Goal: Task Accomplishment & Management: Manage account settings

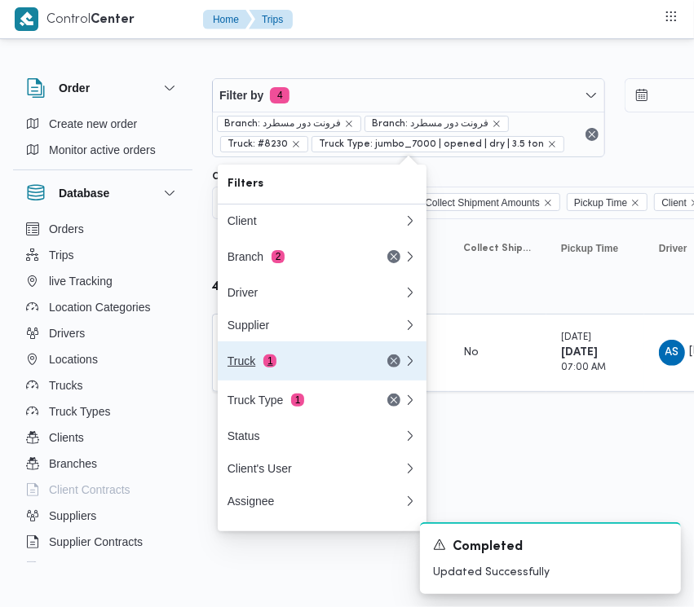
click at [292, 359] on div "Truck 1" at bounding box center [316, 360] width 196 height 39
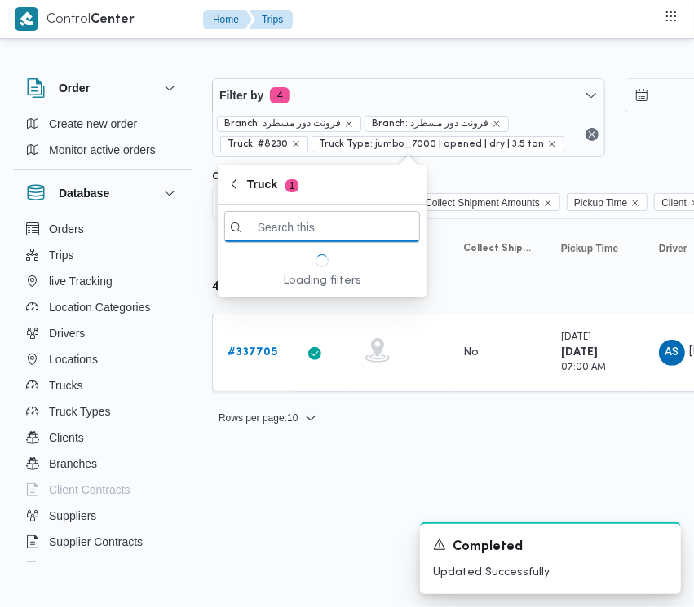
paste input "3396"
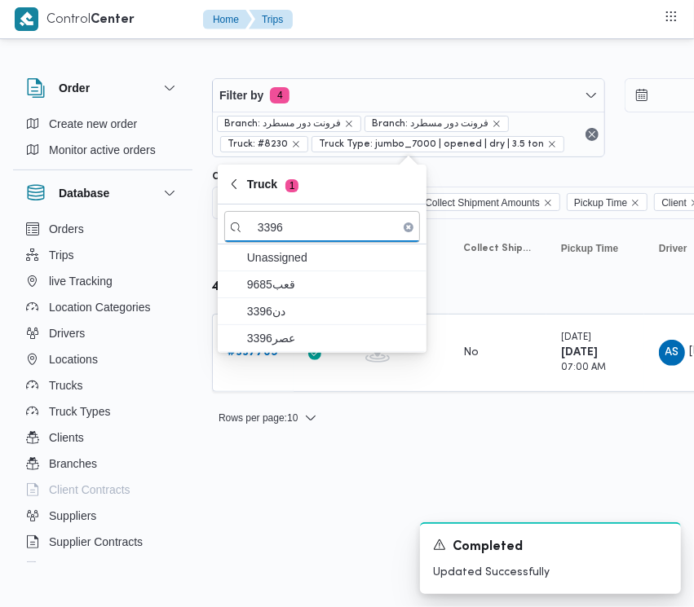
type input "3396"
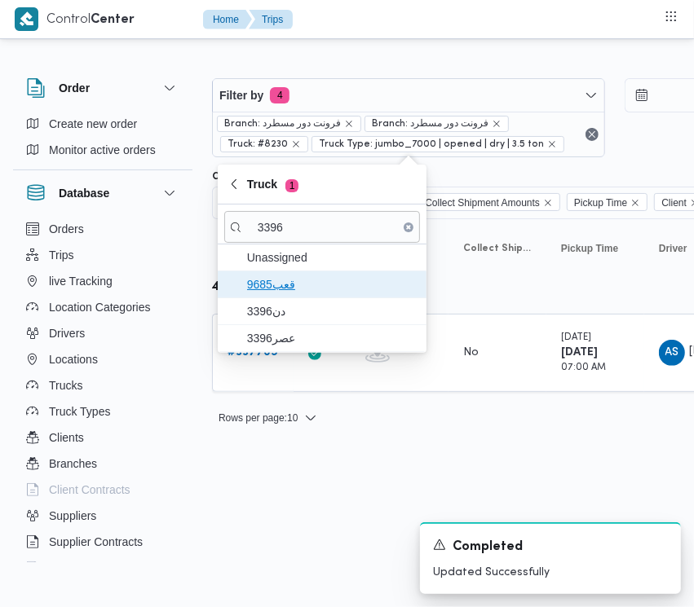
drag, startPoint x: 288, startPoint y: 292, endPoint x: 292, endPoint y: 324, distance: 32.0
click at [289, 291] on span "قعب9685" at bounding box center [332, 285] width 170 height 20
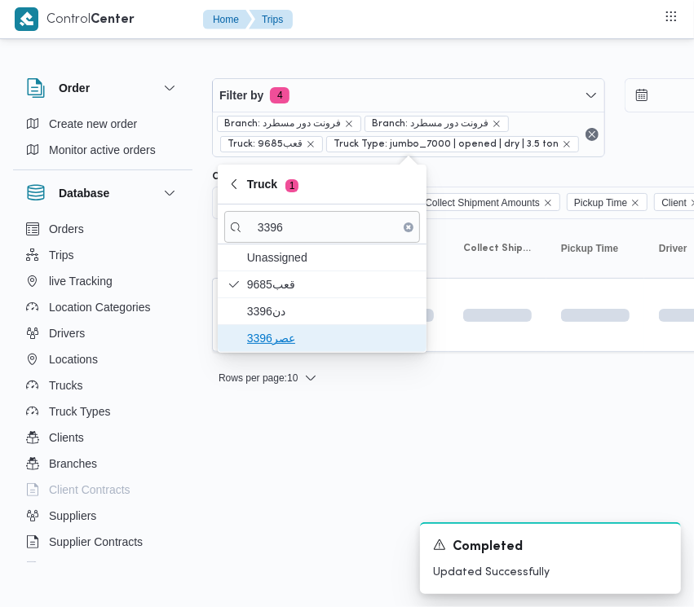
click at [295, 328] on span "عصر3396" at bounding box center [332, 338] width 170 height 20
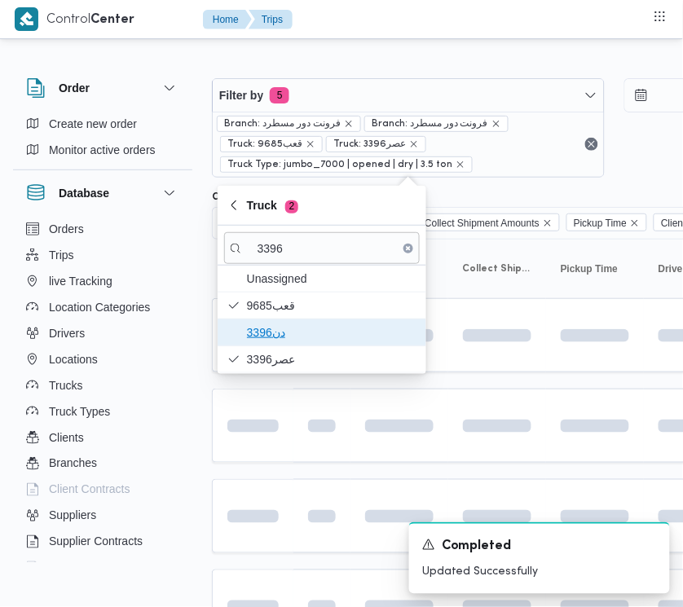
click at [290, 328] on span "دن3396" at bounding box center [332, 333] width 170 height 20
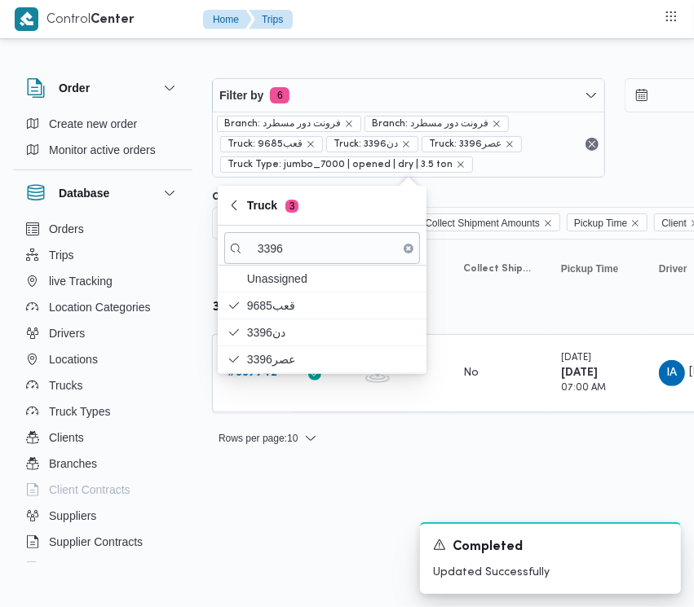
drag, startPoint x: 437, startPoint y: 501, endPoint x: 398, endPoint y: 478, distance: 45.3
click at [436, 500] on html "Control Center Home Trips Order Create new order Monitor active orders Database…" at bounding box center [347, 303] width 694 height 607
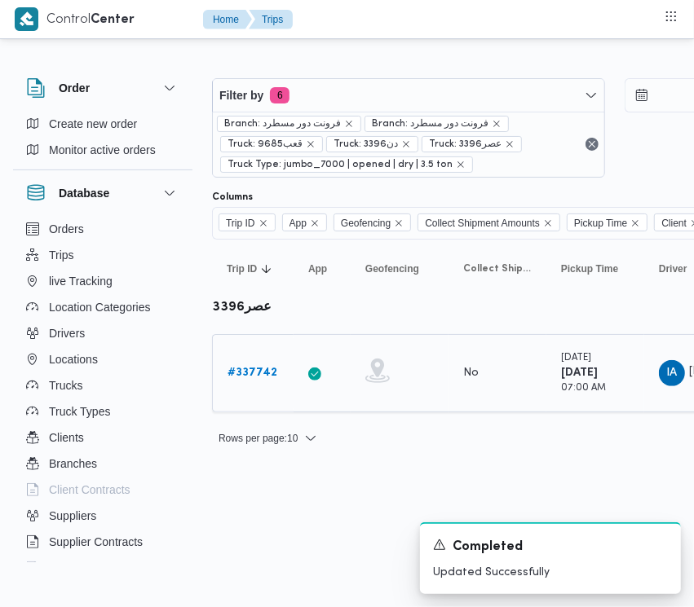
click at [258, 387] on div "# 337742" at bounding box center [253, 373] width 64 height 33
click at [258, 372] on b "# 337742" at bounding box center [252, 373] width 50 height 11
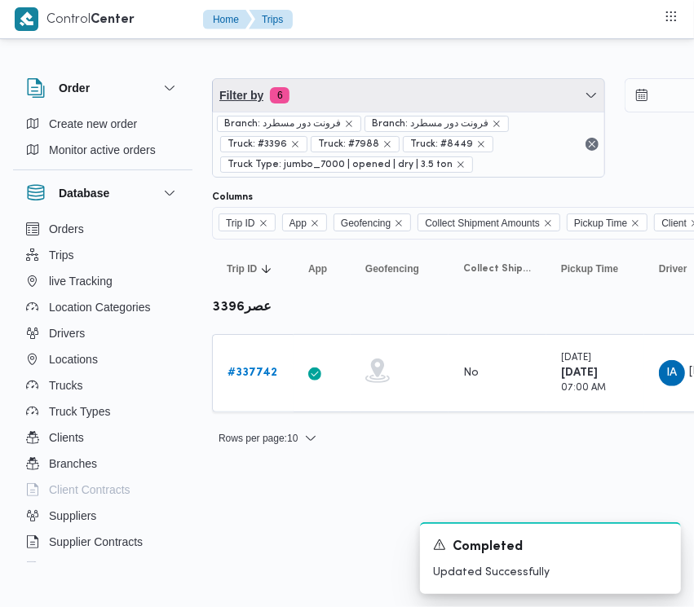
click at [318, 88] on span "Filter by 6" at bounding box center [408, 95] width 391 height 33
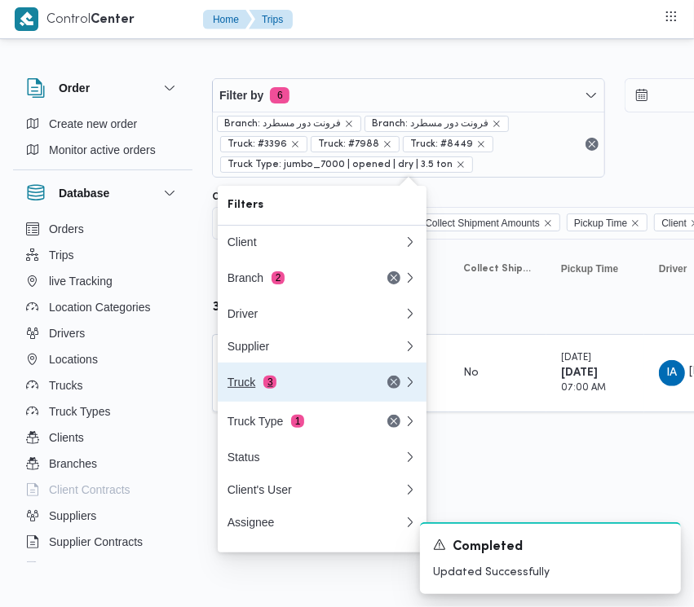
click at [277, 384] on div "Truck 3" at bounding box center [295, 382] width 137 height 13
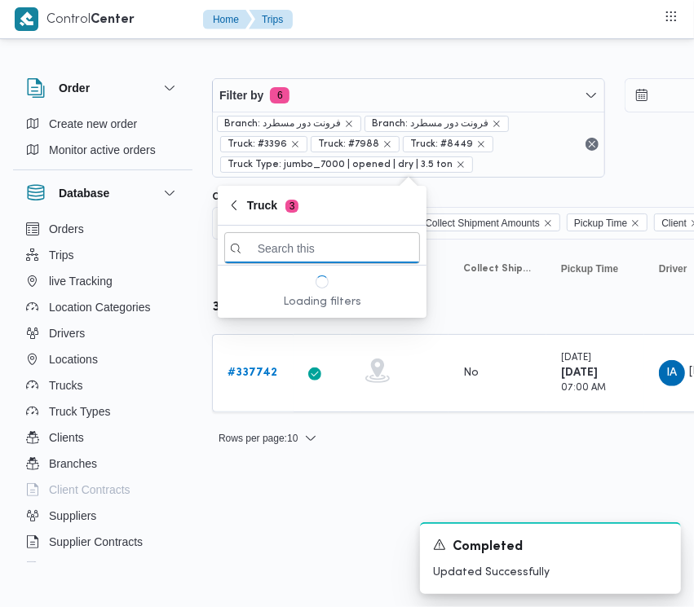
paste input "5481"
click at [315, 241] on input "5481" at bounding box center [322, 248] width 196 height 32
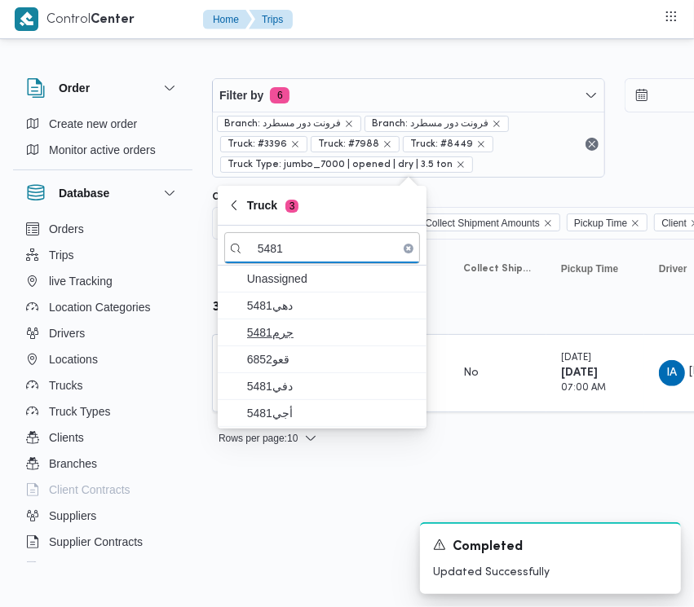
type input "5481"
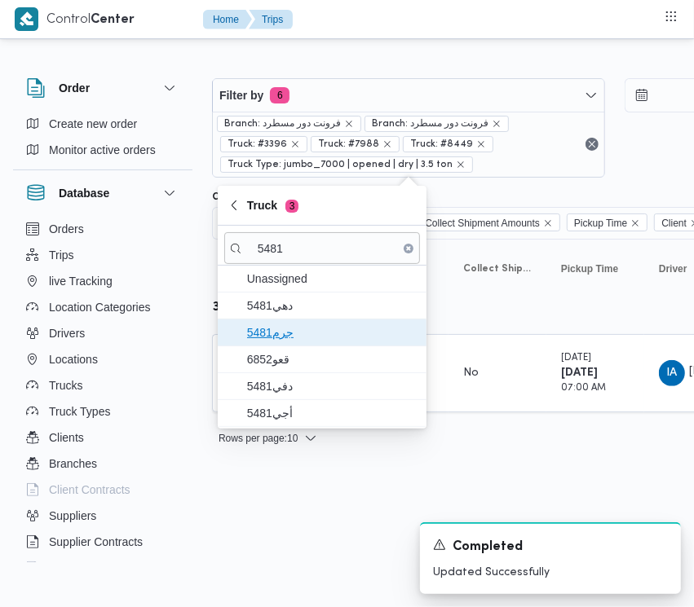
click at [322, 319] on span "جرم5481" at bounding box center [322, 332] width 196 height 26
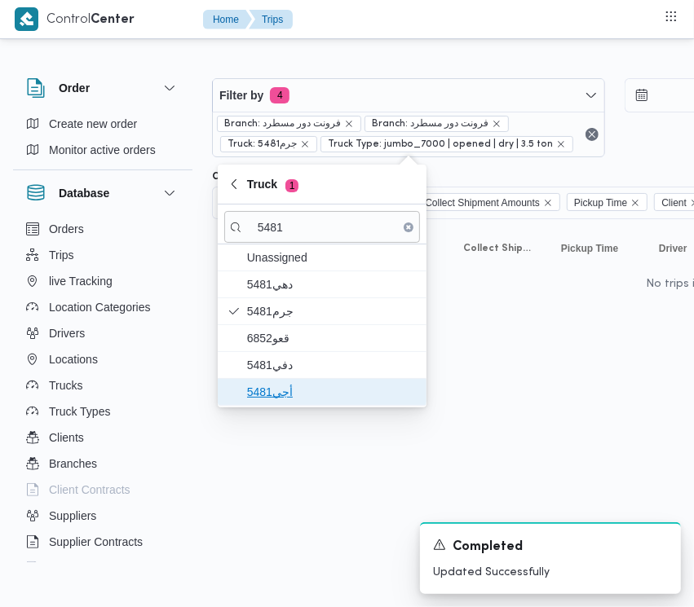
click at [278, 393] on span "أجي5481" at bounding box center [332, 392] width 170 height 20
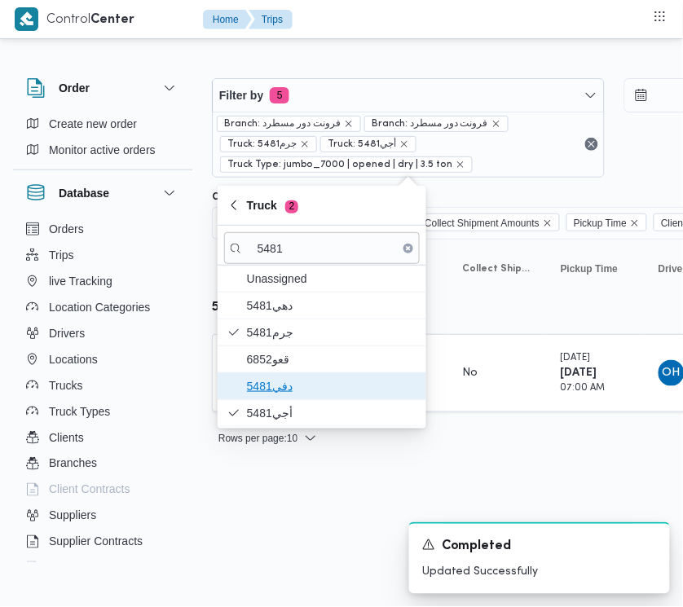
click at [278, 381] on span "دفي5481" at bounding box center [332, 386] width 170 height 20
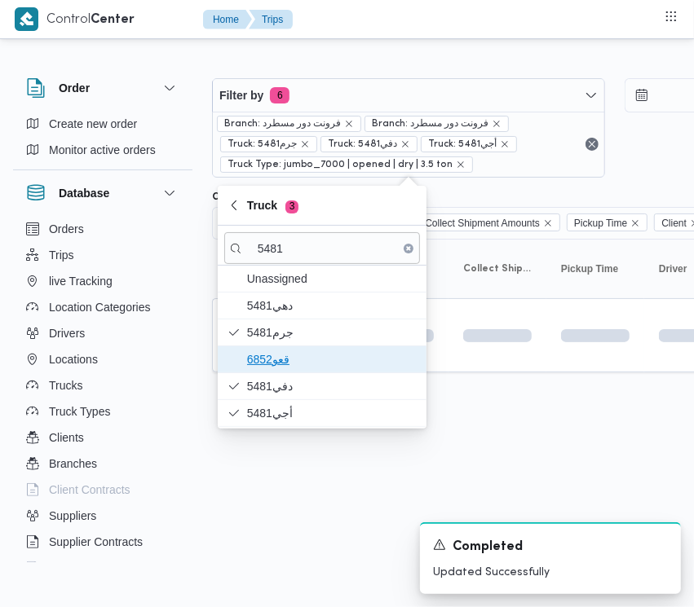
click at [281, 361] on span "قعو6852" at bounding box center [332, 360] width 170 height 20
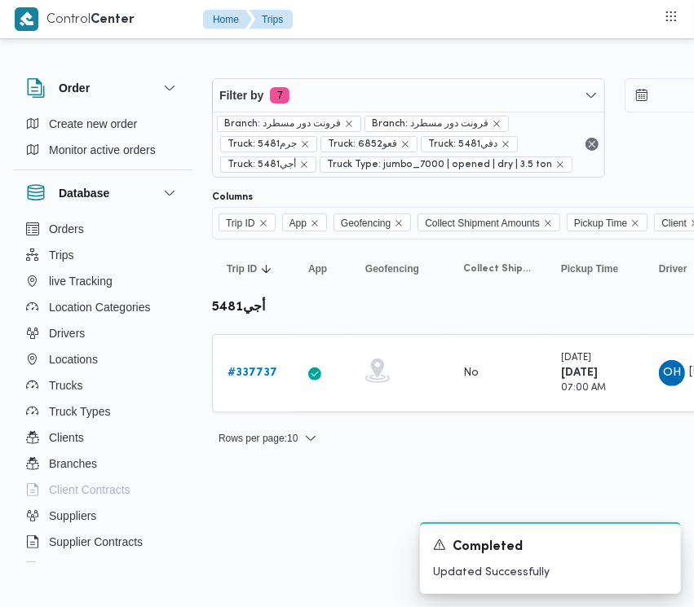
click at [253, 526] on html "Control Center Home Trips Order Create new order Monitor active orders Database…" at bounding box center [347, 303] width 694 height 607
click at [263, 368] on b "# 337737" at bounding box center [252, 373] width 50 height 11
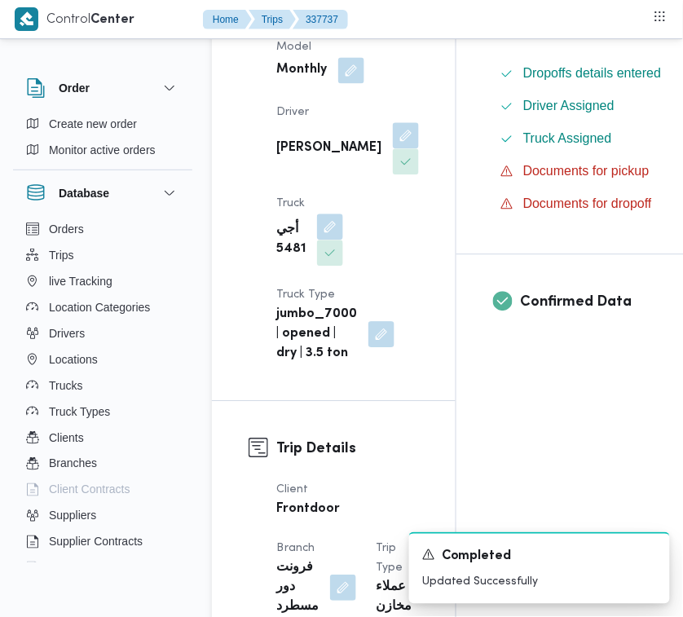
scroll to position [486, 0]
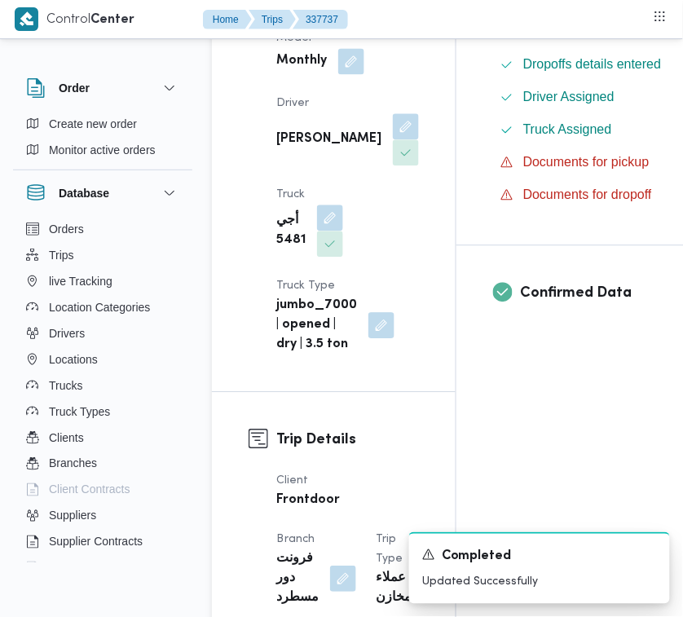
click at [269, 277] on div "Supplier ربيع عيد قطب هلال Operation Model Monthly Driver [PERSON_NAME] أجي 548…" at bounding box center [347, 123] width 162 height 482
click at [277, 250] on b "أجي 5481" at bounding box center [290, 230] width 29 height 39
copy b "5481"
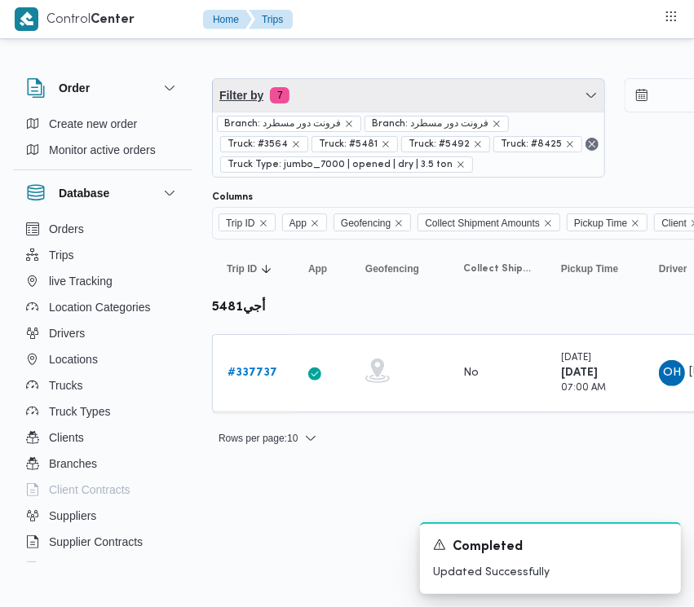
click at [395, 83] on span "Filter by 7" at bounding box center [408, 95] width 391 height 33
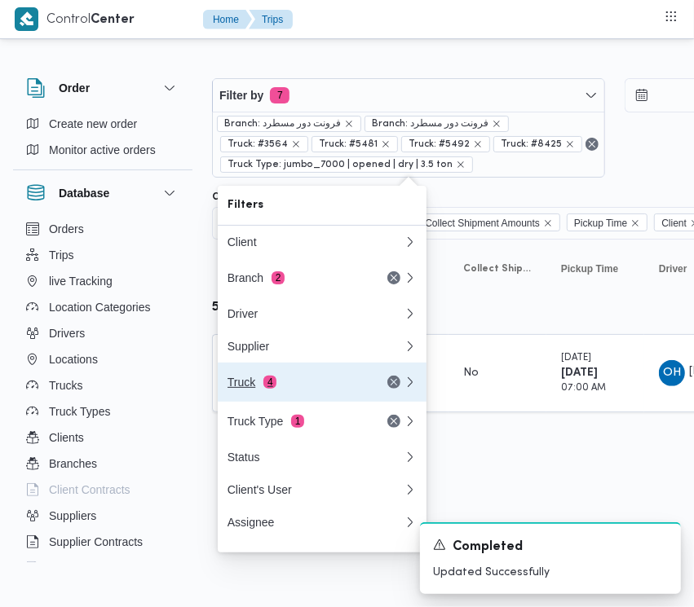
click at [303, 401] on button "Truck 4" at bounding box center [322, 382] width 209 height 39
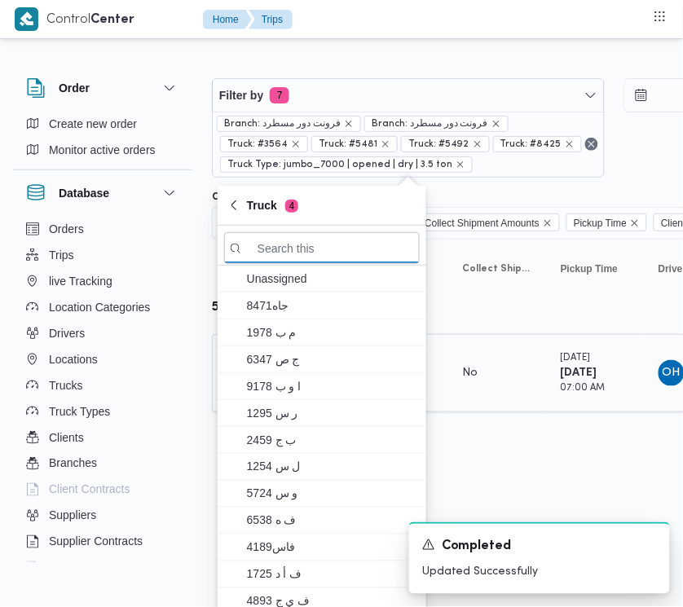
paste input "رنب163"
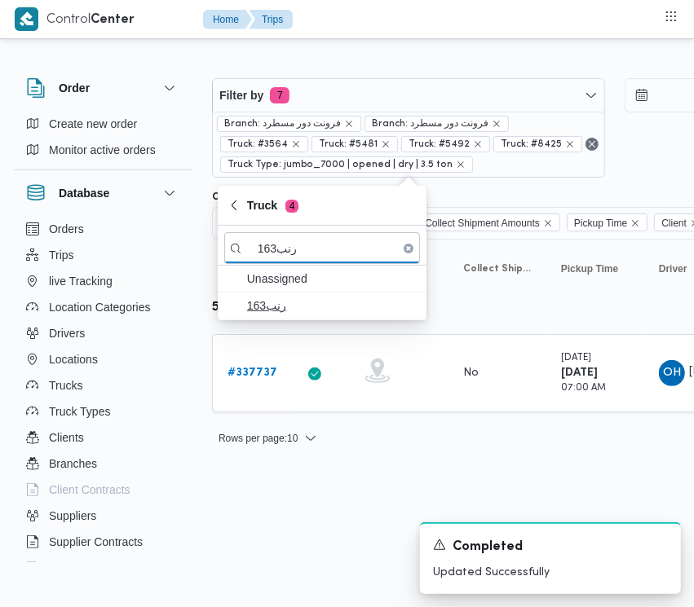
type input "رنب163"
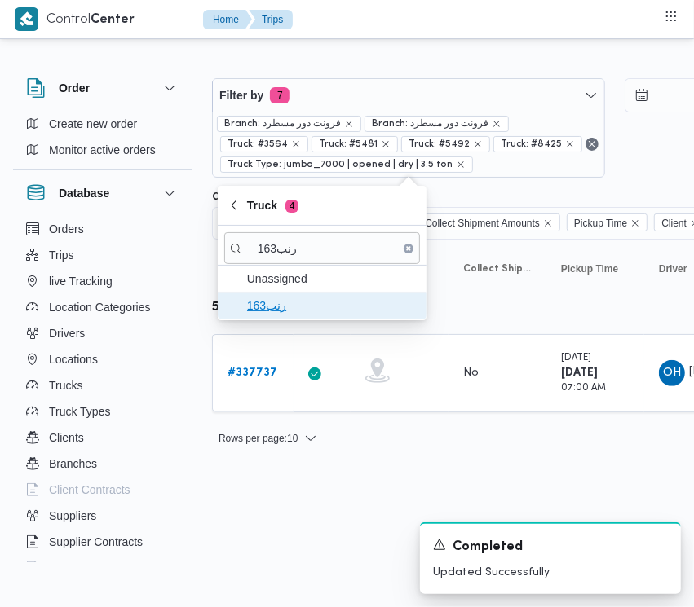
click at [293, 316] on span "رنب163" at bounding box center [322, 306] width 196 height 26
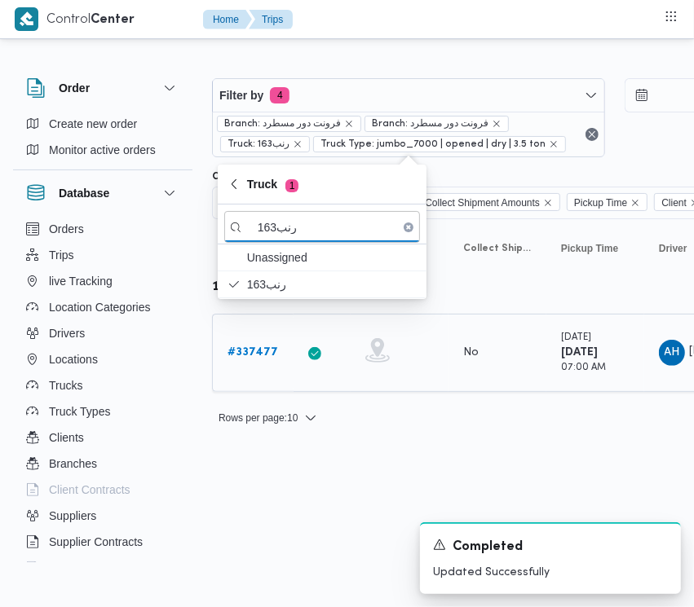
click at [262, 351] on b "# 337477" at bounding box center [252, 352] width 51 height 11
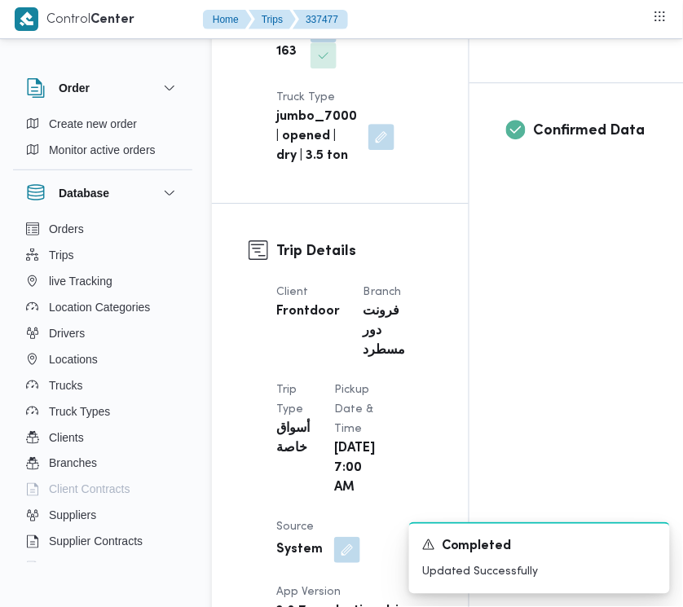
scroll to position [841, 0]
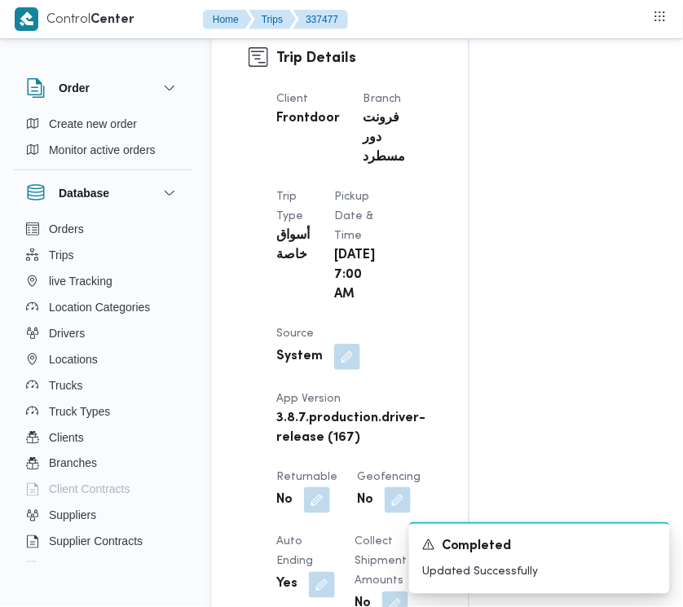
drag, startPoint x: 671, startPoint y: 214, endPoint x: 671, endPoint y: 244, distance: 31.0
drag, startPoint x: 682, startPoint y: 141, endPoint x: 681, endPoint y: 183, distance: 42.4
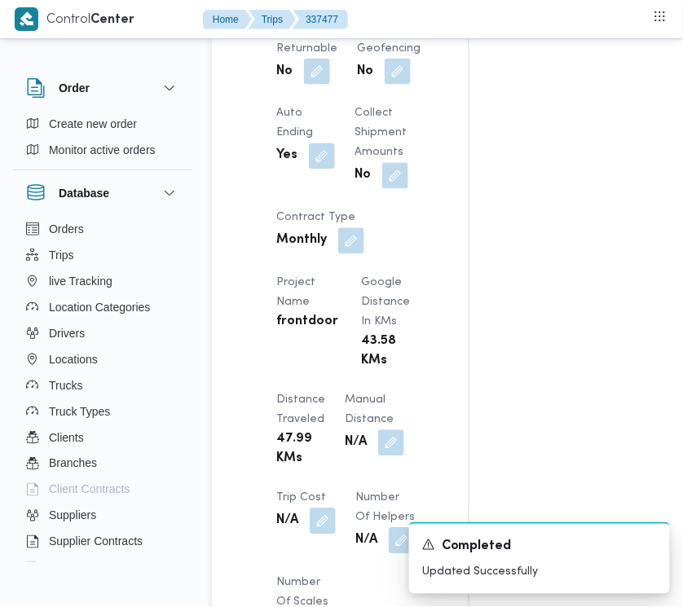
scroll to position [1286, 0]
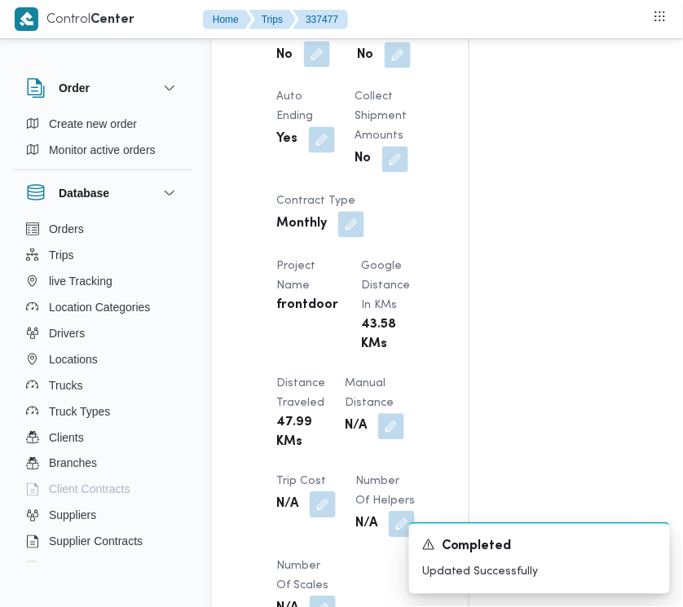
click at [324, 68] on button "button" at bounding box center [317, 55] width 26 height 26
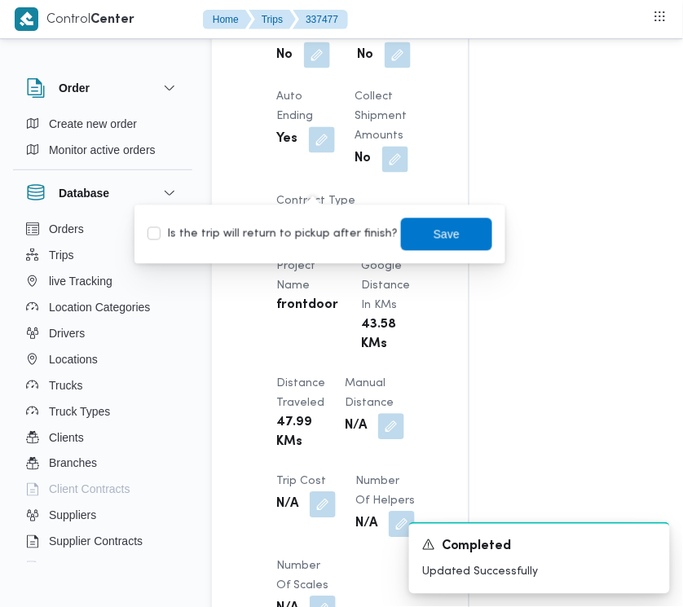
click at [319, 222] on div "Is the trip will return to pickup after finish? Save" at bounding box center [320, 235] width 348 height 36
click at [326, 236] on label "Is the trip will return to pickup after finish?" at bounding box center [273, 235] width 250 height 20
checkbox input "true"
click at [469, 244] on span "Save" at bounding box center [446, 234] width 91 height 33
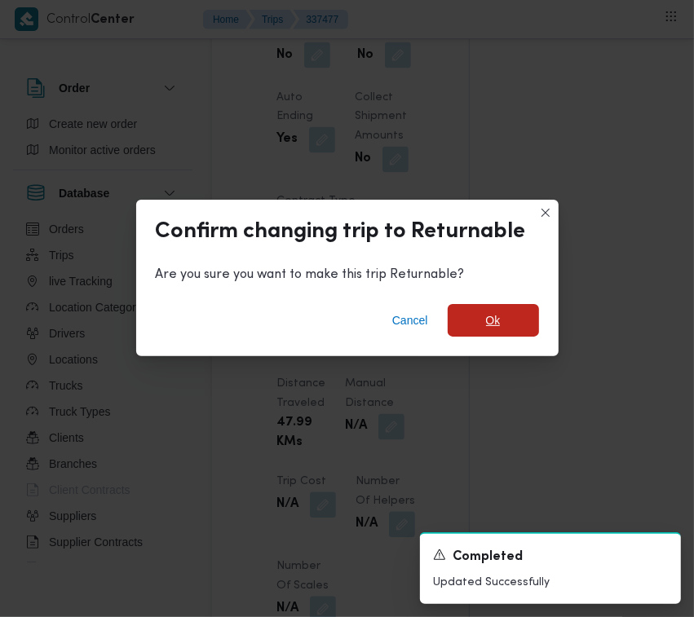
click at [508, 331] on span "Ok" at bounding box center [492, 320] width 91 height 33
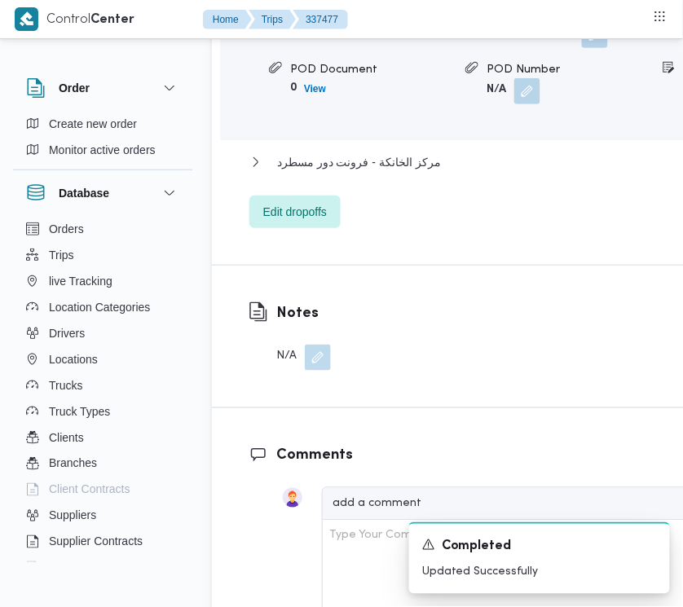
scroll to position [2848, 0]
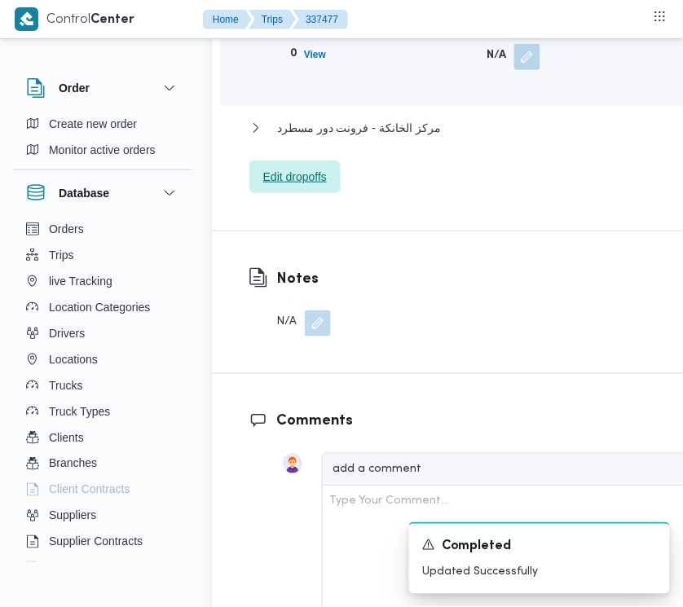
click at [278, 187] on span "Edit dropoffs" at bounding box center [295, 177] width 64 height 20
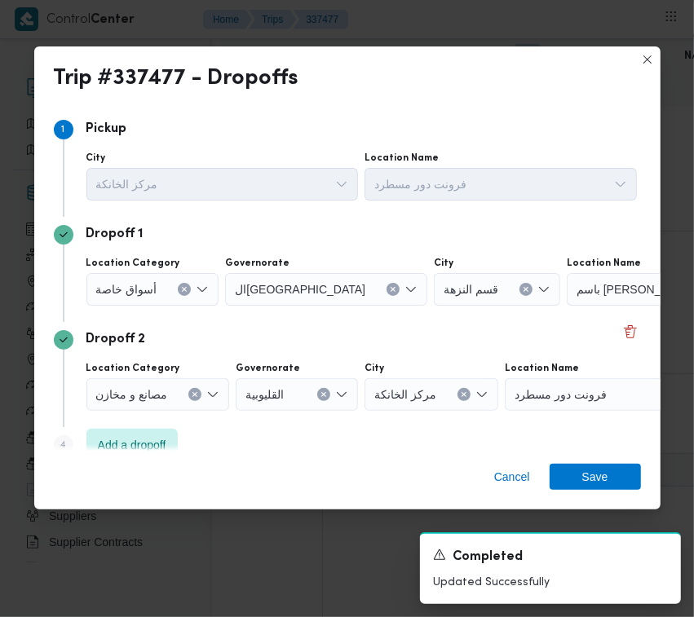
click at [144, 275] on div "أسواق خاصة" at bounding box center [152, 289] width 133 height 33
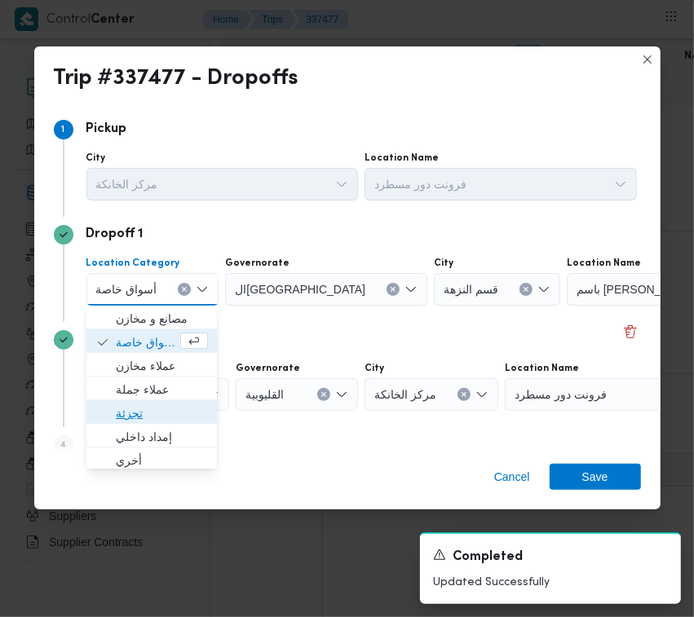
click at [156, 416] on span "تجزئة" at bounding box center [162, 413] width 92 height 20
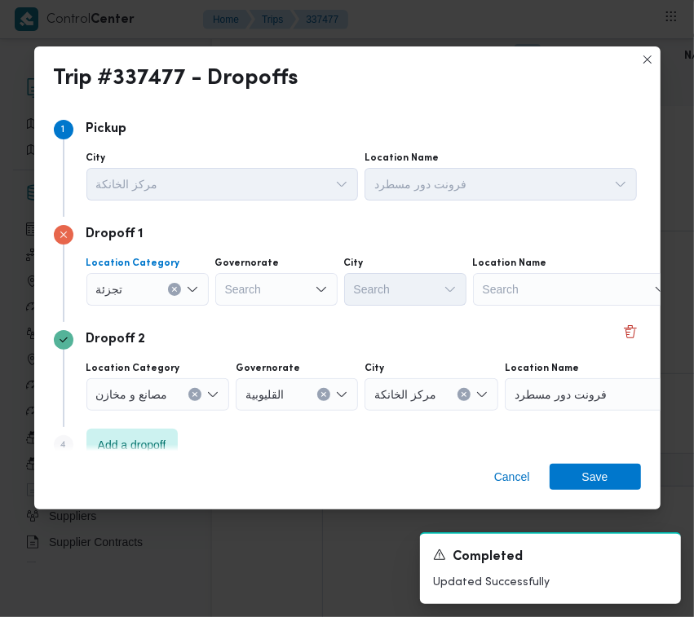
click at [241, 290] on div "Search" at bounding box center [276, 289] width 122 height 33
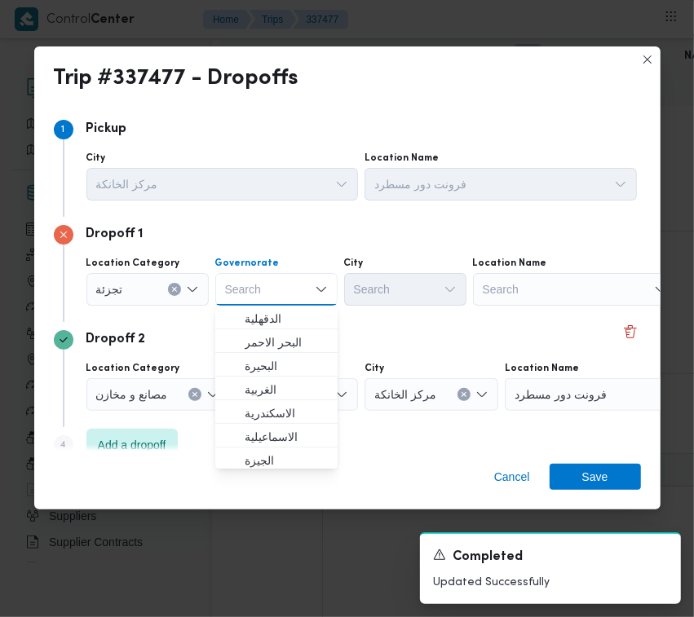
paste input "[GEOGRAPHIC_DATA]"
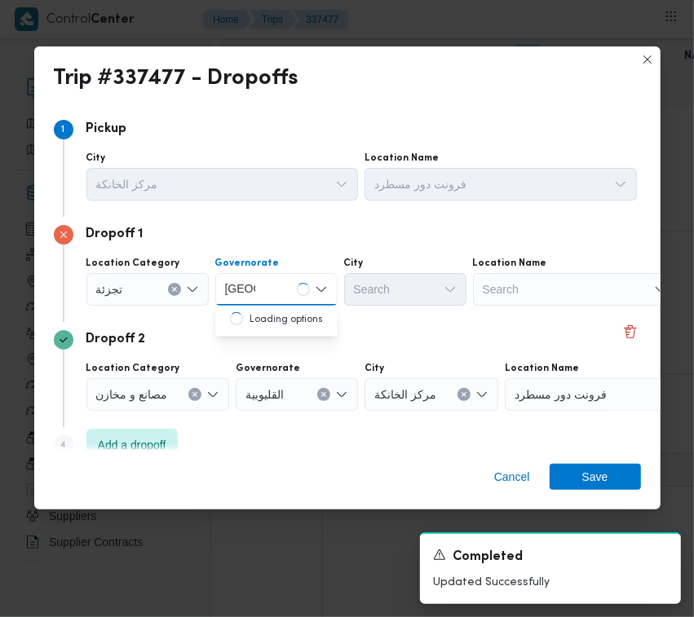
type input "[GEOGRAPHIC_DATA]"
click at [257, 307] on div "Location Category [GEOGRAPHIC_DATA] [GEOGRAPHIC_DATA] [GEOGRAPHIC_DATA] City Se…" at bounding box center [361, 280] width 557 height 55
click at [270, 294] on div "[GEOGRAPHIC_DATA] [GEOGRAPHIC_DATA]" at bounding box center [276, 289] width 122 height 33
click at [273, 328] on span "ال[GEOGRAPHIC_DATA]" at bounding box center [276, 319] width 109 height 26
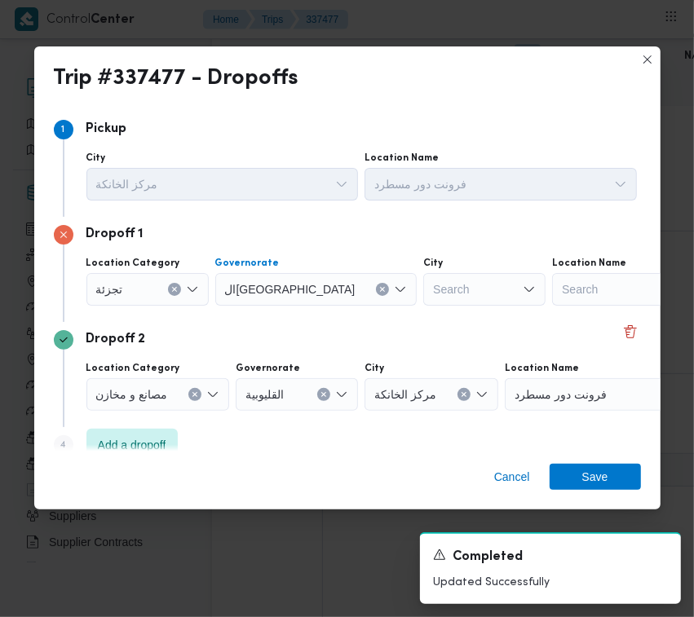
click at [423, 283] on div "Search" at bounding box center [484, 289] width 122 height 33
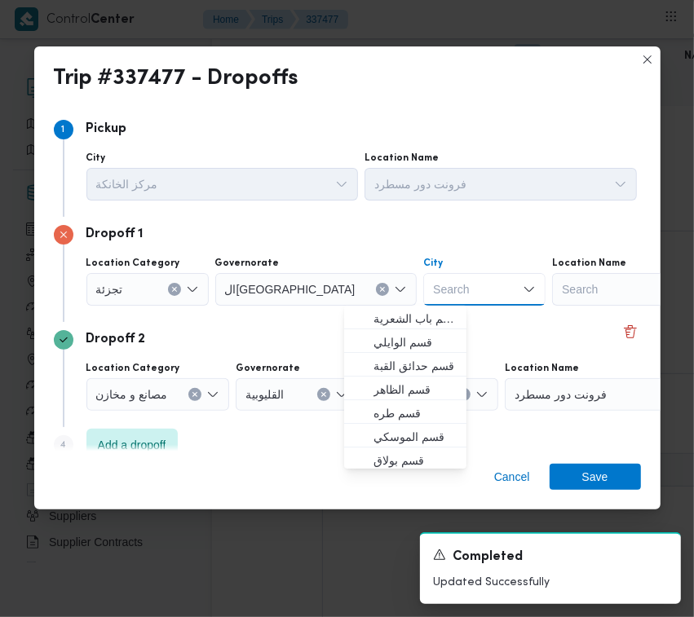
paste input "[GEOGRAPHIC_DATA]"
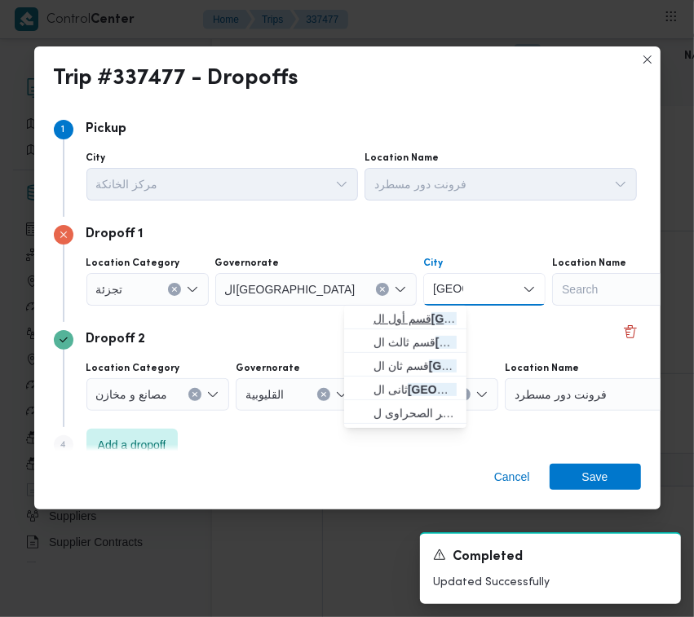
type input "[GEOGRAPHIC_DATA]"
click at [405, 324] on span "قسم أول ال قاهرة الجديدة" at bounding box center [414, 319] width 83 height 20
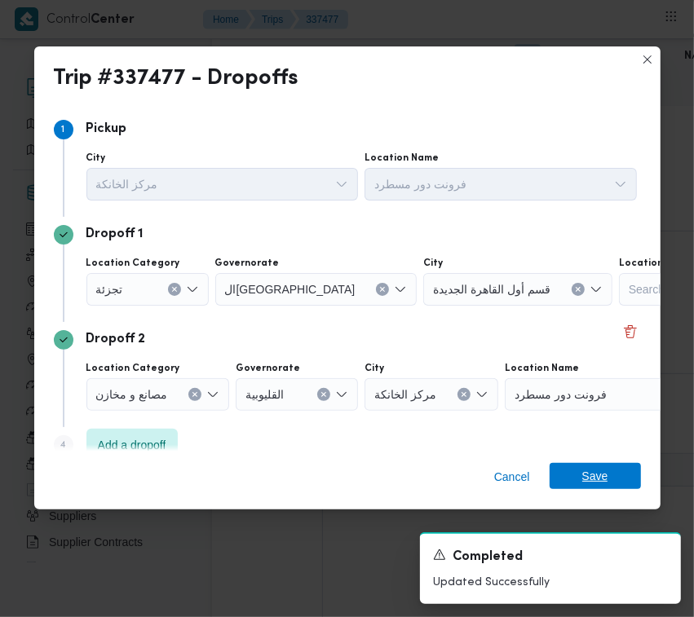
click at [592, 483] on span "Save" at bounding box center [595, 476] width 26 height 26
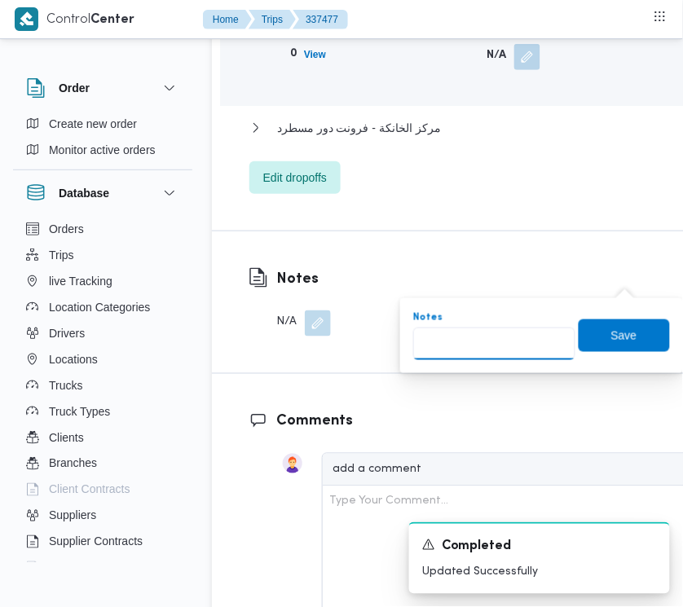
click at [522, 332] on input "Notes" at bounding box center [494, 344] width 162 height 33
paste input "تجمع"
type input "تجمع"
click at [611, 342] on span "Save" at bounding box center [624, 335] width 26 height 20
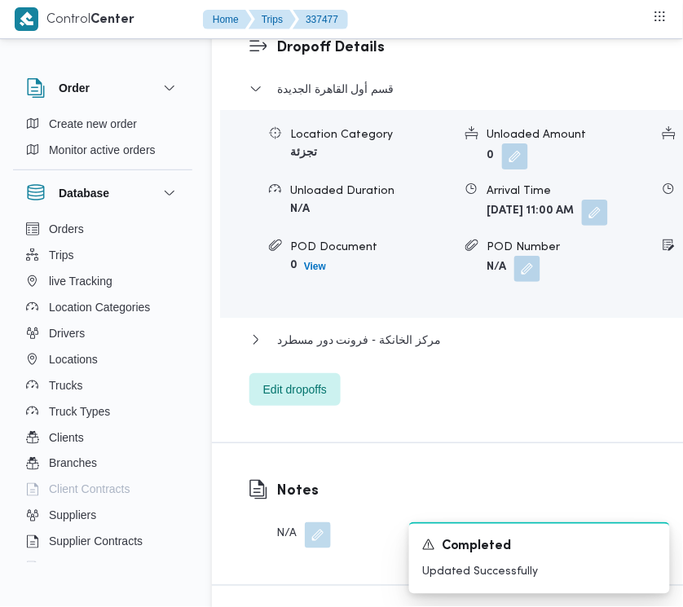
scroll to position [2714, 0]
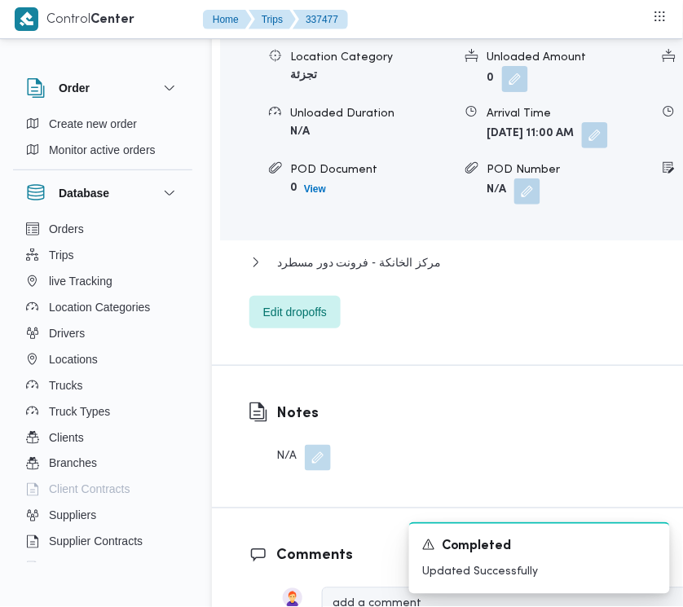
click at [383, 21] on span "قسم أول القاهرة الجديدة" at bounding box center [335, 12] width 117 height 20
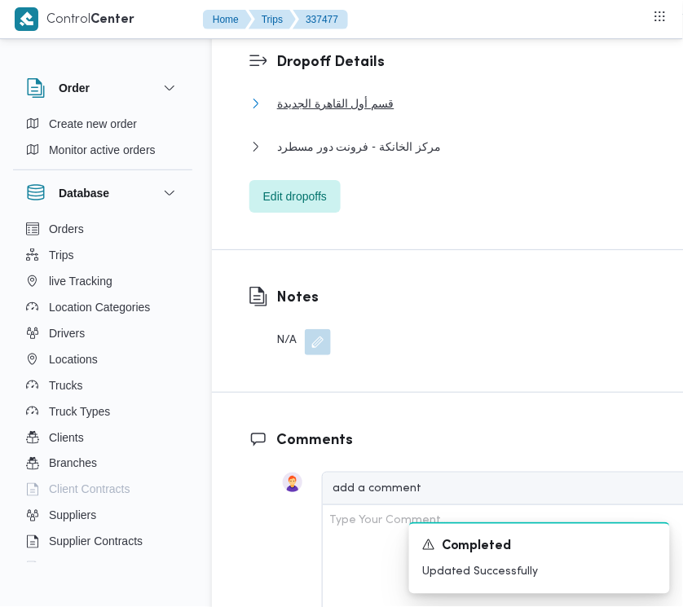
scroll to position [2638, 0]
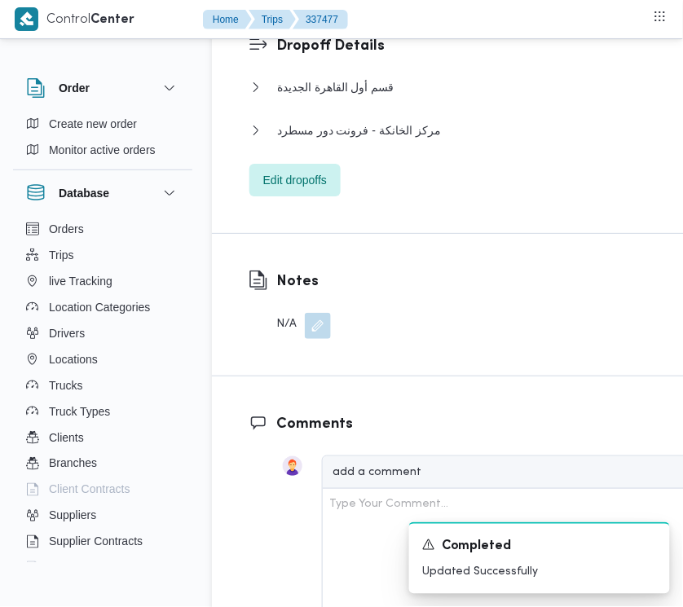
click at [389, 108] on div "قسم أول القاهرة الجديدة" at bounding box center [533, 92] width 569 height 31
click at [385, 108] on div "قسم أول القاهرة الجديدة" at bounding box center [533, 92] width 569 height 31
click at [347, 97] on span "قسم أول القاهرة الجديدة" at bounding box center [335, 87] width 117 height 20
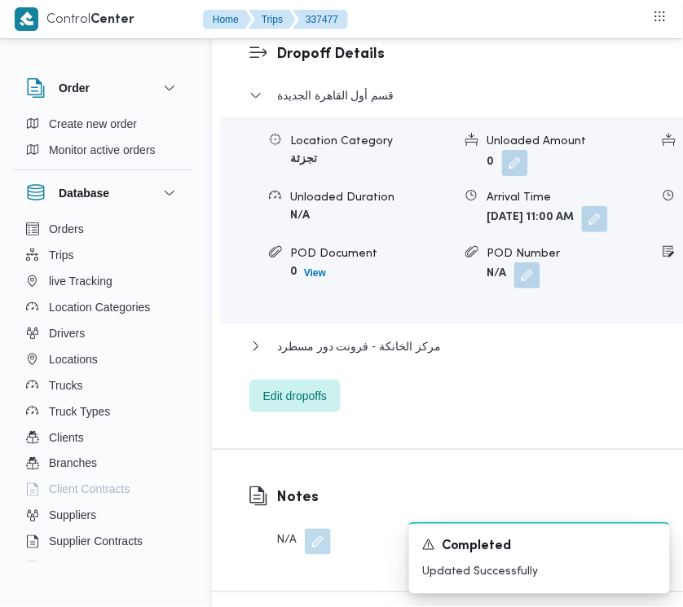
scroll to position [2561, 0]
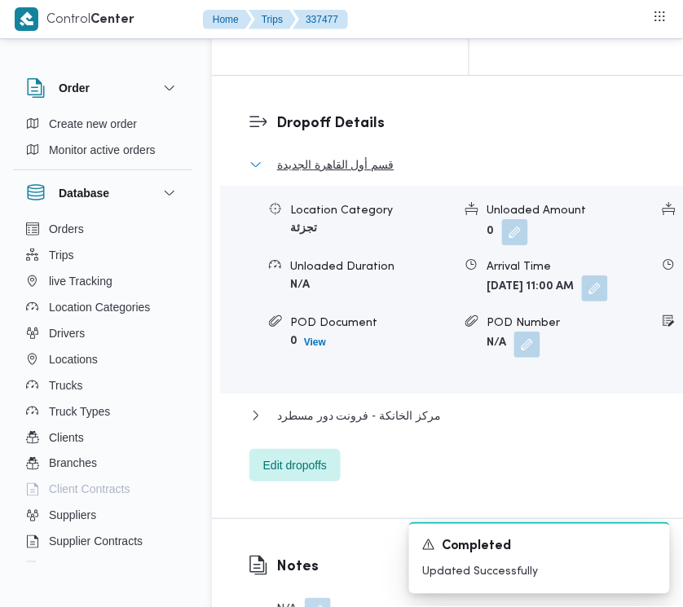
click at [335, 174] on span "قسم أول القاهرة الجديدة" at bounding box center [335, 165] width 117 height 20
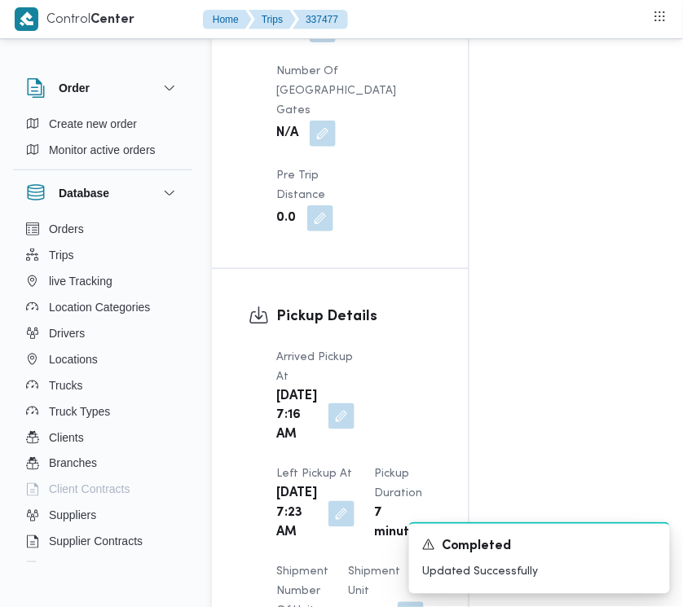
scroll to position [3260, 0]
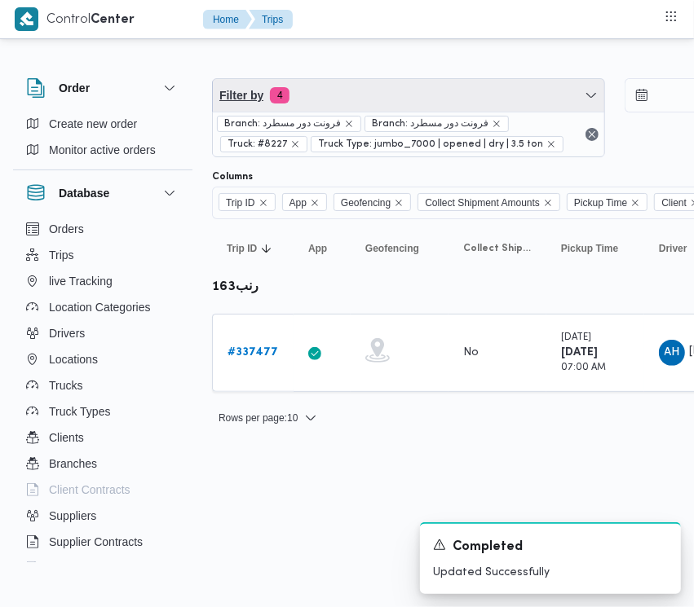
click at [400, 103] on span "Filter by 4" at bounding box center [408, 95] width 391 height 33
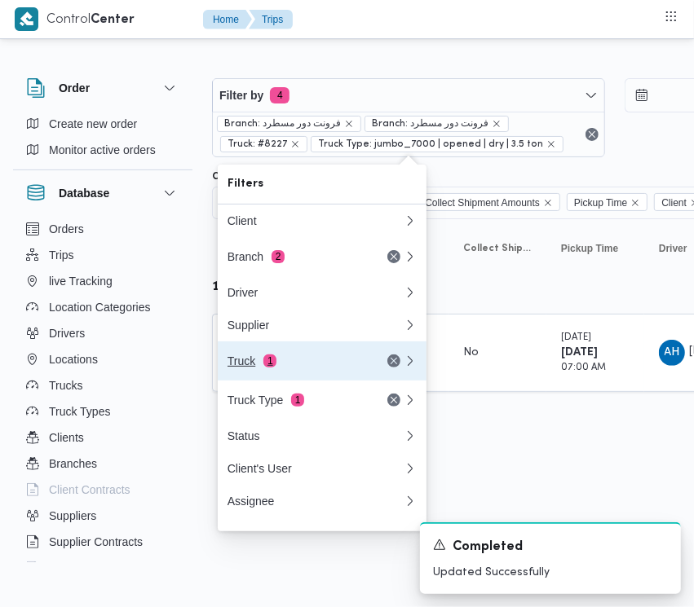
click at [314, 365] on div "Truck 1" at bounding box center [295, 360] width 137 height 13
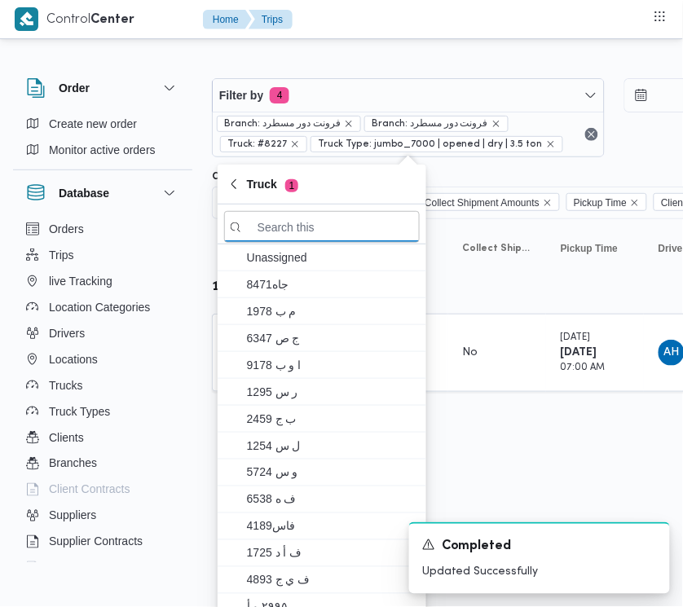
paste input "جهف418"
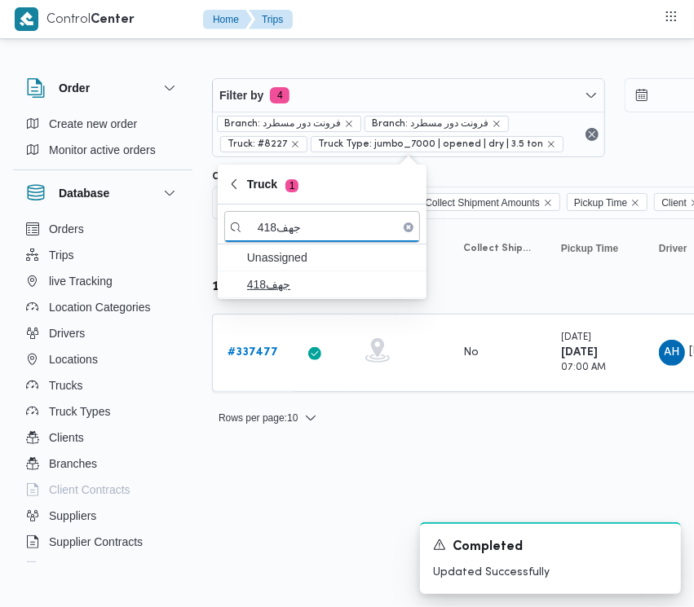
type input "جهف418"
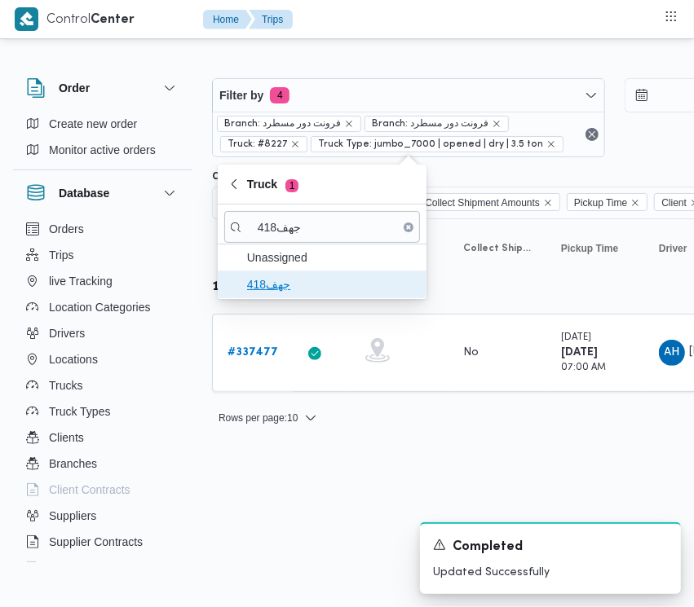
click at [306, 284] on span "جهف418" at bounding box center [332, 285] width 170 height 20
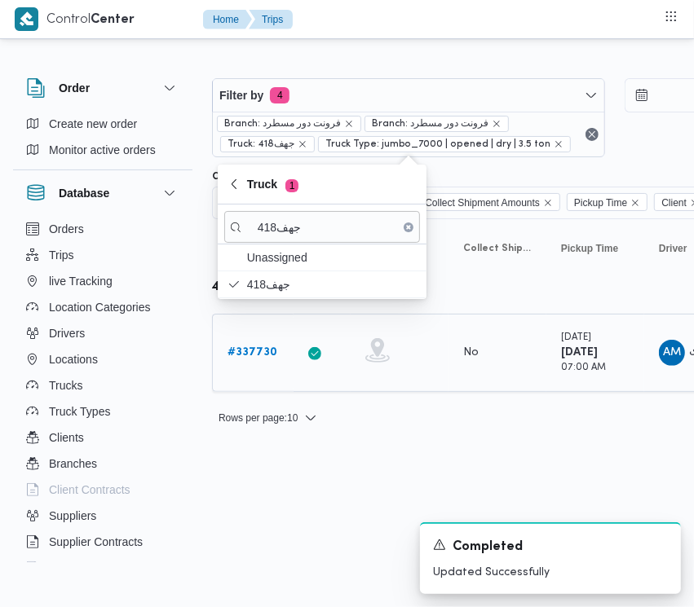
click at [257, 343] on link "# 337730" at bounding box center [252, 353] width 50 height 20
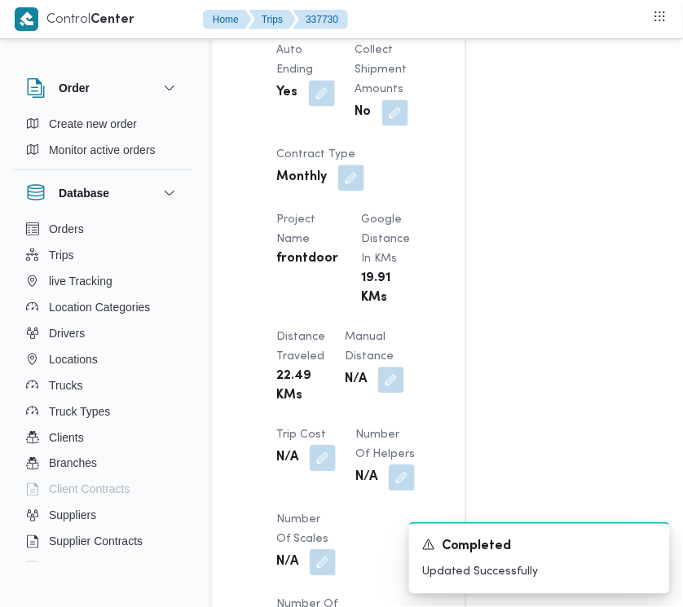
scroll to position [1232, 0]
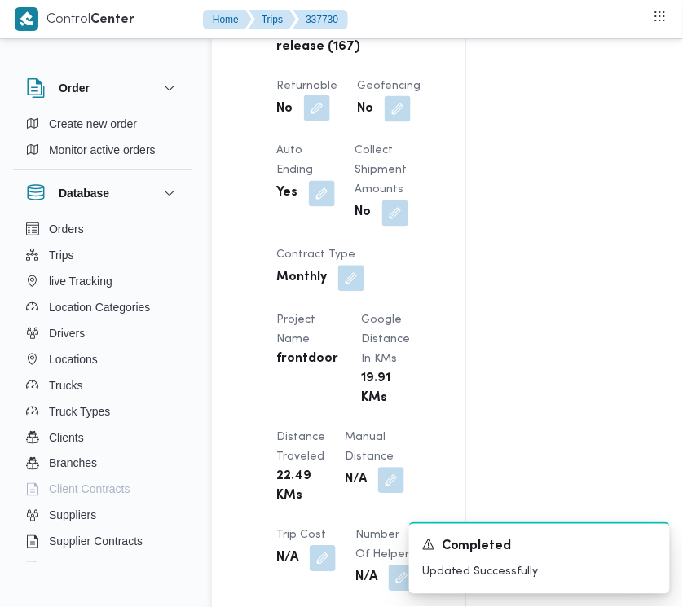
click at [310, 111] on button "button" at bounding box center [317, 108] width 26 height 26
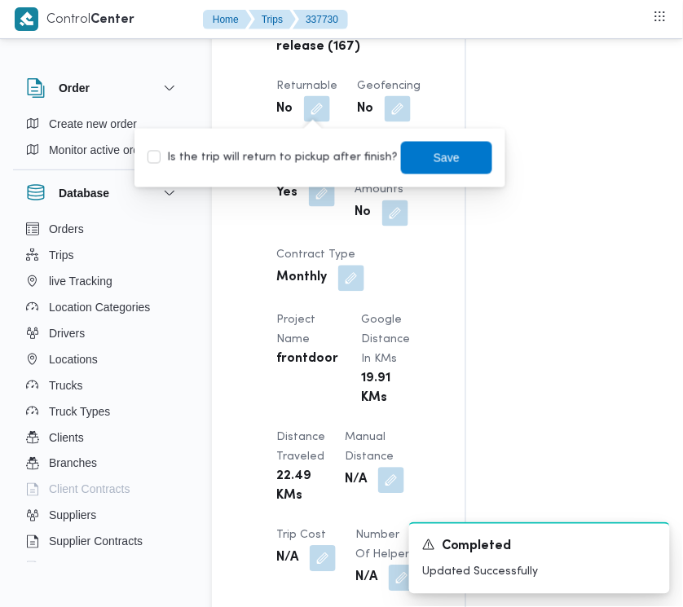
click at [310, 152] on label "Is the trip will return to pickup after finish?" at bounding box center [273, 158] width 250 height 20
checkbox input "true"
click at [416, 161] on span "Save" at bounding box center [446, 157] width 91 height 33
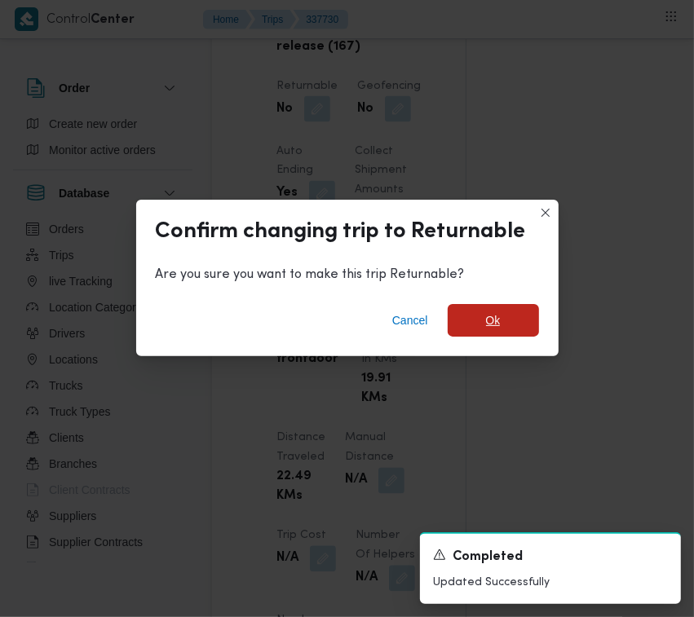
click at [503, 314] on span "Ok" at bounding box center [492, 320] width 91 height 33
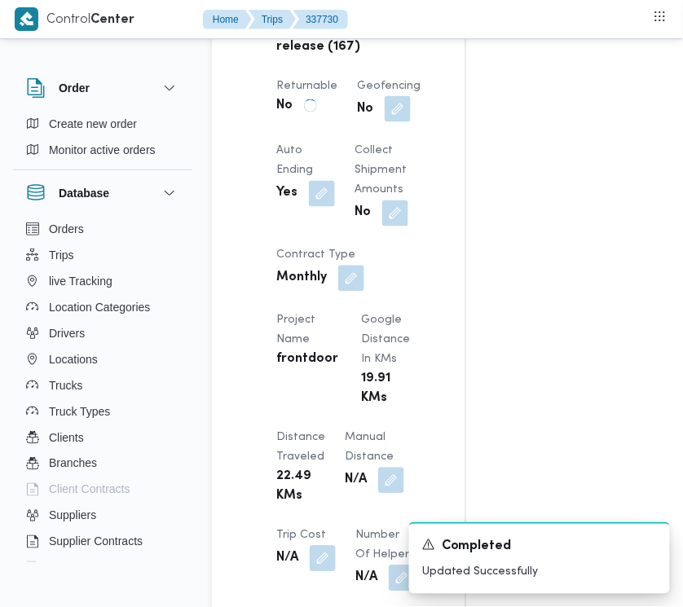
click at [671, 385] on div "Assignees • Superadmin [EMAIL_ADDRESS][DOMAIN_NAME] Checklist Dropoffs details …" at bounding box center [658, 277] width 385 height 2422
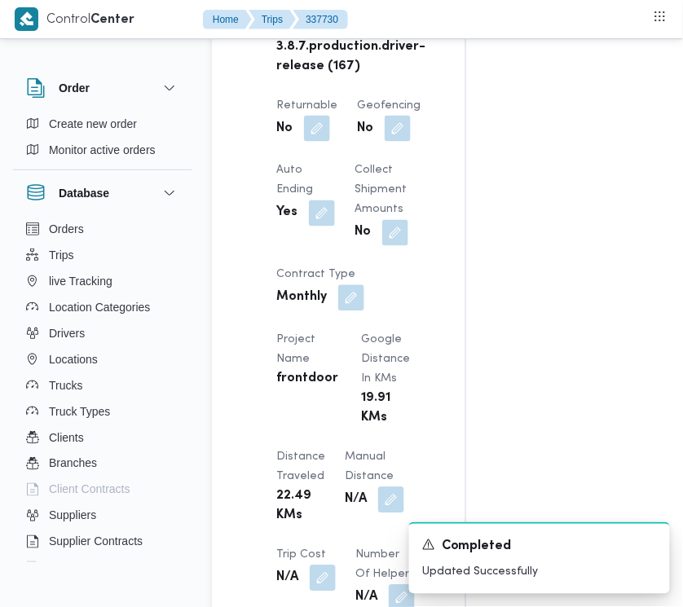
click at [675, 385] on div "Assignees Checklist Dropoffs details entered Driver Assigned Truck Assigned Doc…" at bounding box center [590, 297] width 249 height 2422
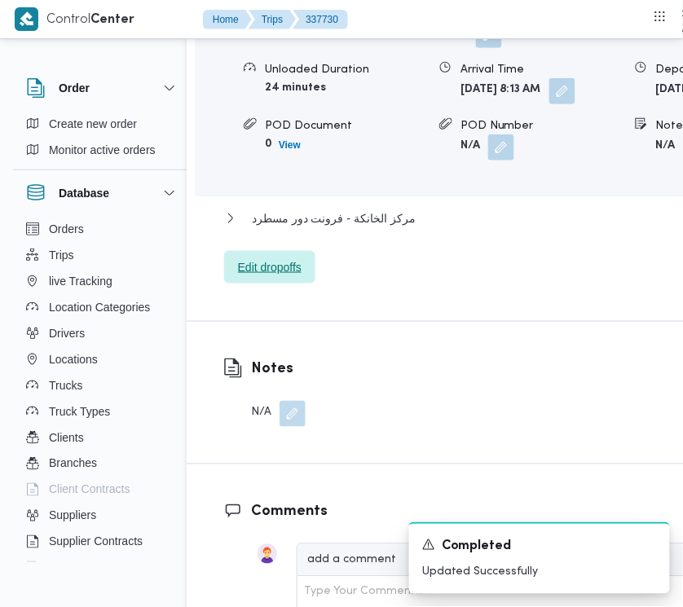
click at [263, 284] on span "Edit dropoffs" at bounding box center [269, 267] width 91 height 33
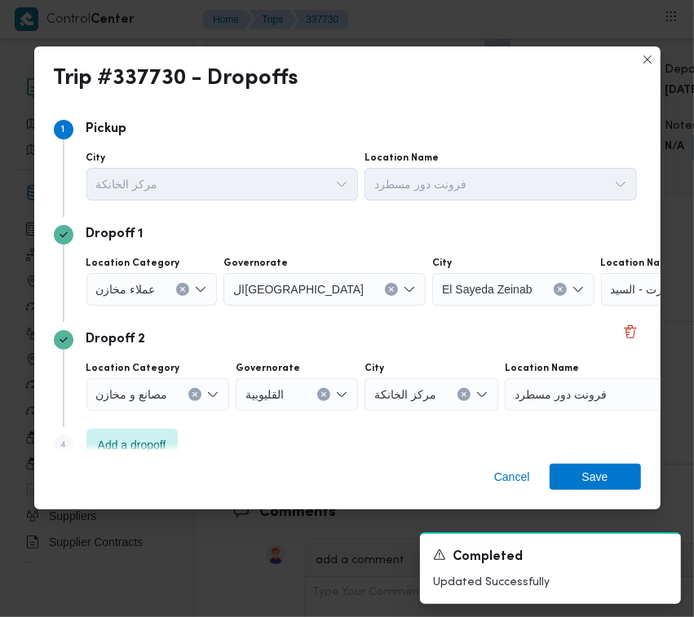
click at [137, 284] on span "عملاء مخازن" at bounding box center [125, 289] width 59 height 18
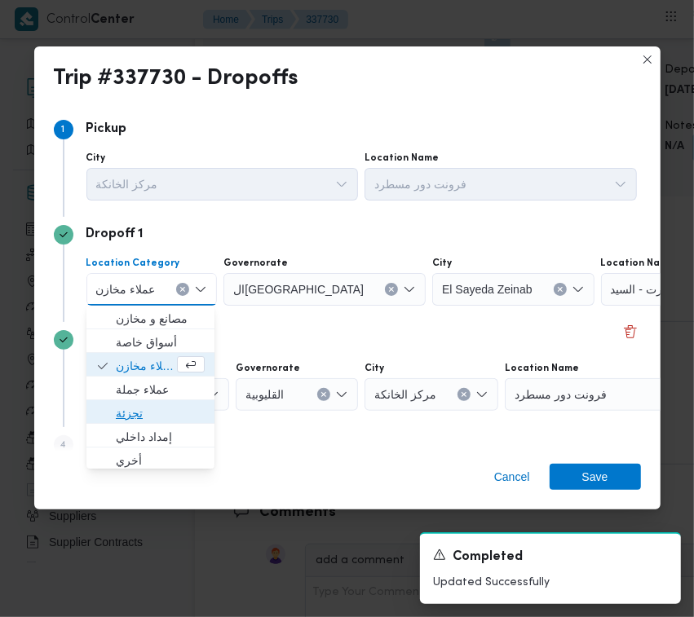
click at [152, 406] on span "تجزئة" at bounding box center [160, 413] width 89 height 20
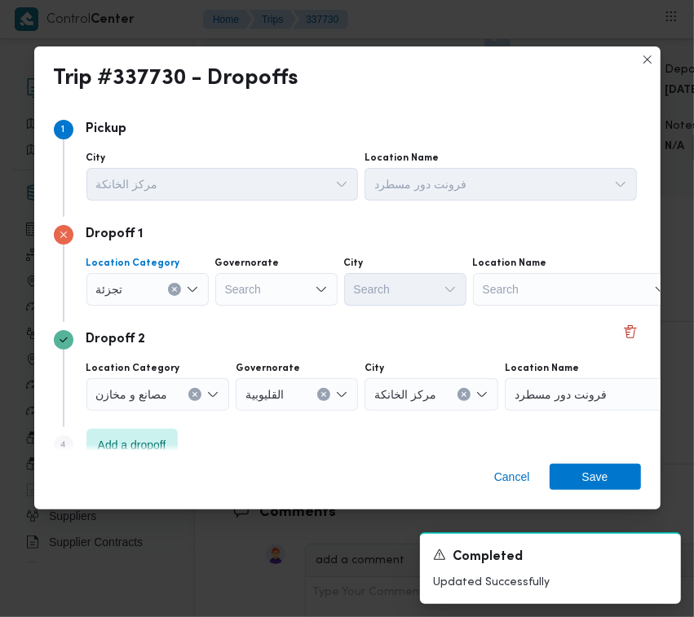
click at [244, 285] on div "Search" at bounding box center [276, 289] width 122 height 33
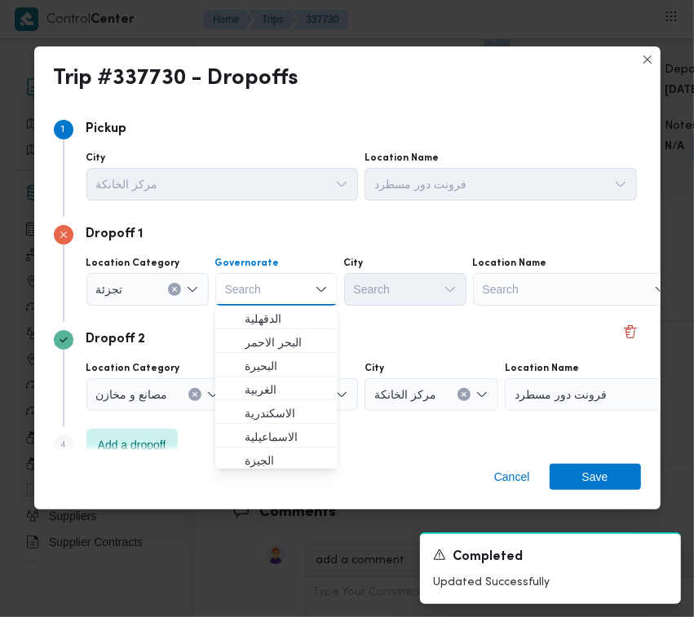
paste input "[GEOGRAPHIC_DATA]"
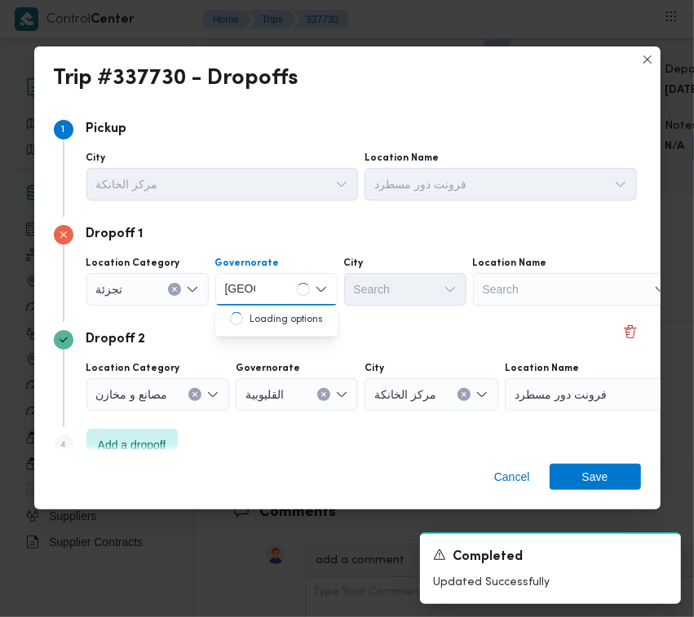
type input "[GEOGRAPHIC_DATA]"
click at [296, 280] on div "[GEOGRAPHIC_DATA] [GEOGRAPHIC_DATA]" at bounding box center [276, 289] width 122 height 33
click at [274, 322] on span "ال[GEOGRAPHIC_DATA]" at bounding box center [285, 319] width 83 height 20
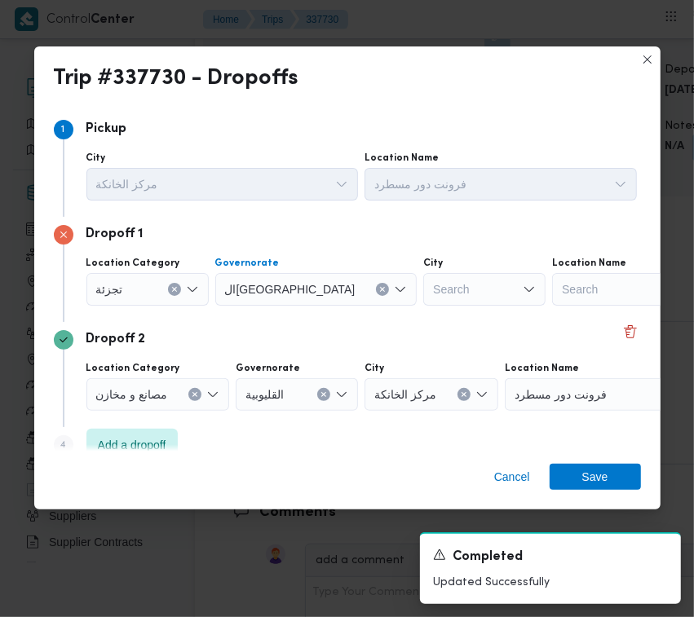
click at [433, 297] on div "Search" at bounding box center [484, 289] width 122 height 33
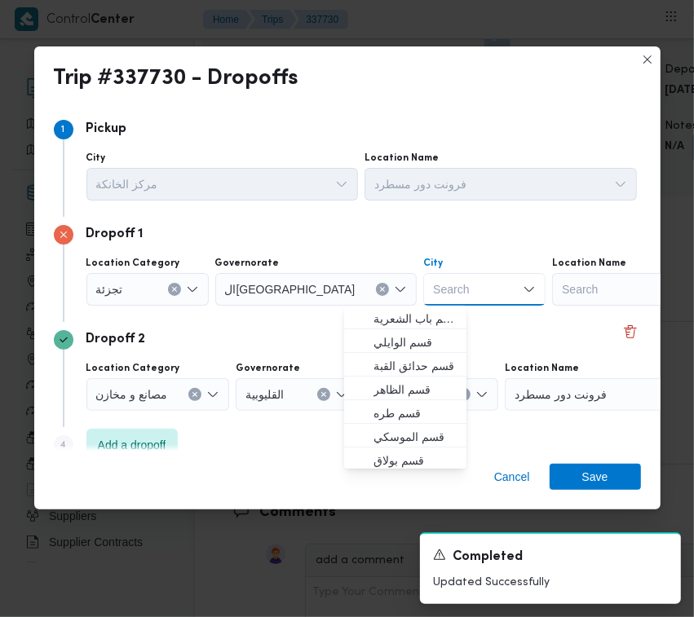
paste input "مصر الجد"
type input "مصر الجديدة"
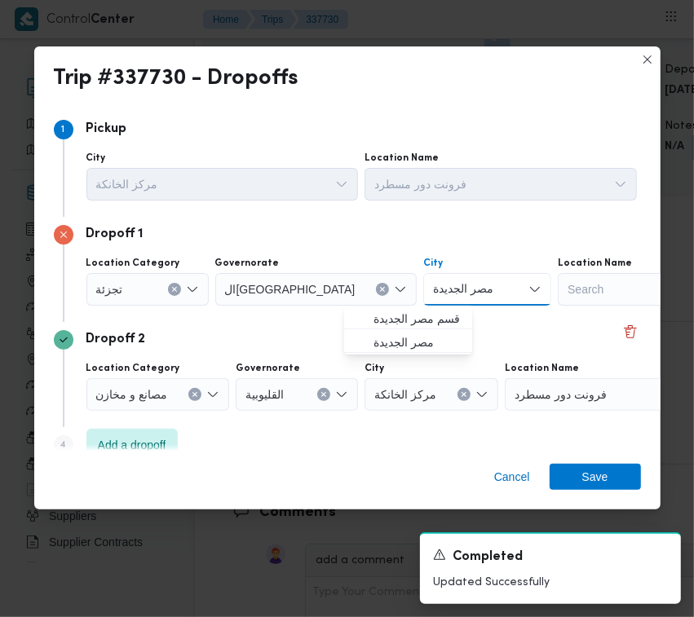
click at [373, 309] on span "قسم مصر الجديدة" at bounding box center [417, 319] width 89 height 20
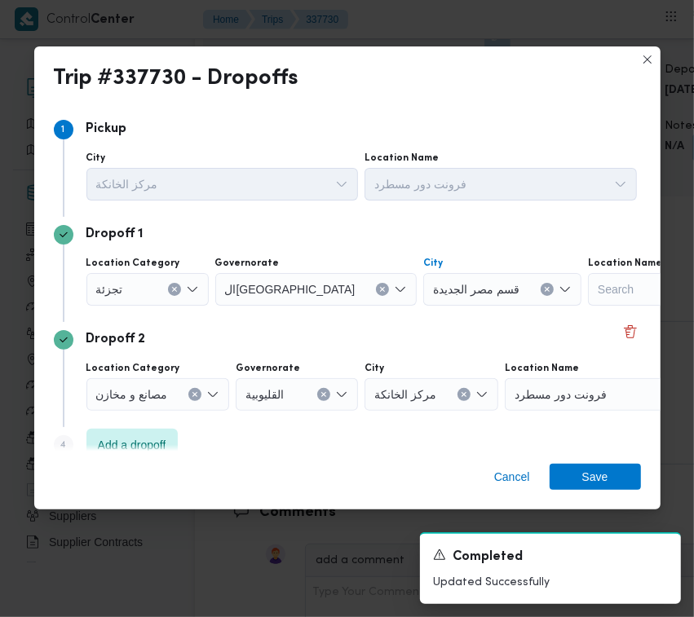
click at [605, 491] on div "Cancel Save" at bounding box center [347, 480] width 626 height 59
click at [601, 482] on span "Save" at bounding box center [595, 476] width 26 height 26
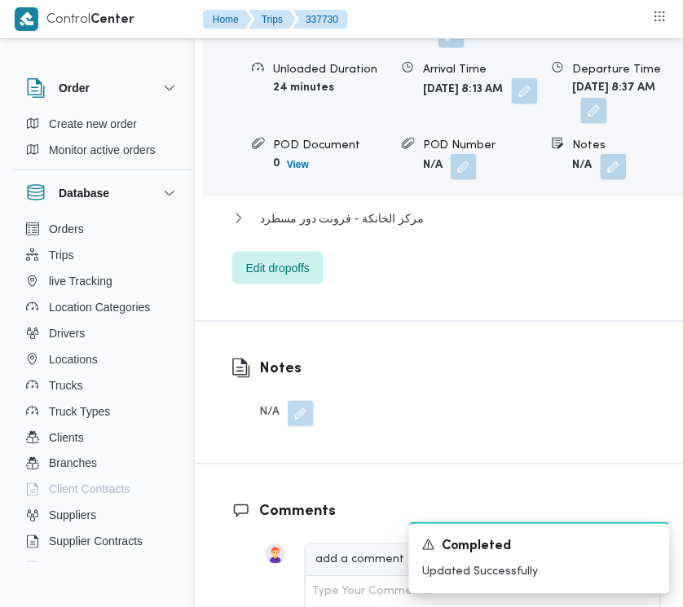
click at [679, 78] on div "Departure Time" at bounding box center [631, 69] width 116 height 17
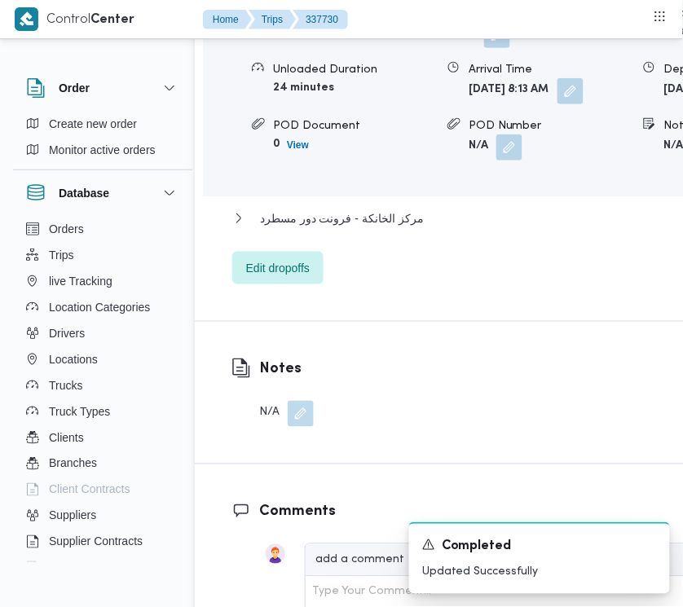
click at [679, 79] on div "Location Category تجزئة Unloaded Amount 0 Unloaded Unit Cases Unloaded Duration…" at bounding box center [514, 82] width 636 height 185
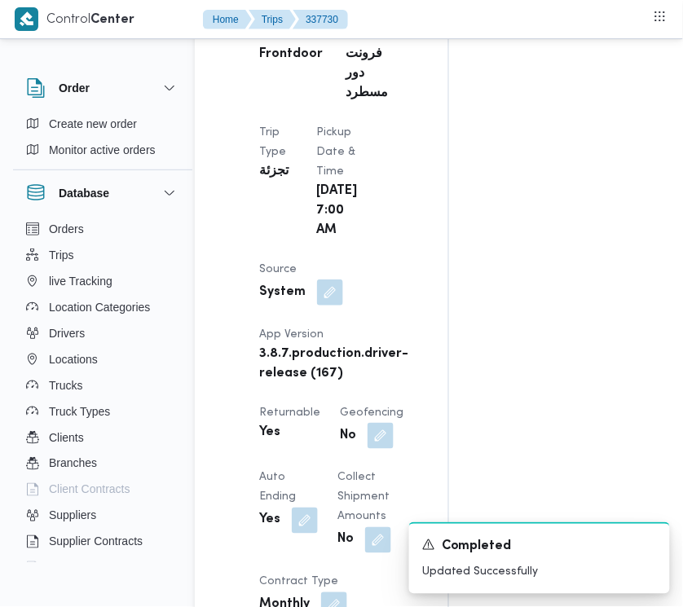
scroll to position [0, 17]
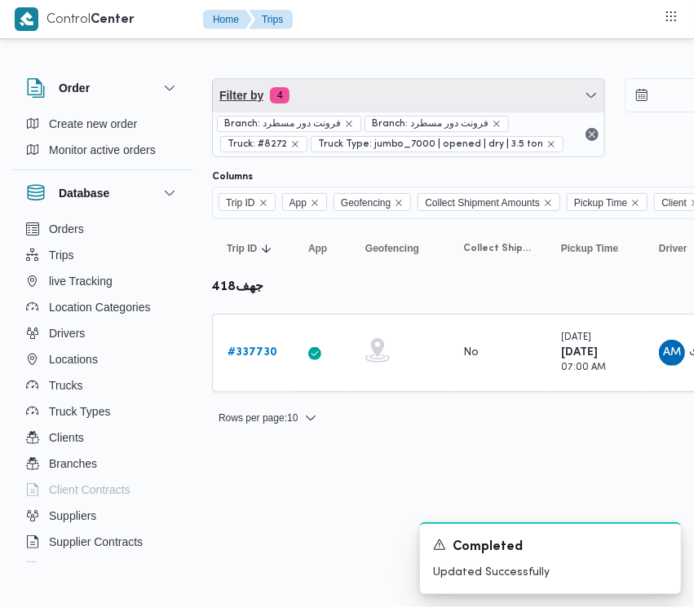
click at [398, 100] on span "Filter by 4" at bounding box center [408, 95] width 391 height 33
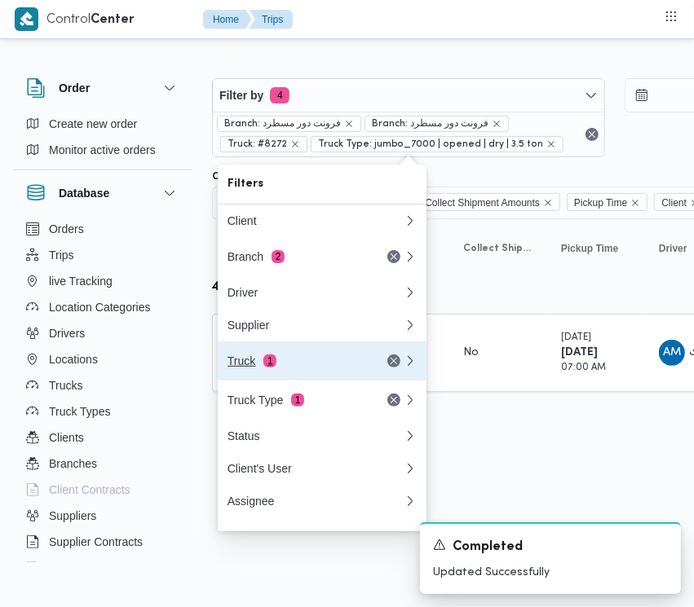
click at [339, 368] on div "Truck 1" at bounding box center [295, 360] width 137 height 13
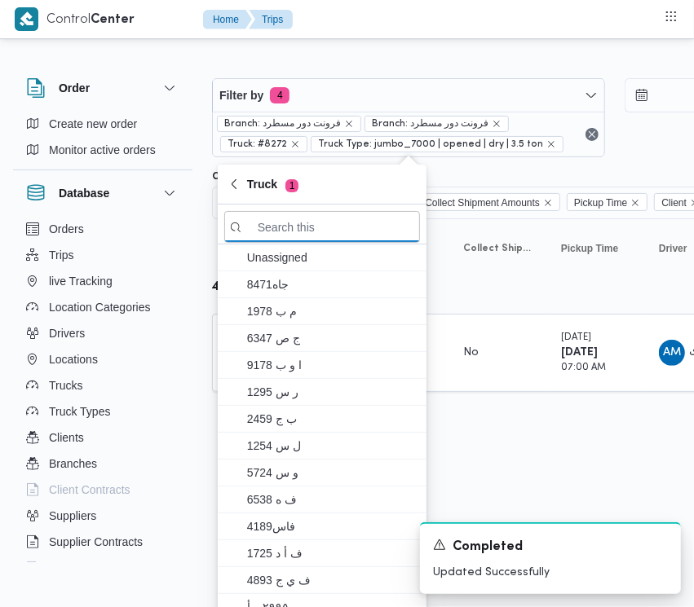
paste input "3184"
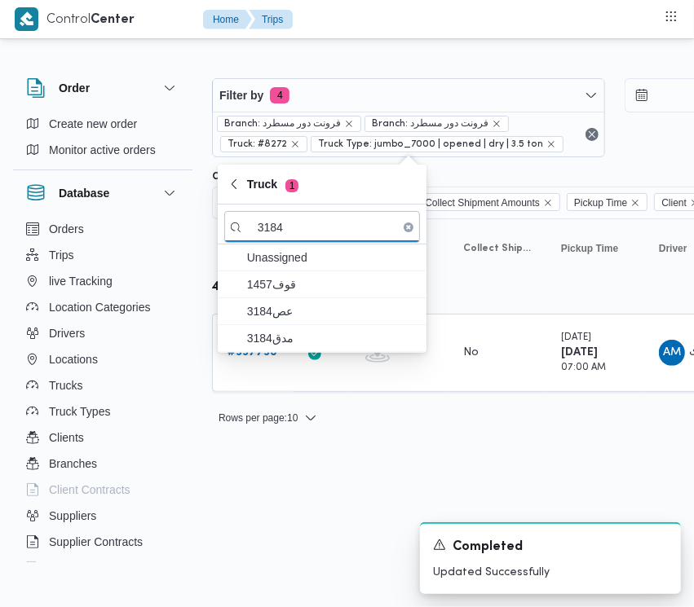
type input "3184"
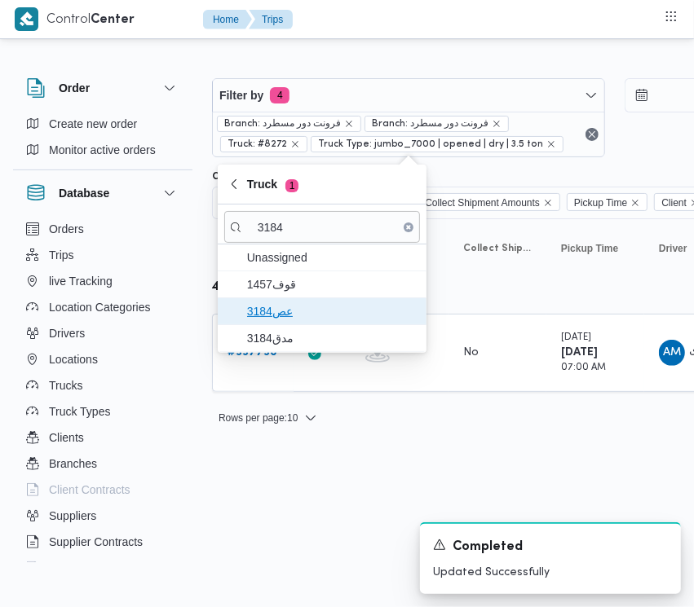
click at [295, 303] on span "عص3184" at bounding box center [332, 312] width 170 height 20
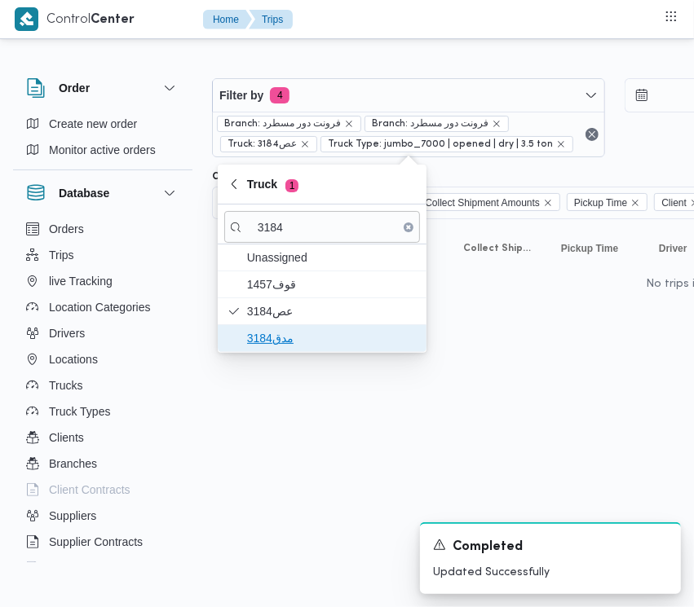
click at [291, 328] on span "مدق3184" at bounding box center [332, 338] width 170 height 20
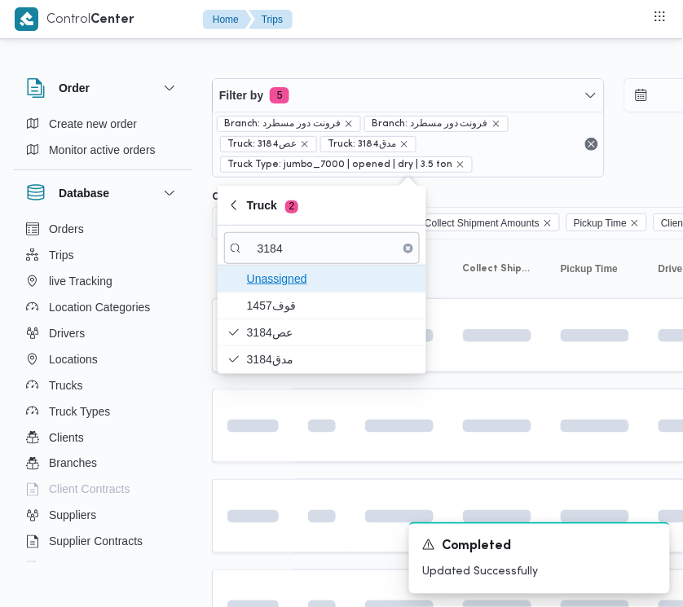
click at [279, 290] on span "Unassigned" at bounding box center [322, 279] width 196 height 26
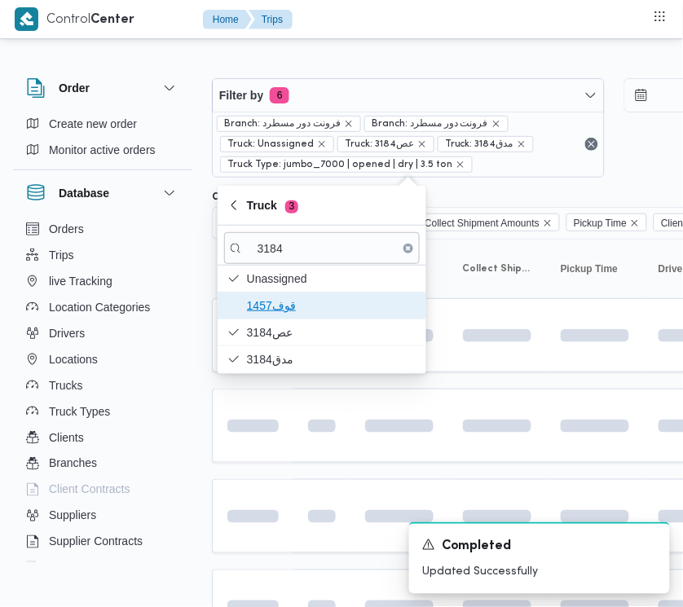
click at [279, 302] on span "1457قوف" at bounding box center [332, 306] width 170 height 20
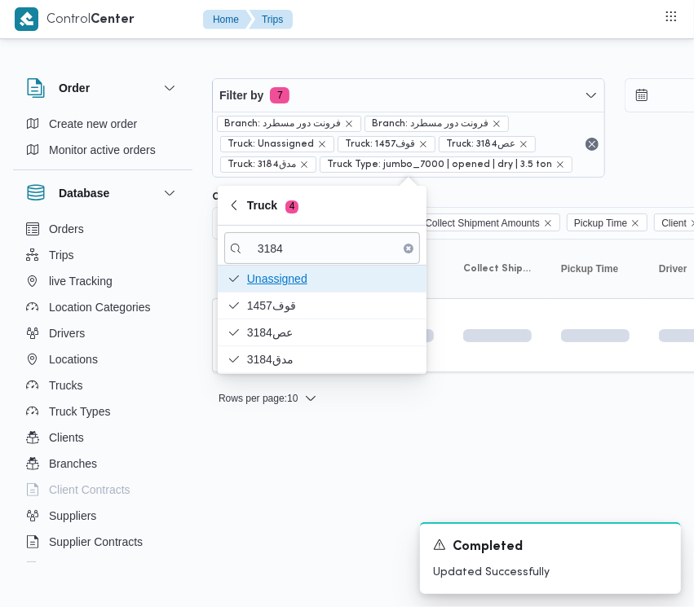
click at [270, 282] on span "Unassigned" at bounding box center [332, 279] width 170 height 20
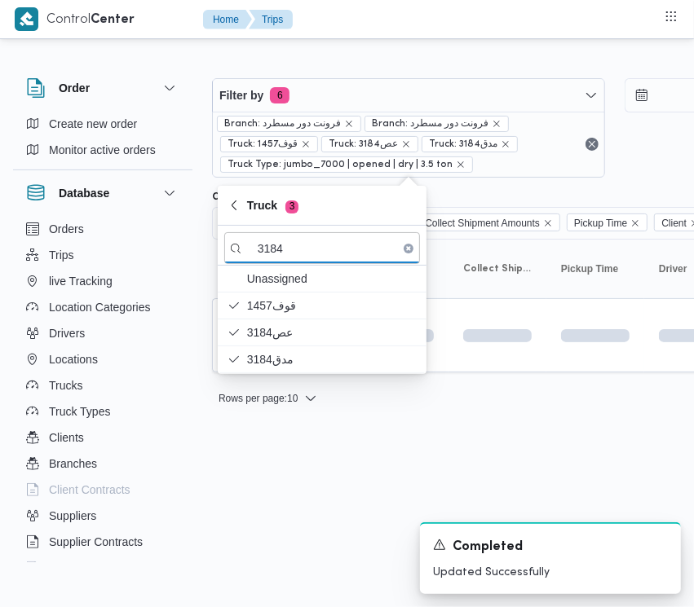
click at [311, 465] on html "Control Center Home Trips Order Create new order Monitor active orders Database…" at bounding box center [347, 303] width 694 height 607
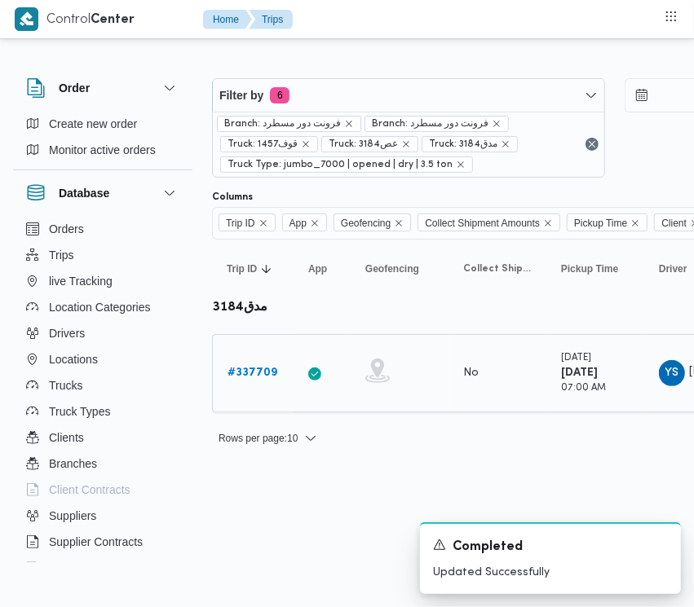
click at [249, 371] on b "# 337709" at bounding box center [252, 373] width 50 height 11
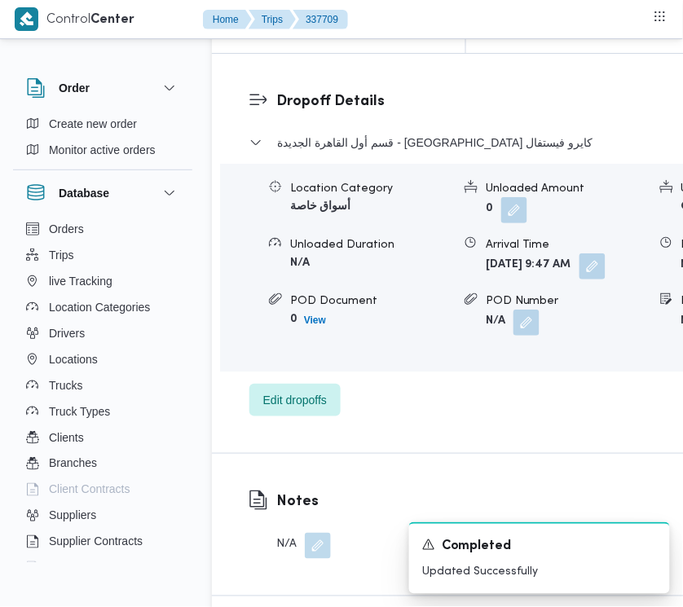
scroll to position [2715, 0]
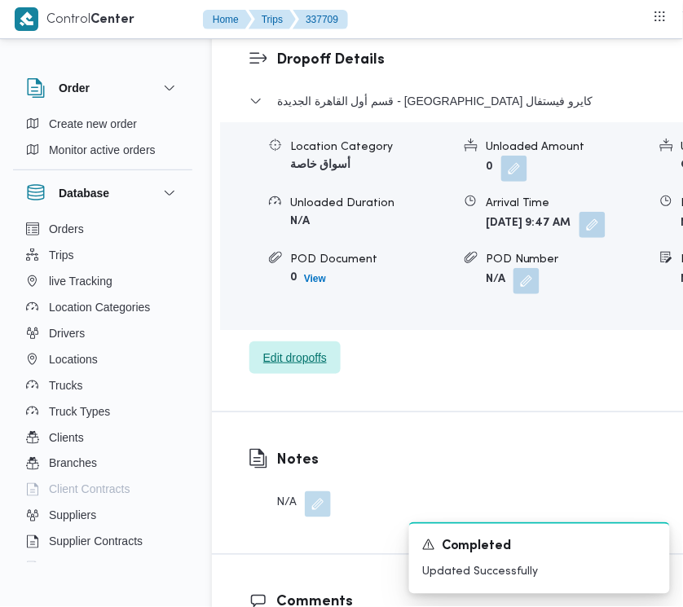
click at [296, 368] on span "Edit dropoffs" at bounding box center [295, 358] width 64 height 20
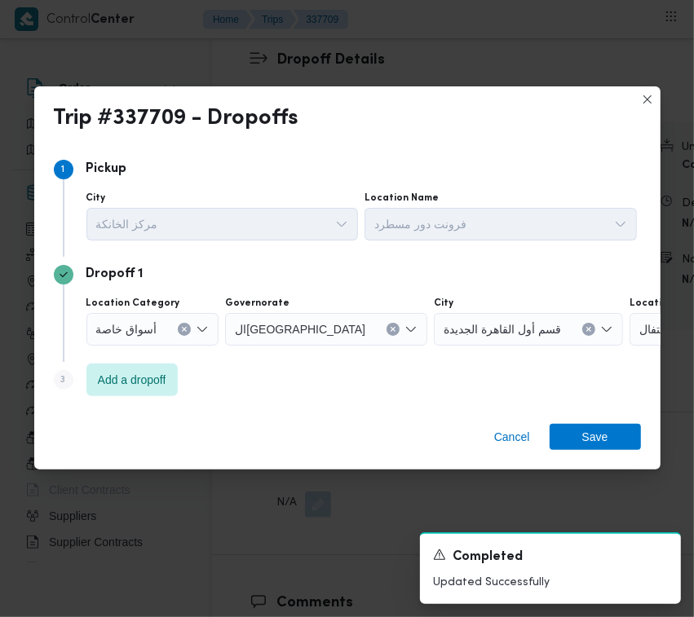
click at [147, 326] on span "أسواق خاصة" at bounding box center [126, 328] width 61 height 18
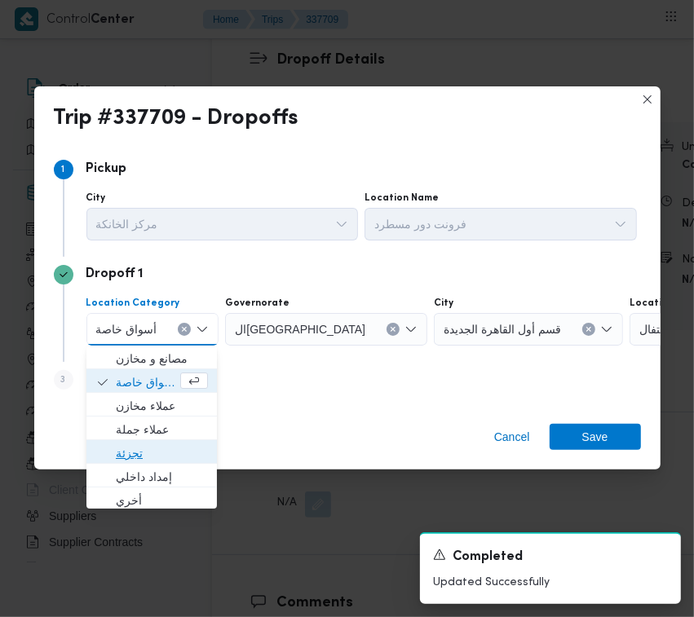
click at [145, 448] on span "تجزئة" at bounding box center [162, 453] width 92 height 20
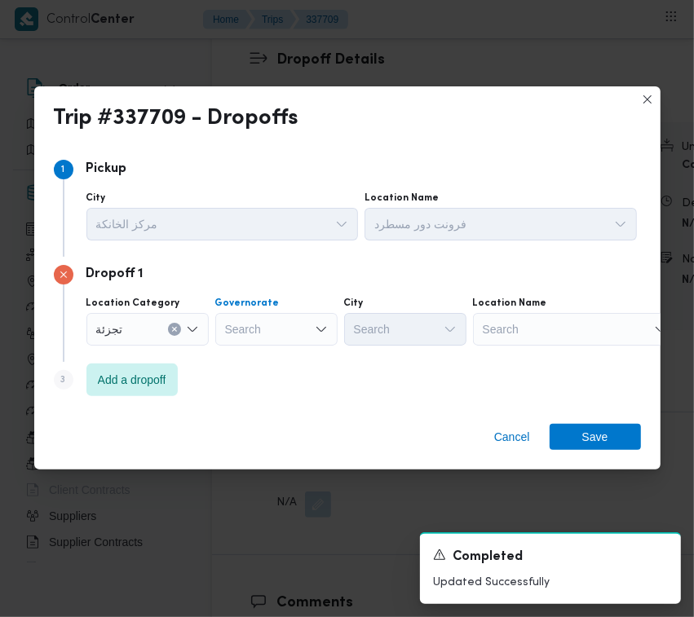
click at [271, 332] on div "Search" at bounding box center [276, 329] width 122 height 33
paste input "[GEOGRAPHIC_DATA]"
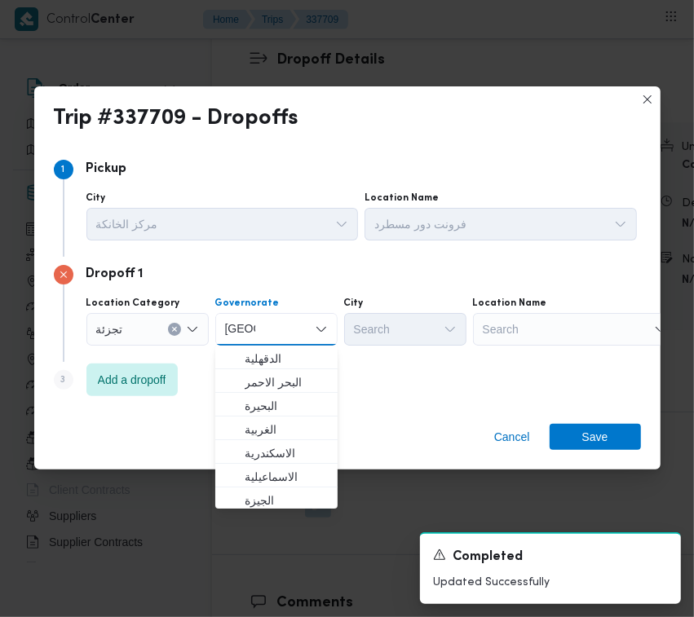
type input "[GEOGRAPHIC_DATA]"
click at [373, 364] on div "Step 3 is disabled 3 Add a dropoff" at bounding box center [347, 383] width 587 height 42
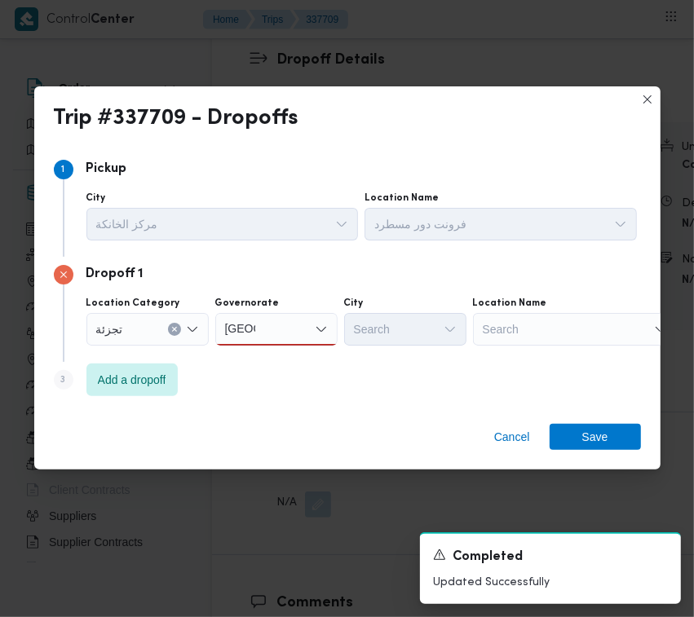
click at [296, 324] on div "[GEOGRAPHIC_DATA] [GEOGRAPHIC_DATA]" at bounding box center [276, 329] width 122 height 33
click at [291, 359] on span "ال[GEOGRAPHIC_DATA]" at bounding box center [285, 359] width 83 height 20
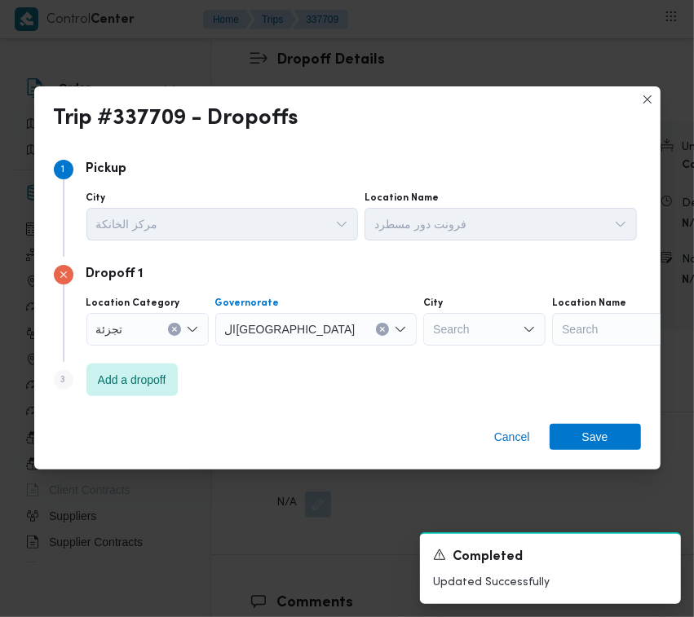
click at [423, 326] on div "Search" at bounding box center [484, 329] width 122 height 33
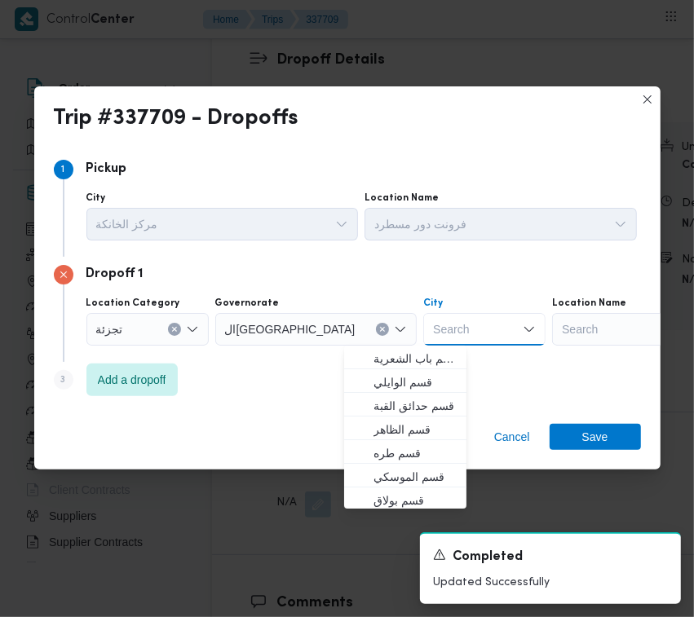
paste input "[GEOGRAPHIC_DATA]"
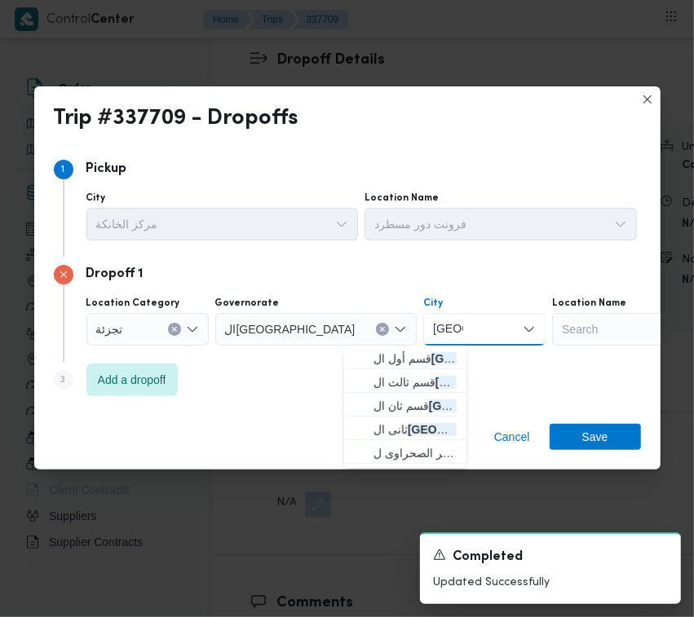
type input "[GEOGRAPHIC_DATA]"
click at [430, 359] on mark "[GEOGRAPHIC_DATA]" at bounding box center [491, 358] width 122 height 13
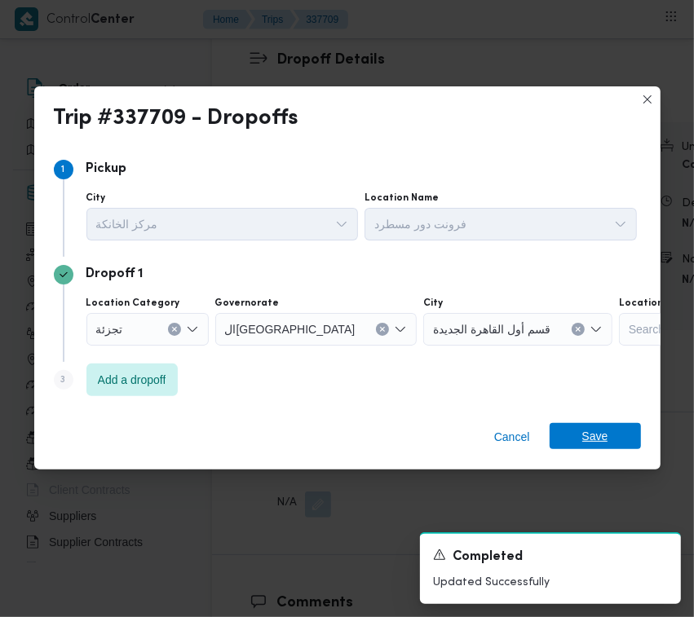
click at [558, 433] on span "Save" at bounding box center [594, 436] width 91 height 26
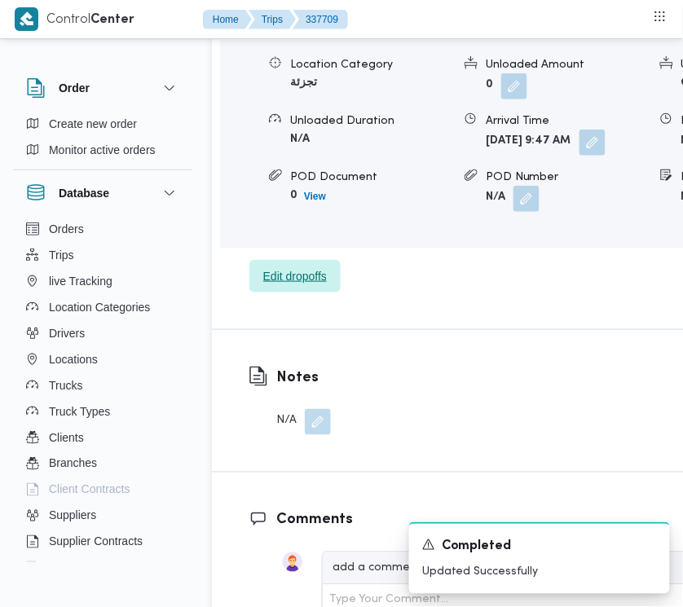
scroll to position [2922, 0]
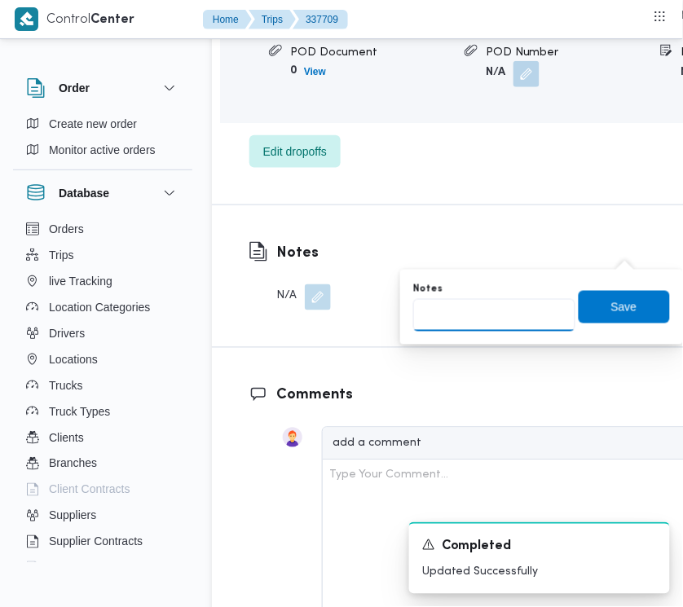
click at [495, 311] on input "Notes" at bounding box center [494, 315] width 162 height 33
paste input "تجمع"
type input "تجمع"
click at [636, 332] on div "Notes تجمع Save" at bounding box center [542, 307] width 260 height 52
click at [632, 314] on span "Save" at bounding box center [624, 307] width 91 height 33
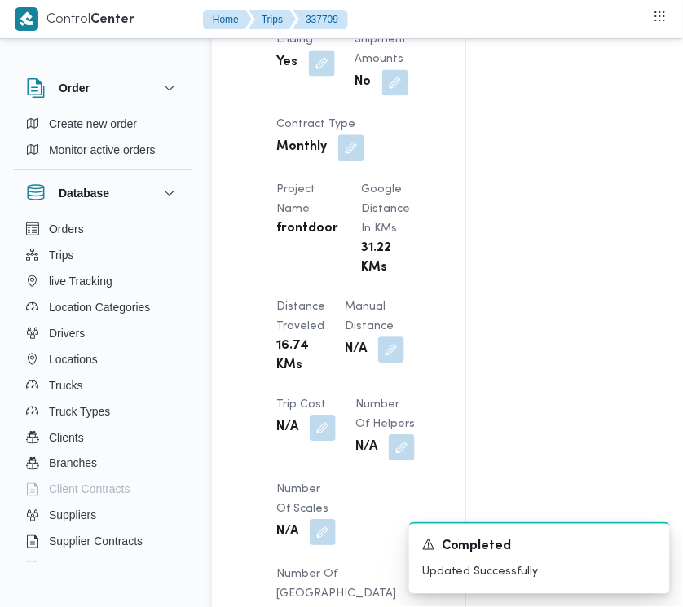
scroll to position [1361, 0]
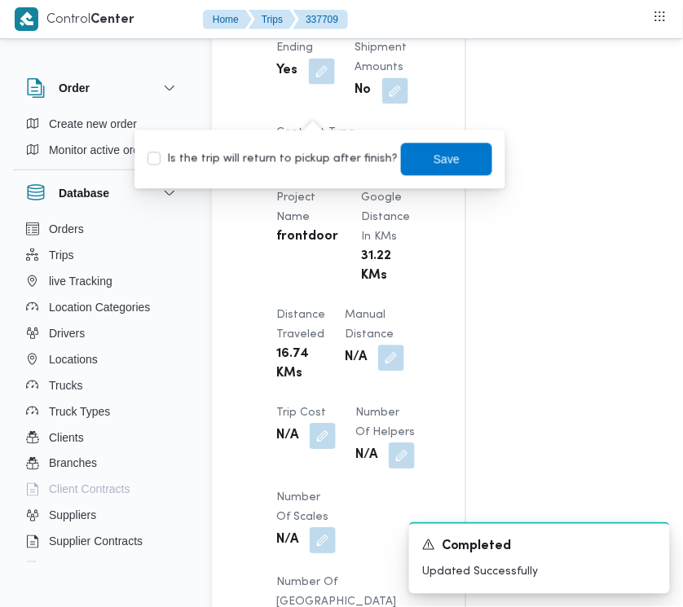
click at [308, 165] on label "Is the trip will return to pickup after finish?" at bounding box center [273, 160] width 250 height 20
checkbox input "true"
click at [414, 151] on span "Save" at bounding box center [446, 159] width 91 height 33
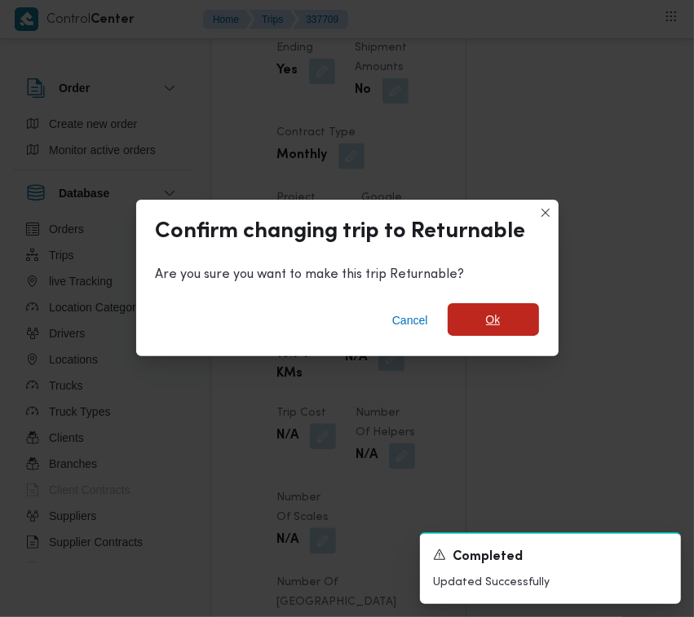
click at [517, 323] on span "Ok" at bounding box center [492, 319] width 91 height 33
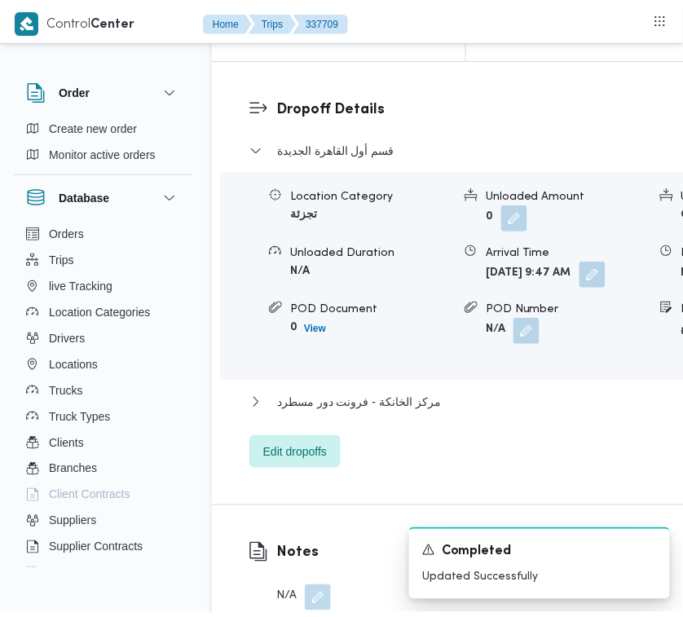
scroll to position [0, 0]
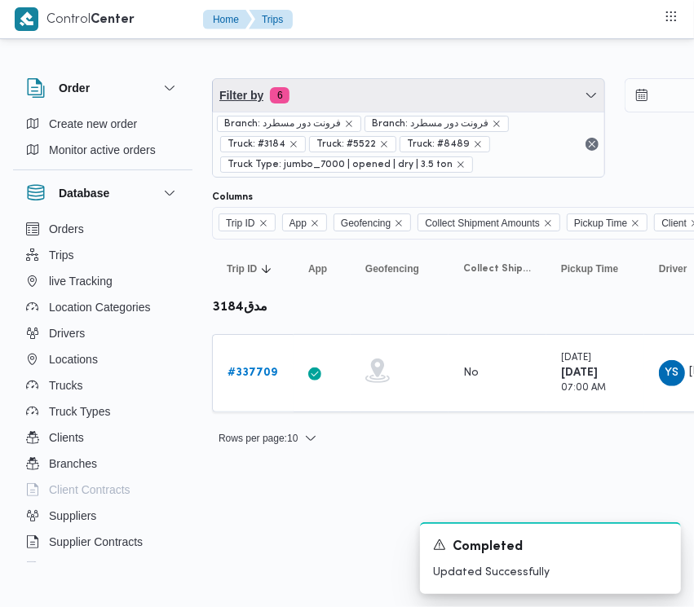
click at [396, 94] on span "Filter by 6" at bounding box center [408, 95] width 391 height 33
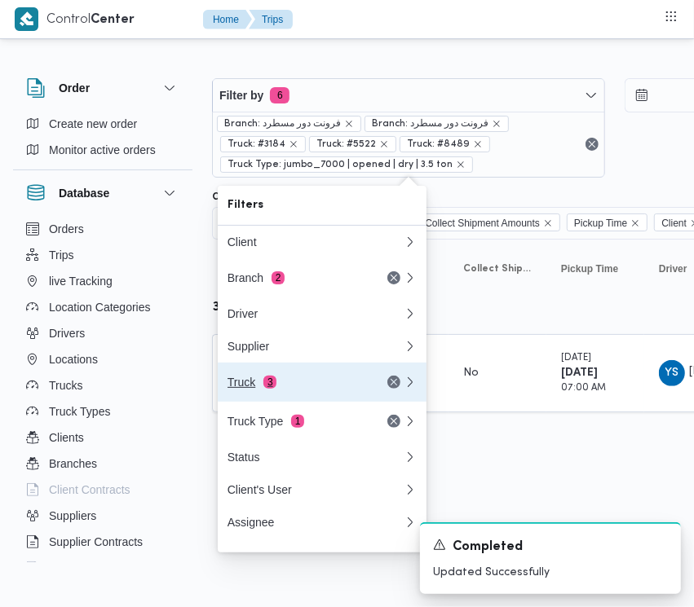
click at [310, 373] on button "Truck 3" at bounding box center [322, 382] width 209 height 39
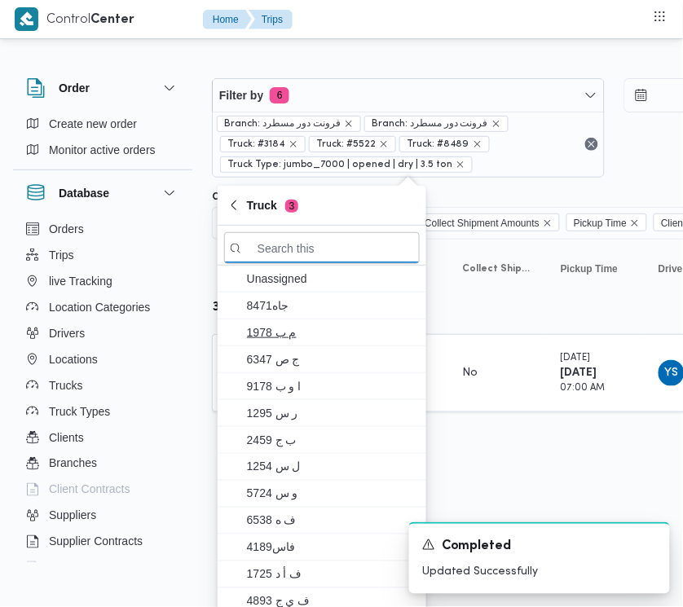
paste input "1629"
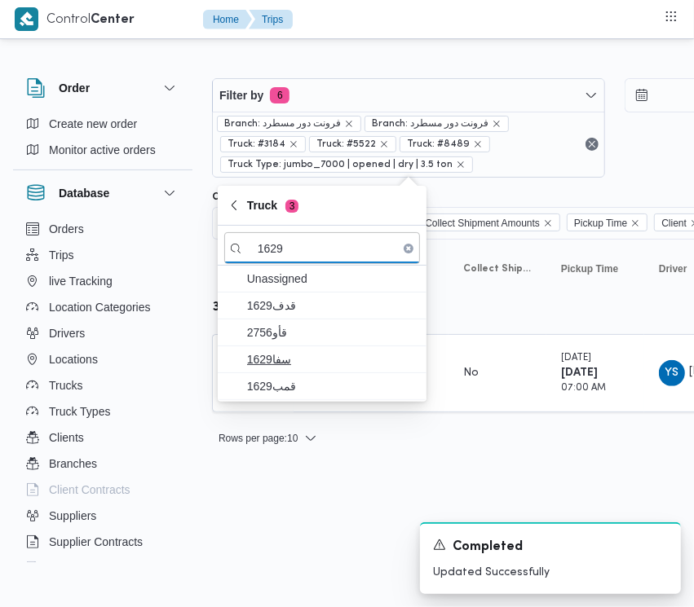
type input "1629"
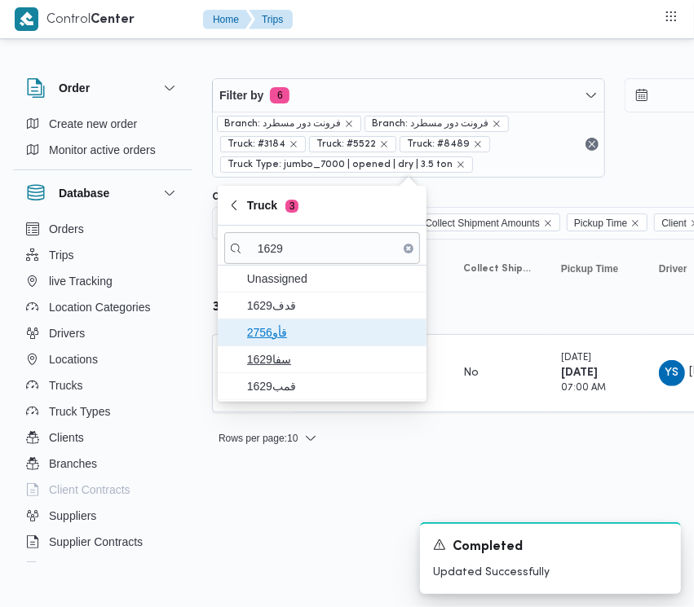
click at [267, 338] on span "قأو2756" at bounding box center [332, 333] width 170 height 20
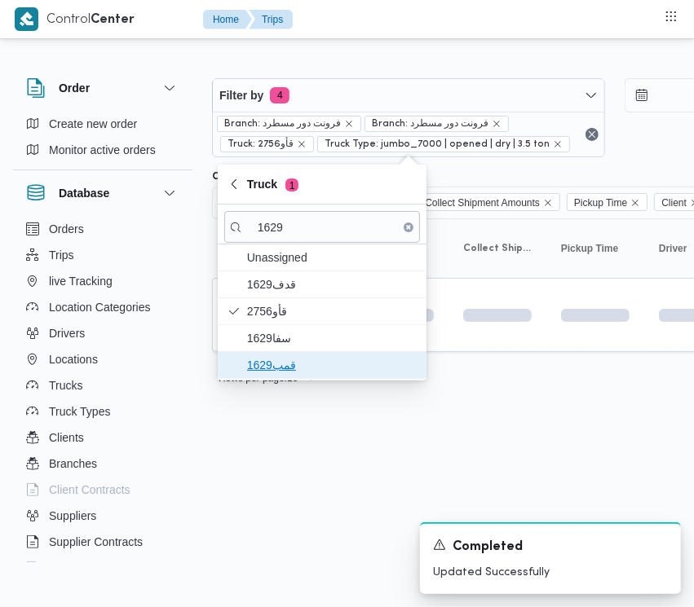
click at [267, 357] on span "قمب1629" at bounding box center [332, 365] width 170 height 20
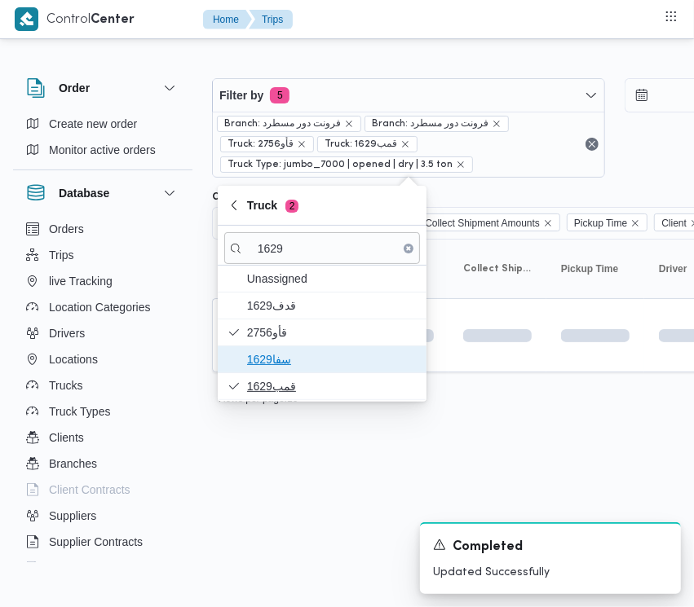
click at [267, 357] on span "سفا1629" at bounding box center [332, 360] width 170 height 20
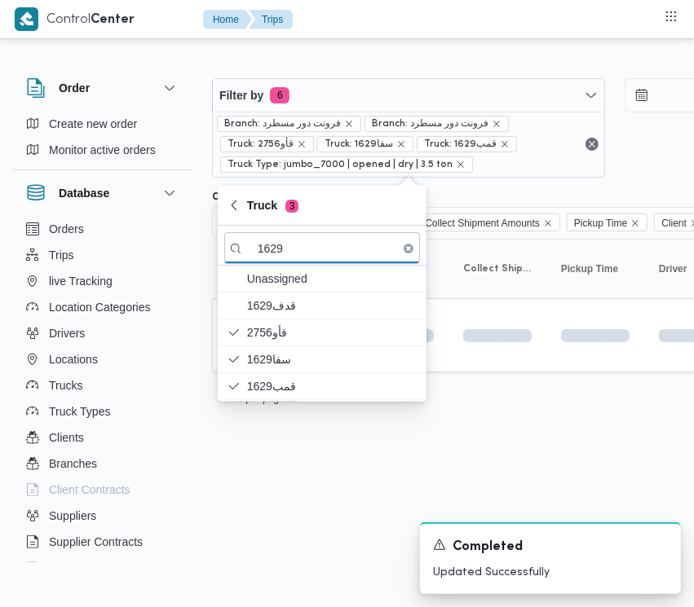
click at [319, 469] on html "Control Center Home Trips Order Create new order Monitor active orders Database…" at bounding box center [347, 303] width 694 height 607
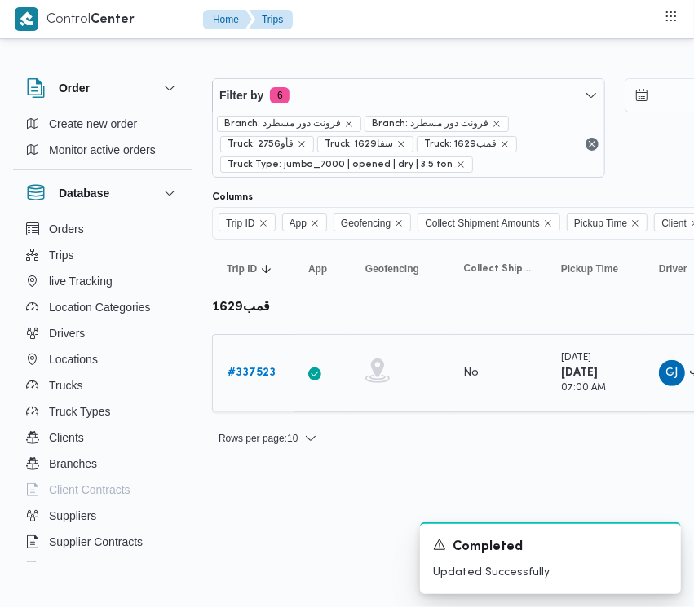
click at [250, 376] on b "# 337523" at bounding box center [251, 373] width 48 height 11
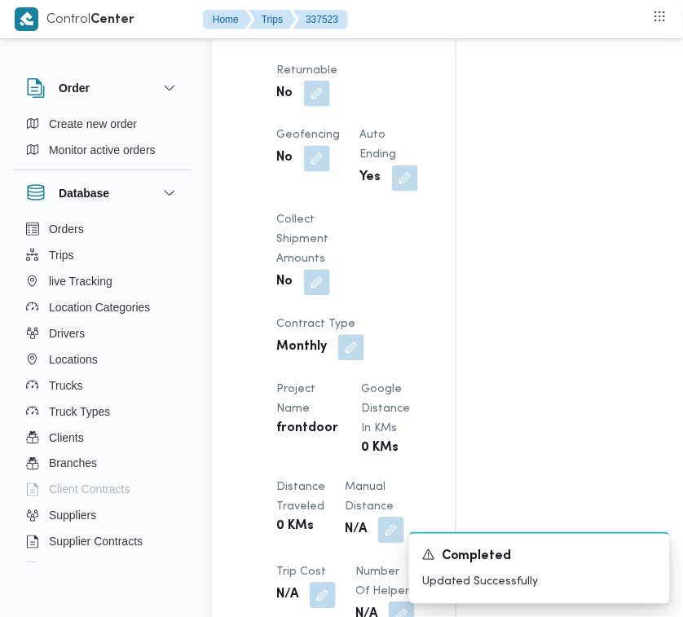
scroll to position [1257, 0]
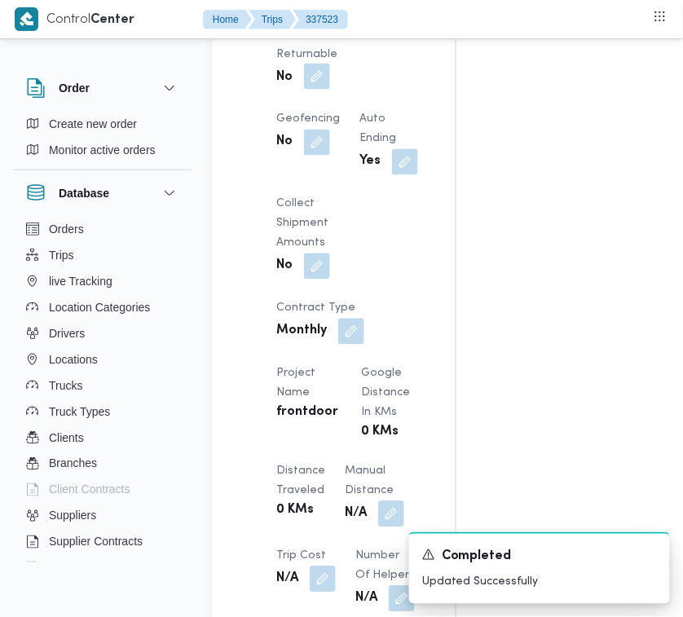
click at [330, 90] on button "button" at bounding box center [317, 77] width 26 height 26
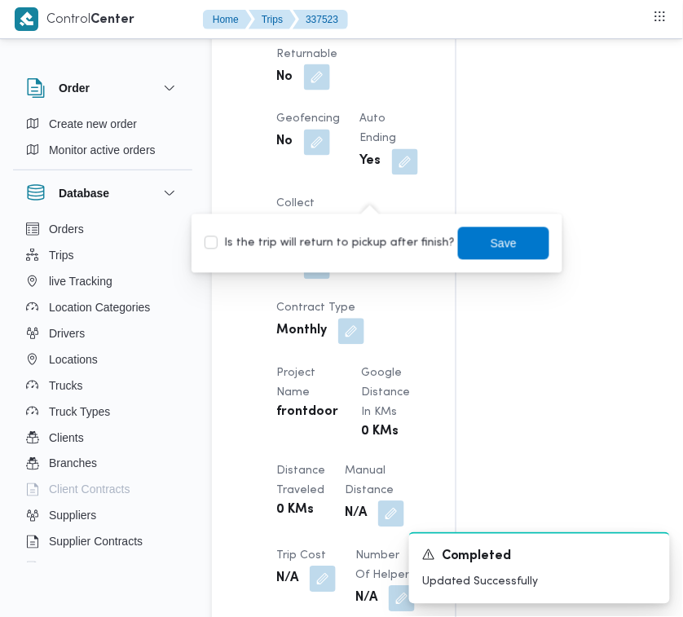
click at [351, 242] on label "Is the trip will return to pickup after finish?" at bounding box center [330, 244] width 250 height 20
checkbox input "true"
click at [495, 235] on span "Save" at bounding box center [504, 243] width 26 height 20
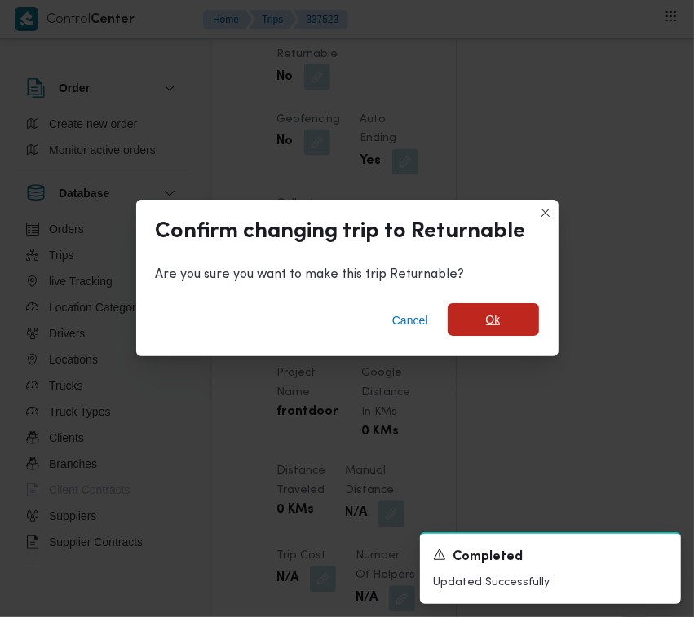
click at [493, 311] on span "Ok" at bounding box center [493, 320] width 15 height 20
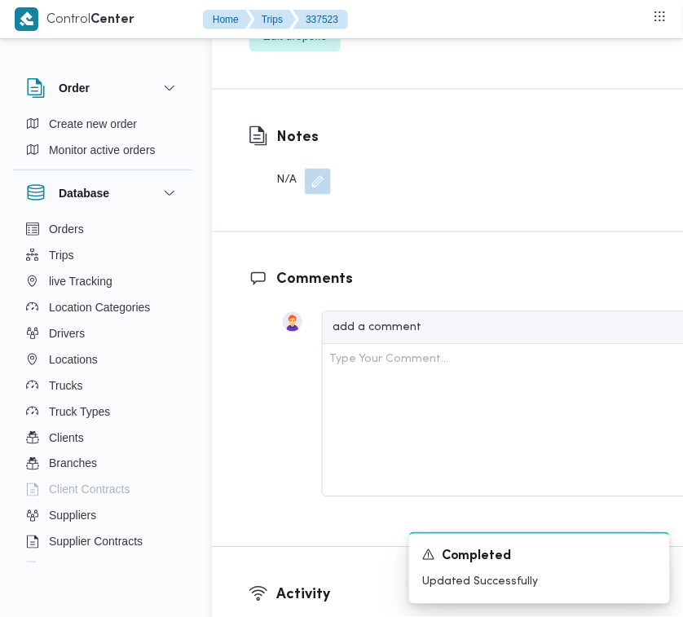
scroll to position [3050, 0]
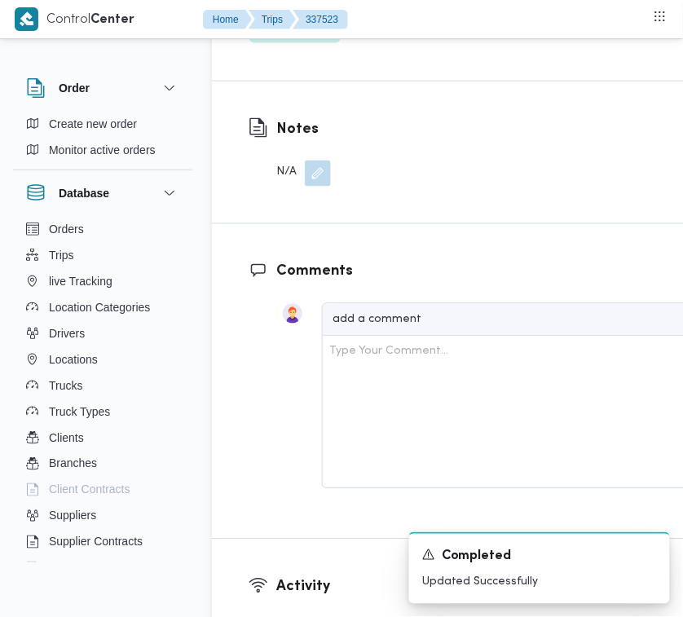
click at [300, 37] on span "Edit dropoffs" at bounding box center [295, 27] width 64 height 20
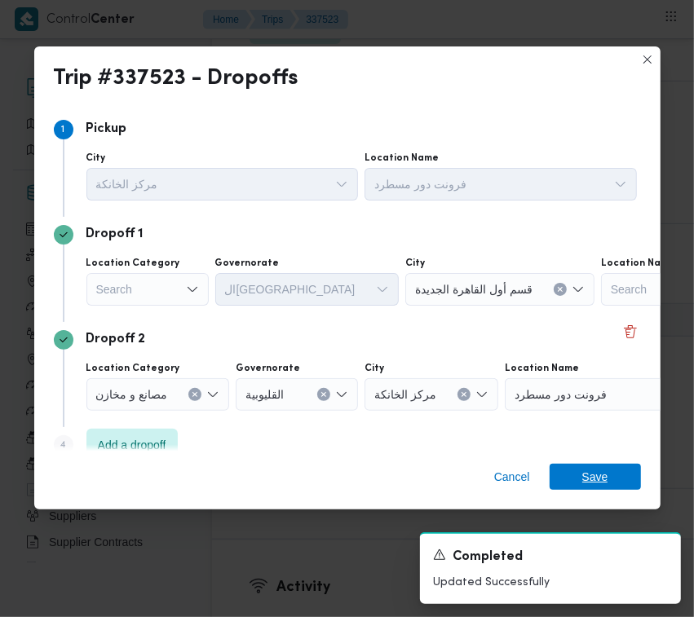
click at [583, 465] on span "Save" at bounding box center [595, 477] width 26 height 26
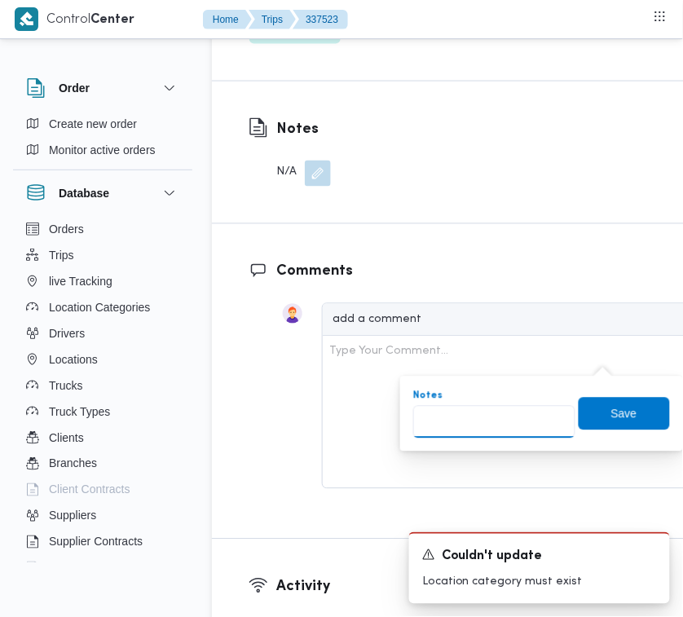
click at [491, 429] on input "Notes" at bounding box center [494, 422] width 162 height 33
paste input "تجمع"
type input "تجمع"
click at [611, 414] on span "Save" at bounding box center [624, 413] width 26 height 20
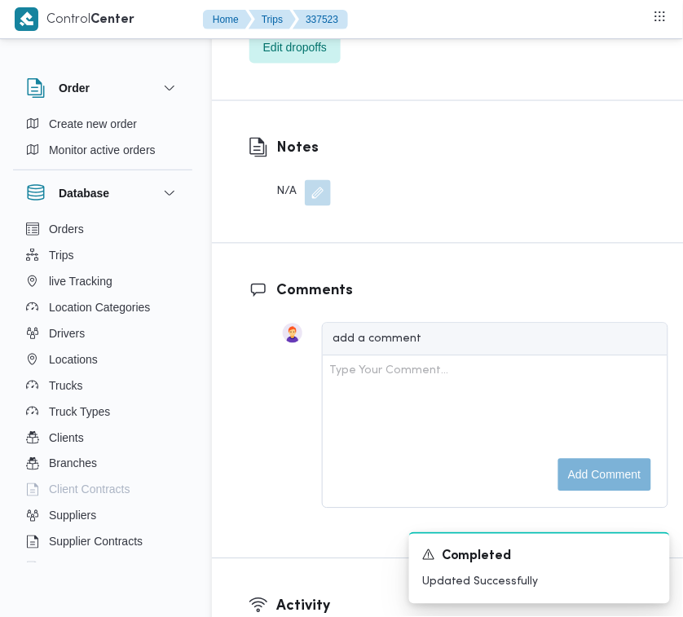
scroll to position [2511, 0]
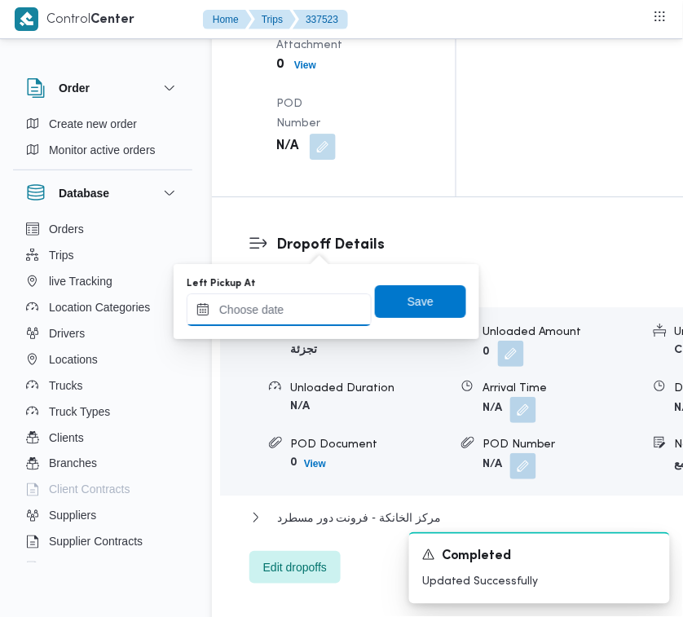
click at [327, 299] on input "Left Pickup At" at bounding box center [279, 309] width 185 height 33
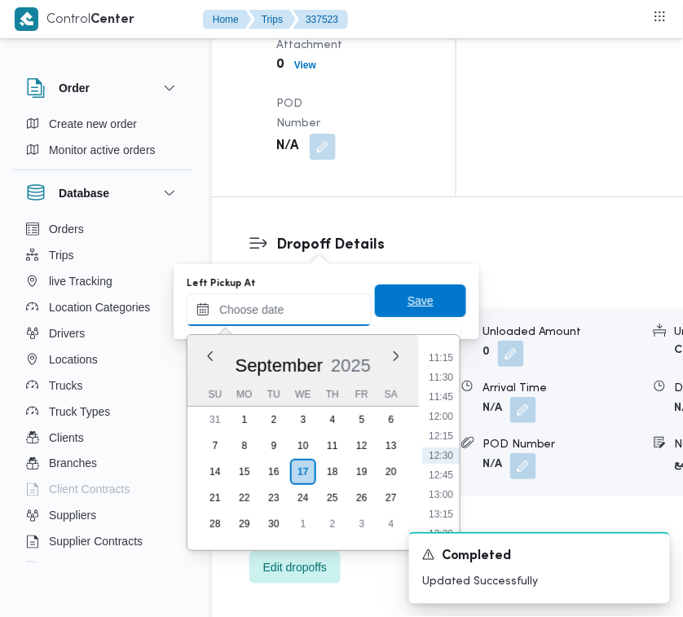
paste input "[DATE] 7:30:00 AM"
type input "[DATE] 7:30:00 AM"
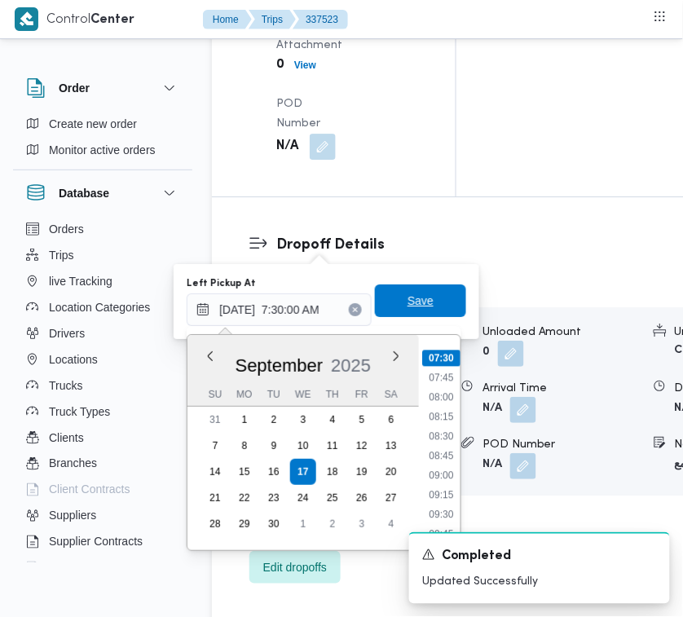
type input "[DATE] 07:30"
click at [425, 297] on span "Save" at bounding box center [420, 300] width 91 height 33
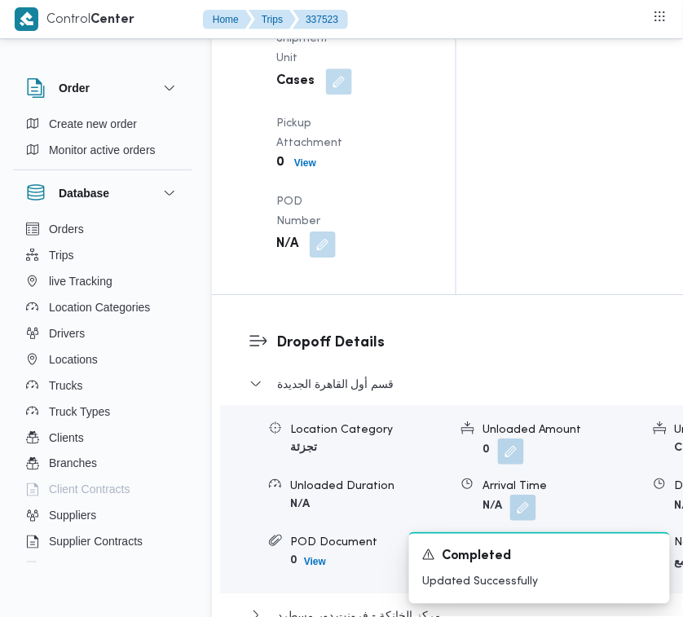
drag, startPoint x: 328, startPoint y: 156, endPoint x: 319, endPoint y: 176, distance: 21.5
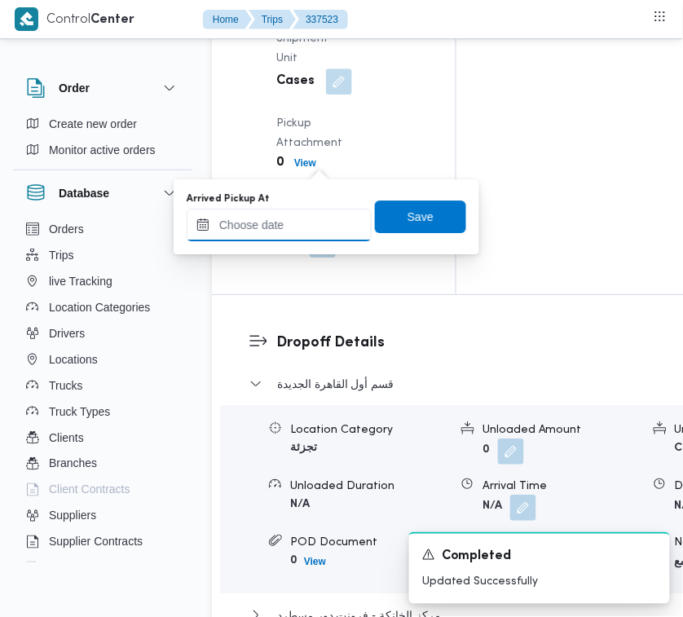
click at [298, 224] on input "Arrived Pickup At" at bounding box center [279, 225] width 185 height 33
paste input "[DATE] 7:00:00 AM"
type input "[DATE] 7:00:00 AM"
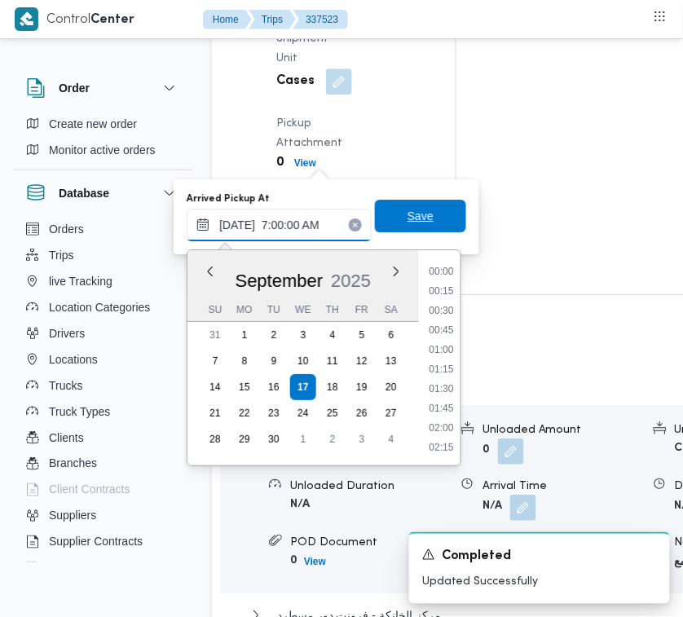
scroll to position [546, 0]
click at [420, 220] on span "Save" at bounding box center [420, 216] width 91 height 33
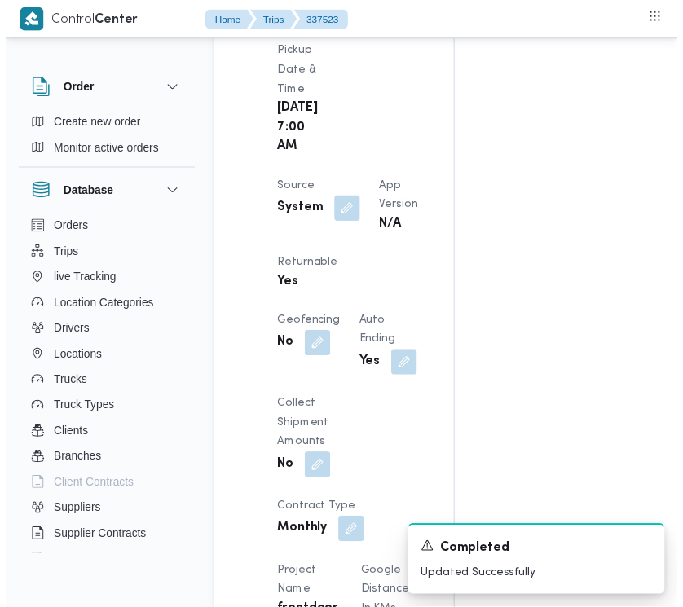
scroll to position [0, 0]
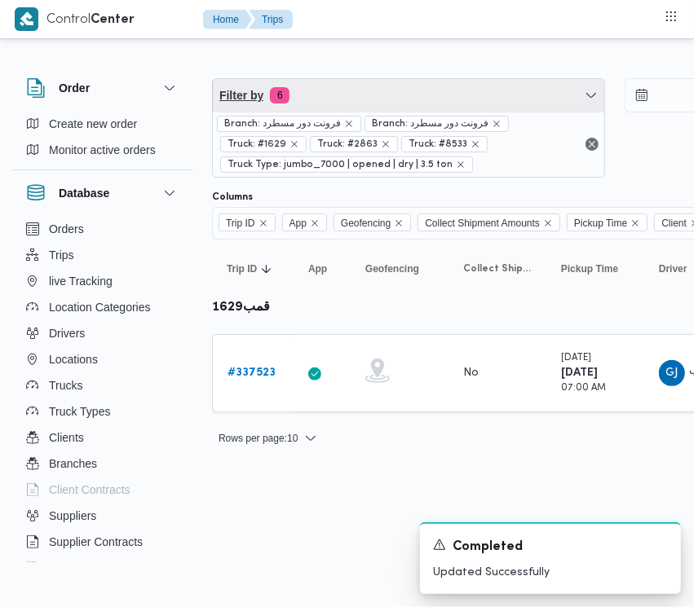
click at [343, 83] on span "Filter by 6" at bounding box center [408, 95] width 391 height 33
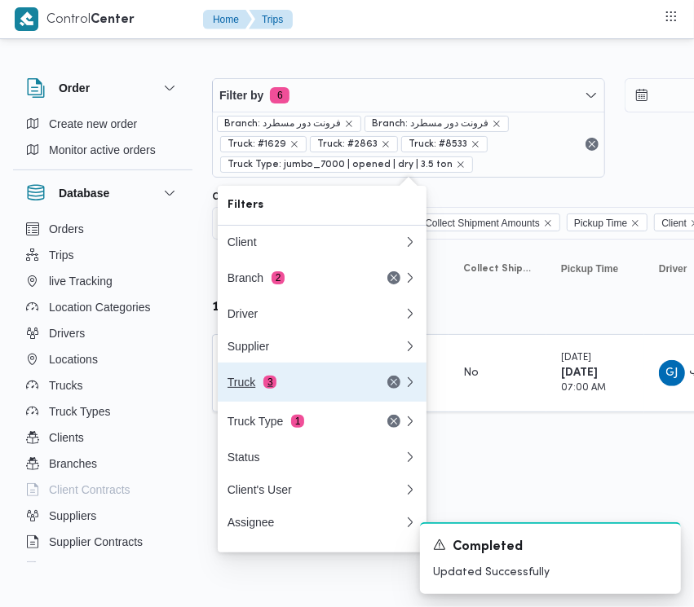
click at [259, 380] on div "Truck 3" at bounding box center [316, 382] width 196 height 39
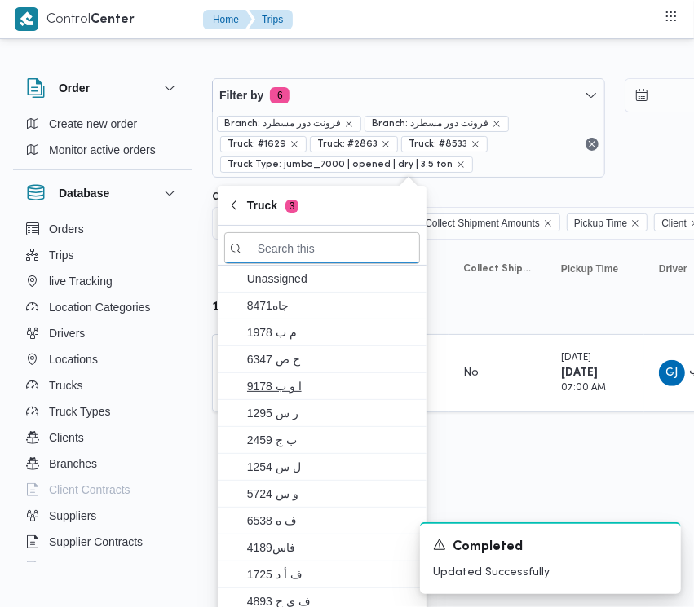
paste input "5386"
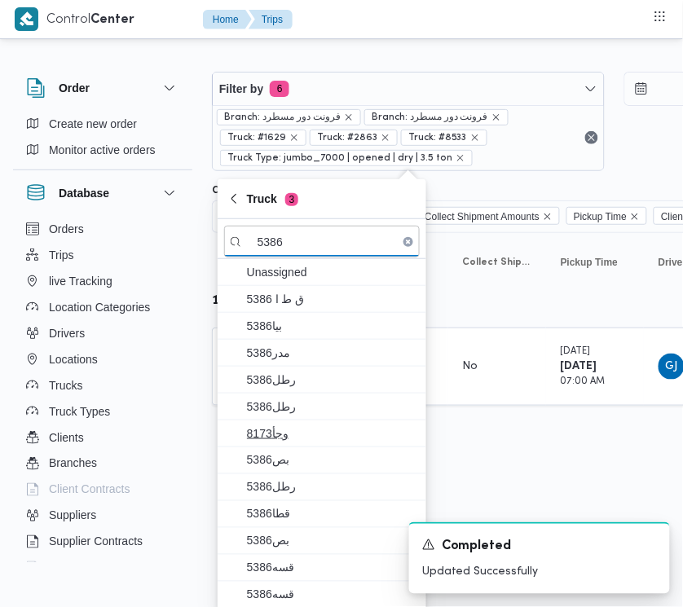
scroll to position [10, 0]
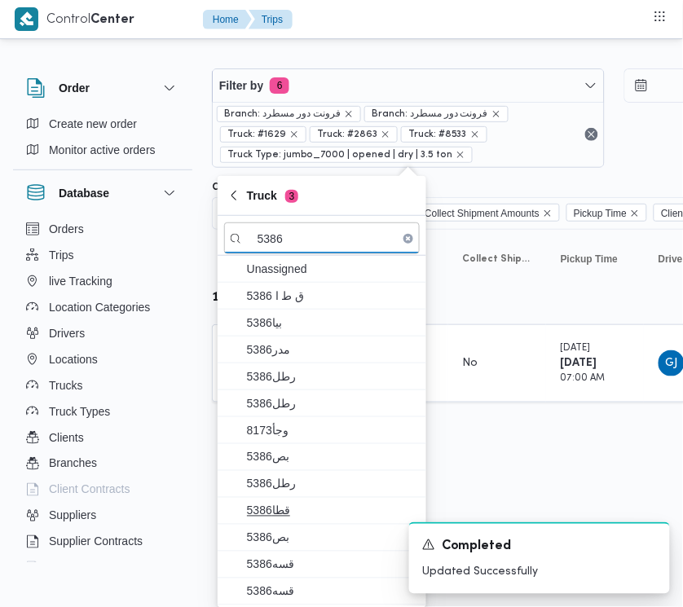
type input "5386"
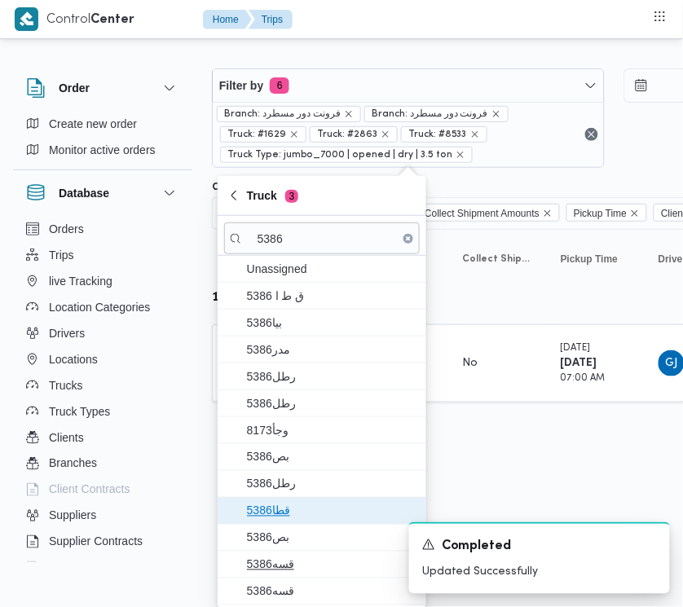
drag, startPoint x: 307, startPoint y: 524, endPoint x: 297, endPoint y: 557, distance: 34.0
click at [306, 526] on div "Unassigned ق ط ا 5386 5386بيا مدر5386 5386رطل 5386رطل وجأ8173 بص5386 رطل5386 قط…" at bounding box center [322, 431] width 209 height 350
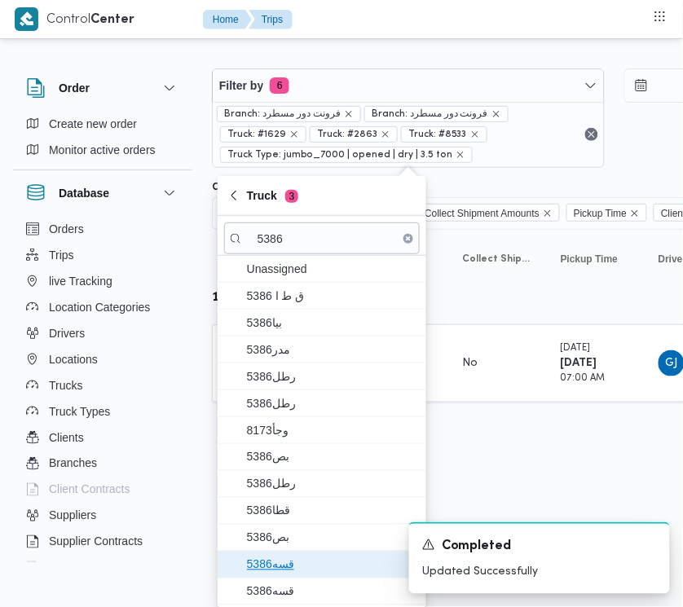
click at [297, 559] on span "قسه5386" at bounding box center [332, 565] width 170 height 20
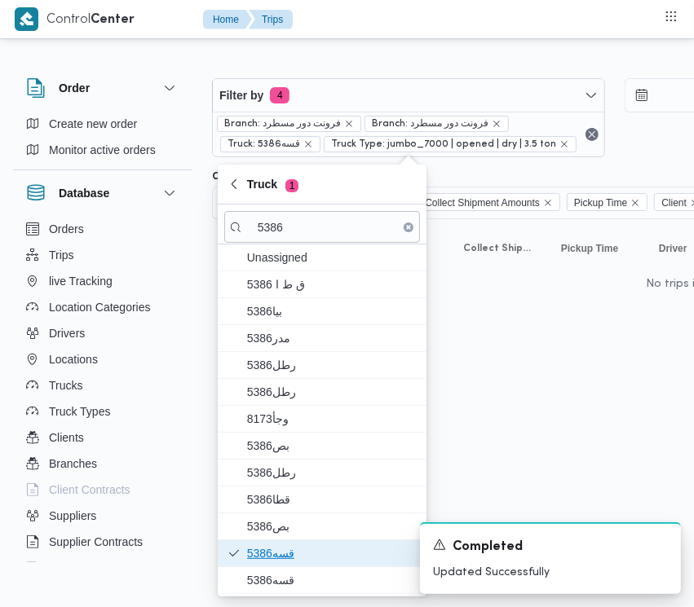
click at [283, 563] on span "قسه5386" at bounding box center [332, 554] width 170 height 20
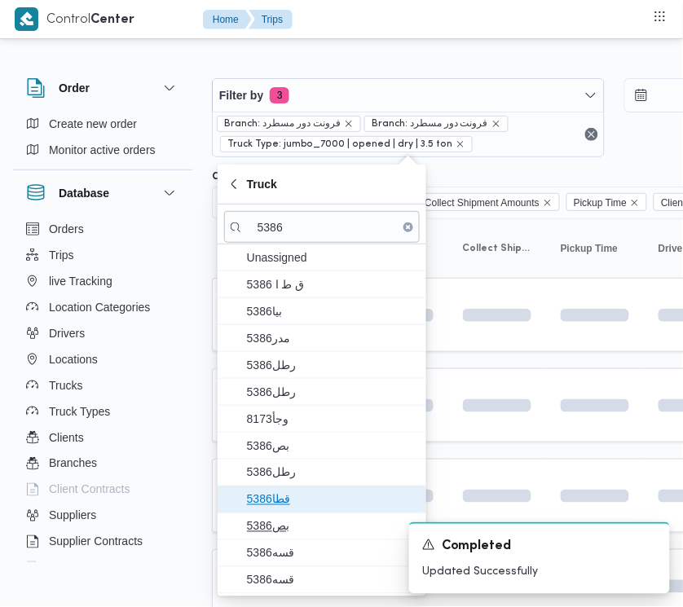
click at [292, 501] on span "قطا5386" at bounding box center [332, 500] width 170 height 20
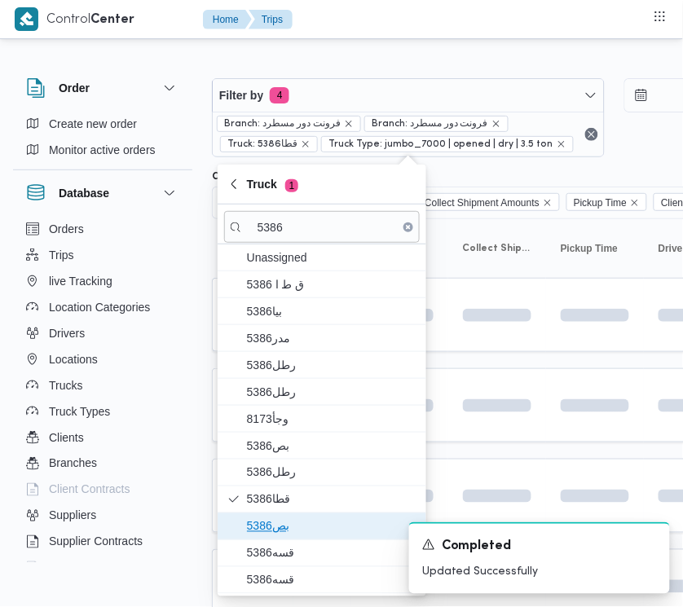
click at [281, 539] on span "بص5386" at bounding box center [322, 526] width 196 height 26
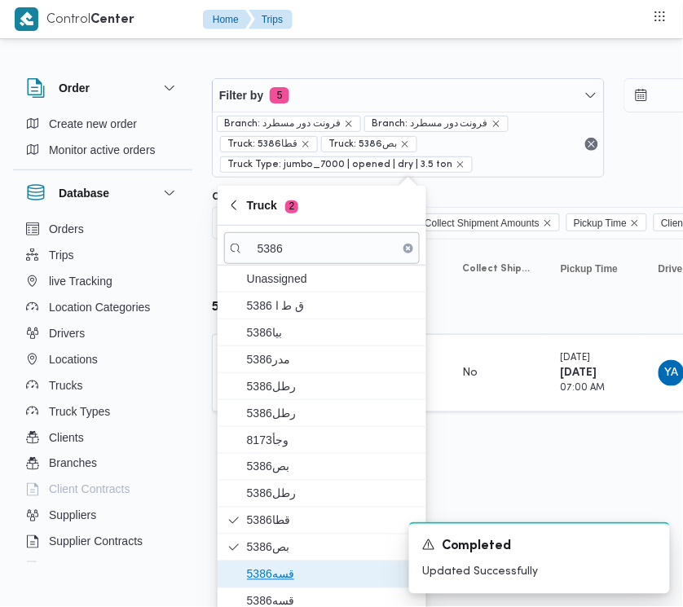
click at [285, 588] on span "قسه5386" at bounding box center [322, 574] width 196 height 26
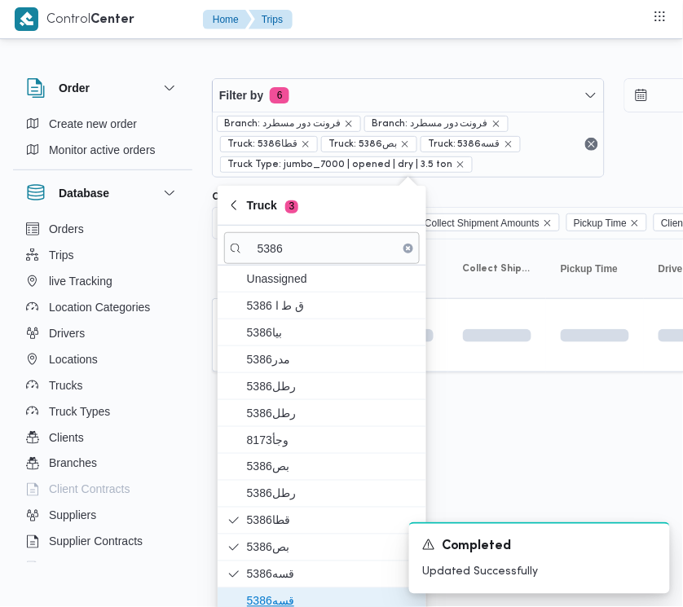
click at [284, 603] on span "قسه5386" at bounding box center [332, 602] width 170 height 20
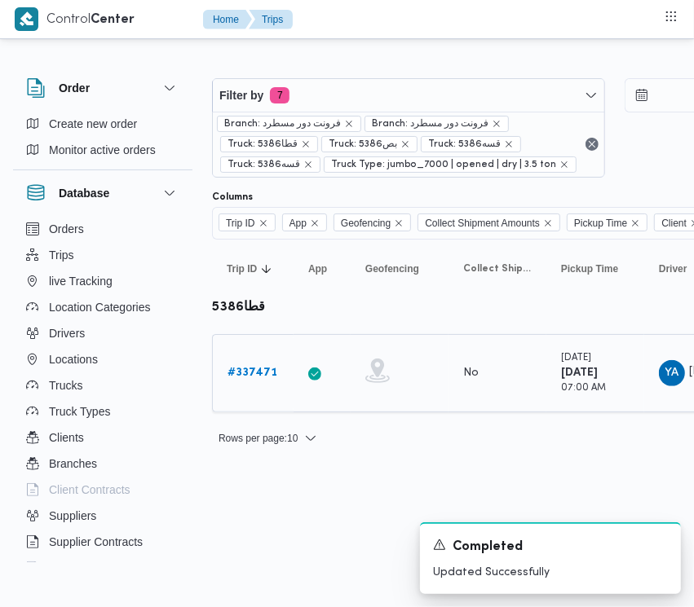
click at [271, 389] on div "# 337471" at bounding box center [253, 373] width 64 height 33
click at [257, 376] on b "# 337471" at bounding box center [252, 373] width 50 height 11
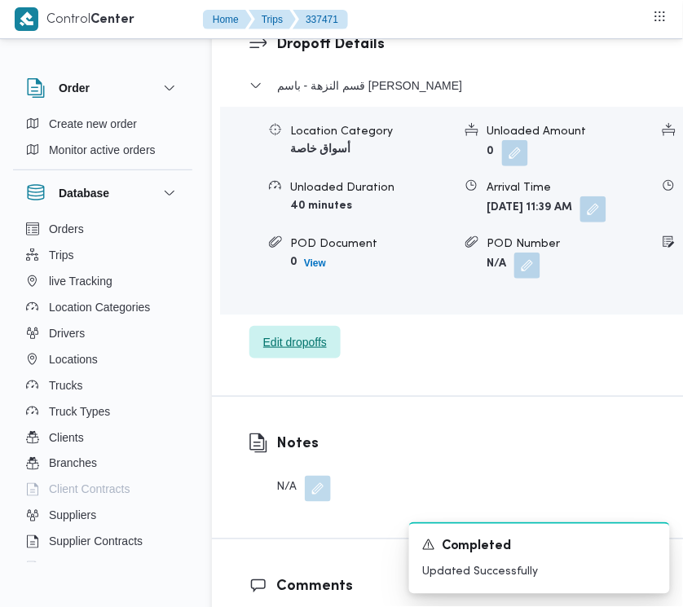
scroll to position [2752, 0]
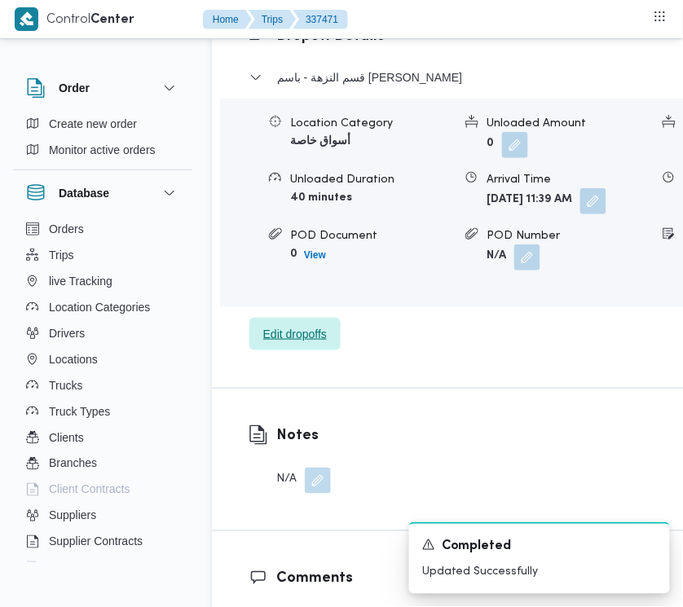
click at [263, 344] on span "Edit dropoffs" at bounding box center [295, 334] width 64 height 20
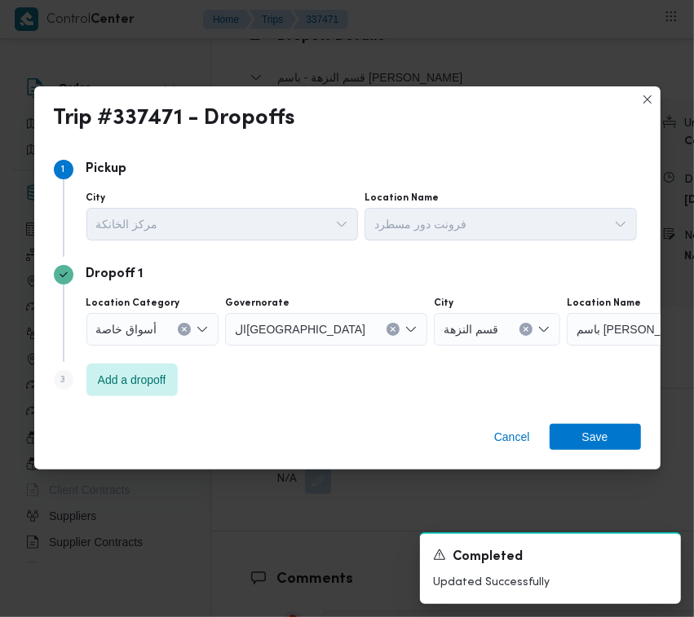
click at [160, 332] on div at bounding box center [164, 329] width 8 height 26
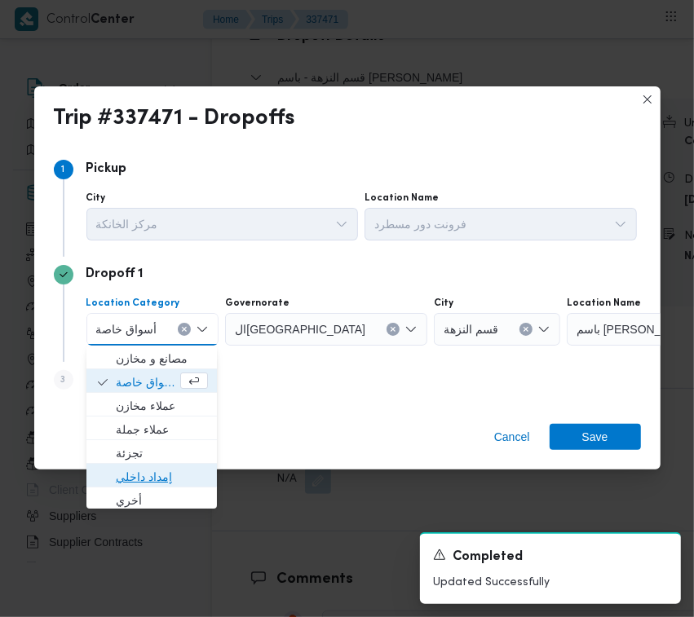
click at [153, 469] on span "إمداد داخلي" at bounding box center [162, 477] width 92 height 20
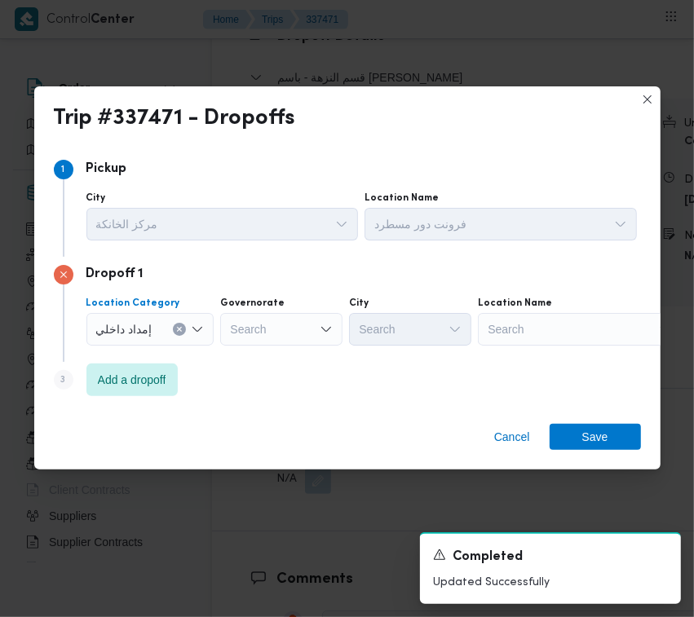
click at [121, 308] on label "Location Category" at bounding box center [133, 303] width 94 height 13
click at [158, 319] on input "Location Category" at bounding box center [159, 329] width 2 height 20
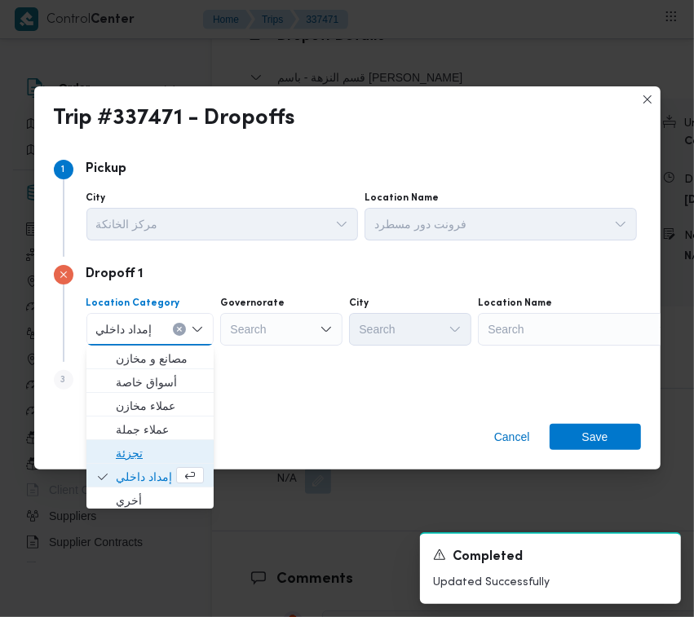
click at [144, 445] on span "تجزئة" at bounding box center [160, 453] width 88 height 20
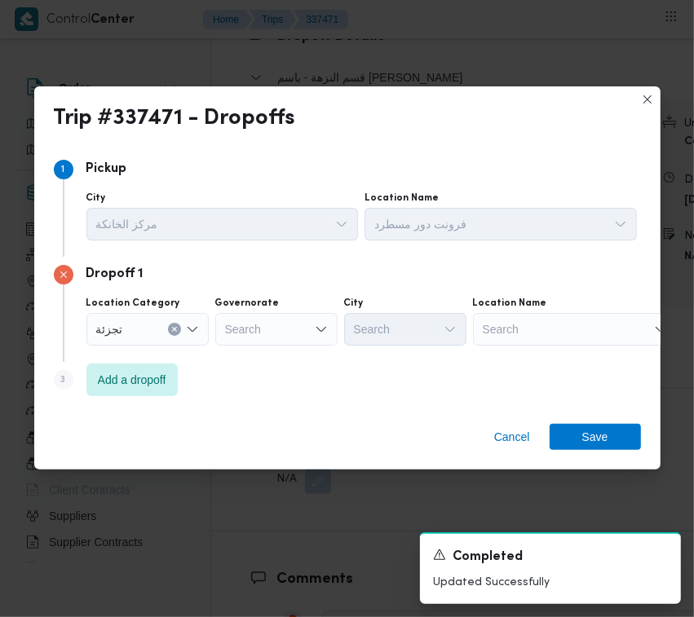
click at [257, 303] on label "Governorate" at bounding box center [247, 303] width 64 height 13
click at [227, 319] on input "Governorate" at bounding box center [226, 329] width 2 height 20
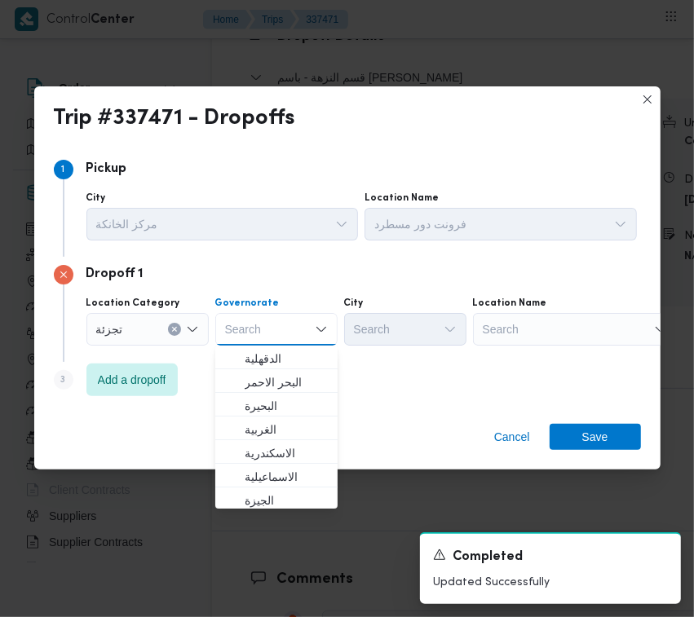
click at [258, 330] on div "Search" at bounding box center [276, 329] width 122 height 33
paste input "جيزة"
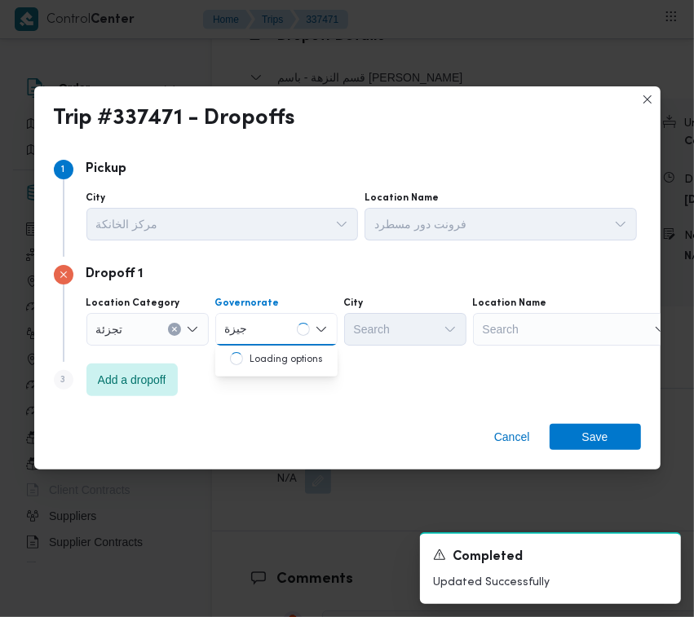
type input "جيزة"
click at [274, 328] on div "جيزة جيزة" at bounding box center [276, 329] width 122 height 33
drag, startPoint x: 280, startPoint y: 355, endPoint x: 398, endPoint y: 340, distance: 119.2
click at [281, 356] on span "ال جيزة" at bounding box center [285, 359] width 83 height 20
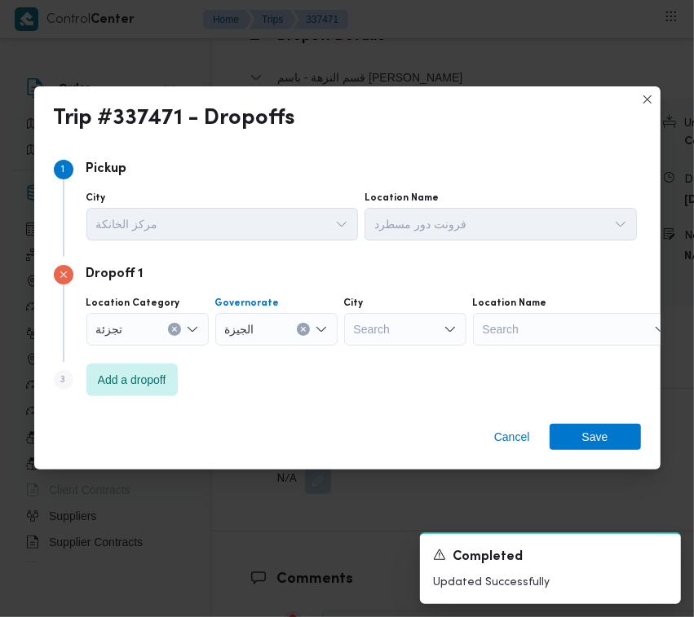
click at [402, 338] on div "Search" at bounding box center [405, 329] width 122 height 33
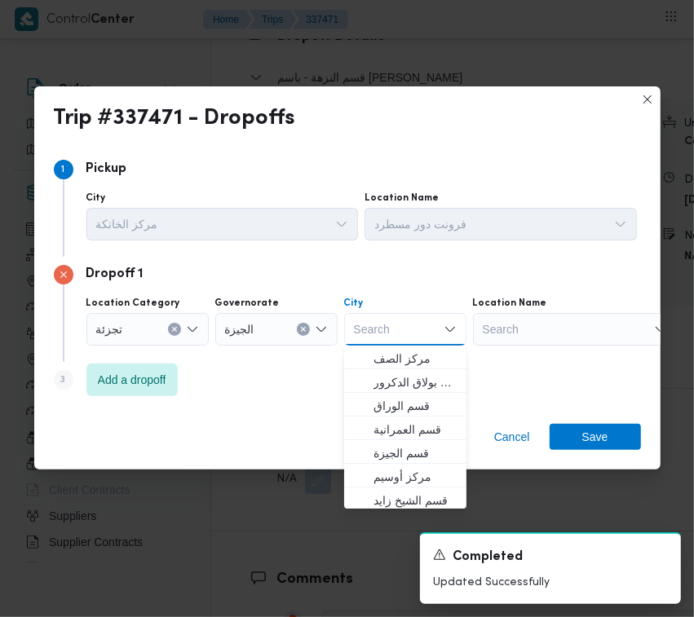
paste input "زايد"
type input "زايد"
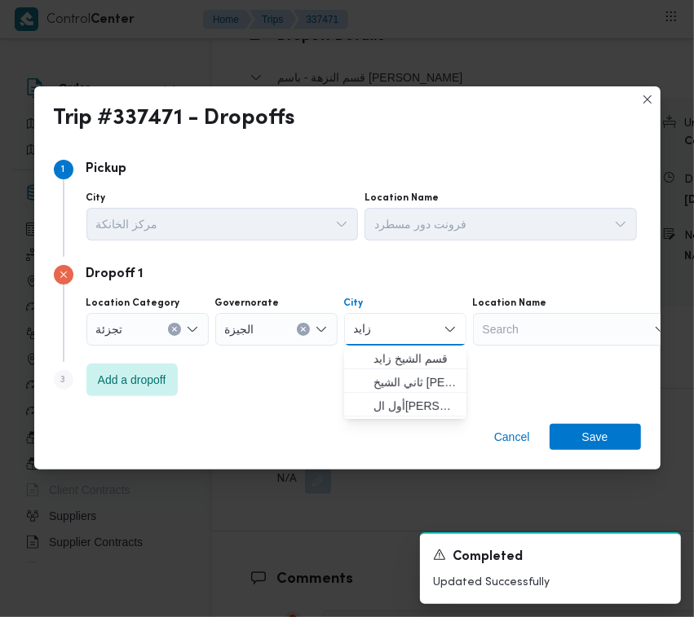
click at [375, 360] on span "قسم الشيخ زايد" at bounding box center [414, 359] width 83 height 20
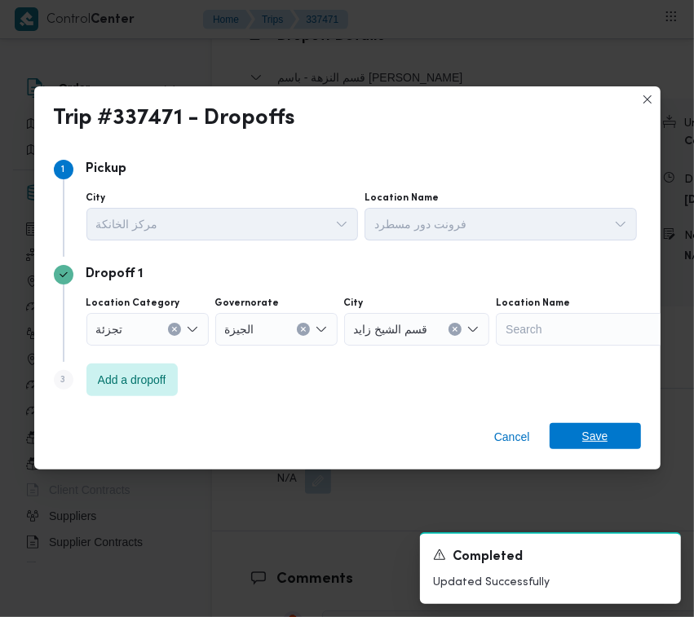
click at [569, 438] on span "Save" at bounding box center [594, 436] width 91 height 26
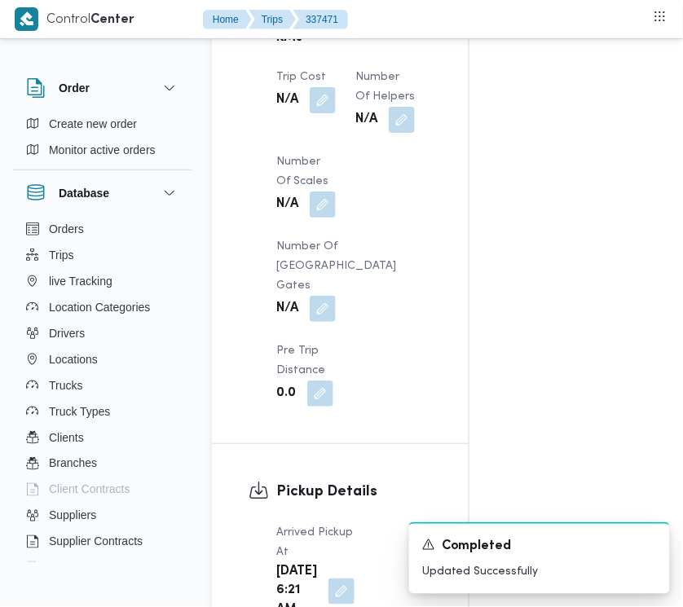
scroll to position [1160, 0]
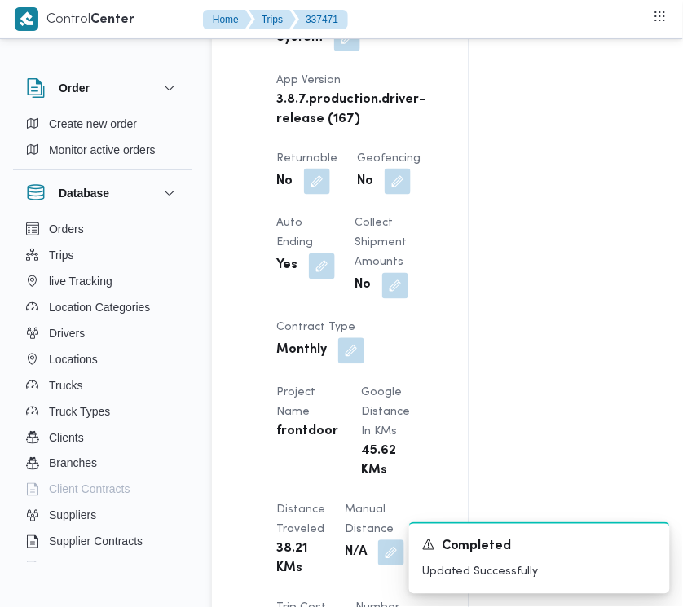
click at [302, 195] on span at bounding box center [313, 182] width 34 height 26
click at [312, 194] on button "button" at bounding box center [317, 181] width 26 height 26
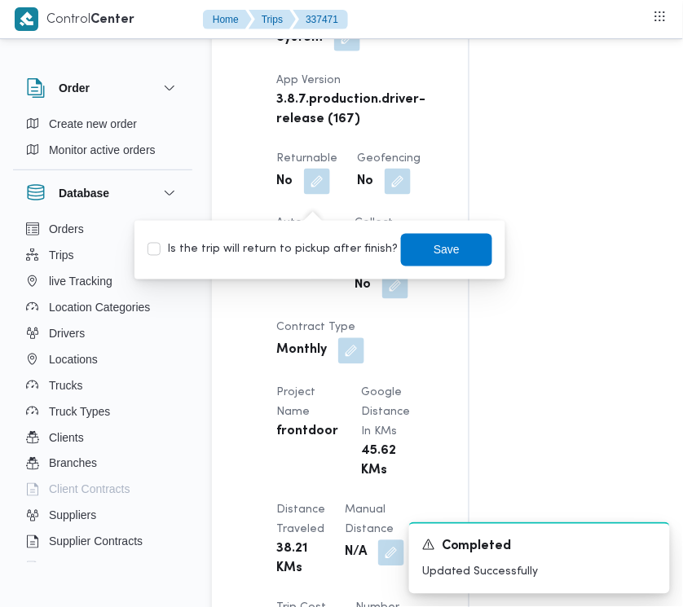
drag, startPoint x: 302, startPoint y: 251, endPoint x: 359, endPoint y: 253, distance: 57.1
click at [302, 253] on label "Is the trip will return to pickup after finish?" at bounding box center [273, 250] width 250 height 20
checkbox input "true"
click at [450, 250] on span "Save" at bounding box center [446, 249] width 91 height 33
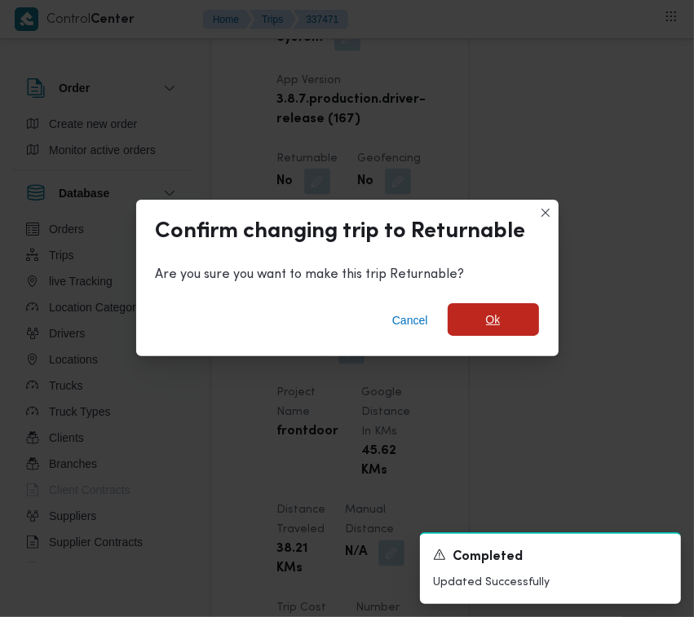
drag, startPoint x: 490, startPoint y: 324, endPoint x: 448, endPoint y: 319, distance: 41.8
click at [491, 327] on span "Ok" at bounding box center [493, 320] width 15 height 20
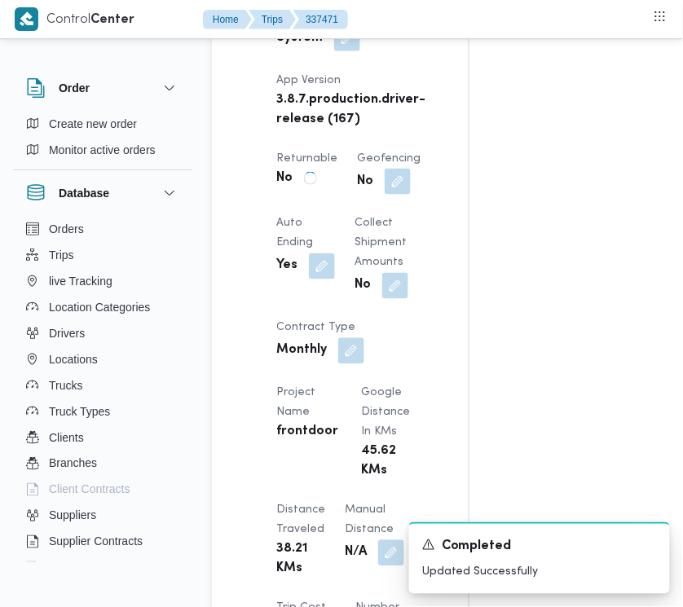
click at [426, 141] on div "Client Frontdoor Branch فرونت دور مسطرد Trip Type تجزئة Pickup date & time [DAT…" at bounding box center [353, 354] width 175 height 1187
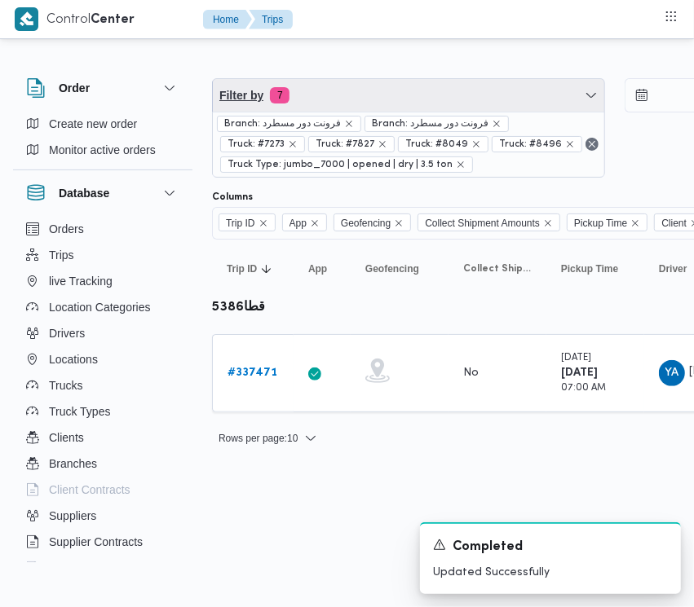
drag, startPoint x: 339, startPoint y: 86, endPoint x: 339, endPoint y: 111, distance: 24.4
click at [339, 86] on span "Filter by 7" at bounding box center [408, 95] width 391 height 33
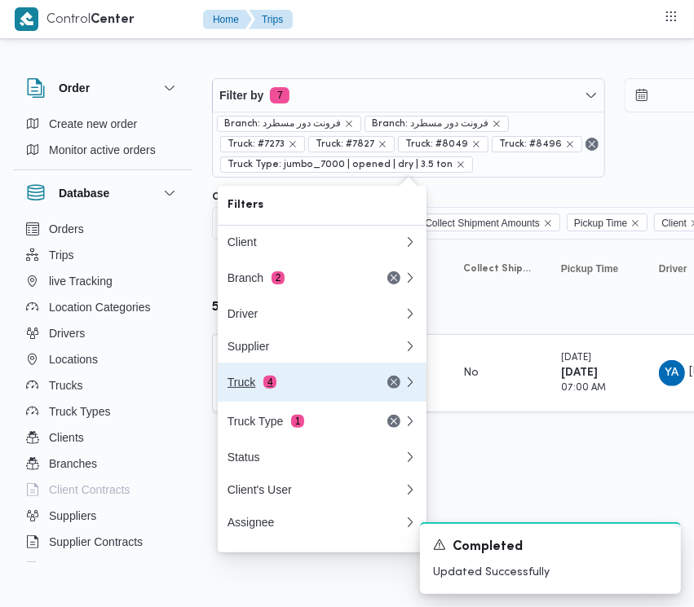
click at [338, 389] on div "Truck 4" at bounding box center [295, 382] width 137 height 13
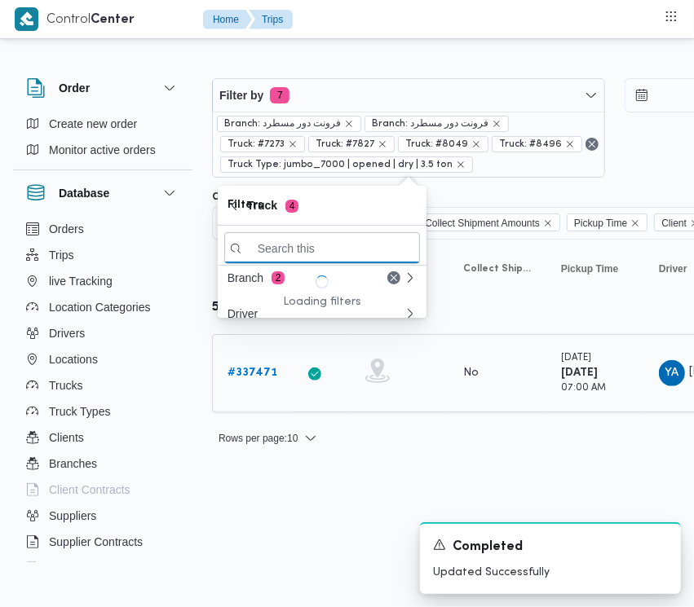
paste input "2146"
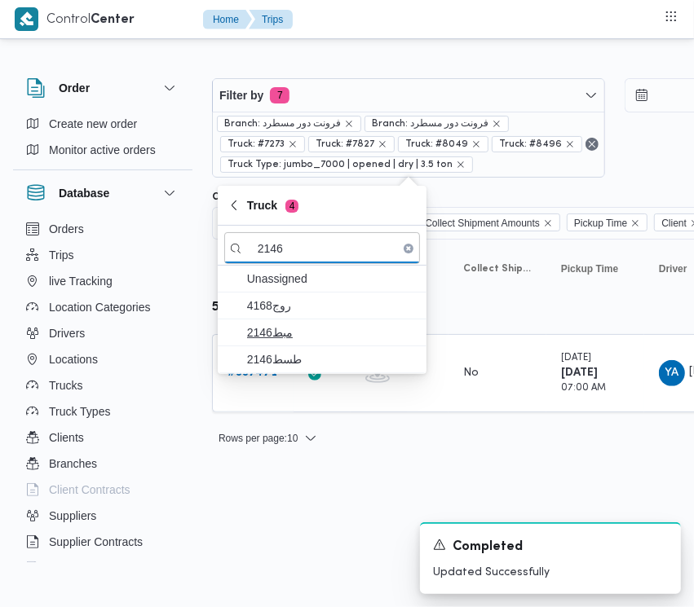
type input "2146"
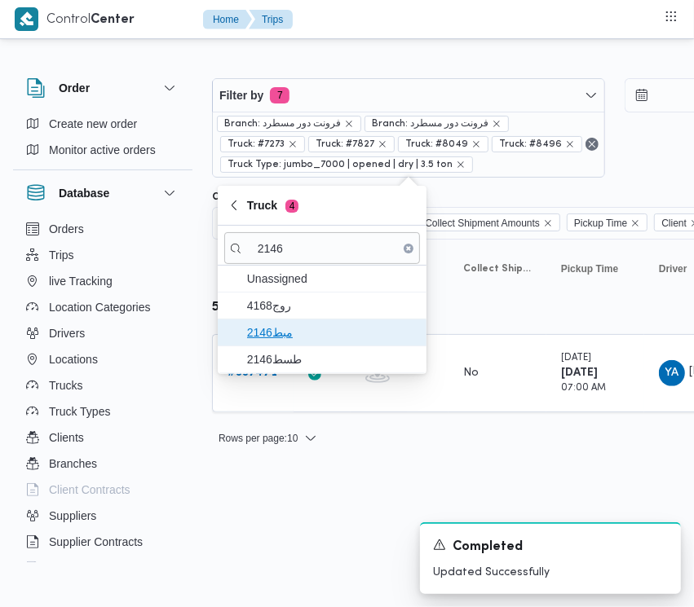
click at [263, 328] on span "مبط2146" at bounding box center [332, 333] width 170 height 20
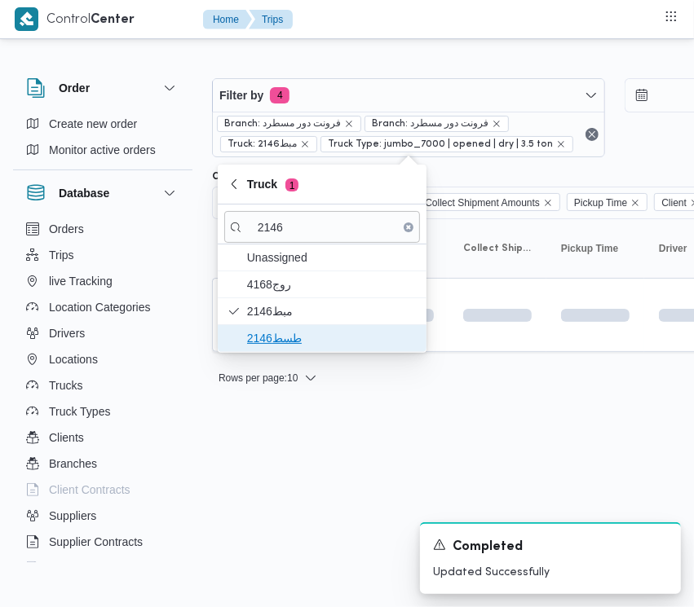
click at [265, 344] on span "طسط2146" at bounding box center [332, 338] width 170 height 20
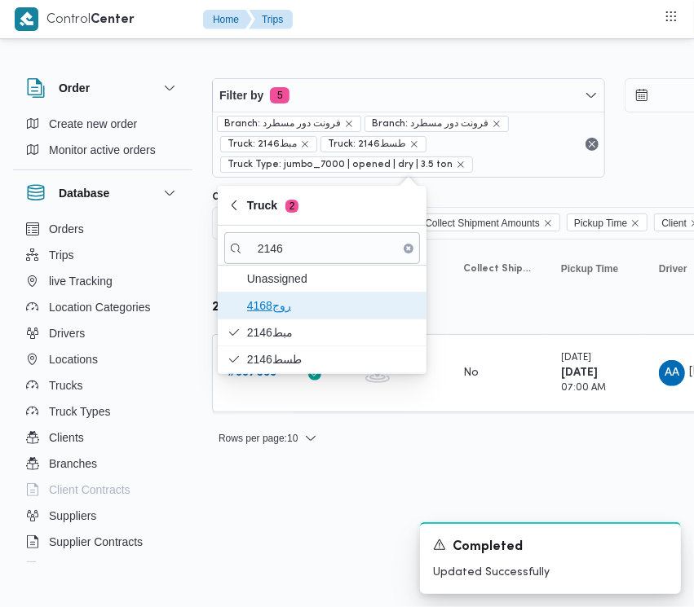
click at [258, 298] on span "روج4168" at bounding box center [332, 306] width 170 height 20
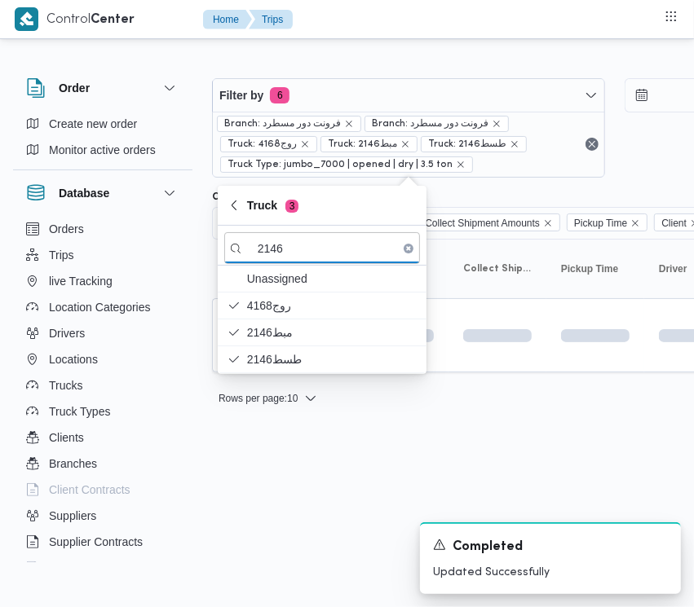
click at [265, 462] on html "Control Center Home Trips Order Create new order Monitor active orders Database…" at bounding box center [347, 303] width 694 height 607
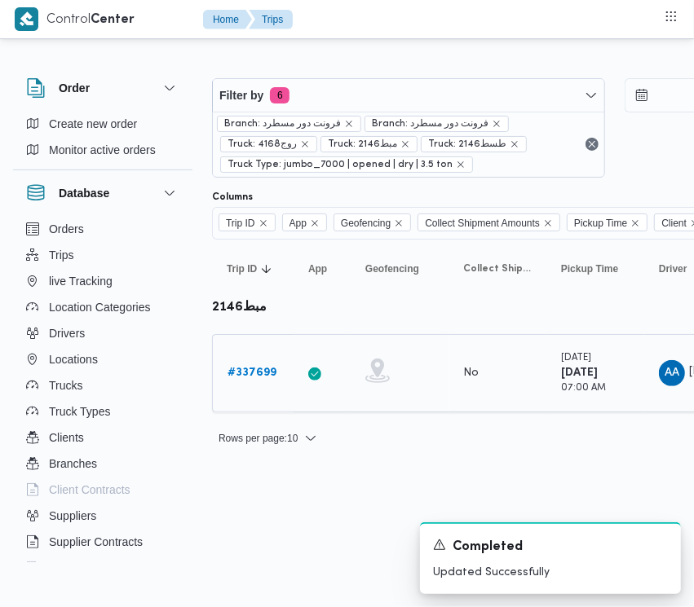
click at [253, 368] on b "# 337699" at bounding box center [251, 373] width 49 height 11
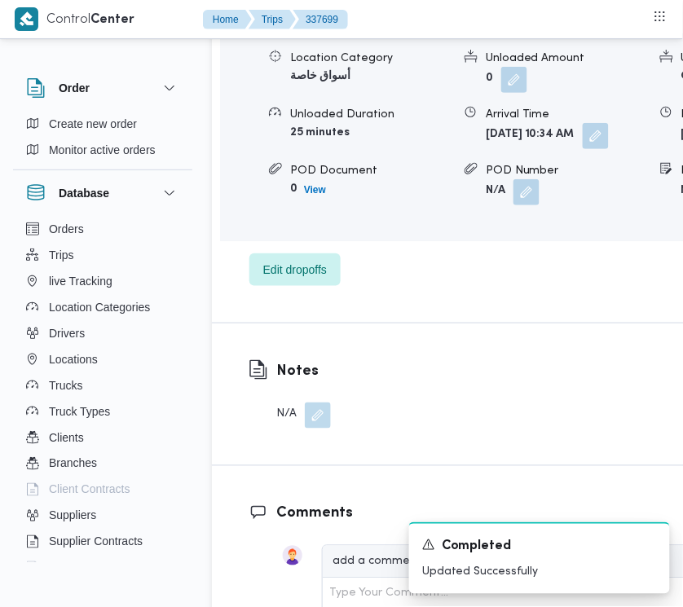
scroll to position [2806, 0]
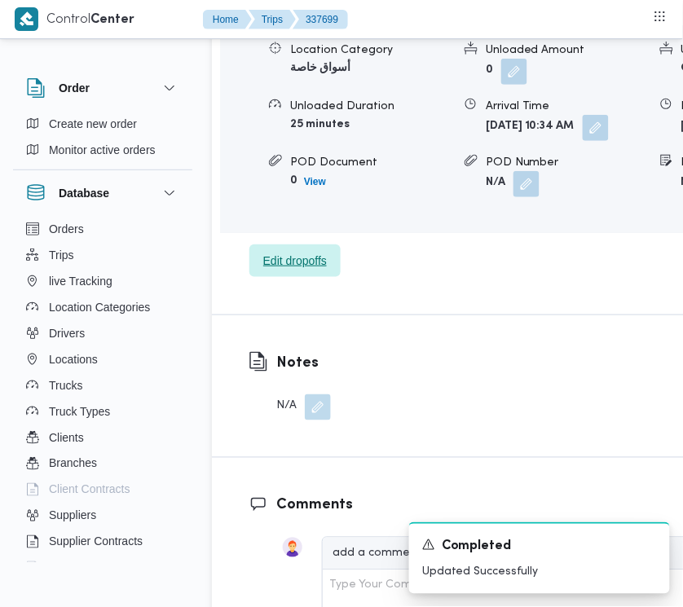
click at [302, 271] on span "Edit dropoffs" at bounding box center [295, 261] width 64 height 20
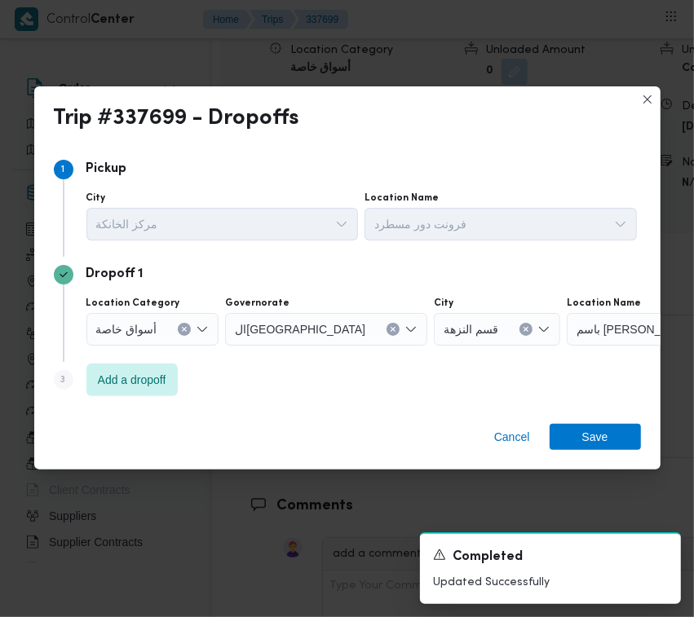
drag, startPoint x: 145, startPoint y: 328, endPoint x: 147, endPoint y: 343, distance: 15.6
click at [147, 328] on span "أسواق خاصة" at bounding box center [126, 328] width 61 height 18
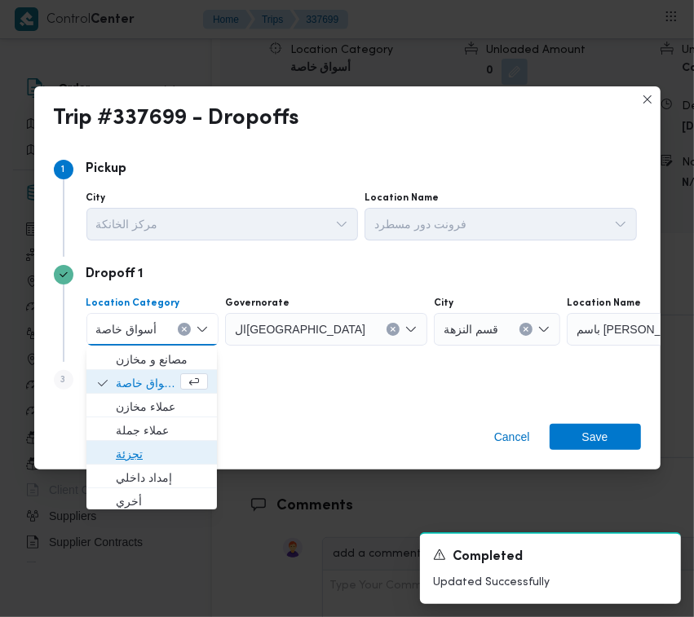
click at [132, 447] on span "تجزئة" at bounding box center [162, 454] width 92 height 20
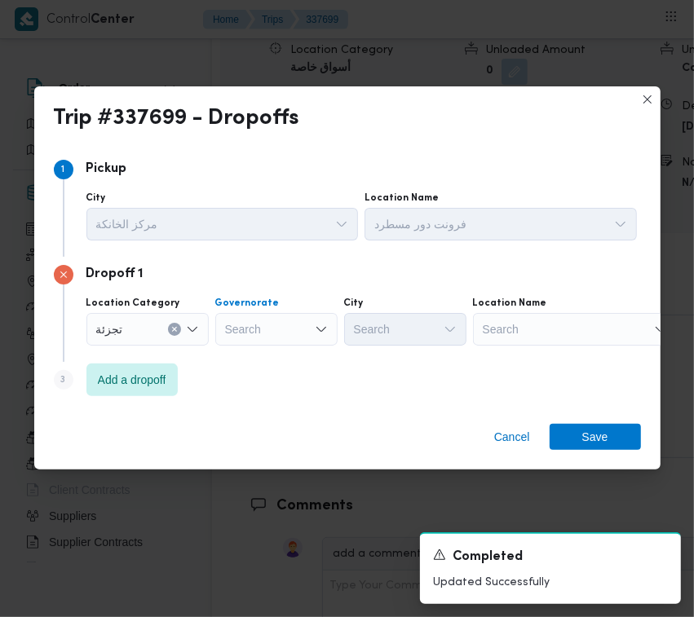
click at [245, 315] on div "Search" at bounding box center [276, 329] width 122 height 33
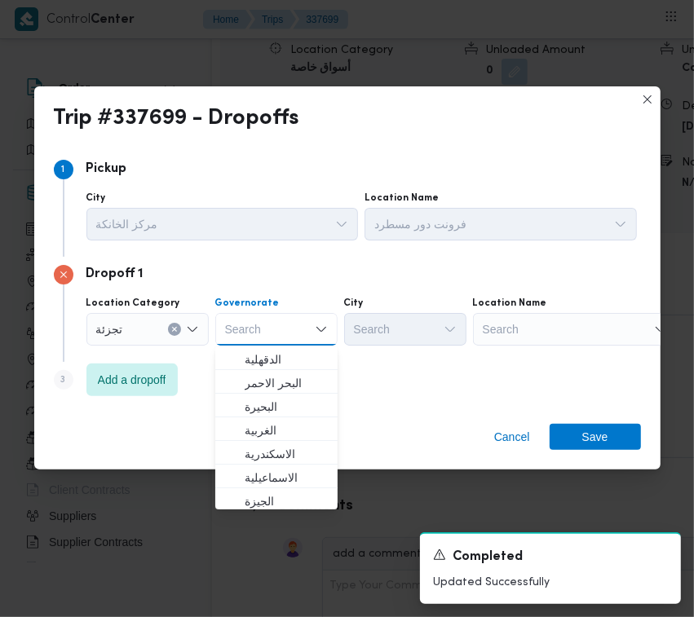
paste input "جيزة"
type input "جيزة"
click at [354, 368] on div "Step 3 is disabled 3 Add a dropoff" at bounding box center [347, 383] width 587 height 42
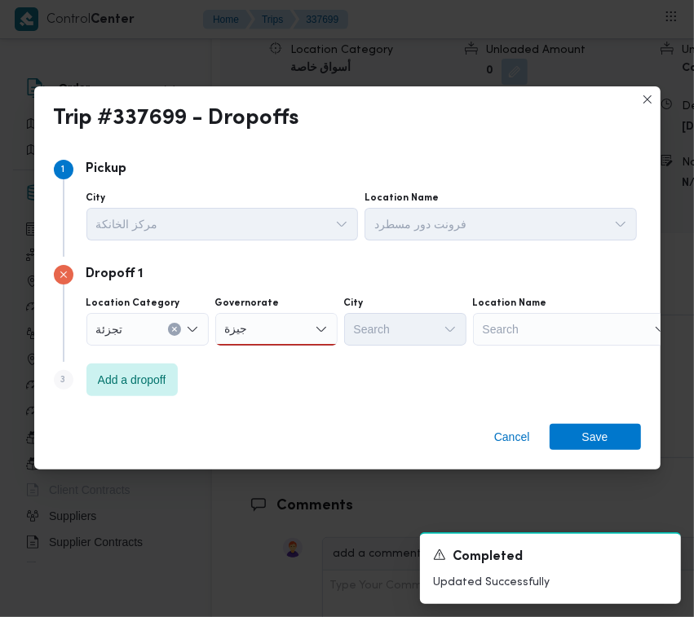
drag, startPoint x: 312, startPoint y: 324, endPoint x: 299, endPoint y: 340, distance: 20.2
click at [310, 330] on div "جيزة جيزة" at bounding box center [276, 329] width 122 height 33
click at [288, 346] on span "ال جيزة" at bounding box center [276, 359] width 109 height 26
click at [368, 331] on div "Search" at bounding box center [405, 329] width 122 height 33
paste input "أكتوبر"
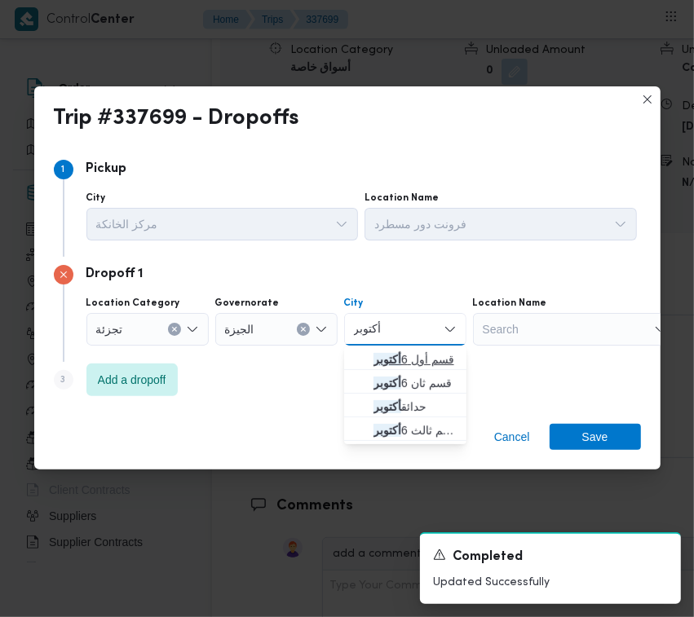
type input "أكتوبر"
click at [363, 353] on icon "button" at bounding box center [360, 359] width 13 height 13
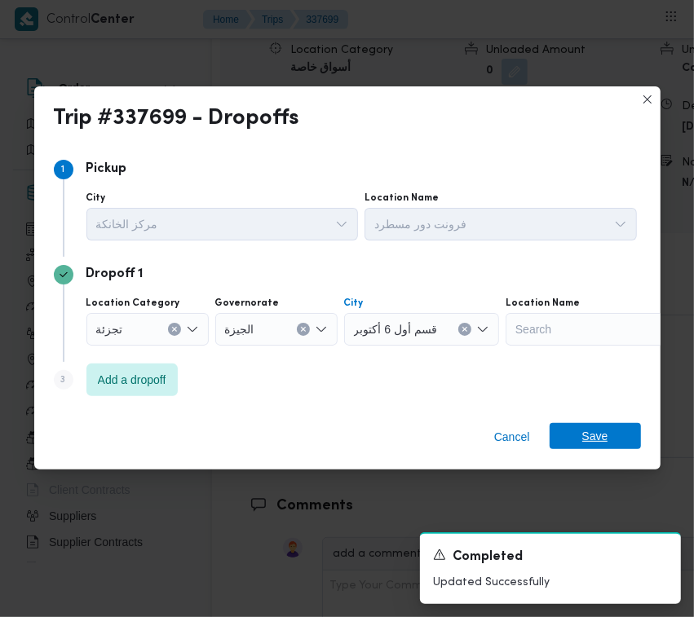
click at [591, 436] on span "Save" at bounding box center [595, 436] width 26 height 26
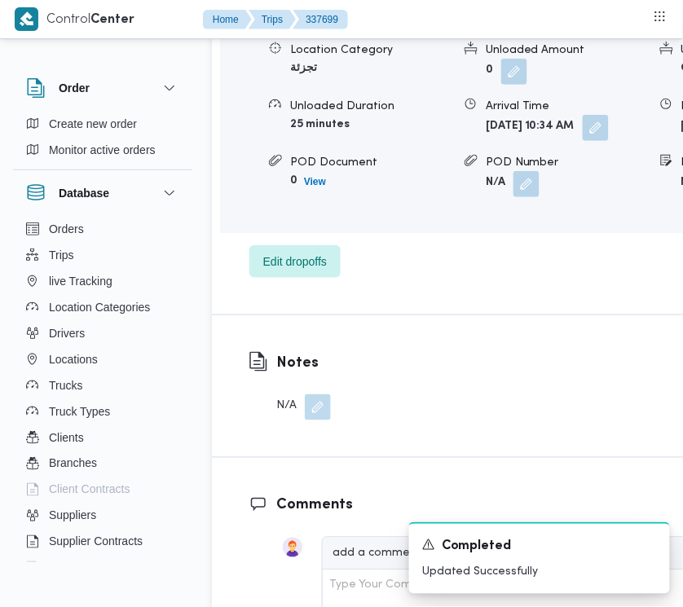
click at [345, 14] on span "قسم أول 6 أكتوبر" at bounding box center [318, 4] width 83 height 20
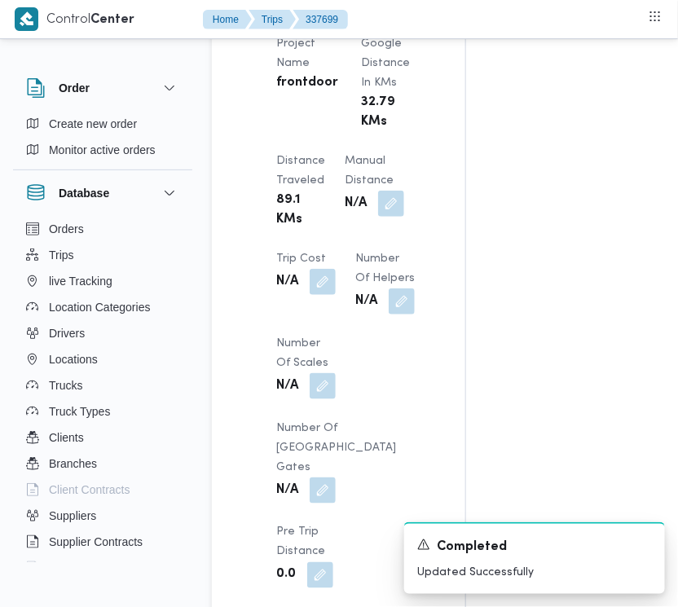
scroll to position [1477, 0]
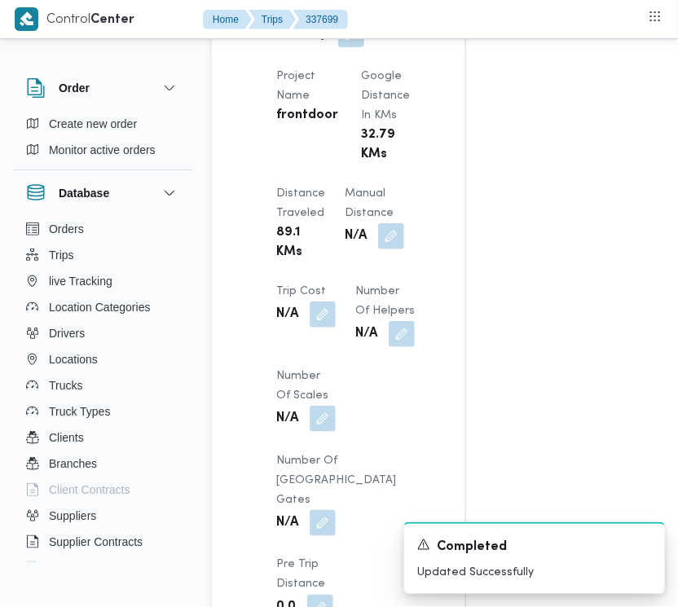
click at [502, 55] on div "Assignees • Superadmin [EMAIL_ADDRESS][DOMAIN_NAME] Checklist Dropoffs details …" at bounding box center [658, 33] width 385 height 2422
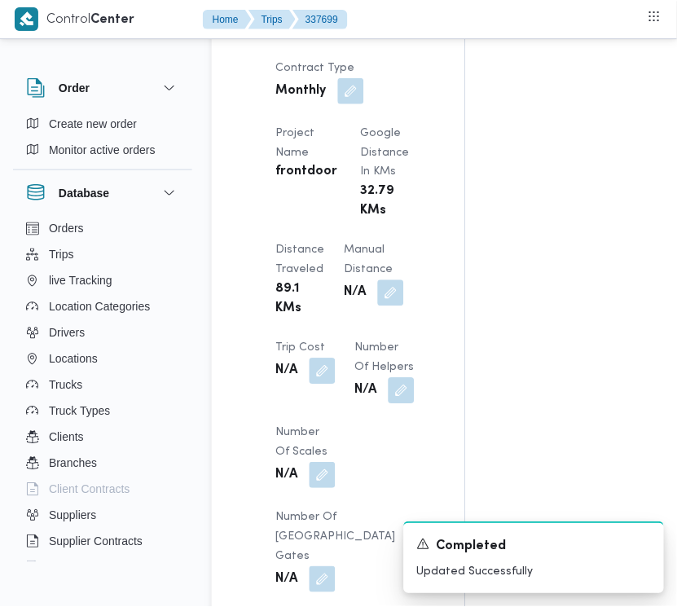
scroll to position [1411, 0]
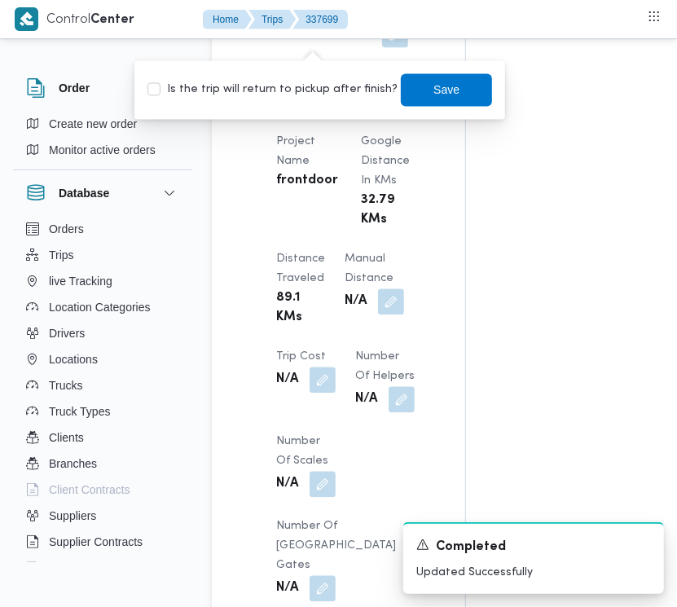
click at [285, 75] on div "Is the trip will return to pickup after finish? Save" at bounding box center [320, 90] width 348 height 36
drag, startPoint x: 289, startPoint y: 80, endPoint x: 297, endPoint y: 81, distance: 8.3
click at [289, 80] on label "Is the trip will return to pickup after finish?" at bounding box center [273, 90] width 250 height 20
checkbox input "true"
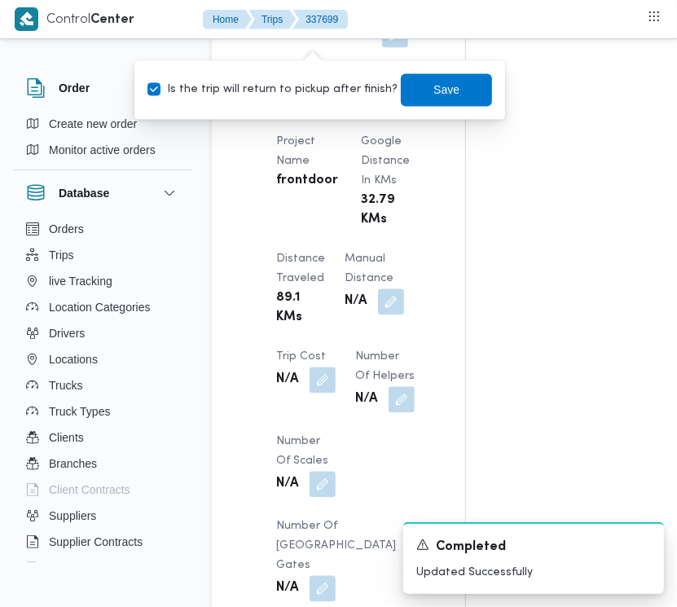
click at [406, 72] on div "Is the trip will return to pickup after finish? Save" at bounding box center [320, 90] width 348 height 36
click at [455, 102] on span "Save" at bounding box center [446, 89] width 91 height 33
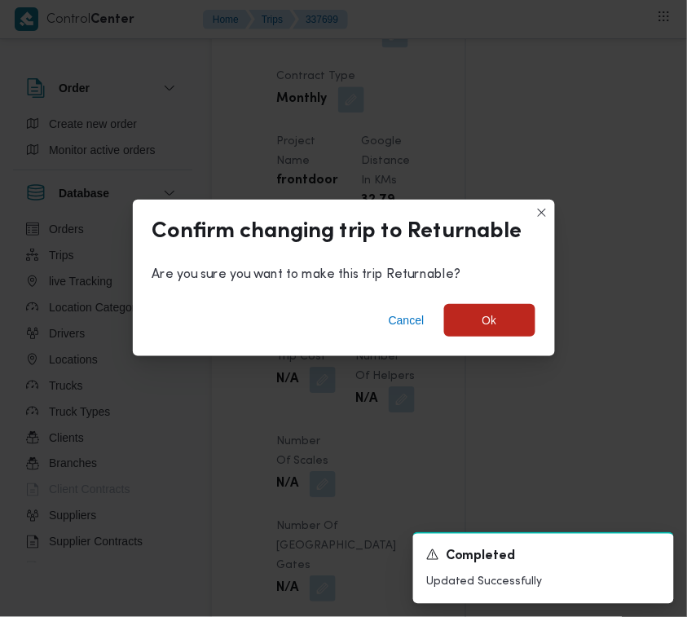
click at [508, 300] on div "Cancel Ok" at bounding box center [344, 323] width 422 height 65
click at [509, 306] on span "Ok" at bounding box center [489, 319] width 91 height 33
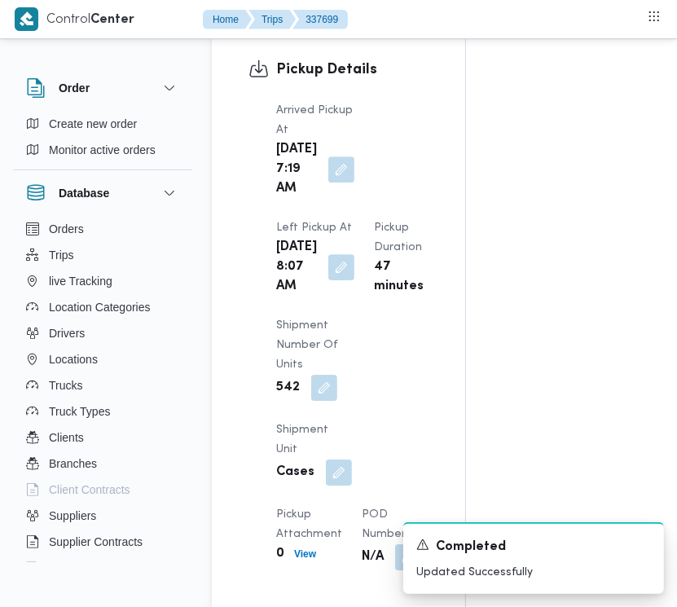
scroll to position [0, 0]
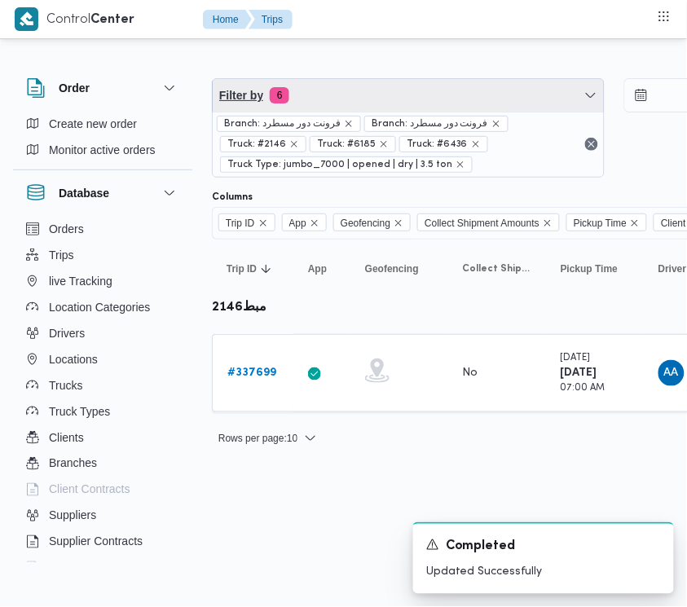
drag, startPoint x: 369, startPoint y: 104, endPoint x: 369, endPoint y: 118, distance: 13.9
click at [369, 104] on span "Filter by 6" at bounding box center [408, 95] width 391 height 33
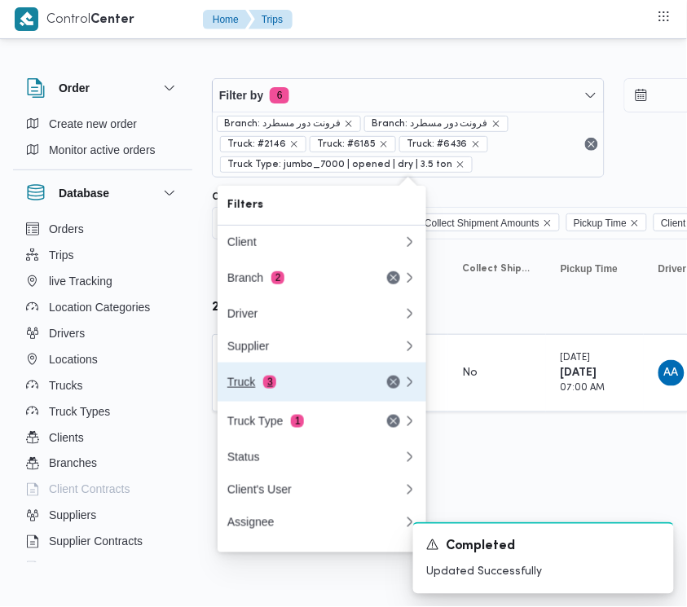
click at [304, 376] on button "Truck 3" at bounding box center [322, 382] width 209 height 39
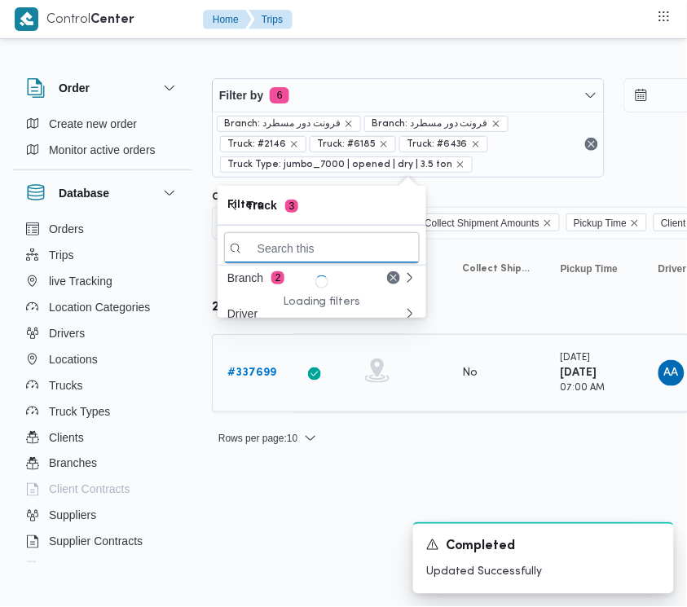
paste input "6487"
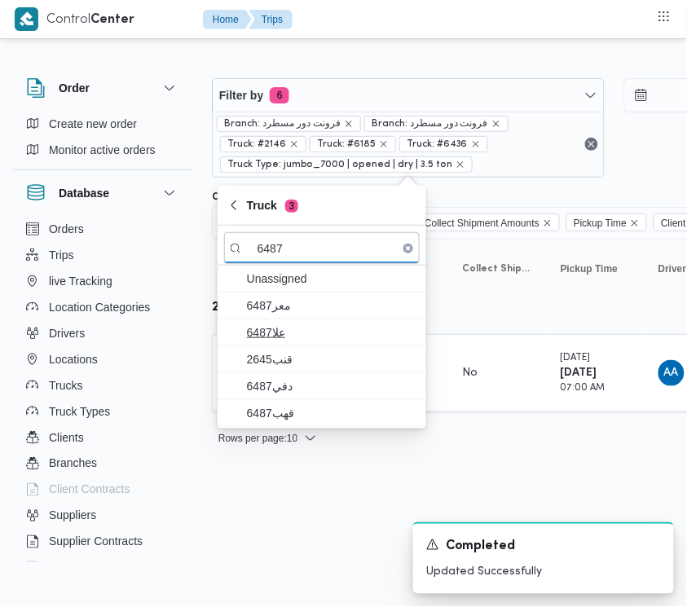
type input "6487"
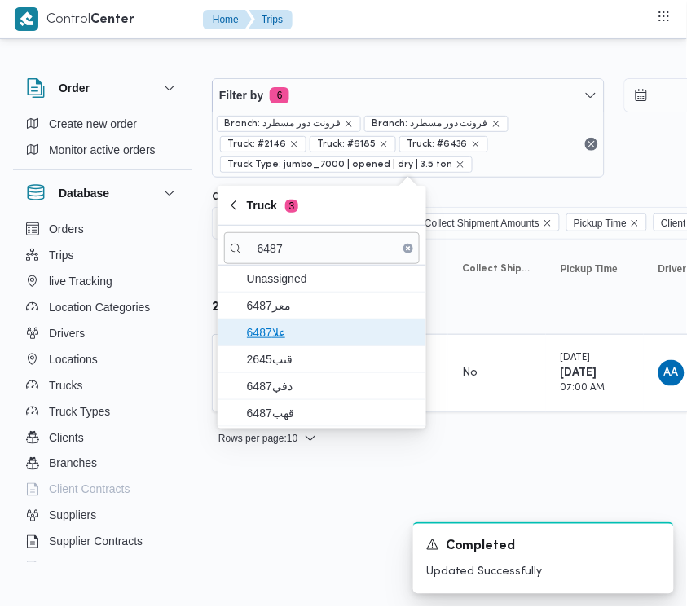
click at [291, 335] on span "علا6487" at bounding box center [332, 333] width 170 height 20
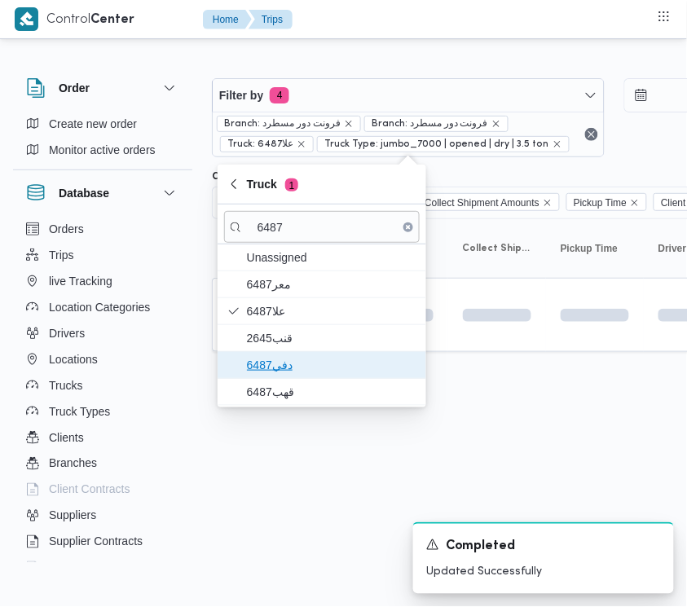
click at [289, 363] on span "دفي6487" at bounding box center [332, 365] width 170 height 20
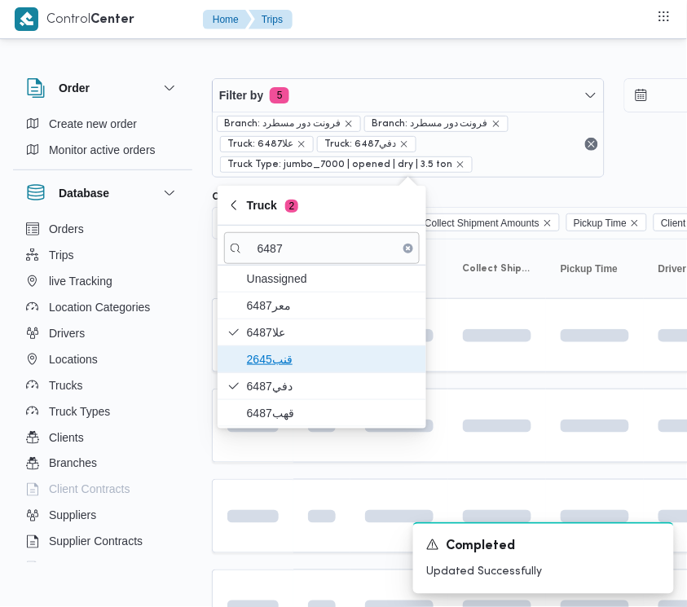
click at [284, 353] on span "قنب2645" at bounding box center [332, 360] width 170 height 20
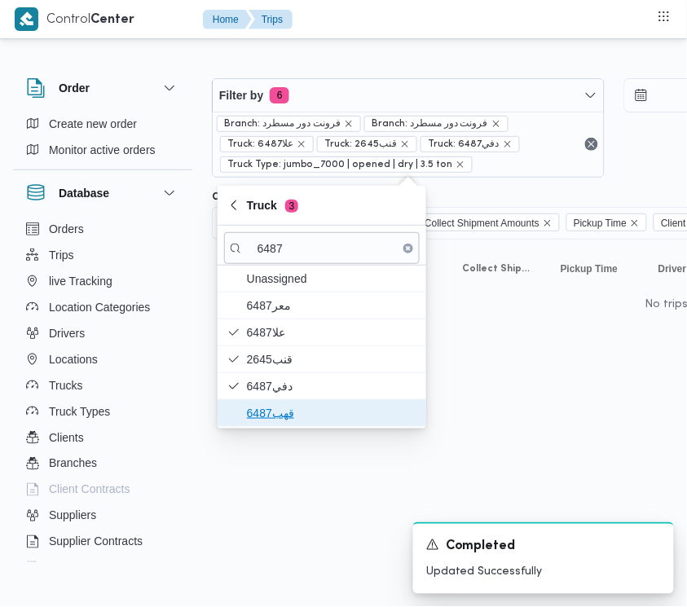
click at [274, 422] on span "قهب6487" at bounding box center [332, 413] width 170 height 20
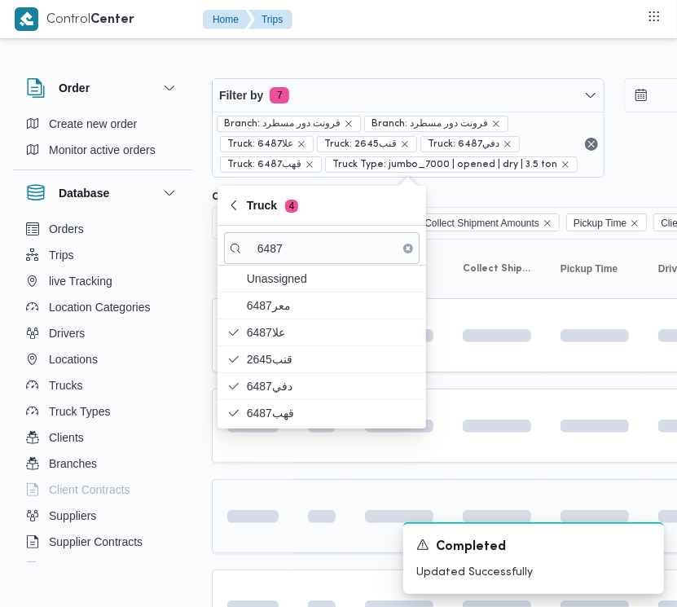
click at [275, 513] on span at bounding box center [224, 516] width 113 height 13
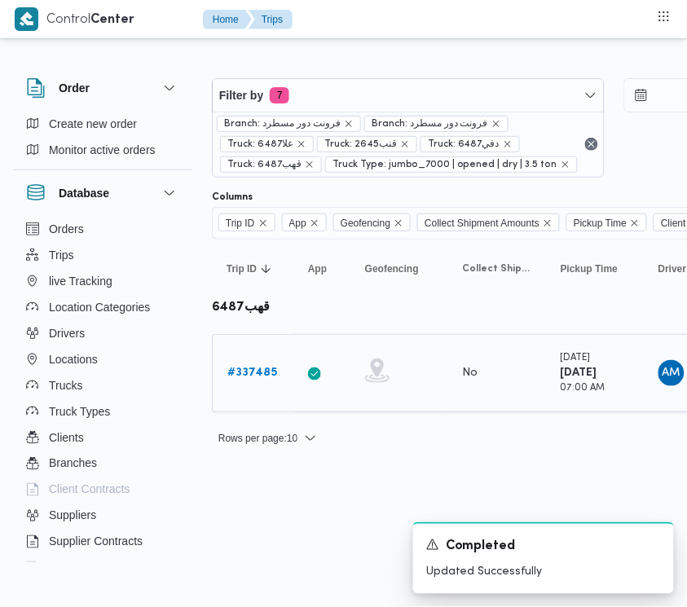
click at [244, 369] on b "# 337485" at bounding box center [252, 373] width 50 height 11
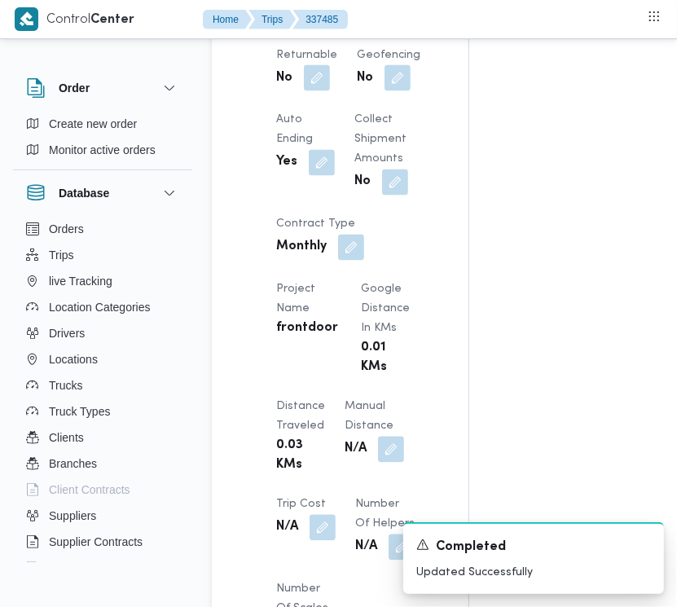
scroll to position [1297, 0]
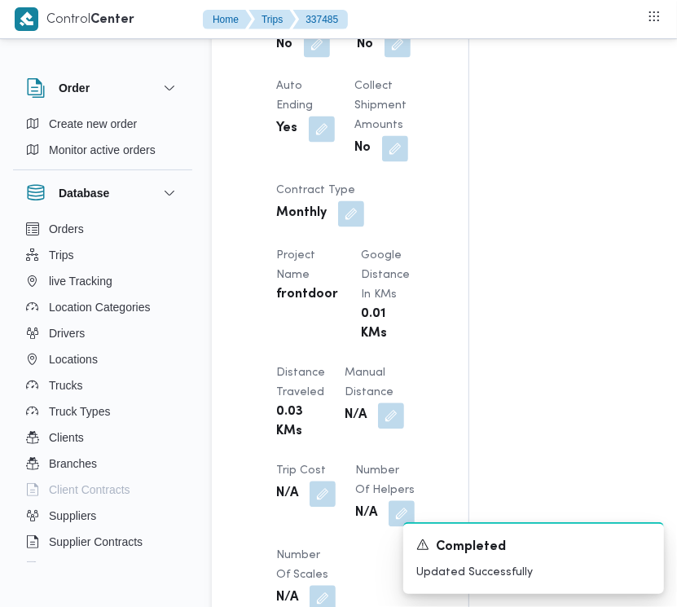
click at [274, 160] on div "Client Frontdoor Branch فرونت دور مسطرد Trip Type أسواق خاصة Pickup date & time…" at bounding box center [353, 217] width 175 height 1187
click at [315, 57] on button "button" at bounding box center [317, 44] width 26 height 26
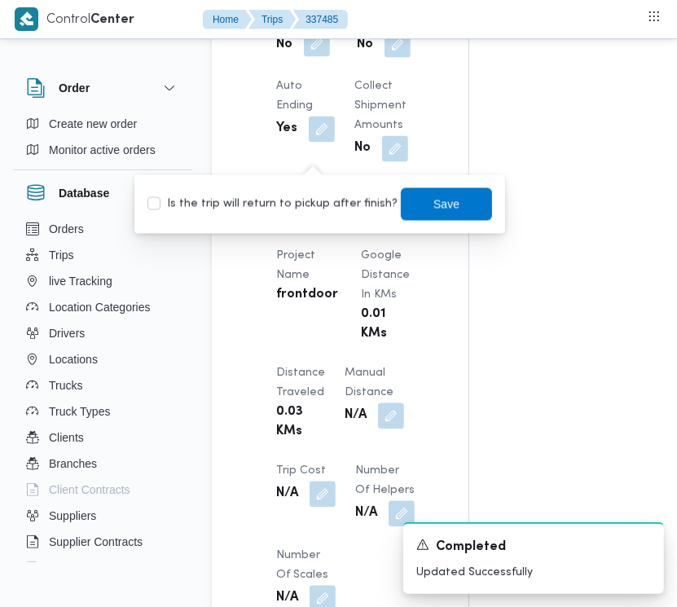
click at [315, 198] on label "Is the trip will return to pickup after finish?" at bounding box center [273, 205] width 250 height 20
checkbox input "true"
click at [469, 197] on span "Save" at bounding box center [446, 203] width 91 height 33
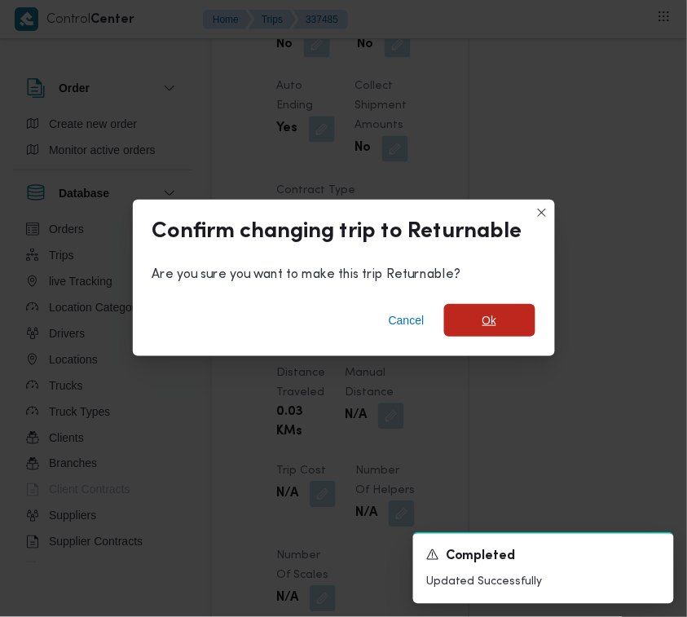
drag, startPoint x: 489, startPoint y: 306, endPoint x: 497, endPoint y: 294, distance: 14.7
click at [490, 306] on span "Ok" at bounding box center [489, 320] width 91 height 33
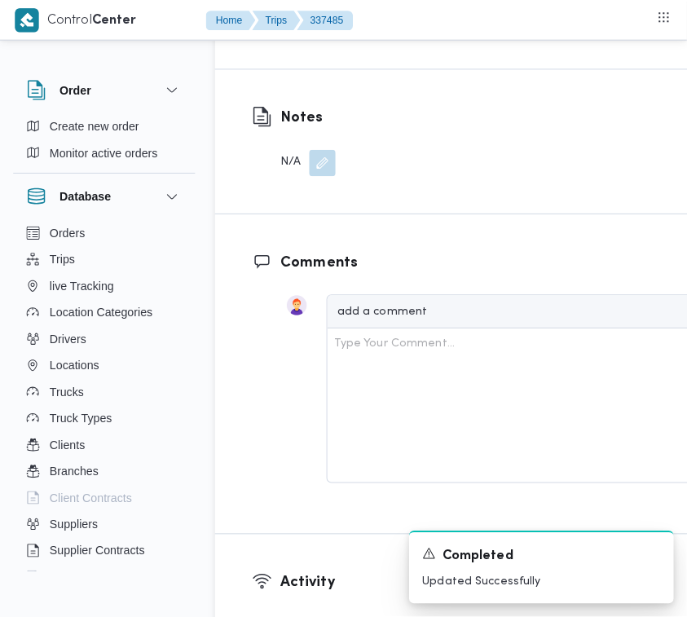
scroll to position [3028, 0]
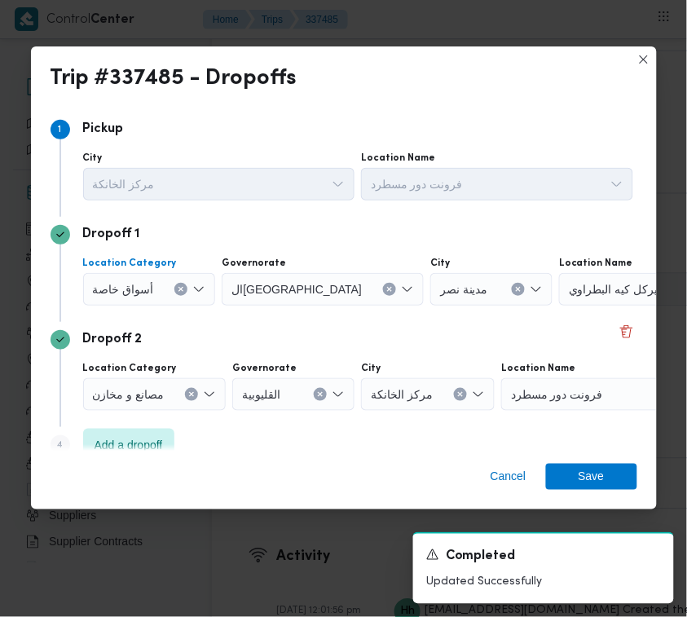
click at [123, 287] on span "أسواق خاصة" at bounding box center [123, 289] width 61 height 18
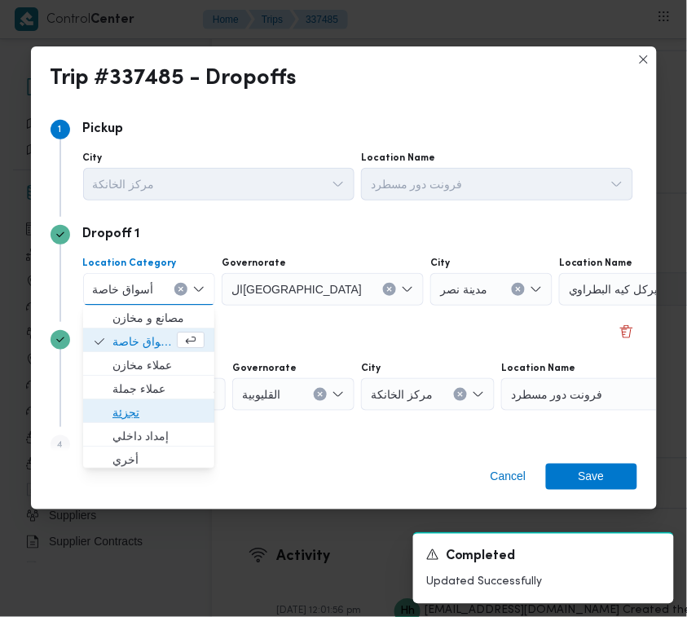
click at [123, 406] on span "تجزئة" at bounding box center [158, 413] width 92 height 20
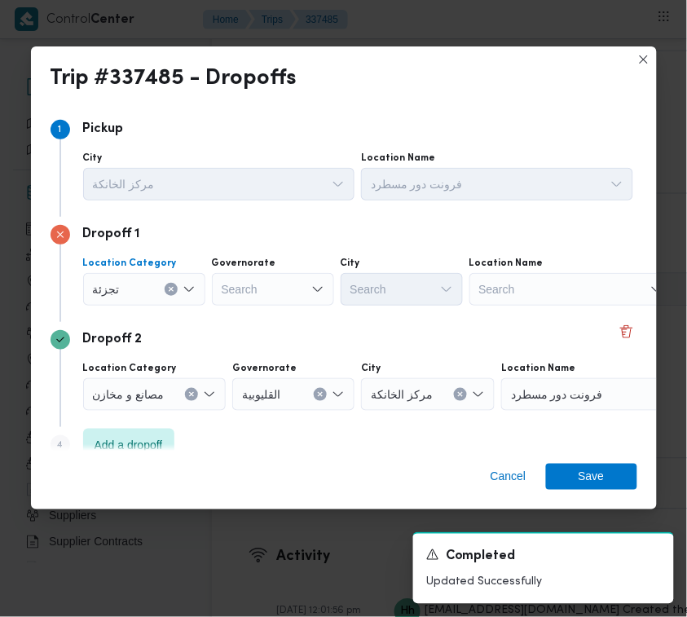
click at [239, 285] on div "Search" at bounding box center [273, 289] width 122 height 33
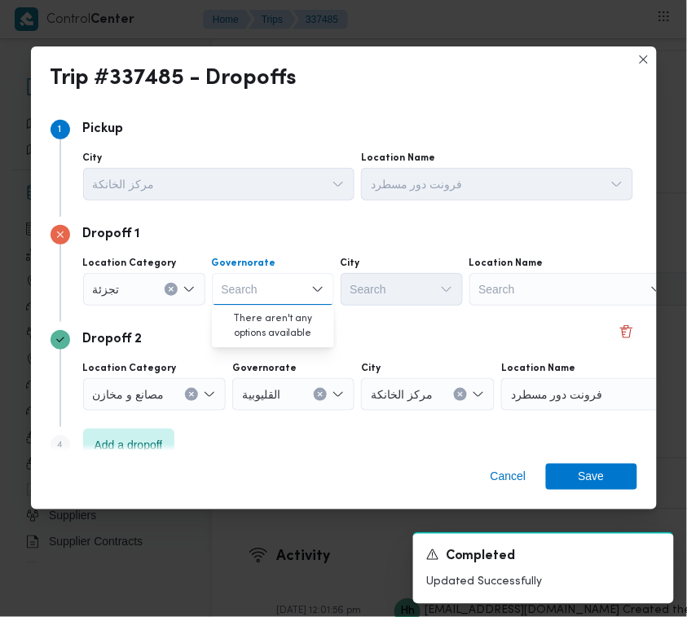
paste input "[GEOGRAPHIC_DATA]"
type input "[GEOGRAPHIC_DATA]"
click at [373, 330] on div "Dropoff 2" at bounding box center [344, 340] width 587 height 20
click at [284, 275] on div "[GEOGRAPHIC_DATA] [GEOGRAPHIC_DATA]" at bounding box center [273, 289] width 122 height 33
drag, startPoint x: 262, startPoint y: 290, endPoint x: 262, endPoint y: 299, distance: 9.0
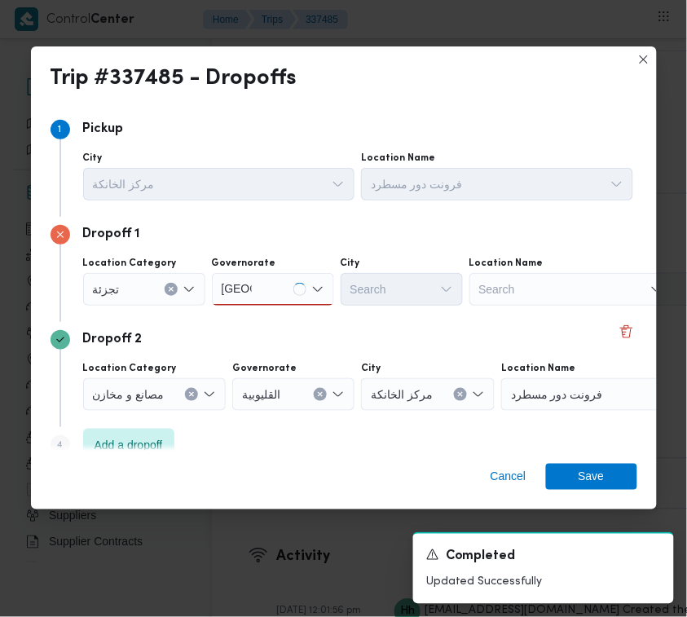
click at [261, 288] on div "[GEOGRAPHIC_DATA] [GEOGRAPHIC_DATA]" at bounding box center [273, 289] width 122 height 33
click at [287, 294] on div "[GEOGRAPHIC_DATA] [GEOGRAPHIC_DATA]" at bounding box center [273, 289] width 122 height 33
click at [282, 319] on span "ال[GEOGRAPHIC_DATA]" at bounding box center [282, 319] width 83 height 20
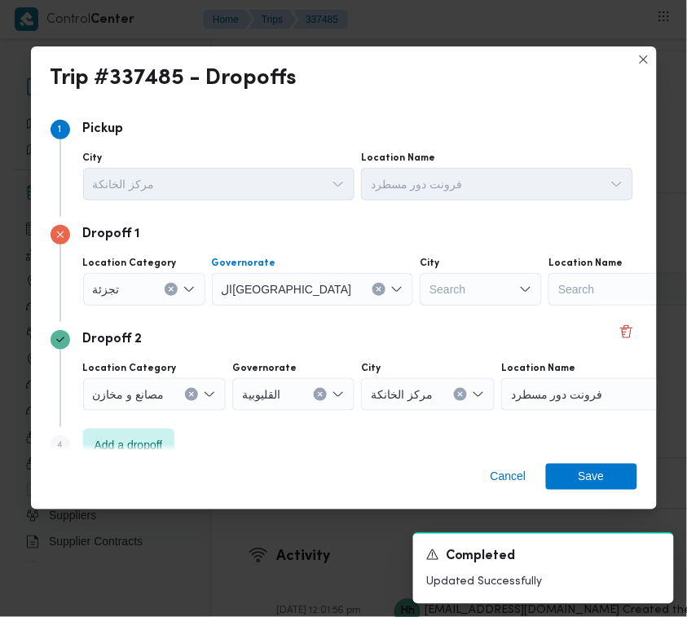
click at [436, 261] on div "City" at bounding box center [481, 263] width 122 height 13
click at [429, 297] on div "Search" at bounding box center [481, 289] width 122 height 33
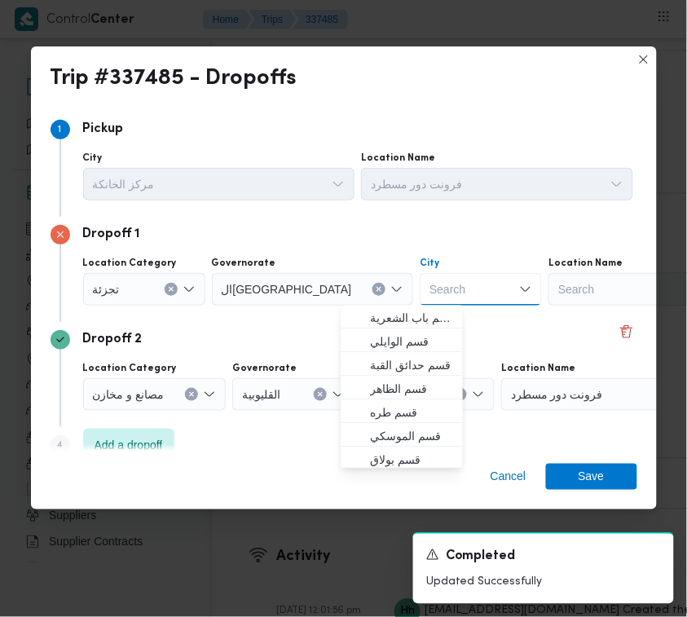
paste input "[GEOGRAPHIC_DATA]"
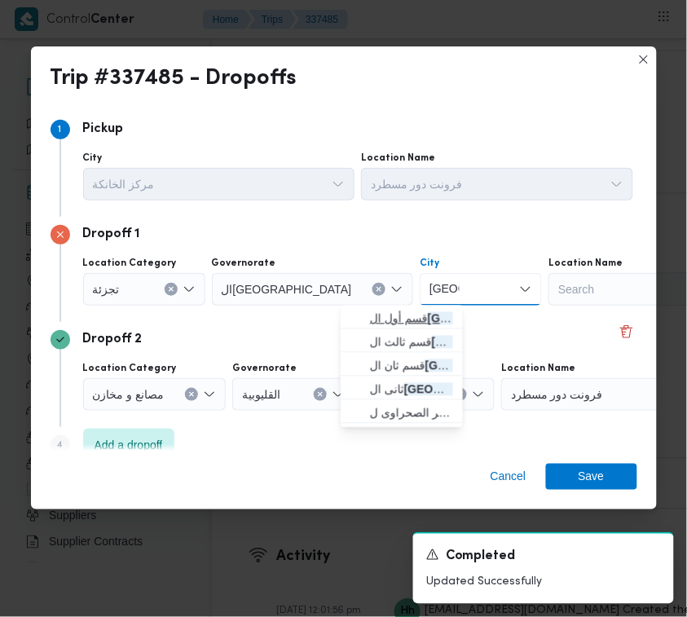
type input "[GEOGRAPHIC_DATA]"
click at [377, 324] on span "قسم أول ال قاهرة الجديدة" at bounding box center [411, 319] width 83 height 20
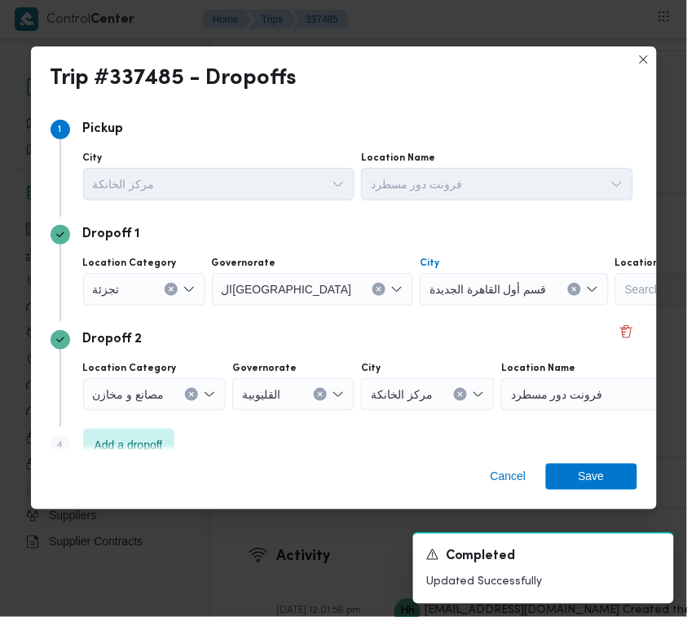
click at [429, 286] on span "قسم أول القاهرة الجديدة" at bounding box center [487, 289] width 117 height 18
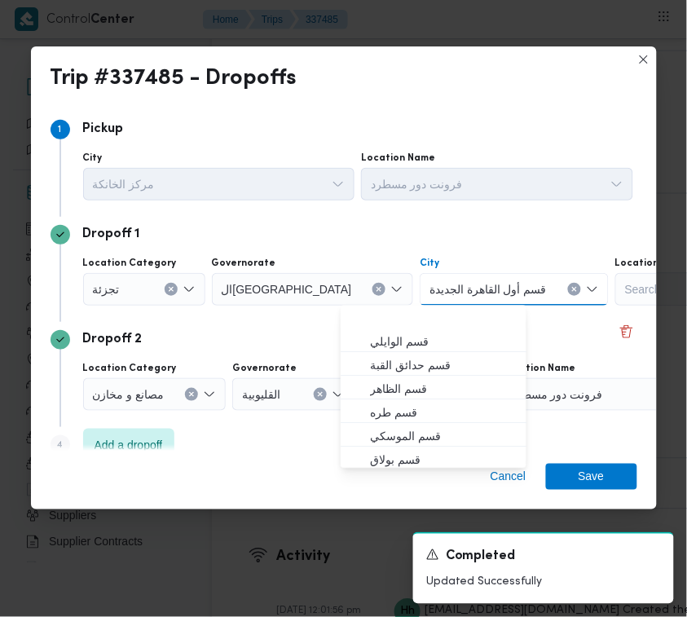
paste input "[GEOGRAPHIC_DATA]"
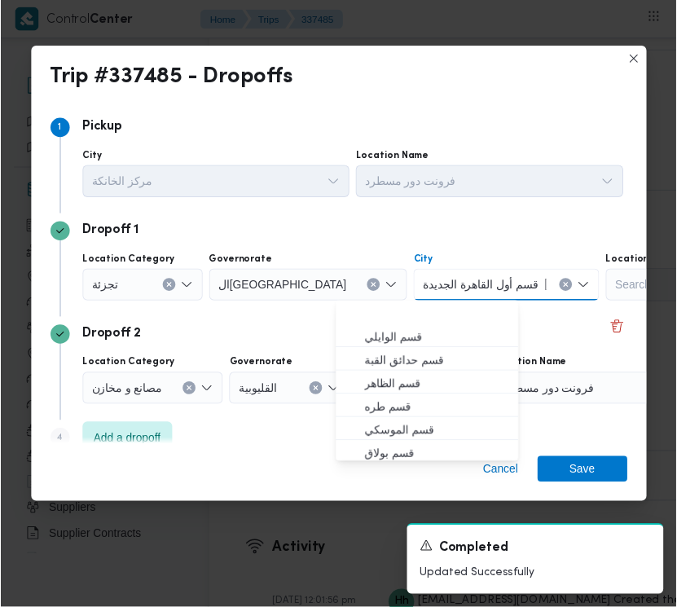
scroll to position [50, 0]
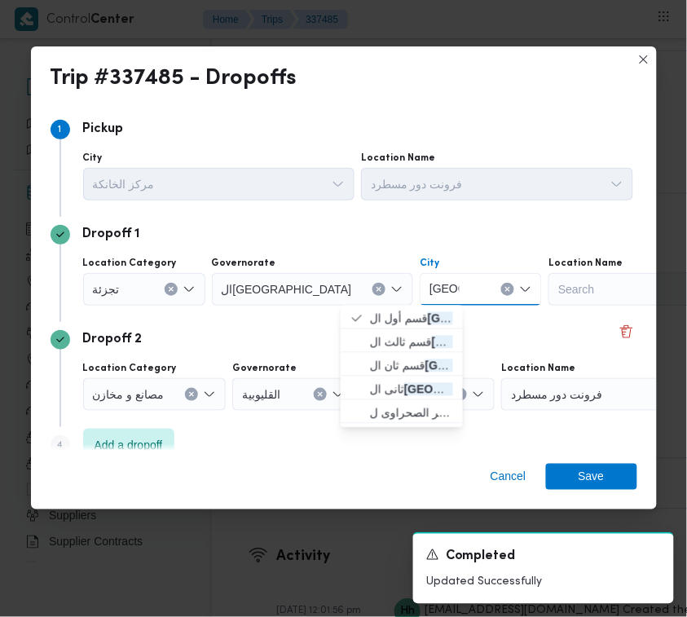
type input "[GEOGRAPHIC_DATA]"
click at [390, 346] on span "قسم ثالث القاهرة الجديدة" at bounding box center [411, 342] width 83 height 20
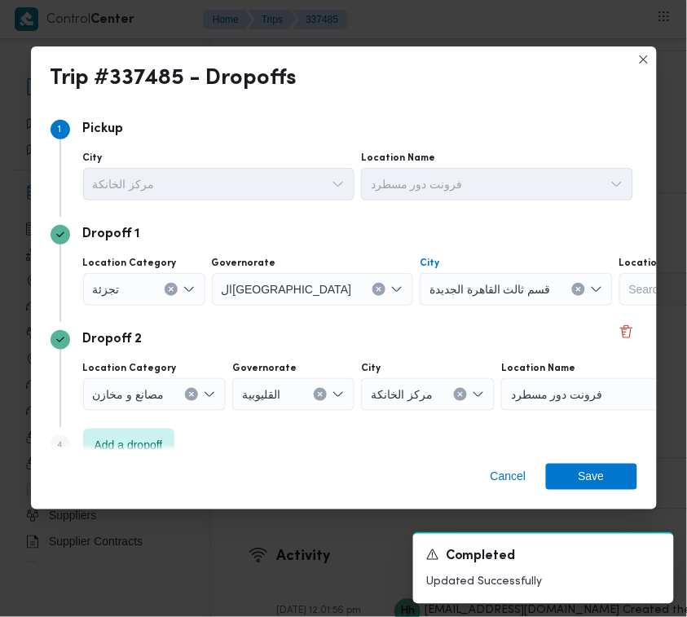
click at [429, 280] on span "قسم ثالث القاهرة الجديدة" at bounding box center [489, 289] width 121 height 18
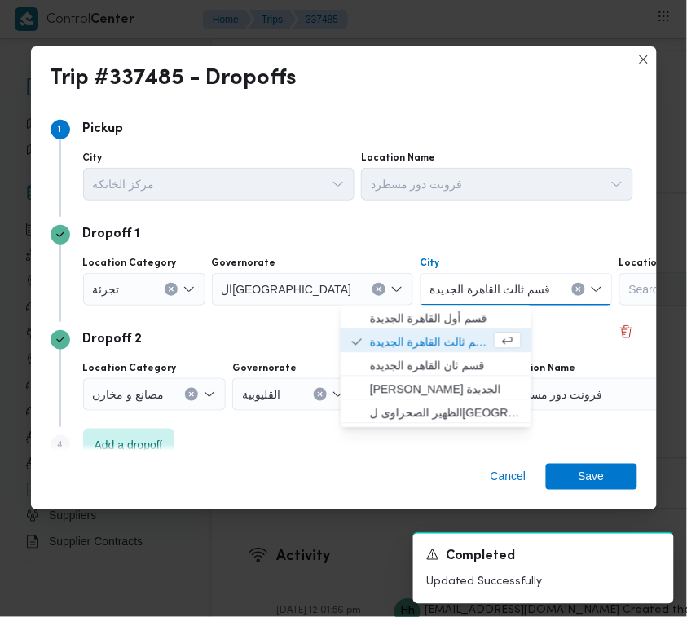
paste input "[GEOGRAPHIC_DATA]"
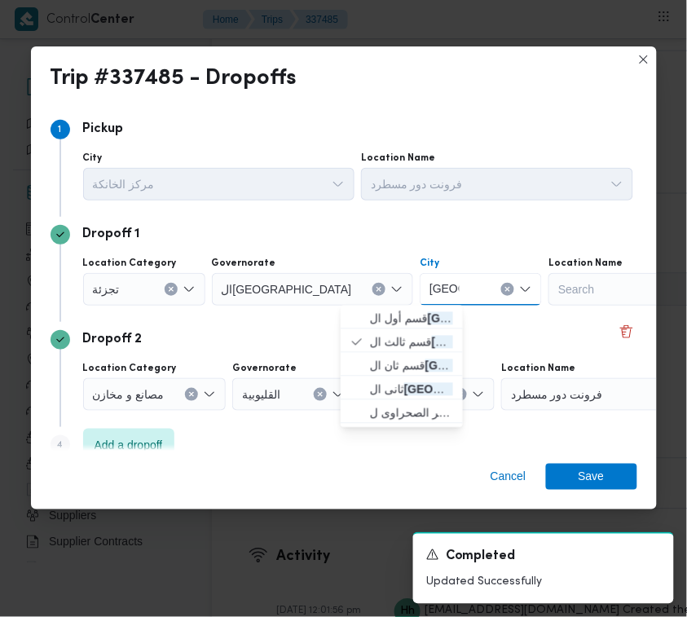
type input "[GEOGRAPHIC_DATA]"
click at [421, 390] on span "[PERSON_NAME] الجديدة" at bounding box center [411, 390] width 83 height 20
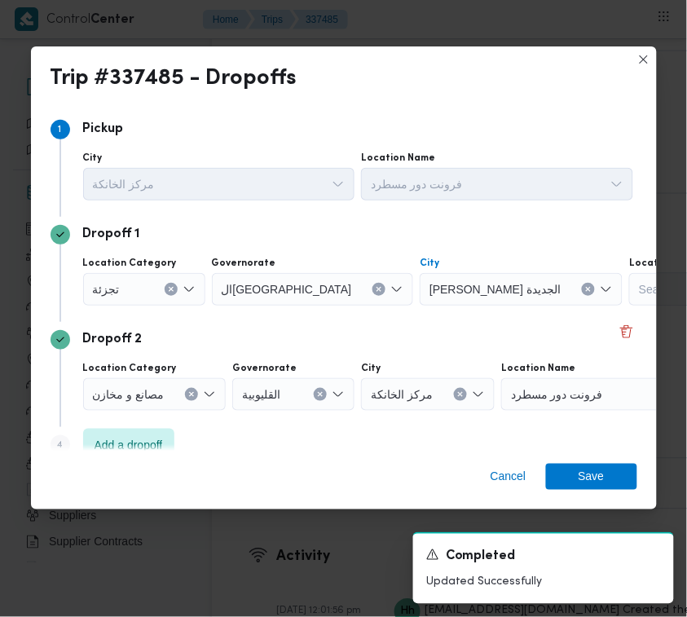
click at [455, 334] on div "Dropoff 2" at bounding box center [344, 340] width 587 height 20
click at [601, 485] on span "Save" at bounding box center [592, 476] width 26 height 26
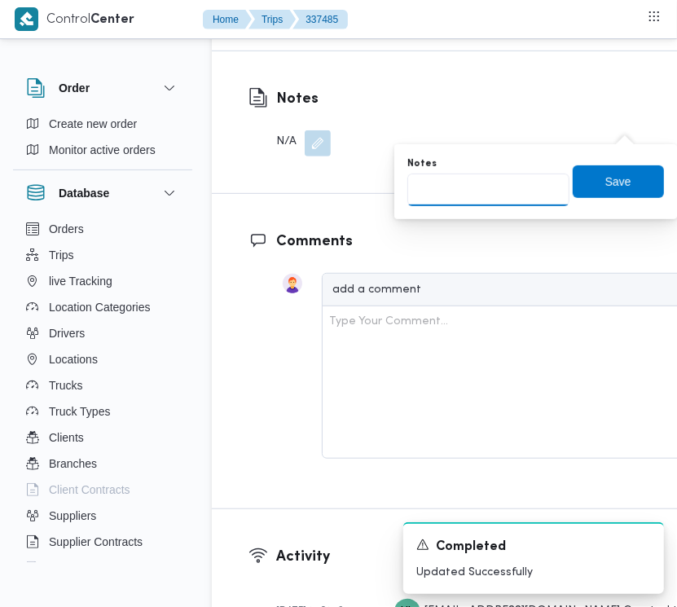
click at [498, 192] on input "Notes" at bounding box center [488, 190] width 162 height 33
paste input "الرحاب"
type input "الرحاب"
click at [592, 167] on span "Save" at bounding box center [618, 181] width 91 height 33
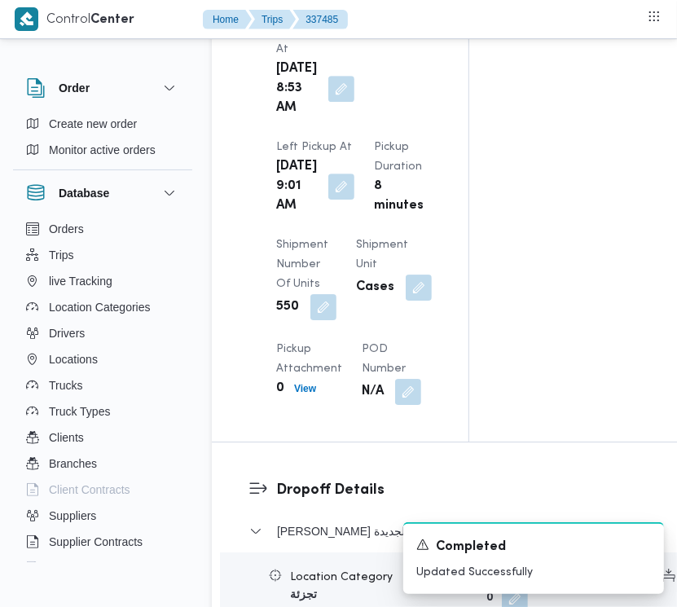
scroll to position [0, 0]
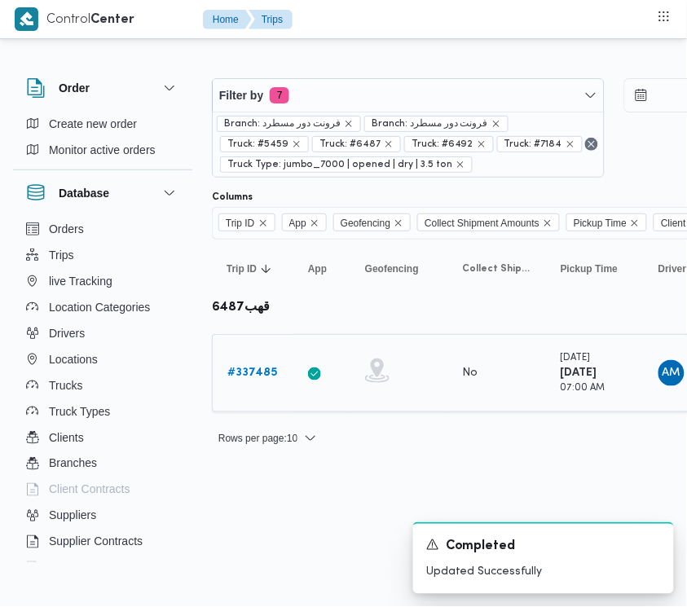
click at [237, 378] on b "# 337485" at bounding box center [252, 373] width 50 height 11
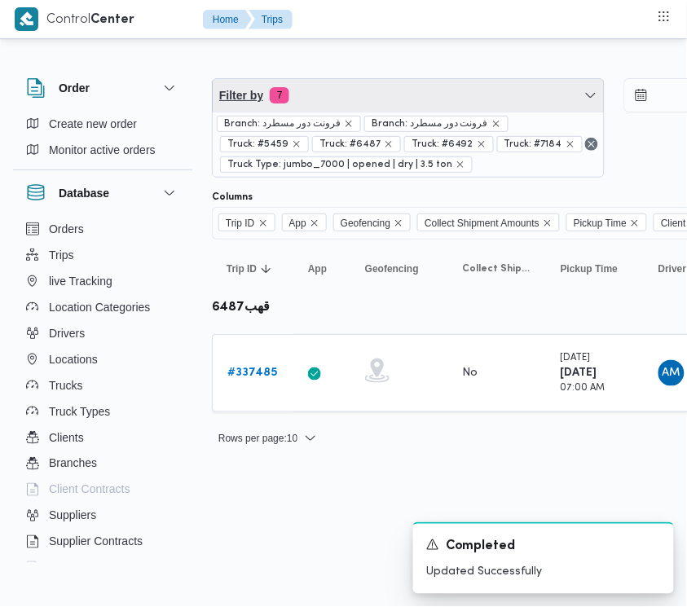
click at [312, 98] on span "Filter by 7" at bounding box center [408, 95] width 391 height 33
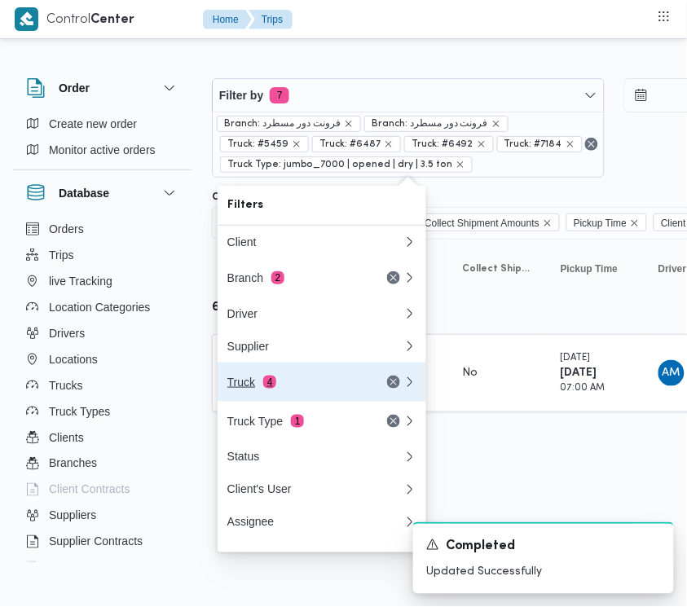
click at [302, 396] on div "Truck 4" at bounding box center [316, 382] width 196 height 39
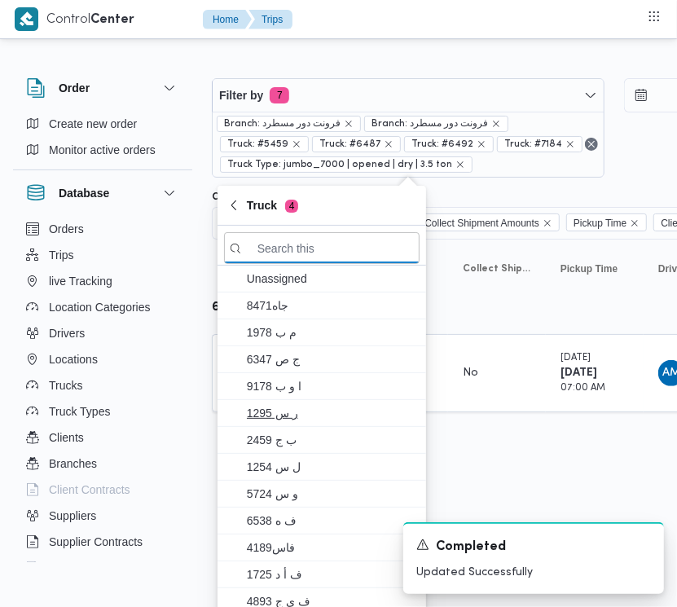
paste input "6574"
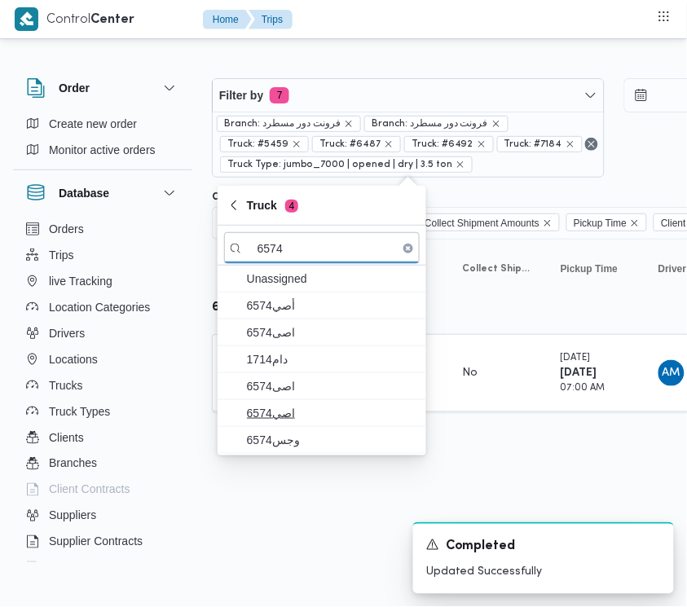
type input "6574"
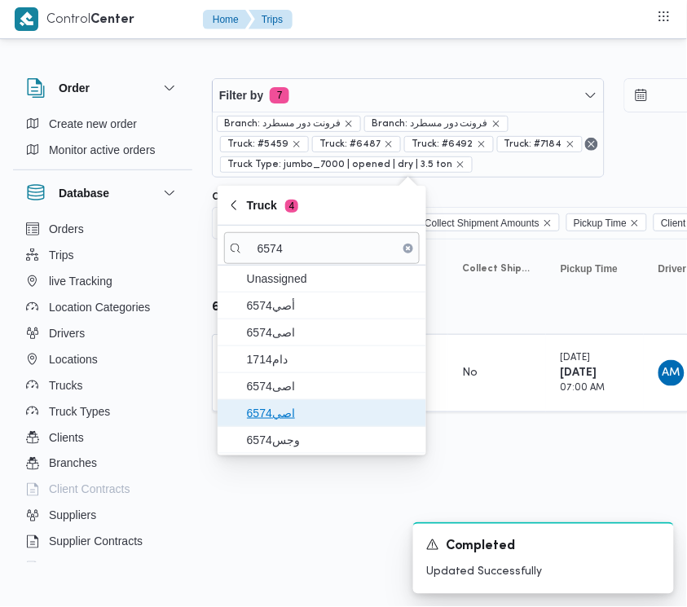
click at [324, 406] on span "اصي6574" at bounding box center [332, 413] width 170 height 20
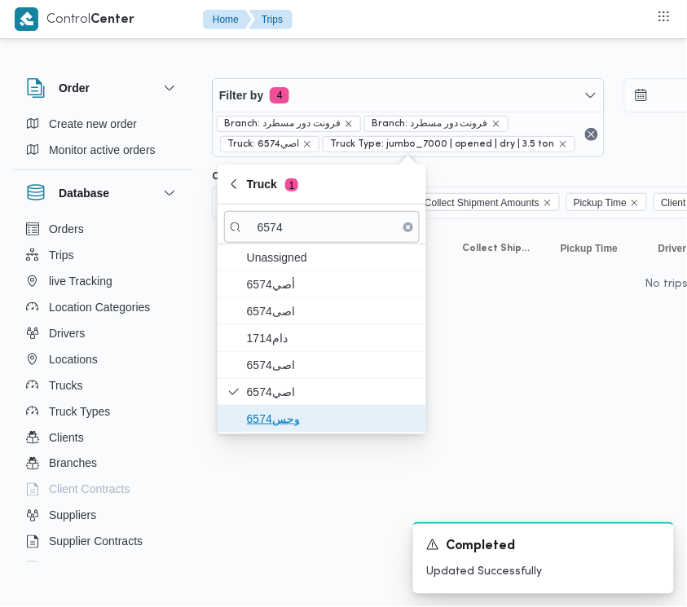
click at [282, 428] on span "وجس6574" at bounding box center [332, 419] width 170 height 20
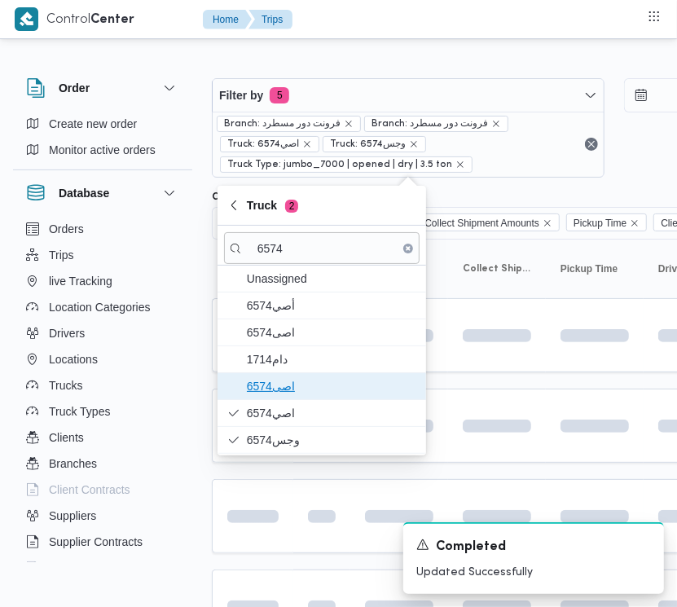
click at [271, 385] on span "اصى6574" at bounding box center [332, 386] width 170 height 20
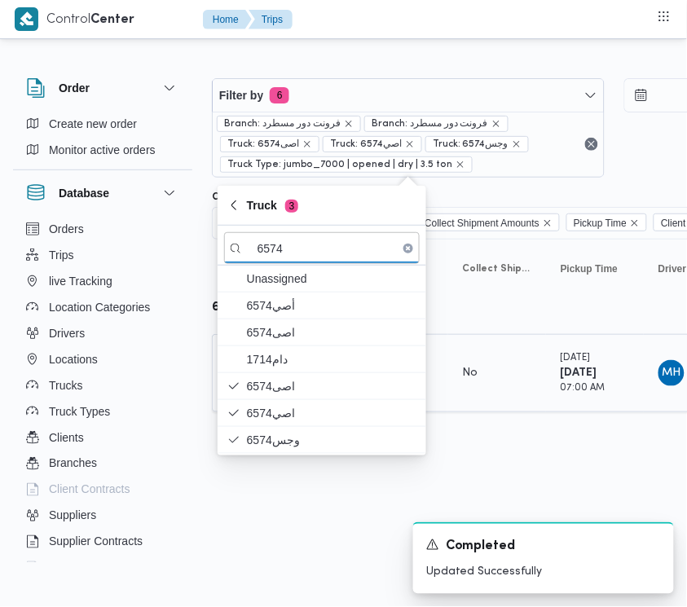
click at [508, 373] on div "No" at bounding box center [496, 373] width 81 height 28
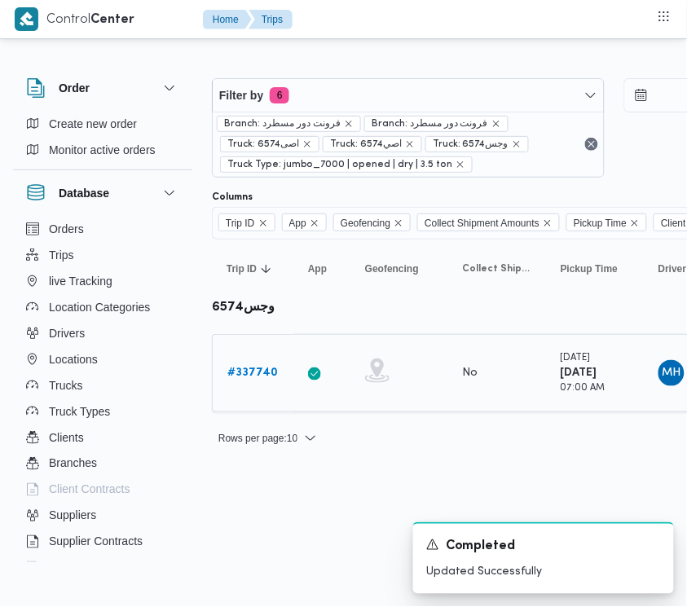
click at [258, 363] on link "# 337740" at bounding box center [252, 373] width 51 height 20
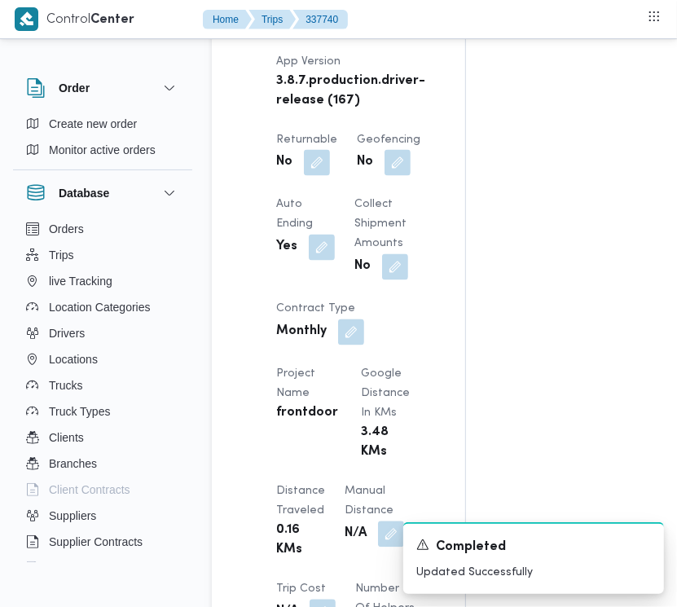
scroll to position [1270, 0]
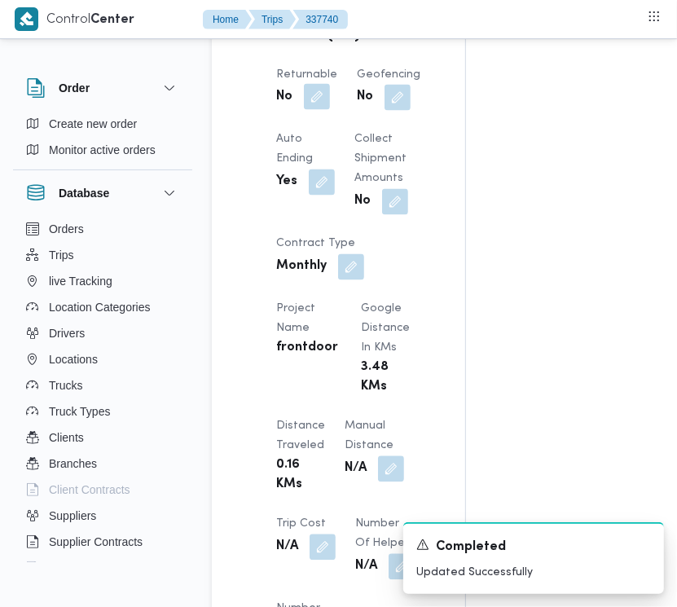
click at [318, 110] on button "button" at bounding box center [317, 97] width 26 height 26
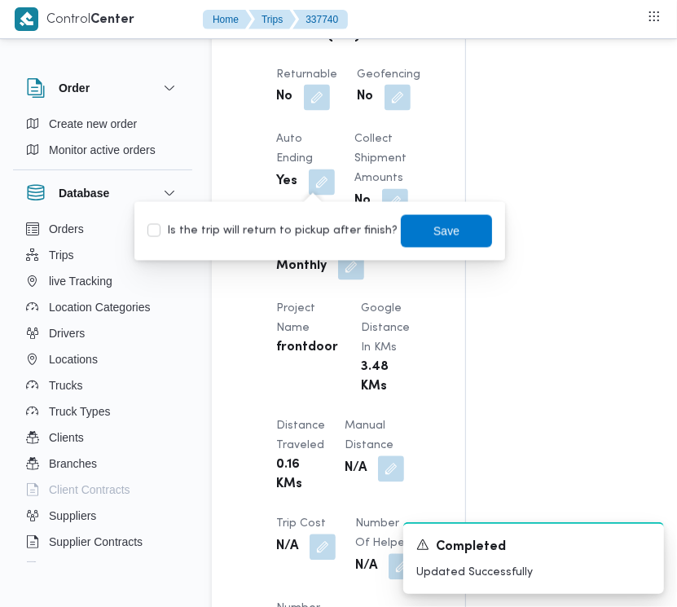
click at [352, 234] on label "Is the trip will return to pickup after finish?" at bounding box center [273, 232] width 250 height 20
checkbox input "true"
click at [432, 245] on span "Save" at bounding box center [446, 230] width 91 height 33
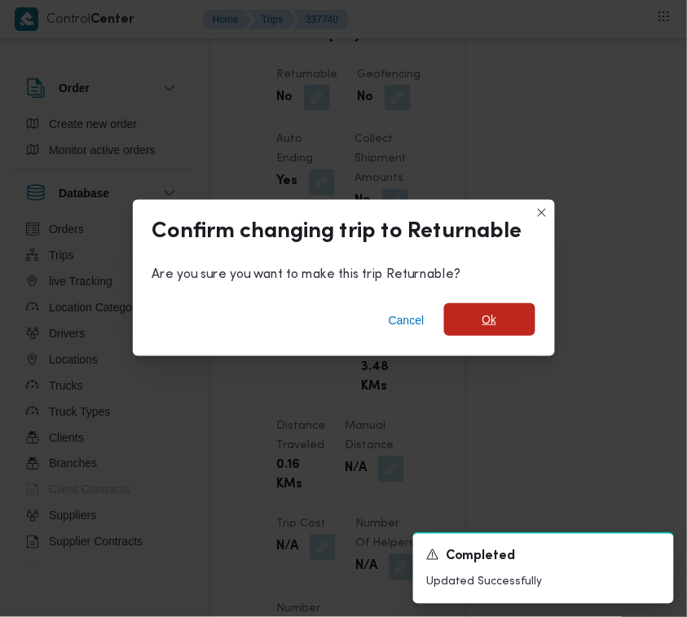
click at [495, 330] on span "Ok" at bounding box center [489, 319] width 91 height 33
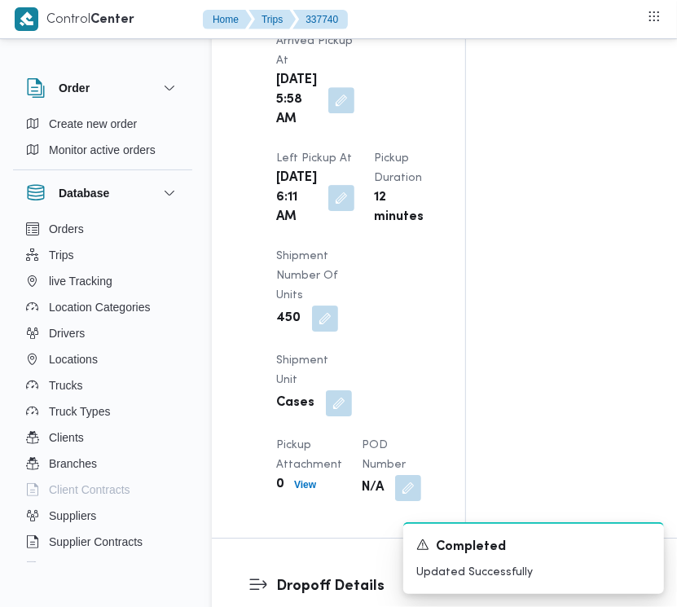
scroll to position [2217, 0]
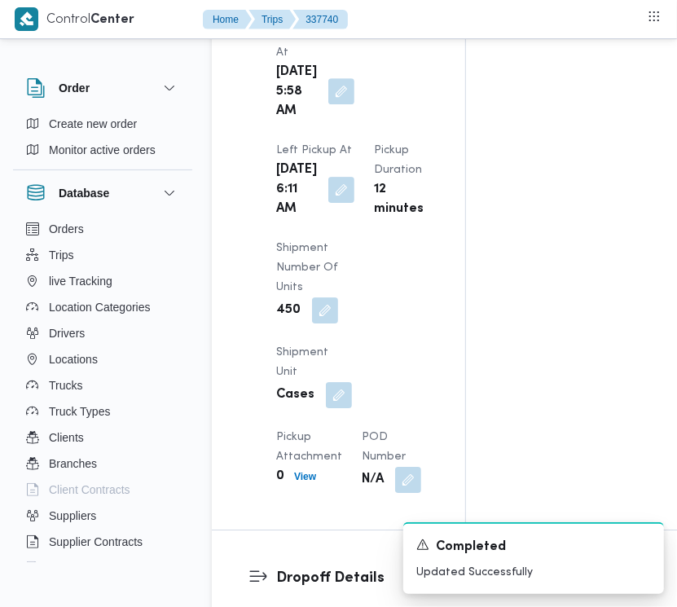
click at [342, 104] on button "button" at bounding box center [341, 91] width 26 height 26
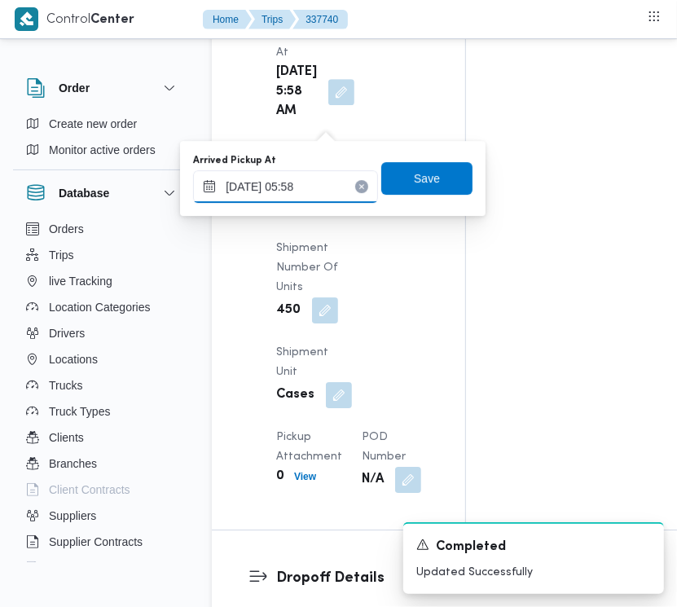
click at [338, 193] on input "[DATE] 05:58" at bounding box center [285, 186] width 185 height 33
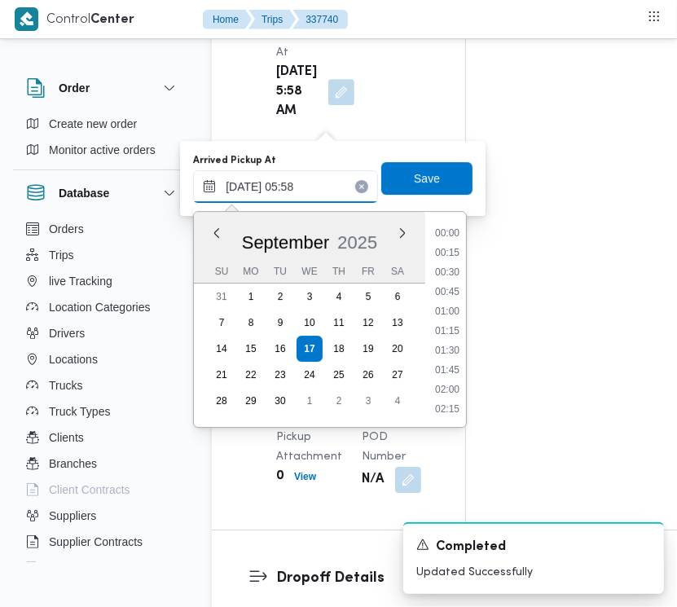
scroll to position [351, 0]
click at [460, 372] on li "06:15" at bounding box center [447, 371] width 37 height 16
type input "[DATE] 06:15"
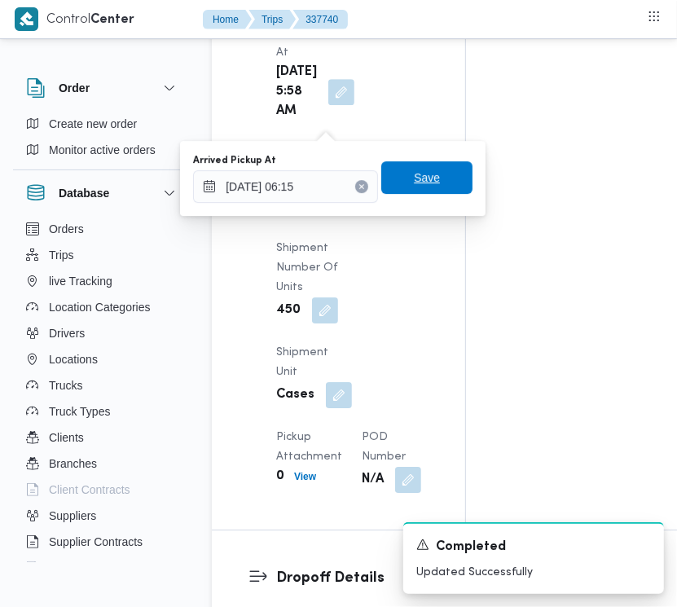
click at [412, 192] on span "Save" at bounding box center [426, 177] width 91 height 33
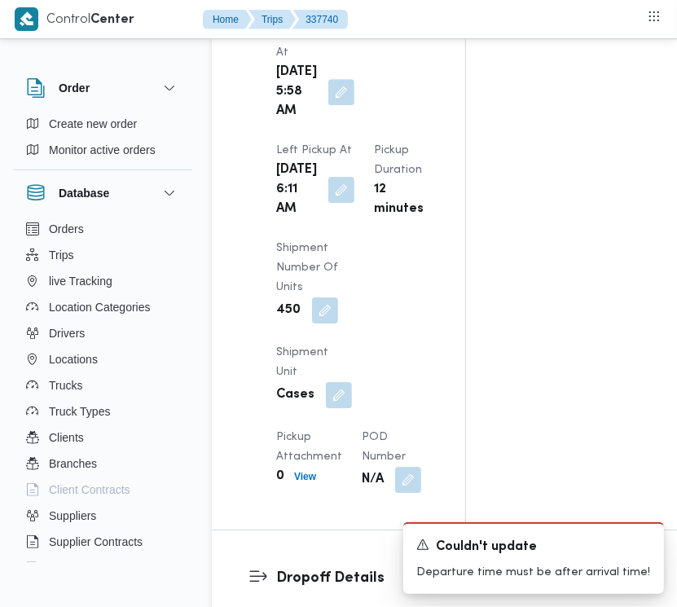
click at [319, 221] on div "[DATE] 6:11 AM" at bounding box center [315, 190] width 81 height 62
click at [328, 202] on button "button" at bounding box center [341, 189] width 26 height 26
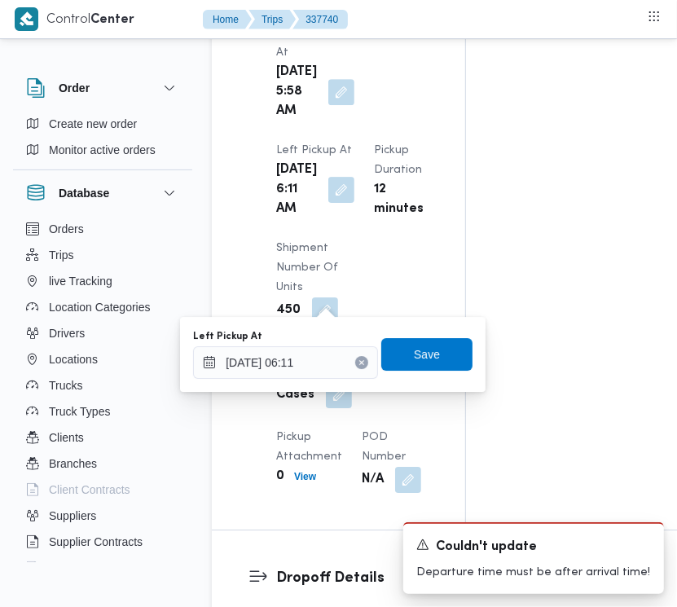
click at [324, 379] on div "Left Pickup At [DATE] 06:11 Save" at bounding box center [333, 354] width 283 height 52
click at [320, 359] on input "[DATE] 06:11" at bounding box center [285, 362] width 185 height 33
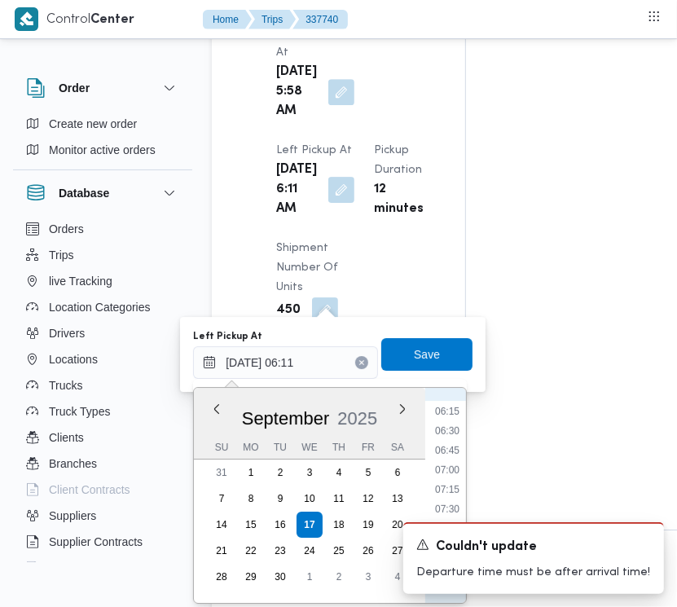
scroll to position [531, 0]
click at [452, 483] on li "07:45" at bounding box center [447, 484] width 37 height 16
type input "[DATE] 07:45"
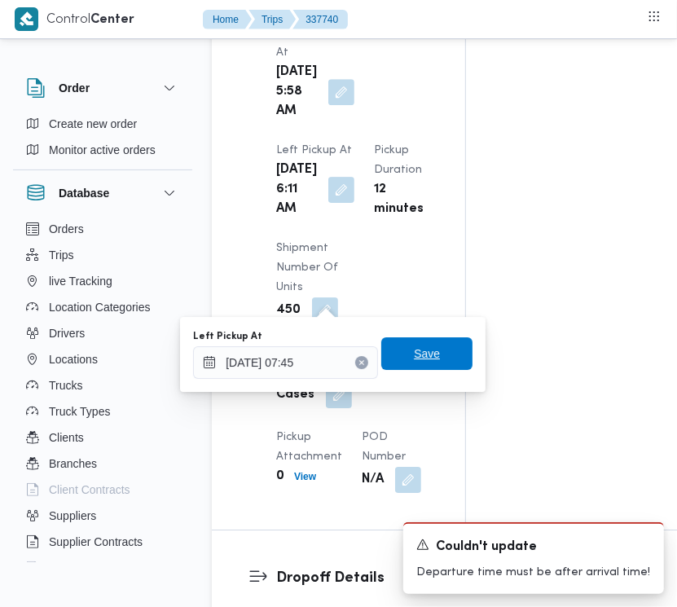
click at [414, 353] on span "Save" at bounding box center [427, 354] width 26 height 20
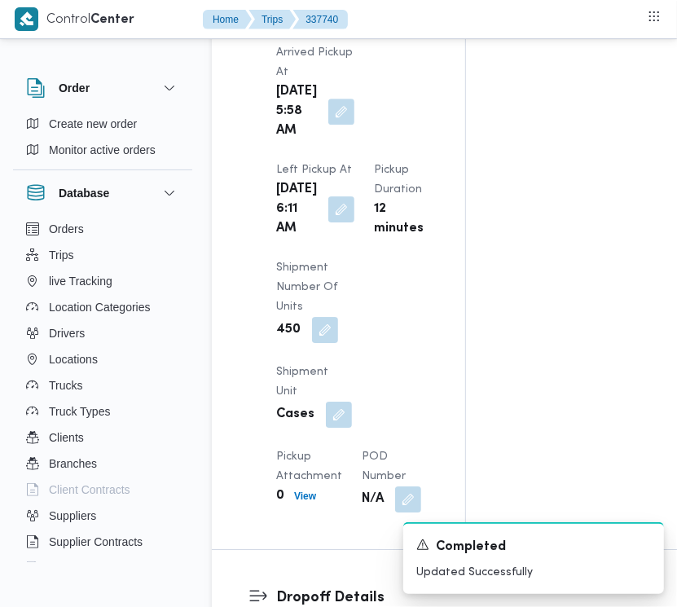
click at [345, 125] on div "Arrived Pickup At [DATE] 5:58 AM Left Pickup At [DATE] 6:11 AM Pickup Duration …" at bounding box center [352, 277] width 172 height 489
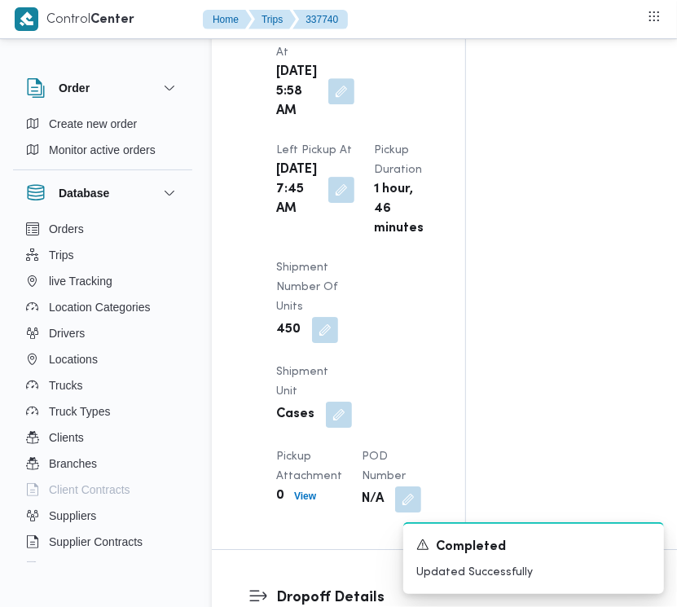
click at [337, 104] on button "button" at bounding box center [341, 91] width 26 height 26
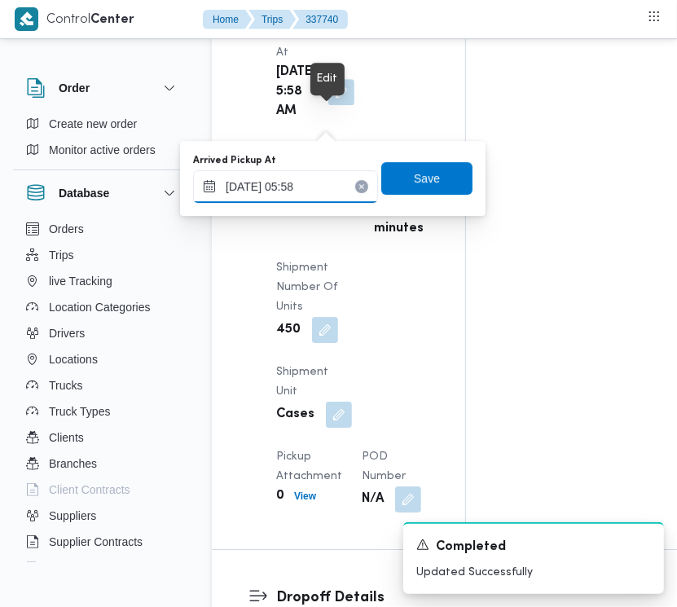
click at [328, 197] on input "[DATE] 05:58" at bounding box center [285, 186] width 185 height 33
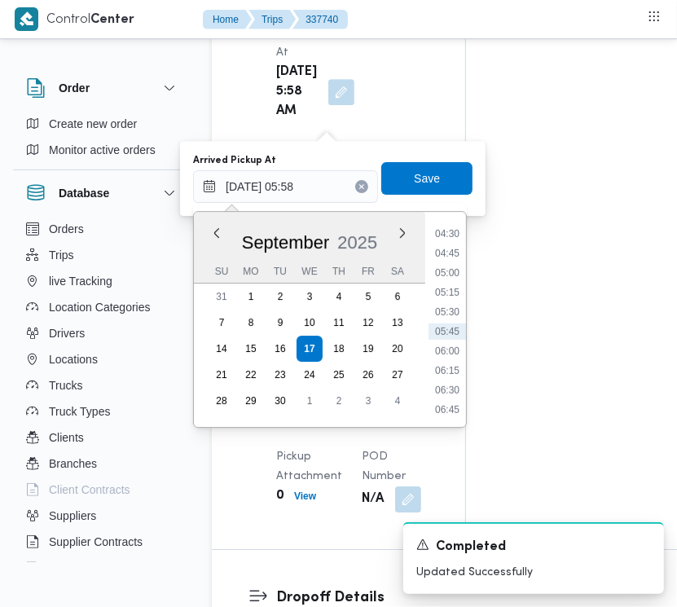
scroll to position [512, 0]
click at [441, 255] on ul "00:00 00:15 00:30 00:45 01:00 01:15 01:30 01:45 02:00 02:15 02:30 02:45 03:00 0…" at bounding box center [447, 319] width 37 height 189
click at [443, 266] on li "07:00" at bounding box center [447, 269] width 37 height 16
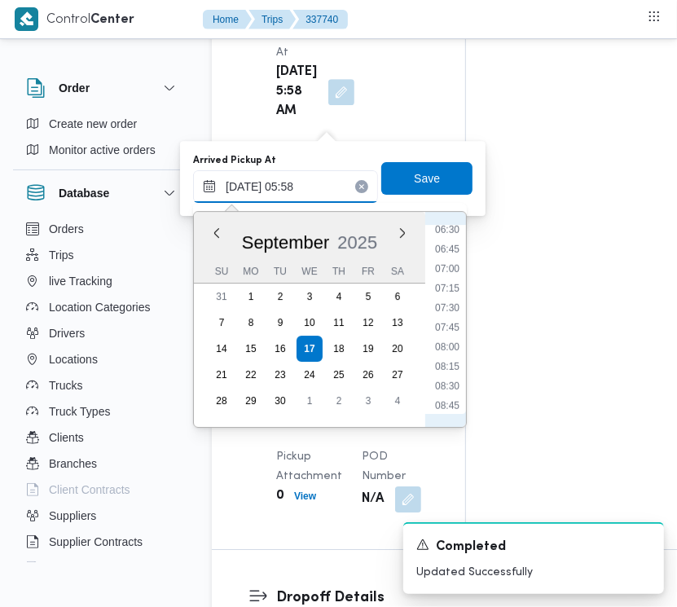
type input "[DATE] 05:58"
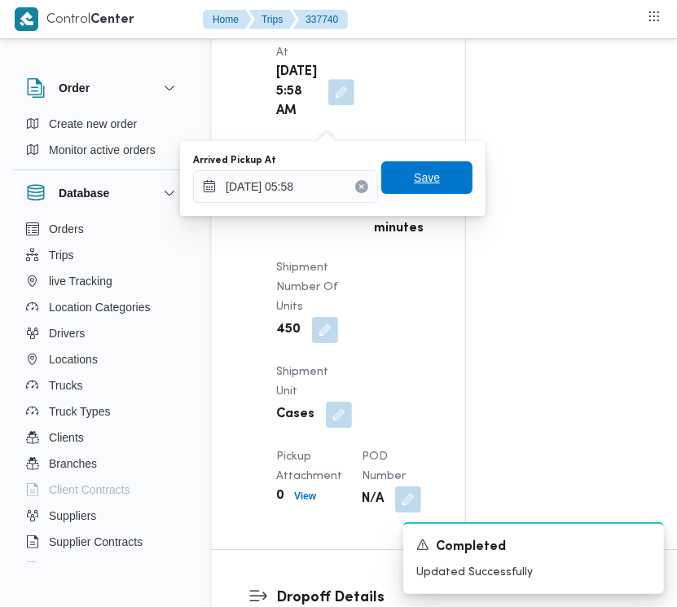
click at [421, 182] on span "Save" at bounding box center [427, 178] width 26 height 20
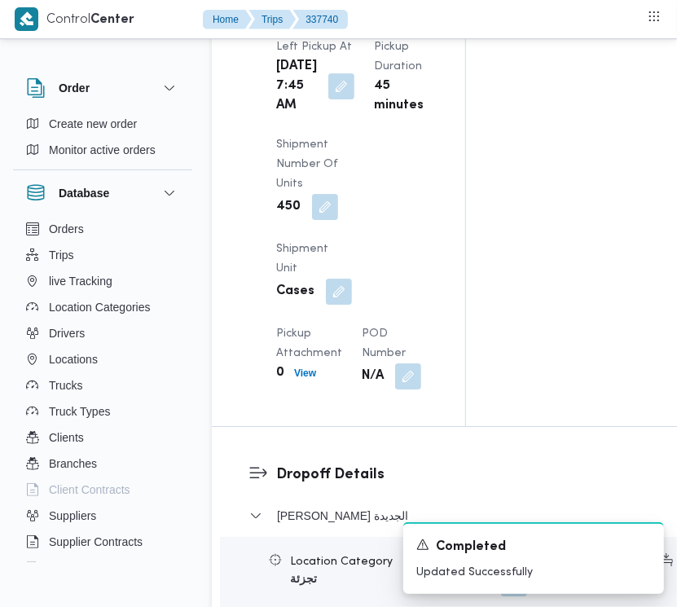
scroll to position [2433, 0]
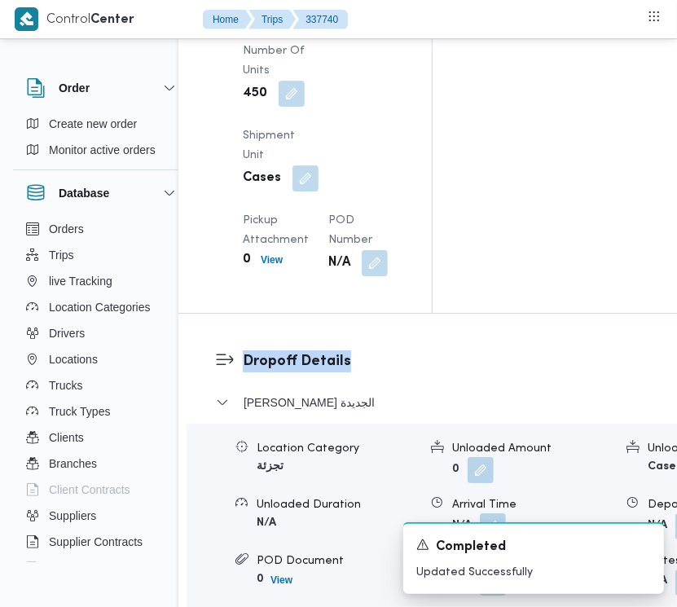
drag, startPoint x: 676, startPoint y: 389, endPoint x: 670, endPoint y: 417, distance: 29.3
click at [673, 440] on div "Supplier Details Supplier ربيع عيد قطب هلال Operation Model Monthly Driver [PER…" at bounding box center [498, 21] width 640 height 4312
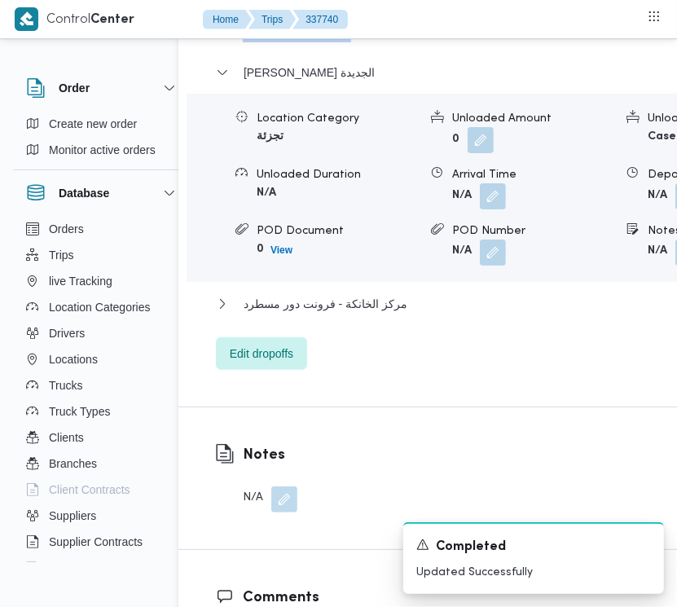
scroll to position [2781, 33]
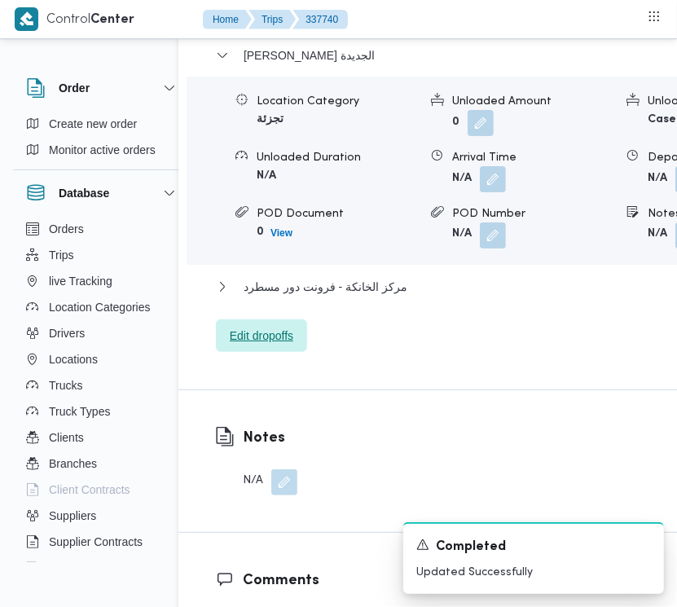
drag, startPoint x: 289, startPoint y: 432, endPoint x: 281, endPoint y: 444, distance: 14.7
click at [289, 353] on div "[PERSON_NAME] الجديدة Location Category تجزئة Unloaded Amount 0 Unloaded Unit C…" at bounding box center [499, 199] width 566 height 307
click at [275, 346] on span "Edit dropoffs" at bounding box center [262, 336] width 64 height 20
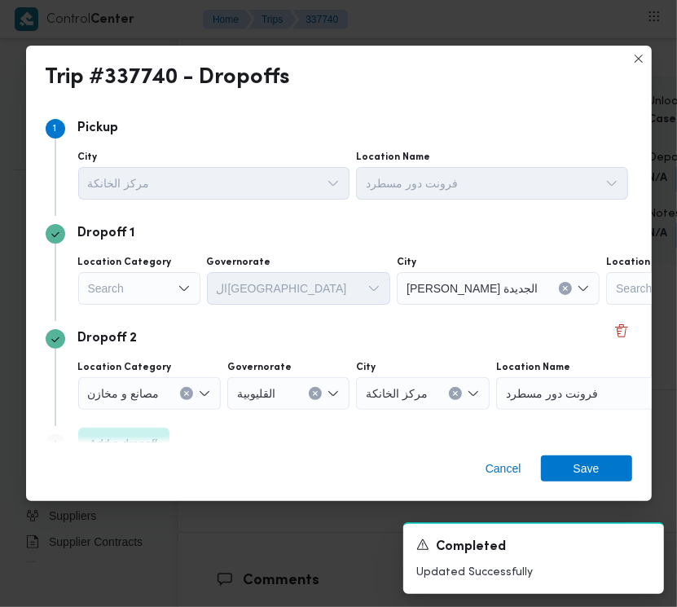
scroll to position [2781, 23]
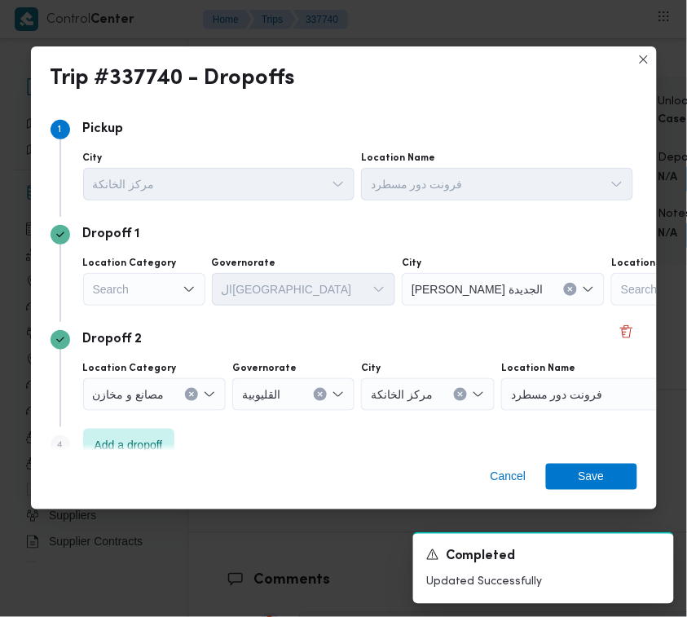
click at [122, 289] on div "Search" at bounding box center [144, 289] width 122 height 33
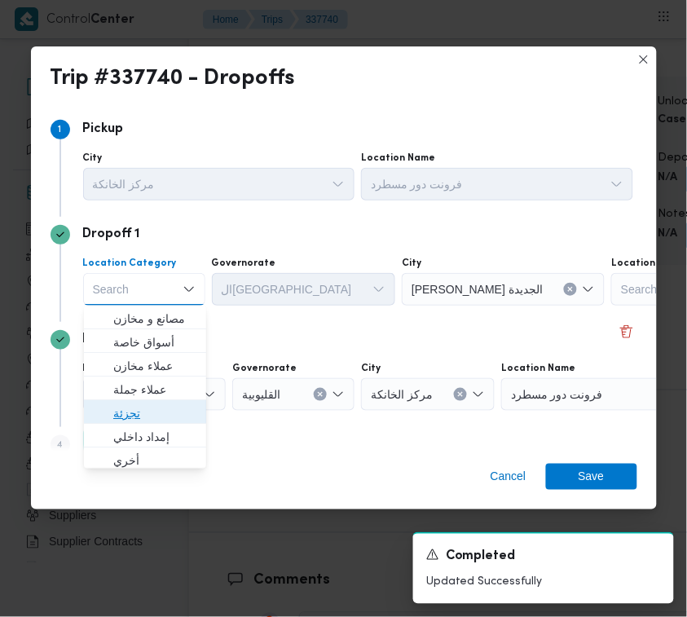
click at [144, 408] on span "تجزئة" at bounding box center [154, 413] width 83 height 20
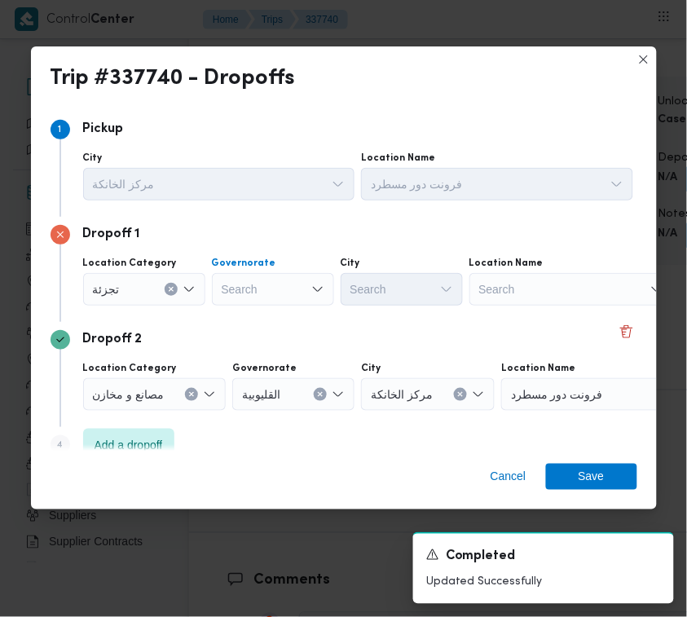
click at [244, 284] on div "Search" at bounding box center [273, 289] width 122 height 33
paste input "جيزة"
type input "جيزة"
click at [278, 289] on div "جيزة جيزة" at bounding box center [273, 289] width 122 height 33
click at [278, 311] on span "ال جيزة" at bounding box center [283, 319] width 83 height 20
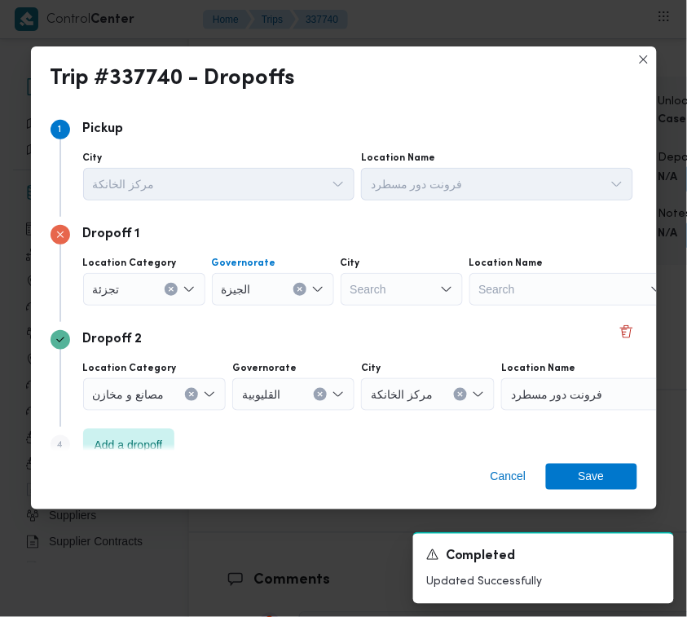
paste input "زايد"
click at [224, 278] on div "[PERSON_NAME]" at bounding box center [232, 289] width 28 height 26
click at [222, 283] on input "زايد" at bounding box center [232, 290] width 21 height 20
click at [228, 291] on input "جسز" at bounding box center [234, 290] width 24 height 20
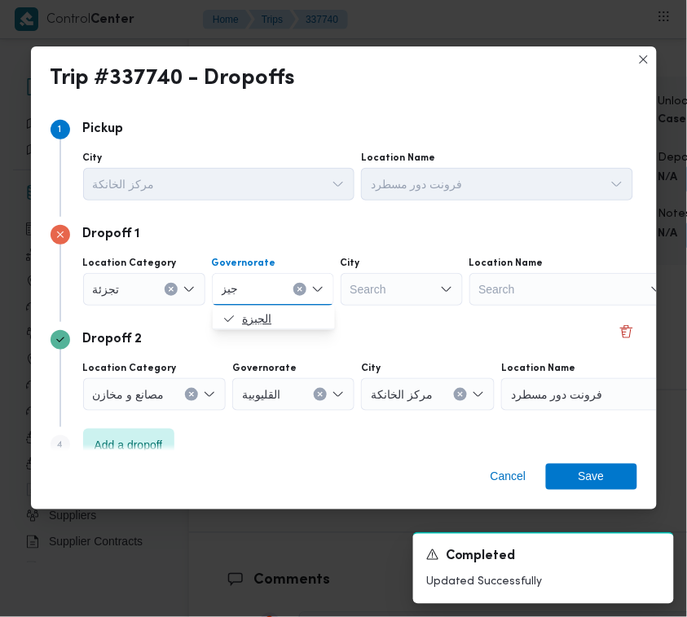
type input "جيز"
click at [233, 320] on icon "button" at bounding box center [228, 318] width 13 height 13
drag, startPoint x: 446, startPoint y: 295, endPoint x: 455, endPoint y: 288, distance: 11.6
click at [447, 294] on icon "Open list of options" at bounding box center [446, 289] width 13 height 13
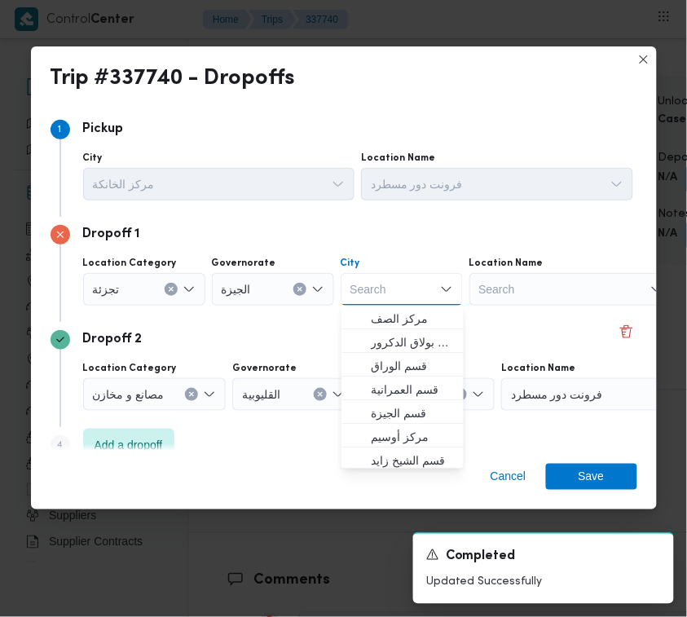
paste input "أكتوبر"
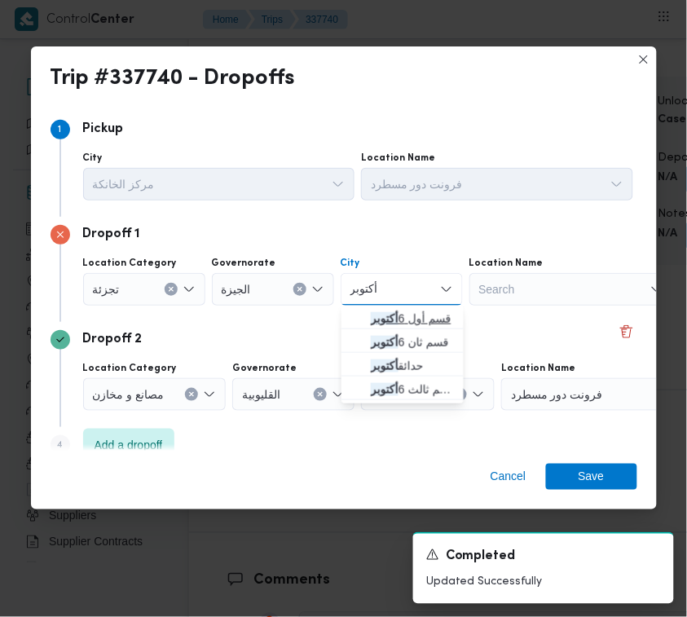
type input "أكتوبر"
click at [363, 306] on span "قسم أول [DATE]" at bounding box center [402, 319] width 109 height 26
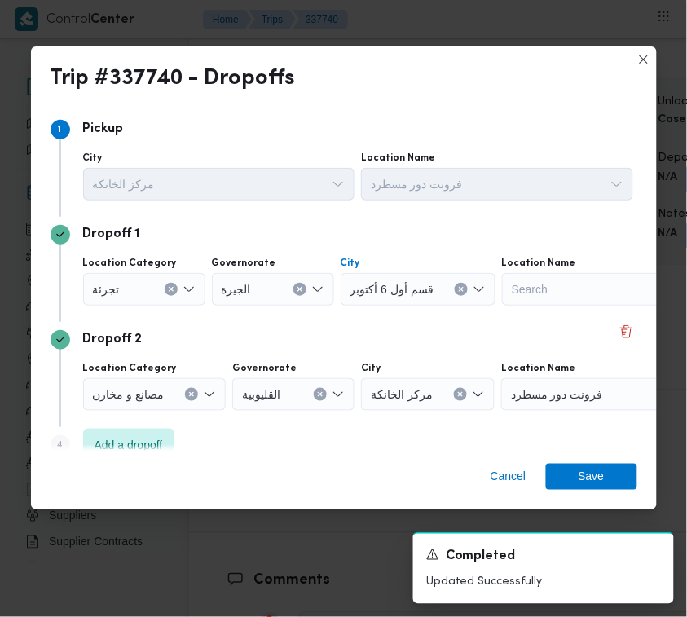
click at [442, 319] on div "Dropoff 1 Location Category [GEOGRAPHIC_DATA] [GEOGRAPHIC_DATA] قسم أول [DATE] …" at bounding box center [344, 269] width 587 height 105
click at [622, 485] on span "Save" at bounding box center [591, 476] width 91 height 26
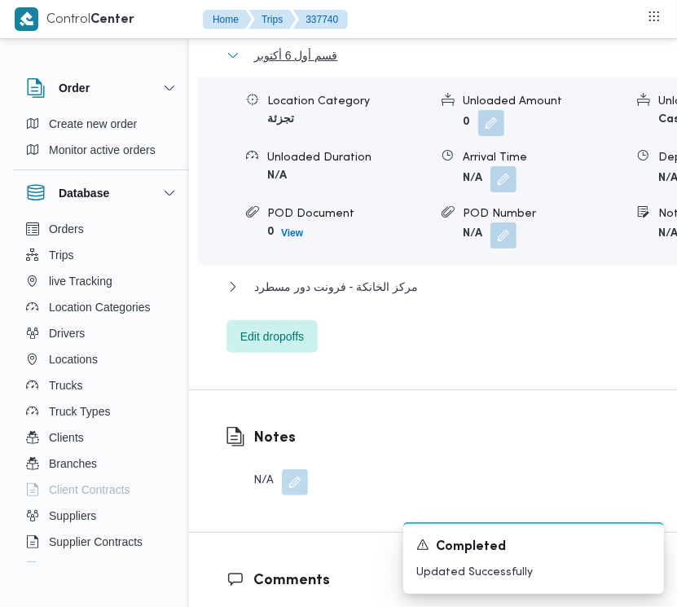
click at [308, 65] on span "قسم أول 6 أكتوبر" at bounding box center [295, 56] width 83 height 20
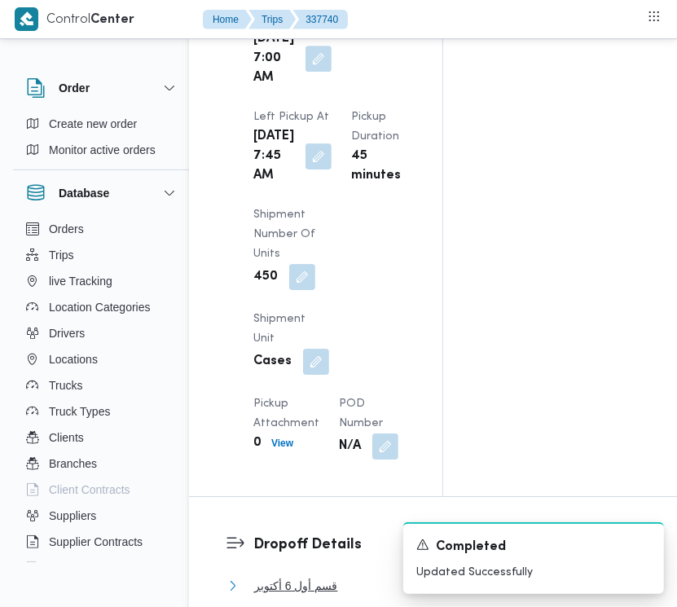
scroll to position [0, 23]
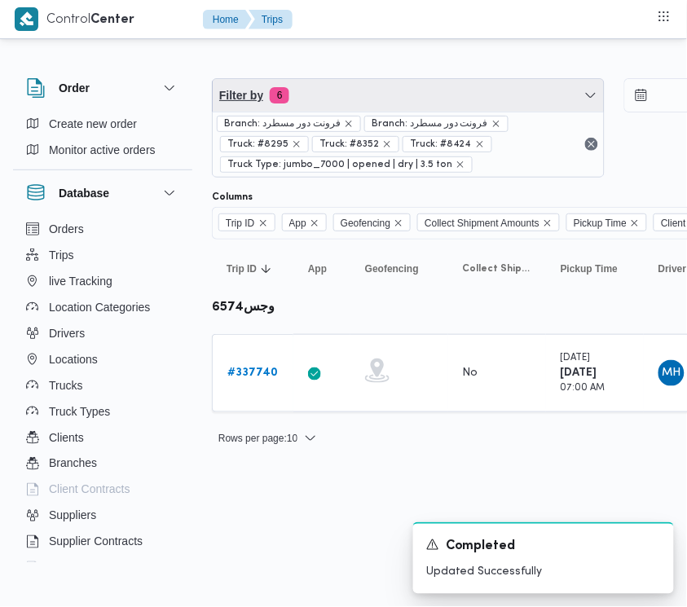
drag, startPoint x: 363, startPoint y: 94, endPoint x: 371, endPoint y: 163, distance: 69.7
click at [363, 94] on span "Filter by 6" at bounding box center [408, 95] width 391 height 33
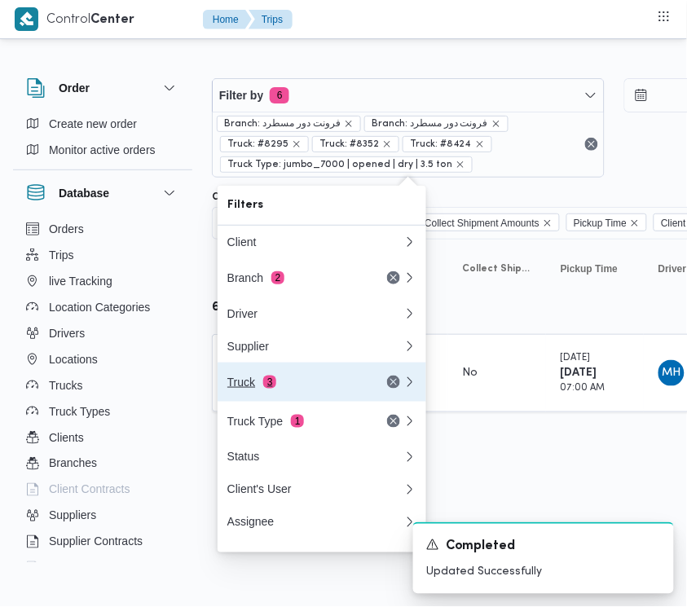
click at [322, 389] on div "Truck 3" at bounding box center [295, 382] width 137 height 13
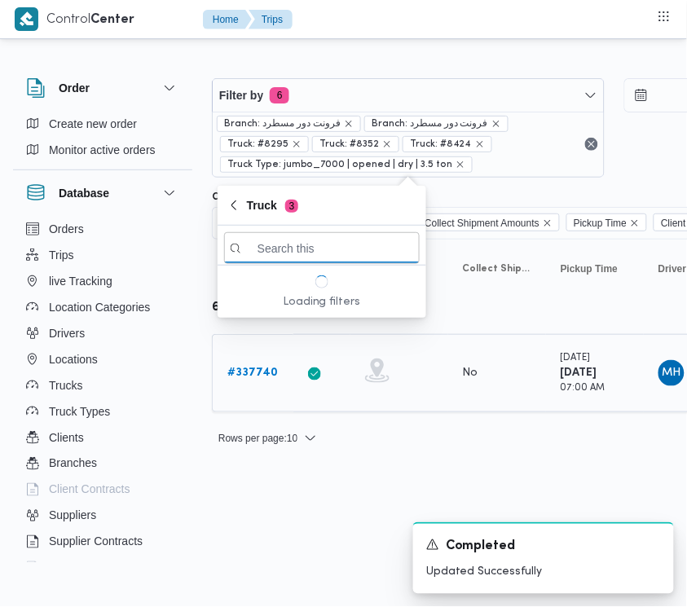
paste input "6121"
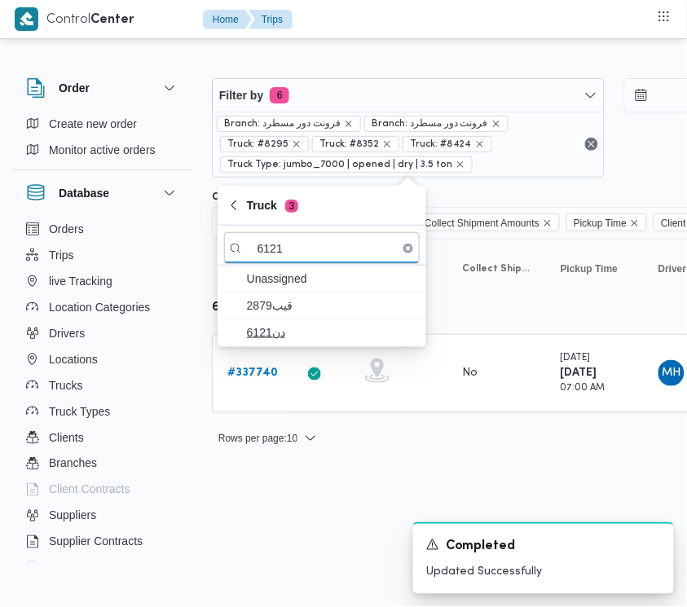
type input "6121"
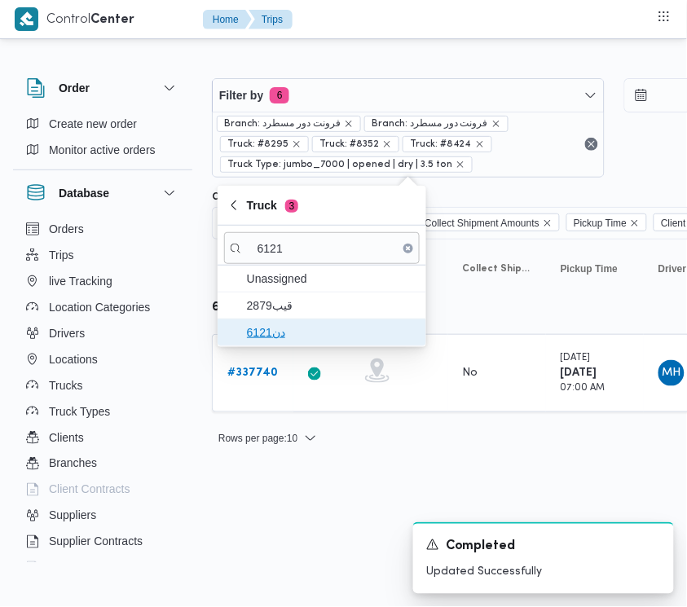
click at [286, 323] on span "دن6121" at bounding box center [332, 333] width 170 height 20
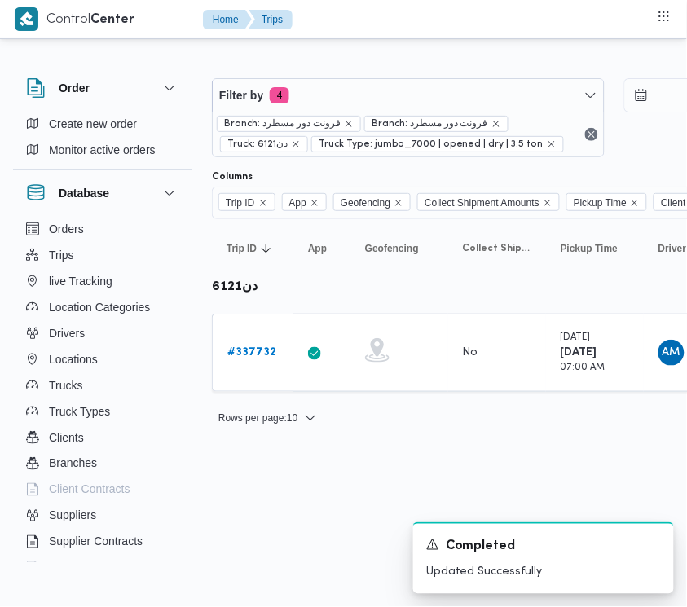
click at [267, 441] on div "Filter by 4 Branch: فرونت دور مسطرد Branch: فرونت دور مسطرد Truck: دن6121 Truck…" at bounding box center [333, 245] width 687 height 406
click at [241, 331] on td "Trip ID # 337732" at bounding box center [252, 353] width 81 height 78
click at [247, 361] on link "# 337732" at bounding box center [251, 353] width 49 height 20
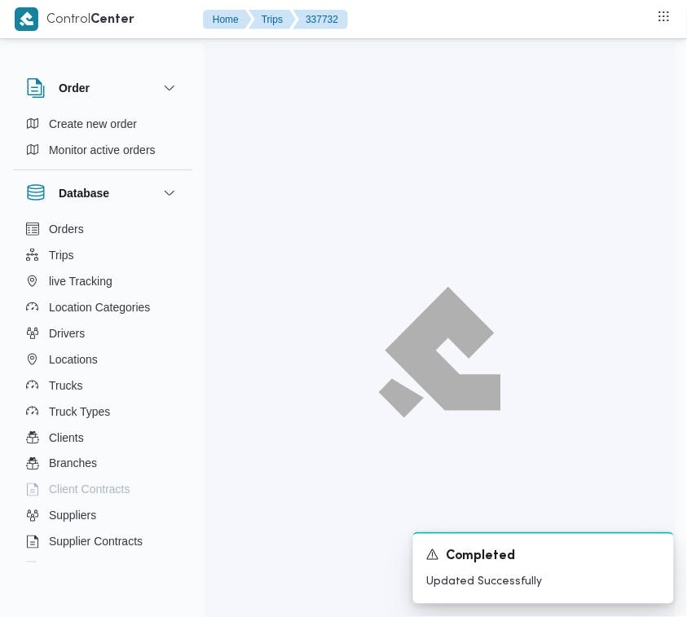
click at [246, 356] on div at bounding box center [440, 352] width 472 height 617
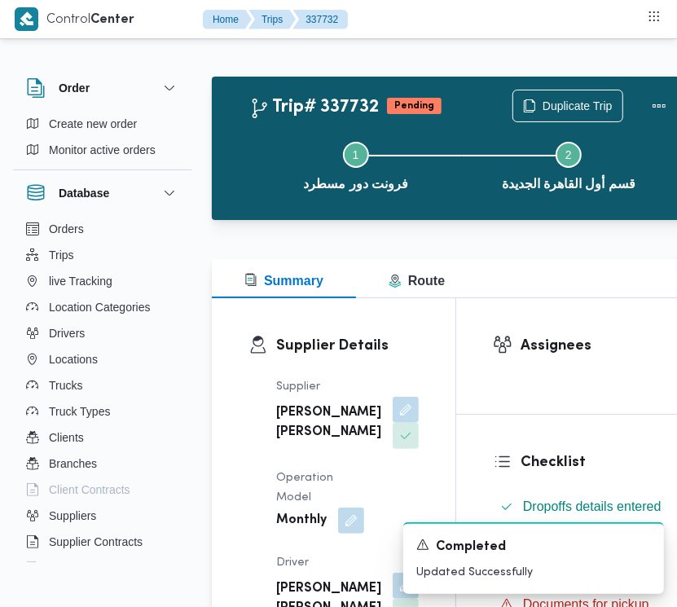
scroll to position [0, 1]
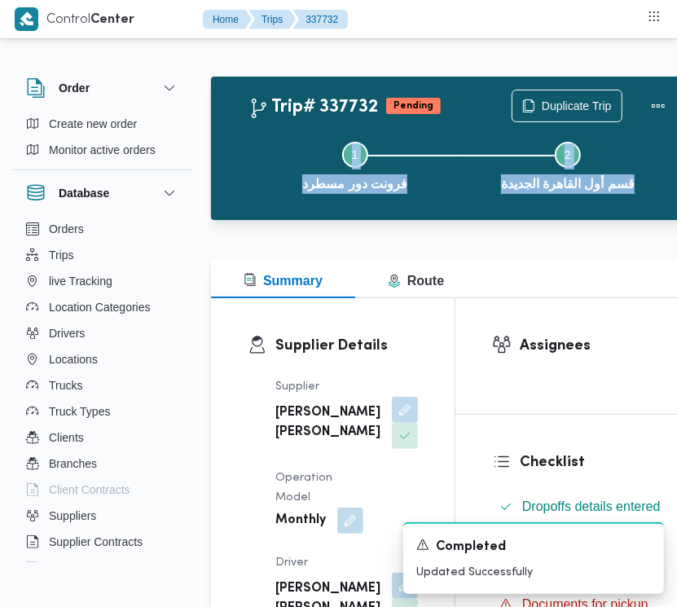
drag, startPoint x: 676, startPoint y: 64, endPoint x: 676, endPoint y: 106, distance: 42.4
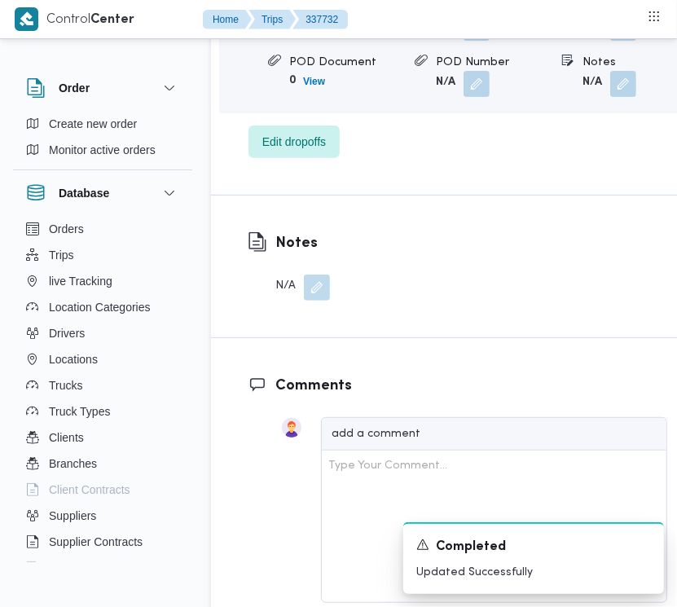
scroll to position [2940, 1]
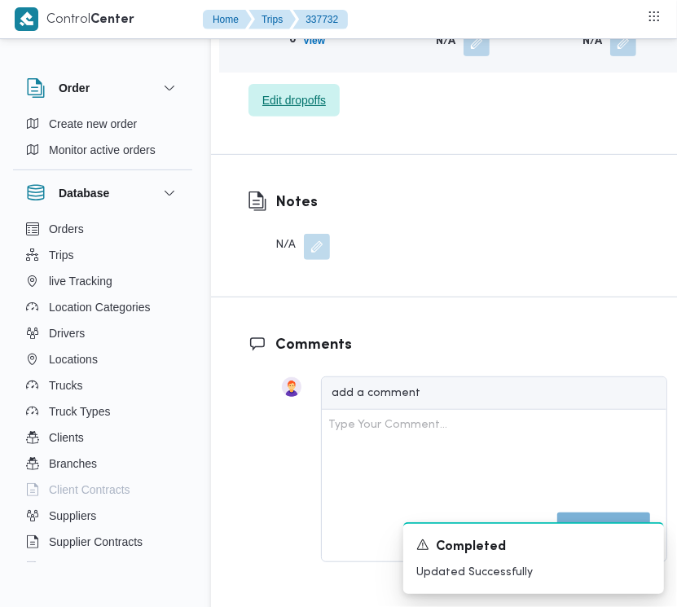
click at [267, 110] on span "Edit dropoffs" at bounding box center [294, 100] width 64 height 20
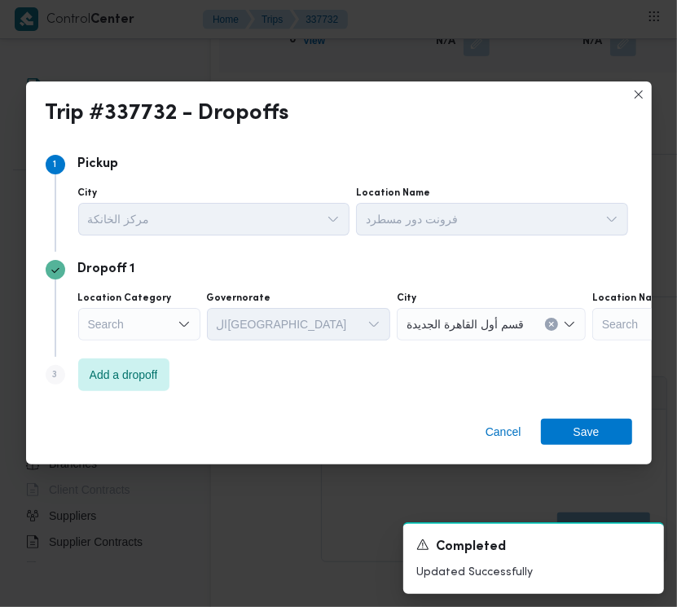
scroll to position [2940, 0]
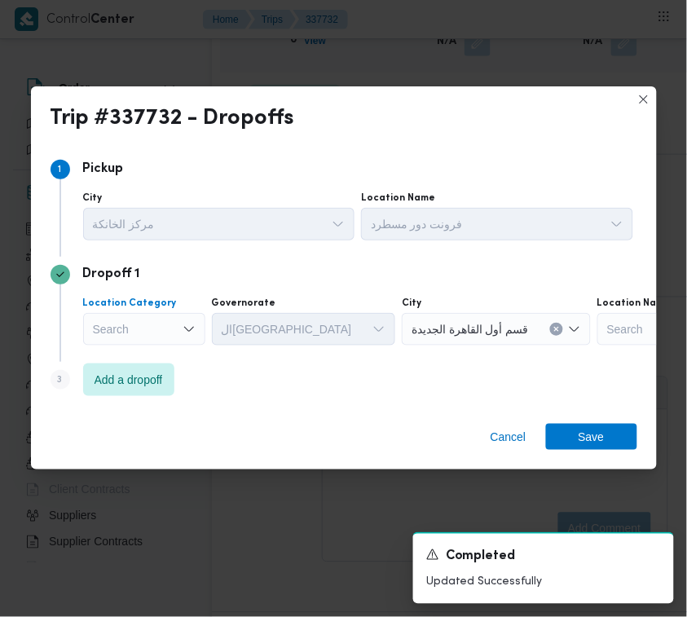
click at [165, 320] on div "Search" at bounding box center [144, 329] width 122 height 33
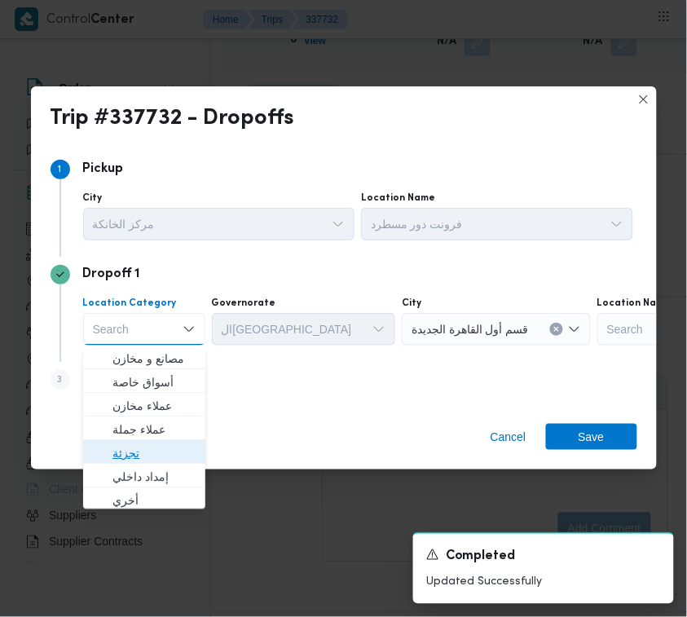
click at [152, 457] on span "تجزئة" at bounding box center [153, 454] width 83 height 20
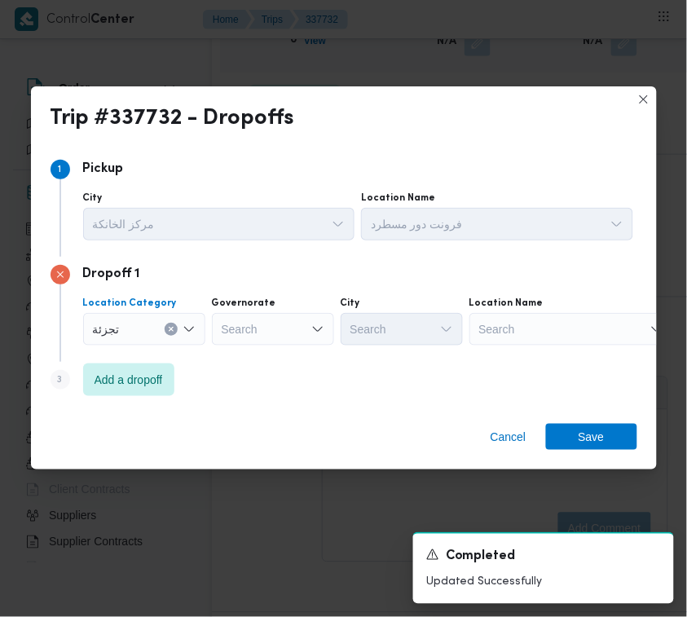
click at [259, 328] on div "Search" at bounding box center [273, 329] width 122 height 33
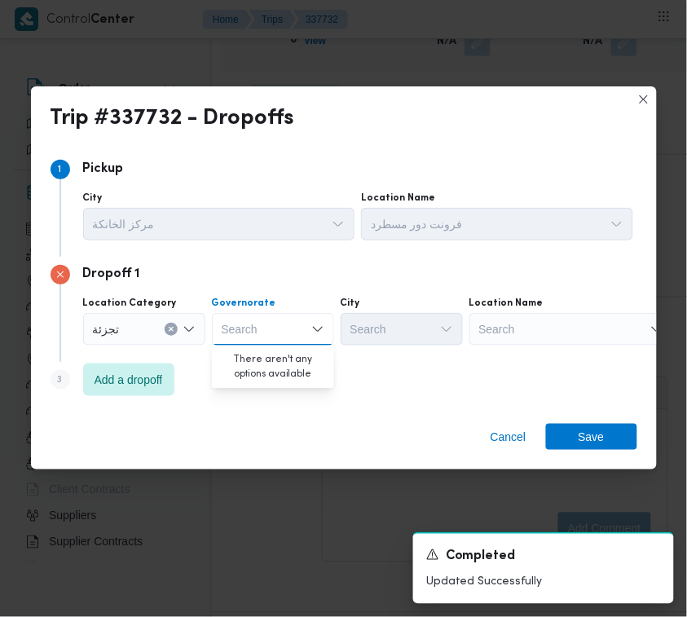
paste input "جيزة"
type input "جيزة"
click at [292, 341] on div "جيزة جيزة" at bounding box center [273, 329] width 122 height 33
click at [292, 355] on span "ال جيزة" at bounding box center [282, 360] width 83 height 20
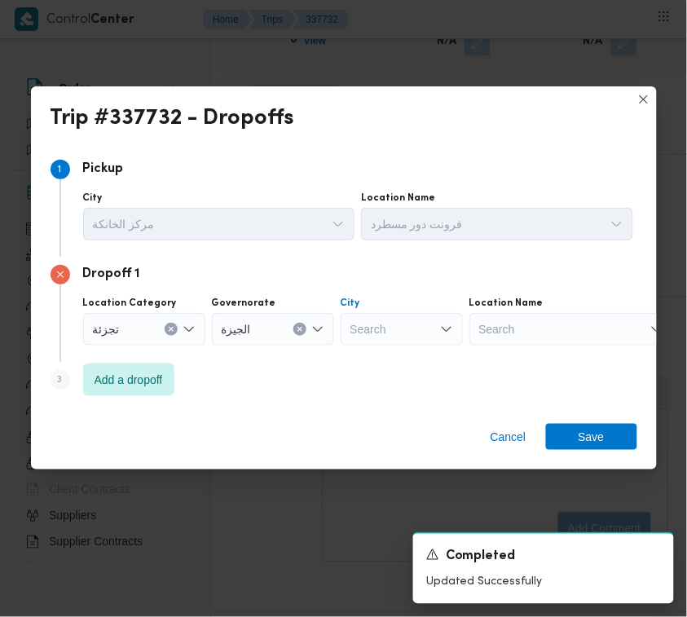
click at [395, 337] on div "Search" at bounding box center [402, 329] width 122 height 33
paste input "زايد"
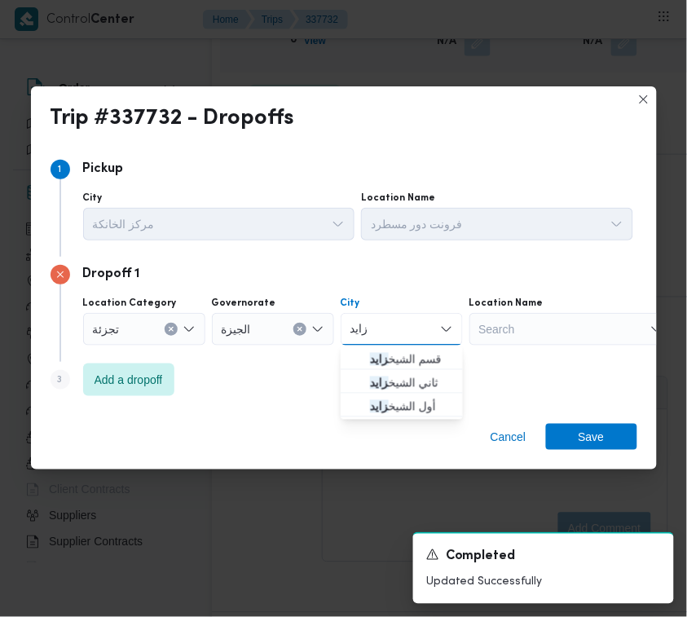
type input "زايد"
click at [360, 360] on icon "button" at bounding box center [356, 359] width 13 height 13
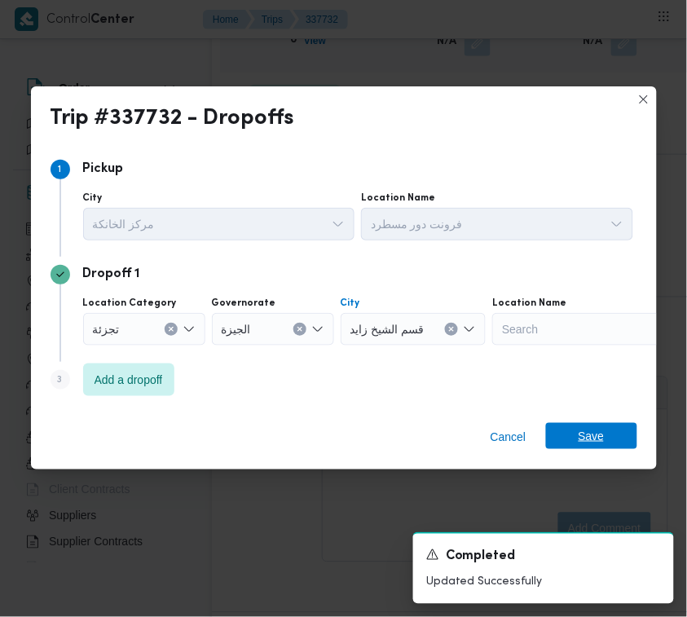
click at [608, 443] on span "Save" at bounding box center [591, 436] width 91 height 26
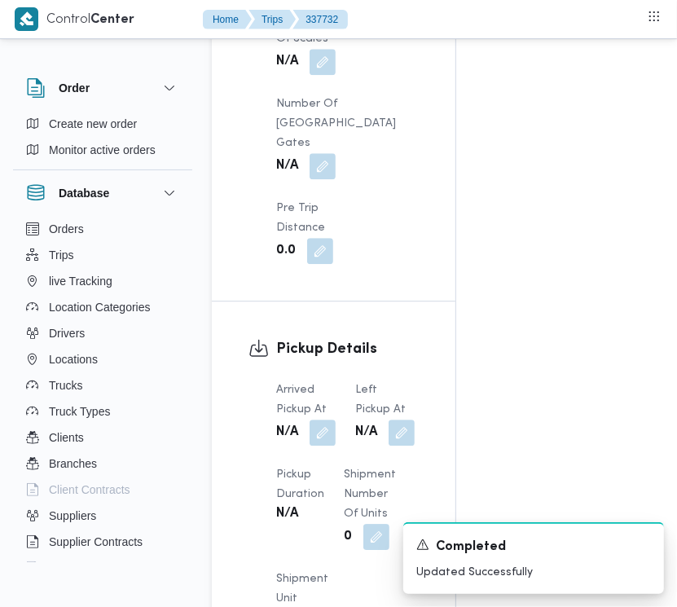
scroll to position [1349, 0]
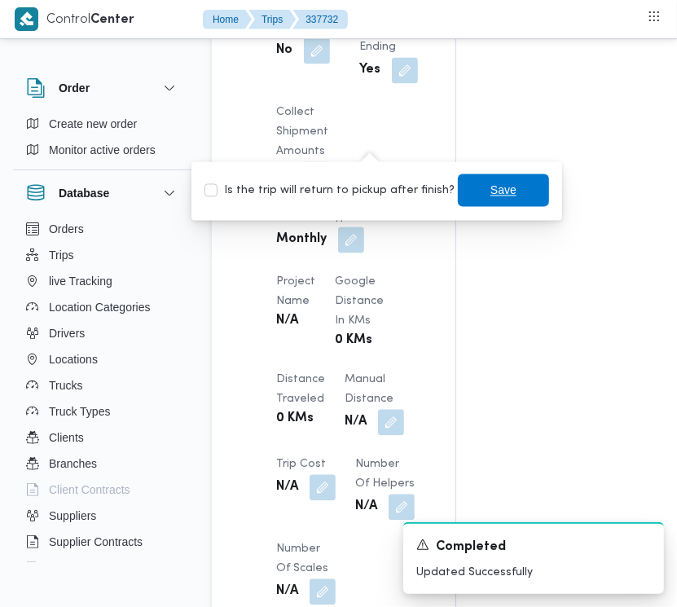
click at [491, 190] on span "Save" at bounding box center [504, 191] width 26 height 20
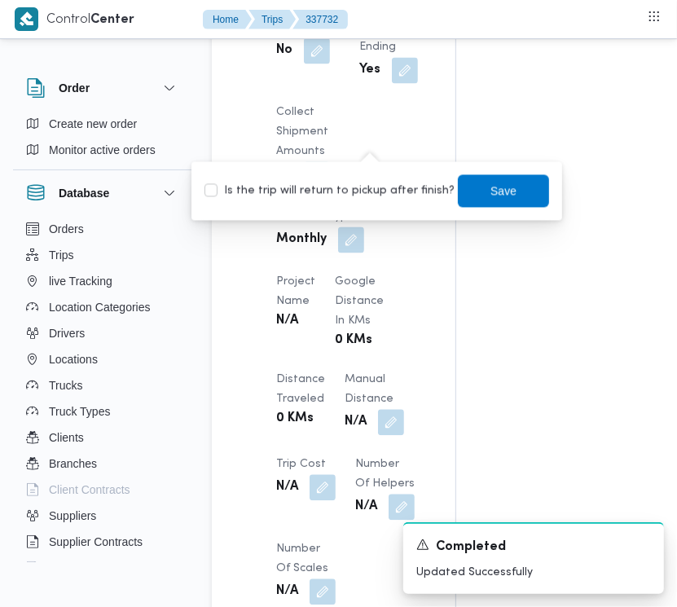
click at [349, 192] on label "Is the trip will return to pickup after finish?" at bounding box center [330, 192] width 250 height 20
checkbox input "true"
click at [491, 187] on span "Save" at bounding box center [504, 191] width 26 height 20
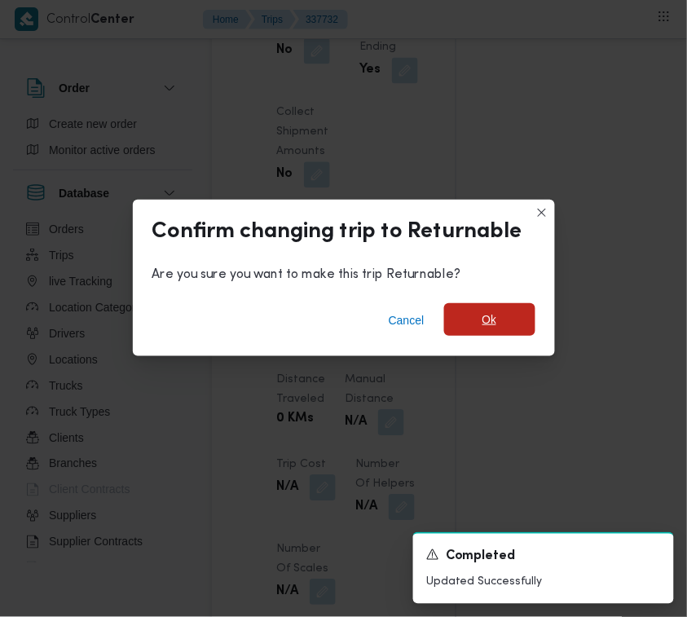
click at [491, 328] on span "Ok" at bounding box center [489, 320] width 15 height 20
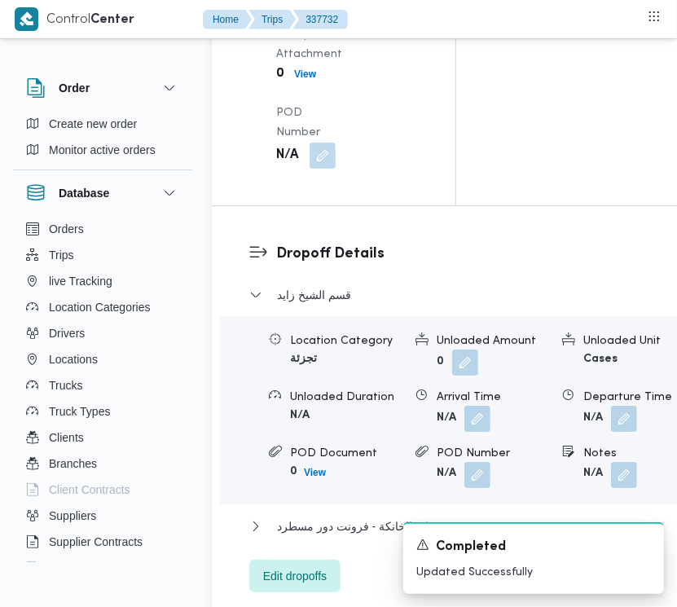
scroll to position [2518, 0]
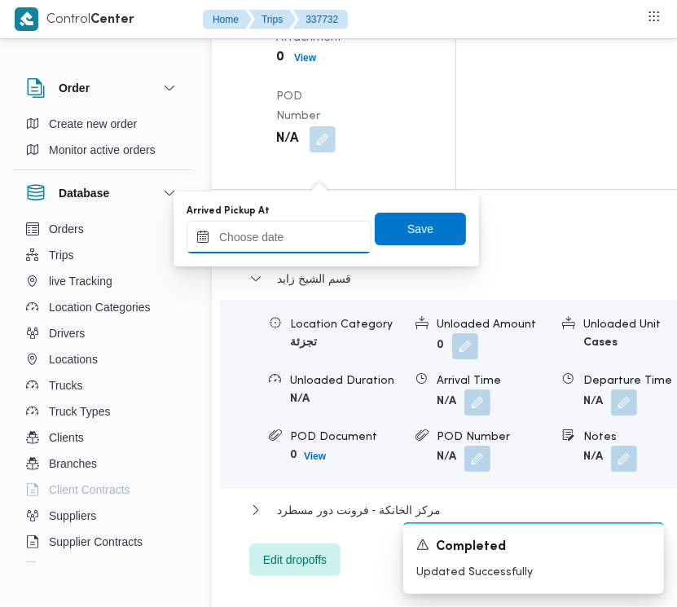
click at [307, 227] on input "Arrived Pickup At" at bounding box center [279, 237] width 185 height 33
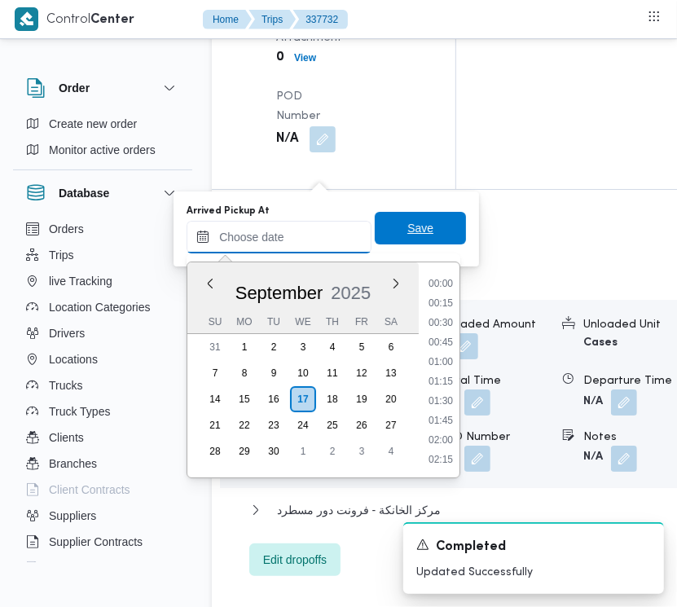
paste input "[DATE] 7:00:00 AM"
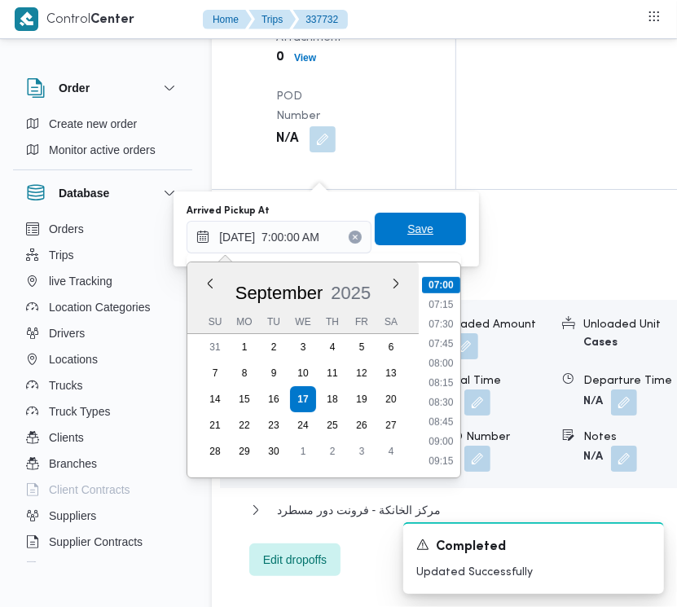
type input "[DATE] 07:00"
click at [407, 230] on span "Save" at bounding box center [420, 229] width 26 height 20
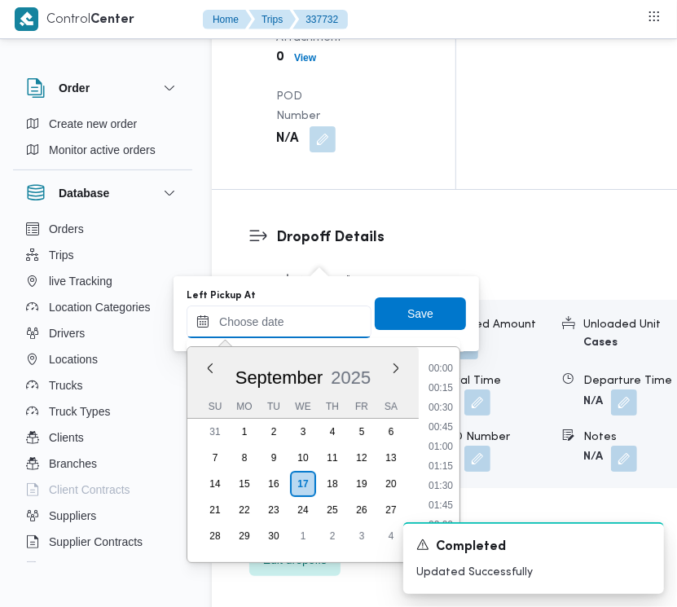
drag, startPoint x: 296, startPoint y: 316, endPoint x: 334, endPoint y: 337, distance: 43.4
click at [296, 316] on input "Left Pickup At" at bounding box center [279, 322] width 185 height 33
paste input "[DATE] 7:00:00 AM"
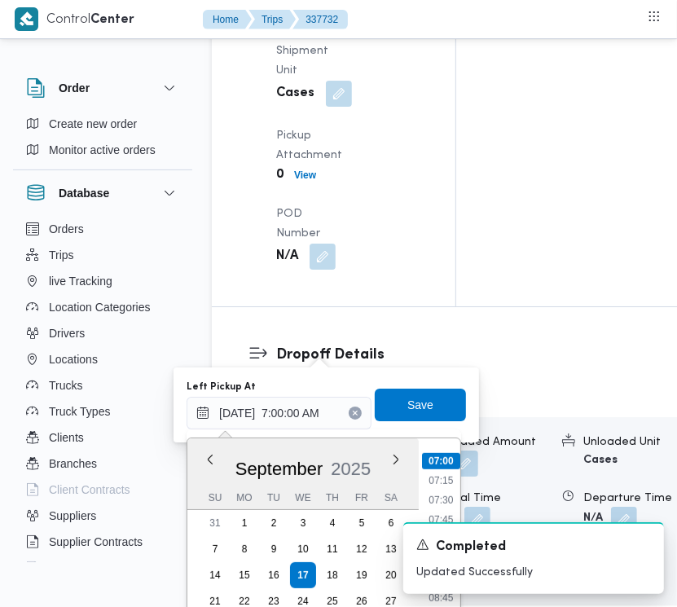
click at [448, 492] on li "07:30" at bounding box center [440, 500] width 37 height 16
type input "[DATE] 07:30"
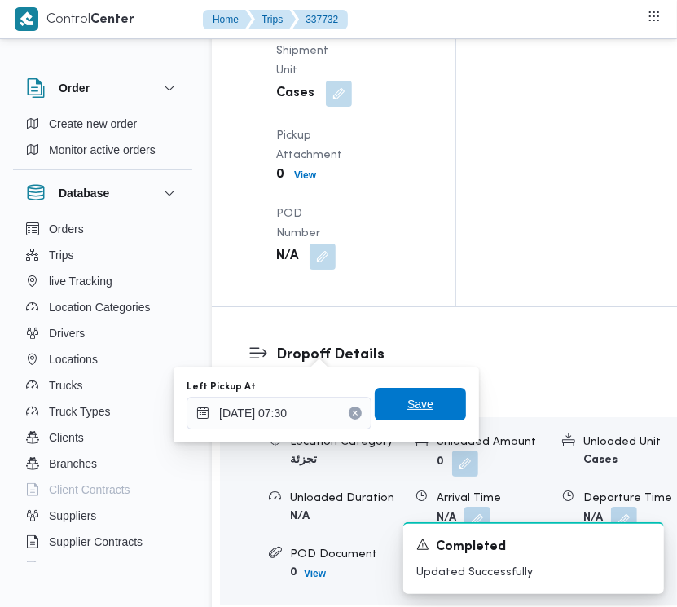
click at [430, 404] on span "Save" at bounding box center [420, 404] width 91 height 33
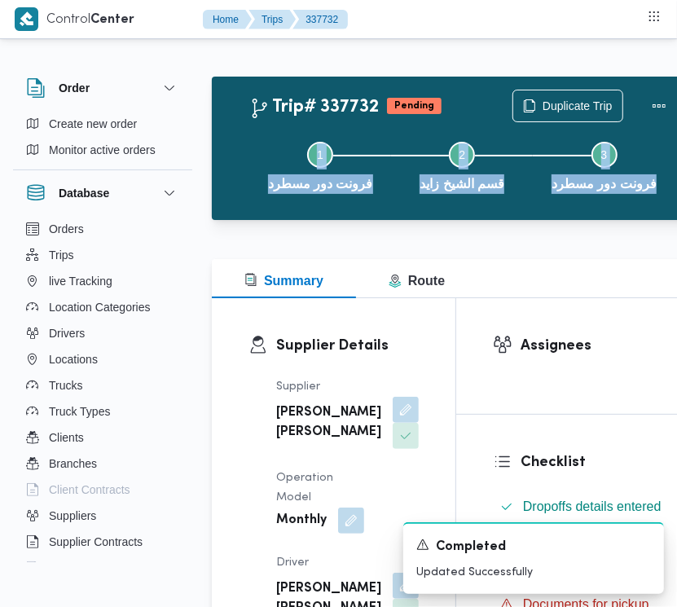
scroll to position [0, 1]
drag, startPoint x: 671, startPoint y: 65, endPoint x: 670, endPoint y: 99, distance: 34.2
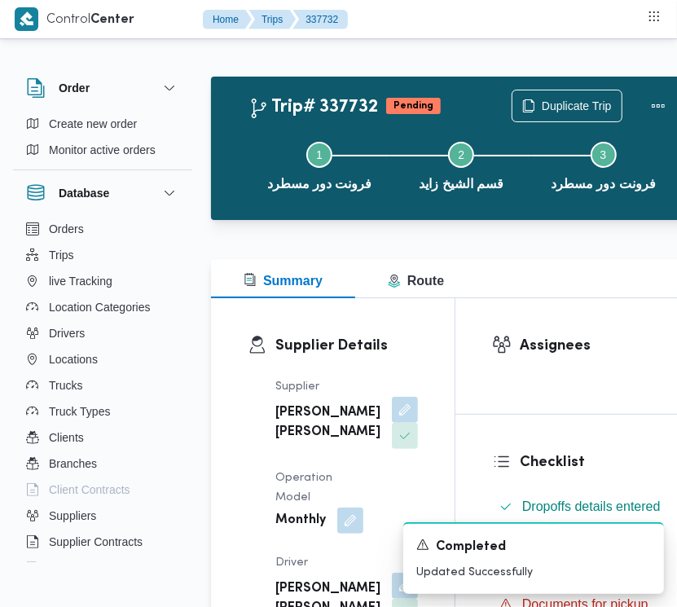
drag, startPoint x: 676, startPoint y: 64, endPoint x: 679, endPoint y: 83, distance: 19.7
click at [676, 83] on html "Control Center Home Trips 337732 Order Create new order Monitor active orders D…" at bounding box center [337, 303] width 677 height 607
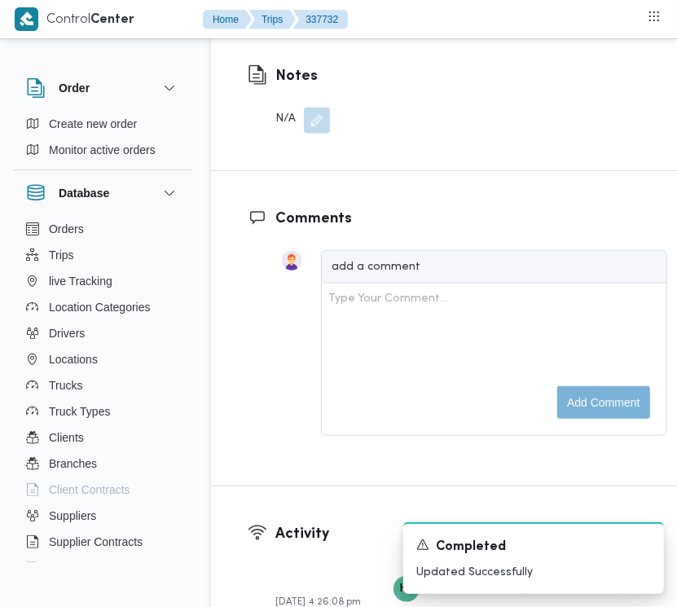
scroll to position [3252, 1]
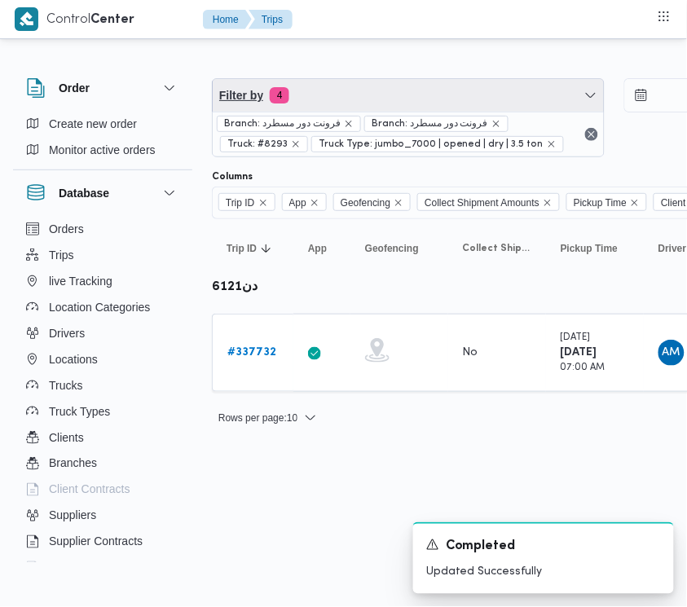
click at [389, 106] on span "Filter by 4" at bounding box center [408, 95] width 391 height 33
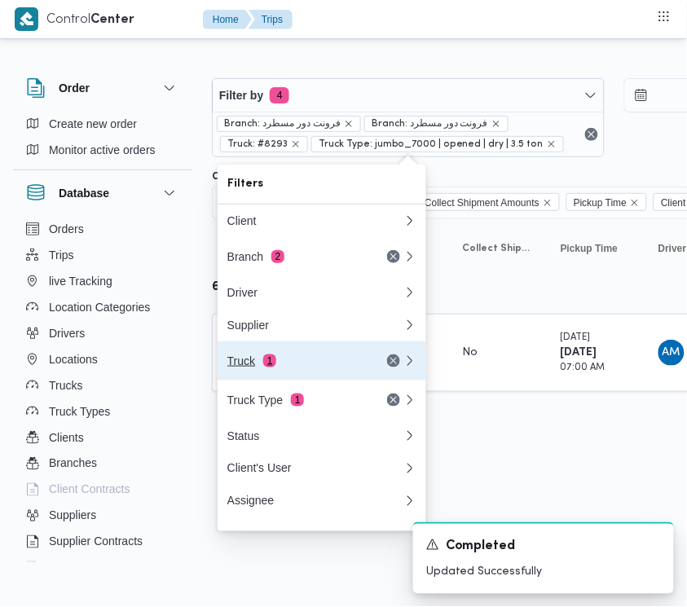
click at [290, 368] on div "Truck 1" at bounding box center [295, 360] width 137 height 13
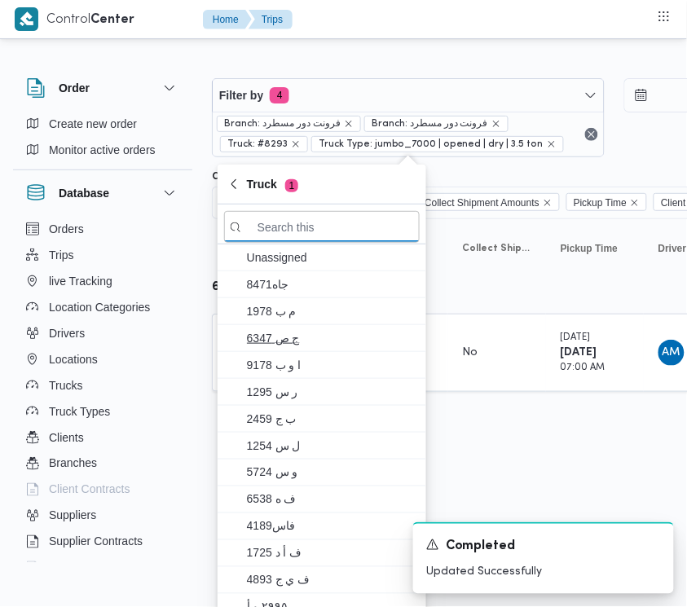
paste input "1981"
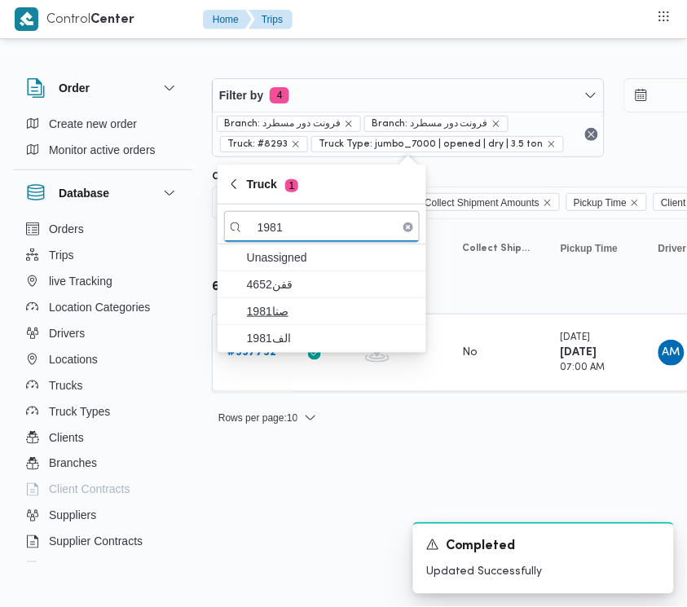
type input "1981"
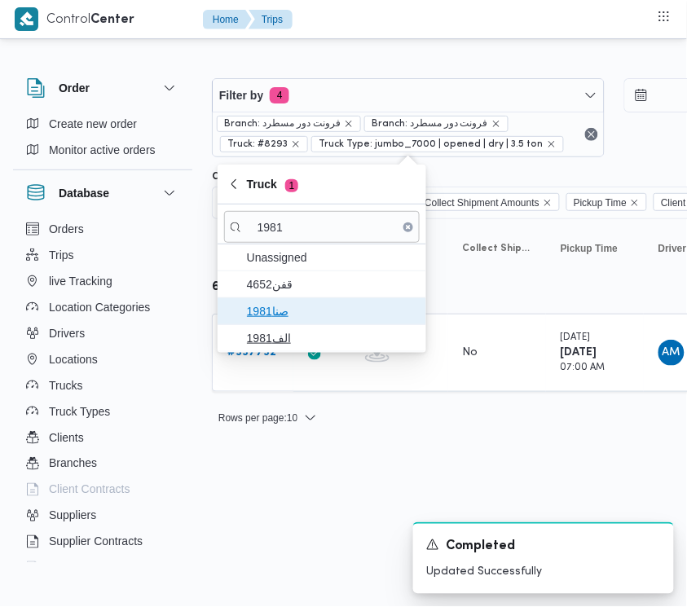
drag, startPoint x: 328, startPoint y: 308, endPoint x: 332, endPoint y: 336, distance: 27.9
click at [328, 310] on span "صنا1981" at bounding box center [332, 312] width 170 height 20
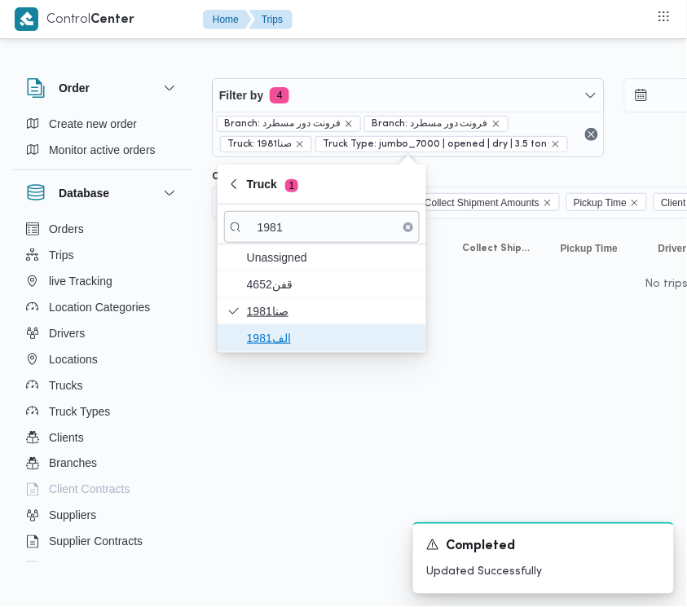
click at [315, 345] on span "الف1981" at bounding box center [332, 338] width 170 height 20
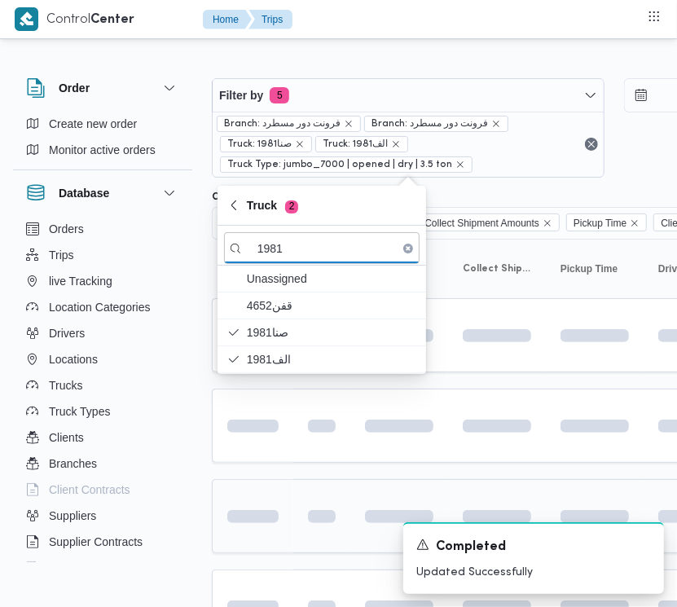
click at [297, 498] on td at bounding box center [321, 516] width 57 height 74
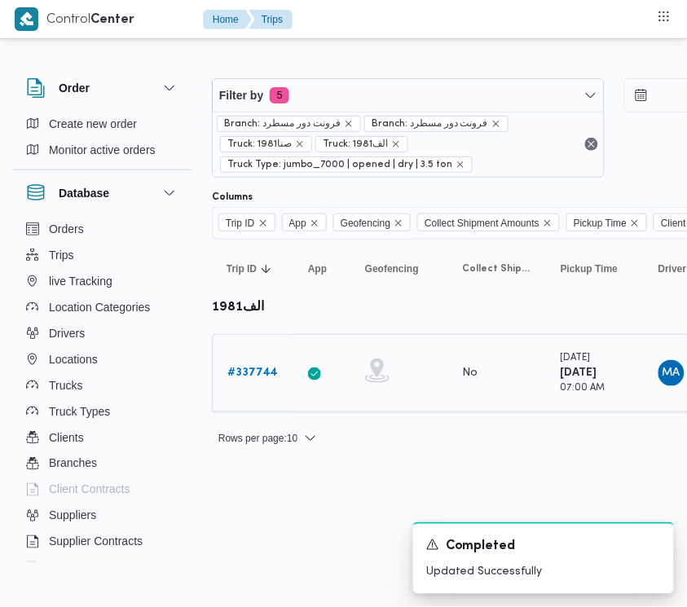
click at [254, 369] on b "# 337744" at bounding box center [252, 373] width 51 height 11
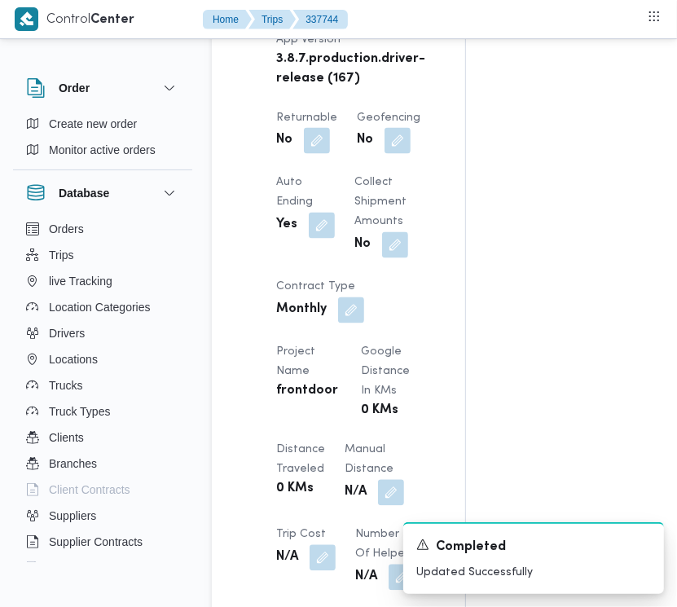
scroll to position [1265, 0]
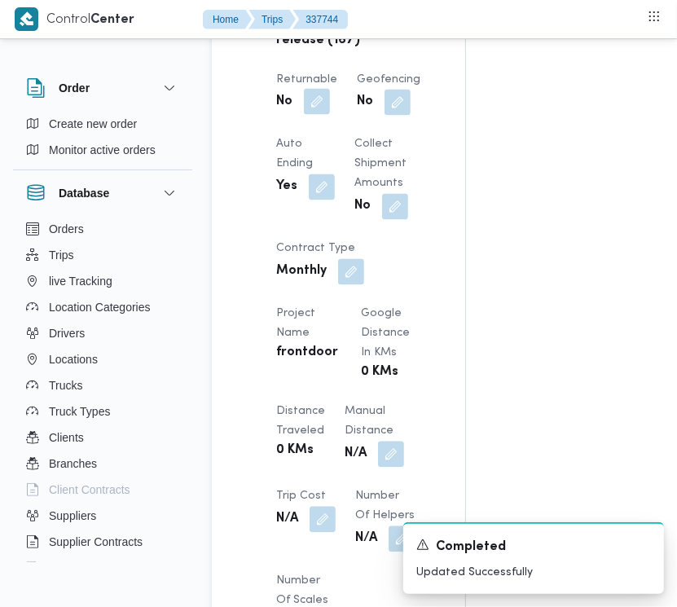
click at [324, 115] on button "button" at bounding box center [317, 102] width 26 height 26
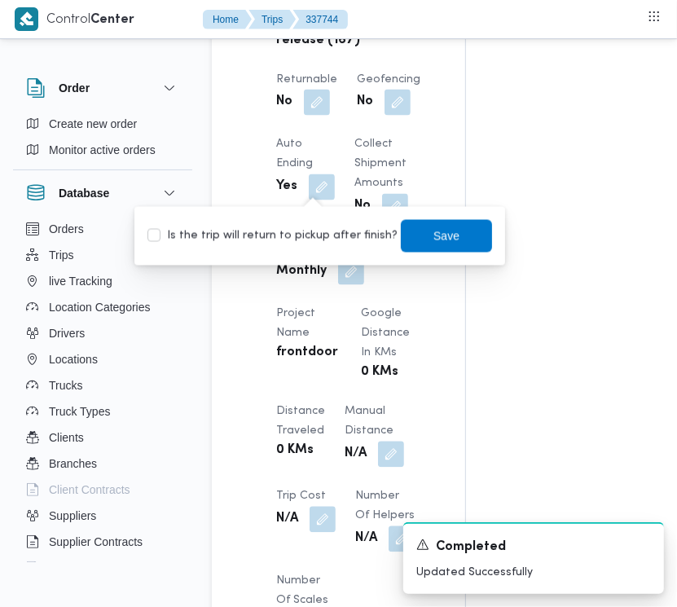
click at [310, 240] on label "Is the trip will return to pickup after finish?" at bounding box center [273, 237] width 250 height 20
checkbox input "true"
click at [434, 241] on span "Save" at bounding box center [447, 236] width 26 height 20
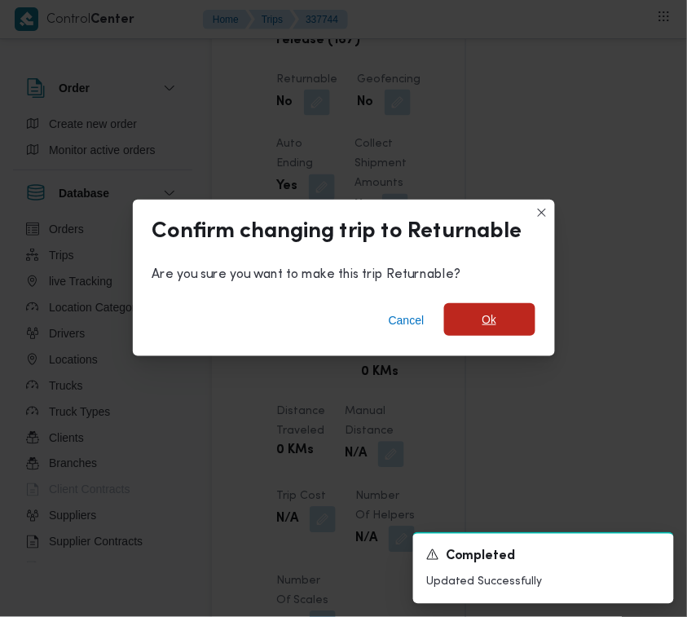
click at [517, 316] on span "Ok" at bounding box center [489, 319] width 91 height 33
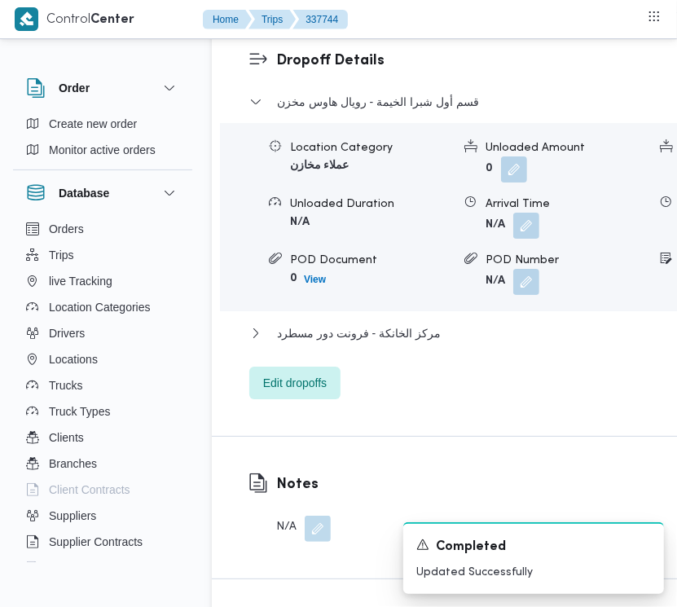
scroll to position [2612, 0]
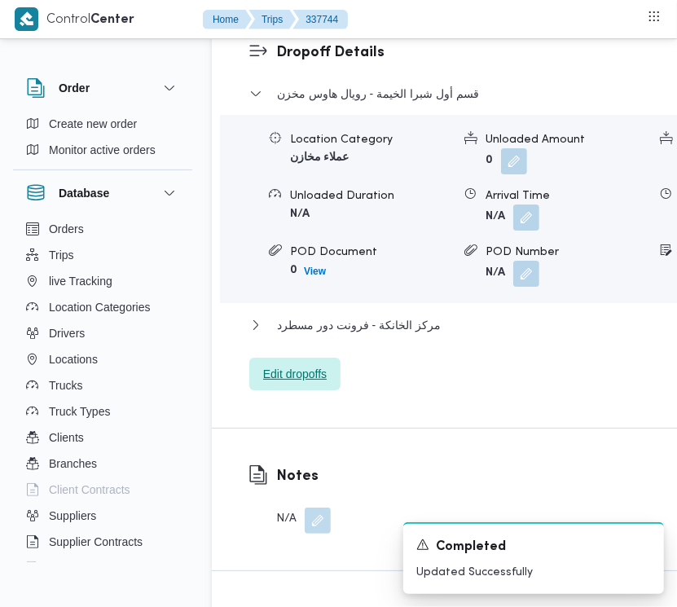
click at [304, 384] on span "Edit dropoffs" at bounding box center [295, 374] width 64 height 20
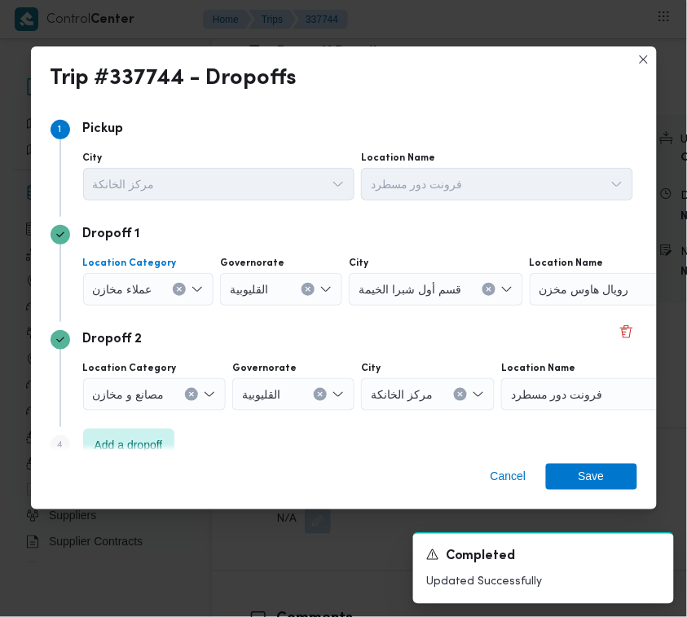
click at [179, 283] on button "Clear input" at bounding box center [179, 289] width 13 height 13
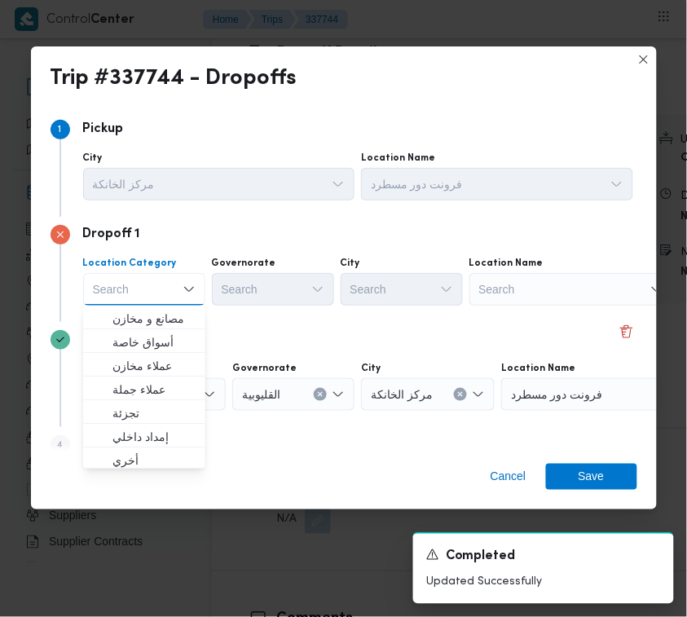
click at [517, 304] on div "Search" at bounding box center [571, 289] width 204 height 33
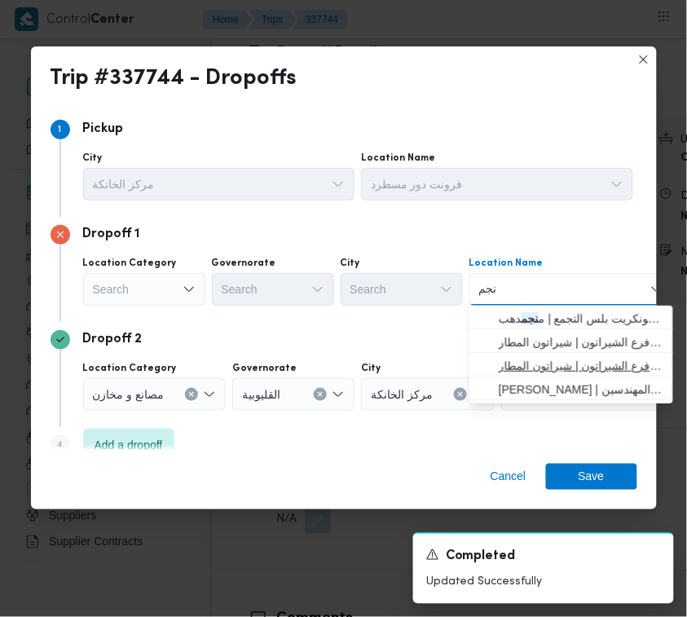
type input "نجم"
click at [576, 369] on span "نجم ه هليوبوليس | نجمة هليوبوليس هايبرماركت فرع الشيراتون | شيراتون المطار" at bounding box center [581, 366] width 165 height 20
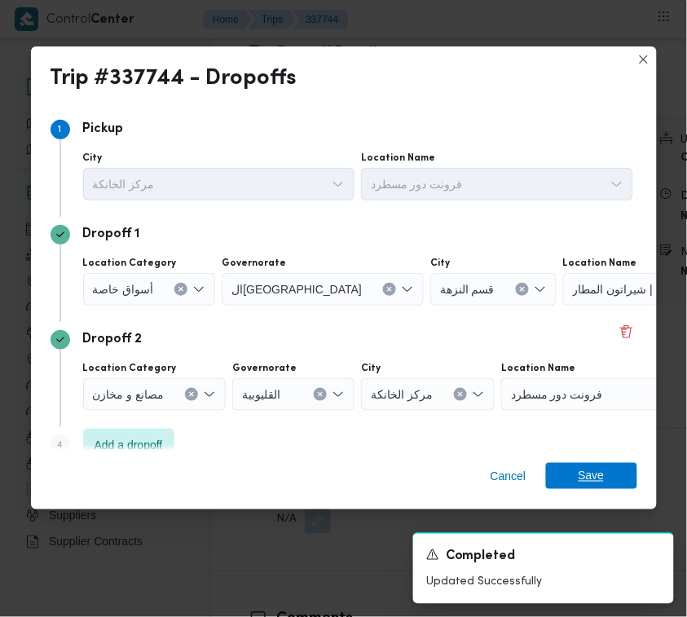
click at [614, 473] on span "Save" at bounding box center [591, 476] width 91 height 26
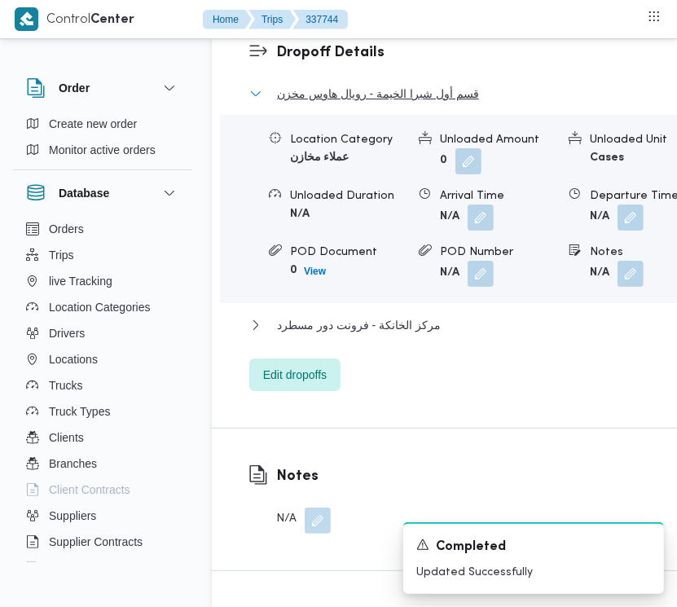
click at [365, 103] on span "قسم أول شبرا الخيمة - رويال هاوس مخزن" at bounding box center [378, 94] width 202 height 20
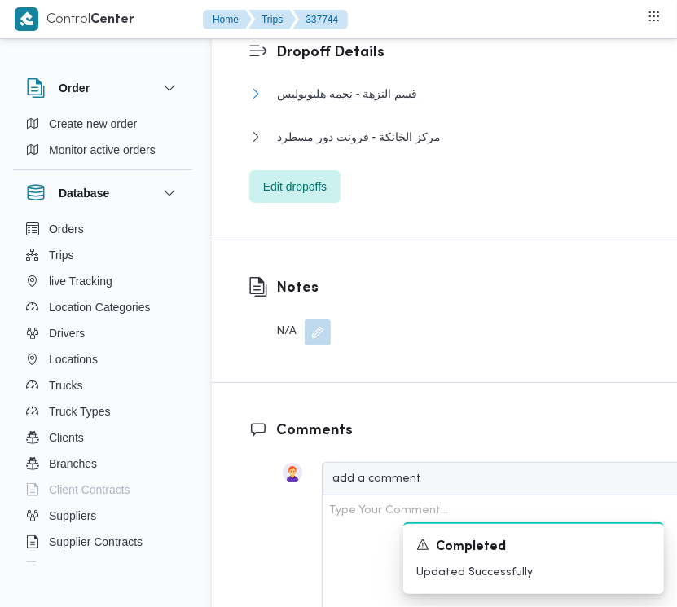
scroll to position [2081, 0]
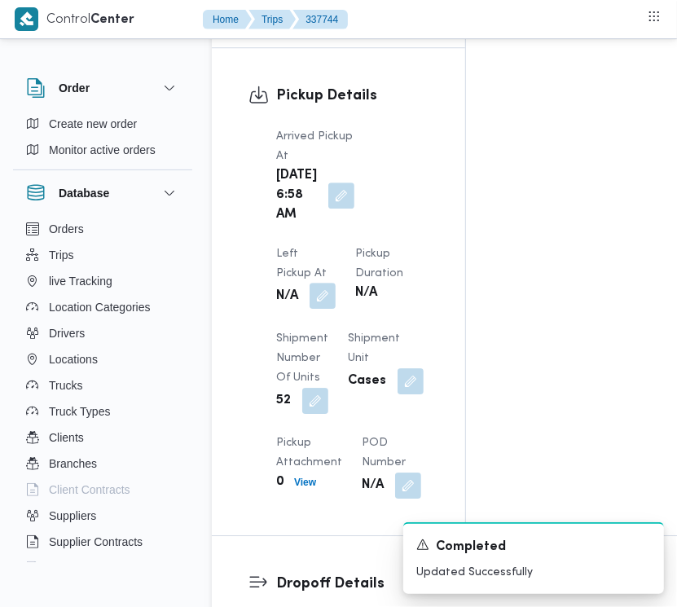
click at [336, 283] on button "button" at bounding box center [323, 296] width 26 height 26
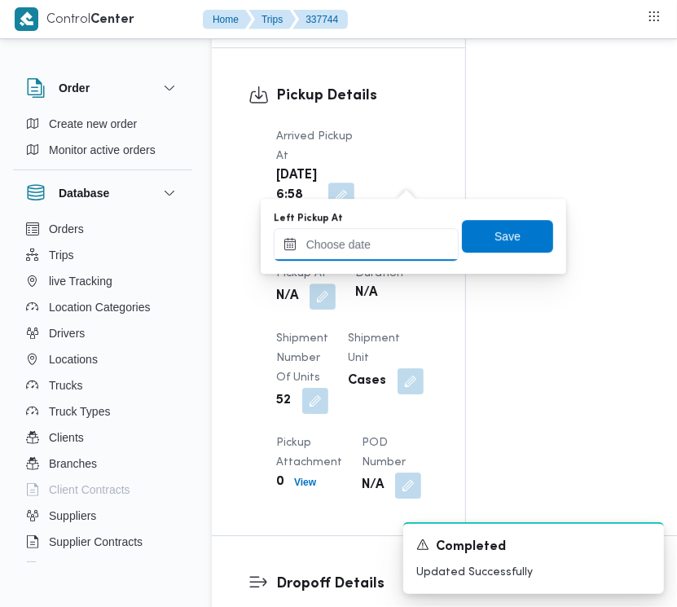
click at [379, 249] on input "Left Pickup At" at bounding box center [366, 244] width 185 height 33
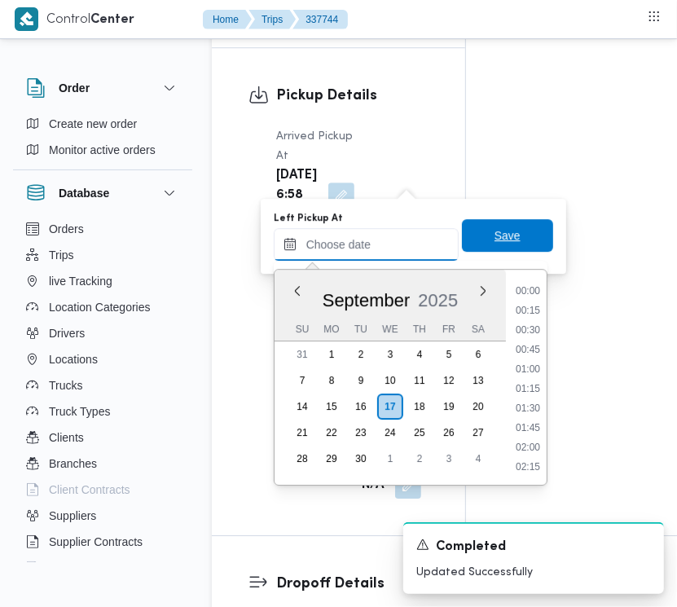
paste input "[DATE] 7:30:00 AM"
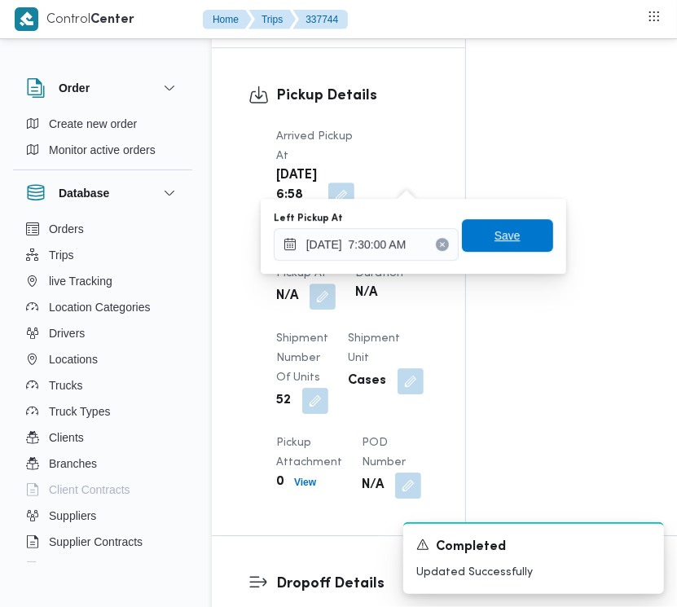
type input "[DATE] 07:30"
click at [500, 233] on span "Save" at bounding box center [508, 236] width 26 height 20
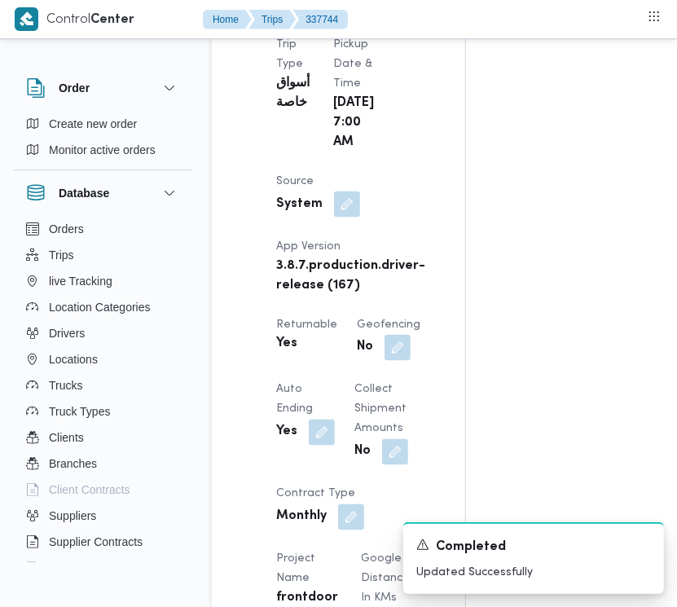
scroll to position [0, 0]
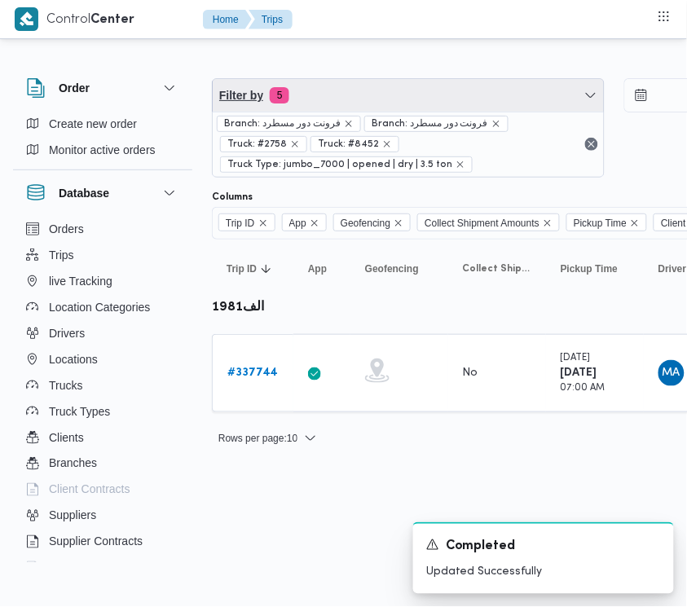
click at [357, 92] on span "Filter by 5" at bounding box center [408, 95] width 391 height 33
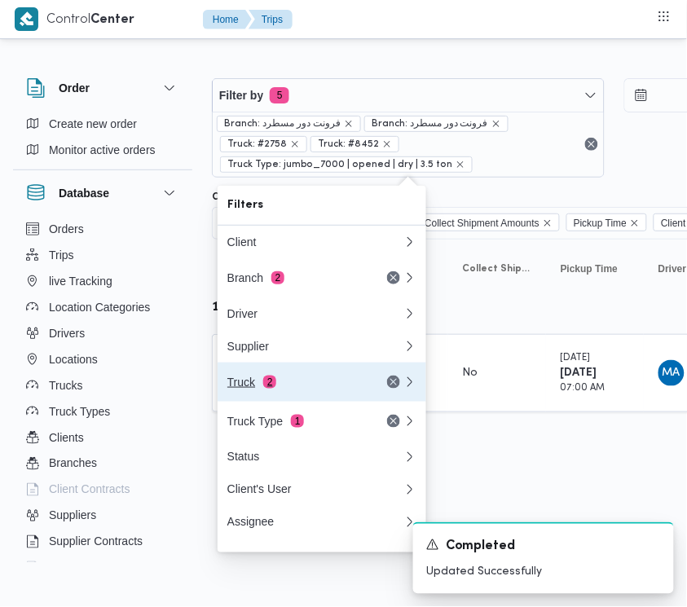
click at [319, 389] on div "Truck 2" at bounding box center [295, 382] width 137 height 13
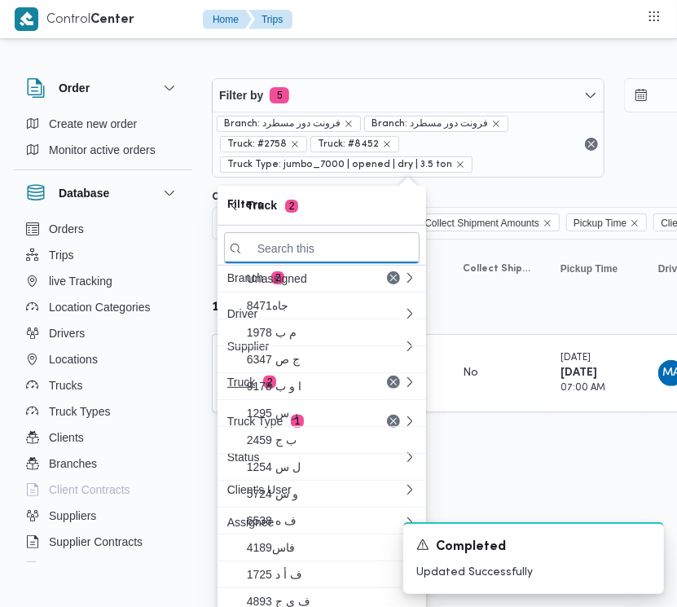
paste input "3265"
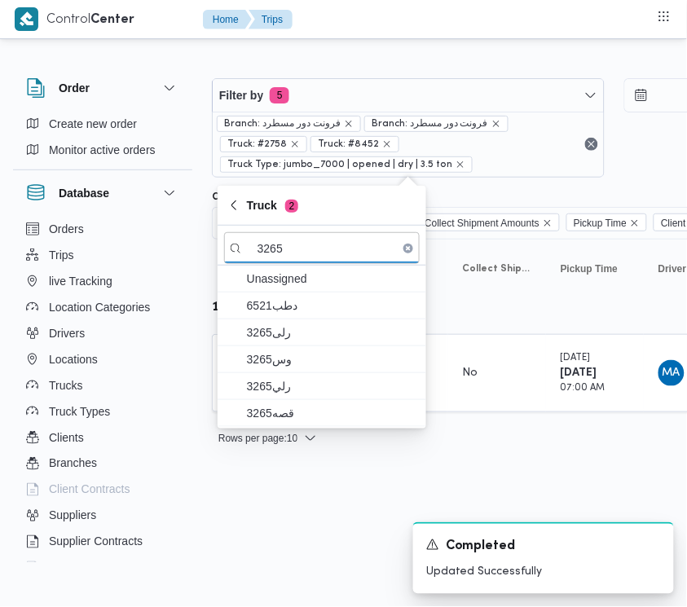
type input "3265"
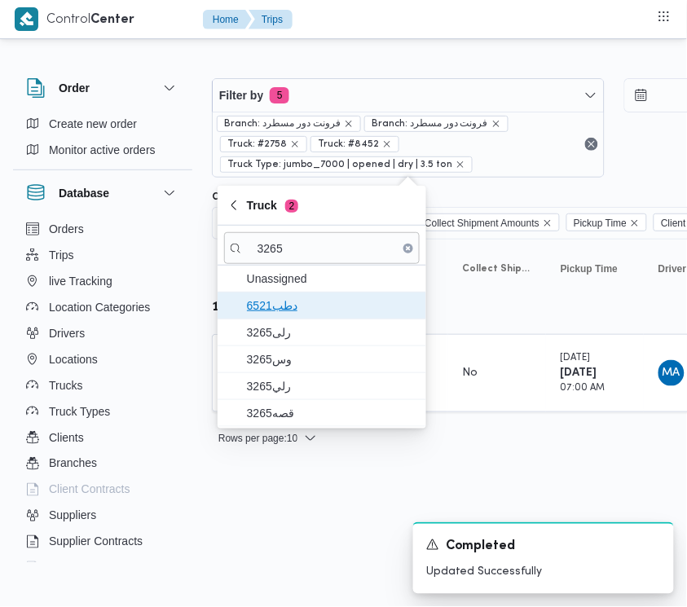
click at [258, 314] on span "دطب6521" at bounding box center [332, 306] width 170 height 20
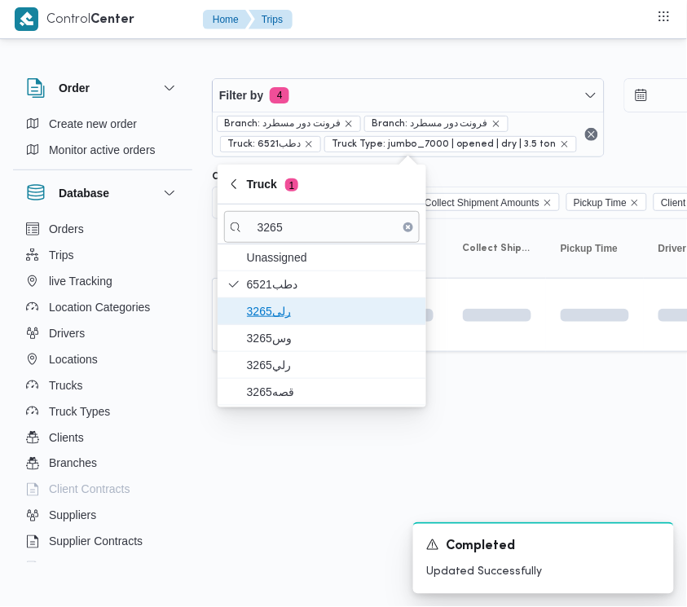
click at [261, 324] on span "3265رلى" at bounding box center [322, 311] width 196 height 26
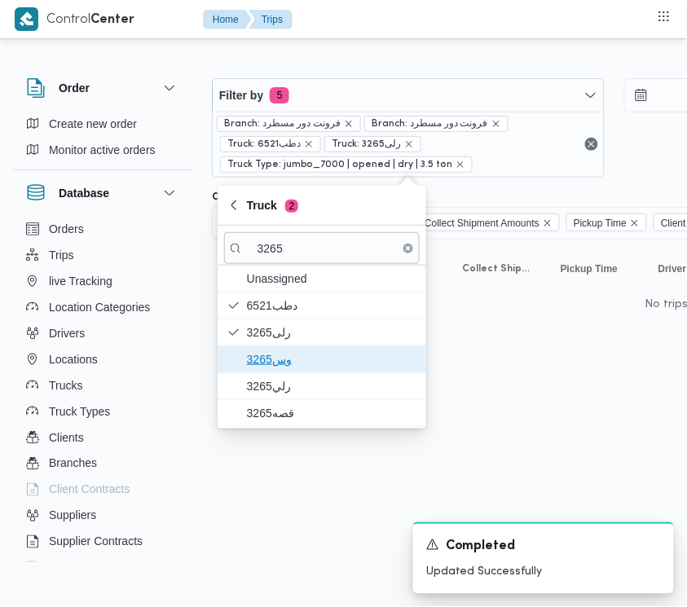
click at [271, 368] on span "وس3265" at bounding box center [332, 360] width 170 height 20
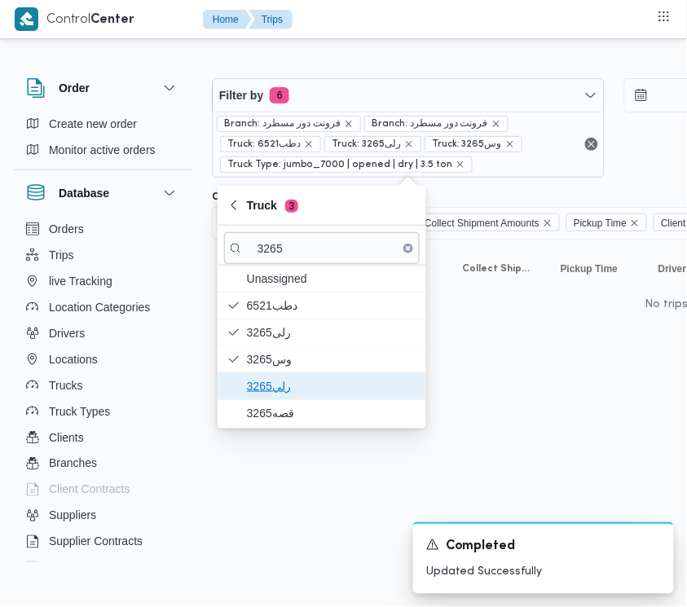
click at [283, 380] on span "رلي3265" at bounding box center [332, 386] width 170 height 20
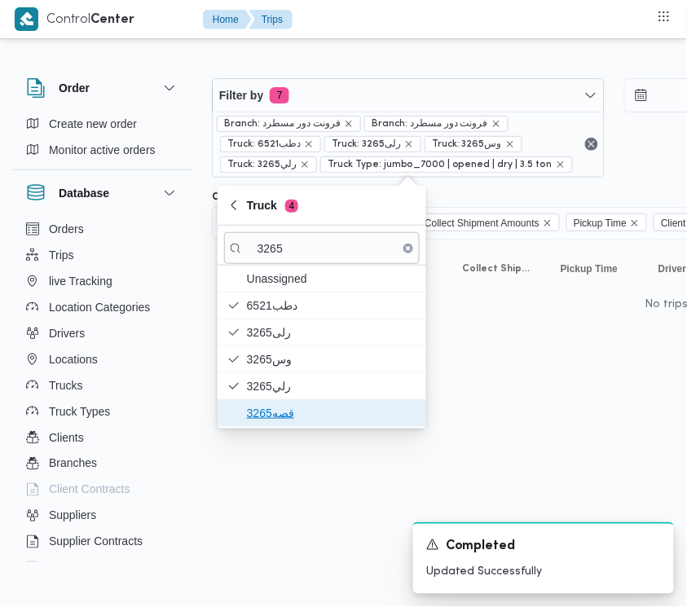
click at [282, 417] on span "قصه3265" at bounding box center [332, 413] width 170 height 20
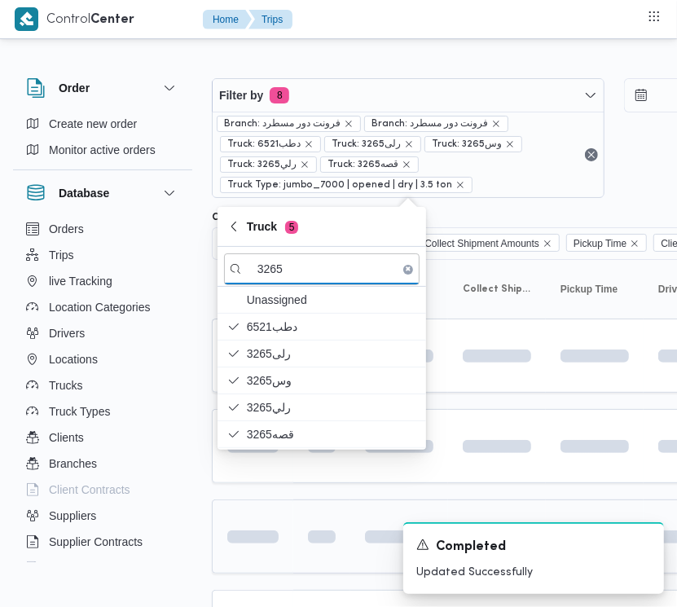
click at [291, 506] on td at bounding box center [252, 537] width 81 height 74
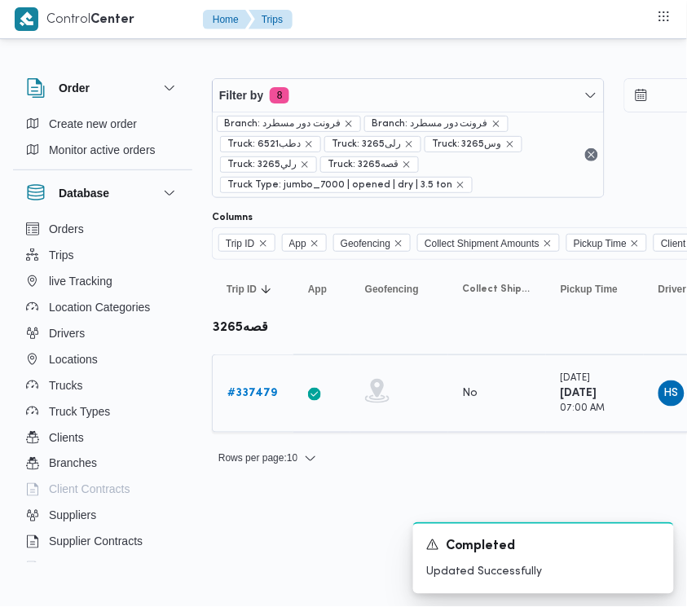
click at [275, 399] on b "# 337479" at bounding box center [252, 393] width 50 height 11
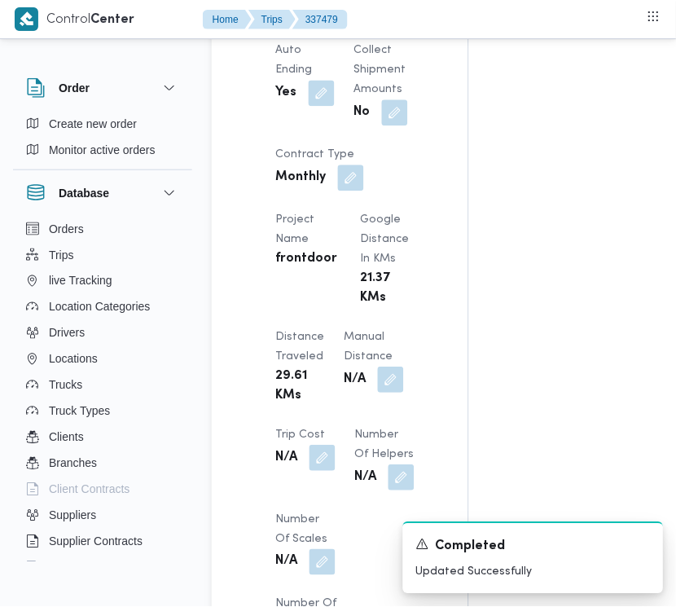
scroll to position [1316, 0]
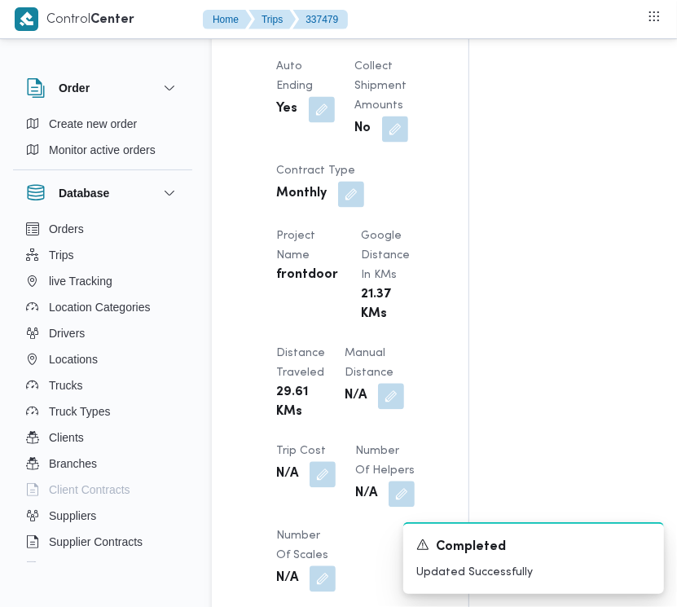
click at [308, 37] on button "button" at bounding box center [317, 24] width 26 height 26
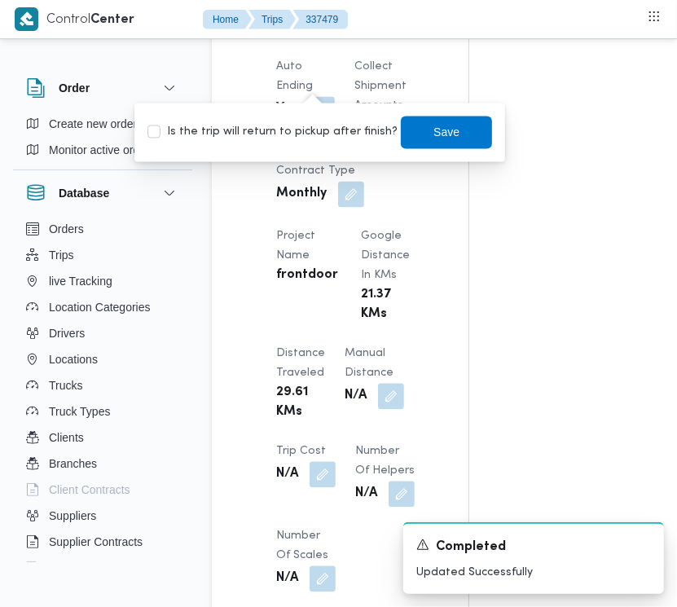
click at [291, 128] on label "Is the trip will return to pickup after finish?" at bounding box center [273, 133] width 250 height 20
checkbox input "true"
click at [467, 123] on span "Save" at bounding box center [446, 132] width 91 height 33
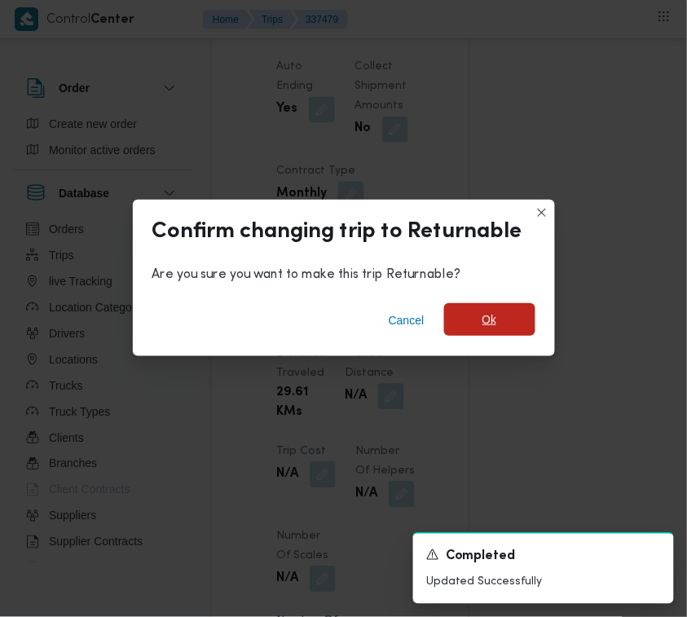
click at [524, 335] on div "Cancel Ok" at bounding box center [344, 323] width 422 height 65
click at [522, 324] on span "Ok" at bounding box center [489, 320] width 91 height 33
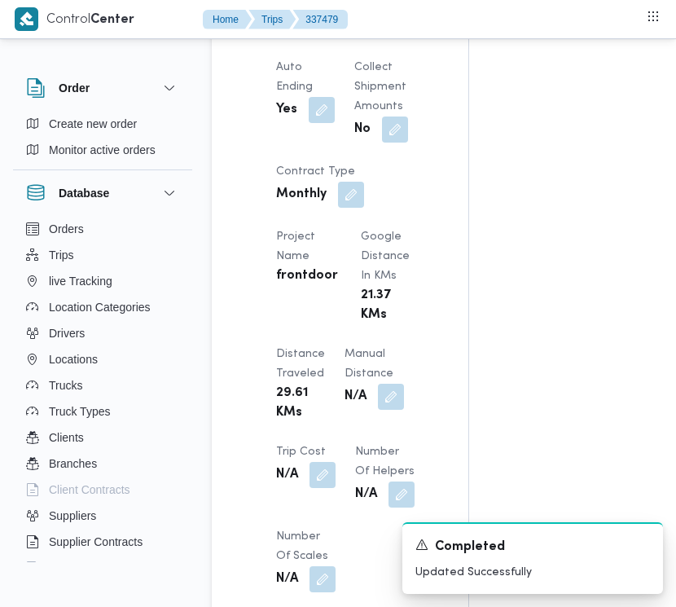
drag, startPoint x: 675, startPoint y: 222, endPoint x: 678, endPoint y: 249, distance: 27.1
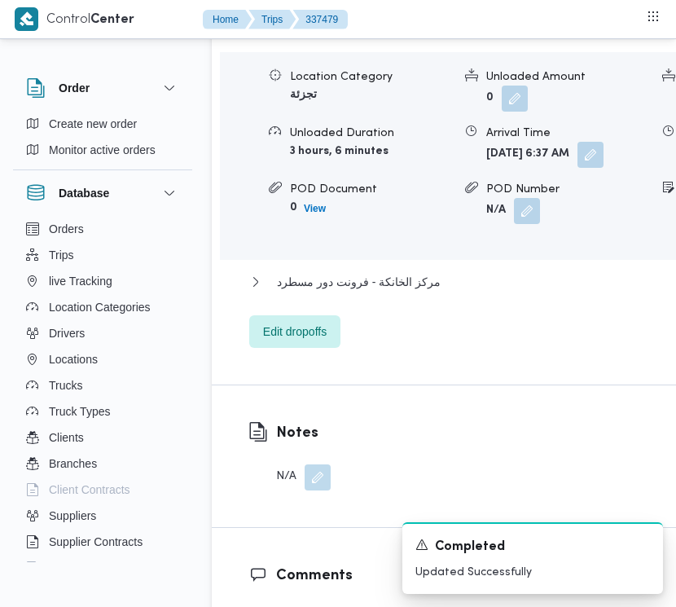
scroll to position [2796, 0]
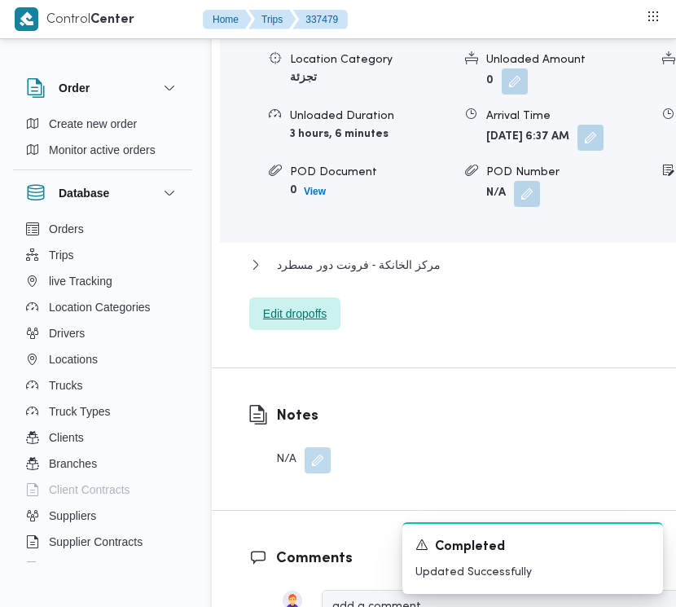
click at [281, 324] on span "Edit dropoffs" at bounding box center [295, 314] width 64 height 20
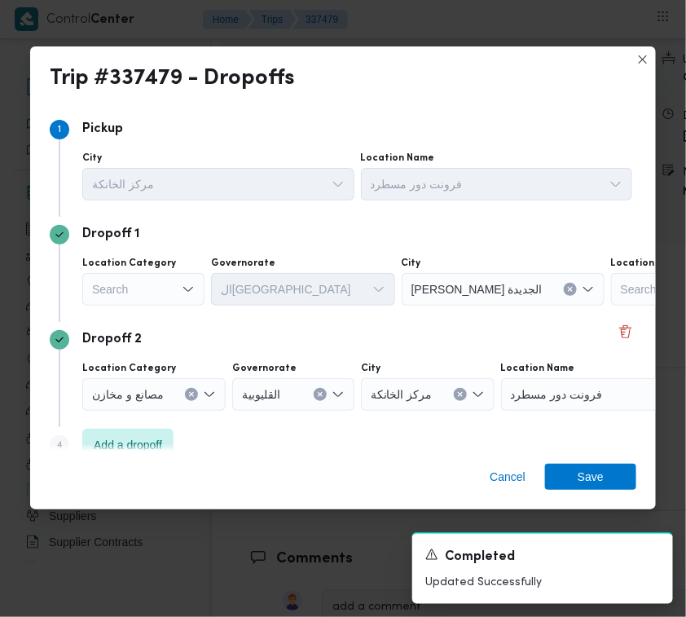
click at [171, 297] on div "Search" at bounding box center [143, 289] width 122 height 33
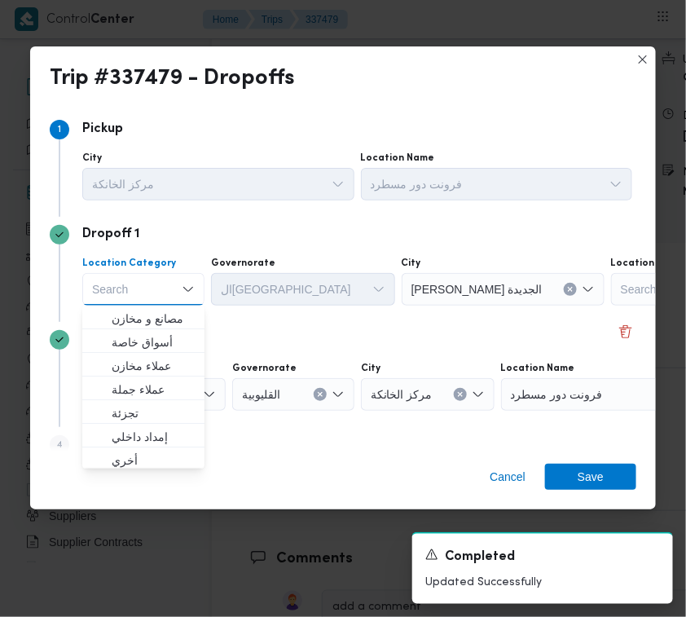
click at [266, 275] on div "ال[GEOGRAPHIC_DATA]" at bounding box center [303, 289] width 184 height 33
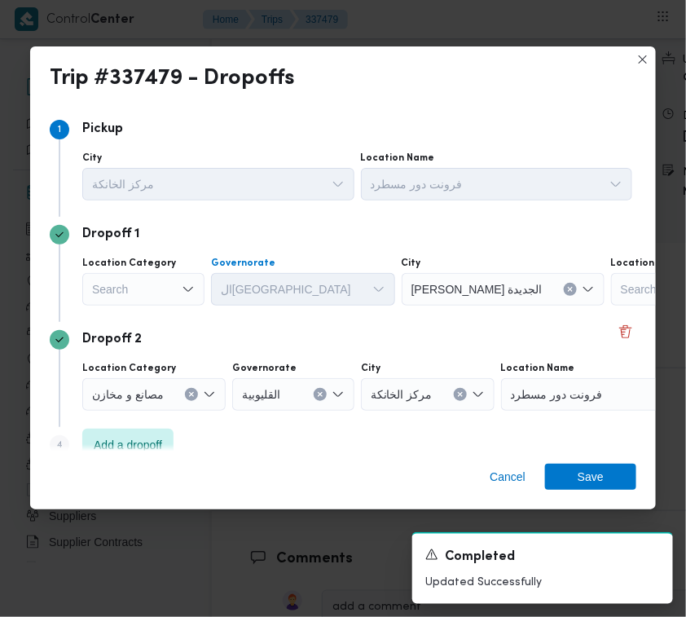
click at [115, 300] on div "Search" at bounding box center [143, 289] width 122 height 33
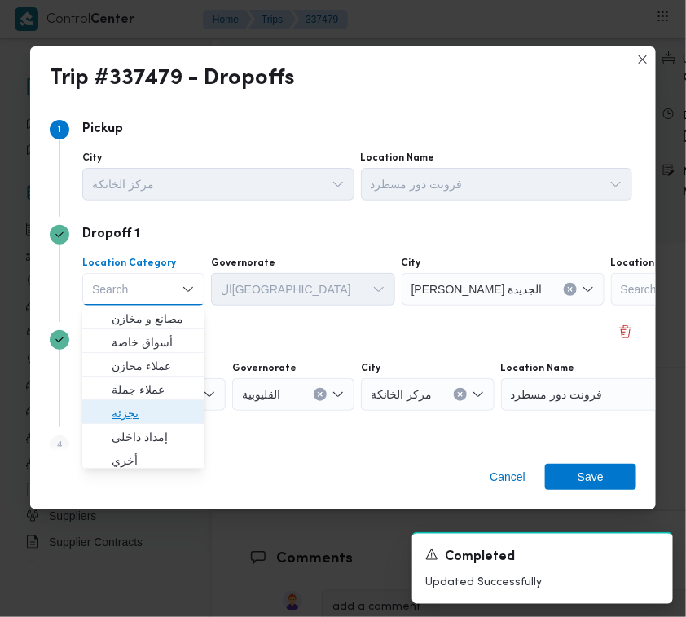
drag, startPoint x: 152, startPoint y: 404, endPoint x: 200, endPoint y: 318, distance: 99.3
click at [151, 405] on span "تجزئة" at bounding box center [153, 413] width 83 height 20
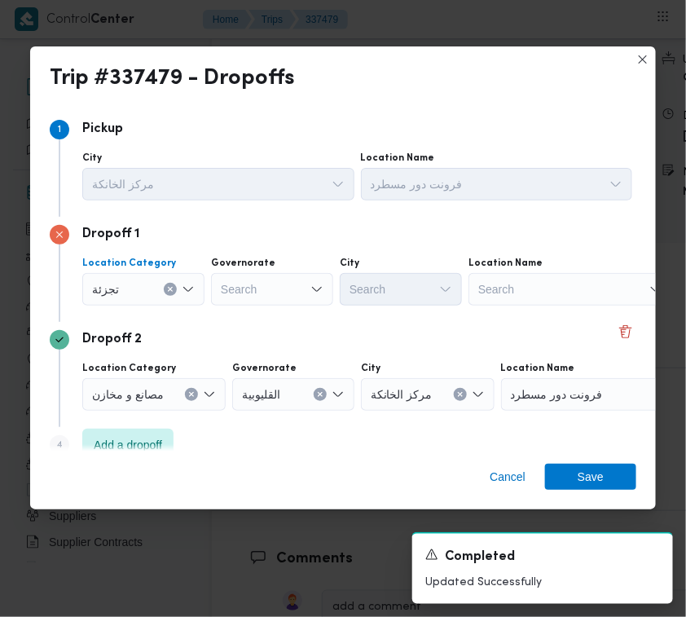
click at [234, 274] on div "Search" at bounding box center [272, 289] width 122 height 33
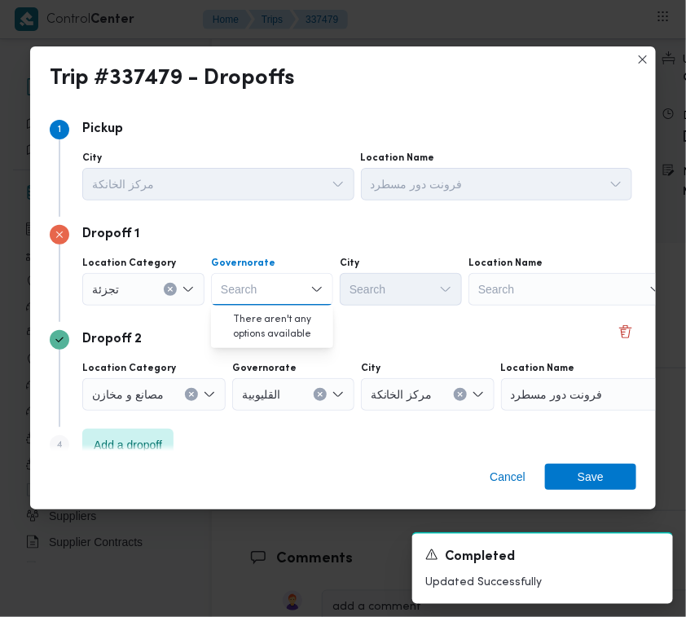
paste input "[GEOGRAPHIC_DATA]"
type input "[GEOGRAPHIC_DATA]"
click at [266, 275] on div "[GEOGRAPHIC_DATA] [GEOGRAPHIC_DATA]" at bounding box center [272, 289] width 122 height 33
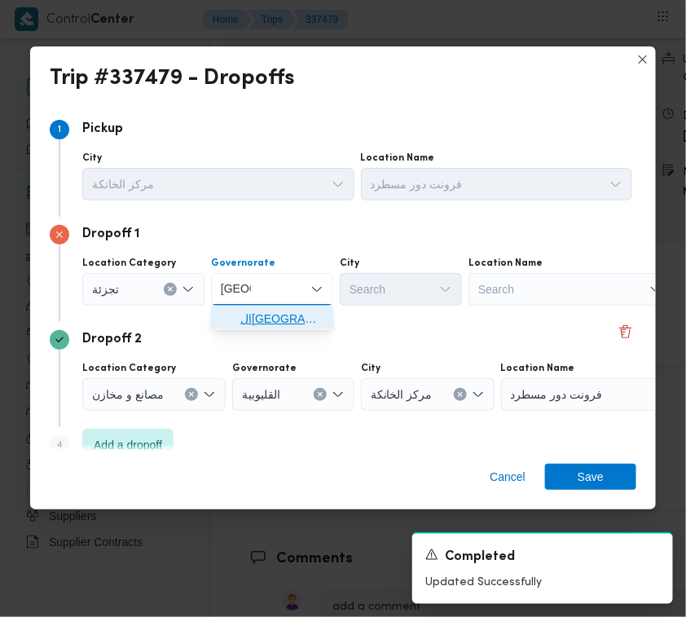
click at [269, 307] on span "ال[GEOGRAPHIC_DATA]" at bounding box center [272, 319] width 109 height 26
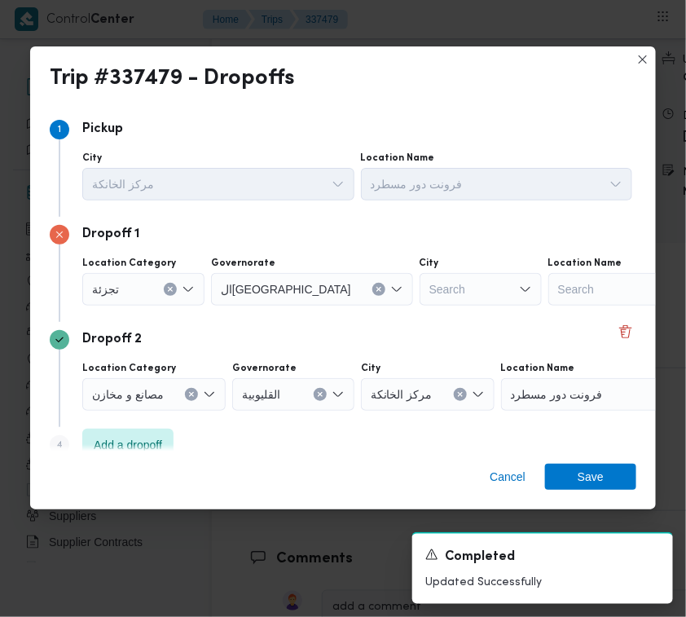
click at [266, 296] on div "ال[GEOGRAPHIC_DATA]" at bounding box center [312, 289] width 202 height 33
click at [420, 275] on div "Search" at bounding box center [481, 289] width 122 height 33
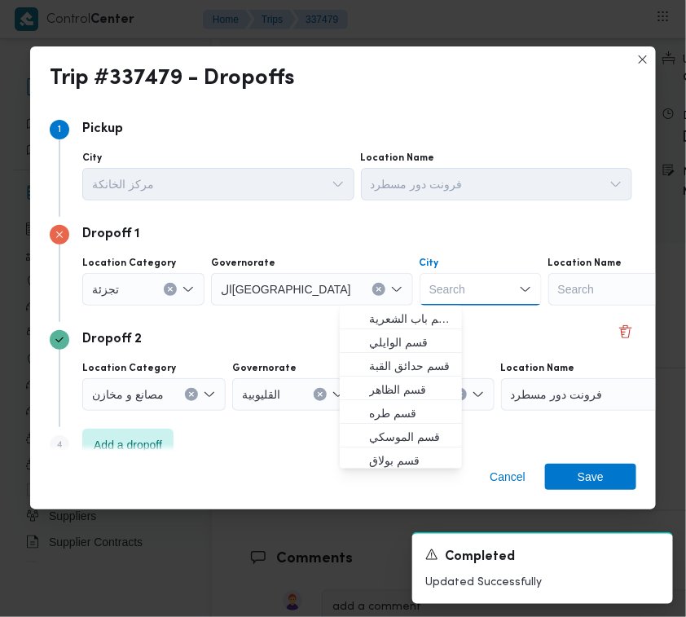
paste input "[PERSON_NAME]"
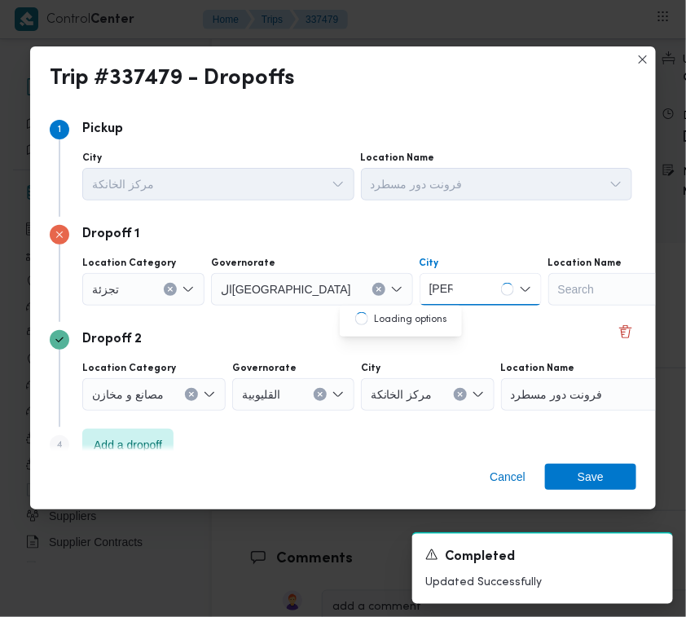
type input "[PERSON_NAME]"
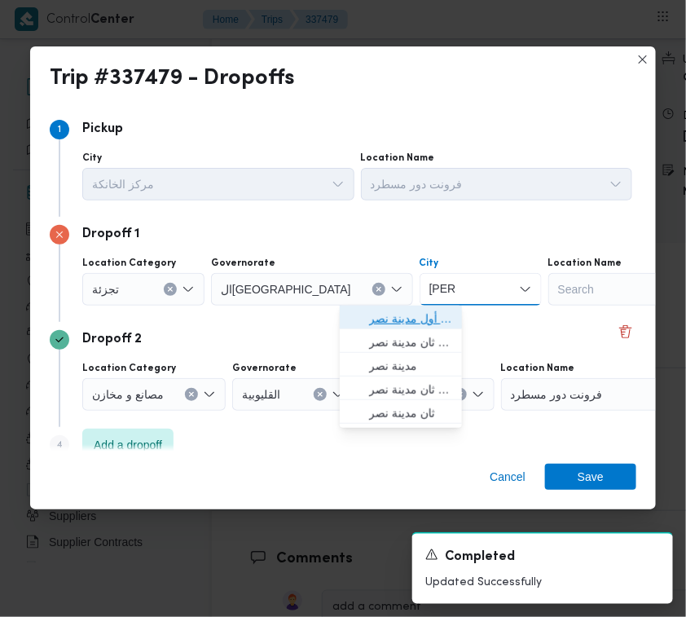
click at [348, 316] on span "قسم أول مدينة نصر" at bounding box center [400, 319] width 109 height 26
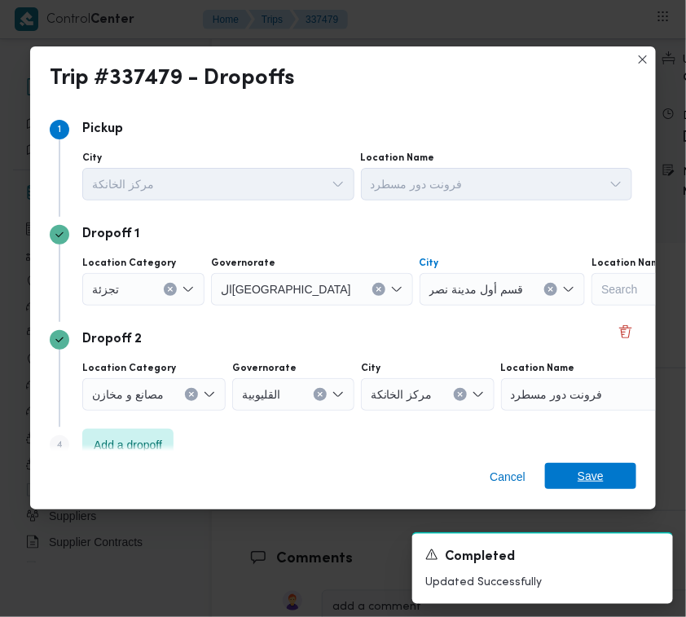
click at [596, 471] on span "Save" at bounding box center [591, 476] width 26 height 26
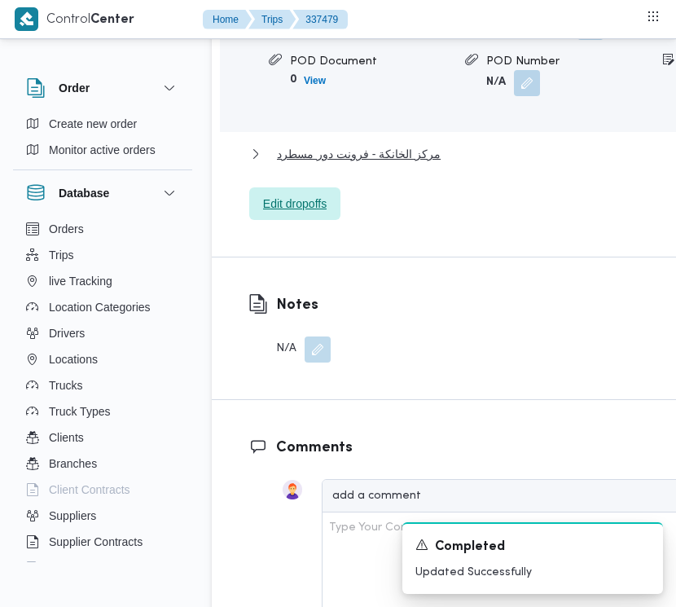
scroll to position [2873, 0]
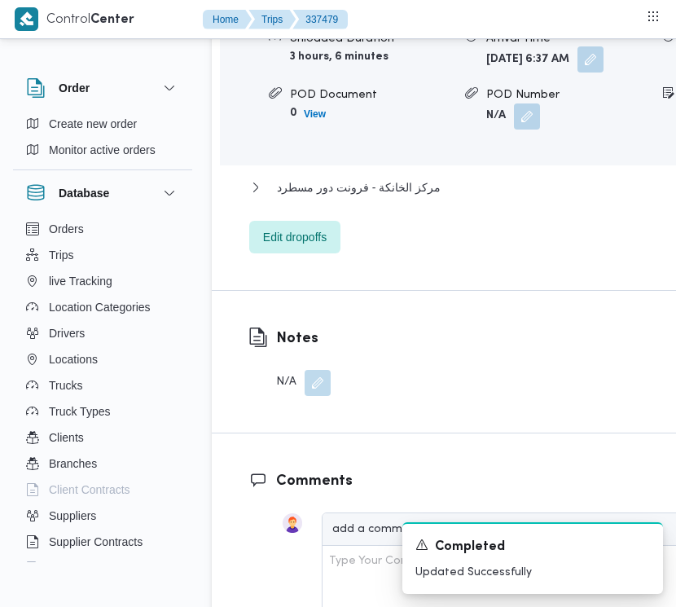
click at [578, 73] on button "button" at bounding box center [591, 59] width 26 height 26
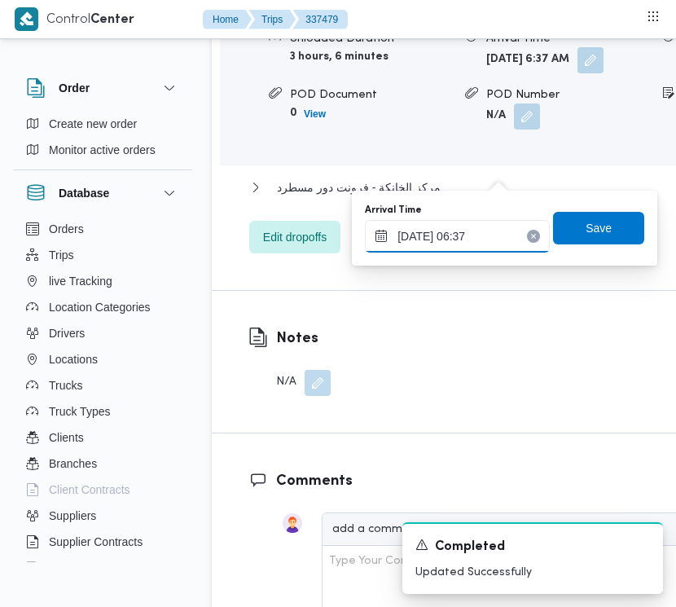
click at [528, 230] on input "[DATE] 06:37" at bounding box center [457, 236] width 185 height 33
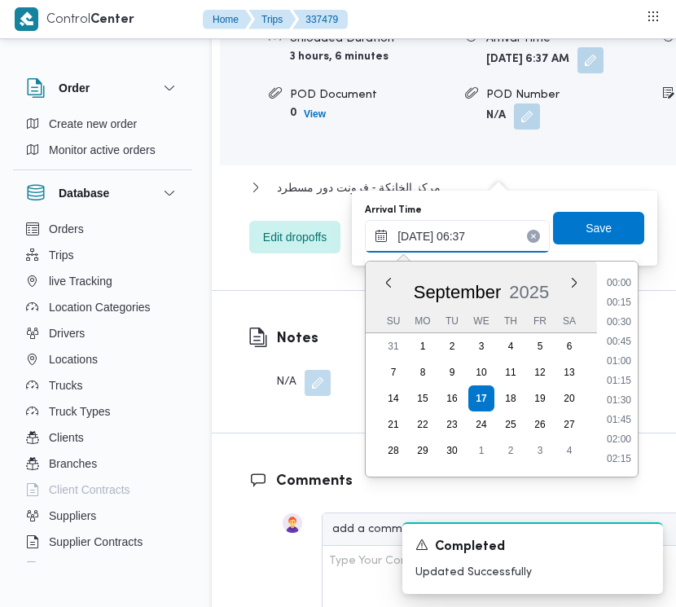
scroll to position [410, 0]
click at [531, 235] on icon "Clear input" at bounding box center [534, 236] width 7 height 7
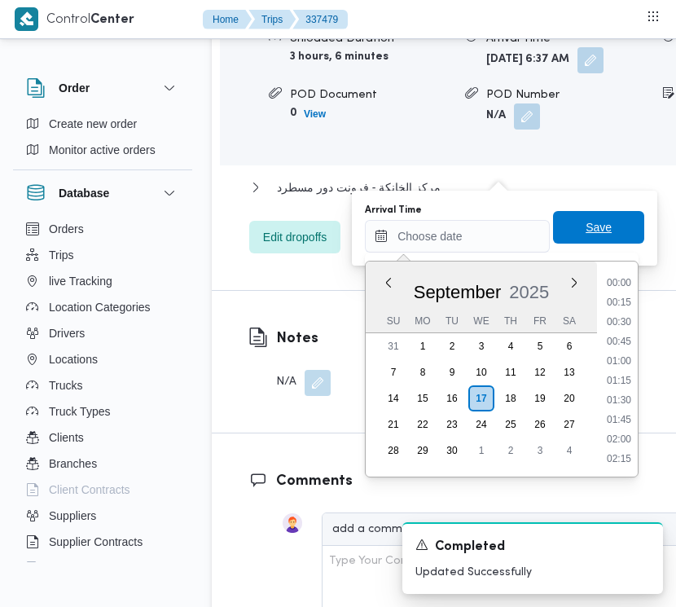
scroll to position [0, 0]
click at [588, 225] on span "Save" at bounding box center [599, 228] width 26 height 20
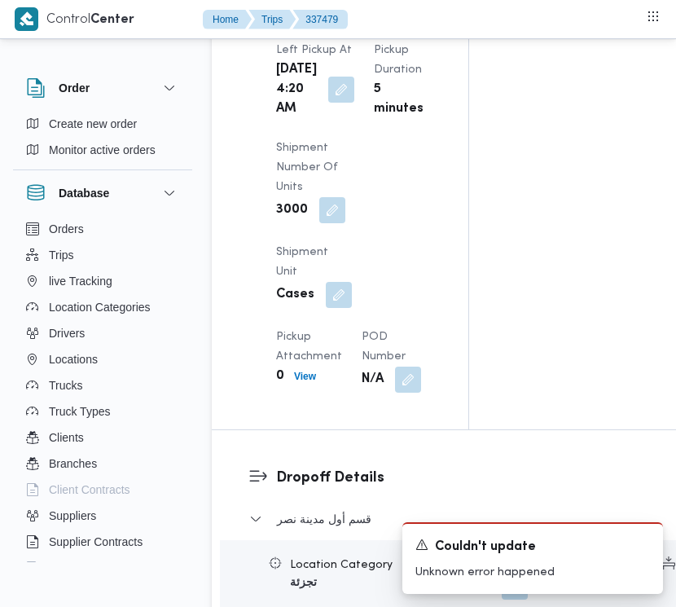
scroll to position [2282, 0]
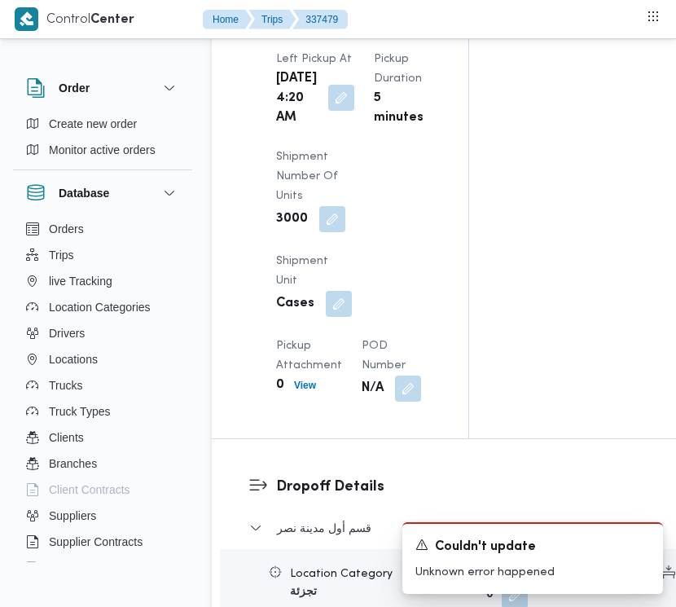
click at [328, 111] on button "button" at bounding box center [341, 98] width 26 height 26
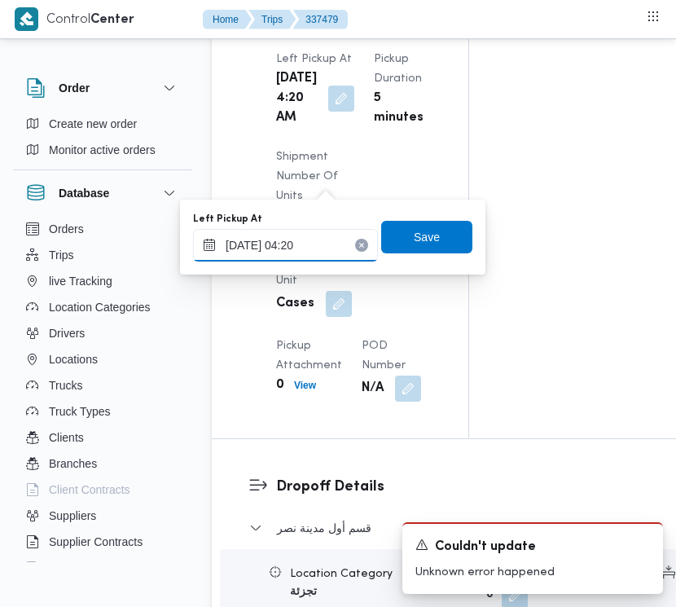
click at [312, 243] on input "[DATE] 04:20" at bounding box center [285, 245] width 185 height 33
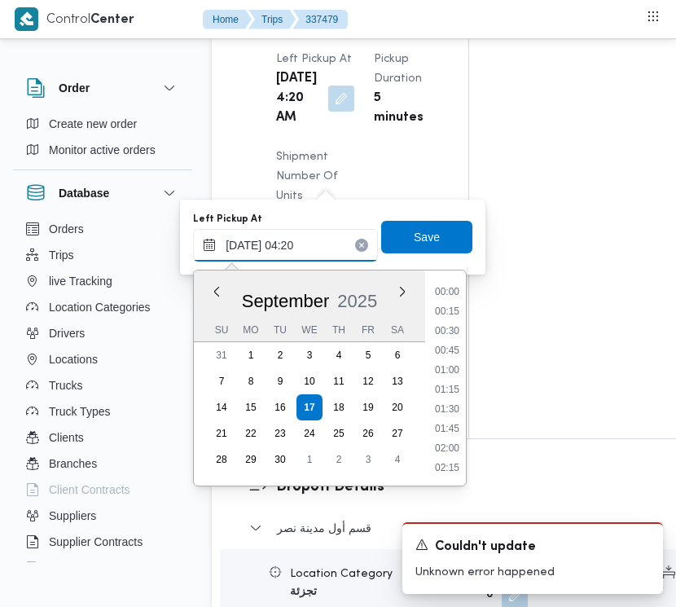
scroll to position [234, 0]
click at [312, 243] on input "[DATE] 04:20" at bounding box center [285, 245] width 185 height 33
paste input "9/2025 7:00:00 AM"
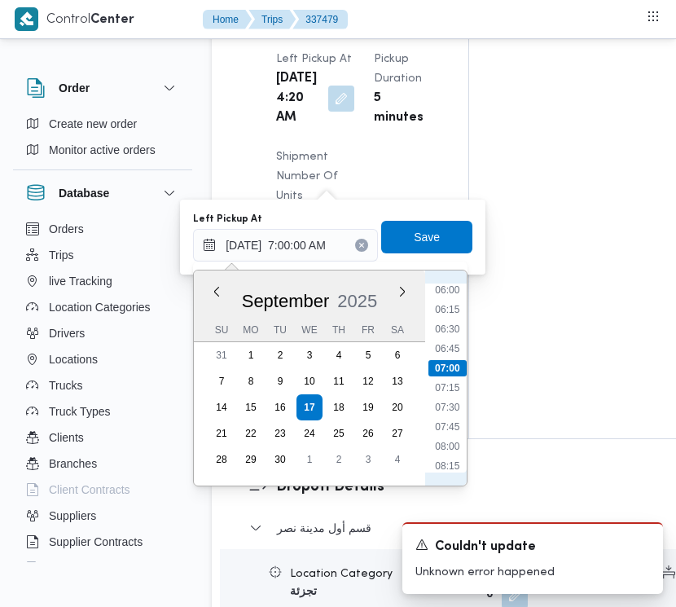
scroll to position [539, 0]
click at [457, 421] on li "08:30" at bounding box center [447, 418] width 37 height 16
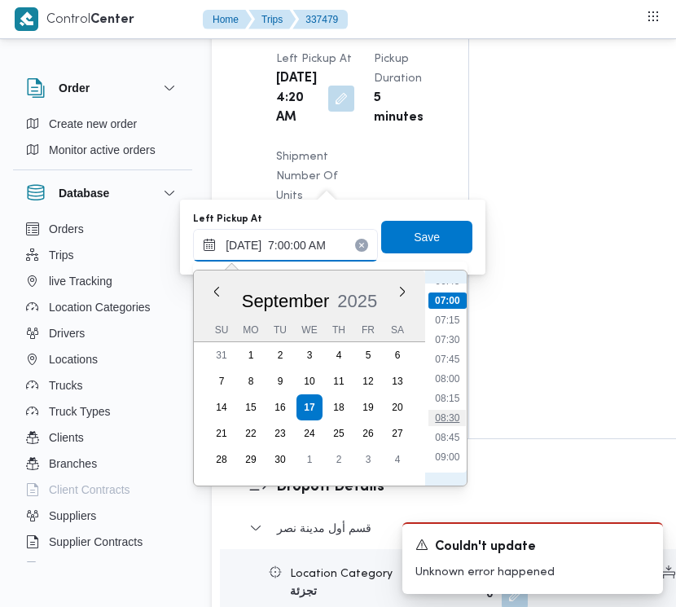
type input "[DATE] 08:30"
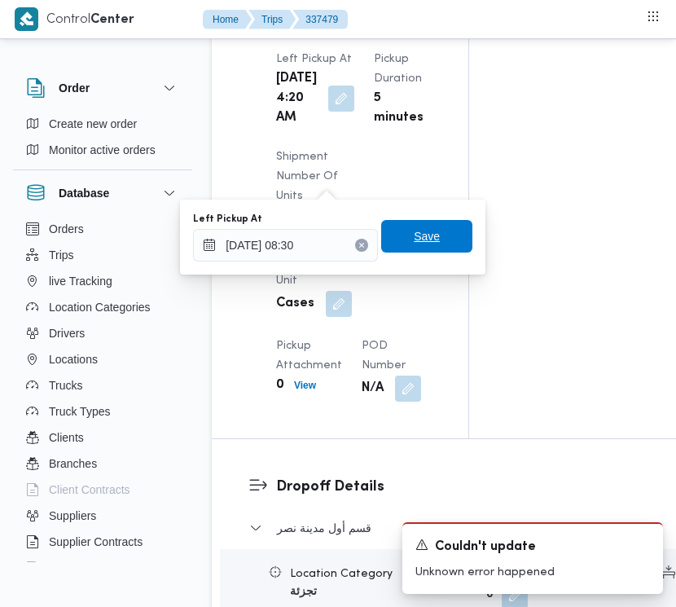
click at [414, 234] on span "Save" at bounding box center [427, 237] width 26 height 20
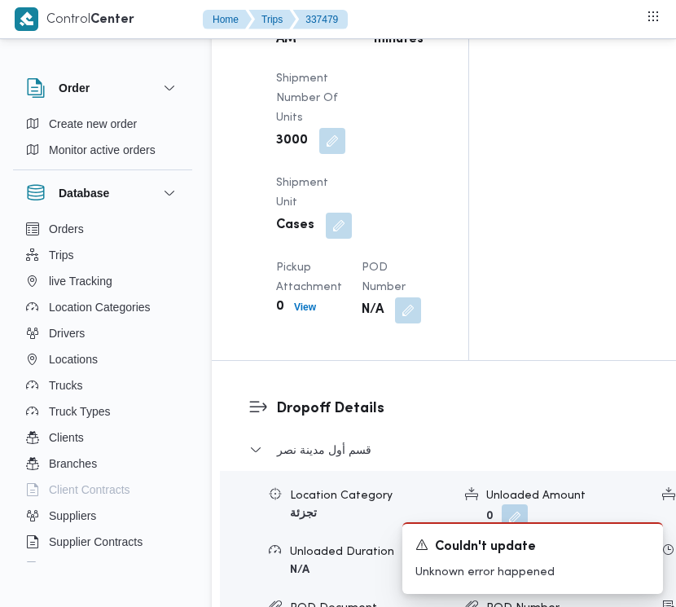
scroll to position [2352, 0]
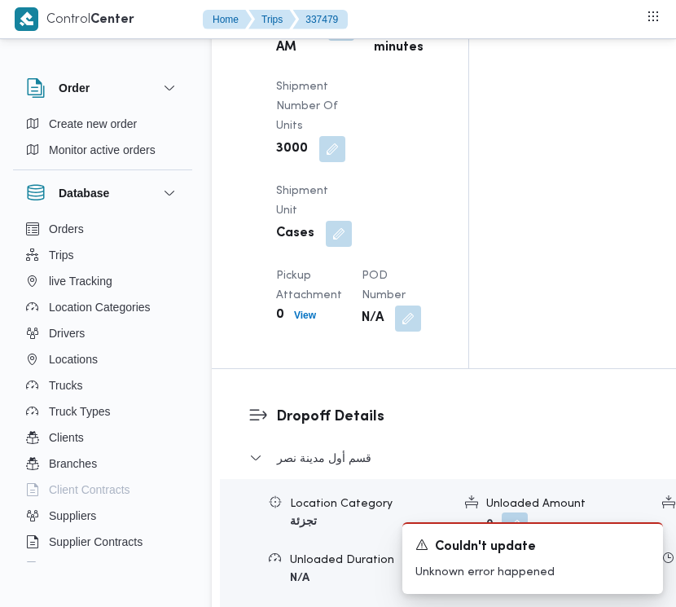
click at [332, 41] on button "button" at bounding box center [341, 28] width 26 height 26
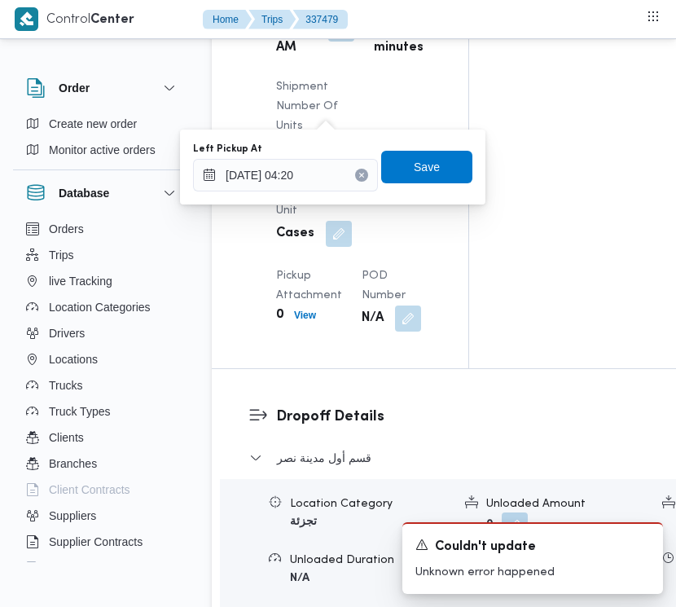
click at [306, 196] on div "You are in a dialog. To close this dialog, hit escape. Left Pickup At [DATE] 04…" at bounding box center [333, 167] width 306 height 75
click at [306, 194] on div "You are in a dialog. To close this dialog, hit escape. Left Pickup At [DATE] 04…" at bounding box center [333, 167] width 306 height 75
click at [359, 173] on icon "Clear input" at bounding box center [362, 175] width 7 height 7
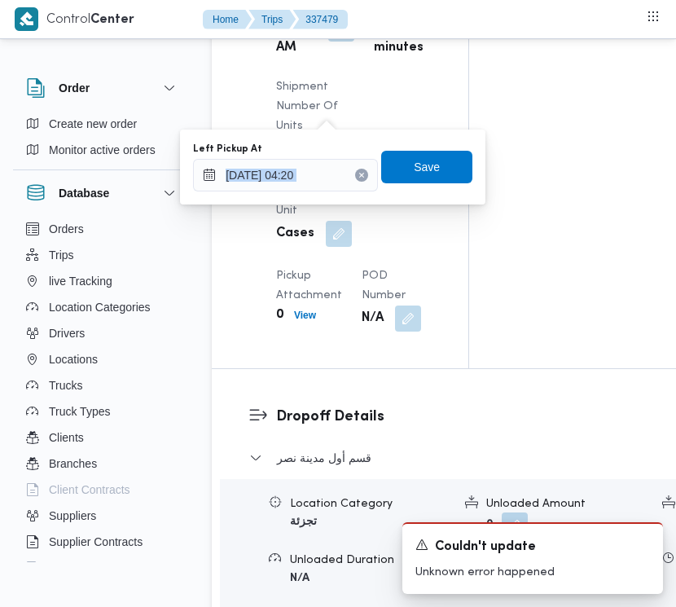
type input "[DATE] 04:20"
click at [341, 171] on input "[DATE] 04:20" at bounding box center [285, 175] width 185 height 33
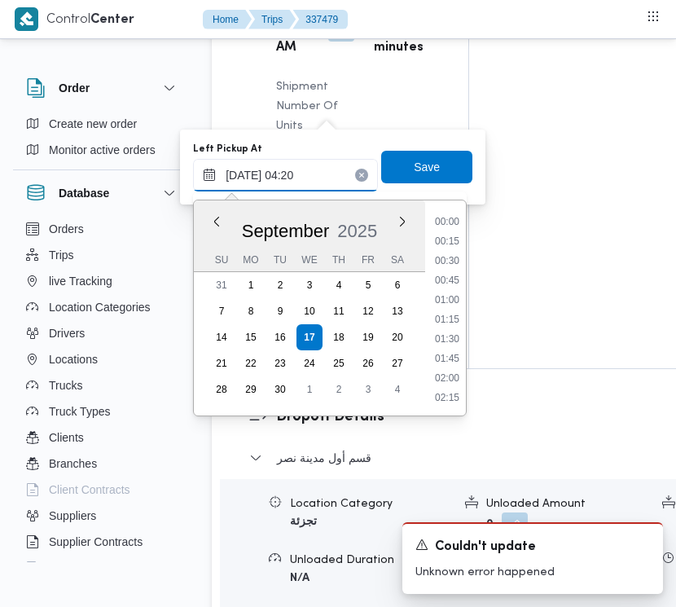
scroll to position [234, 0]
click at [355, 171] on button "Clear input" at bounding box center [361, 175] width 13 height 13
click at [312, 182] on input "Left Pickup At" at bounding box center [285, 175] width 185 height 33
paste input "[DATE] 7:30:00 AM"
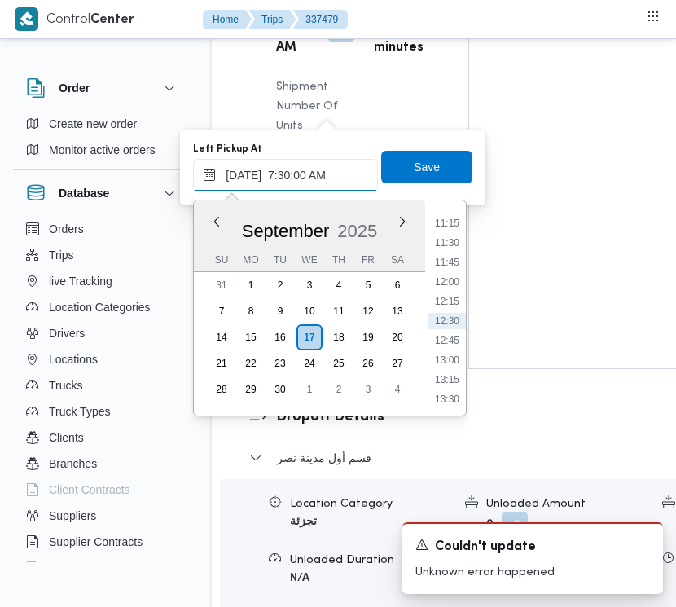
scroll to position [585, 0]
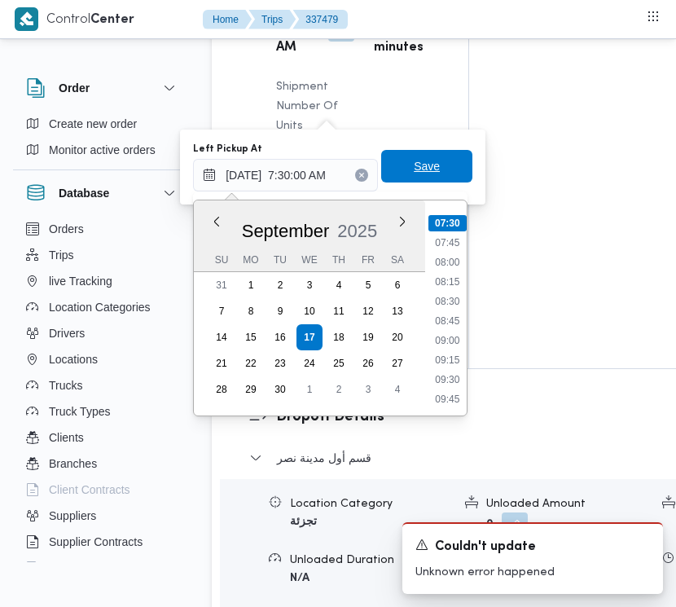
type input "[DATE] 07:30"
click at [414, 173] on span "Save" at bounding box center [427, 166] width 26 height 20
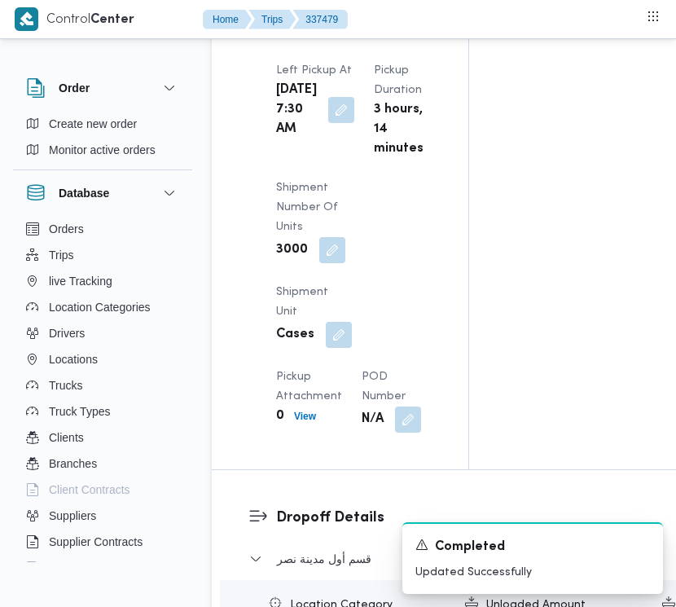
scroll to position [2190, 0]
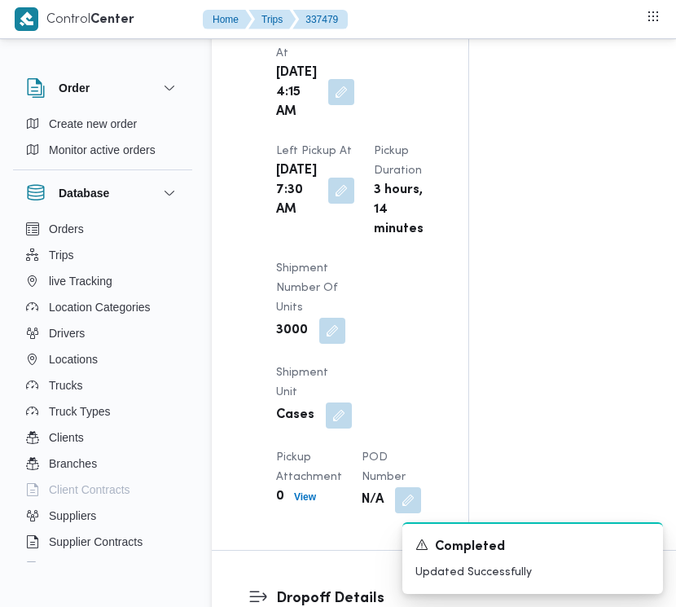
click at [328, 100] on button "button" at bounding box center [341, 92] width 26 height 26
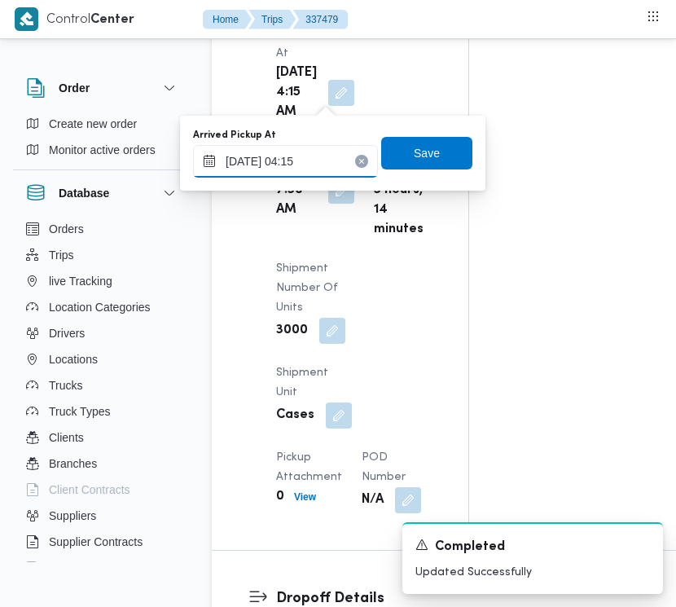
click at [326, 155] on input "[DATE] 04:15" at bounding box center [285, 161] width 185 height 33
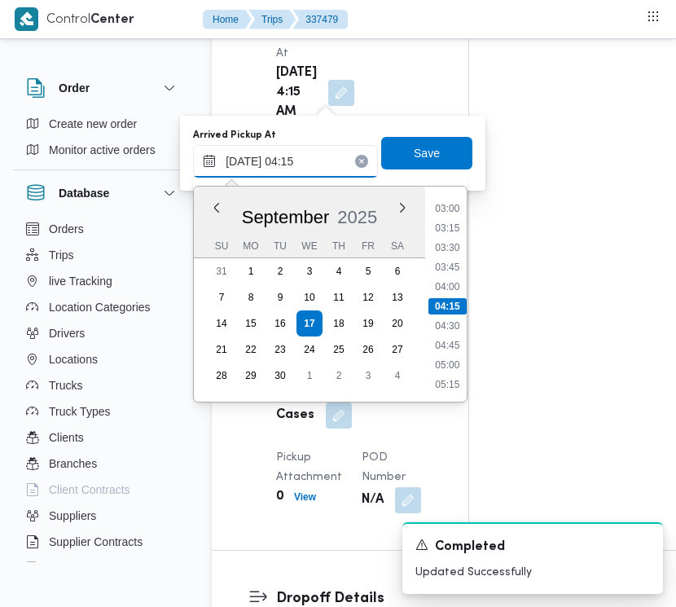
click at [326, 155] on input "[DATE] 04:15" at bounding box center [285, 161] width 185 height 33
paste input "9/2025 7:30:00 AM"
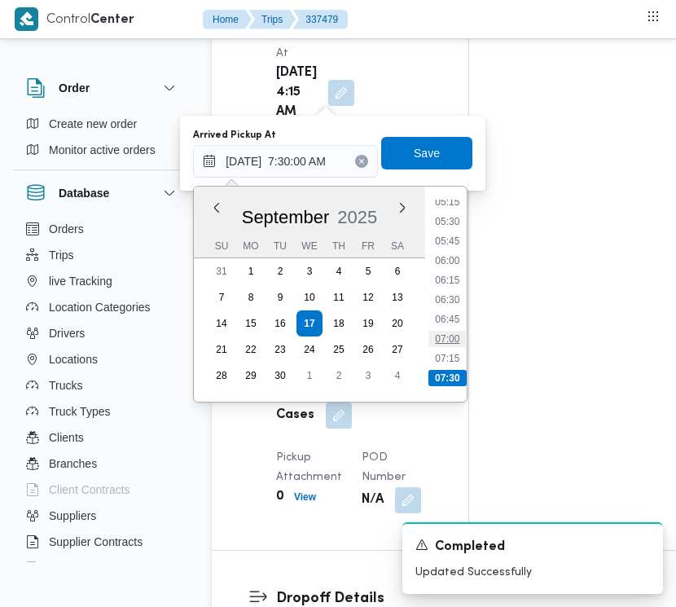
click at [452, 336] on li "07:00" at bounding box center [447, 339] width 37 height 16
type input "[DATE] 07:00"
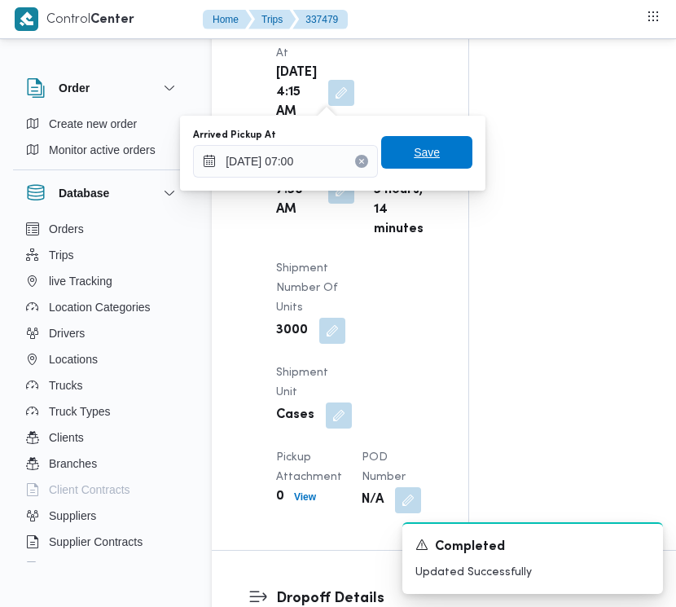
click at [422, 144] on span "Save" at bounding box center [427, 153] width 26 height 20
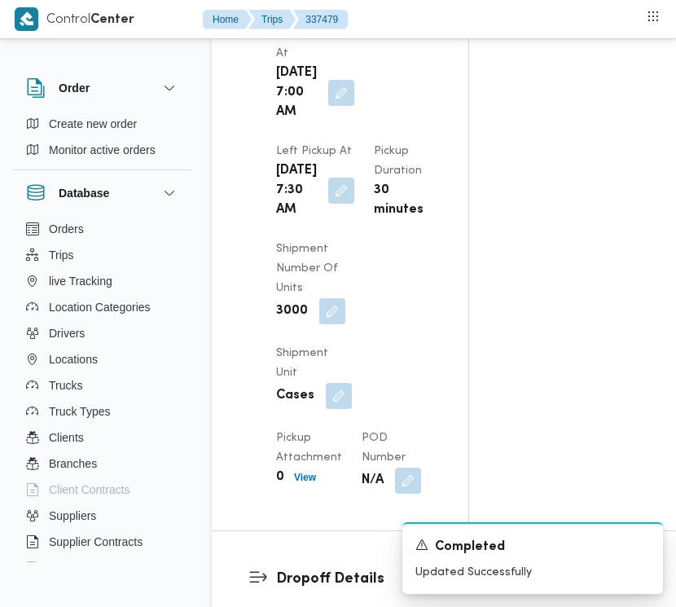
scroll to position [0, 0]
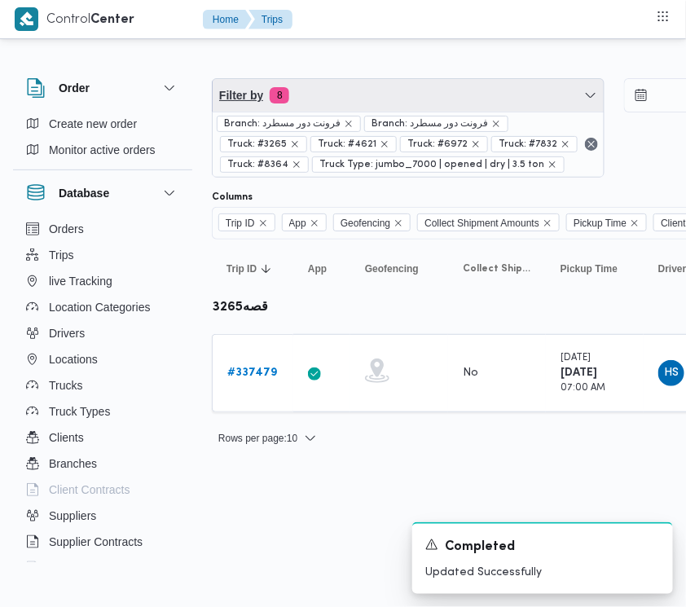
click at [327, 102] on span "Filter by 8" at bounding box center [408, 95] width 391 height 33
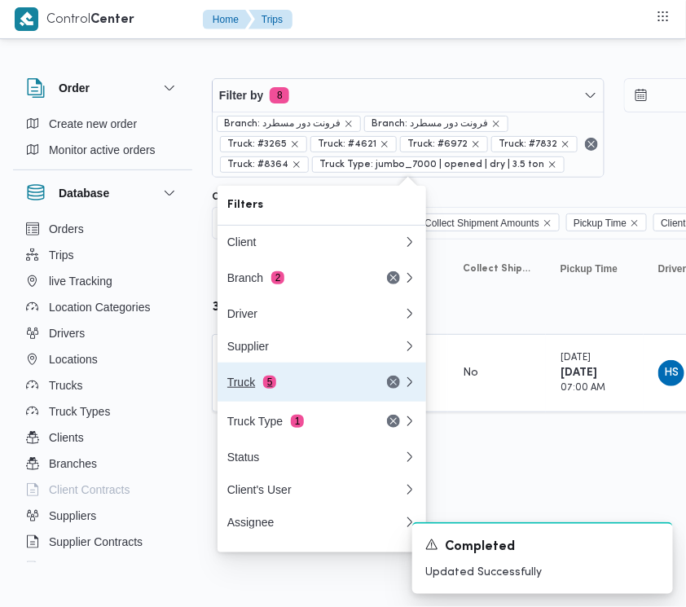
click at [330, 389] on div "Truck 5" at bounding box center [295, 382] width 137 height 13
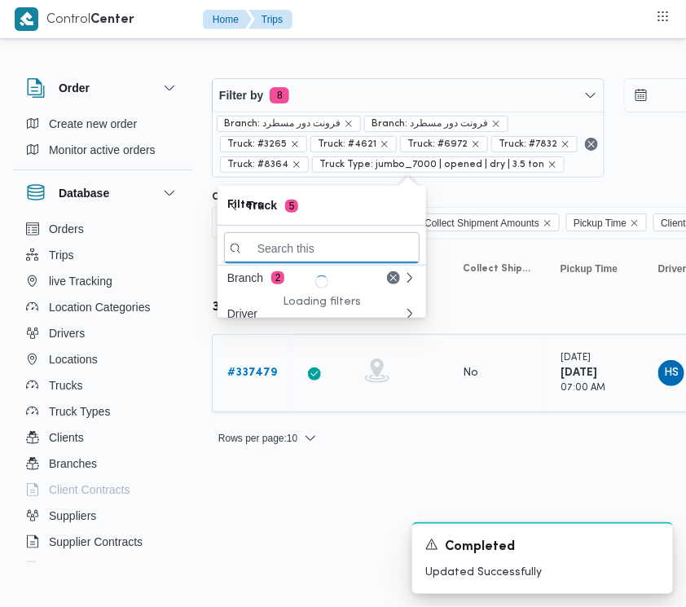
paste input "ومب628"
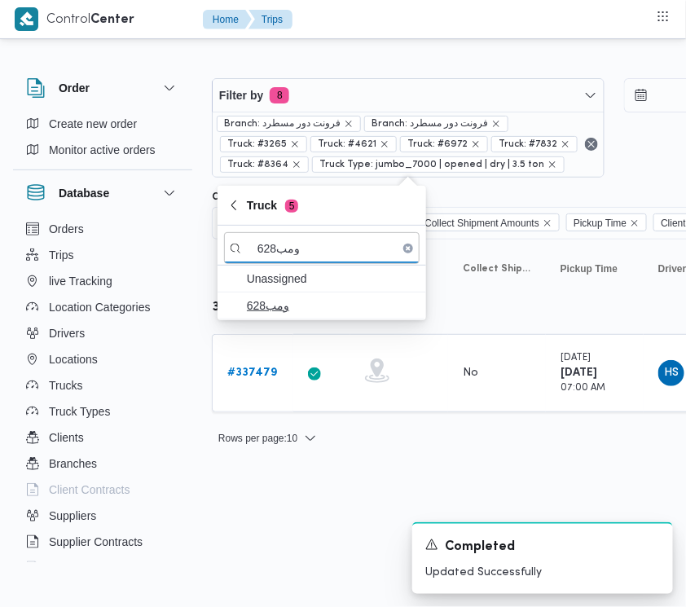
type input "ومب628"
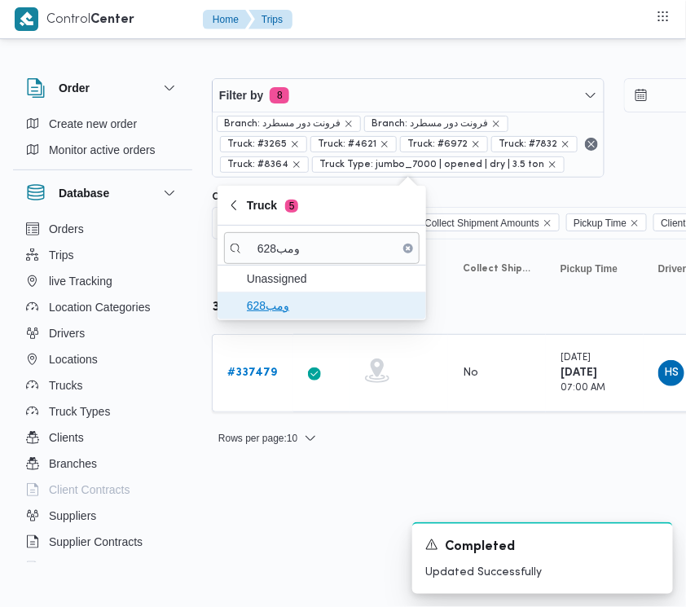
click at [274, 319] on span "ومب628" at bounding box center [322, 306] width 196 height 26
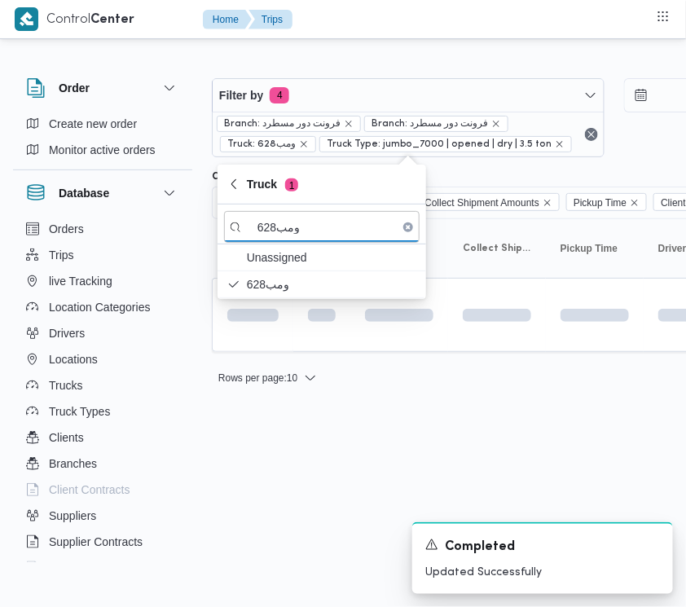
click at [235, 501] on html "Control Center Home Trips Order Create new order Monitor active orders Database…" at bounding box center [343, 303] width 686 height 607
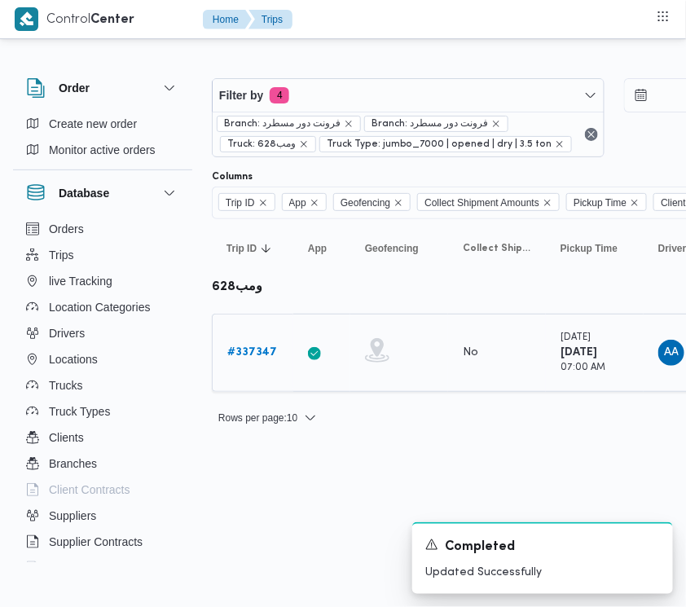
click at [266, 352] on b "# 337347" at bounding box center [252, 352] width 50 height 11
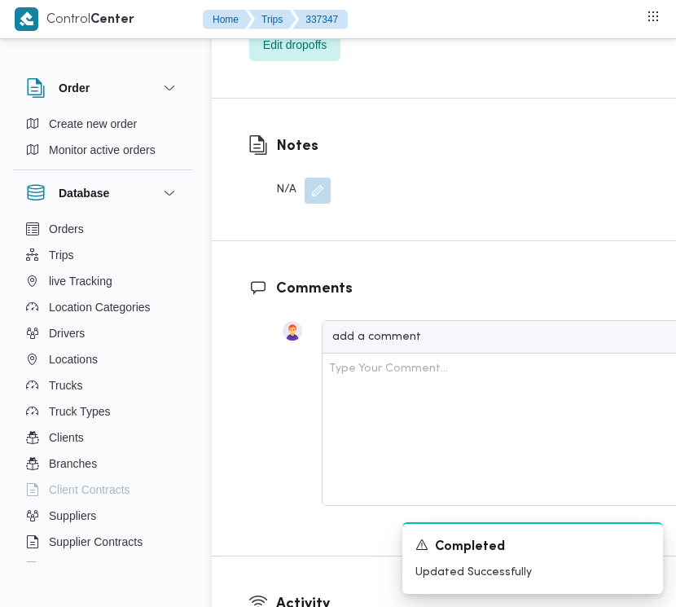
scroll to position [3011, 0]
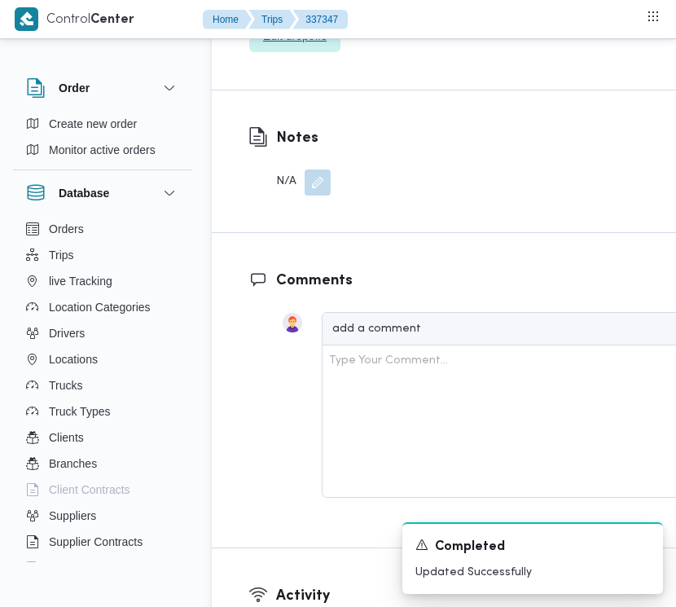
click at [311, 46] on span "Edit dropoffs" at bounding box center [295, 36] width 64 height 20
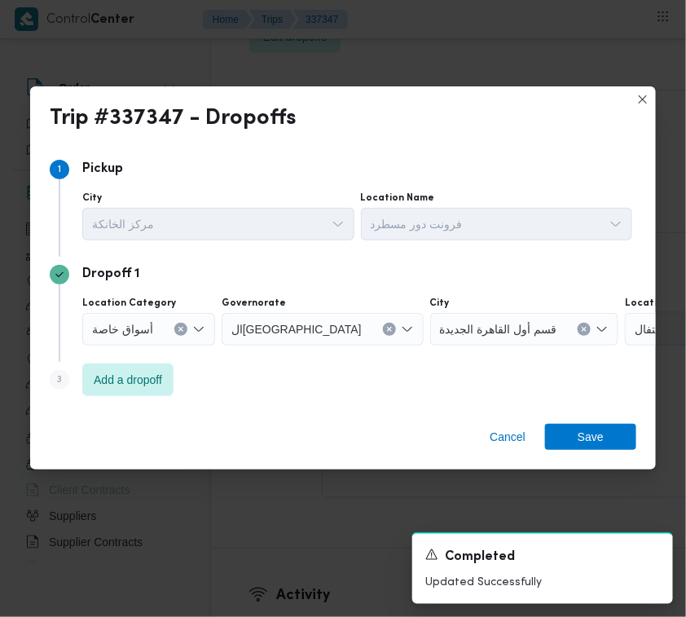
click at [152, 328] on div "أسواق خاصة" at bounding box center [148, 329] width 133 height 33
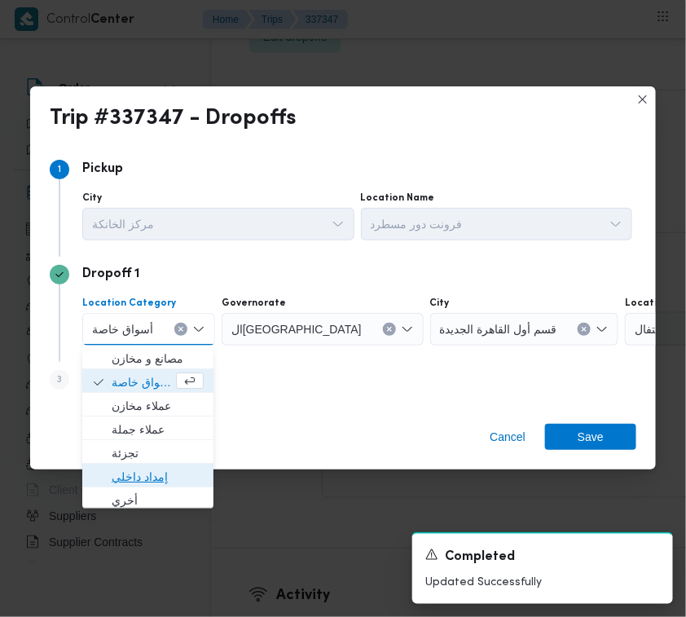
click at [155, 465] on span "إمداد داخلي" at bounding box center [148, 477] width 118 height 26
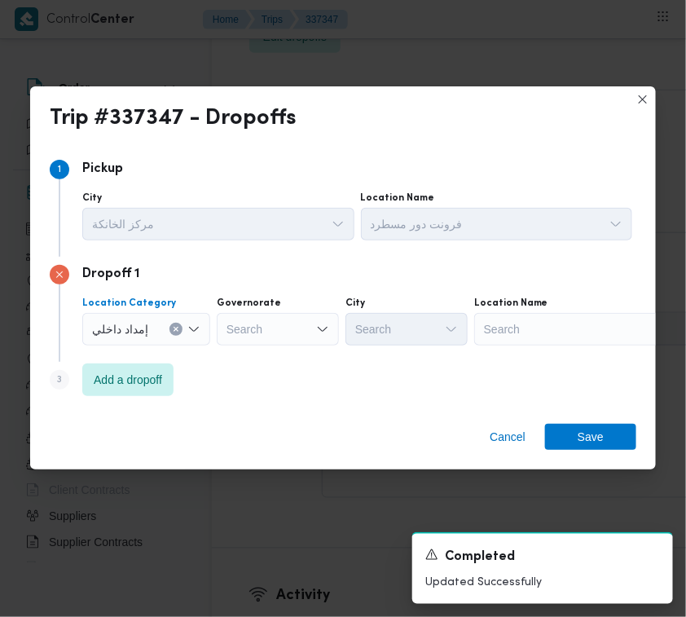
click at [141, 326] on span "إمداد داخلي" at bounding box center [120, 328] width 56 height 18
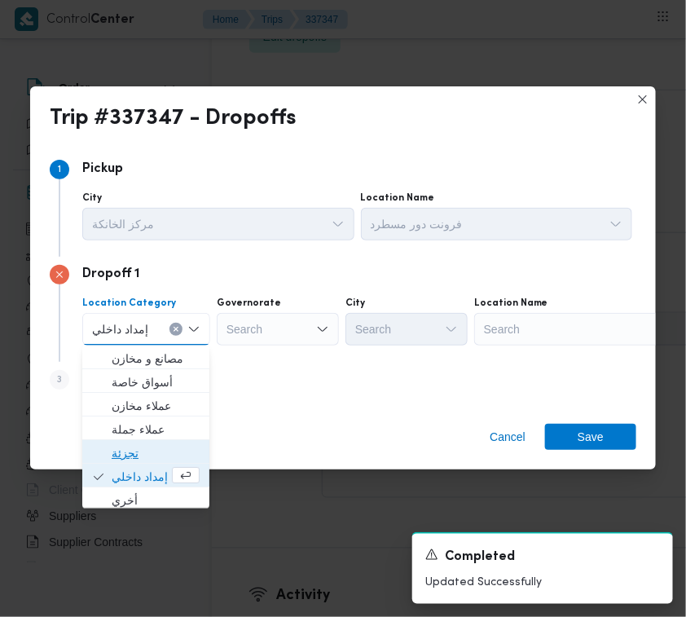
click at [131, 446] on span "تجزئة" at bounding box center [156, 453] width 88 height 20
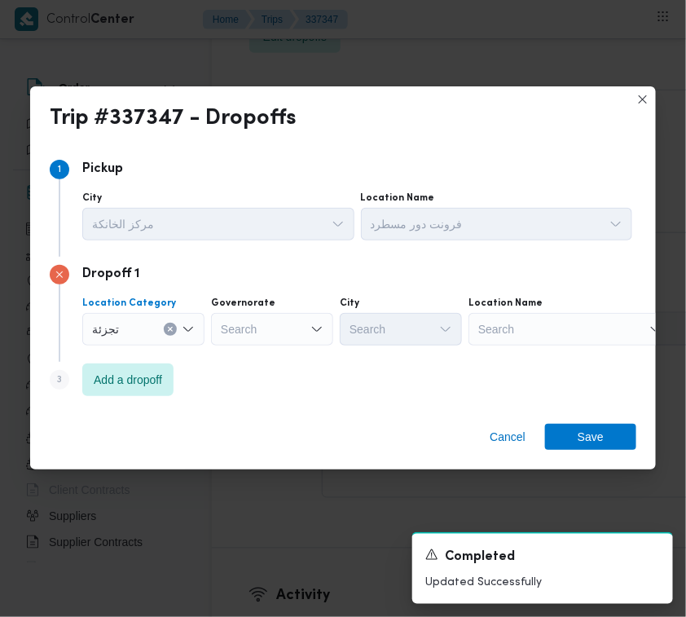
click at [243, 334] on div "Search" at bounding box center [272, 329] width 122 height 33
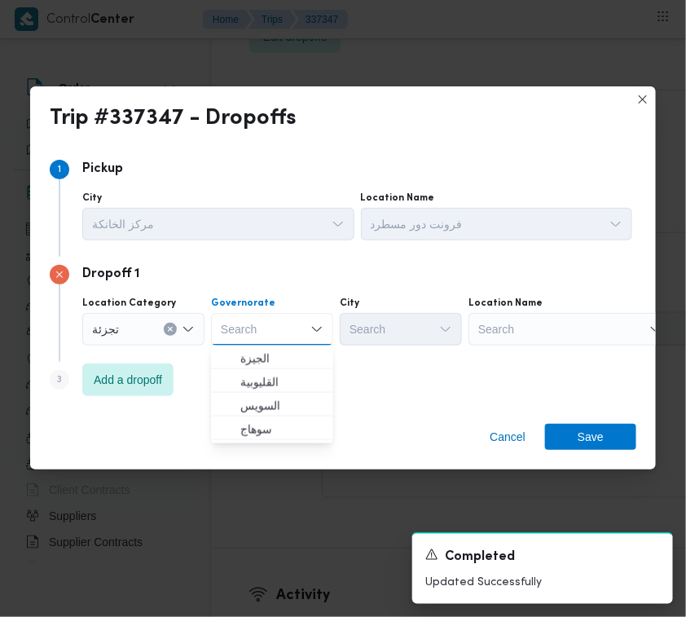
paste input "جيزة"
type input "جيزة"
click at [259, 326] on div "جيزة جيزة" at bounding box center [272, 329] width 122 height 33
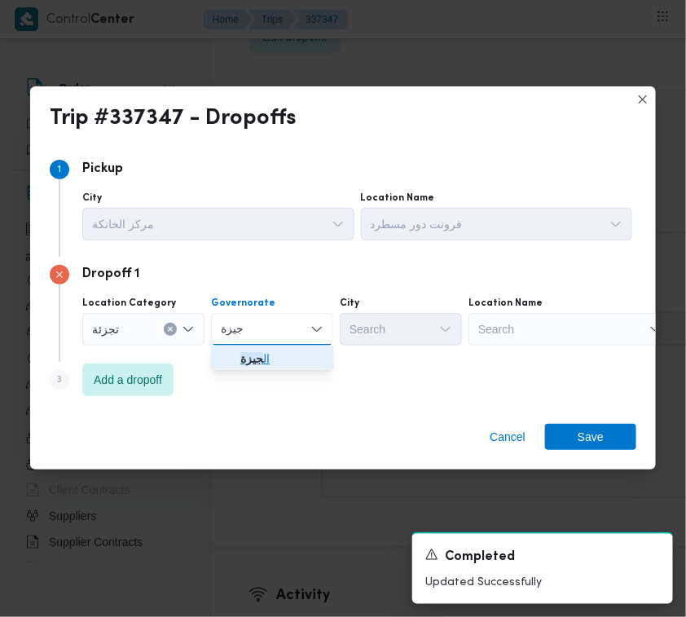
click at [271, 347] on span "ال جيزة" at bounding box center [272, 359] width 109 height 26
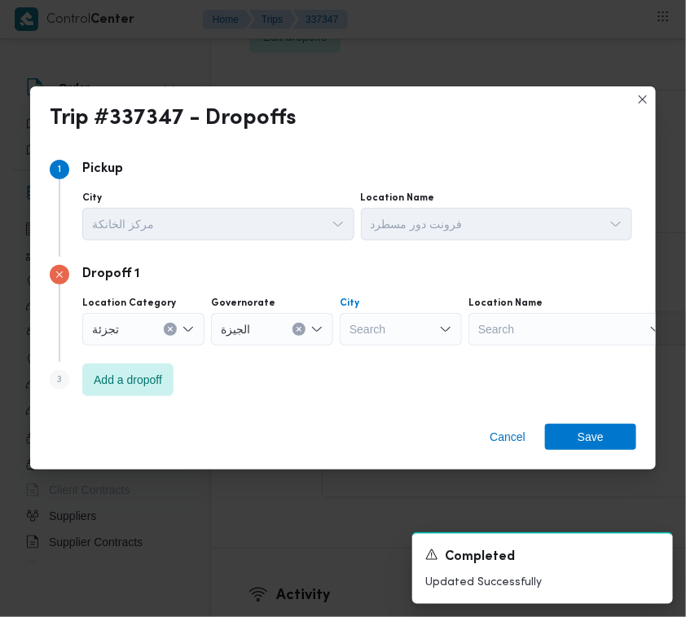
click at [368, 337] on div "Search" at bounding box center [401, 329] width 122 height 33
paste input "عجوز"
type input "عجوز"
click at [387, 346] on span "قسم العجوزة" at bounding box center [400, 359] width 109 height 26
click at [592, 441] on span "Save" at bounding box center [591, 436] width 26 height 26
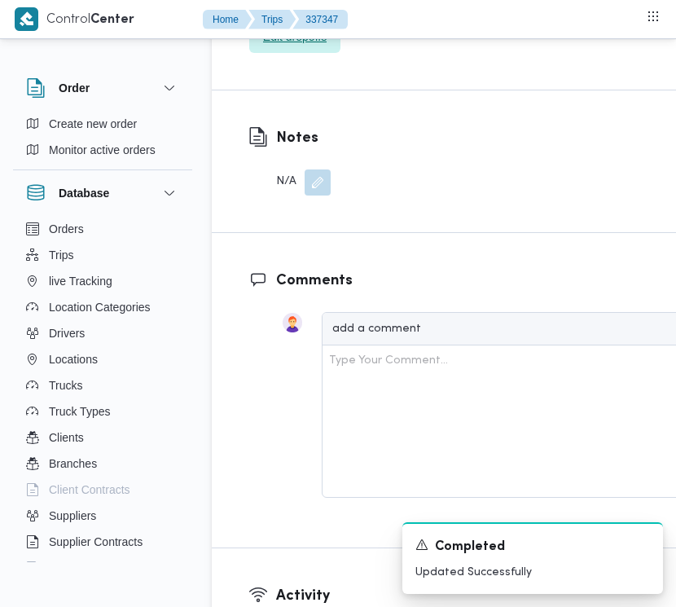
scroll to position [2480, 0]
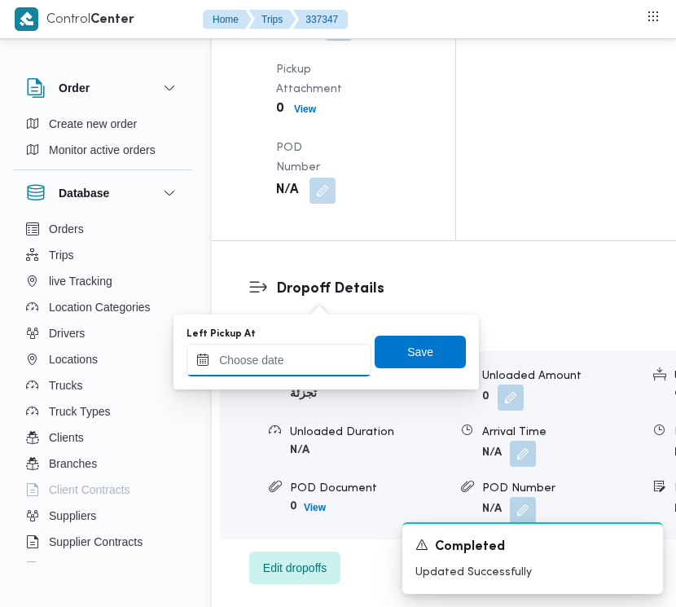
click at [310, 359] on input "Left Pickup At" at bounding box center [279, 360] width 185 height 33
paste input "[DATE] 7:30:00 AM"
type input "[DATE] 7:30:00 AM"
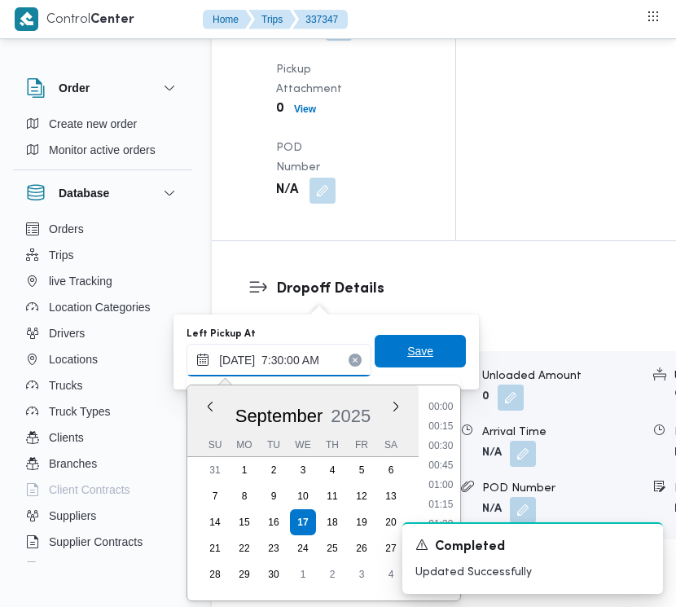
scroll to position [585, 0]
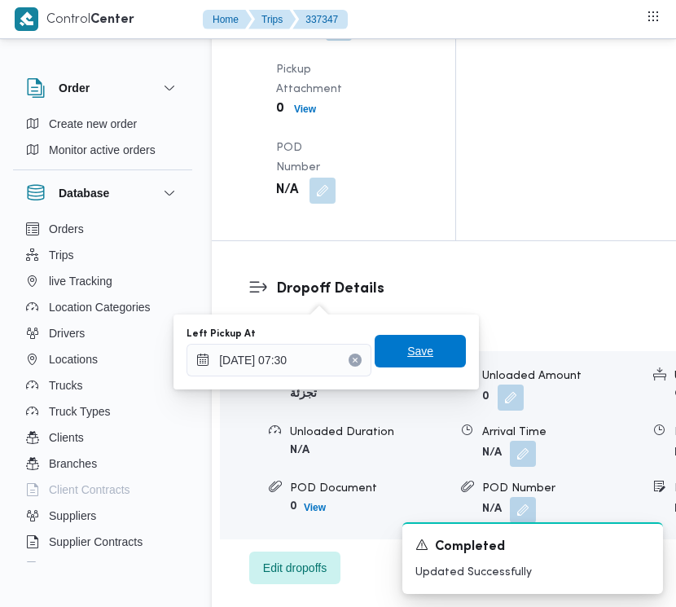
click at [428, 349] on span "Save" at bounding box center [420, 351] width 91 height 33
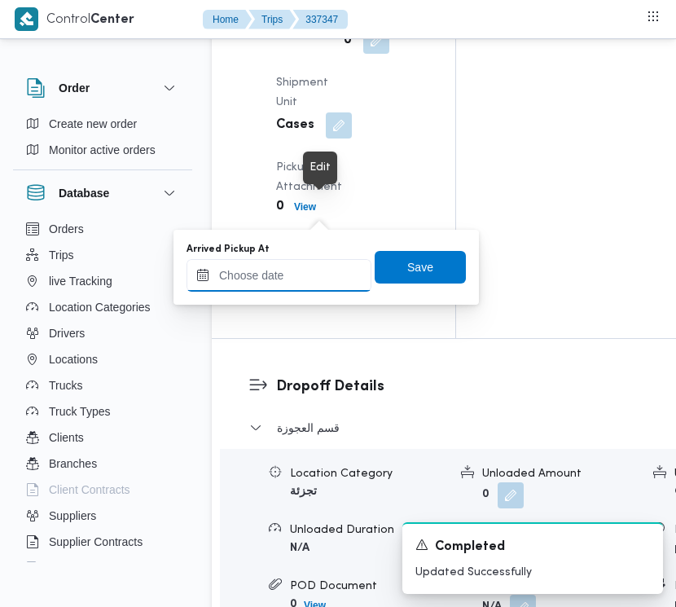
click at [290, 275] on input "Arrived Pickup At" at bounding box center [279, 275] width 185 height 33
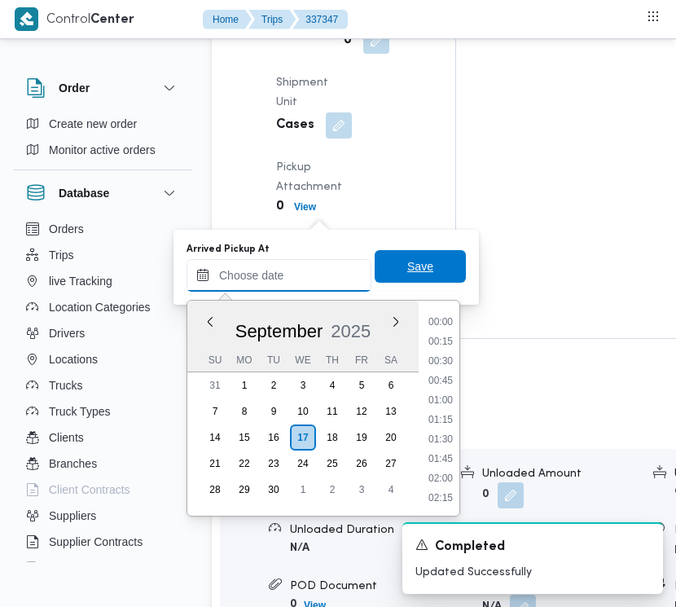
paste input "[DATE] 7:00:00 AM"
type input "[DATE] 07:00"
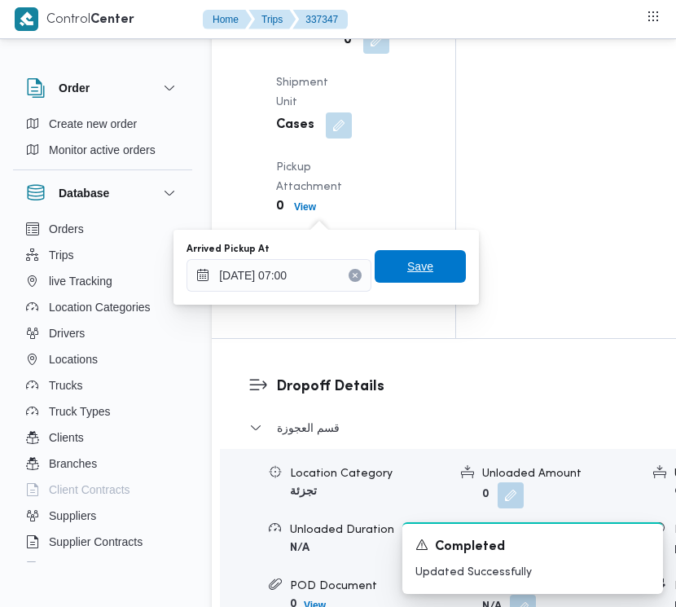
click at [425, 262] on span "Save" at bounding box center [420, 266] width 91 height 33
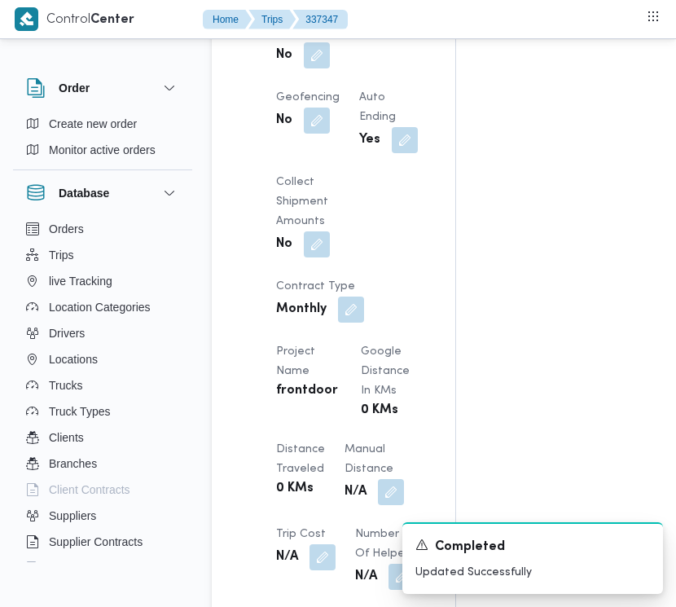
scroll to position [1195, 0]
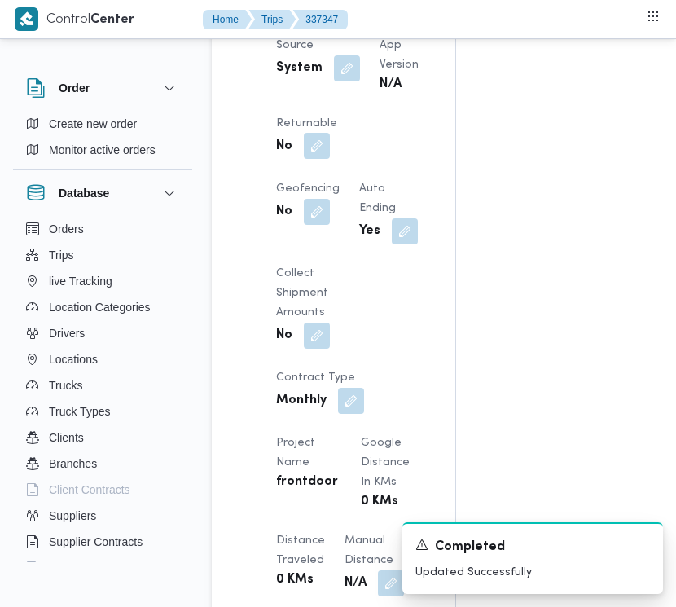
click at [330, 159] on button "button" at bounding box center [317, 146] width 26 height 26
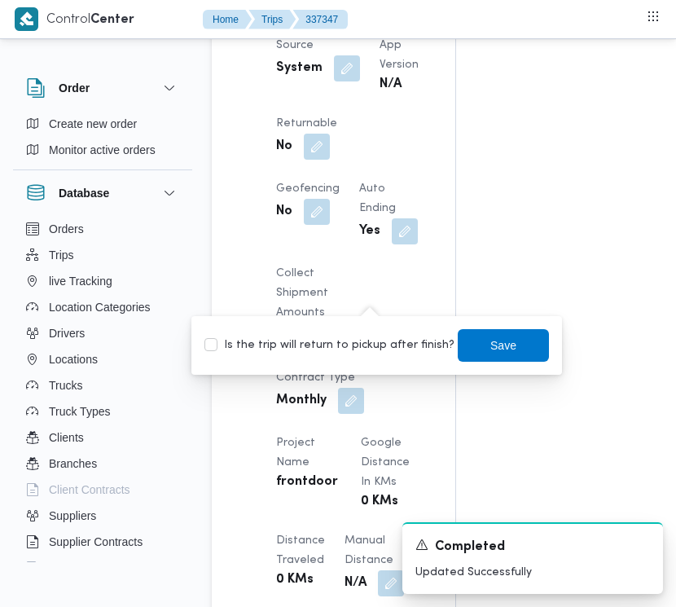
click at [356, 357] on div "Is the trip will return to pickup after finish? Save" at bounding box center [377, 346] width 348 height 36
click at [387, 342] on label "Is the trip will return to pickup after finish?" at bounding box center [330, 346] width 250 height 20
checkbox input "true"
click at [458, 339] on span "Save" at bounding box center [503, 344] width 91 height 33
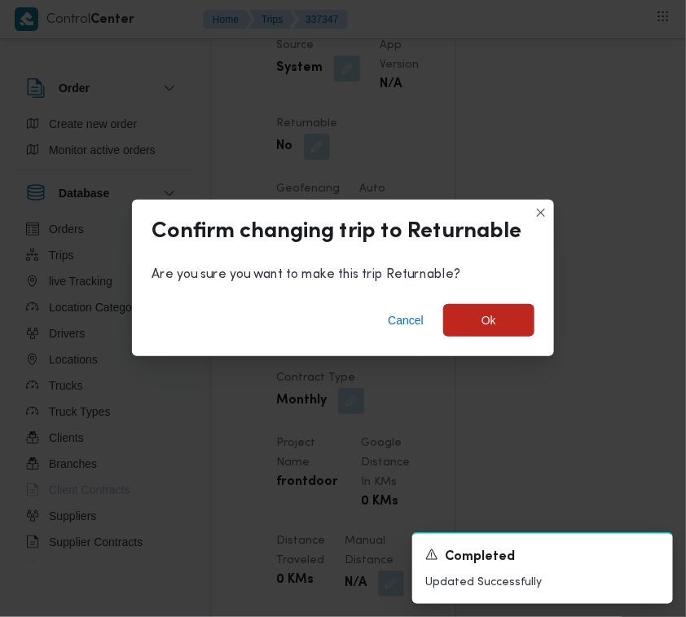
click at [535, 327] on div "Cancel Ok" at bounding box center [343, 323] width 422 height 65
drag, startPoint x: 532, startPoint y: 300, endPoint x: 527, endPoint y: 312, distance: 13.2
click at [527, 312] on div "Cancel Ok" at bounding box center [343, 323] width 422 height 65
click at [506, 319] on span "Ok" at bounding box center [488, 319] width 91 height 33
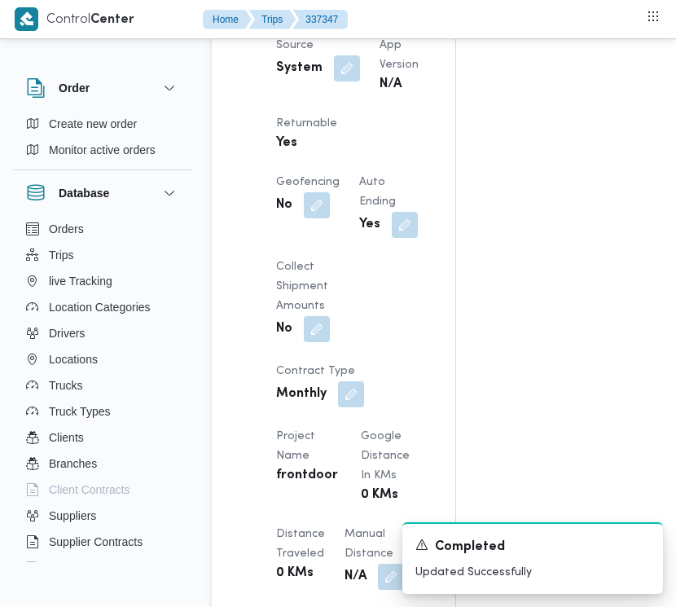
click at [675, 87] on div "Assignees • Superadmin [EMAIL_ADDRESS][DOMAIN_NAME] Checklist Dropoffs details …" at bounding box center [648, 377] width 385 height 2546
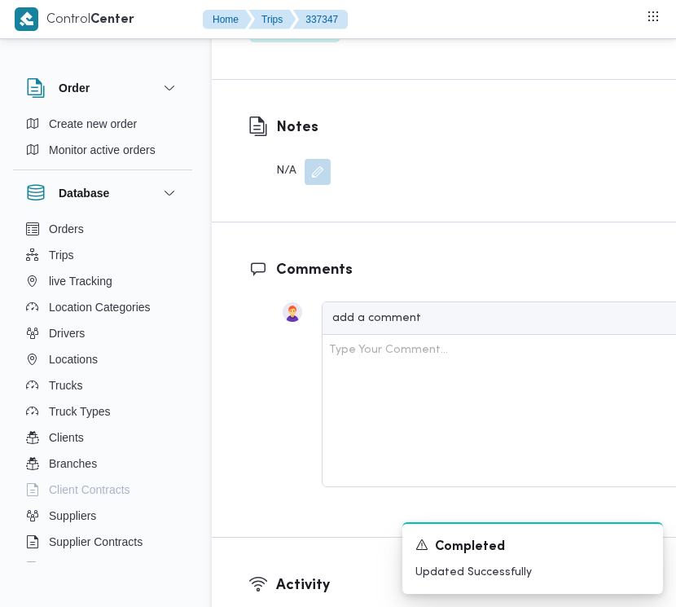
scroll to position [3384, 0]
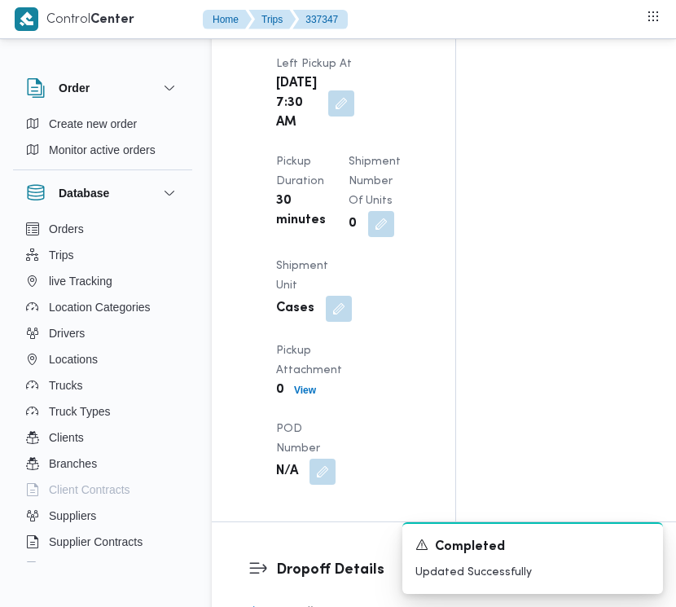
scroll to position [0, 0]
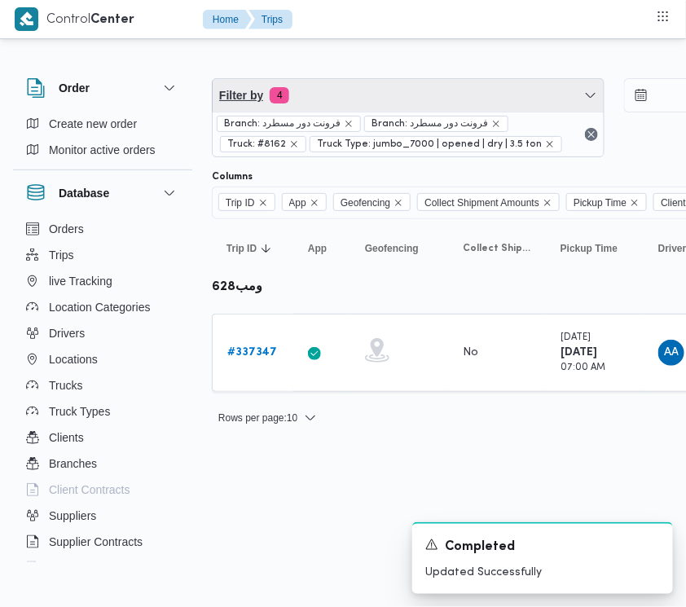
click at [342, 106] on span "Filter by 4" at bounding box center [408, 95] width 391 height 33
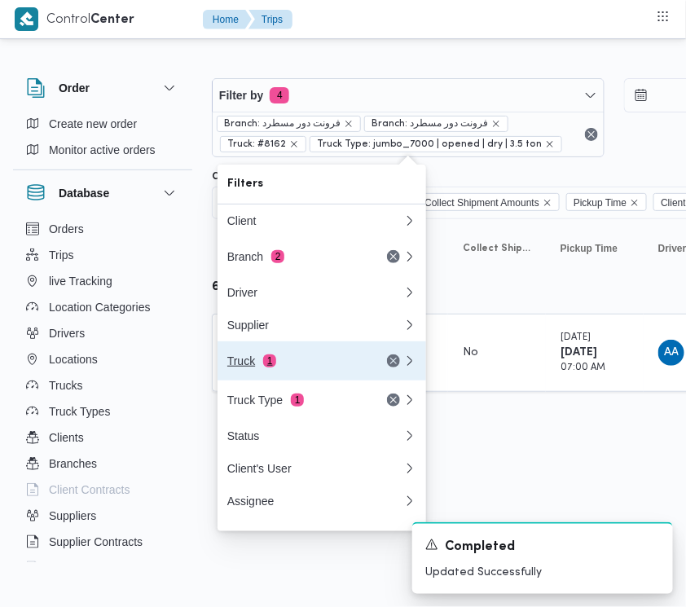
click at [258, 364] on div "Truck 1" at bounding box center [295, 360] width 137 height 13
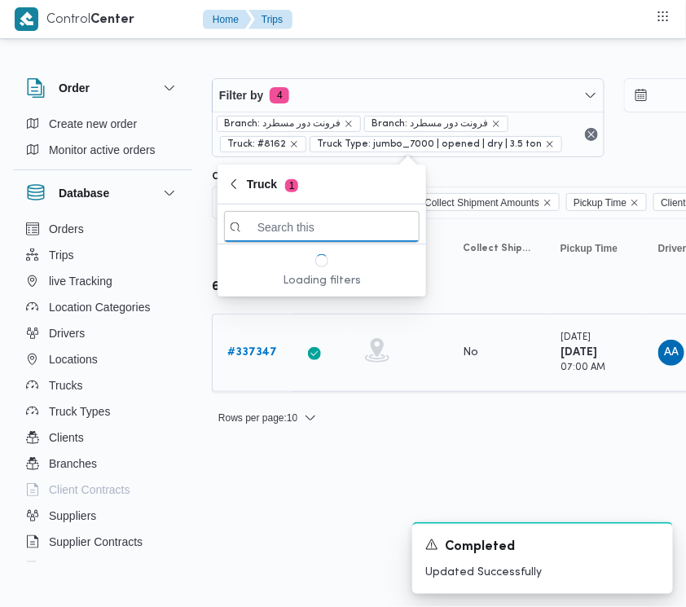
paste input "7952"
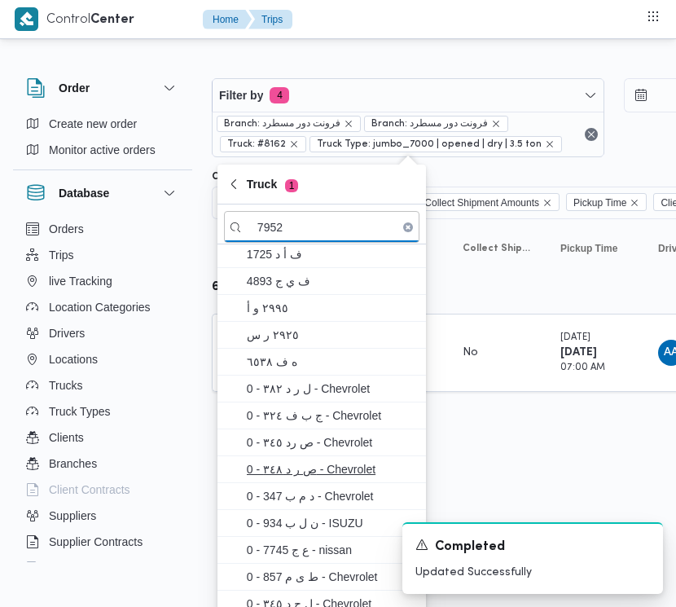
scroll to position [312, 0]
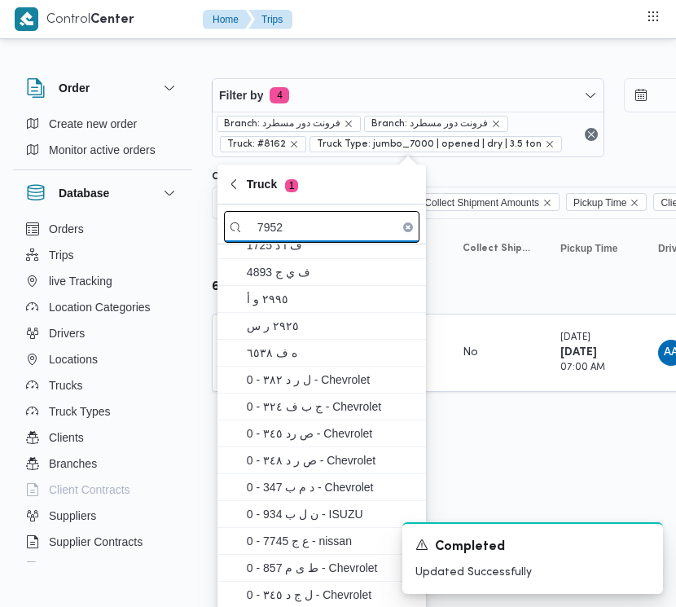
click at [335, 233] on input "7952" at bounding box center [322, 227] width 196 height 32
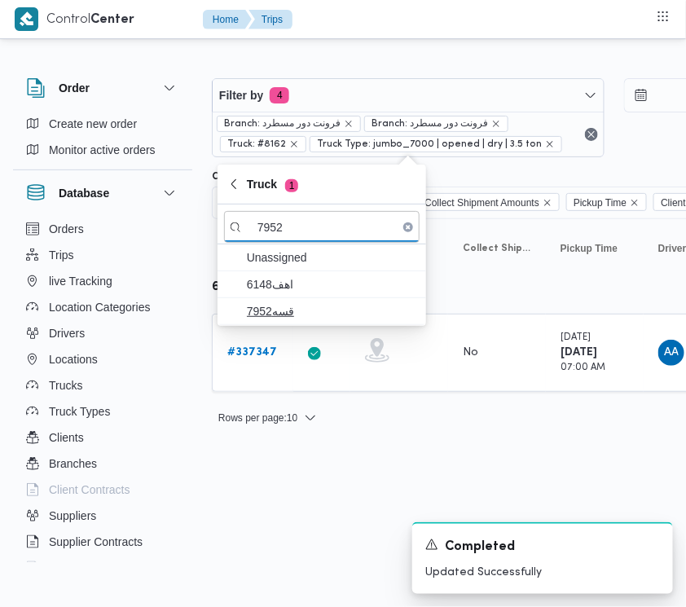
type input "7952"
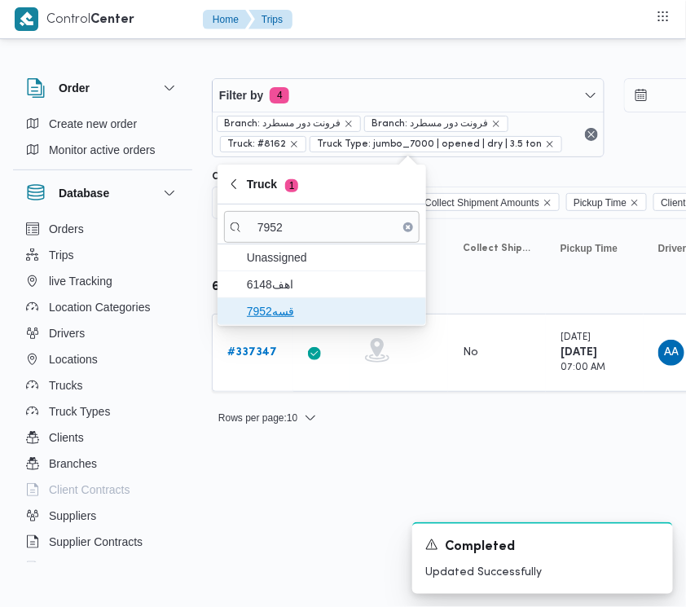
click at [294, 306] on span "قسه7952" at bounding box center [332, 312] width 170 height 20
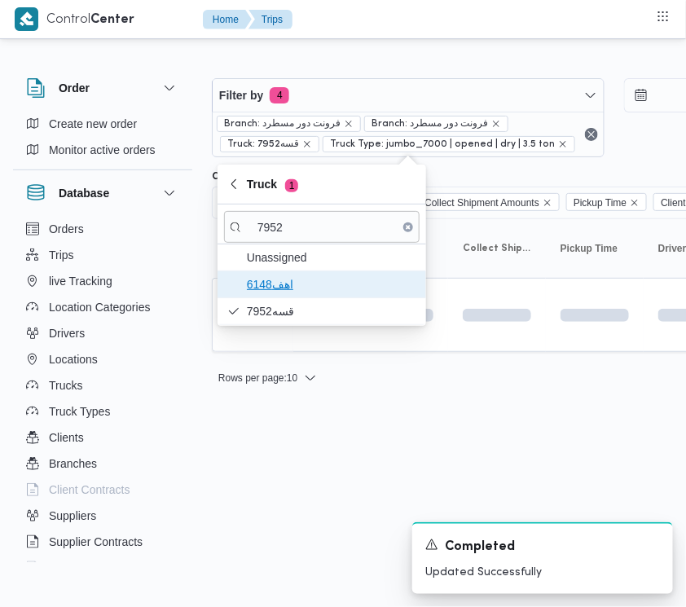
click at [294, 289] on span "اهف6148" at bounding box center [332, 285] width 170 height 20
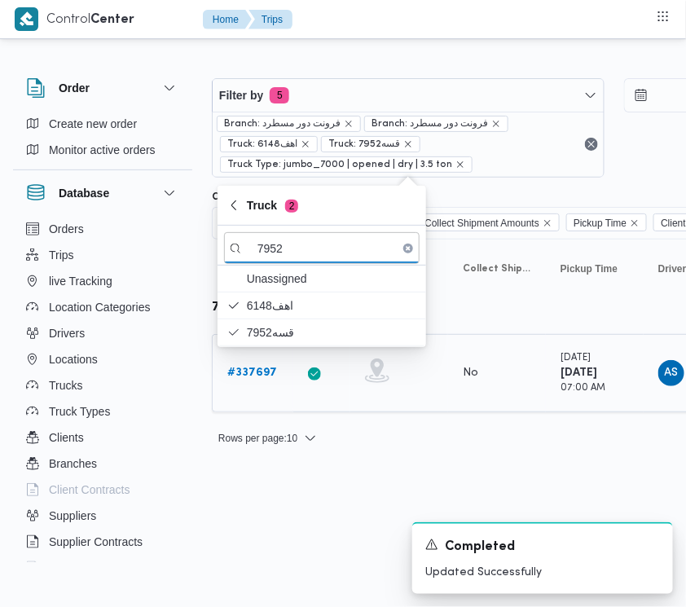
click at [250, 372] on b "# 337697" at bounding box center [252, 373] width 50 height 11
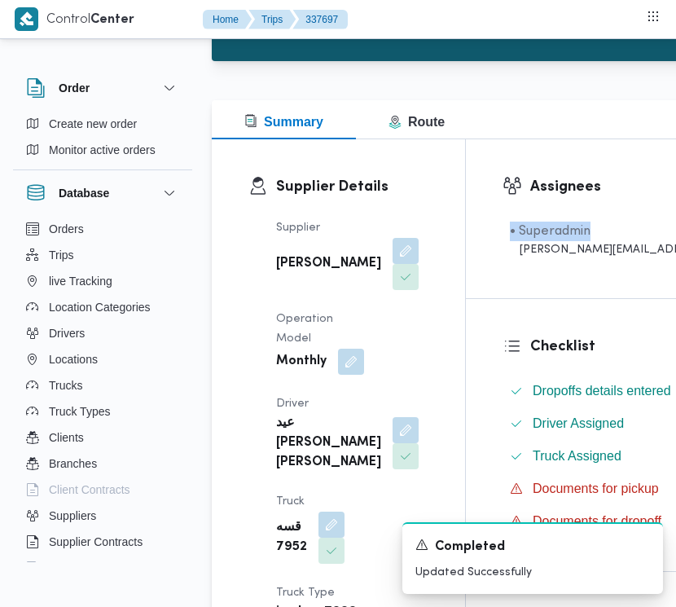
scroll to position [159, 34]
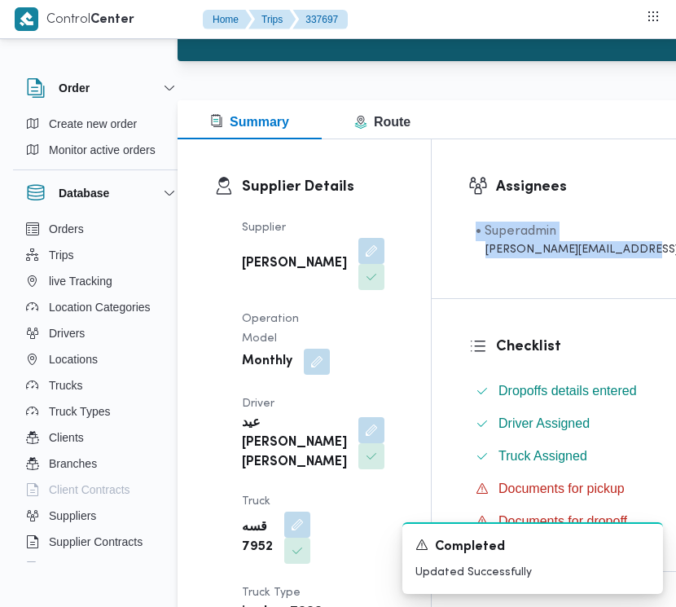
drag, startPoint x: 671, startPoint y: 202, endPoint x: 671, endPoint y: 269, distance: 66.8
click at [671, 269] on div "Assignees • Superadmin [PERSON_NAME][EMAIL_ADDRESS][DOMAIN_NAME]" at bounding box center [624, 218] width 385 height 159
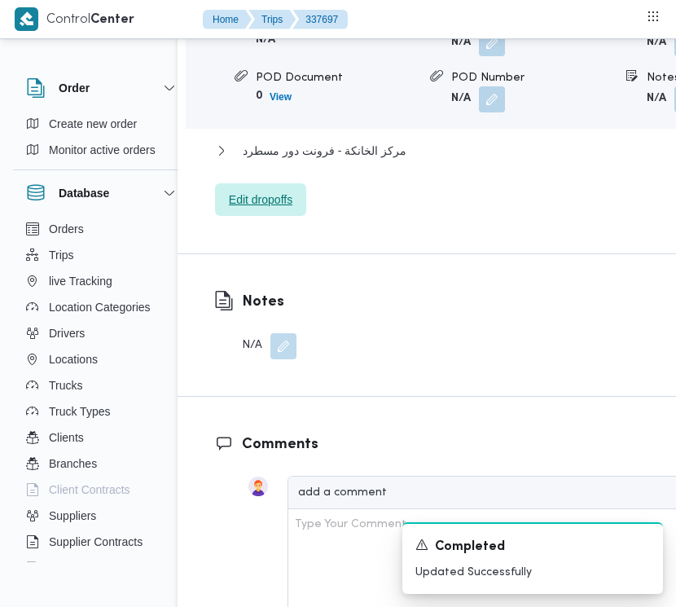
click at [275, 209] on span "Edit dropoffs" at bounding box center [261, 200] width 64 height 20
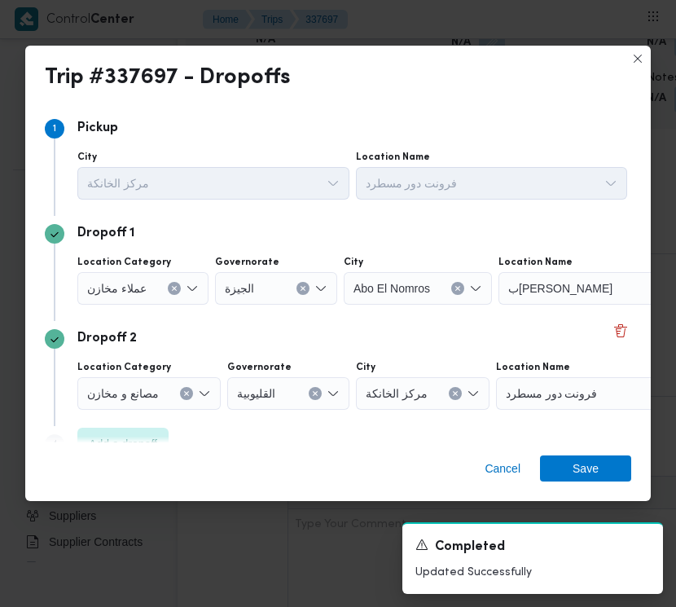
scroll to position [2799, 24]
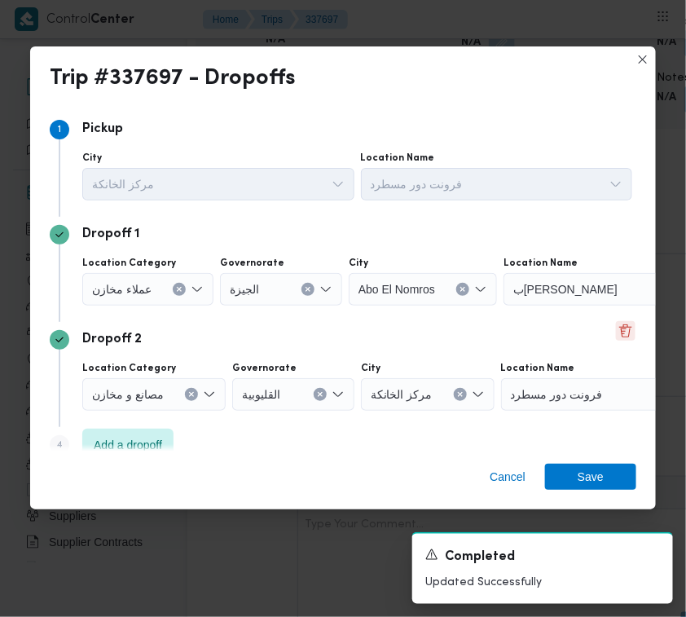
click at [619, 335] on button "Delete" at bounding box center [626, 331] width 20 height 20
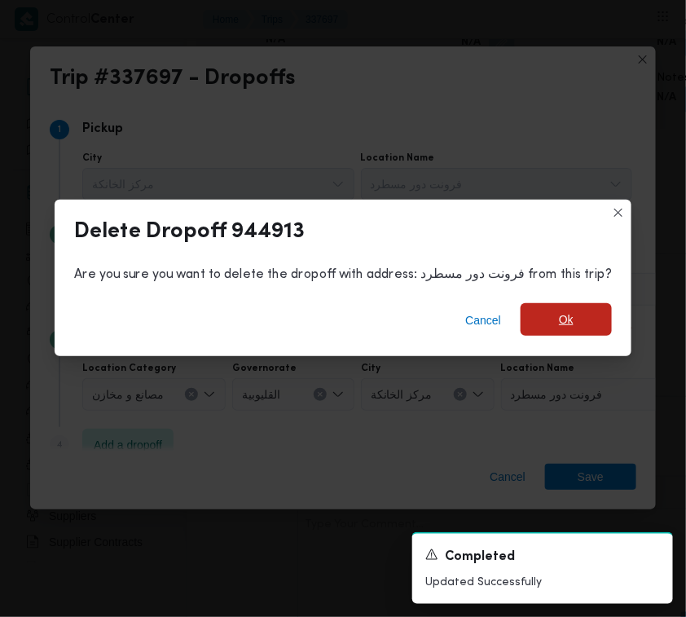
click at [559, 315] on span "Ok" at bounding box center [566, 320] width 15 height 20
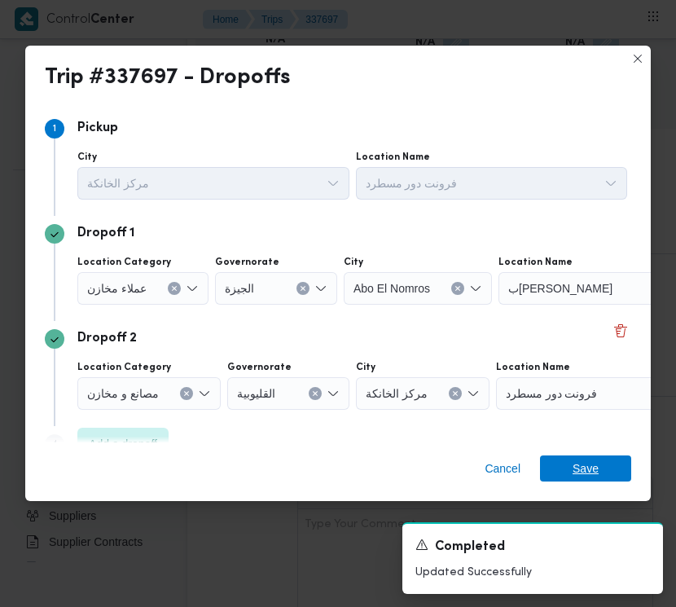
click at [573, 481] on div "Trip #337697 - Dropoffs Step 1 1 Pickup City مركز الخانكة Location Name فرونت د…" at bounding box center [338, 303] width 676 height 607
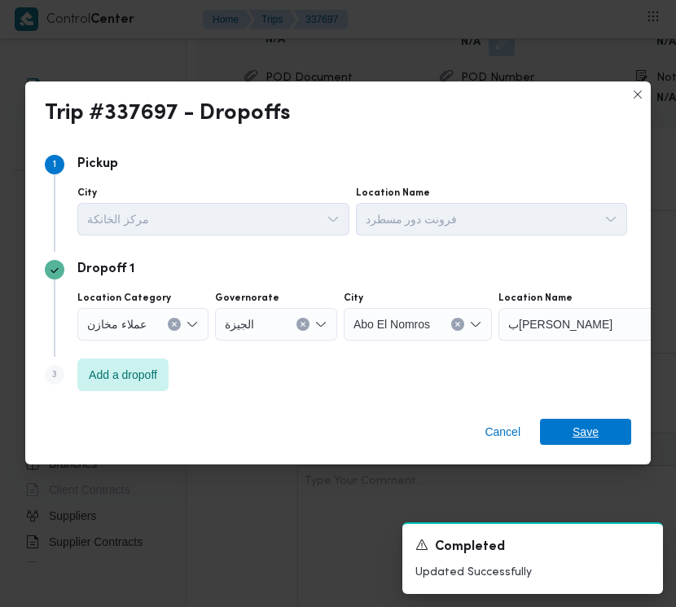
click at [603, 428] on span "Save" at bounding box center [585, 432] width 91 height 26
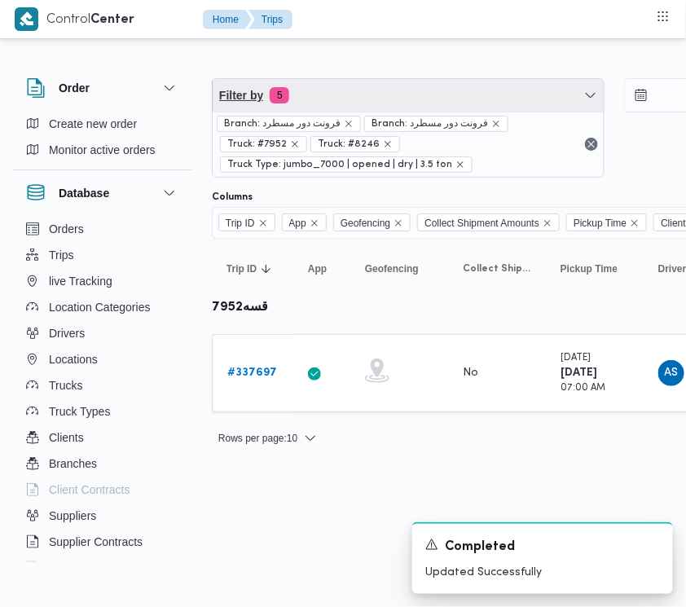
click at [340, 103] on span "Filter by 5" at bounding box center [408, 95] width 391 height 33
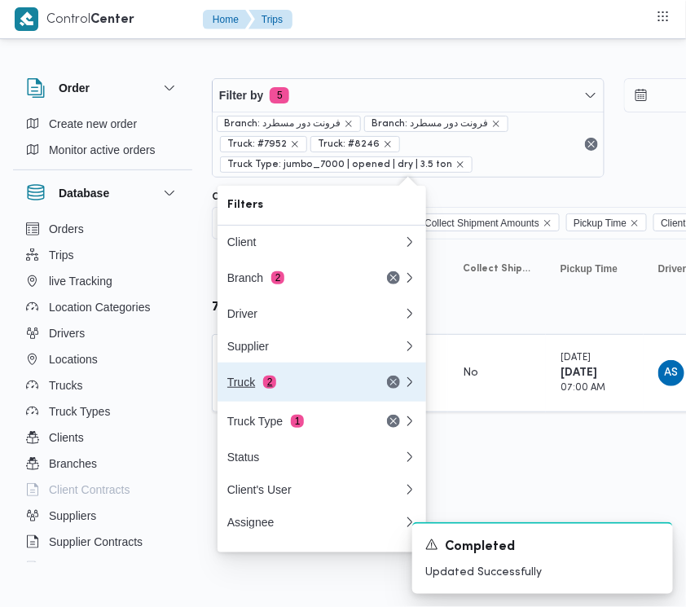
click at [307, 397] on div "Truck 2" at bounding box center [316, 382] width 196 height 39
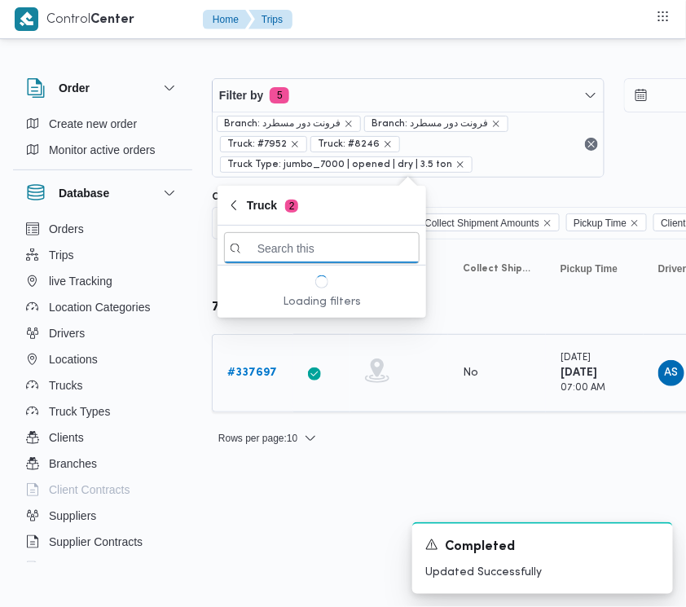
paste input "7398"
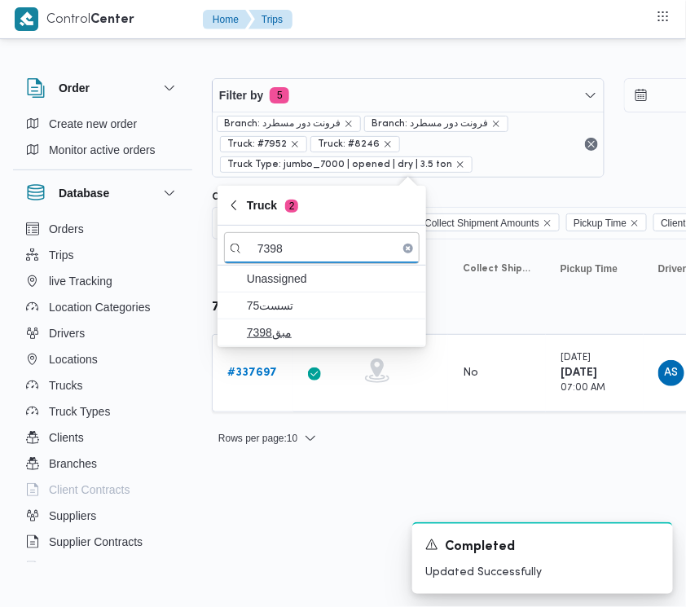
type input "7398"
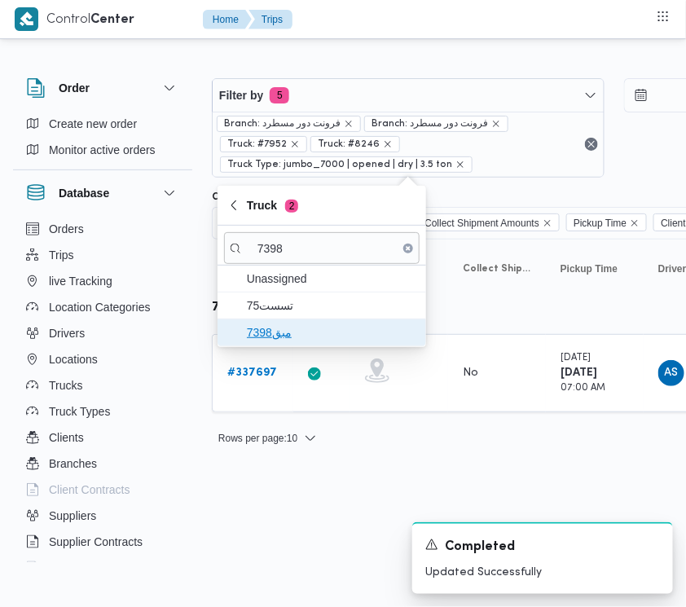
click at [275, 324] on span "مبق7398" at bounding box center [332, 333] width 170 height 20
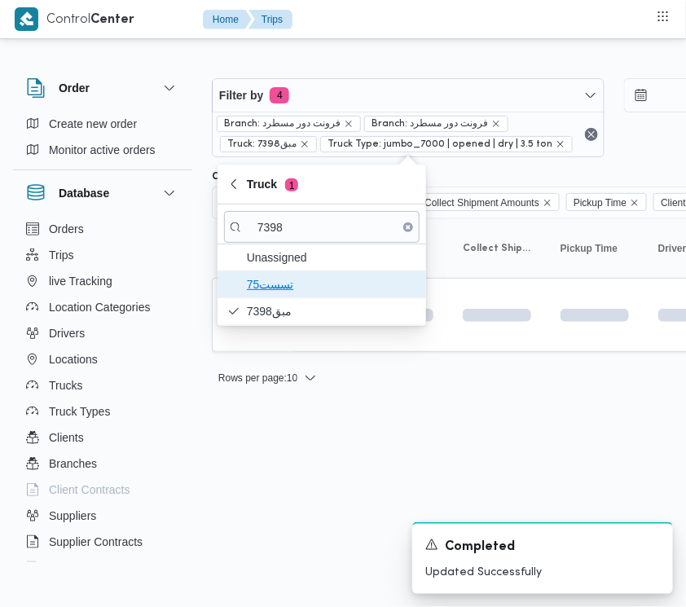
click at [263, 286] on span "تسست75" at bounding box center [332, 285] width 170 height 20
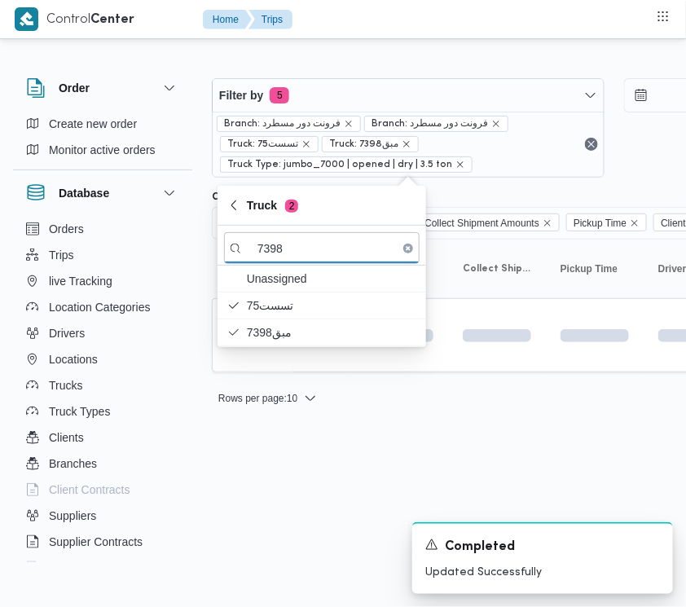
click at [253, 503] on html "Control Center Home Trips Order Create new order Monitor active orders Database…" at bounding box center [343, 303] width 686 height 607
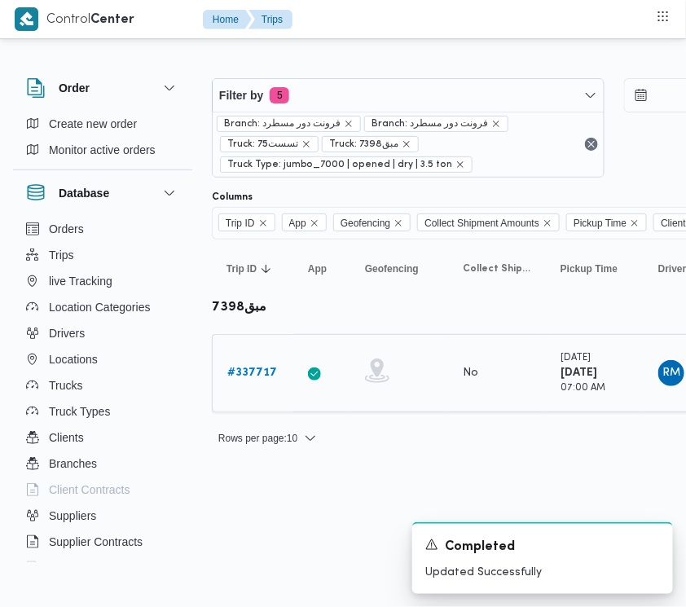
click at [242, 368] on b "# 337717" at bounding box center [252, 373] width 50 height 11
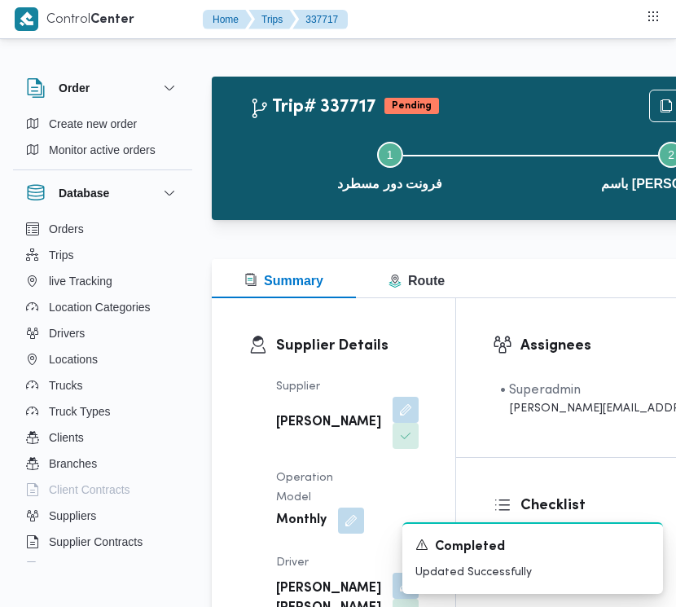
scroll to position [531, 0]
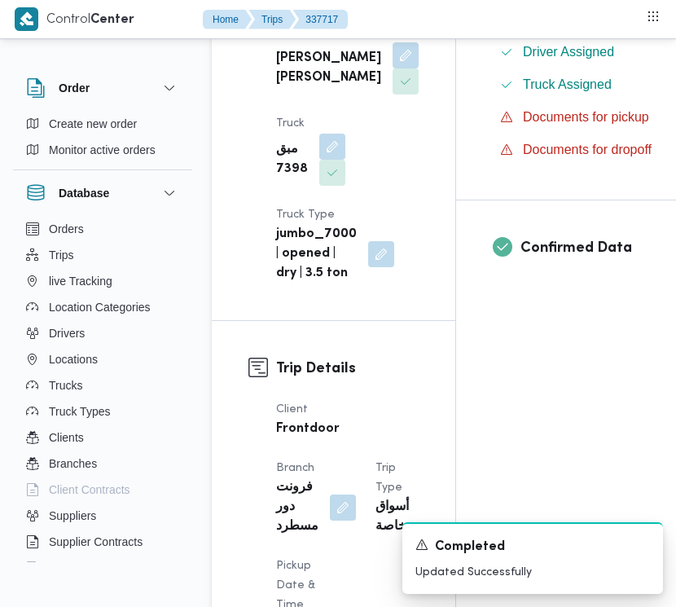
click at [675, 205] on div "Confirmed Data" at bounding box center [648, 258] width 385 height 116
click at [393, 68] on button "button" at bounding box center [406, 55] width 26 height 26
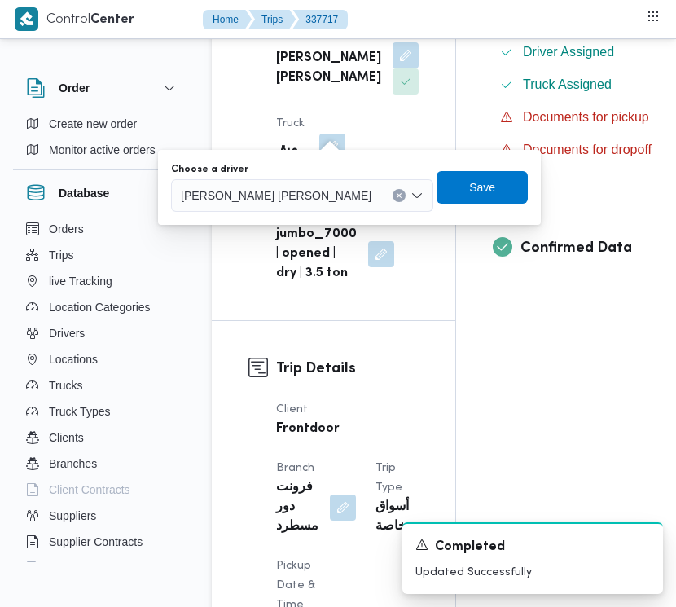
click at [292, 185] on div "[PERSON_NAME] [PERSON_NAME]" at bounding box center [302, 195] width 262 height 33
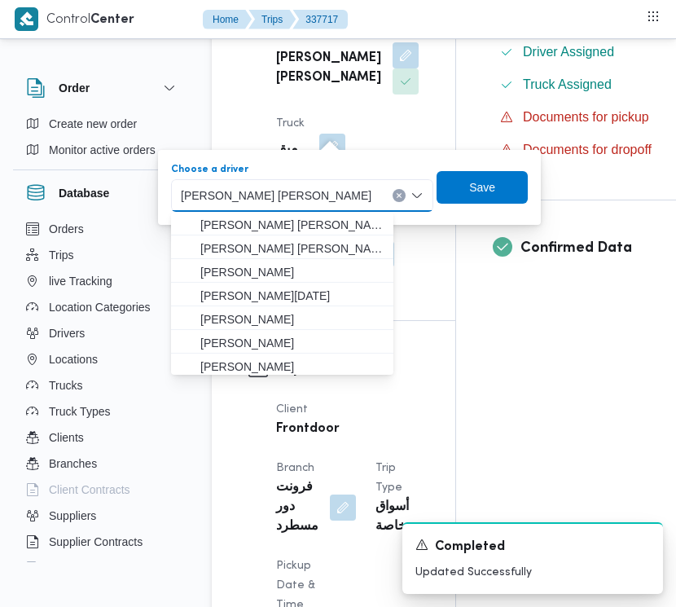
paste input "[PERSON_NAME]"
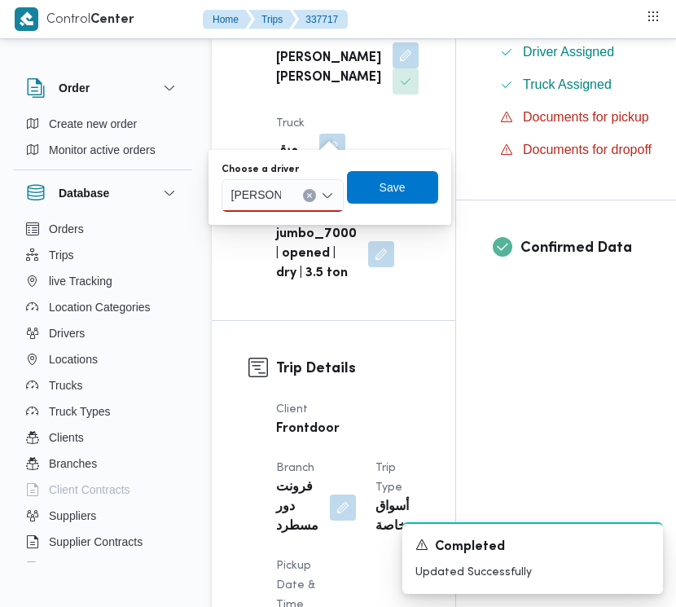
click at [282, 202] on div "[PERSON_NAME] [PERSON_NAME]" at bounding box center [256, 196] width 56 height 26
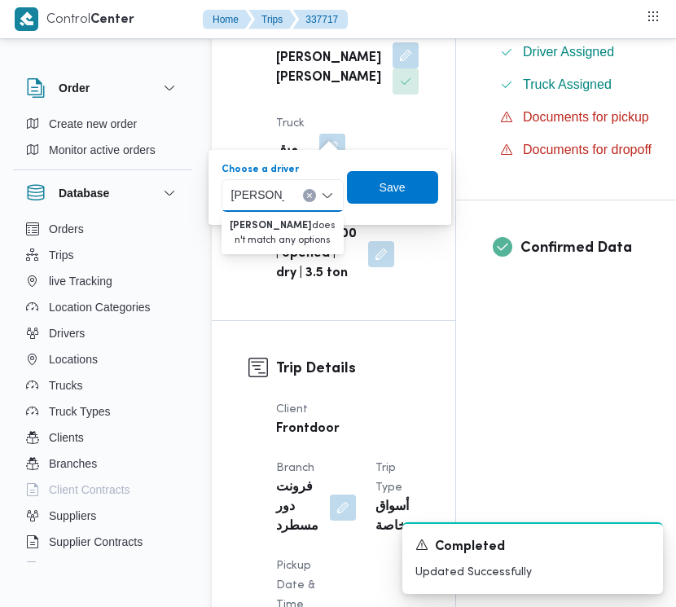
type input "[PERSON_NAME]"
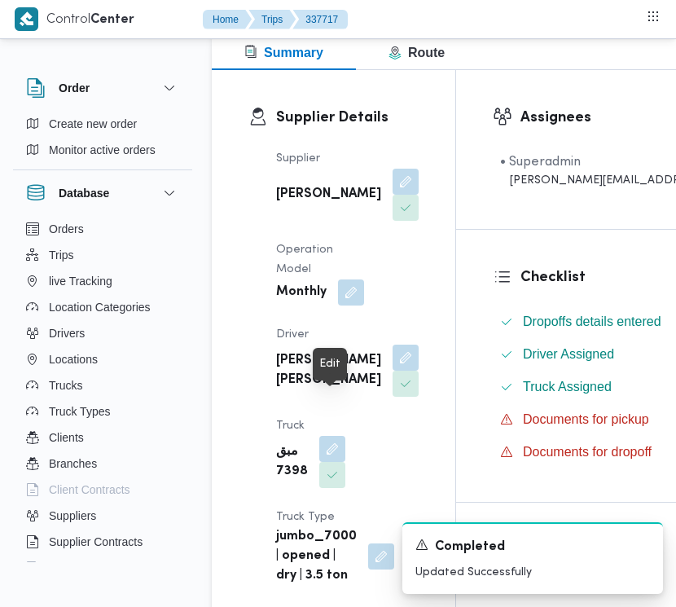
scroll to position [220, 0]
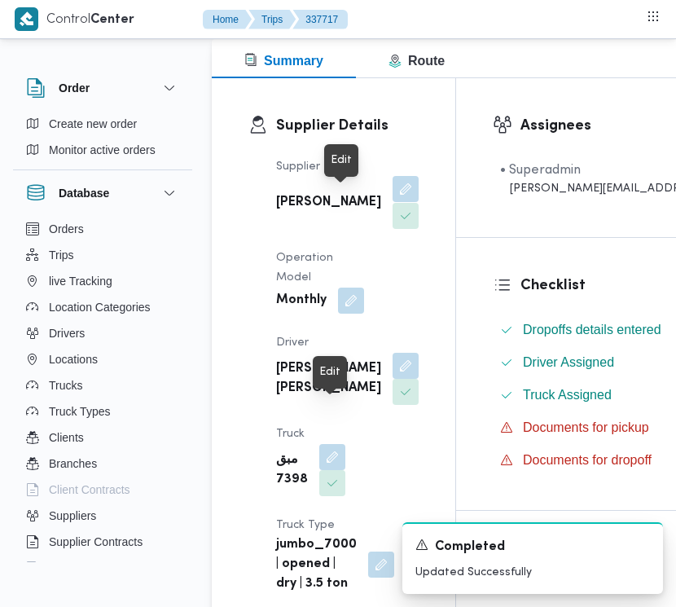
click at [393, 200] on button "button" at bounding box center [406, 189] width 26 height 26
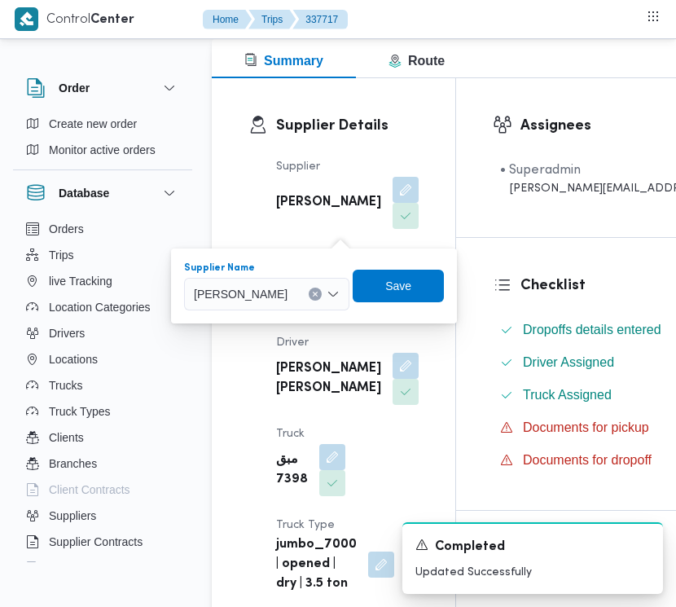
click at [318, 310] on div "[PERSON_NAME]" at bounding box center [266, 294] width 165 height 33
paste input "[PERSON_NAME][DATE]"
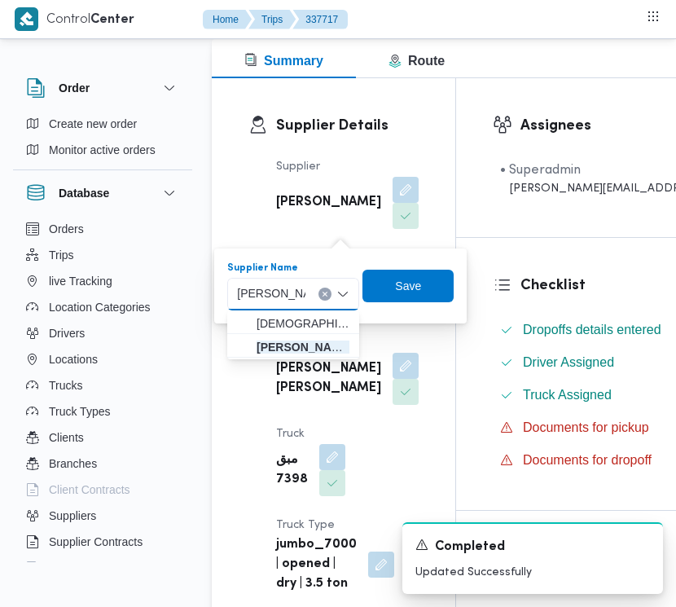
type input "[PERSON_NAME][DATE] [PERSON_NAME]"
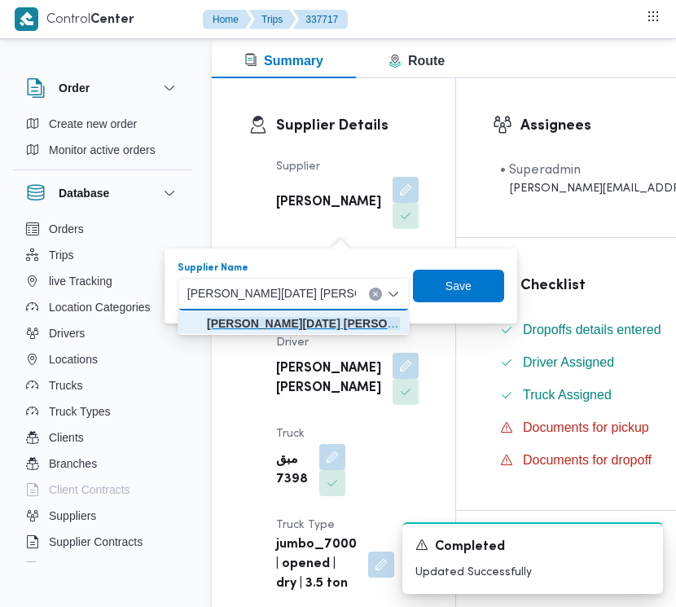
click at [372, 324] on mark "[PERSON_NAME][DATE] [PERSON_NAME]" at bounding box center [323, 323] width 232 height 13
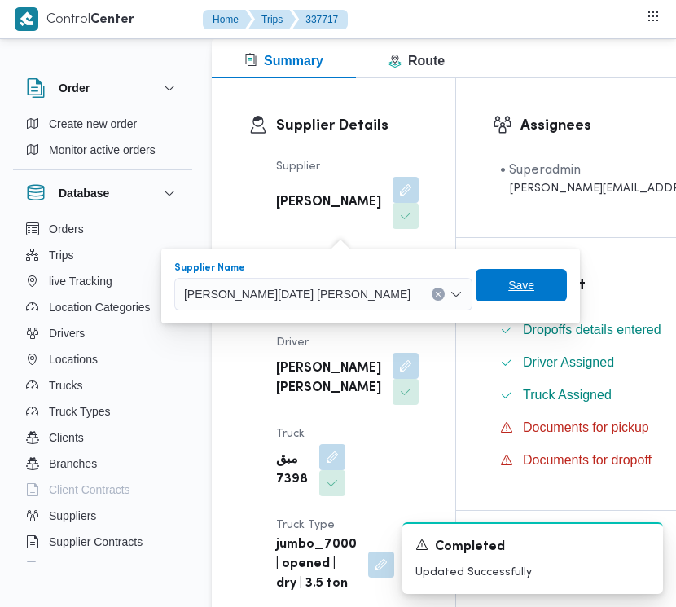
click at [509, 294] on span "Save" at bounding box center [522, 285] width 26 height 20
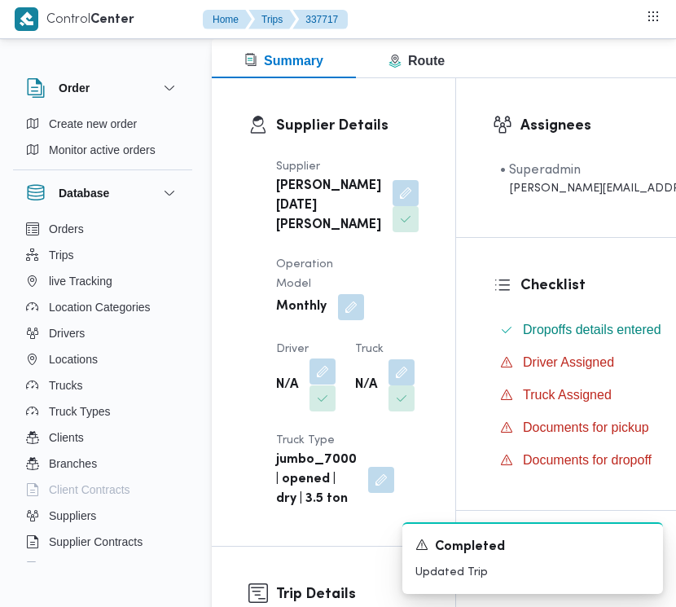
click at [322, 385] on button "button" at bounding box center [323, 372] width 26 height 26
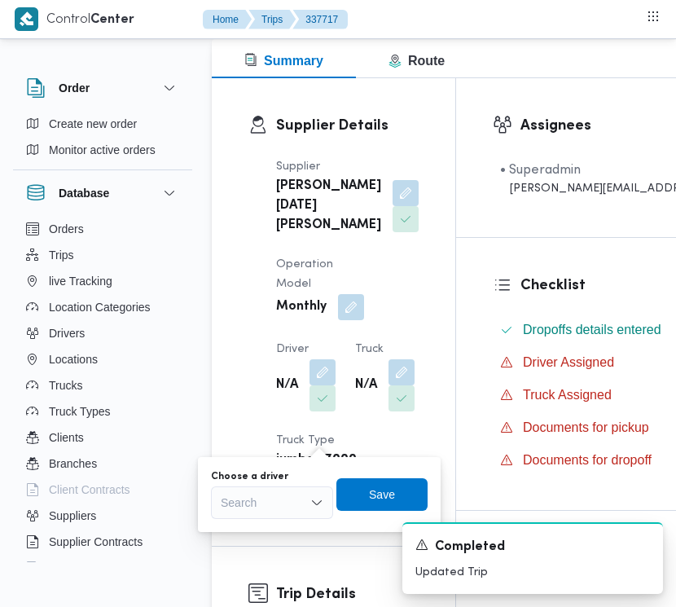
click at [283, 482] on div "Choose a driver" at bounding box center [272, 476] width 122 height 13
click at [275, 503] on div "Search" at bounding box center [272, 503] width 122 height 33
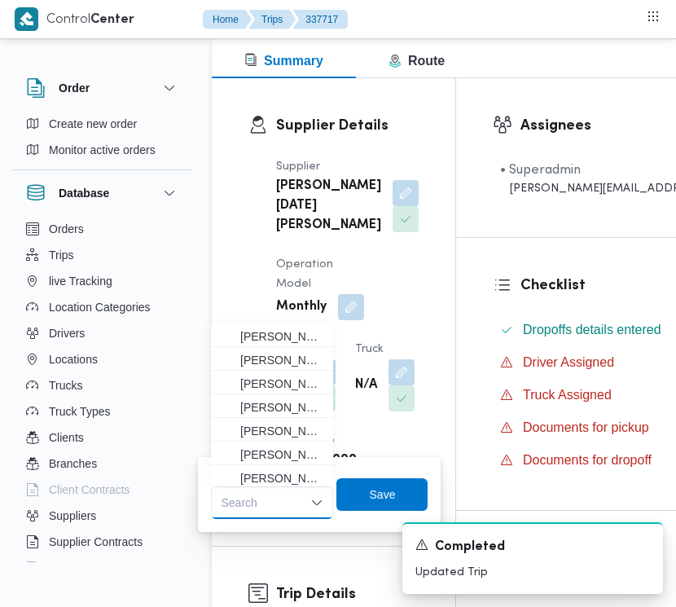
paste input "[PERSON_NAME]"
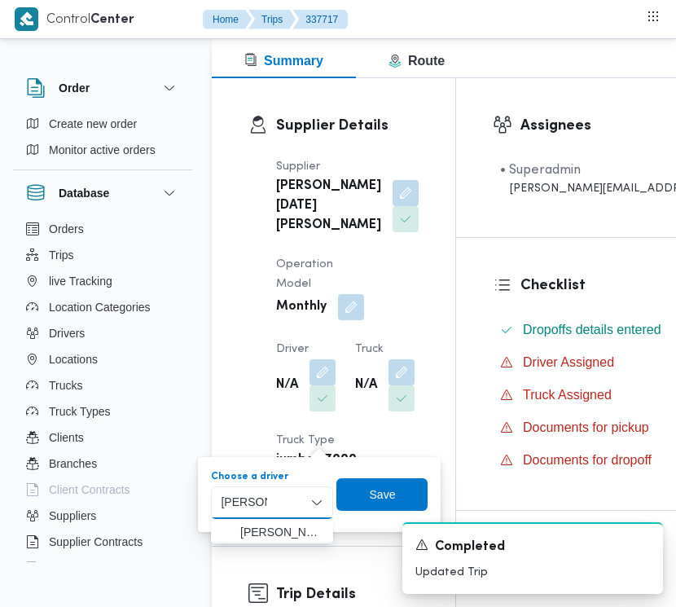
type input "[PERSON_NAME]"
click at [335, 531] on mark "[PERSON_NAME]" at bounding box center [382, 532] width 95 height 13
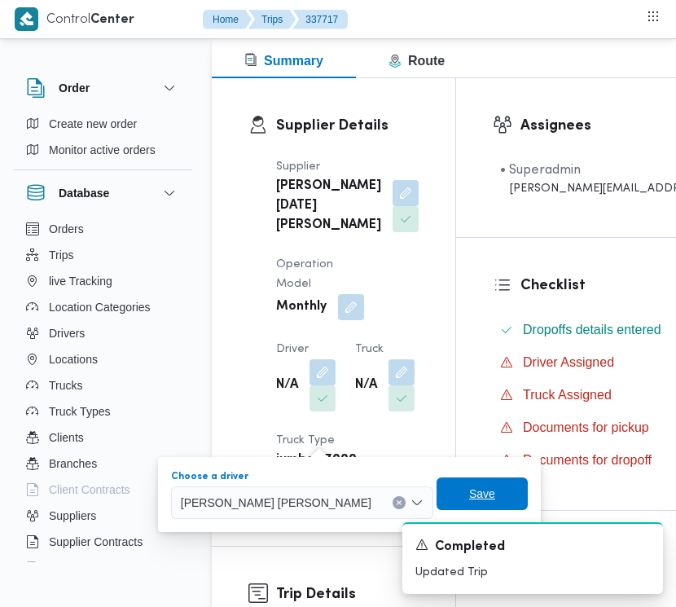
click at [469, 491] on span "Save" at bounding box center [482, 494] width 26 height 20
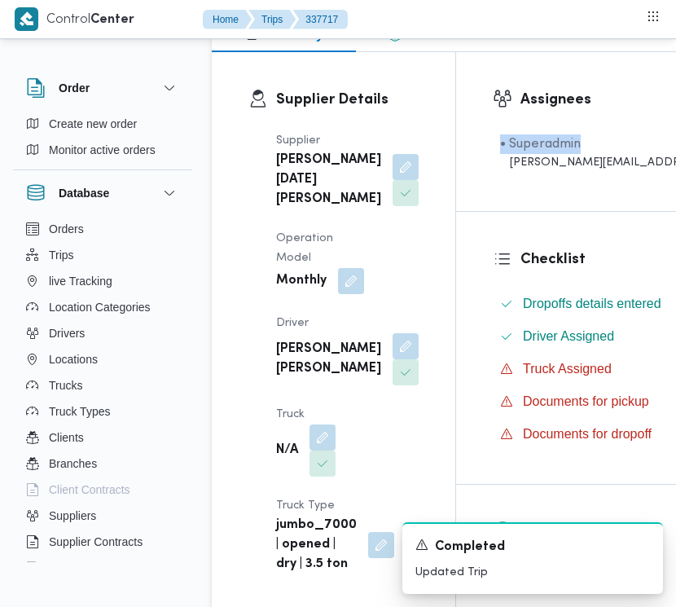
scroll to position [246, 2]
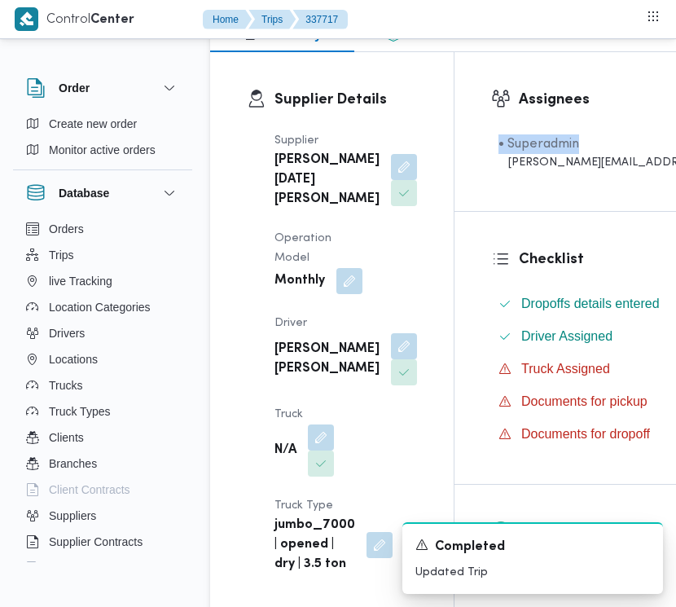
drag, startPoint x: 673, startPoint y: 112, endPoint x: 670, endPoint y: 126, distance: 14.2
click at [670, 126] on div "Assignees • Superadmin [PERSON_NAME][EMAIL_ADDRESS][DOMAIN_NAME]" at bounding box center [647, 131] width 385 height 159
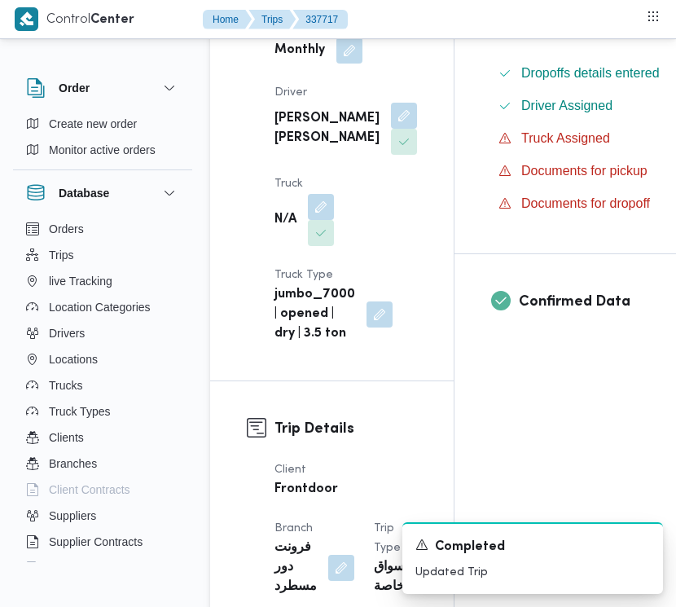
scroll to position [520, 2]
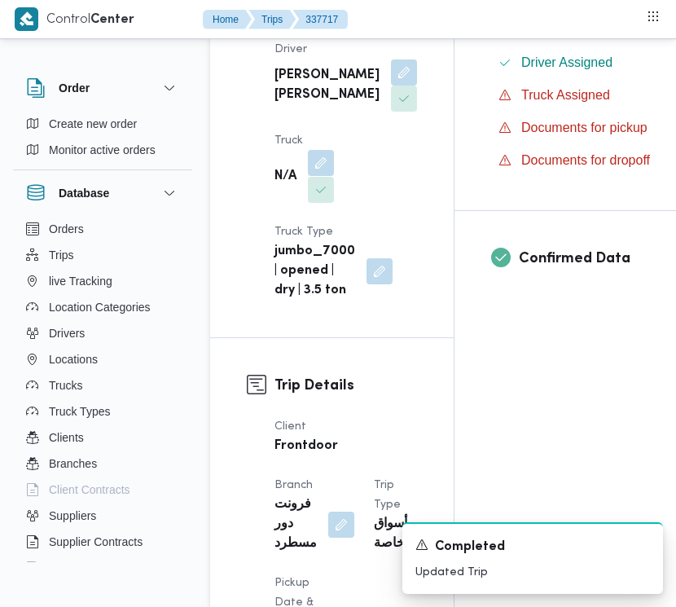
click at [316, 176] on button "button" at bounding box center [321, 163] width 26 height 26
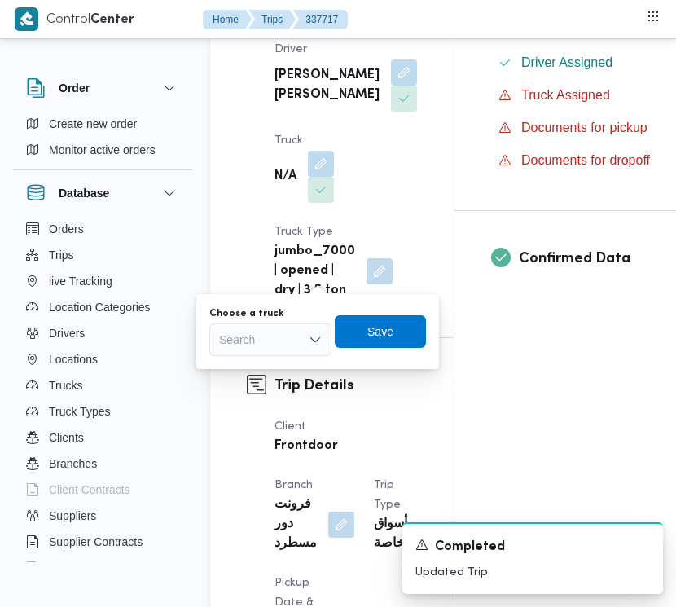
click at [287, 345] on div "Search" at bounding box center [270, 340] width 122 height 33
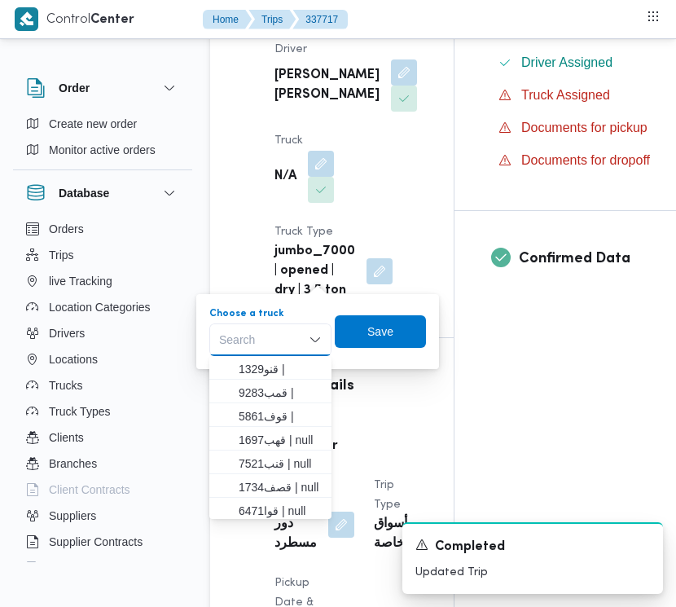
paste input "1697"
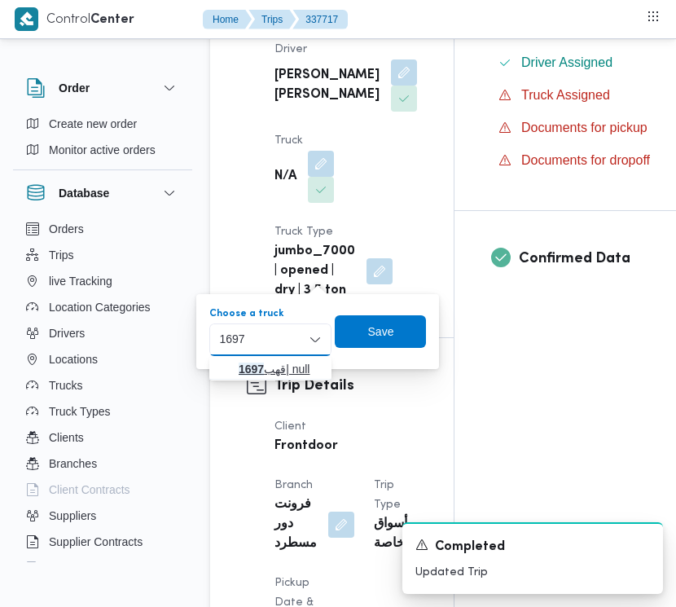
type input "1697"
click at [239, 372] on mark "1697" at bounding box center [251, 369] width 25 height 13
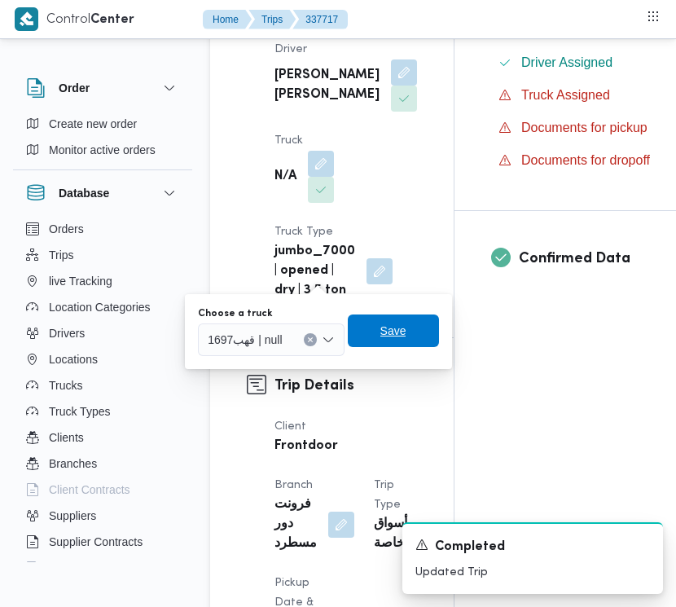
click at [383, 335] on span "Save" at bounding box center [394, 331] width 26 height 20
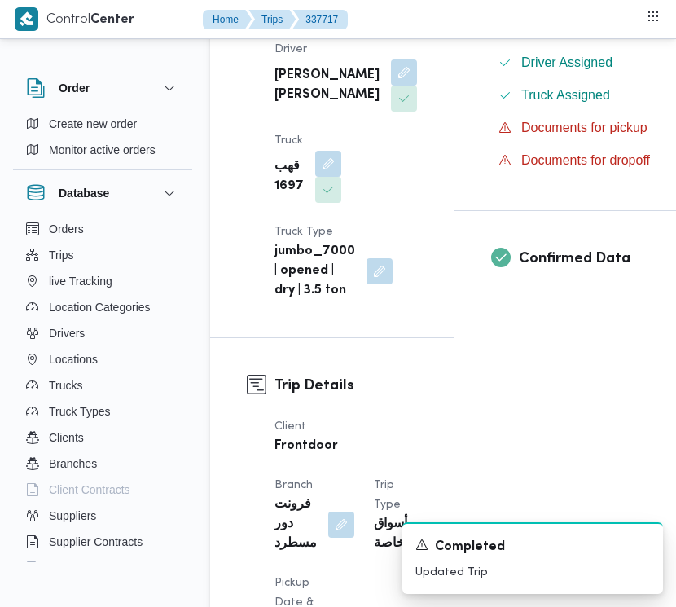
drag, startPoint x: 674, startPoint y: 114, endPoint x: 685, endPoint y: 129, distance: 18.1
click at [674, 129] on div "Checklist Dropoffs details entered Driver Assigned Truck Assigned Documents for…" at bounding box center [647, 74] width 385 height 272
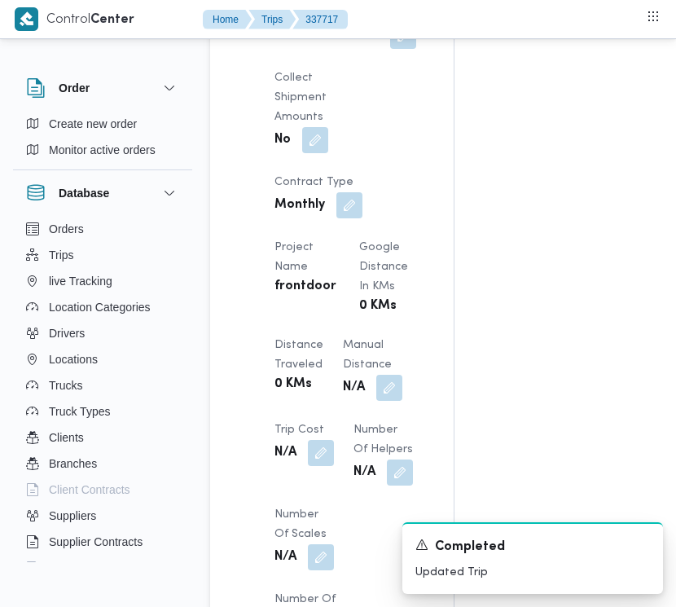
scroll to position [1292, 2]
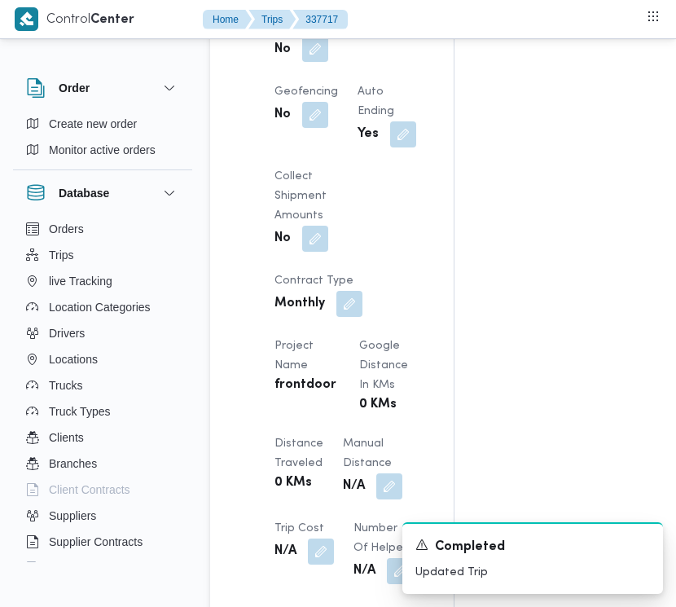
click at [328, 62] on button "button" at bounding box center [315, 49] width 26 height 26
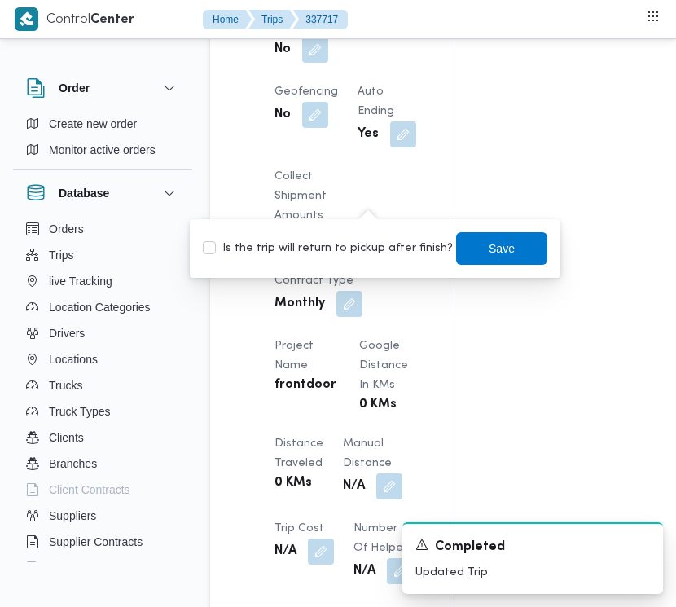
click at [350, 242] on label "Is the trip will return to pickup after finish?" at bounding box center [328, 249] width 250 height 20
checkbox input "true"
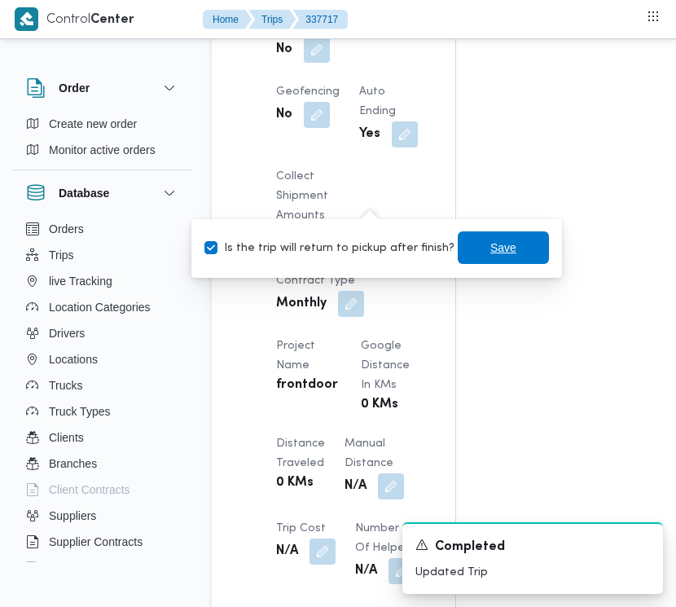
click at [458, 251] on span "Save" at bounding box center [503, 247] width 91 height 33
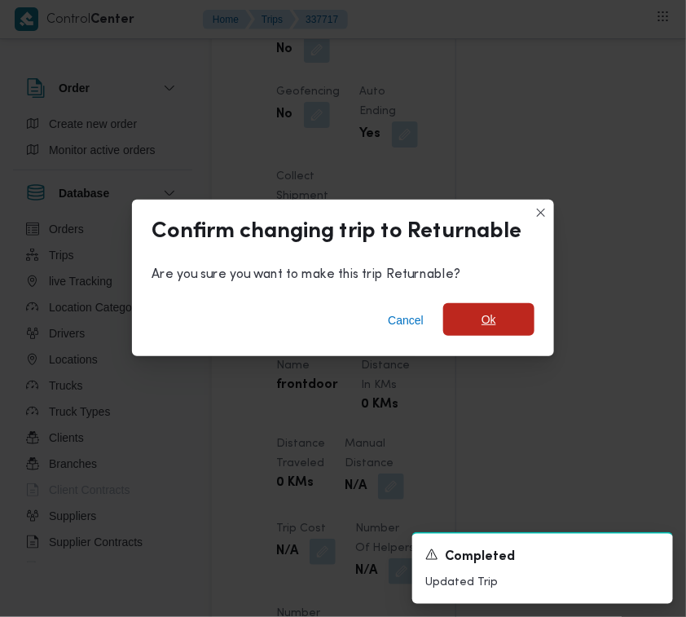
click at [489, 318] on span "Ok" at bounding box center [489, 320] width 15 height 20
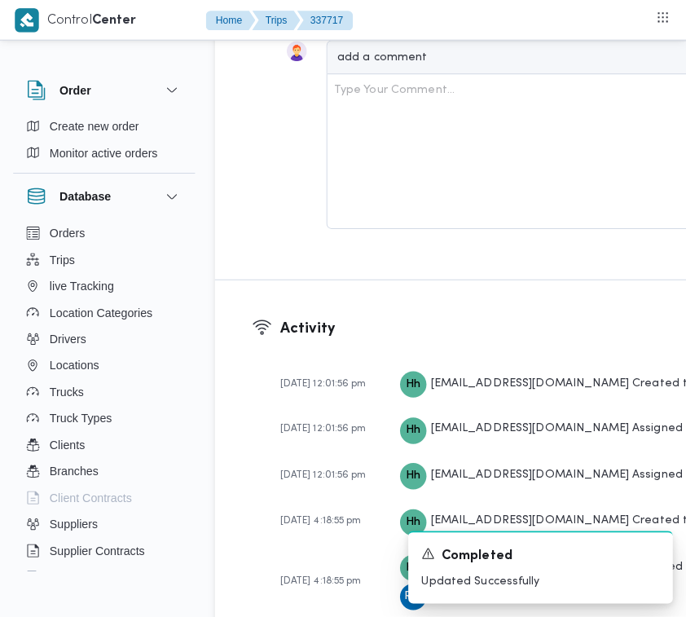
scroll to position [3330, 0]
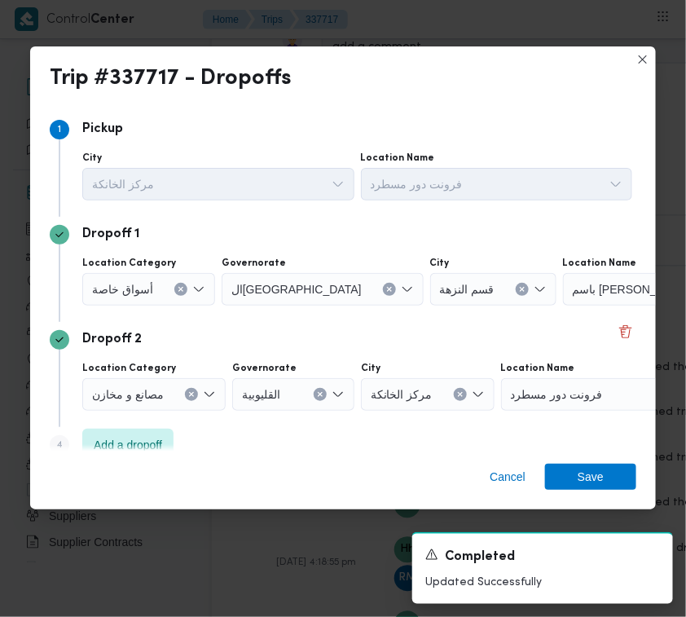
click at [176, 278] on div "أسواق خاصة" at bounding box center [148, 289] width 133 height 33
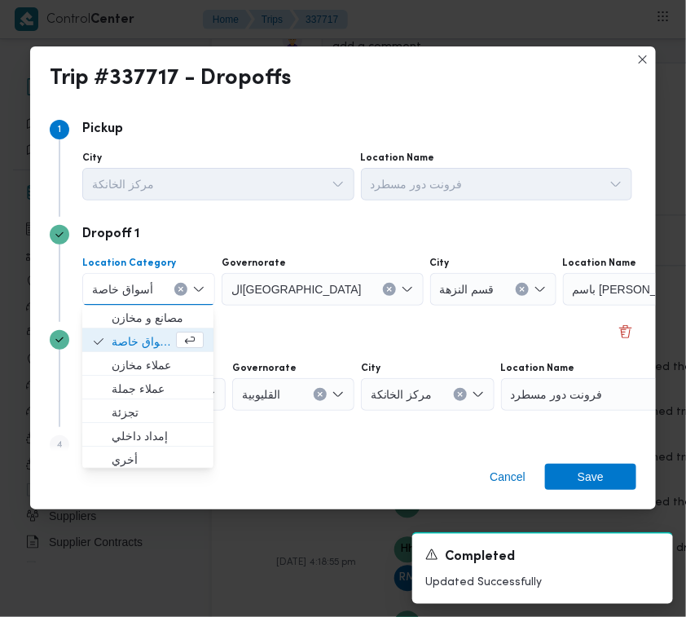
click at [442, 294] on div "قسم النزهة" at bounding box center [493, 289] width 126 height 33
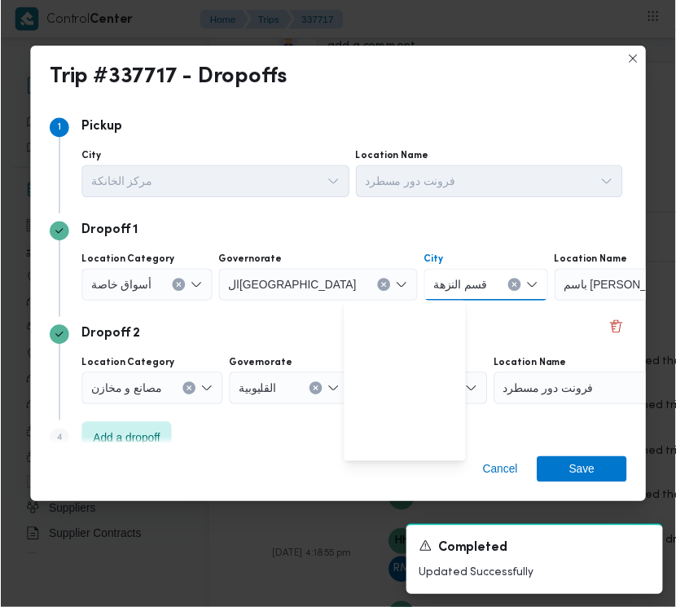
scroll to position [310, 0]
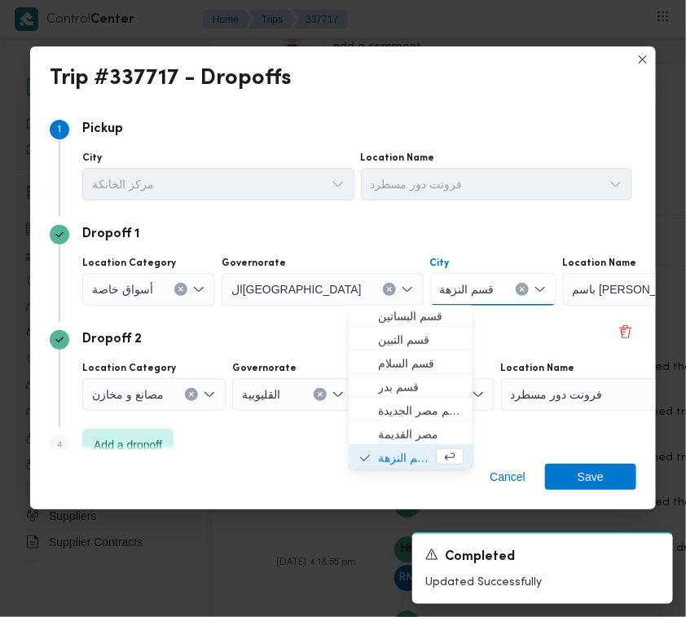
click at [516, 294] on button "Clear input" at bounding box center [522, 289] width 13 height 13
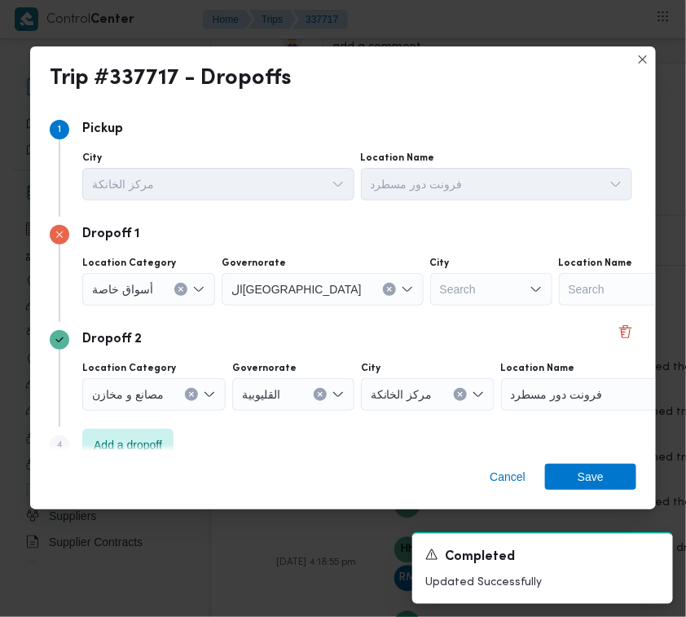
click at [559, 285] on div "Search" at bounding box center [661, 289] width 204 height 33
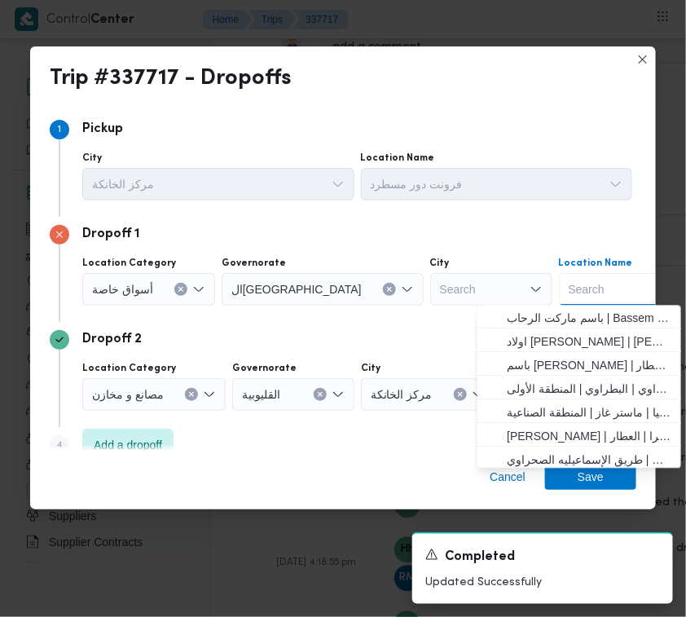
paste input "Lulu"
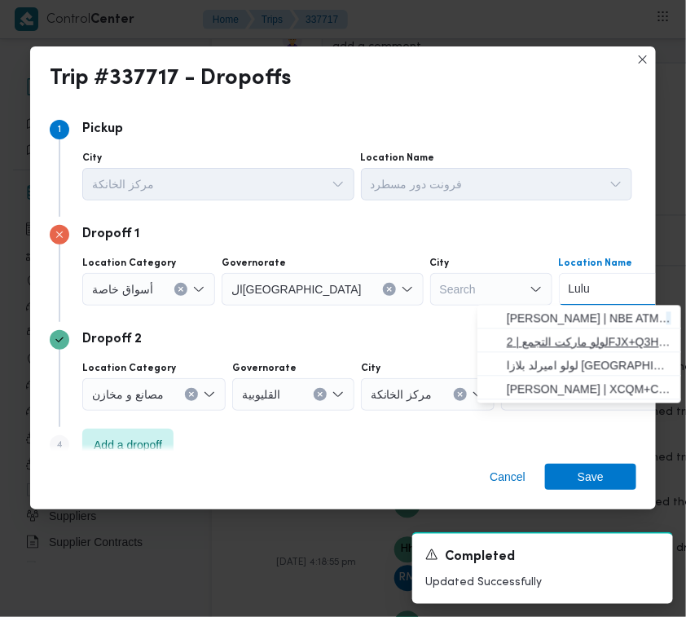
type input "Lulu"
click at [531, 344] on span "لولو ماركت التجمع | 2FJX+Q3H | null" at bounding box center [589, 342] width 165 height 20
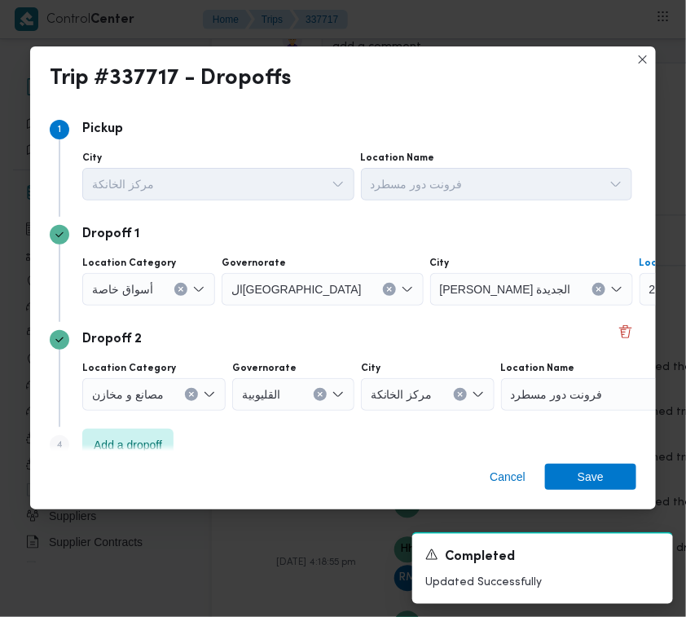
click at [605, 501] on div "Cancel Save" at bounding box center [343, 480] width 626 height 59
click at [604, 478] on span "Save" at bounding box center [590, 476] width 91 height 26
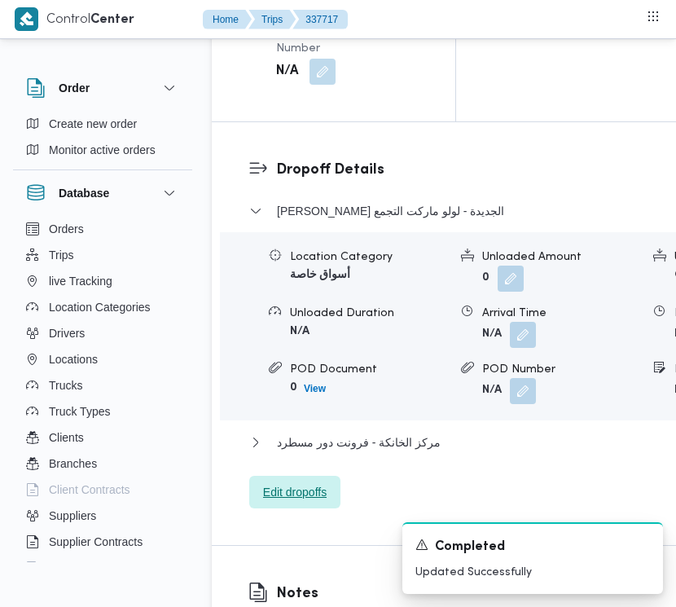
scroll to position [2610, 0]
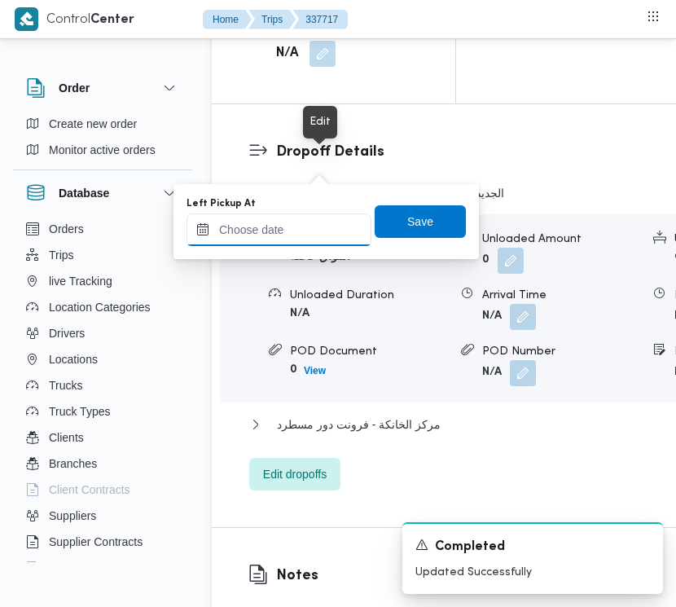
click at [330, 217] on input "Left Pickup At" at bounding box center [279, 230] width 185 height 33
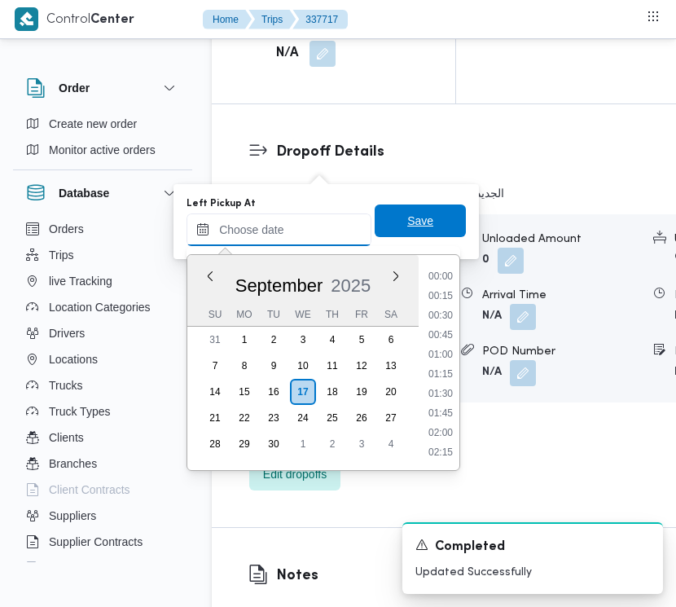
paste input "[DATE] 9:00:00 AM"
type input "[DATE] 9:00:00 AM"
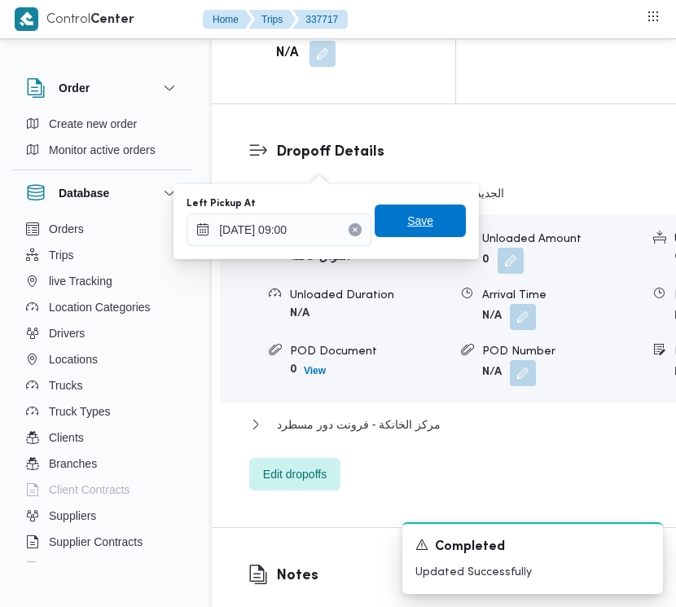
click at [407, 224] on span "Save" at bounding box center [420, 221] width 26 height 20
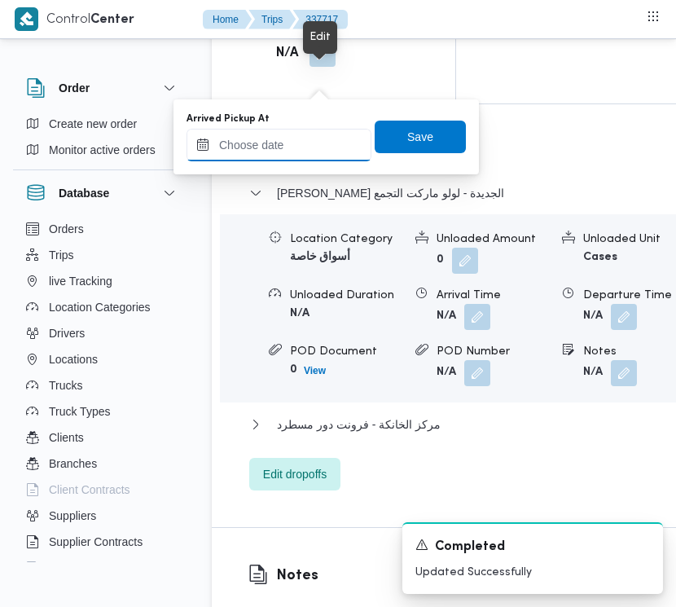
click at [322, 143] on input "Arrived Pickup At" at bounding box center [279, 145] width 185 height 33
paste input "[DATE] 9:00:00 AM"
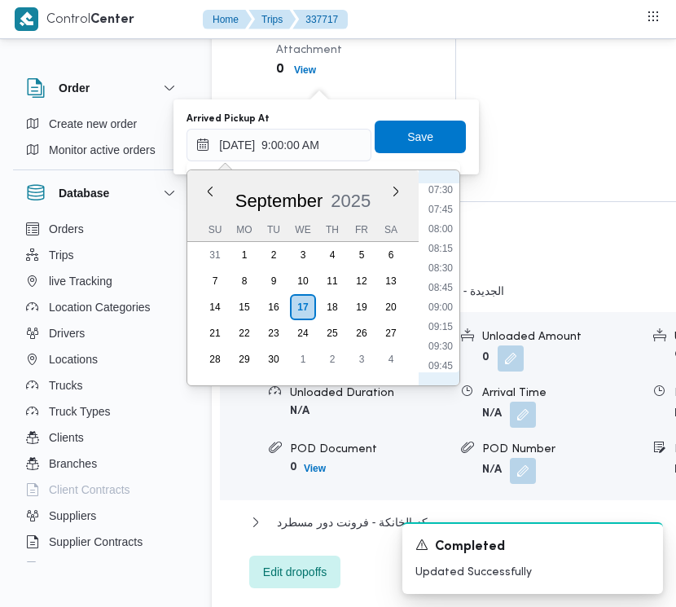
scroll to position [543, 0]
click at [453, 255] on li "07:45" at bounding box center [440, 255] width 37 height 16
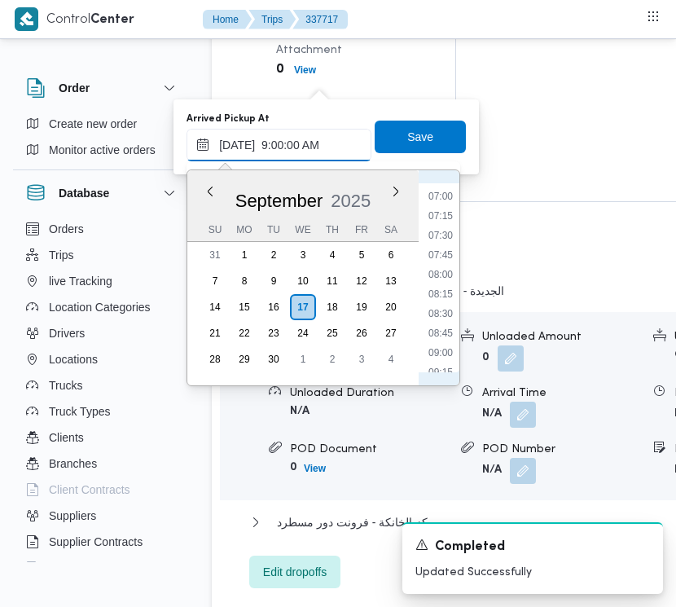
type input "[DATE] 07:45"
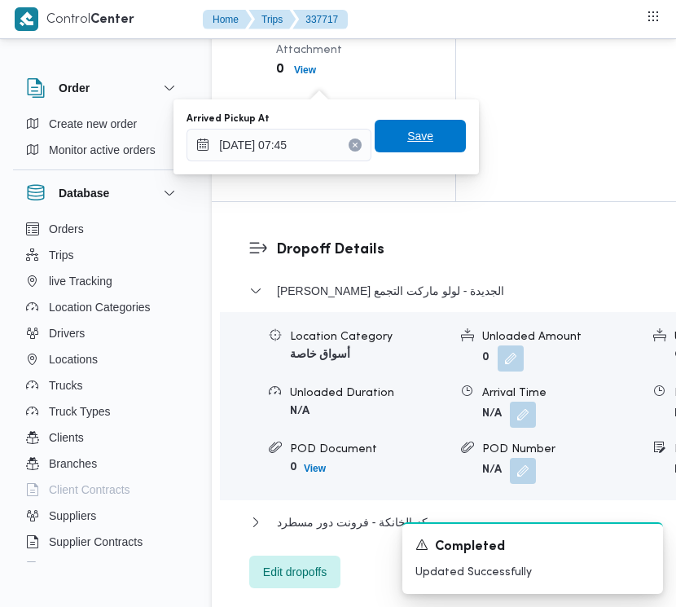
click at [417, 143] on span "Save" at bounding box center [420, 136] width 26 height 20
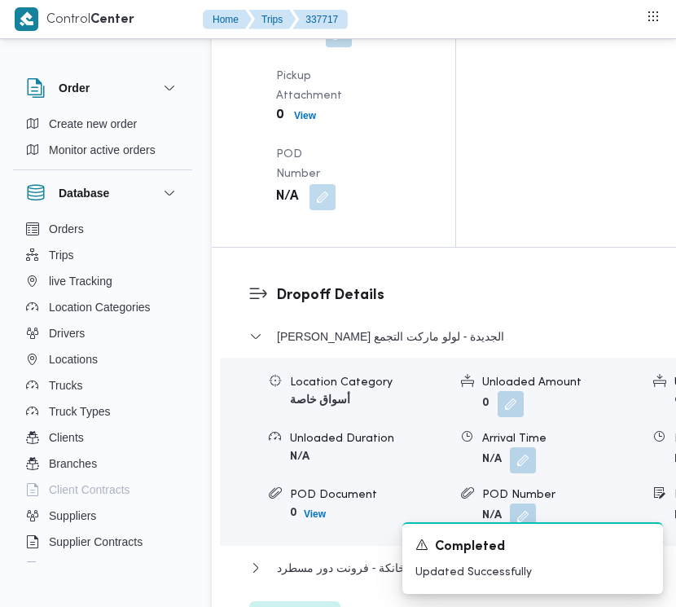
scroll to position [0, 0]
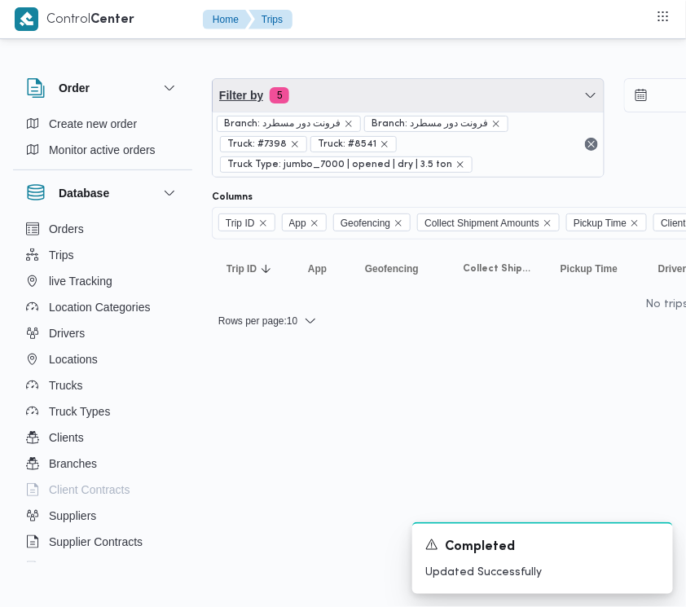
click at [363, 100] on span "Filter by 5" at bounding box center [408, 95] width 391 height 33
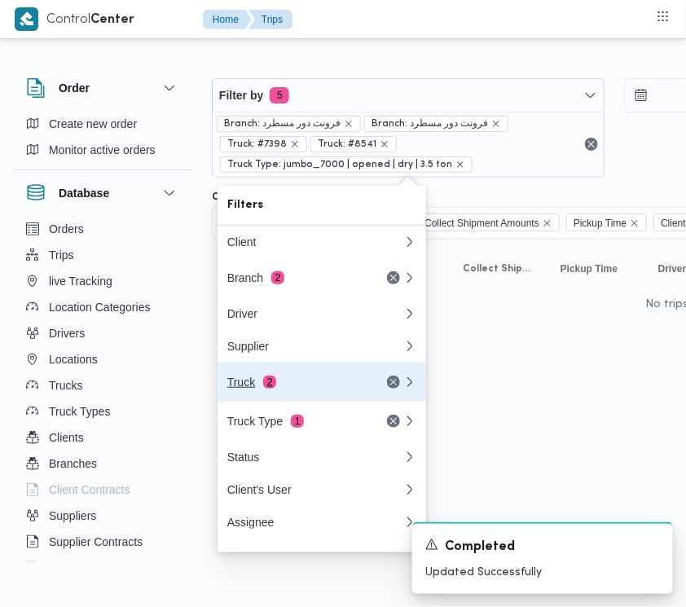
click at [300, 376] on button "Truck 2" at bounding box center [322, 382] width 209 height 39
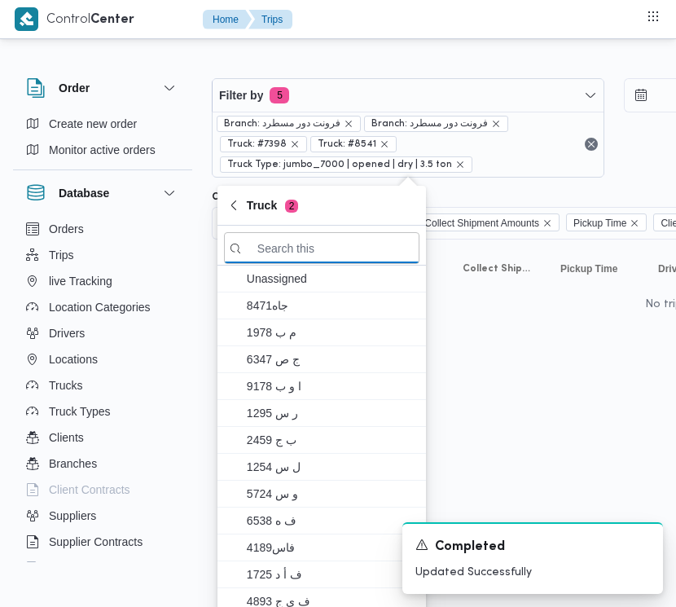
paste input "9583"
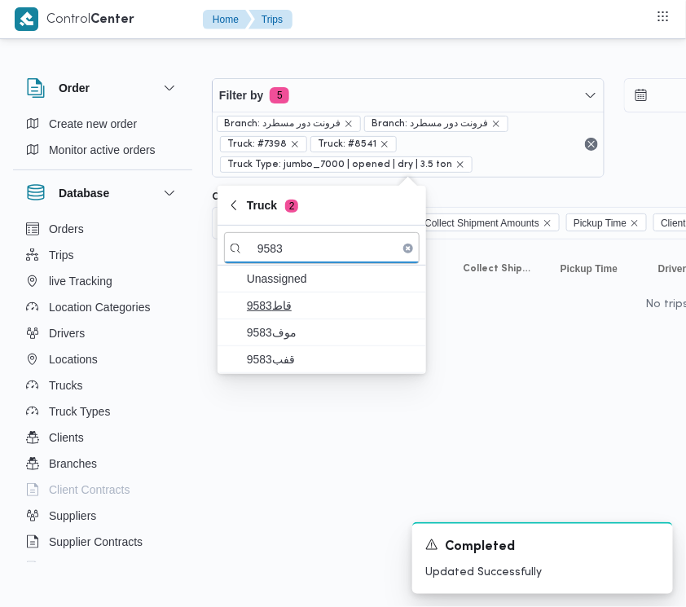
type input "9583"
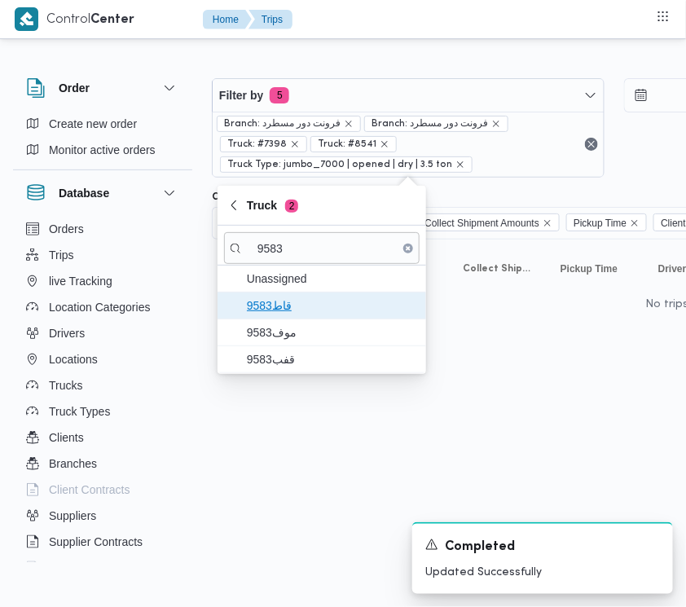
click at [307, 307] on span "9583قاط" at bounding box center [332, 306] width 170 height 20
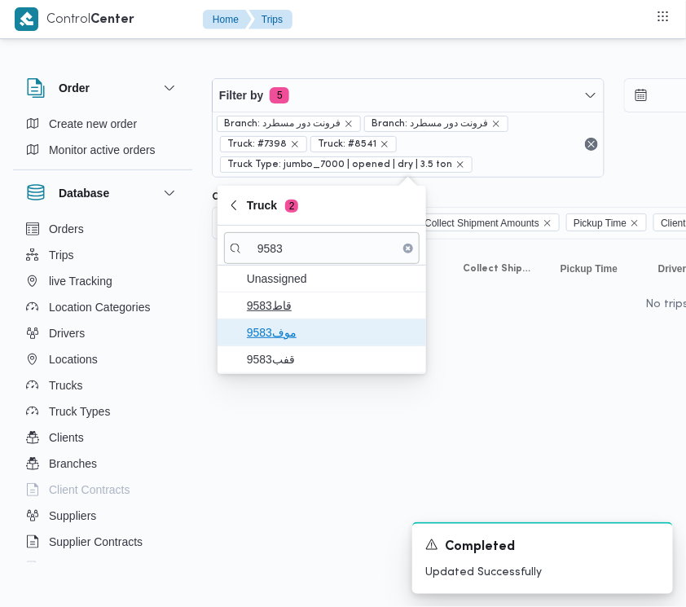
click at [307, 323] on span "موف9583" at bounding box center [332, 333] width 170 height 20
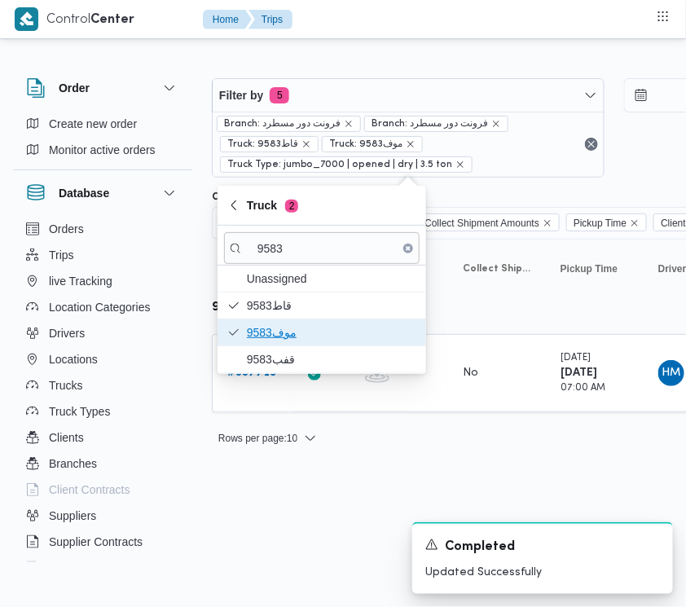
click at [308, 339] on span "موف9583" at bounding box center [332, 333] width 170 height 20
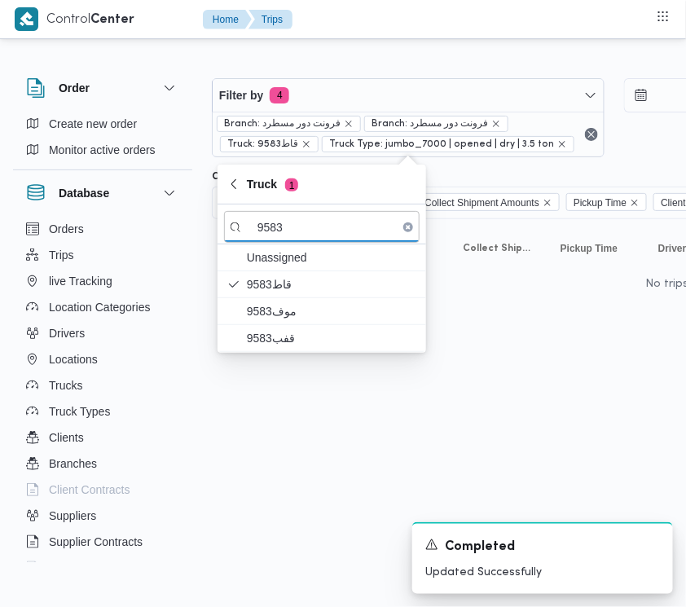
click at [293, 359] on html "Control Center Home Trips Order Create new order Monitor active orders Database…" at bounding box center [343, 303] width 686 height 607
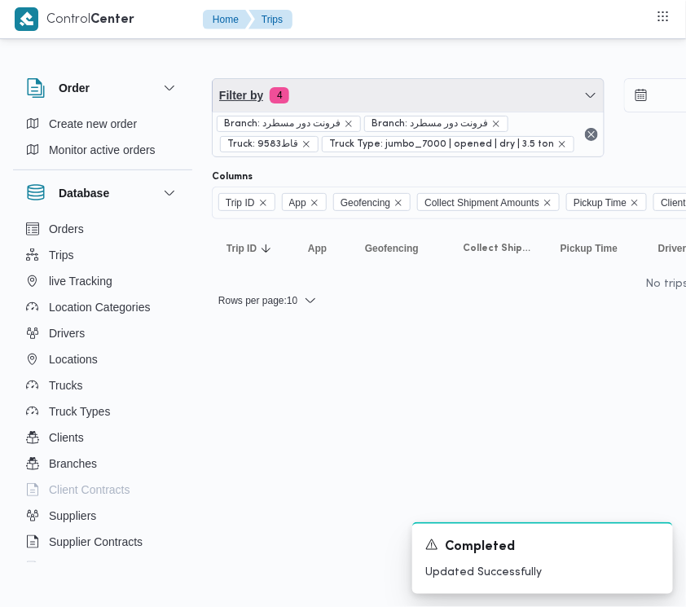
click at [324, 99] on span "Filter by 4" at bounding box center [408, 95] width 391 height 33
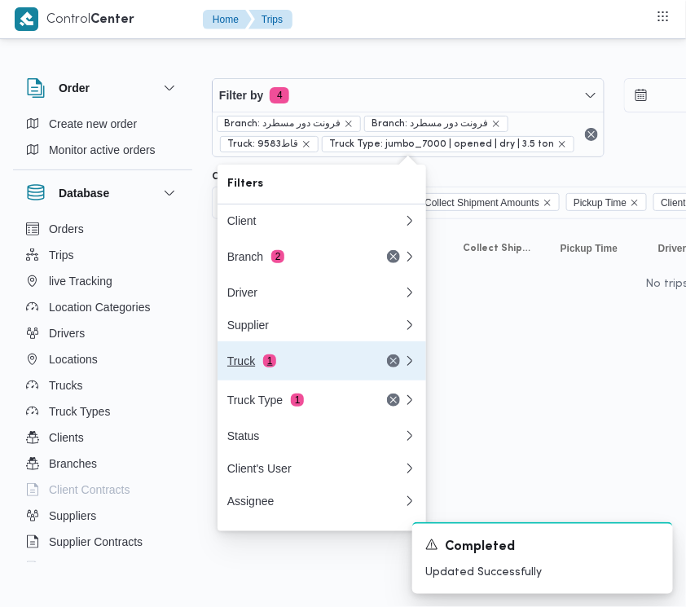
click at [298, 359] on div "Truck 1" at bounding box center [316, 360] width 196 height 39
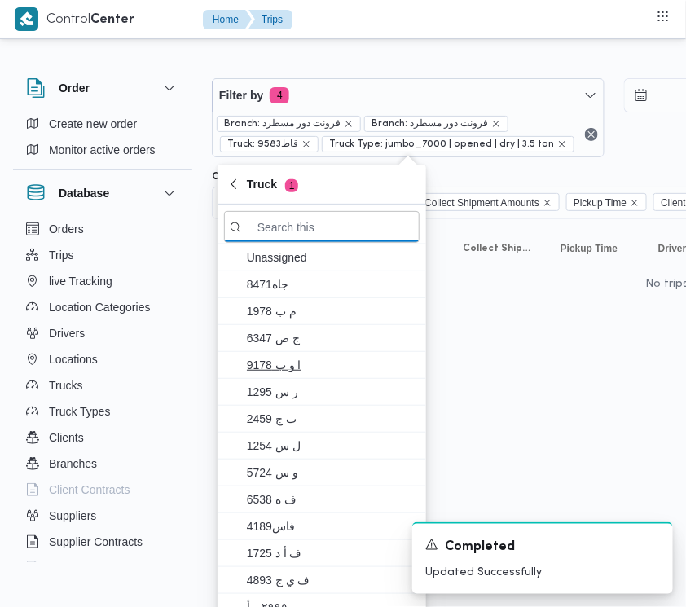
paste input "9583"
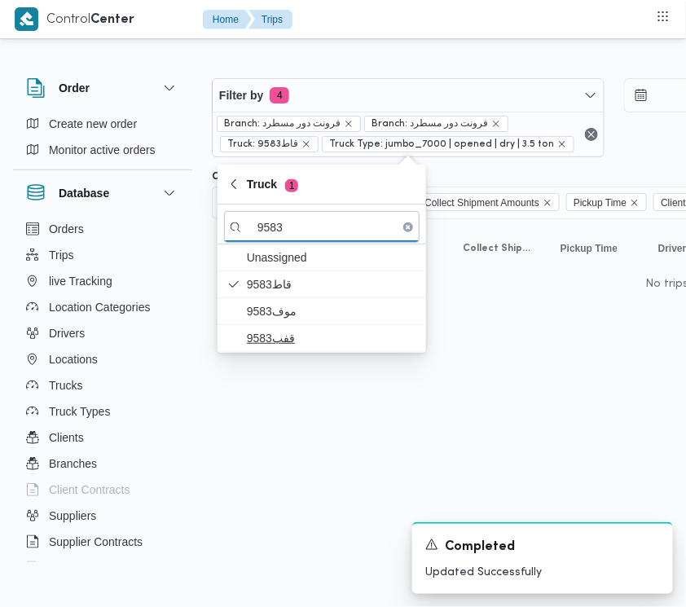
type input "9583"
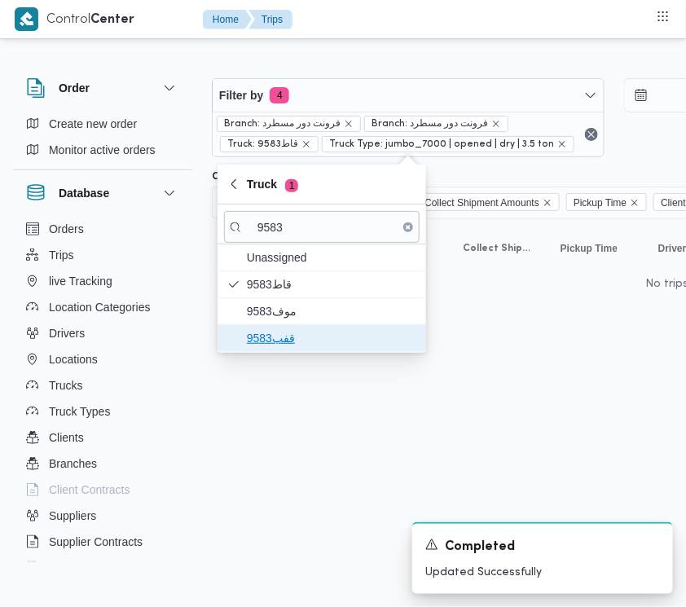
click at [245, 351] on span "قفب9583" at bounding box center [322, 338] width 196 height 26
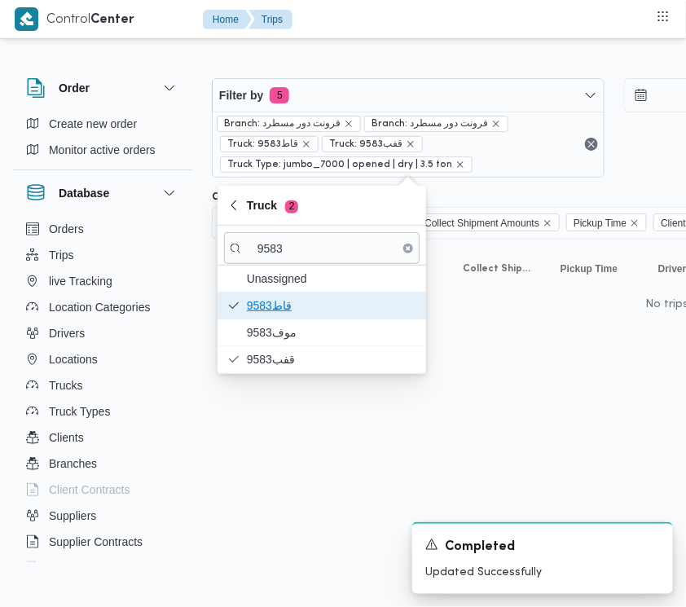
click at [271, 311] on span "9583قاط" at bounding box center [332, 306] width 170 height 20
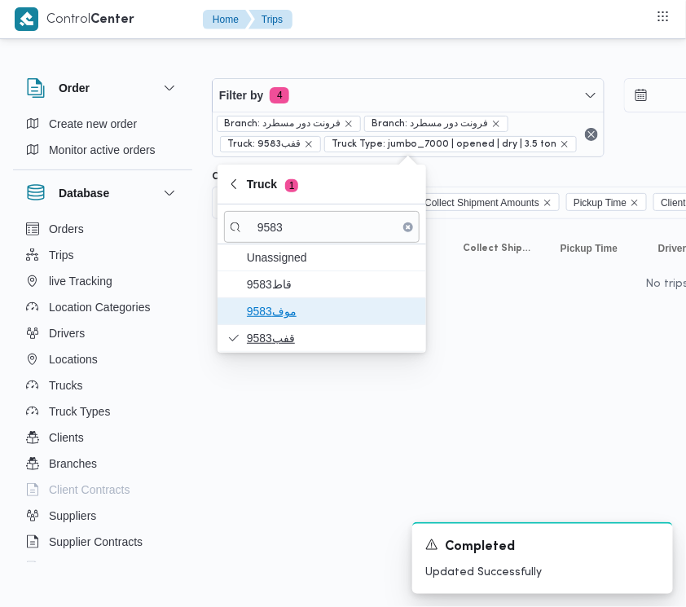
drag, startPoint x: 274, startPoint y: 315, endPoint x: 286, endPoint y: 330, distance: 19.1
click at [286, 330] on div "Unassigned 9583قاط موف9583 قفب9583" at bounding box center [322, 298] width 209 height 108
click at [284, 323] on span "موف9583" at bounding box center [322, 311] width 196 height 26
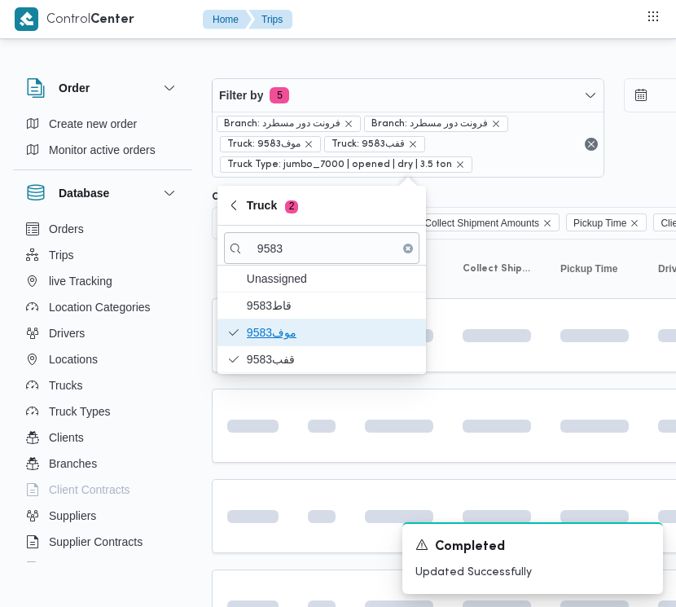
click at [284, 322] on span "موف9583" at bounding box center [322, 332] width 196 height 26
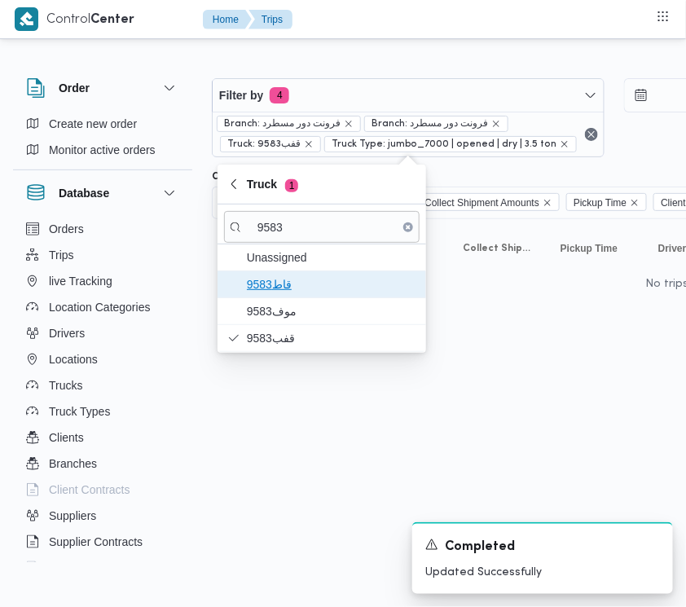
click at [278, 290] on span "9583قاط" at bounding box center [332, 285] width 170 height 20
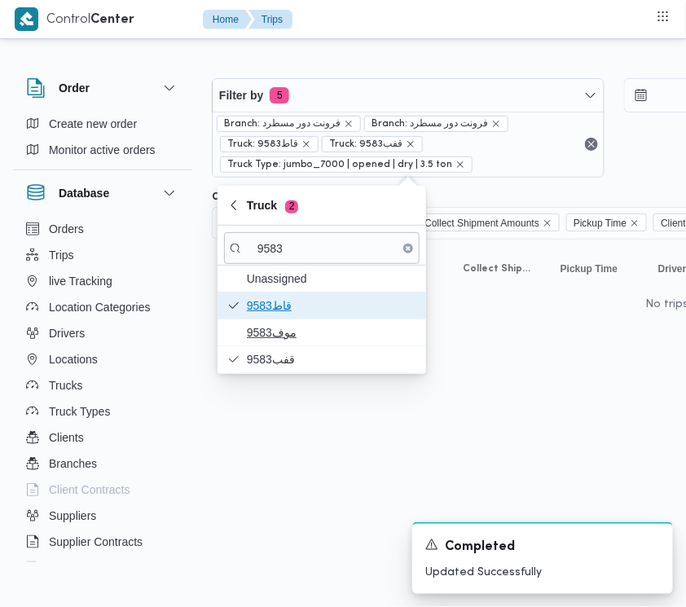
click at [280, 298] on span "9583قاط" at bounding box center [332, 306] width 170 height 20
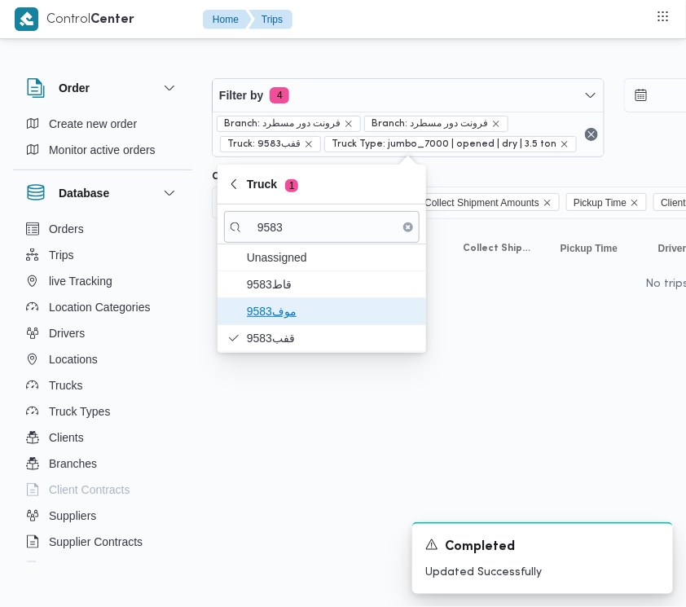
click at [284, 310] on span "موف9583" at bounding box center [332, 312] width 170 height 20
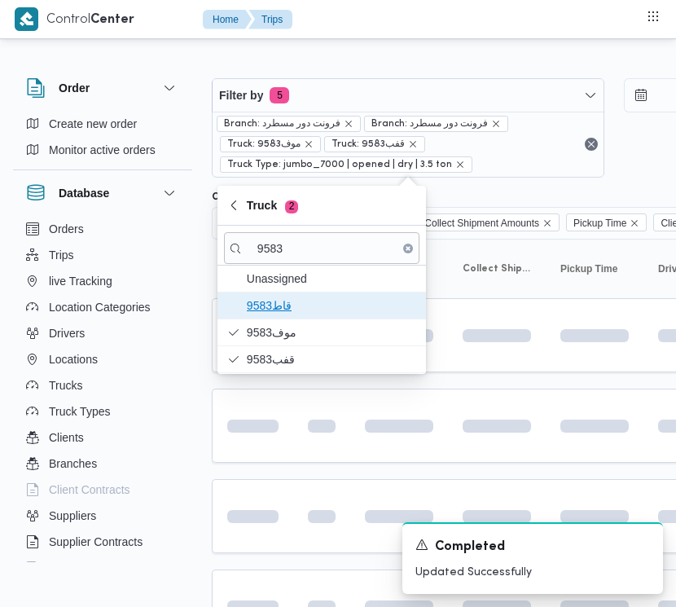
click at [284, 303] on span "9583قاط" at bounding box center [332, 306] width 170 height 20
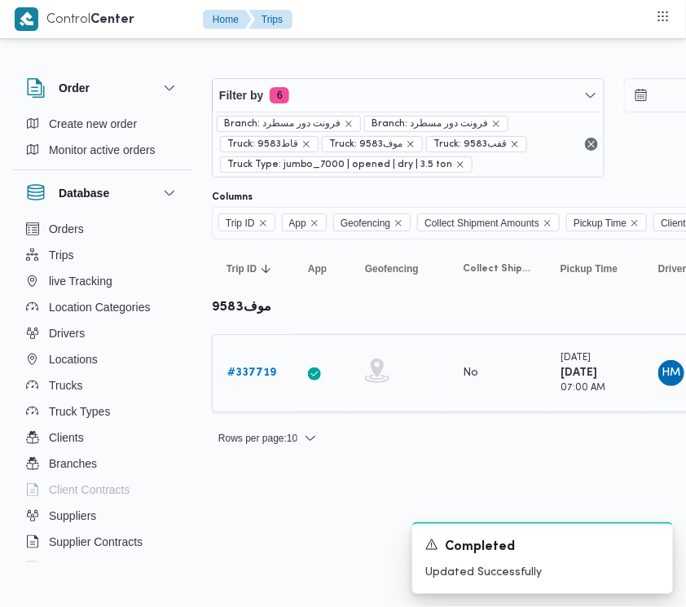
click at [263, 372] on b "# 337719" at bounding box center [251, 373] width 49 height 11
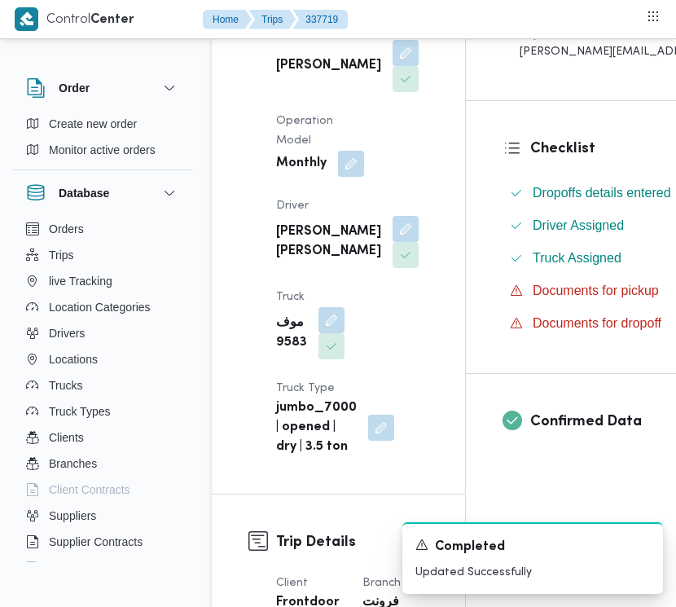
scroll to position [324, 0]
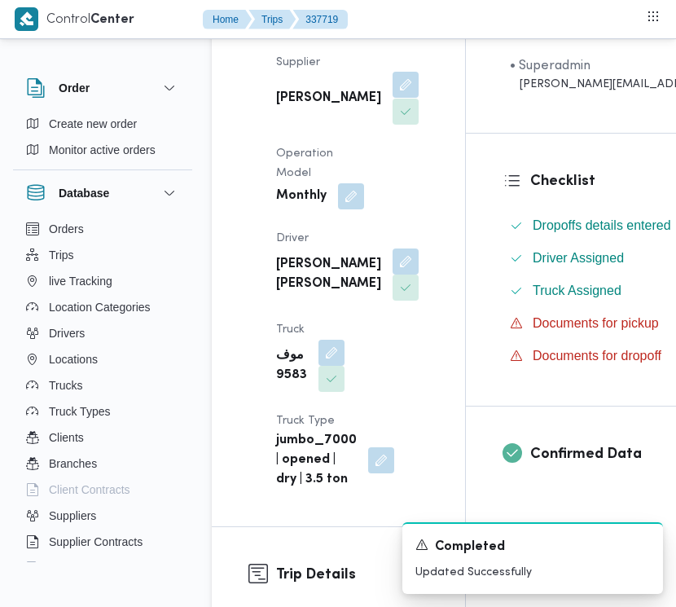
click at [393, 91] on button "button" at bounding box center [406, 85] width 26 height 26
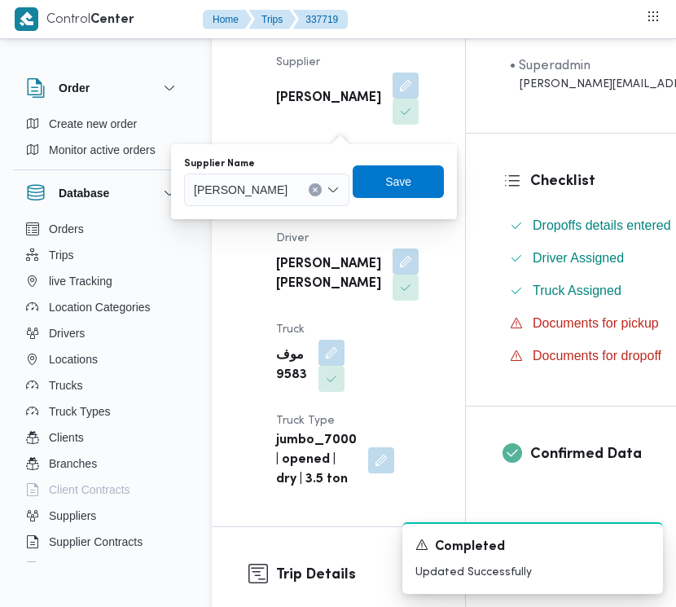
click at [342, 177] on div "[PERSON_NAME]" at bounding box center [266, 190] width 165 height 33
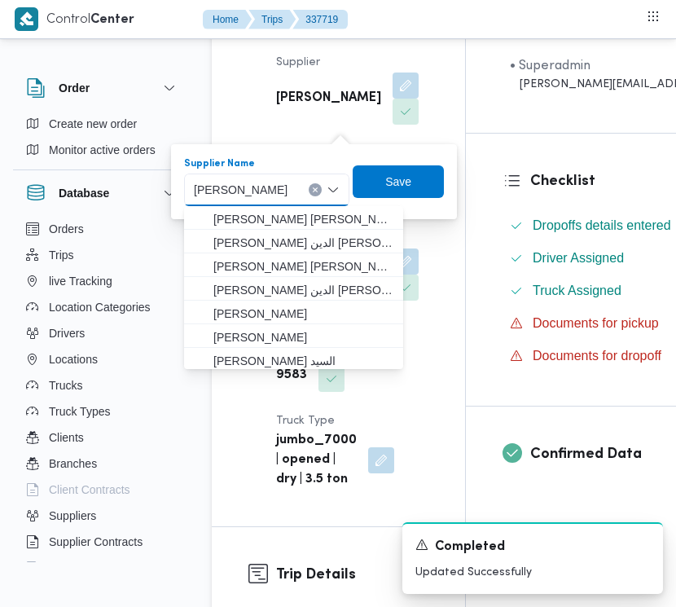
paste input "[PERSON_NAME]"
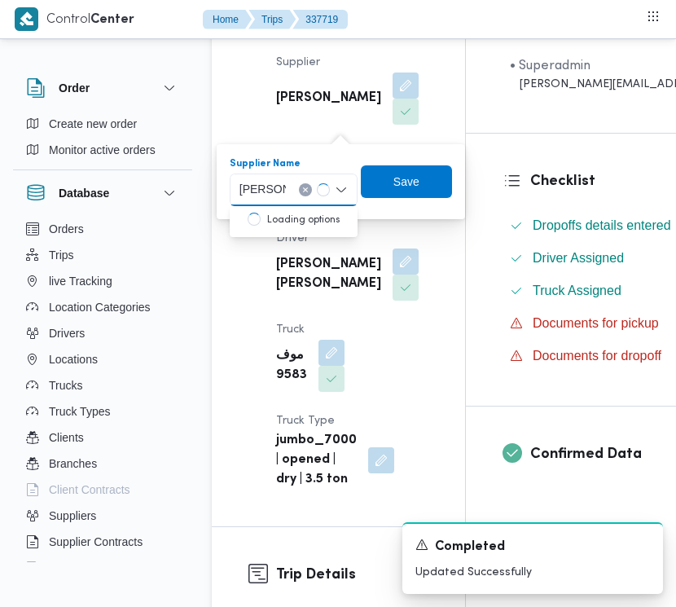
type input "[PERSON_NAME]"
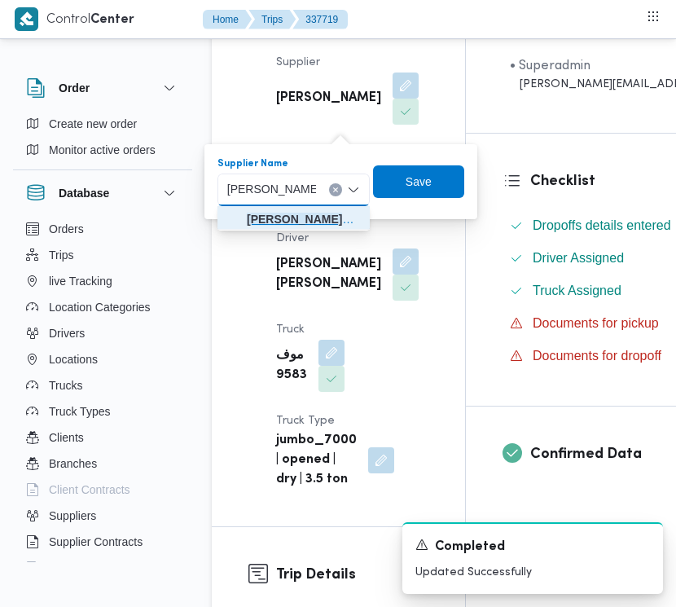
click at [319, 218] on mark "[PERSON_NAME]" at bounding box center [294, 219] width 95 height 13
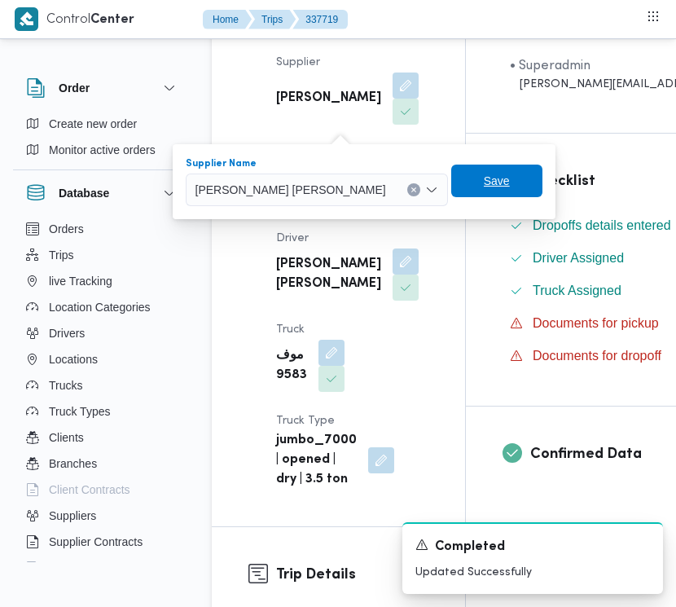
click at [451, 167] on span "Save" at bounding box center [496, 181] width 91 height 33
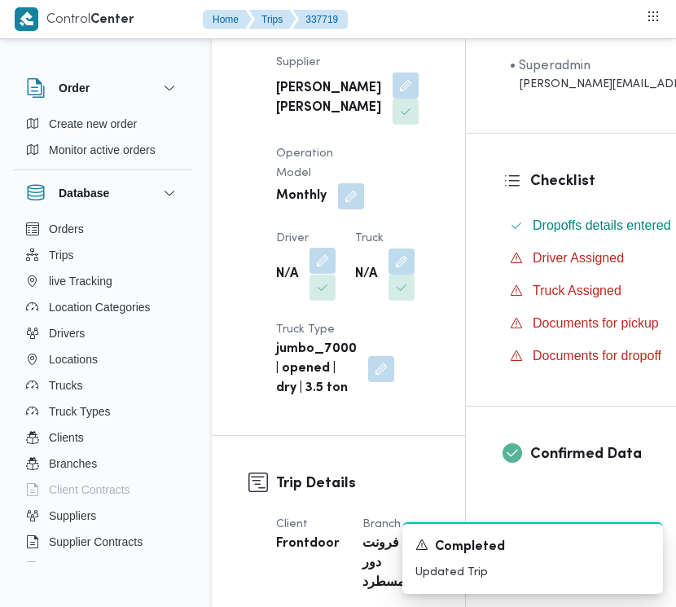
click at [332, 263] on button "button" at bounding box center [323, 261] width 26 height 26
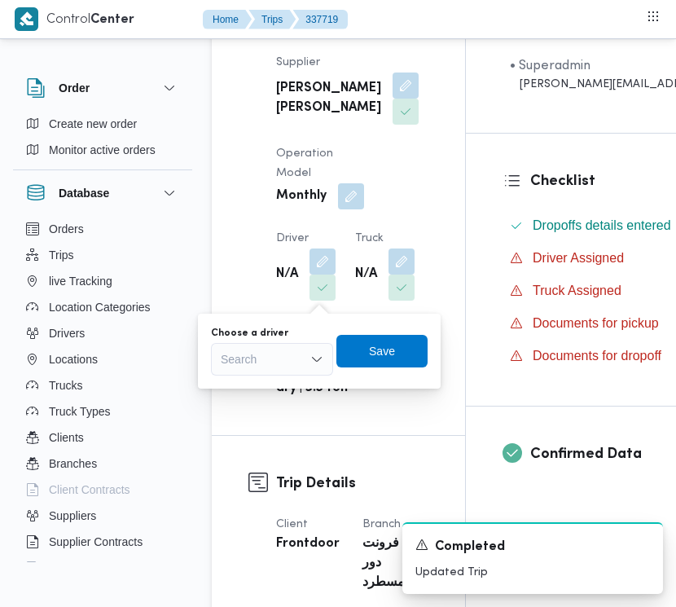
click at [293, 365] on div "Search" at bounding box center [272, 359] width 122 height 33
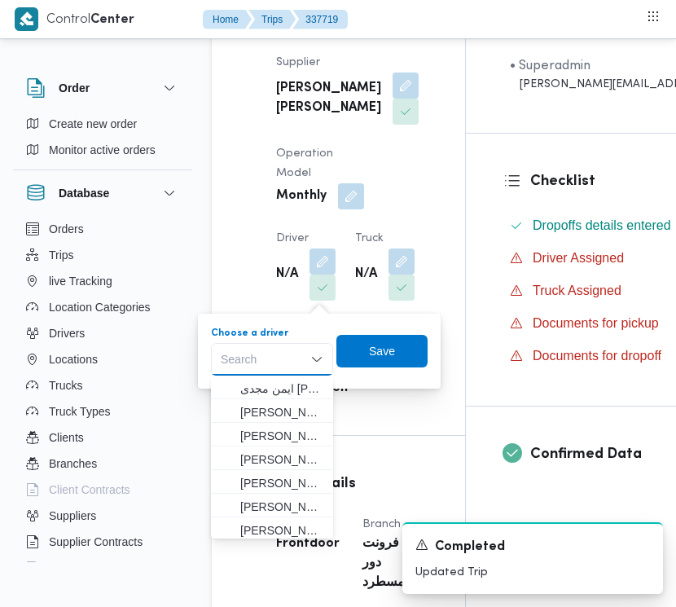
paste input "[PERSON_NAME]"
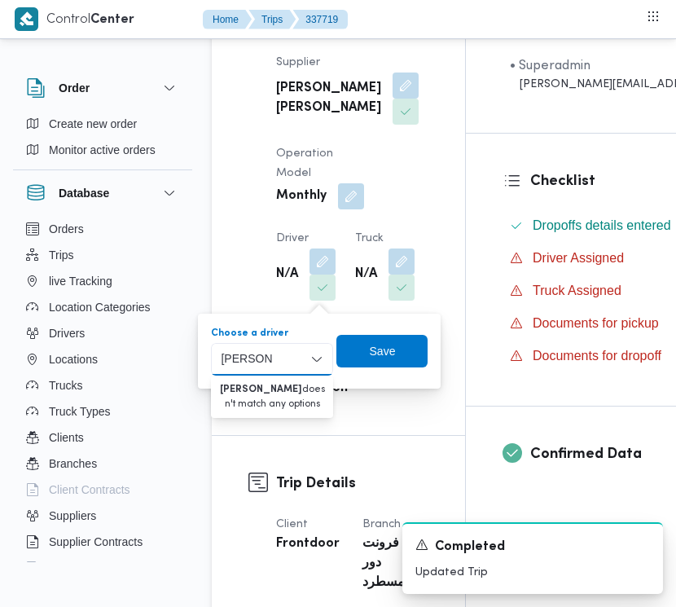
type input "[PERSON_NAME]"
click at [292, 348] on div "[PERSON_NAME] [PERSON_NAME] Combo box. Selected. [PERSON_NAME]. Selected. Combo…" at bounding box center [272, 359] width 122 height 33
click at [165, 218] on button "Orders" at bounding box center [103, 229] width 166 height 26
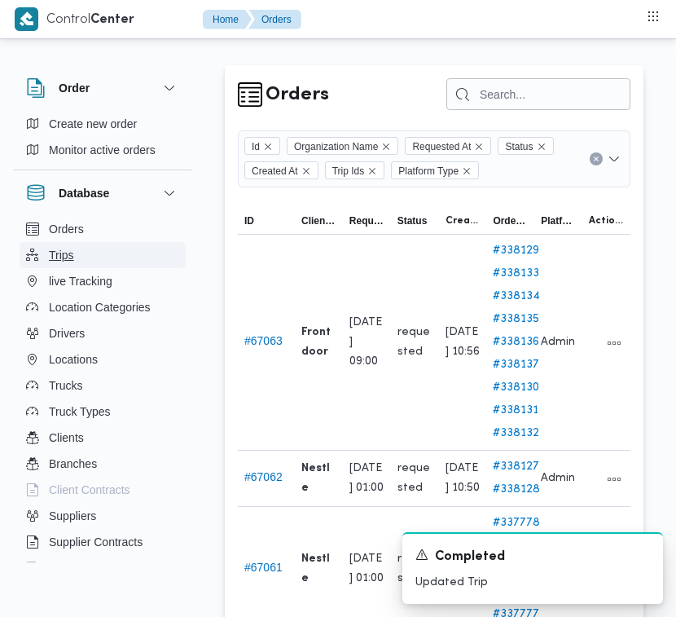
click at [137, 255] on button "Trips" at bounding box center [103, 255] width 166 height 26
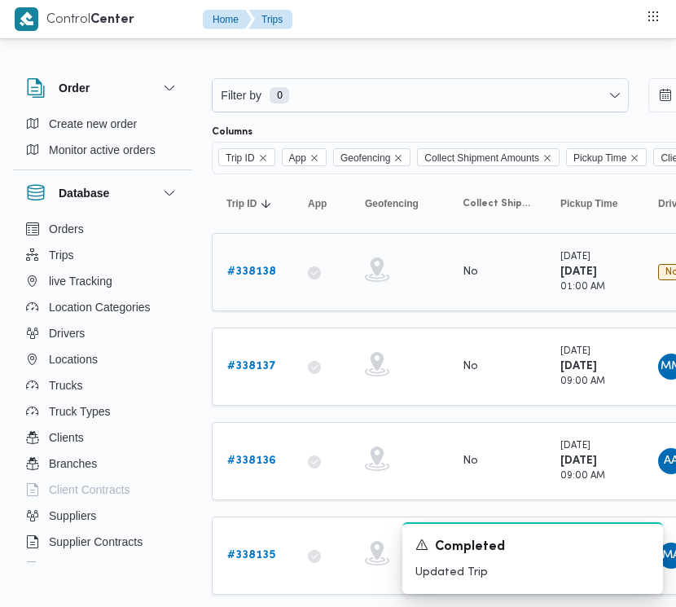
click at [258, 271] on b "# 338138" at bounding box center [251, 271] width 49 height 11
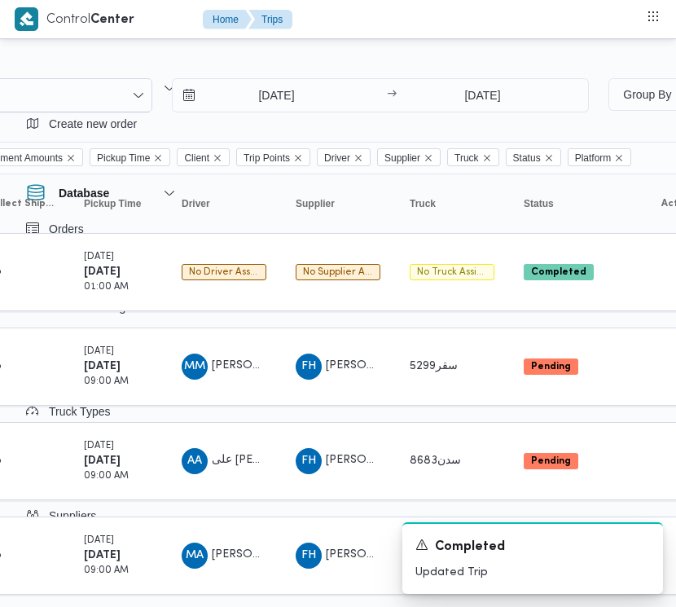
scroll to position [0, 523]
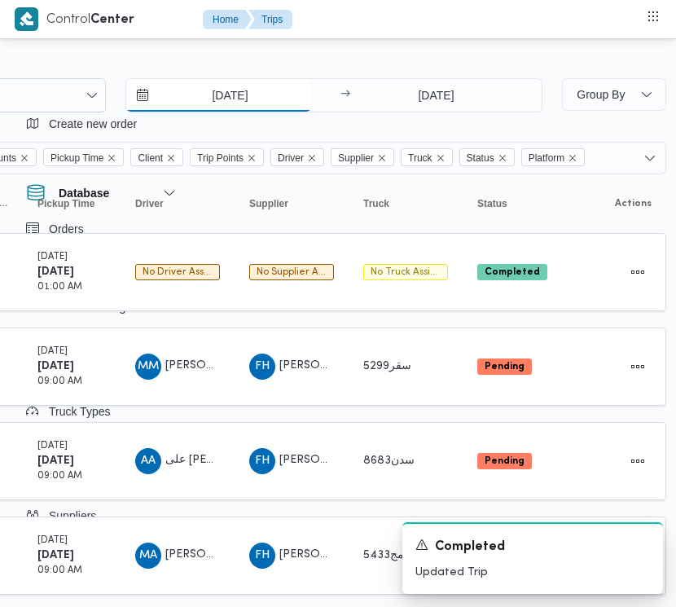
click at [251, 79] on input "[DATE]" at bounding box center [218, 95] width 185 height 33
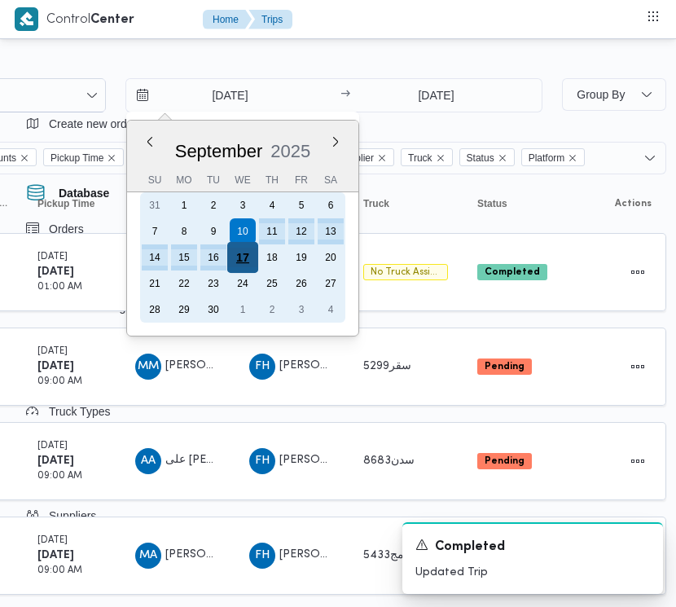
click at [242, 261] on div "17" at bounding box center [242, 257] width 31 height 31
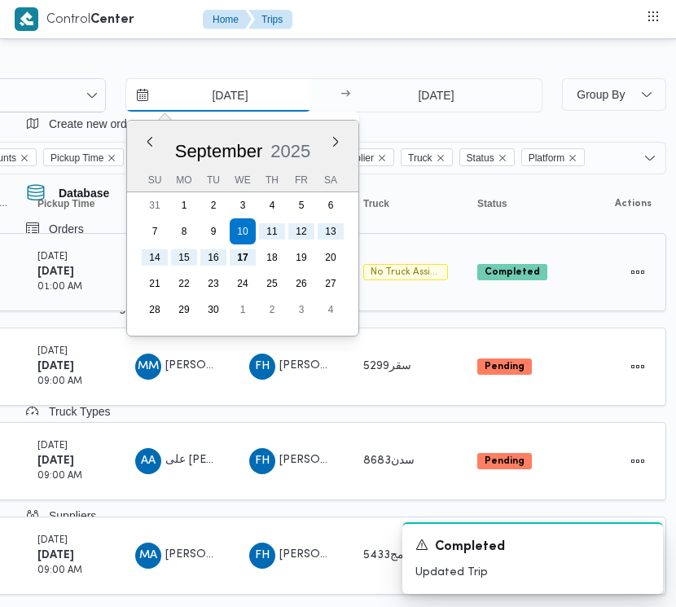
type input "[DATE]"
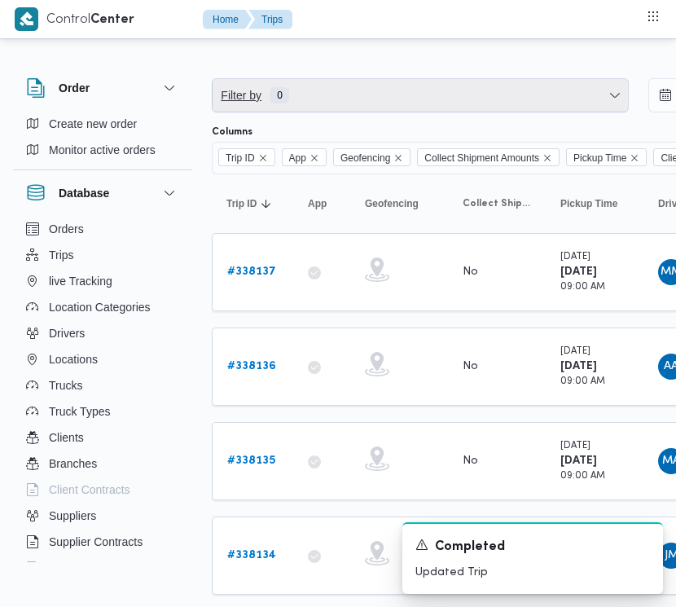
click at [401, 90] on span "Filter by 0" at bounding box center [421, 95] width 416 height 33
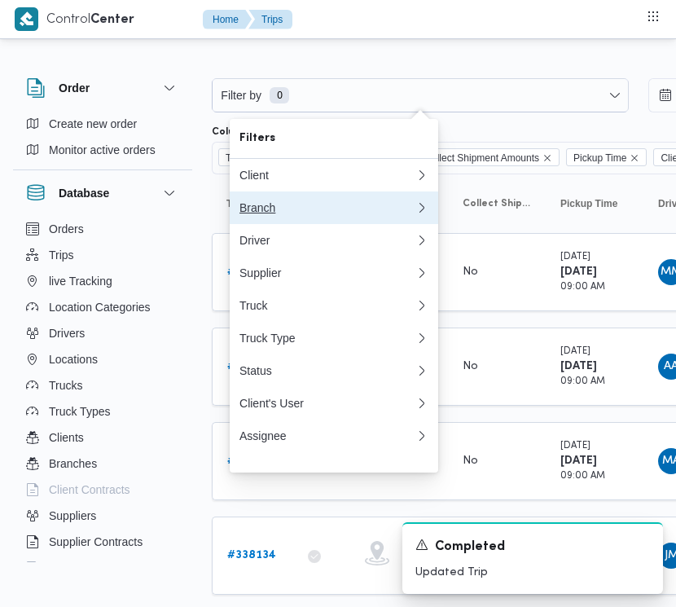
click at [323, 214] on div "Branch" at bounding box center [328, 207] width 176 height 13
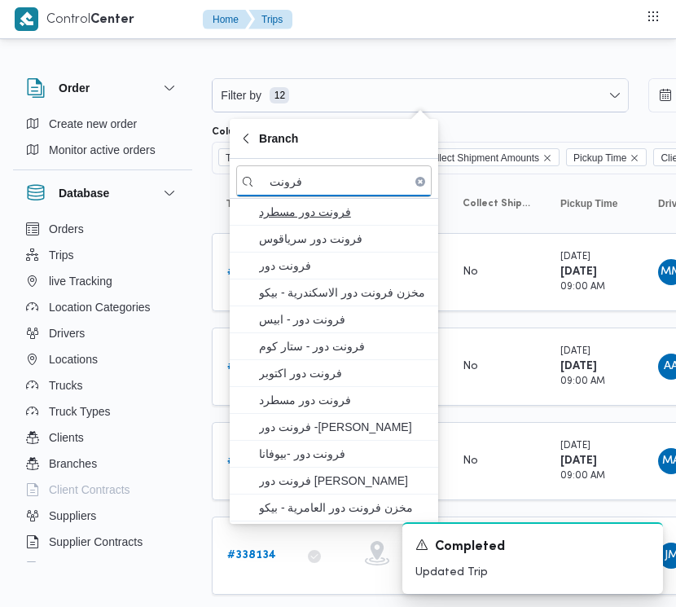
type input "فرونت"
click at [323, 221] on span "فرونت دور مسطرد" at bounding box center [344, 212] width 170 height 20
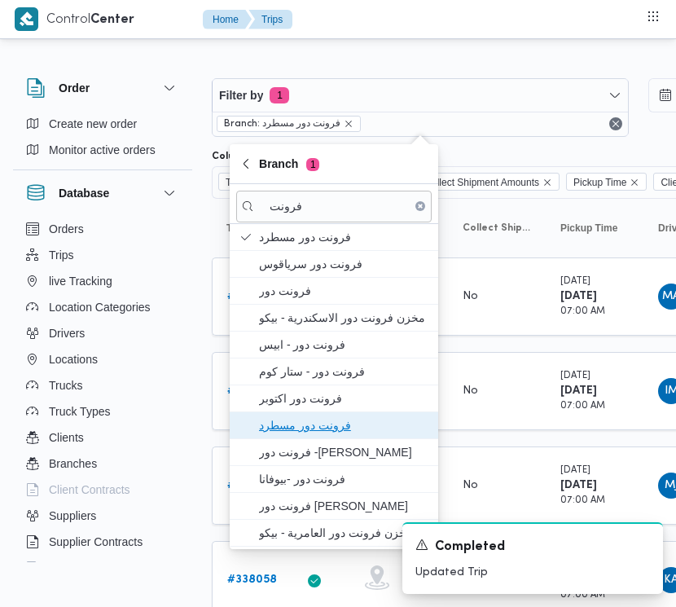
click at [357, 429] on span "فرونت دور مسطرد" at bounding box center [344, 426] width 170 height 20
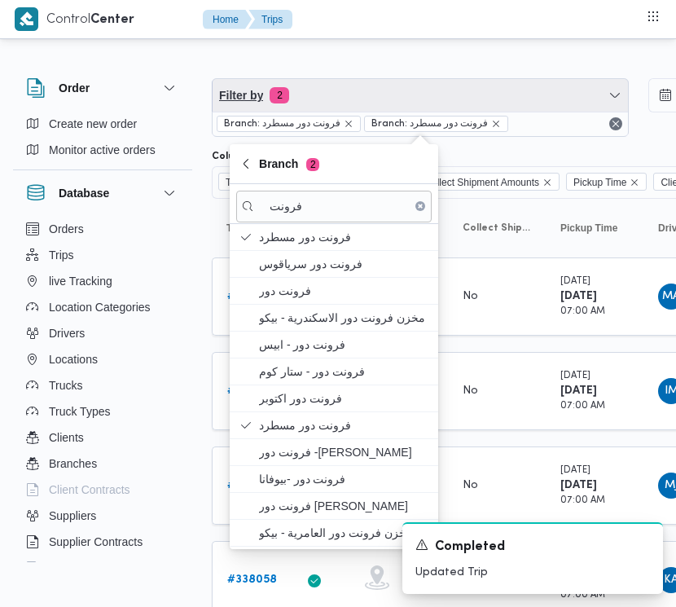
click at [463, 84] on span "Filter by 2" at bounding box center [421, 95] width 416 height 33
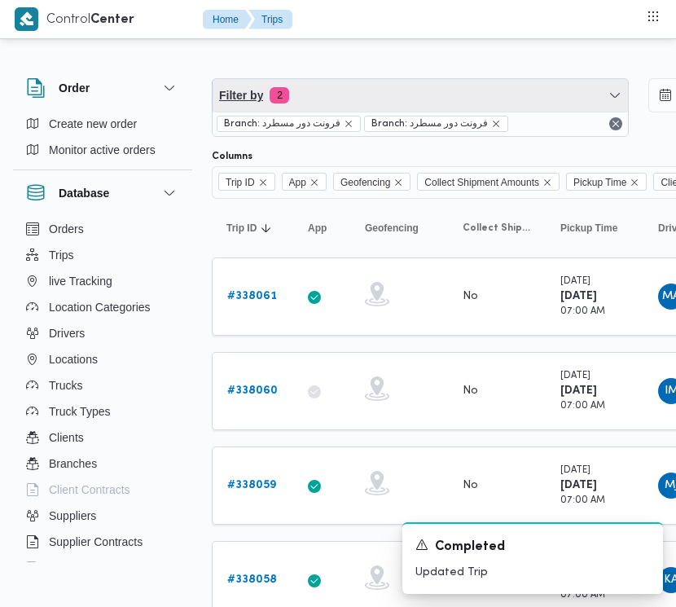
click at [429, 103] on span "Filter by 2" at bounding box center [421, 95] width 416 height 33
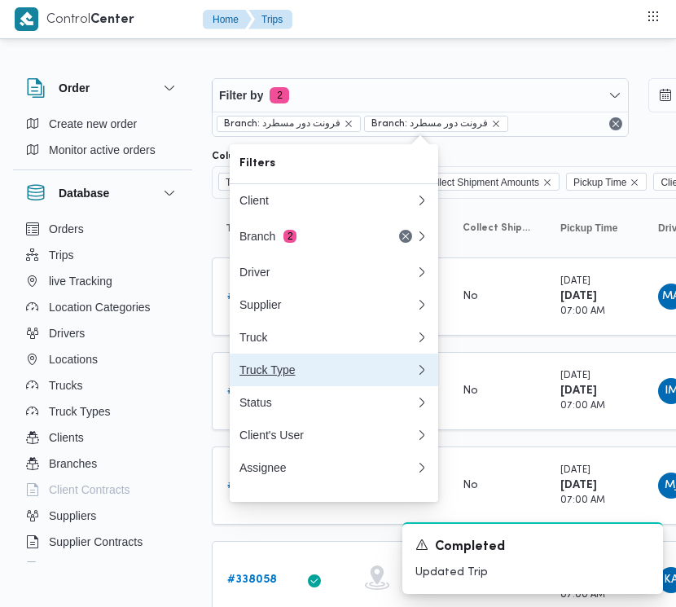
click at [335, 367] on button "Truck Type" at bounding box center [334, 370] width 209 height 33
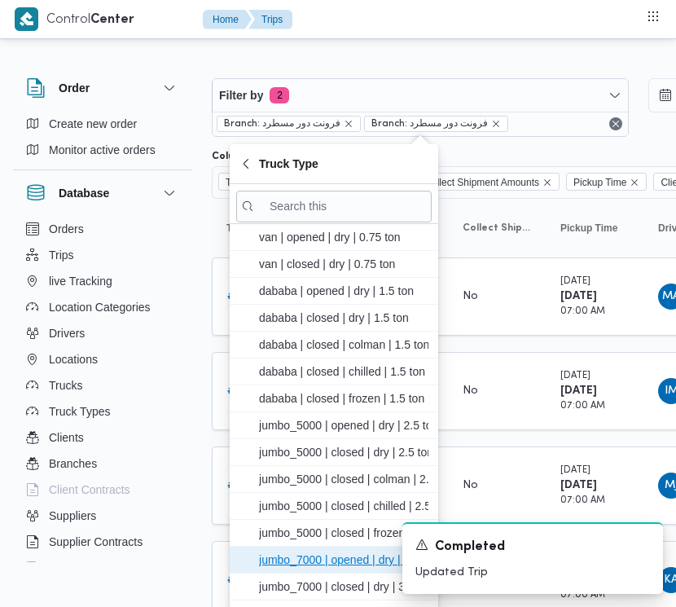
click at [332, 563] on span "jumbo_7000 | opened | dry | 3.5 ton" at bounding box center [344, 560] width 170 height 20
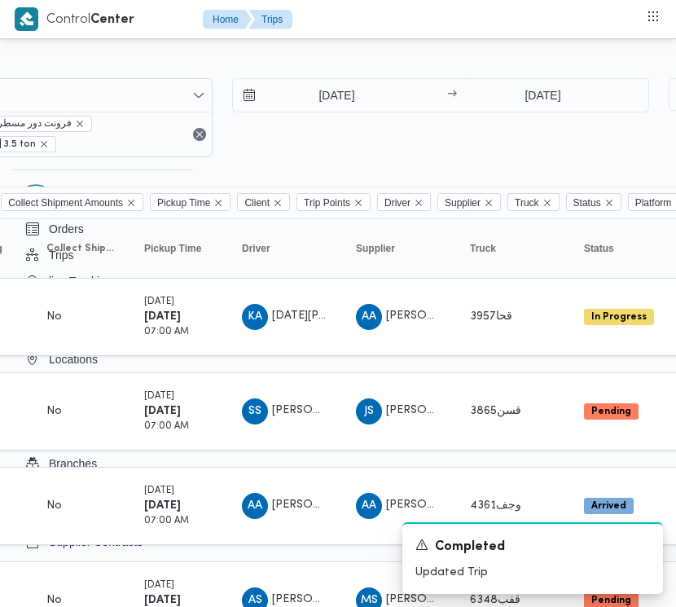
scroll to position [0, 523]
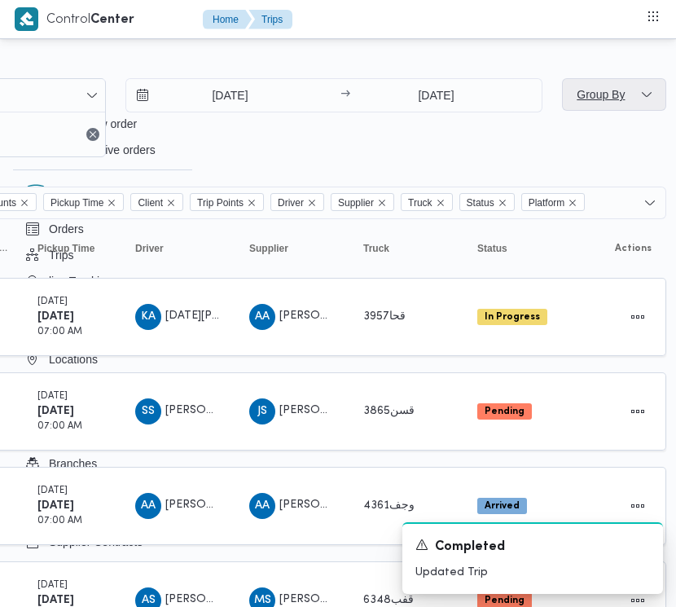
click at [601, 103] on span "Group By" at bounding box center [601, 95] width 52 height 20
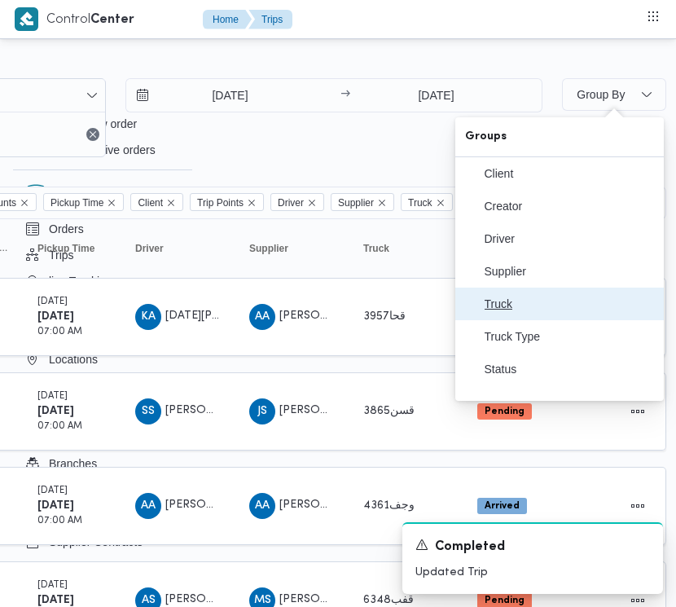
click at [570, 310] on span "Truck" at bounding box center [570, 303] width 170 height 13
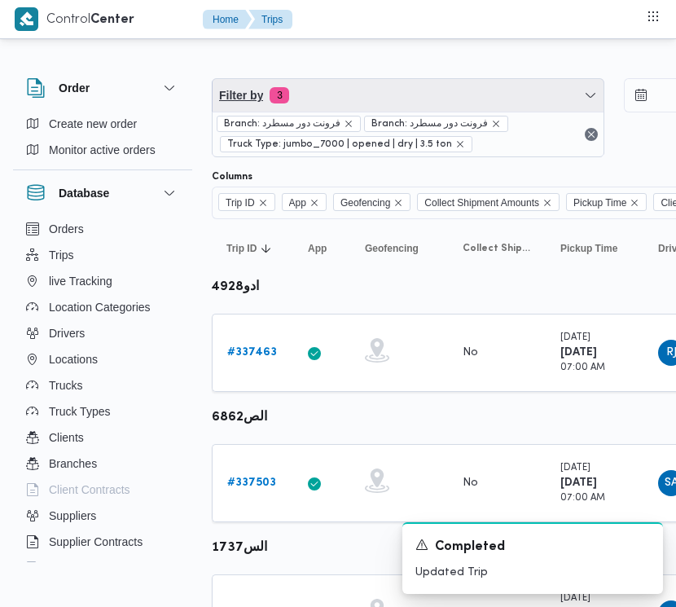
click at [335, 90] on span "Filter by 3" at bounding box center [408, 95] width 391 height 33
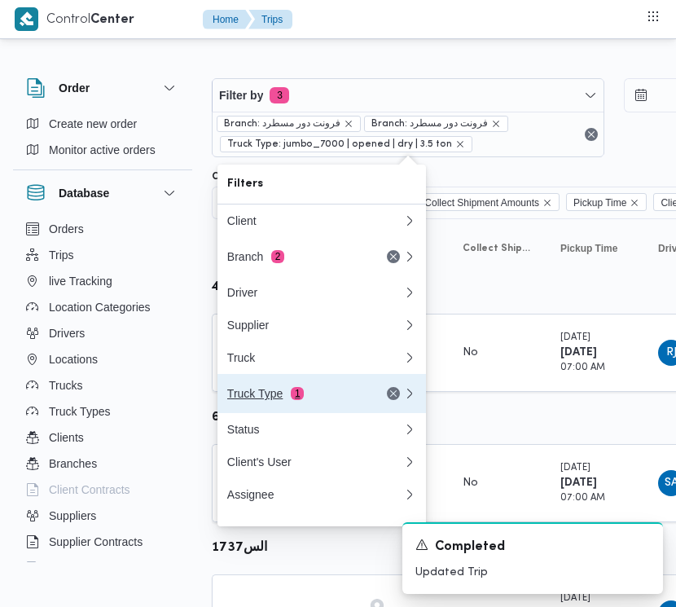
click at [306, 383] on button "Truck Type 1" at bounding box center [322, 393] width 209 height 39
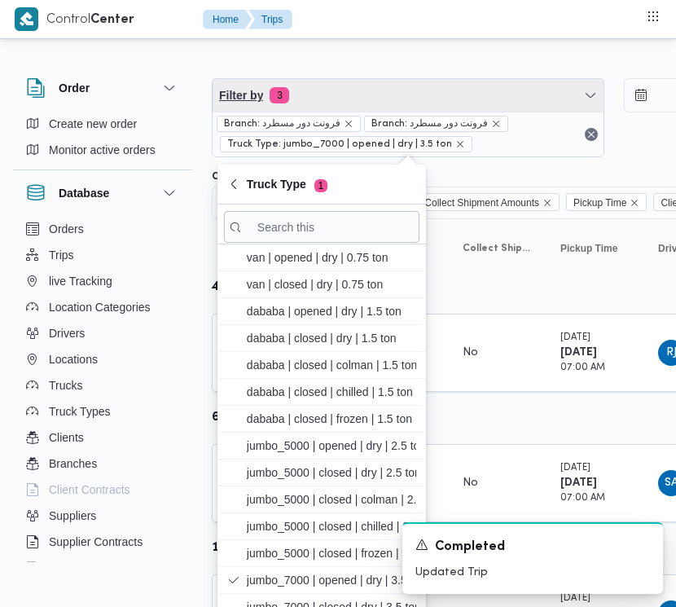
click at [345, 92] on span "Filter by 3" at bounding box center [408, 95] width 391 height 33
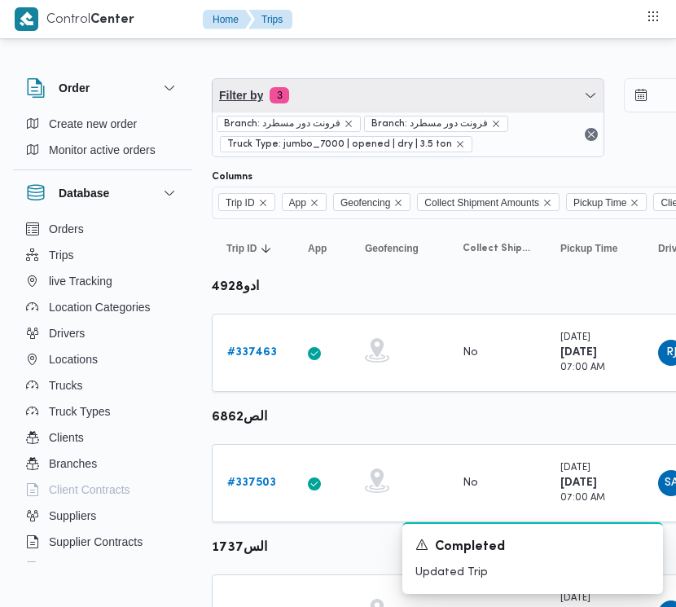
click at [339, 92] on span "Filter by 3" at bounding box center [408, 95] width 391 height 33
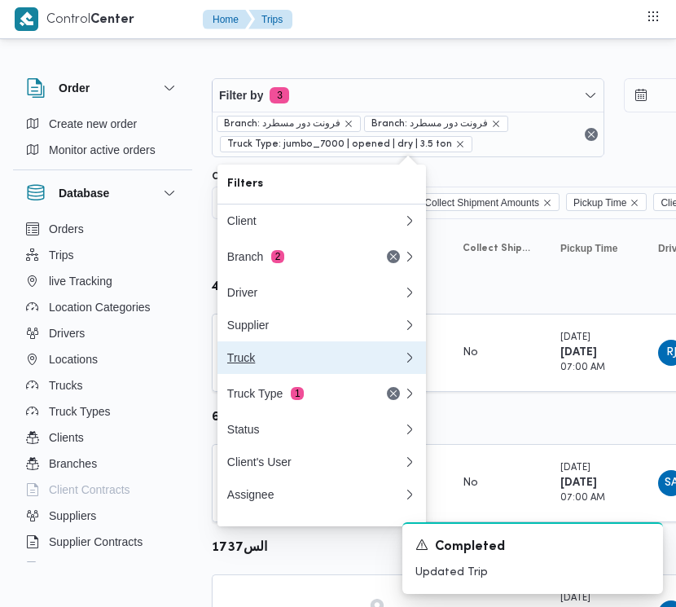
click at [304, 364] on div "Truck" at bounding box center [315, 357] width 176 height 13
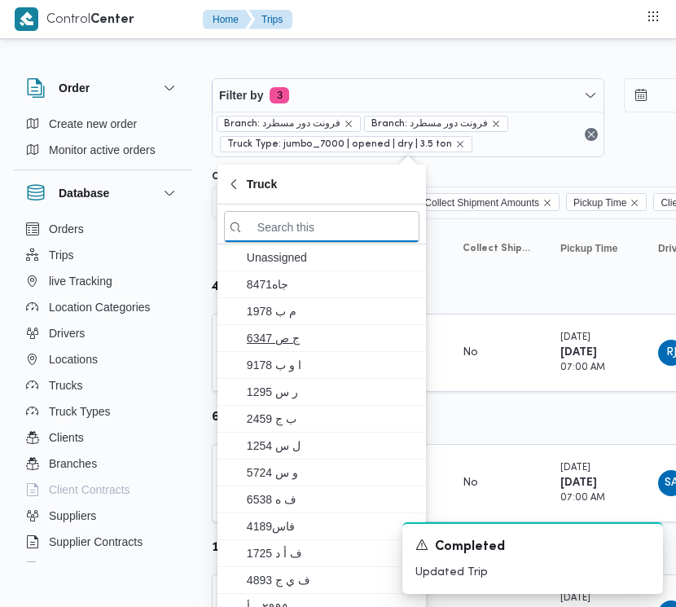
paste input "5481"
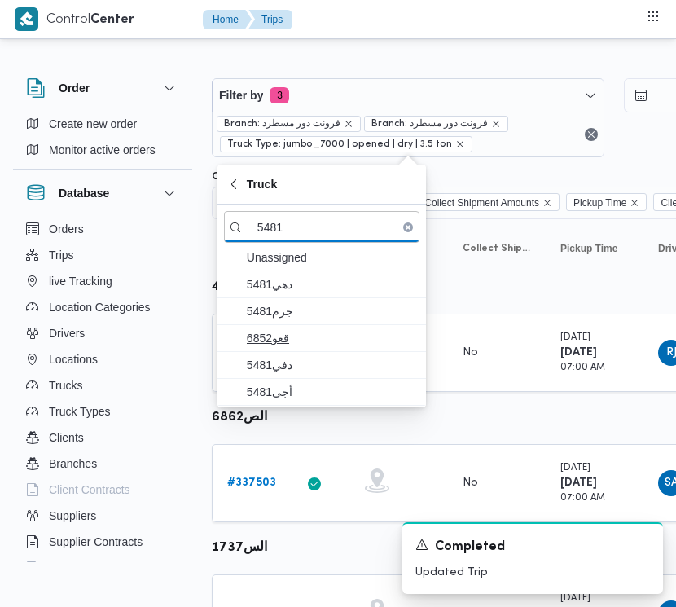
type input "5481"
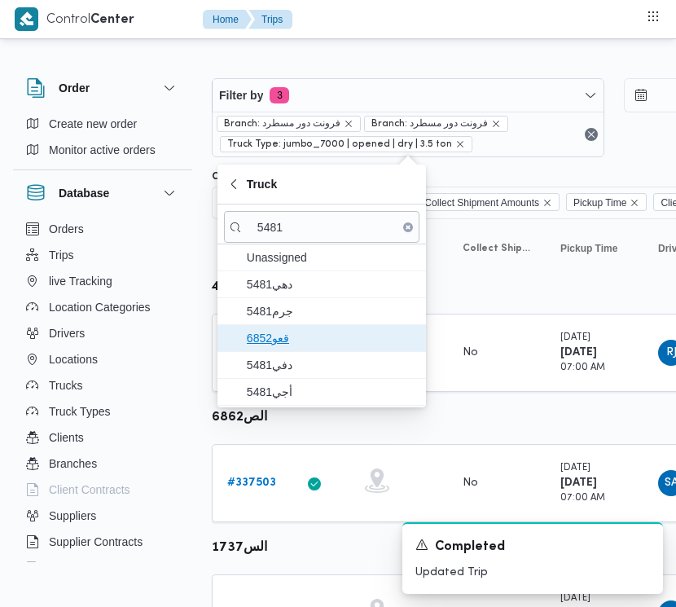
click at [290, 328] on span "قعو6852" at bounding box center [322, 338] width 196 height 26
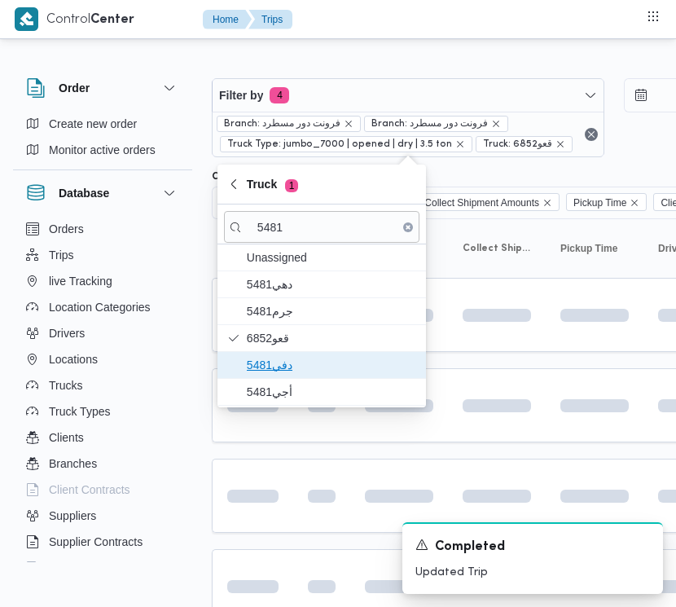
click at [278, 361] on span "دفي5481" at bounding box center [332, 365] width 170 height 20
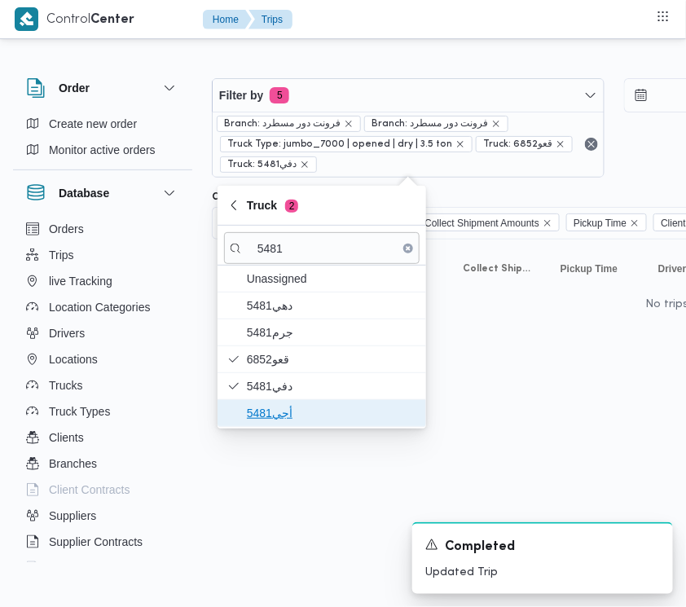
click at [293, 403] on span "أجي5481" at bounding box center [322, 413] width 196 height 26
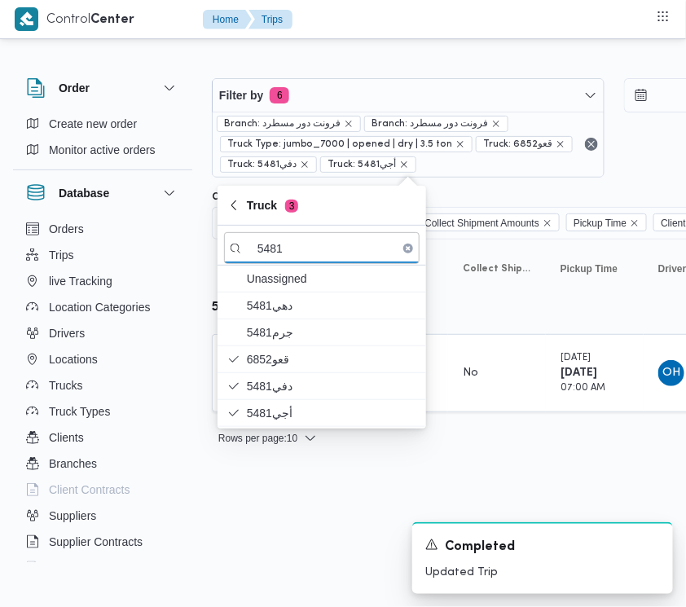
click at [544, 489] on html "Control Center Home Trips Order Create new order Monitor active orders Database…" at bounding box center [343, 303] width 686 height 607
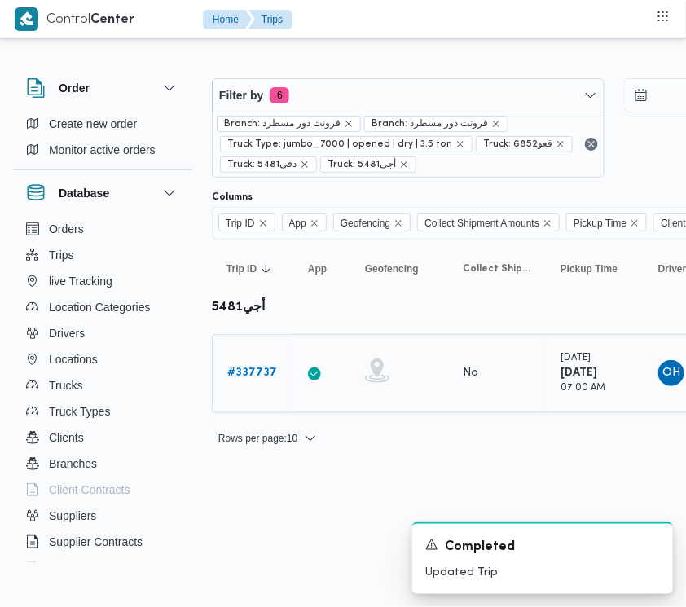
click at [270, 372] on b "# 337737" at bounding box center [252, 373] width 50 height 11
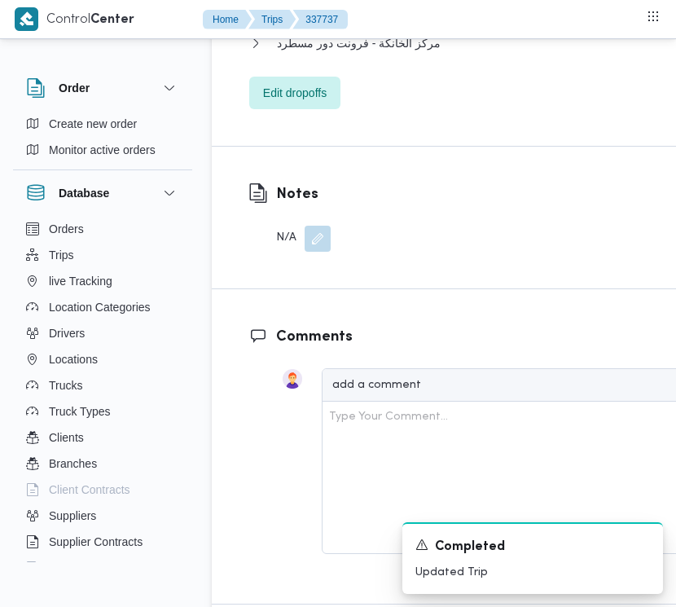
scroll to position [3151, 0]
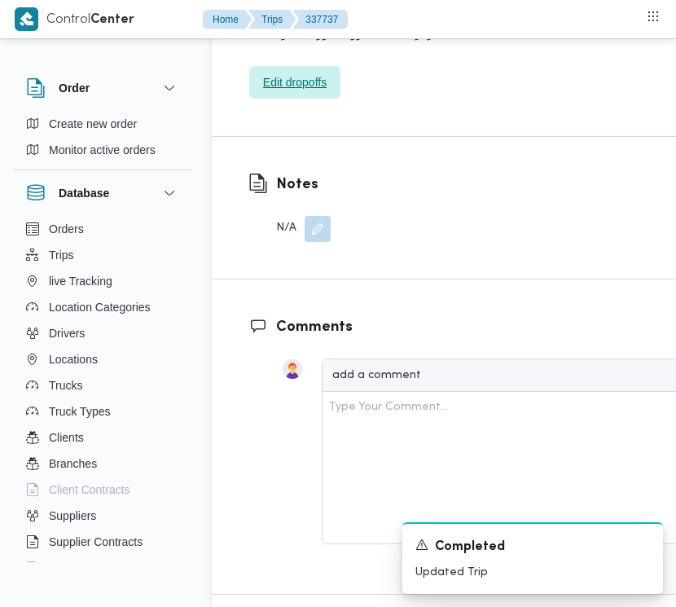
click at [311, 92] on span "Edit dropoffs" at bounding box center [295, 83] width 64 height 20
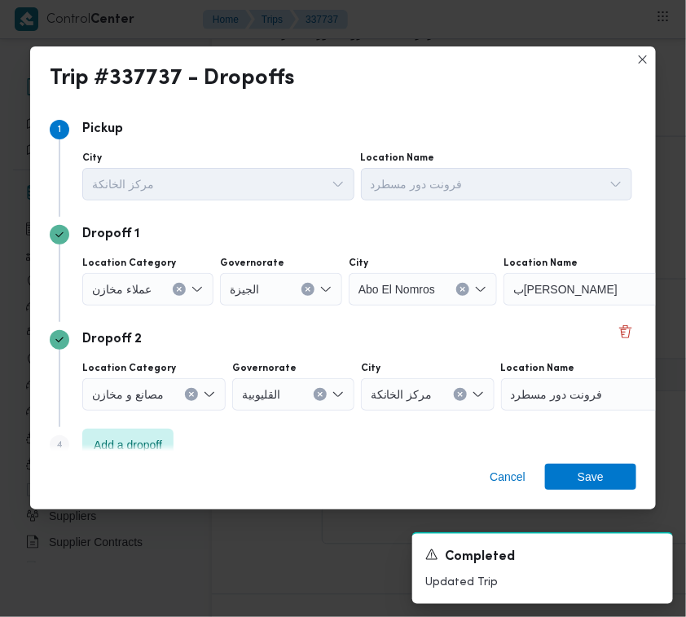
click at [151, 279] on div "عملاء مخازن" at bounding box center [147, 289] width 131 height 33
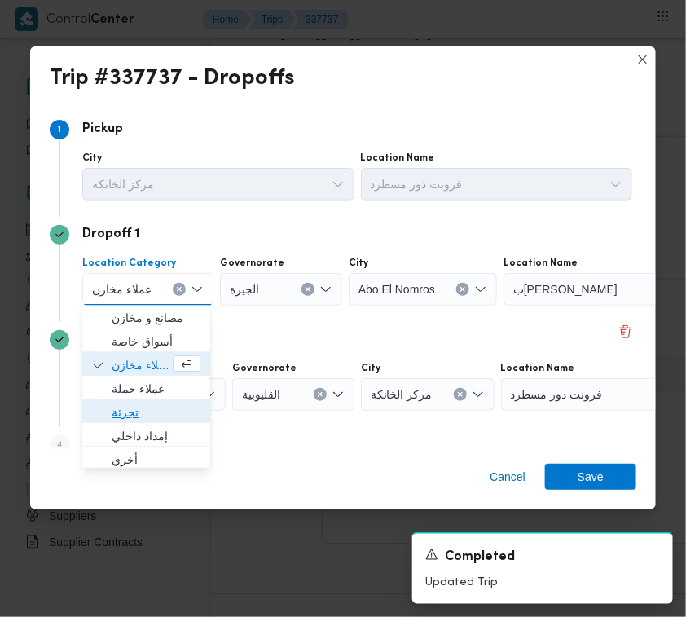
click at [125, 414] on span "تجزئة" at bounding box center [156, 413] width 89 height 20
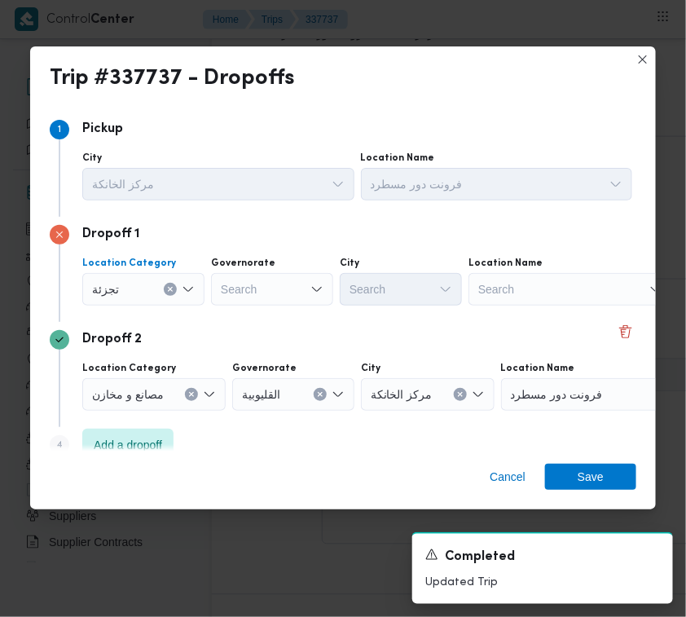
click at [258, 307] on div "Location Category تجزئة Combo box. Selected. تجزئة. Press Backspace to delete ت…" at bounding box center [357, 280] width 557 height 55
click at [258, 286] on div "Search" at bounding box center [272, 289] width 122 height 33
type input "قاه"
click at [263, 267] on label "Governorate" at bounding box center [243, 263] width 64 height 13
click at [237, 280] on input "قاه" at bounding box center [229, 290] width 16 height 20
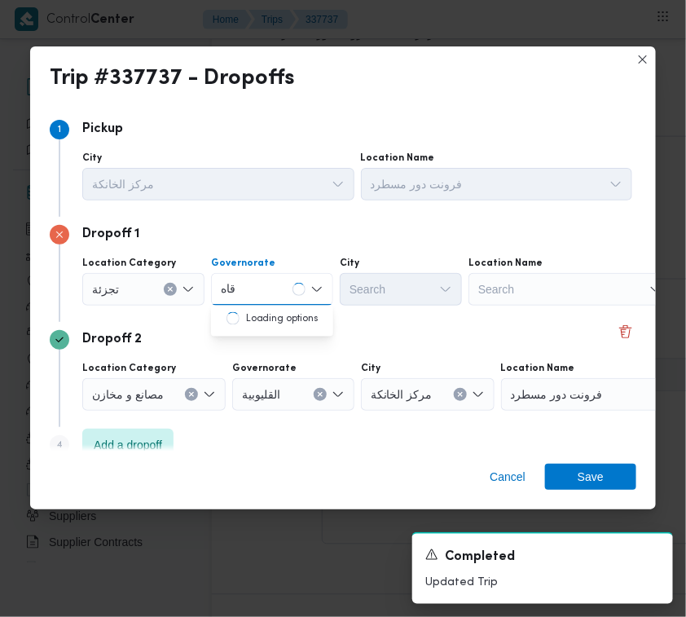
click at [262, 302] on div "قاه قاه Combo box. Selected. قاه. Selected. Combo box input. Search. Type some …" at bounding box center [272, 289] width 122 height 33
click at [257, 319] on mark "قاه" at bounding box center [260, 318] width 15 height 13
click at [257, 319] on div "Dropoff 1 Location Category تجزئة Governorate قاه قاه Combo box. Selected. قاه.…" at bounding box center [343, 269] width 587 height 105
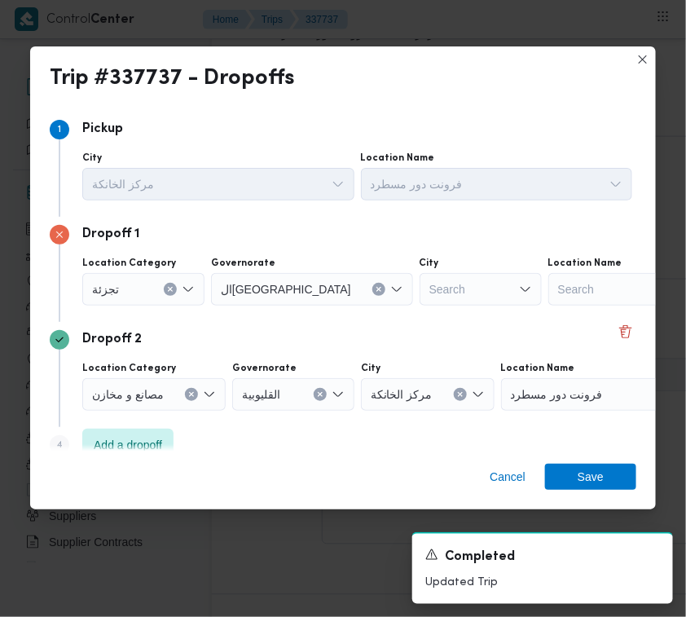
click at [420, 277] on div "Search" at bounding box center [481, 289] width 122 height 33
type input "شبرا"
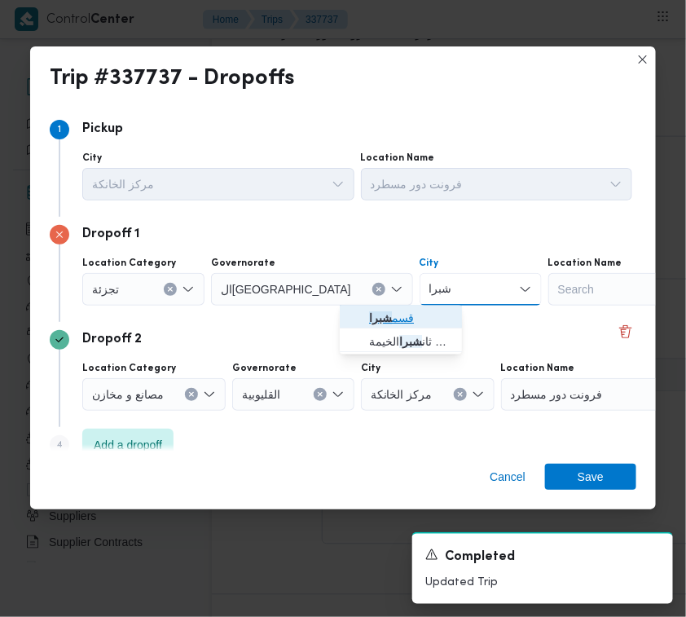
click at [407, 312] on span "قسم شبرا" at bounding box center [410, 319] width 83 height 20
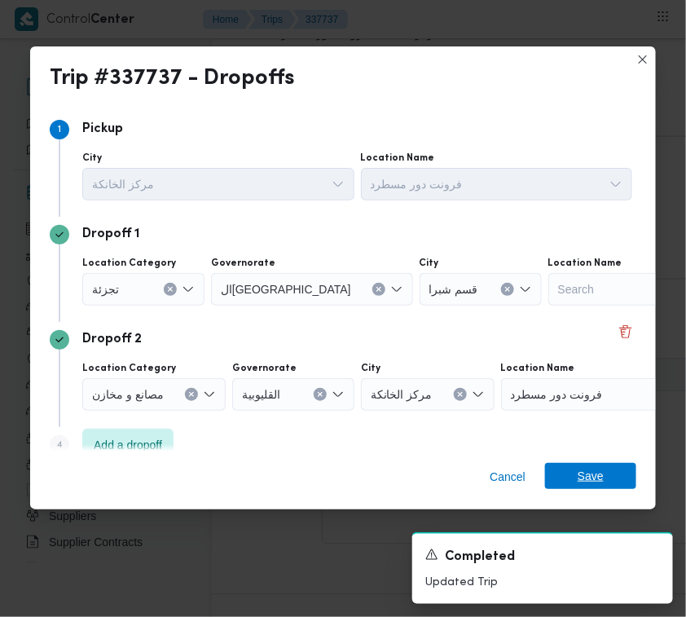
click at [593, 485] on span "Save" at bounding box center [591, 476] width 26 height 26
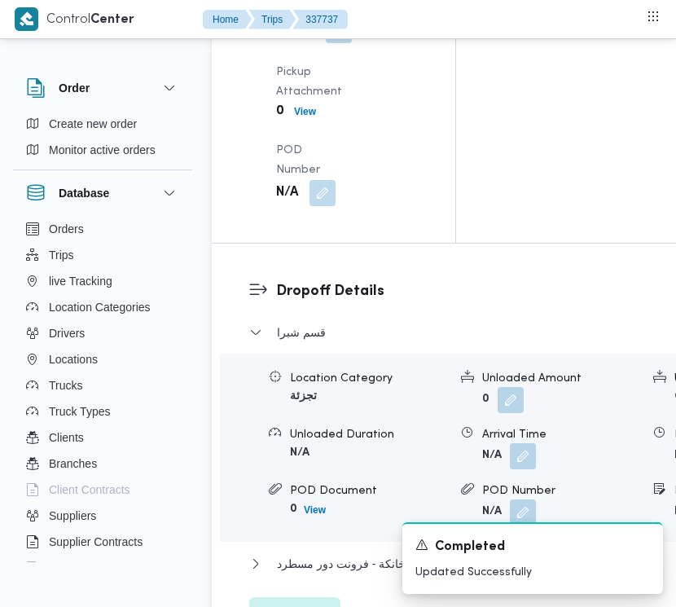
scroll to position [2555, 0]
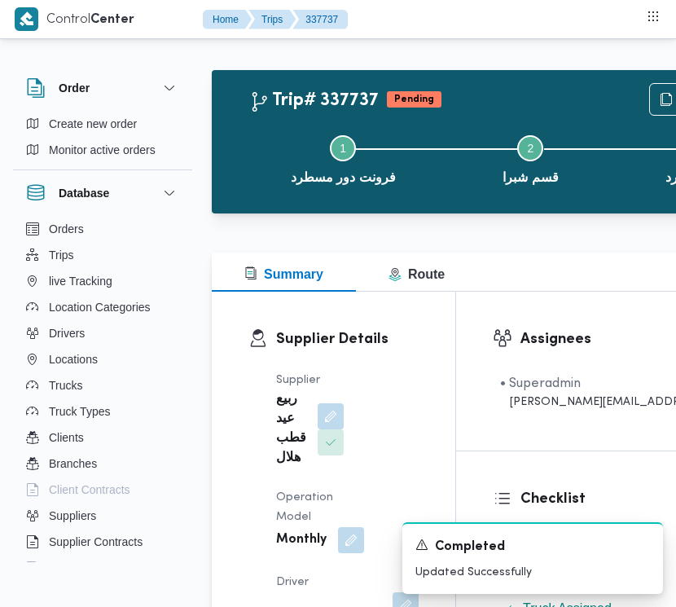
scroll to position [0, 0]
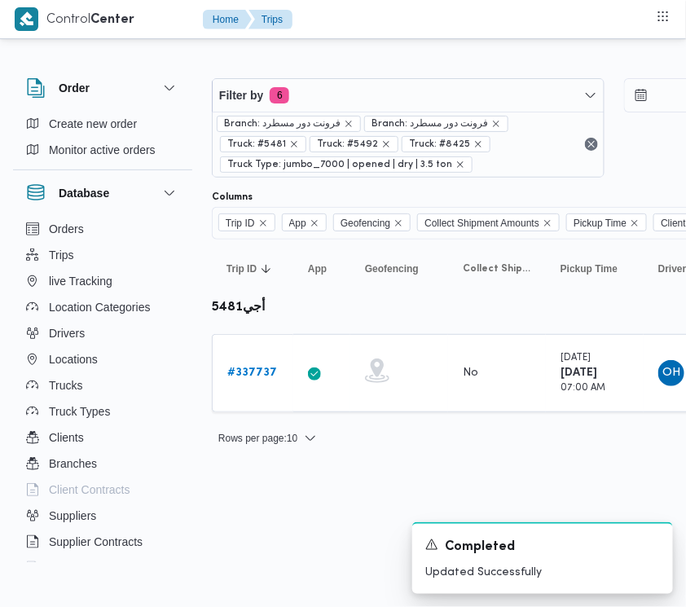
drag, startPoint x: 641, startPoint y: 168, endPoint x: 576, endPoint y: 139, distance: 70.7
click at [576, 139] on div "Filter by 6 Branch: فرونت دور مسطرد Branch: فرونت دور مسطرد Truck: #5481 Truck:…" at bounding box center [614, 127] width 824 height 119
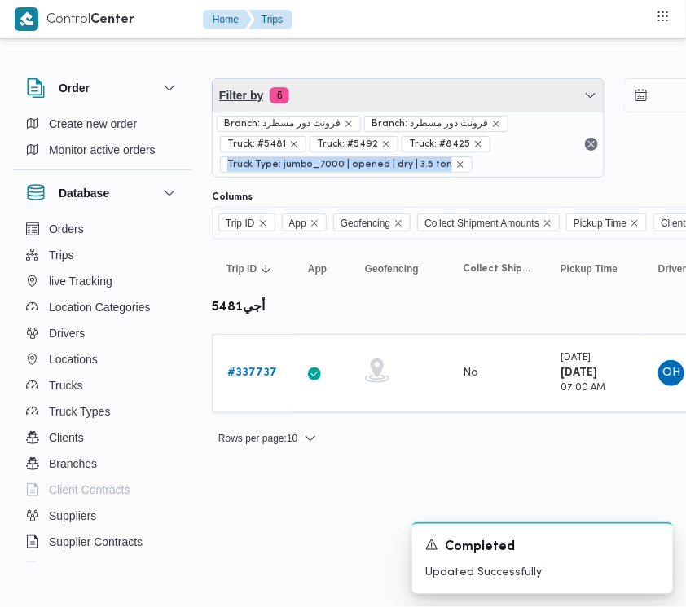
click at [466, 90] on span "Filter by 6" at bounding box center [408, 95] width 391 height 33
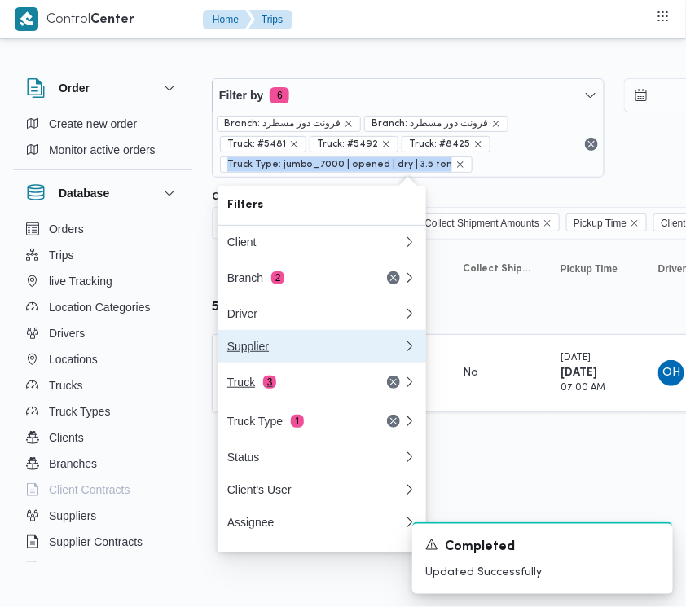
drag, startPoint x: 327, startPoint y: 364, endPoint x: 303, endPoint y: 397, distance: 40.3
click at [316, 392] on div "Client Branch 2 Driver Supplier Truck 3 Truck Type 1 Status Client's User Assig…" at bounding box center [322, 382] width 209 height 313
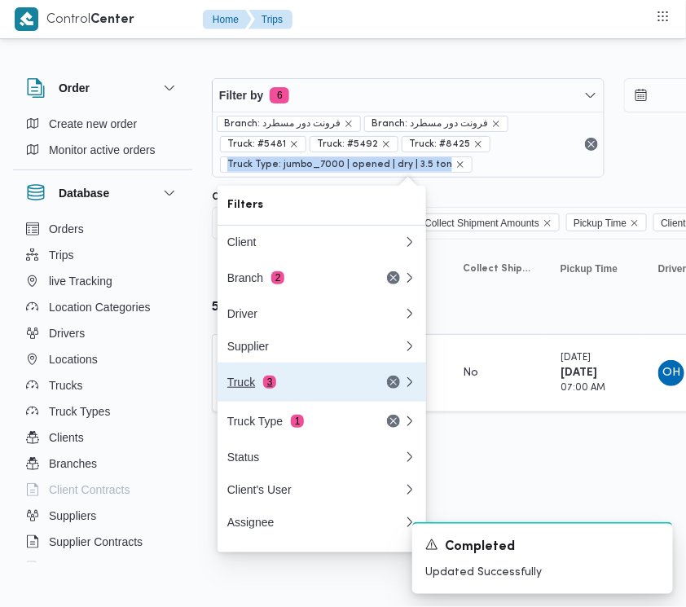
click at [314, 389] on div "Truck 3" at bounding box center [295, 382] width 137 height 13
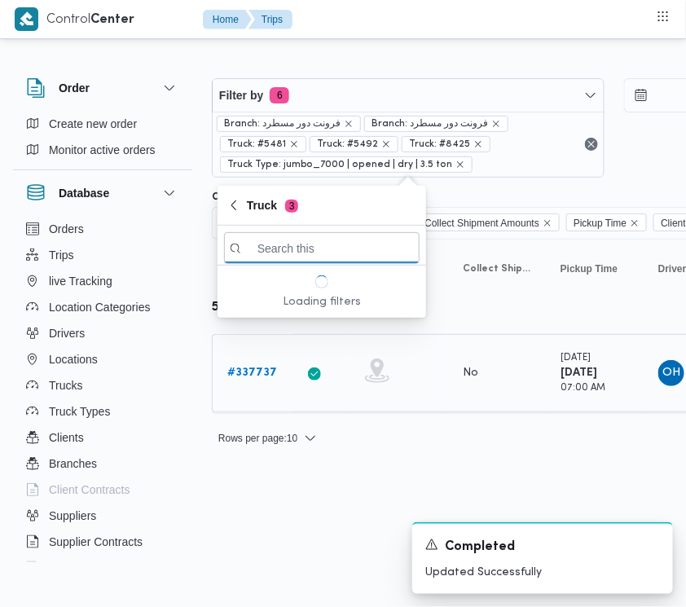
paste input "3287"
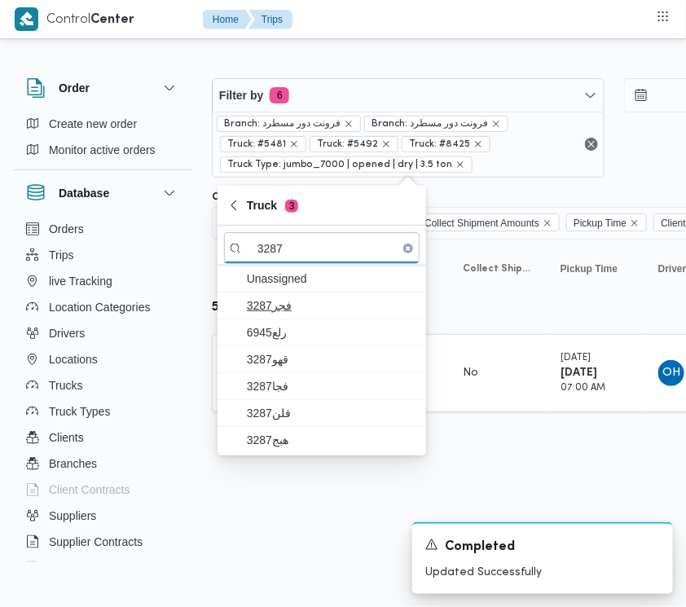
type input "3287"
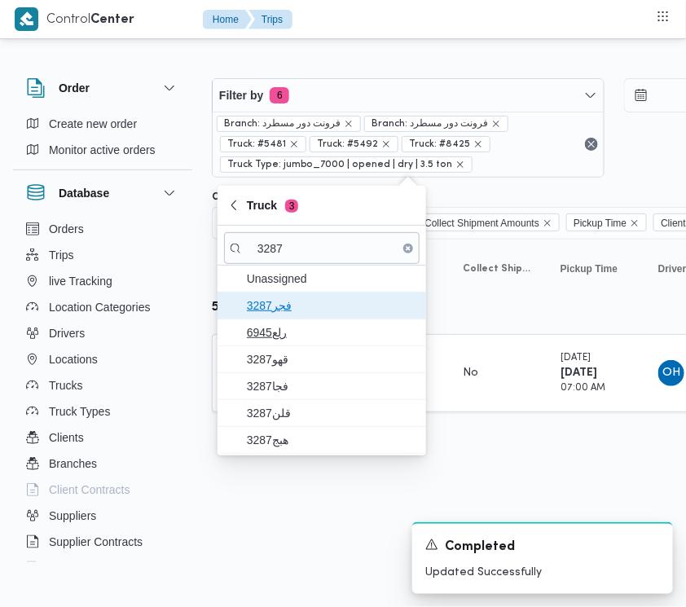
drag, startPoint x: 293, startPoint y: 306, endPoint x: 287, endPoint y: 315, distance: 11.1
click at [293, 308] on span "3287فجر" at bounding box center [332, 306] width 170 height 20
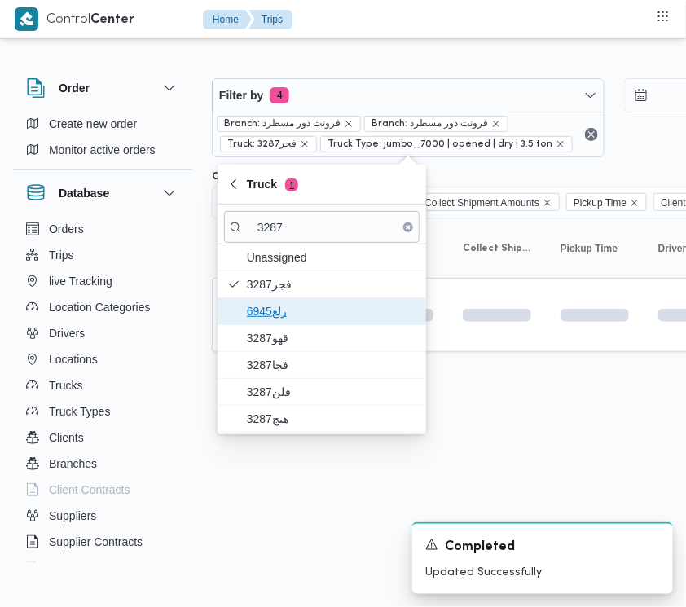
click at [283, 321] on span "6945رلع" at bounding box center [332, 312] width 170 height 20
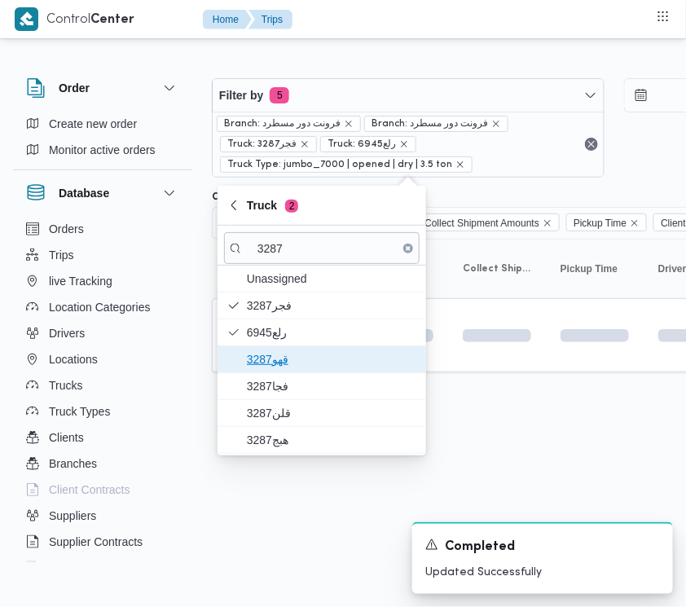
click at [289, 354] on span "3287قهو" at bounding box center [332, 360] width 170 height 20
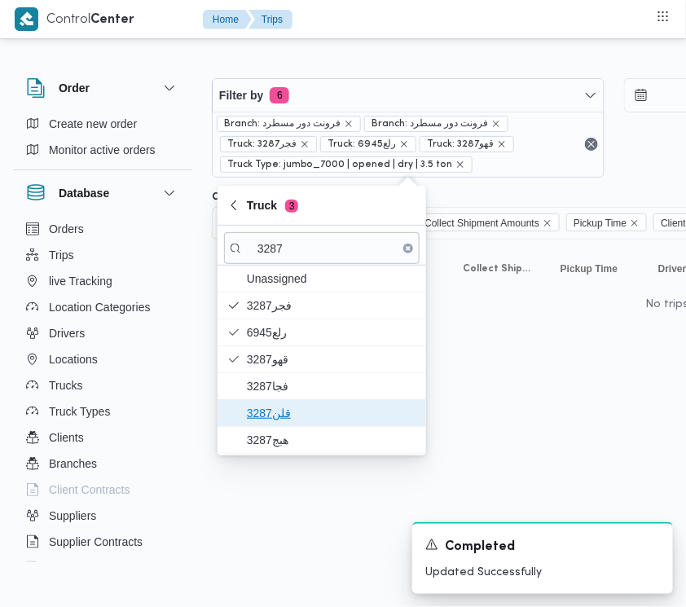
click at [288, 417] on span "قلن3287" at bounding box center [332, 413] width 170 height 20
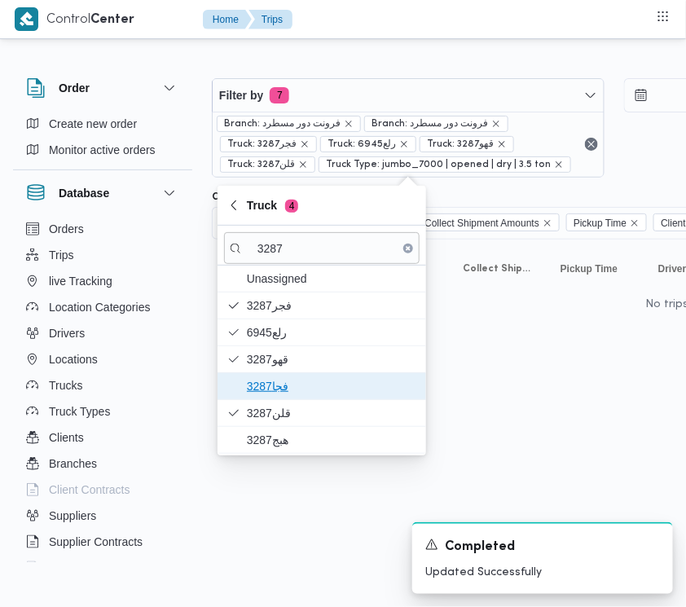
click at [271, 393] on span "فجا3287" at bounding box center [332, 386] width 170 height 20
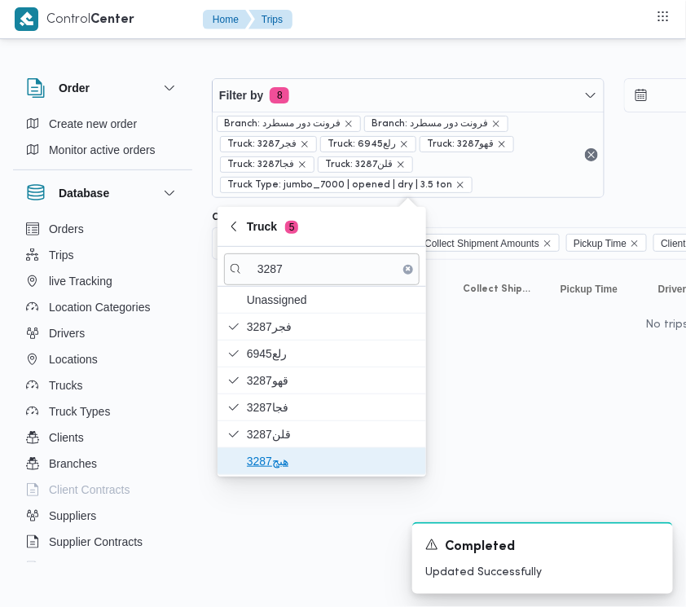
click at [286, 451] on span "هبج3287" at bounding box center [322, 461] width 196 height 26
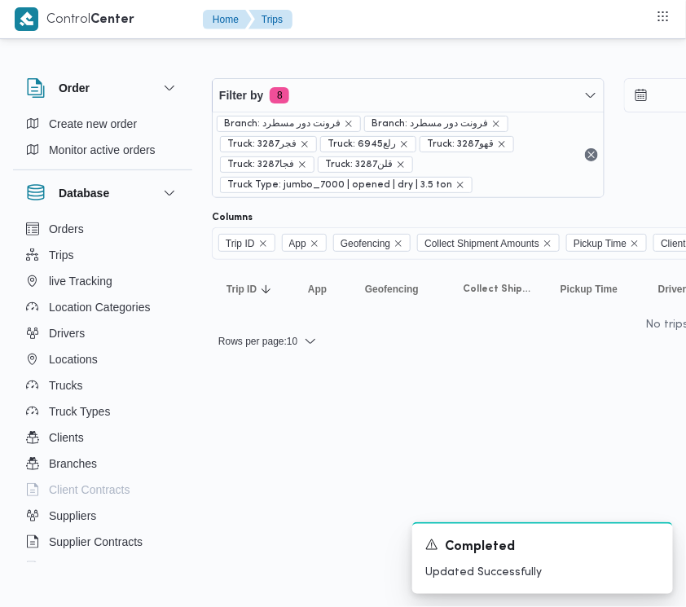
click at [489, 455] on html "Control Center Home Trips Order Create new order Monitor active orders Database…" at bounding box center [343, 303] width 686 height 607
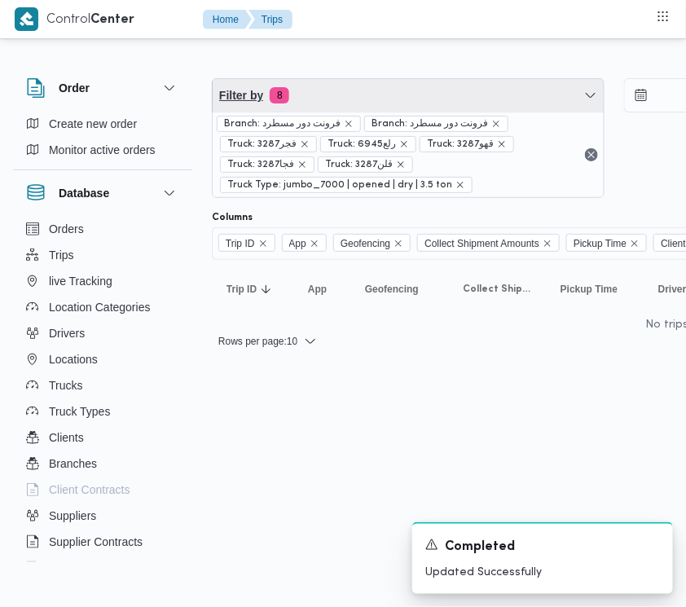
click at [348, 86] on span "Filter by 8" at bounding box center [408, 95] width 391 height 33
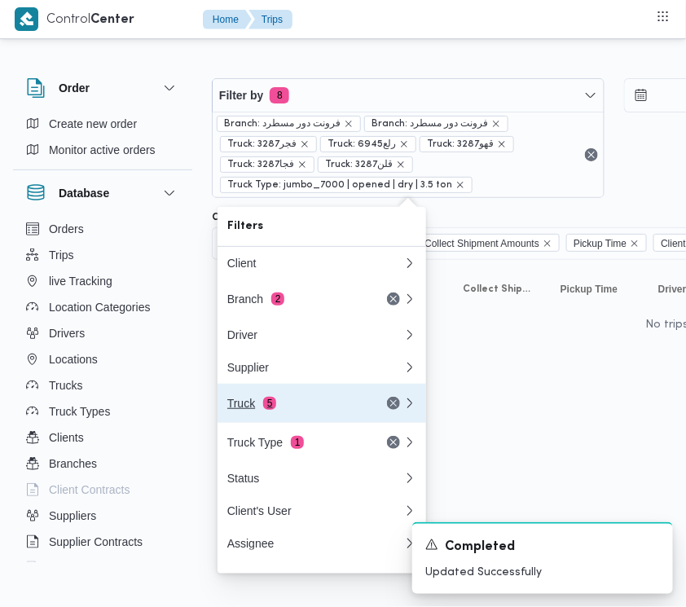
click at [324, 410] on div "Truck 5" at bounding box center [295, 403] width 137 height 13
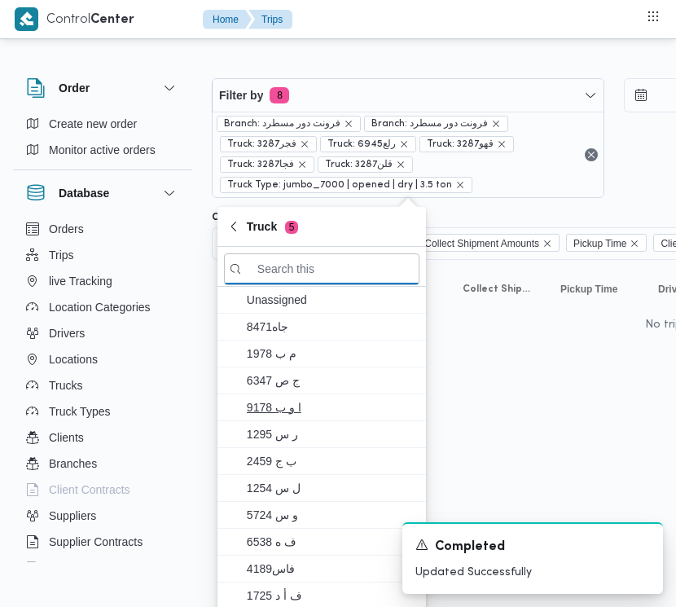
paste input "3287"
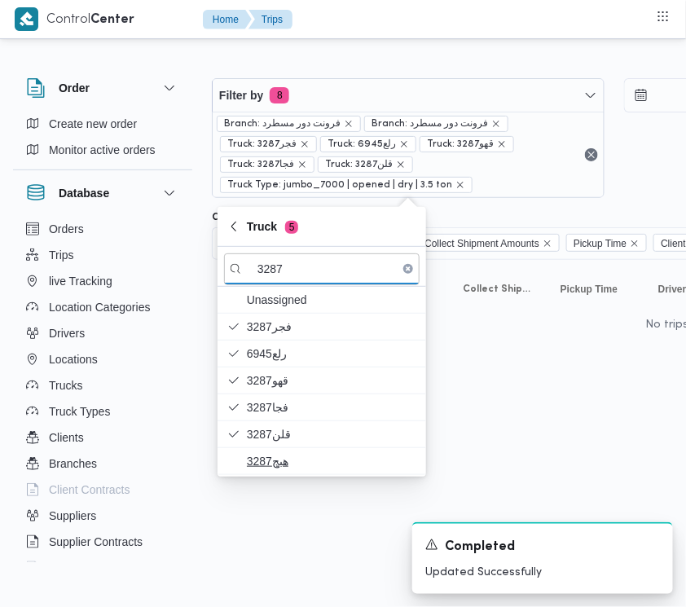
type input "3287"
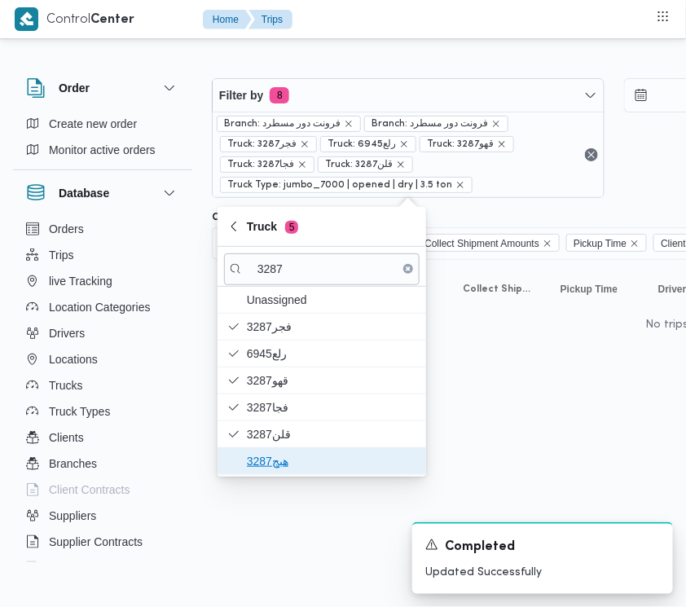
click at [312, 465] on span "هبج3287" at bounding box center [332, 461] width 170 height 20
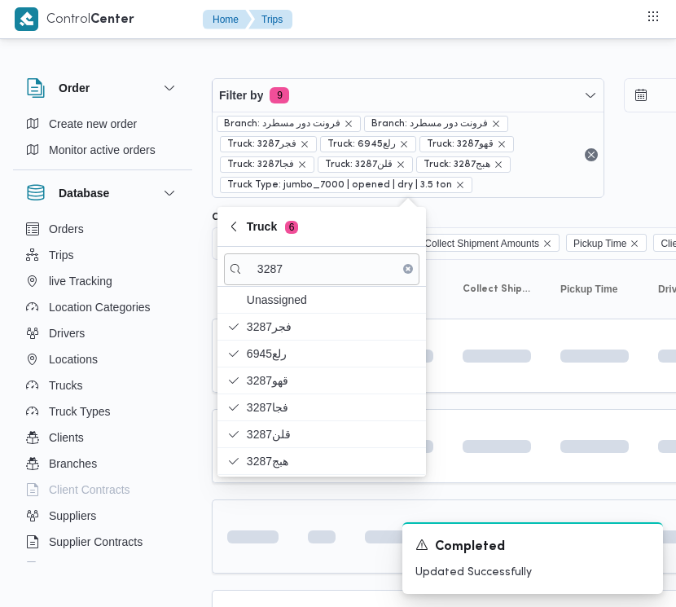
click at [302, 552] on html "Control Center Home Trips Order Create new order Monitor active orders Database…" at bounding box center [338, 303] width 676 height 607
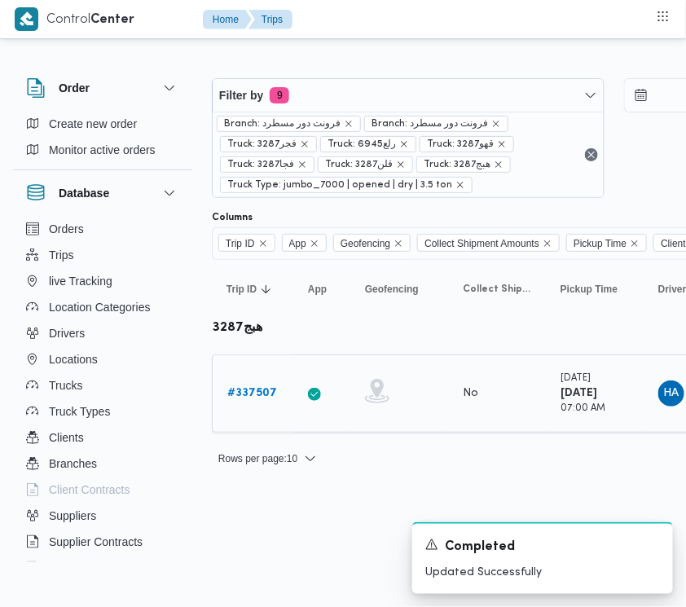
click at [249, 395] on b "# 337507" at bounding box center [252, 393] width 50 height 11
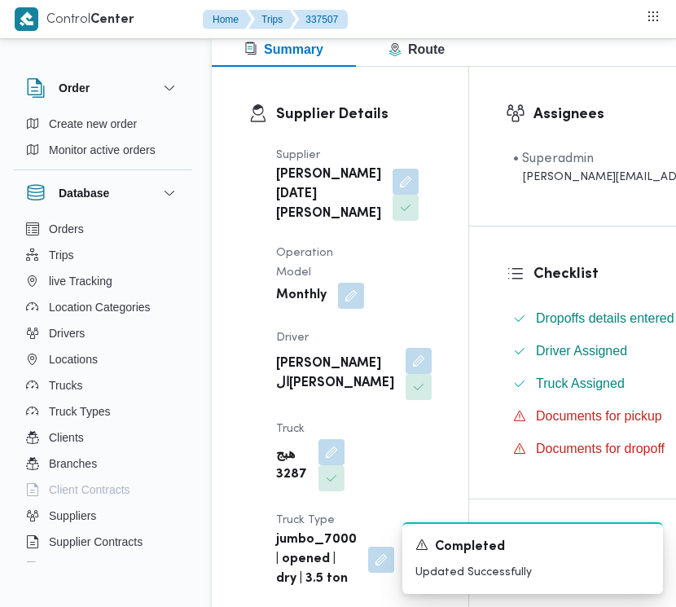
scroll to position [275, 0]
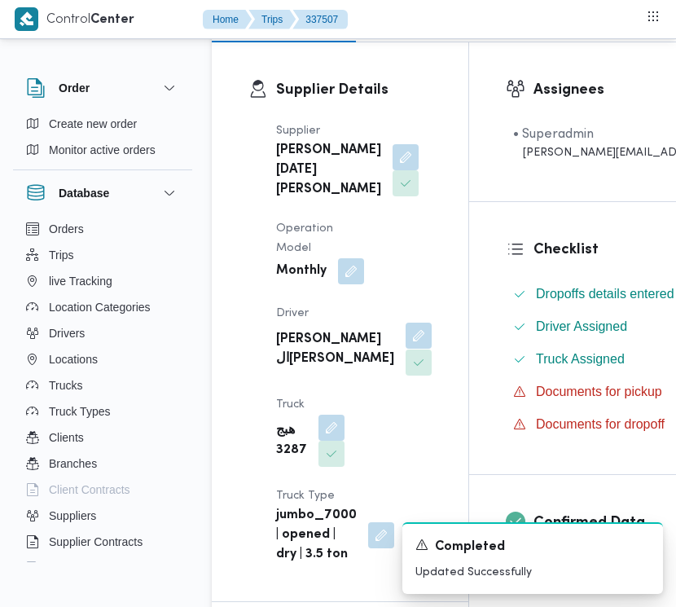
click at [406, 349] on button "button" at bounding box center [419, 336] width 26 height 26
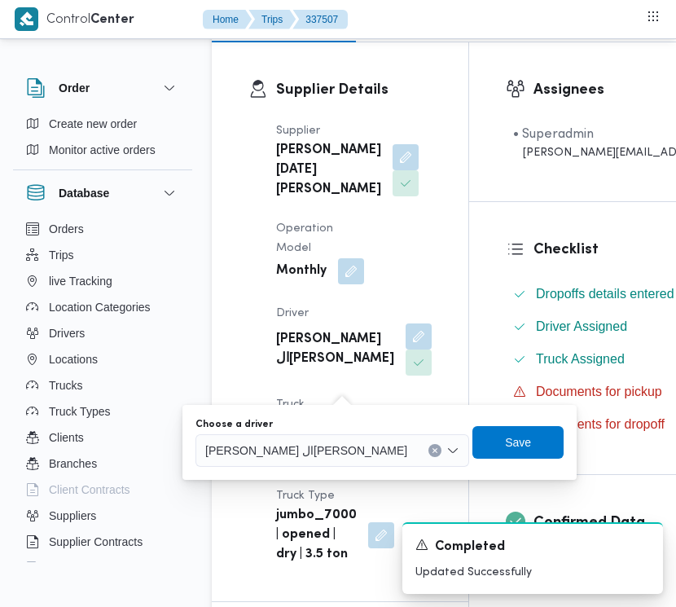
drag, startPoint x: 319, startPoint y: 440, endPoint x: 328, endPoint y: 438, distance: 9.3
click at [319, 441] on span "[PERSON_NAME] ال[PERSON_NAME]" at bounding box center [306, 450] width 202 height 18
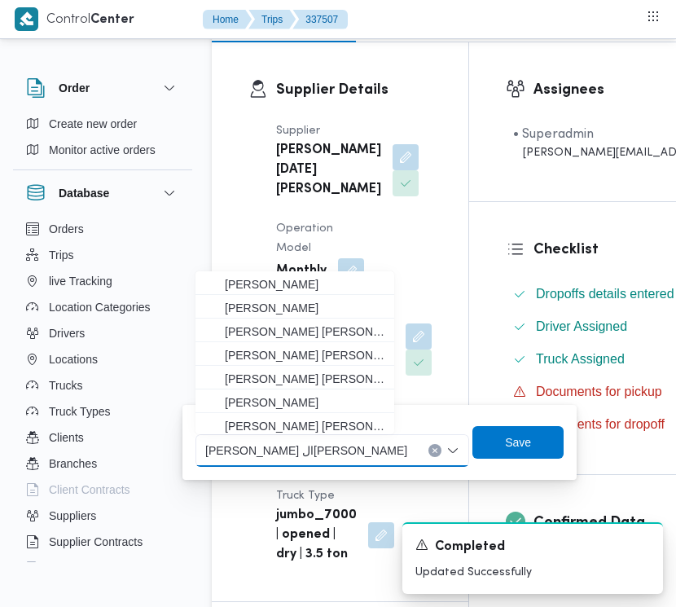
paste input "[PERSON_NAME]"
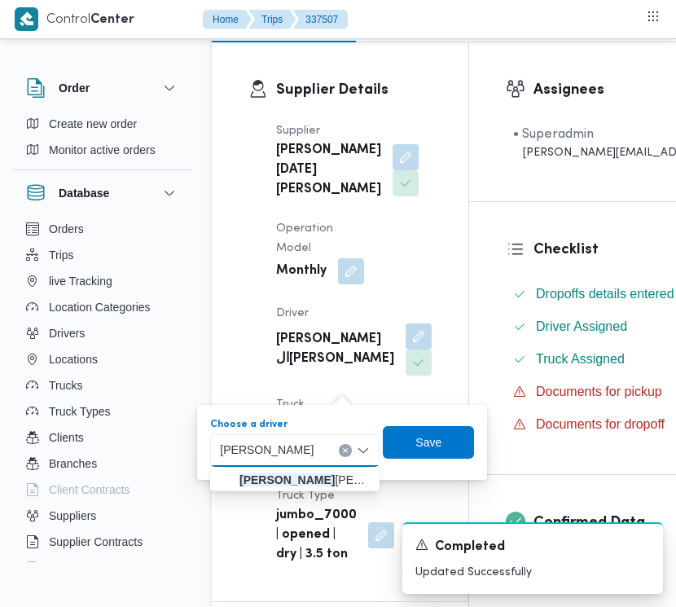
type input "[PERSON_NAME]"
drag, startPoint x: 297, startPoint y: 478, endPoint x: 315, endPoint y: 487, distance: 20.0
click at [294, 483] on mark "[PERSON_NAME]" at bounding box center [287, 479] width 95 height 13
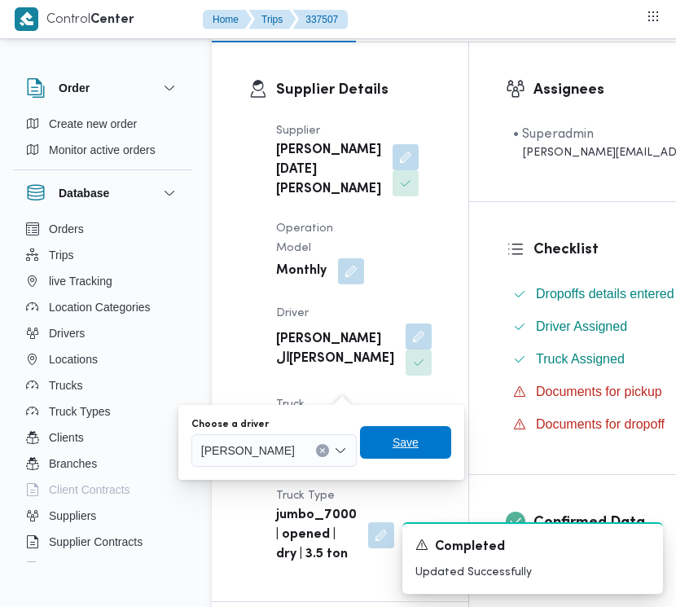
click at [419, 434] on span "Save" at bounding box center [406, 443] width 26 height 20
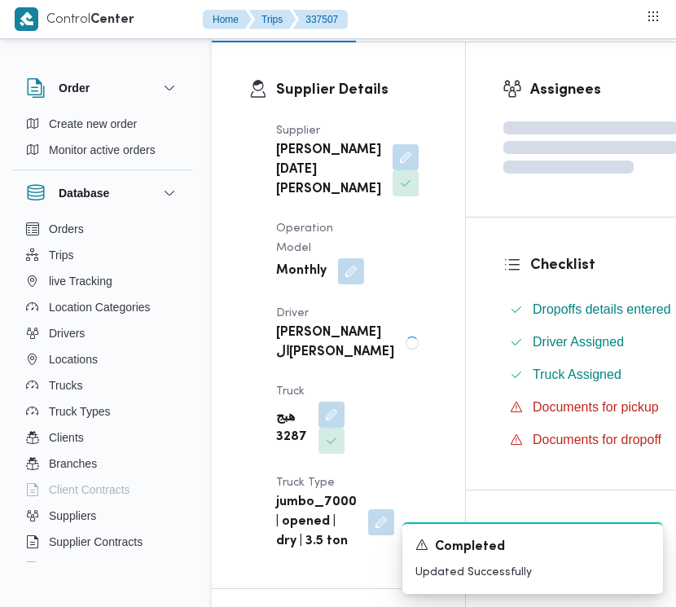
click at [388, 302] on div "Supplier [PERSON_NAME][DATE] [PERSON_NAME] Operation Model Monthly Driver [PERS…" at bounding box center [352, 337] width 172 height 450
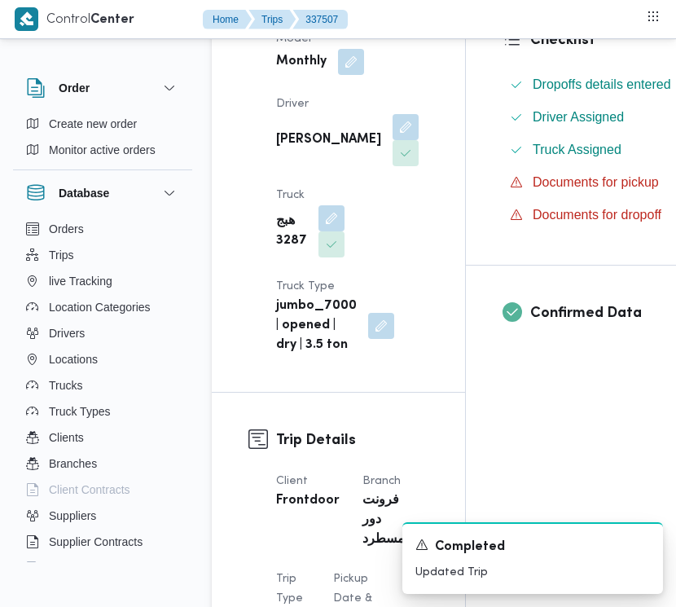
scroll to position [526, 0]
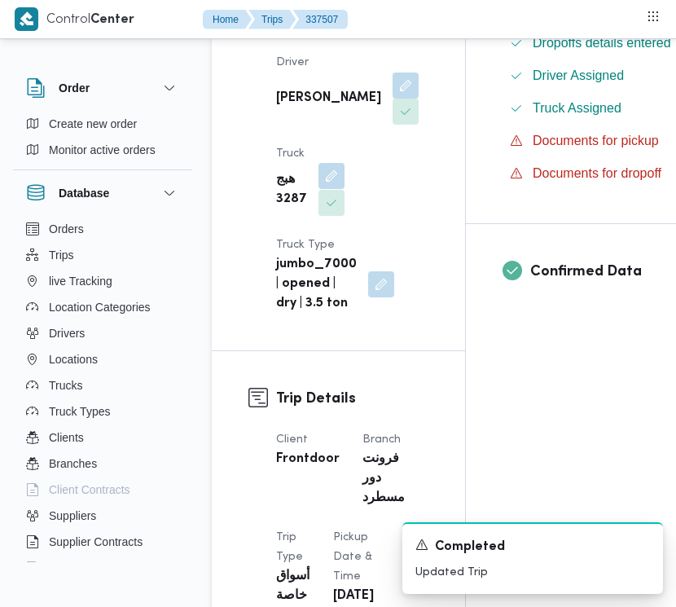
click at [320, 189] on button "button" at bounding box center [332, 176] width 26 height 26
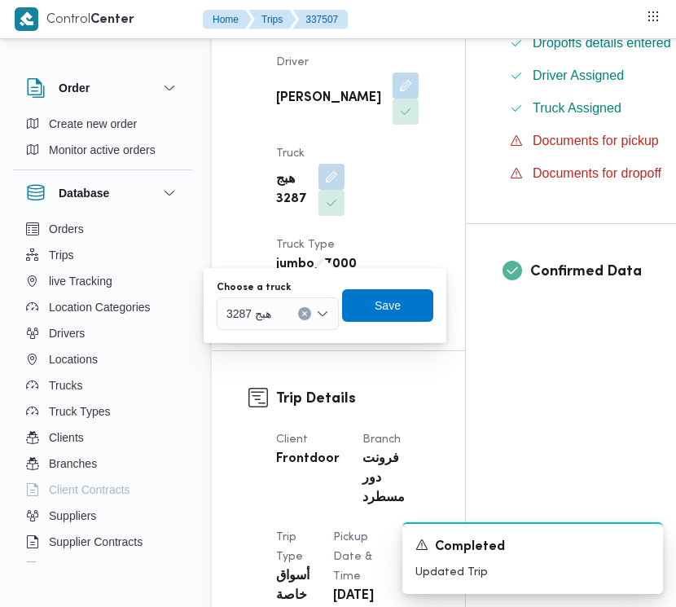
click at [258, 322] on div "هبج 3287" at bounding box center [278, 313] width 122 height 33
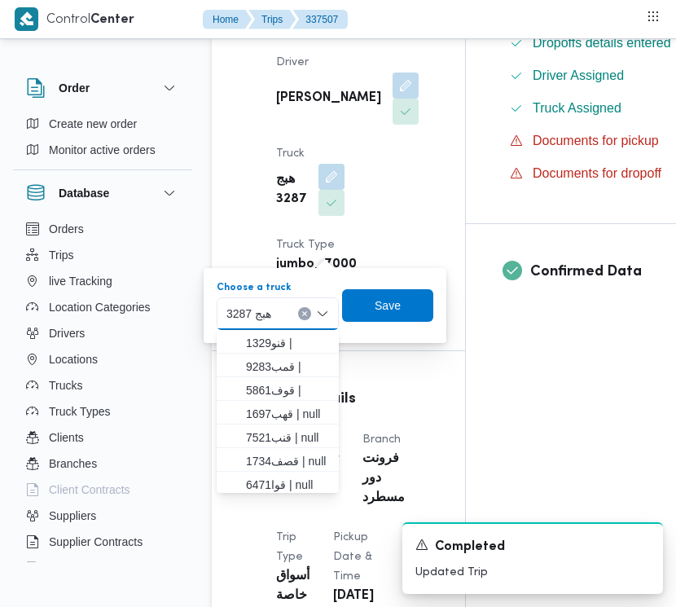
paste input "9346"
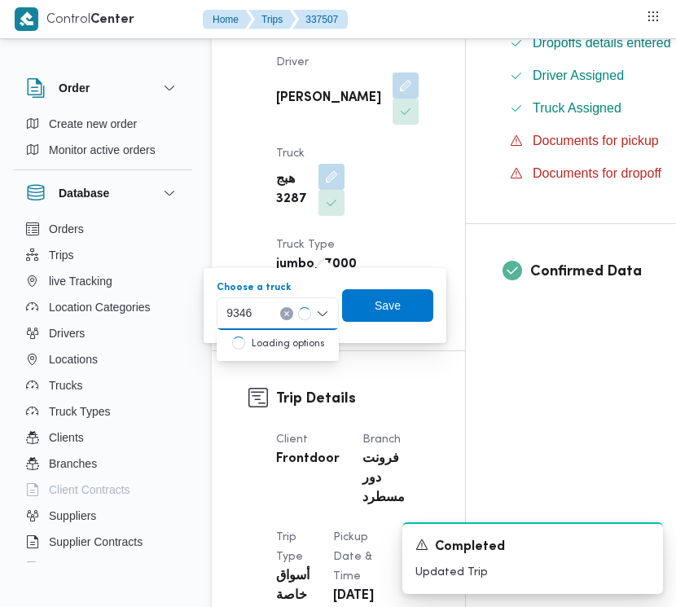
type input "9346"
click at [238, 340] on icon "button" at bounding box center [233, 343] width 13 height 13
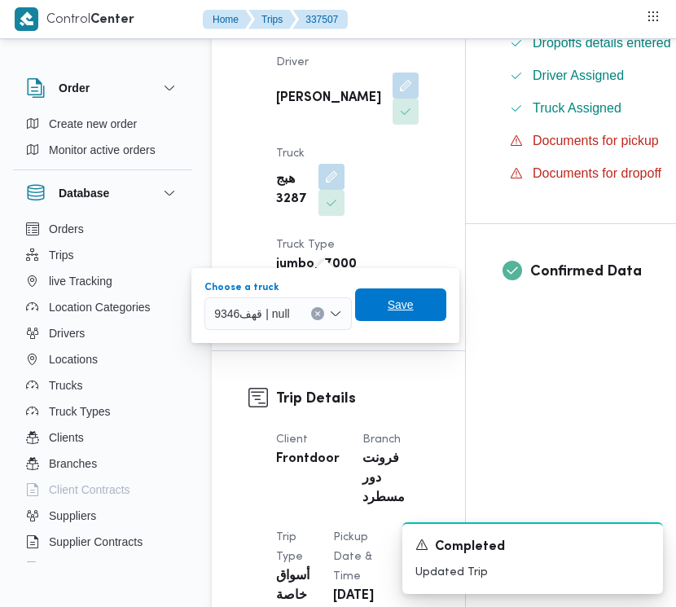
click at [409, 304] on span "Save" at bounding box center [401, 305] width 26 height 20
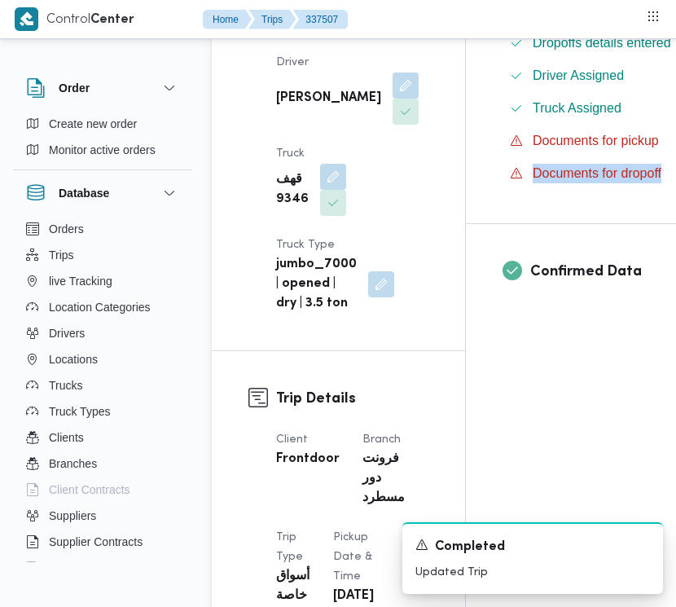
scroll to position [526, 34]
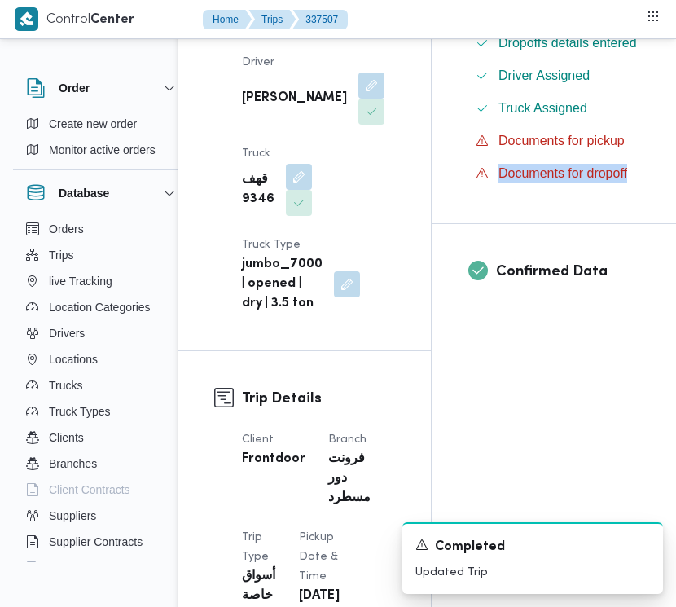
drag, startPoint x: 675, startPoint y: 132, endPoint x: 670, endPoint y: 193, distance: 61.3
click at [670, 193] on div "Checklist Dropoffs details entered Driver Assigned Truck Assigned Documents for…" at bounding box center [624, 87] width 385 height 272
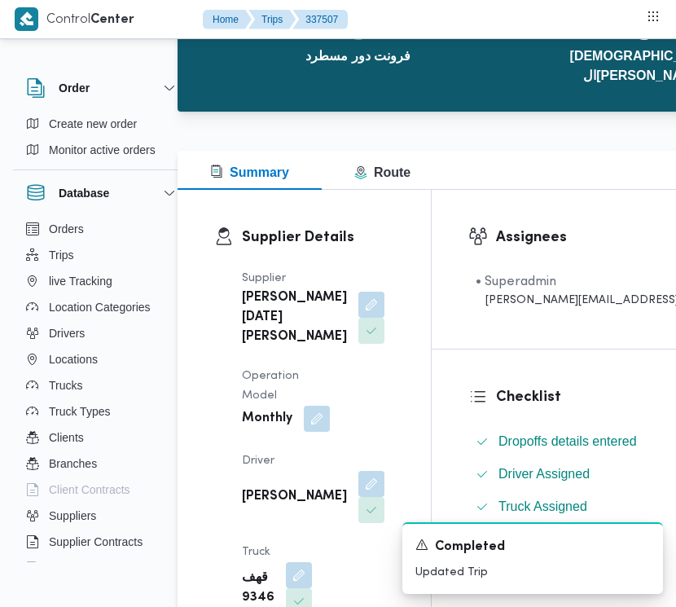
scroll to position [0, 34]
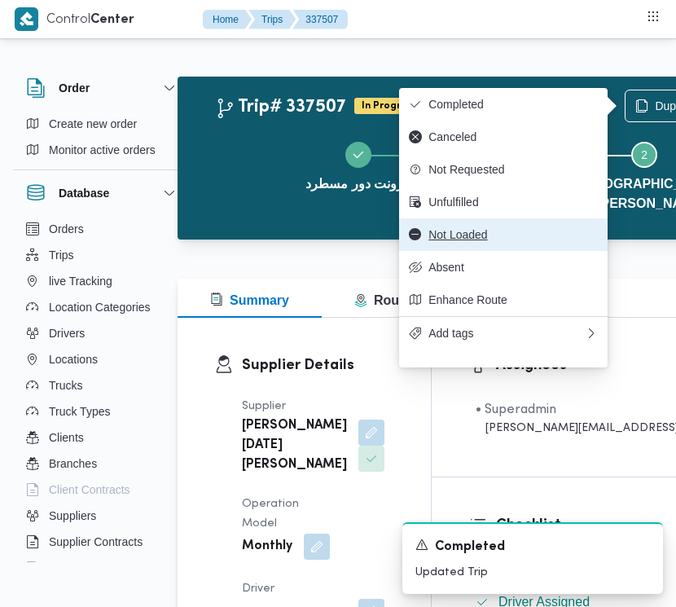
click at [512, 233] on button "Not Loaded" at bounding box center [503, 234] width 209 height 33
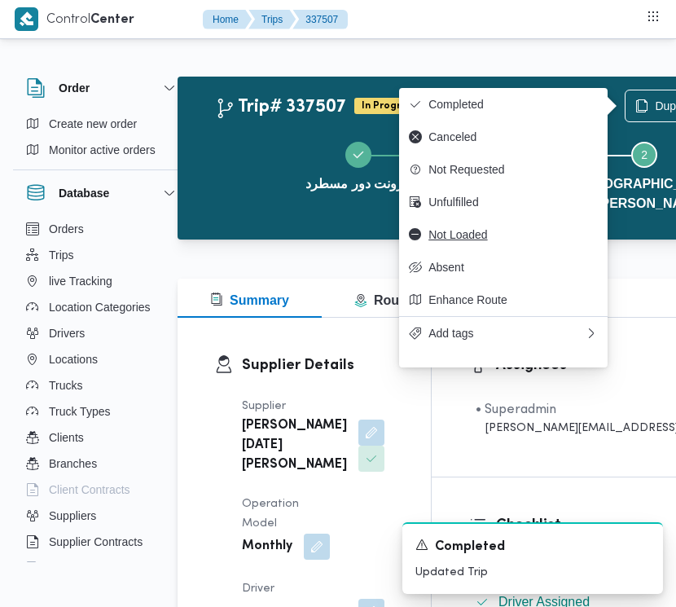
scroll to position [0, 24]
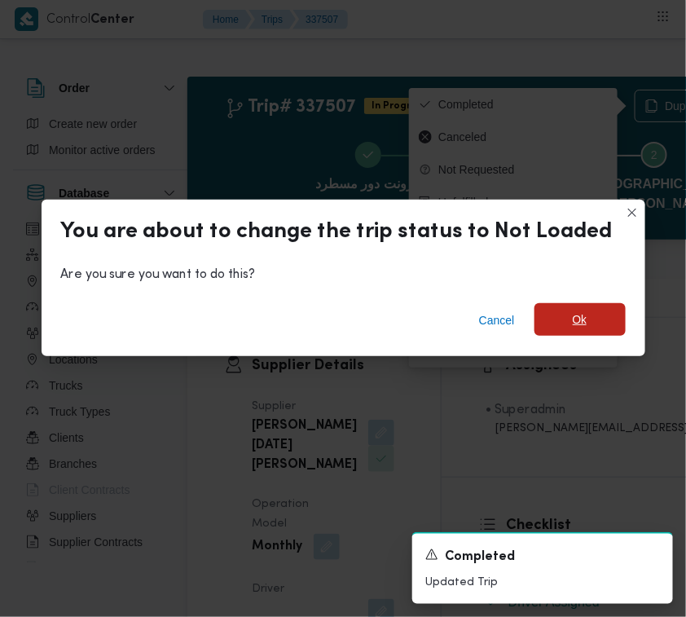
click at [589, 320] on span "Ok" at bounding box center [580, 319] width 91 height 33
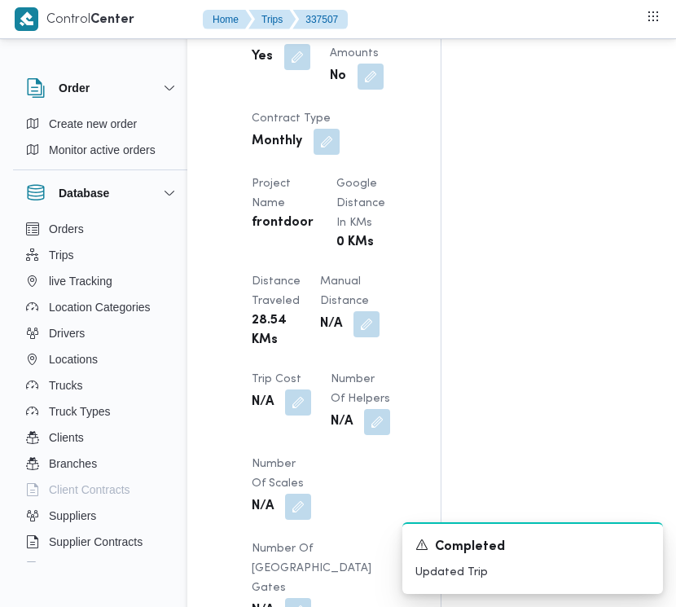
scroll to position [1379, 24]
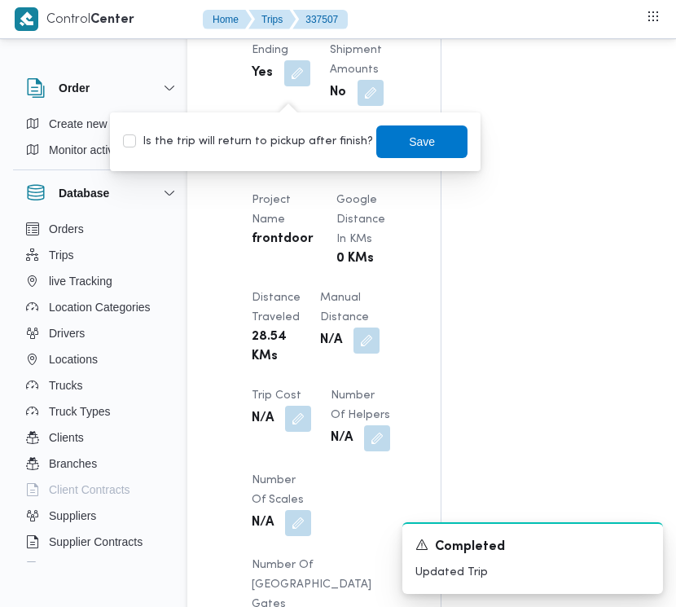
click at [285, 144] on label "Is the trip will return to pickup after finish?" at bounding box center [248, 142] width 250 height 20
checkbox input "true"
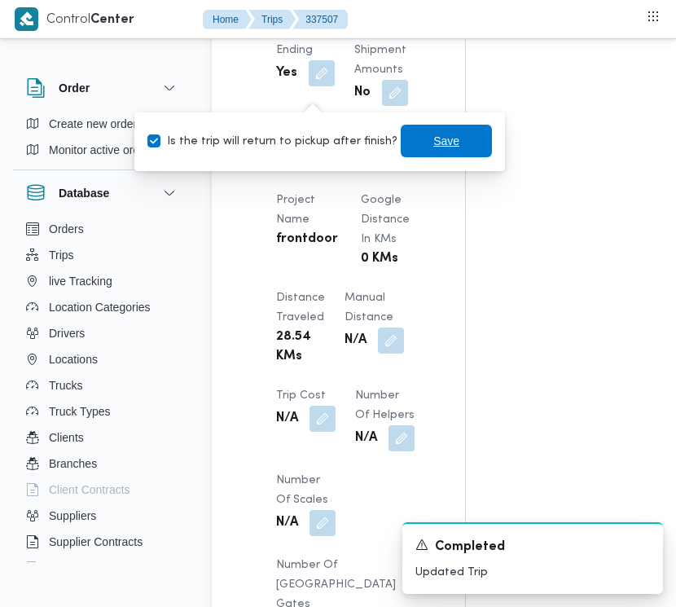
click at [434, 139] on span "Save" at bounding box center [447, 141] width 26 height 20
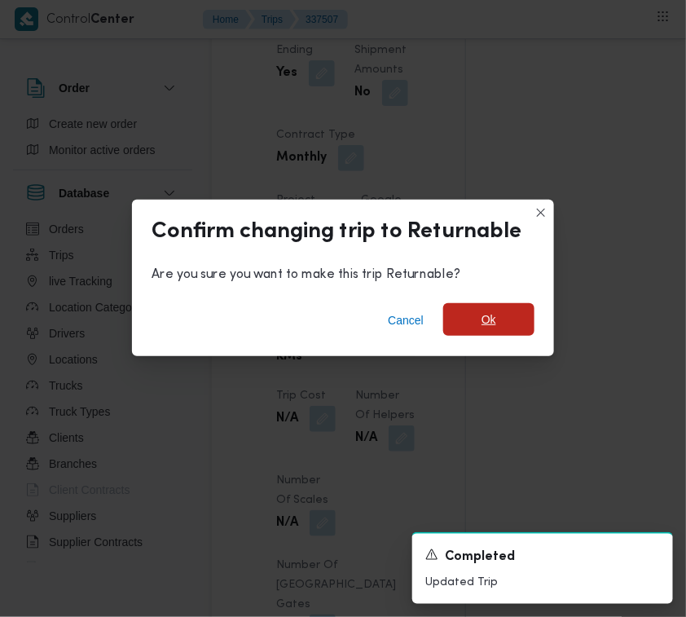
click at [506, 332] on span "Ok" at bounding box center [488, 319] width 91 height 33
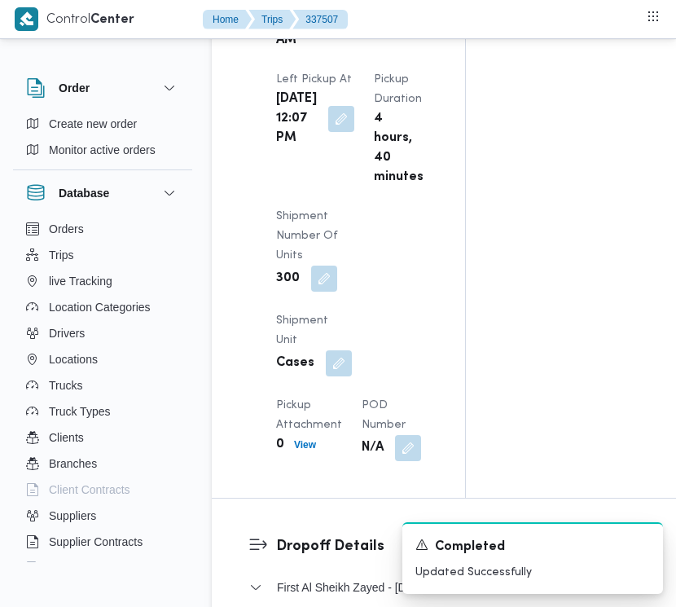
scroll to position [0, 0]
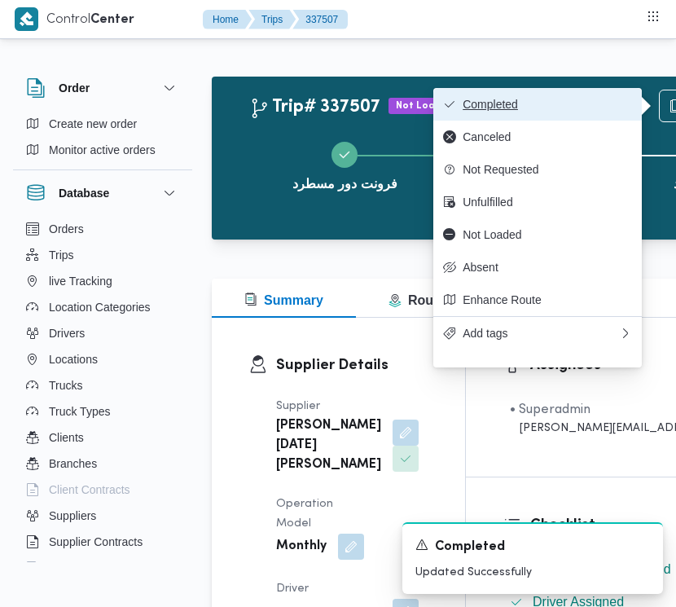
click at [510, 106] on span "Completed" at bounding box center [548, 104] width 170 height 13
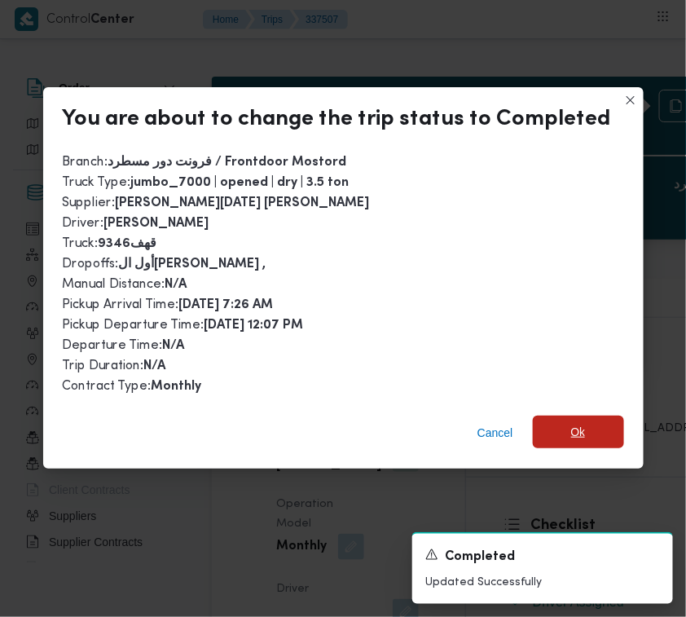
click at [592, 418] on span "Ok" at bounding box center [578, 432] width 91 height 33
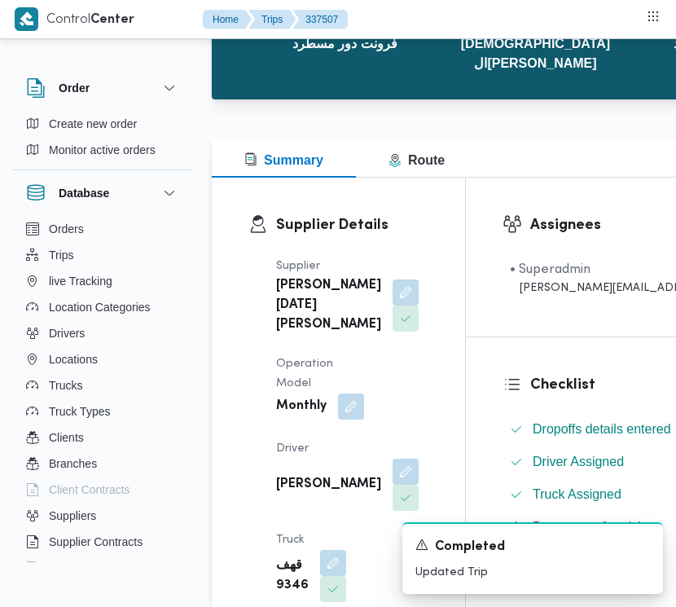
scroll to position [140, 34]
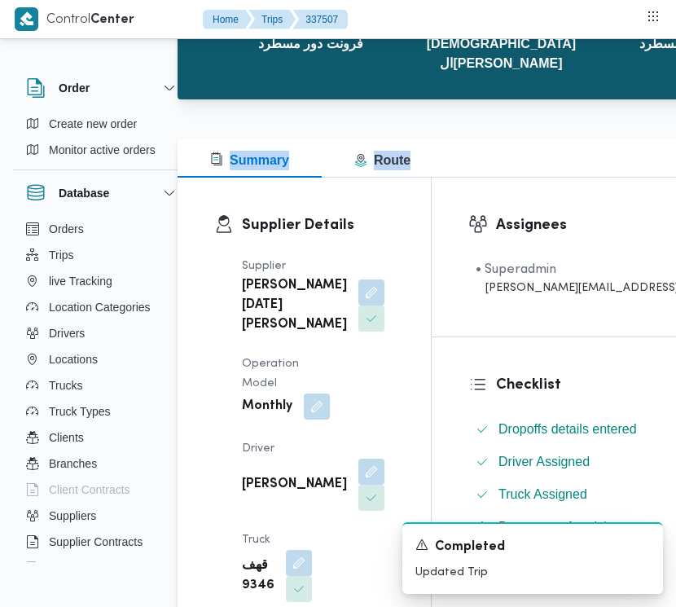
drag, startPoint x: 675, startPoint y: 96, endPoint x: 675, endPoint y: 123, distance: 26.9
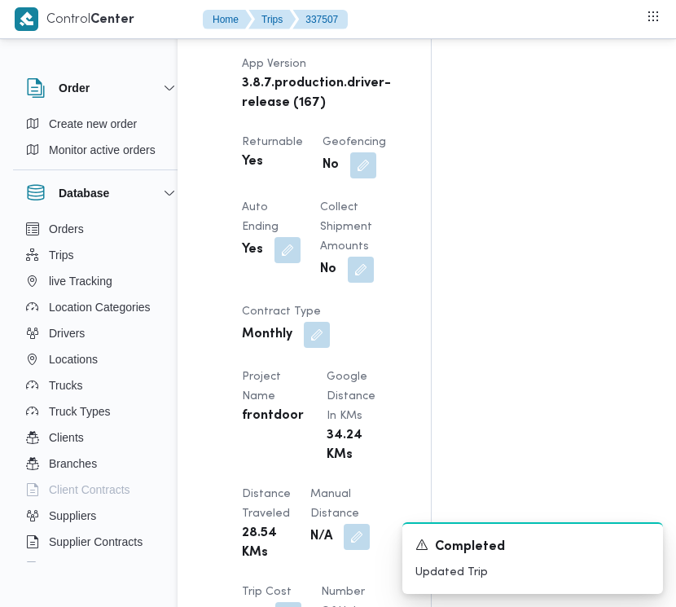
scroll to position [4428, 34]
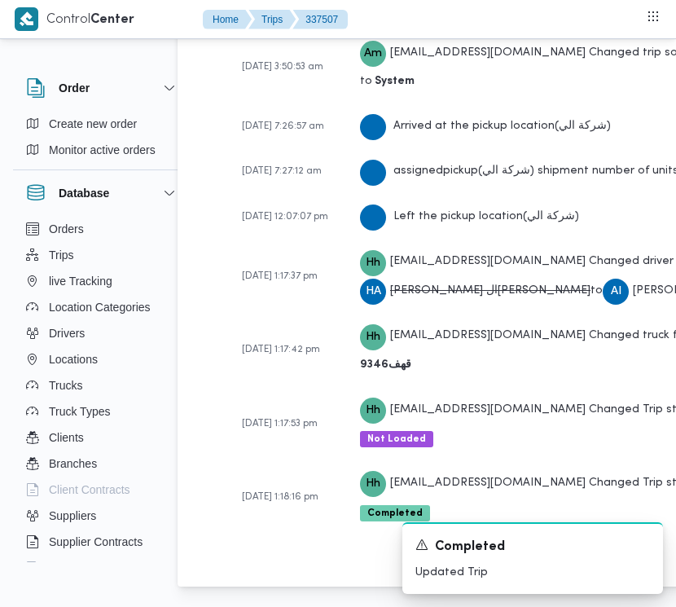
click at [489, 202] on div "Left the pickup location ( شركة الي )" at bounding box center [469, 216] width 219 height 29
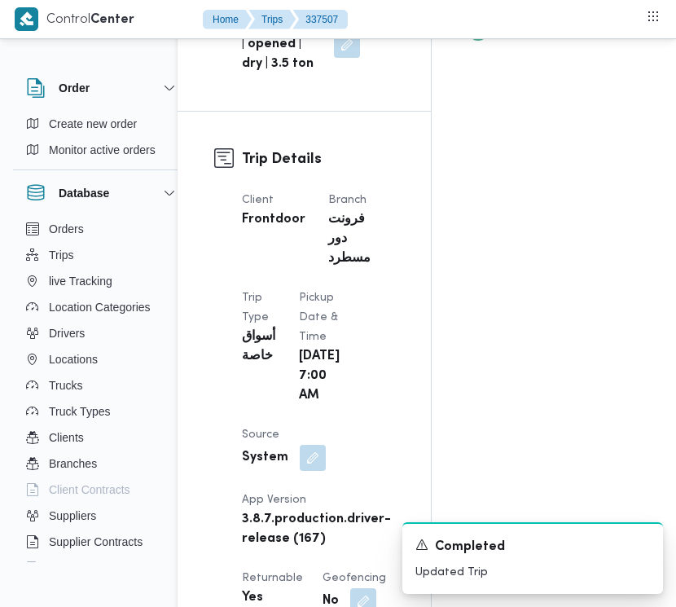
scroll to position [775, 34]
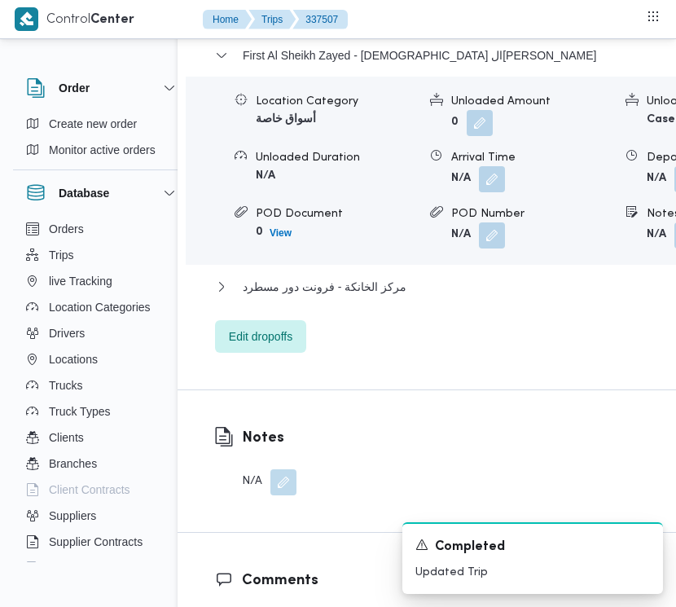
scroll to position [2881, 34]
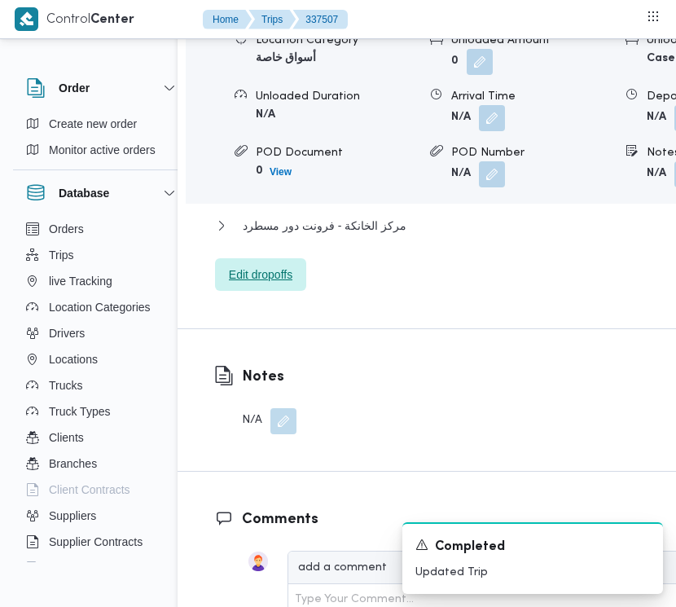
click at [235, 284] on span "Edit dropoffs" at bounding box center [261, 275] width 64 height 20
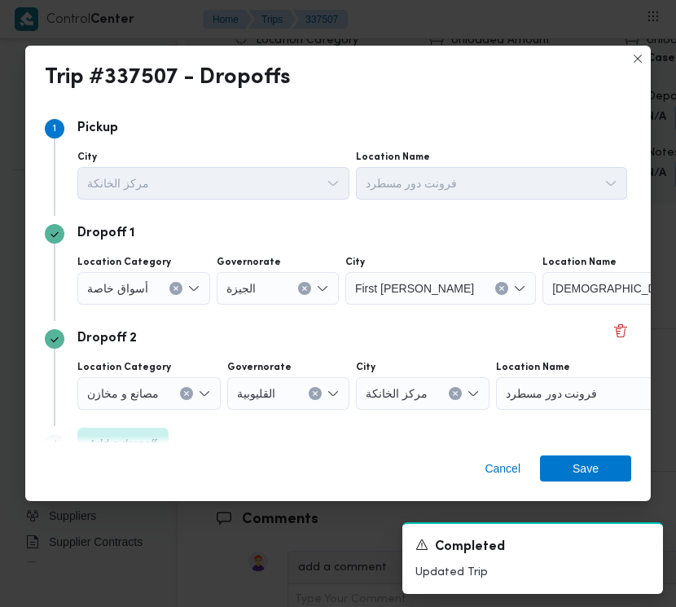
scroll to position [2881, 24]
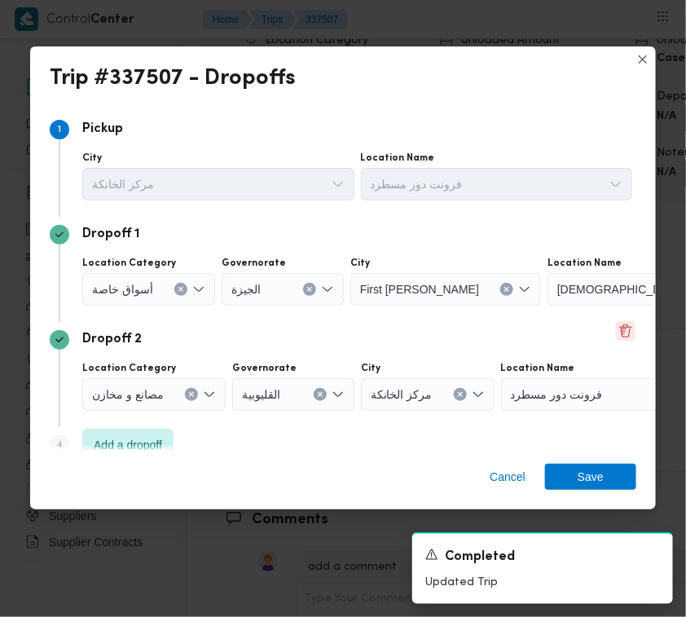
click at [616, 324] on button "Delete" at bounding box center [626, 331] width 20 height 20
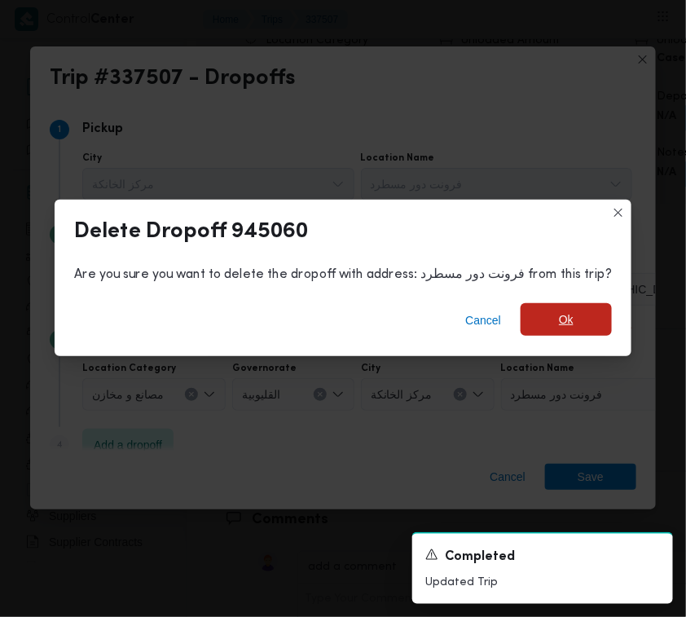
click at [559, 324] on span "Ok" at bounding box center [566, 320] width 15 height 20
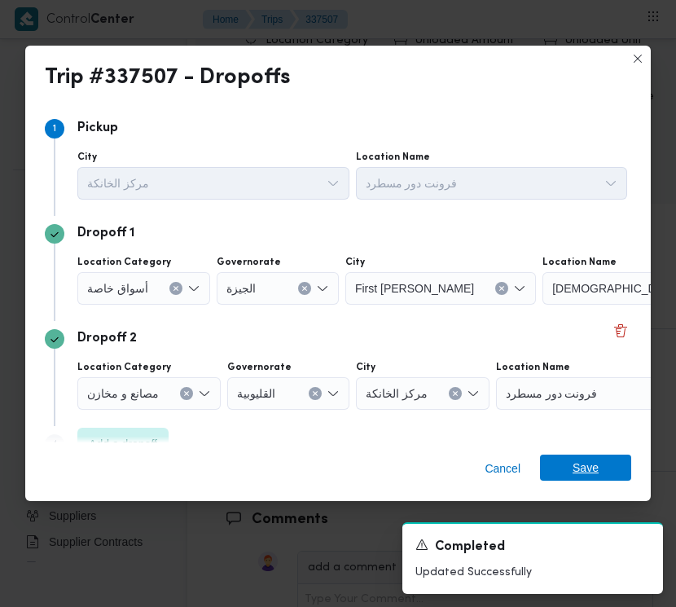
click at [596, 479] on span "Save" at bounding box center [586, 468] width 26 height 26
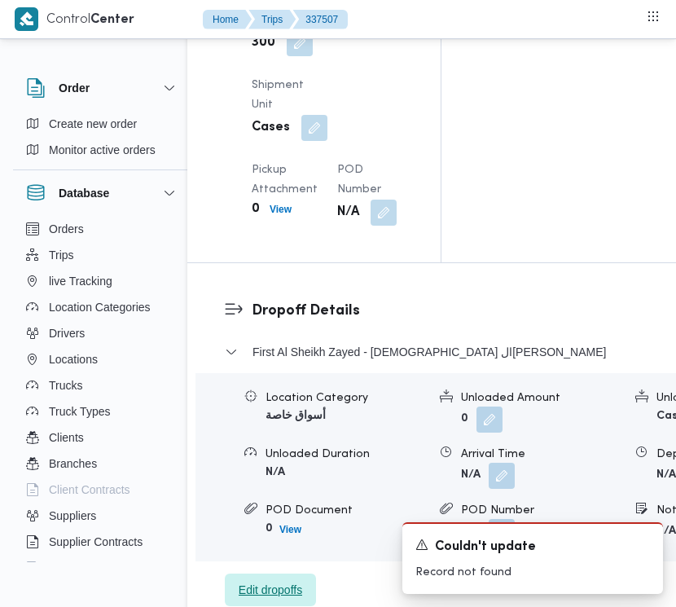
scroll to position [2496, 24]
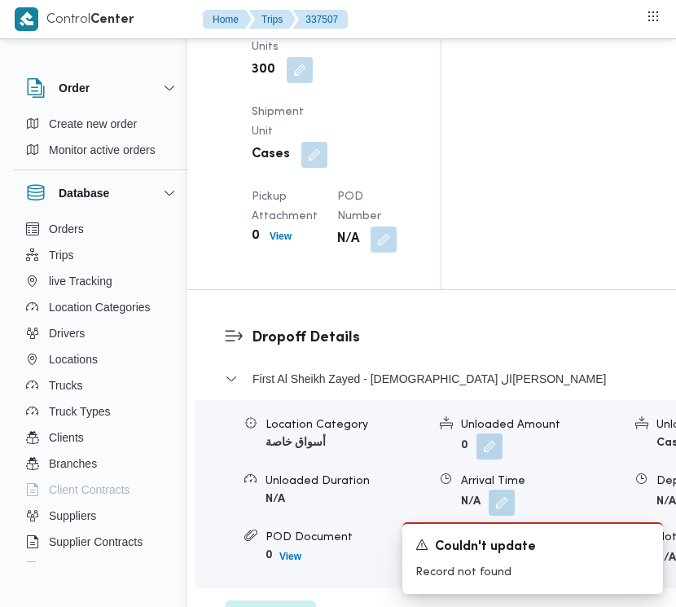
drag, startPoint x: 672, startPoint y: 299, endPoint x: 668, endPoint y: 269, distance: 30.4
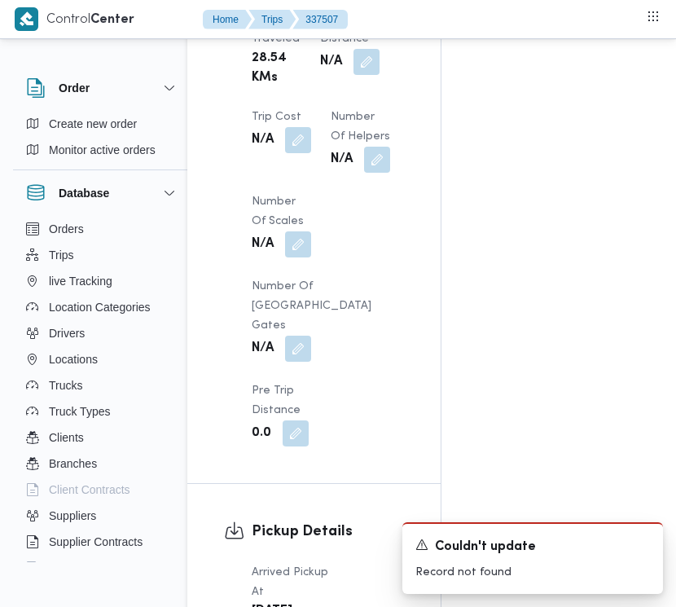
scroll to position [1147, 24]
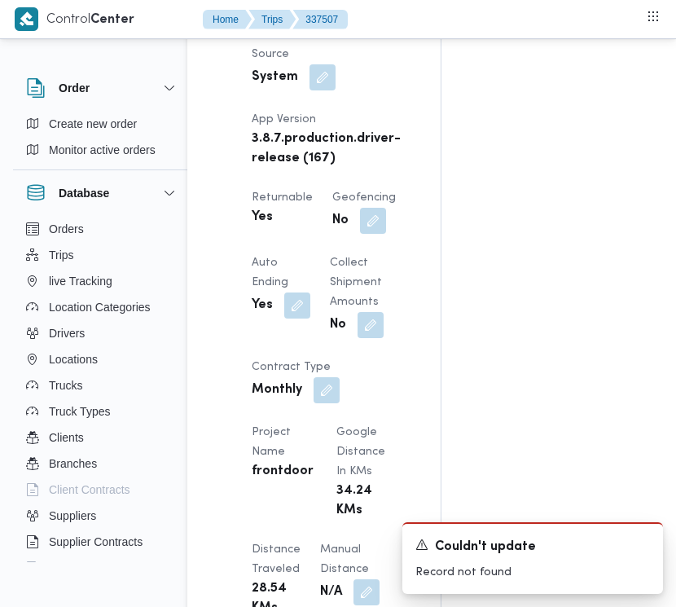
drag, startPoint x: 677, startPoint y: 192, endPoint x: 672, endPoint y: 164, distance: 28.1
click at [672, 164] on div "Assignees • Superadmin [EMAIL_ADDRESS][DOMAIN_NAME] Checklist Dropoffs details …" at bounding box center [634, 405] width 385 height 2468
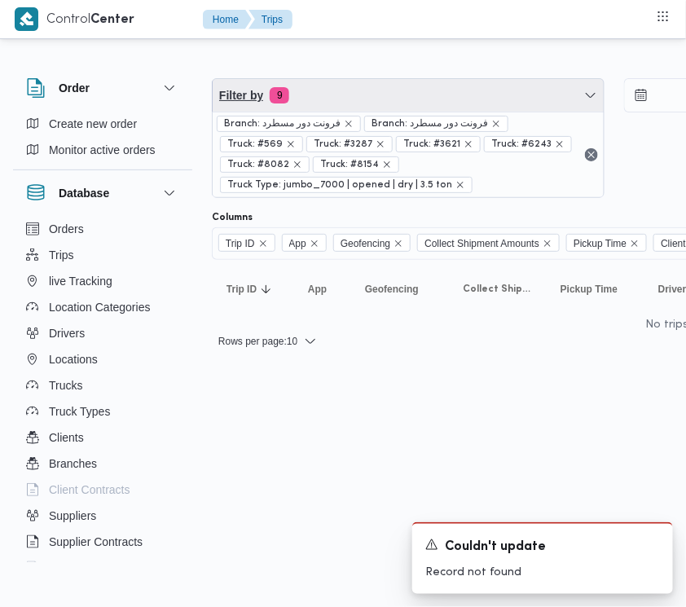
click at [335, 90] on span "Filter by 9" at bounding box center [408, 95] width 391 height 33
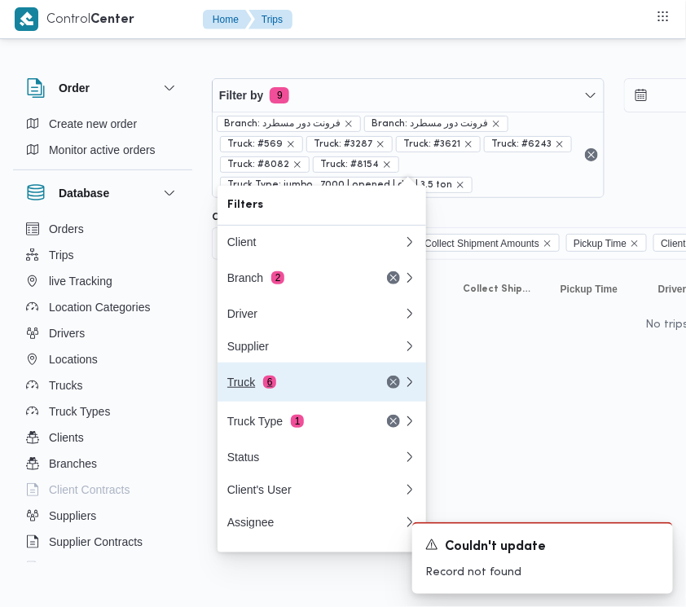
click at [282, 368] on button "Truck 6" at bounding box center [322, 382] width 209 height 39
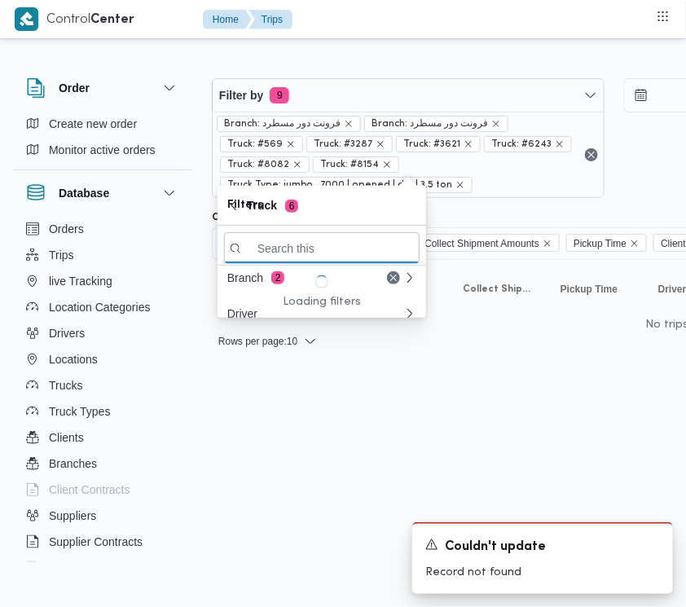
paste input "9346"
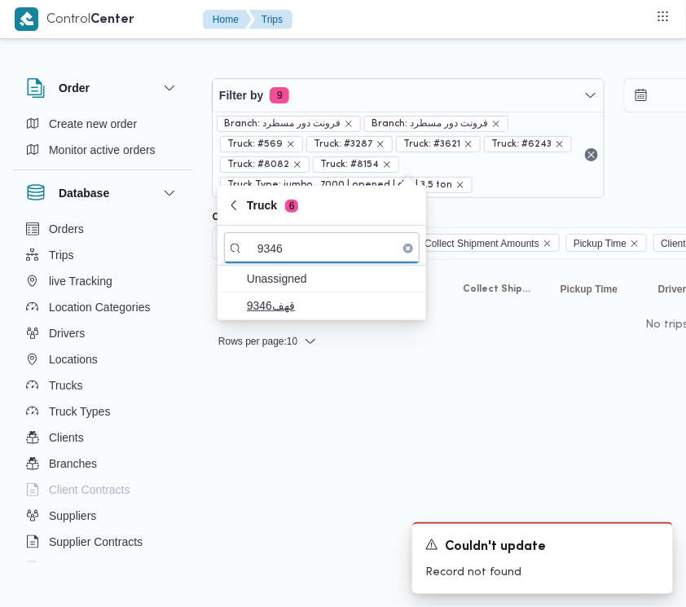
type input "9346"
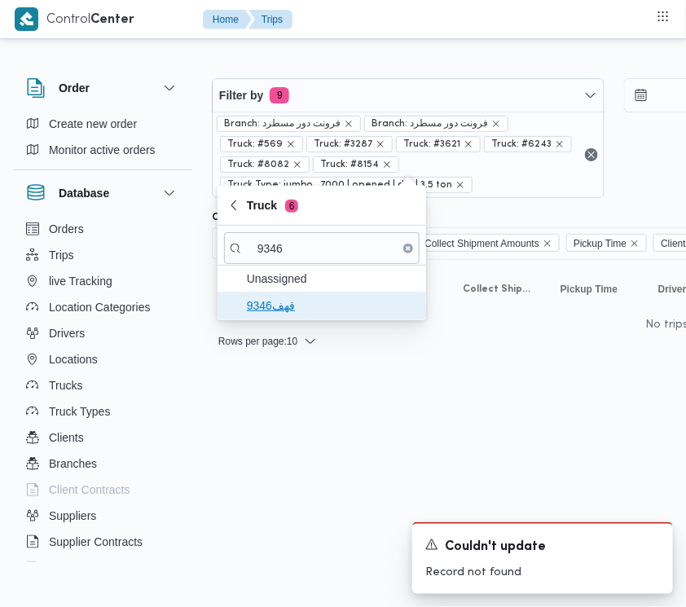
click at [299, 310] on span "قهف9346" at bounding box center [332, 306] width 170 height 20
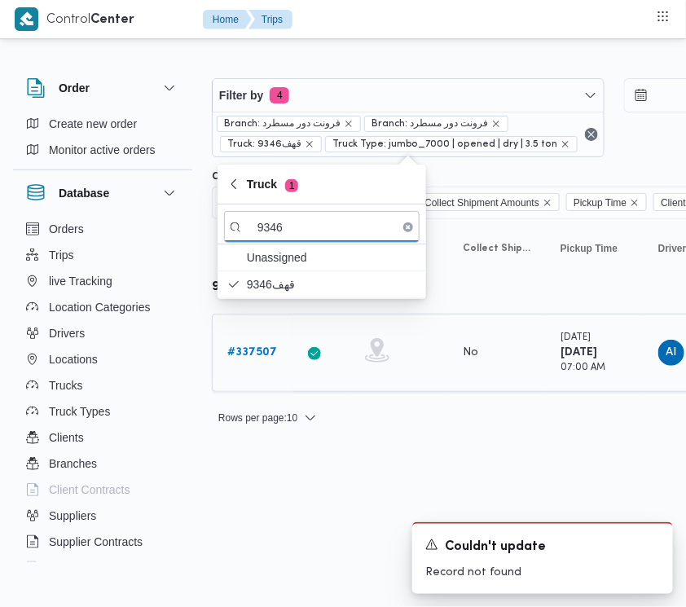
click at [246, 352] on b "# 337507" at bounding box center [252, 352] width 50 height 11
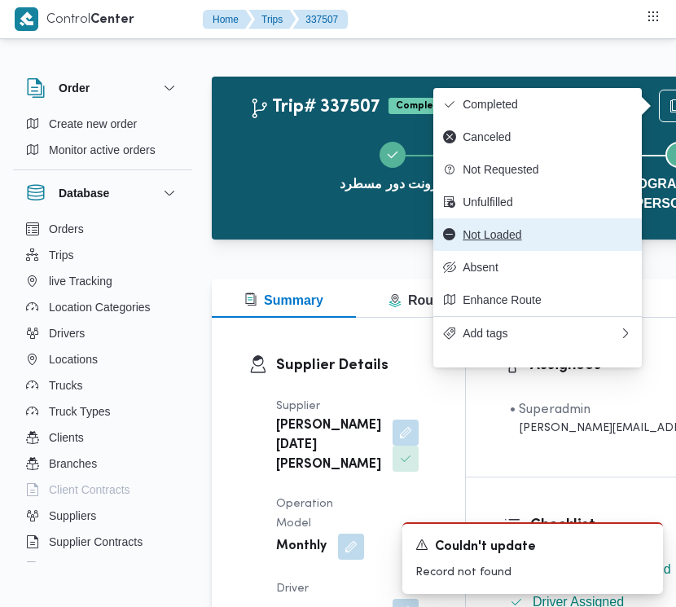
click at [524, 241] on span "Not Loaded" at bounding box center [548, 234] width 170 height 13
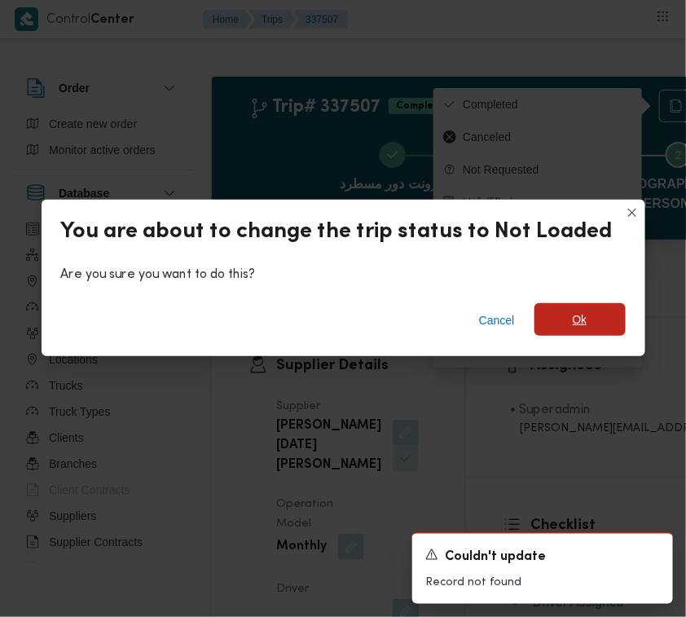
click at [588, 318] on span "Ok" at bounding box center [580, 319] width 91 height 33
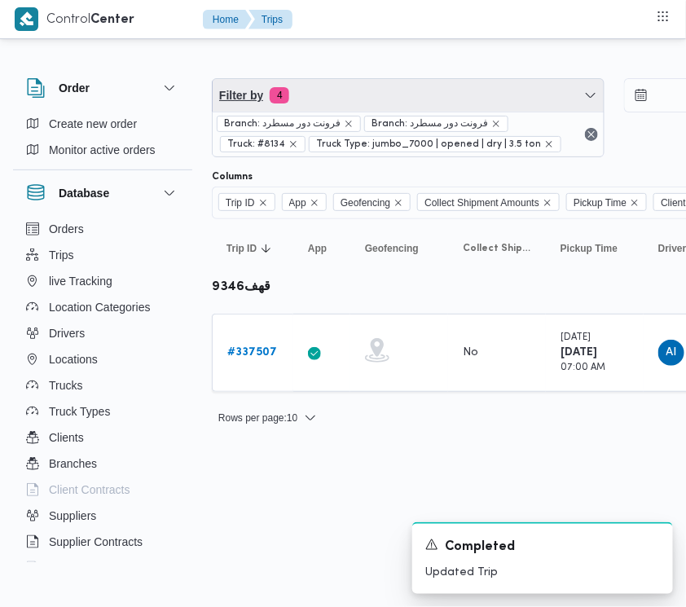
drag, startPoint x: 368, startPoint y: 94, endPoint x: 363, endPoint y: 124, distance: 30.7
click at [369, 92] on span "Filter by 4" at bounding box center [408, 95] width 391 height 33
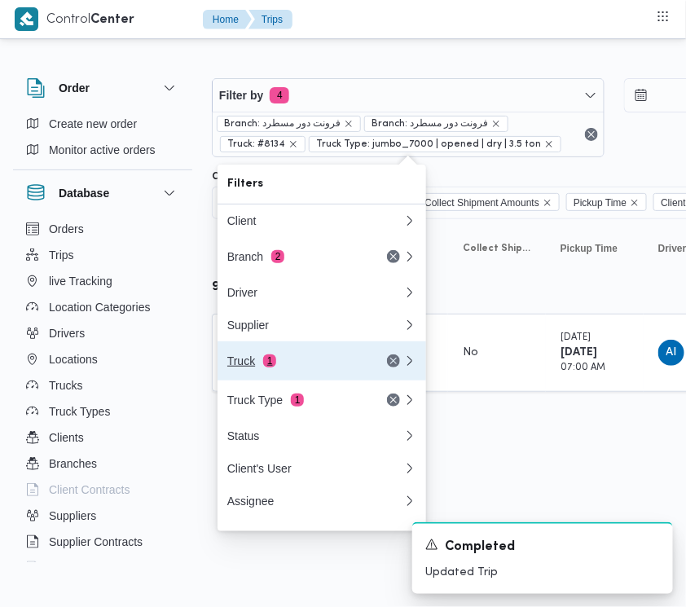
click at [274, 361] on div "Truck 1" at bounding box center [295, 360] width 137 height 13
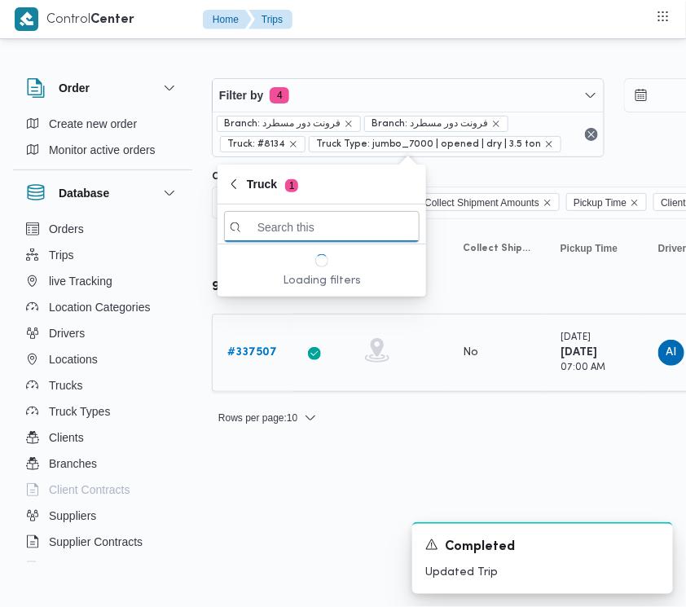
paste input "6348"
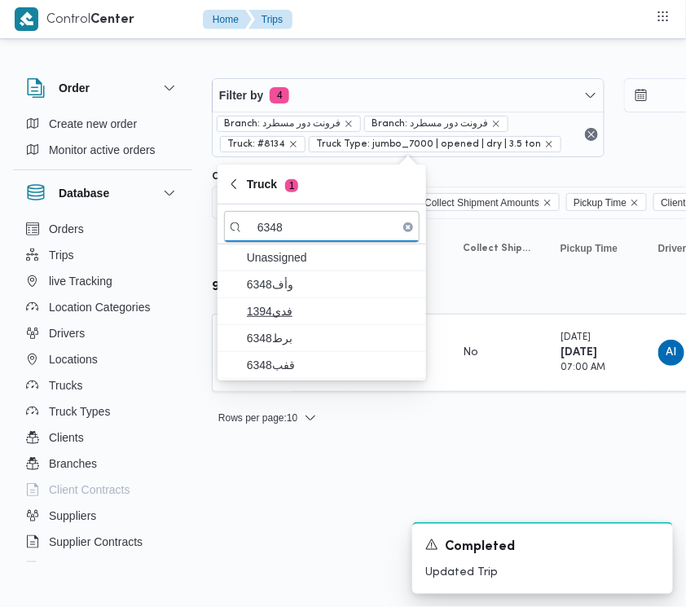
type input "6348"
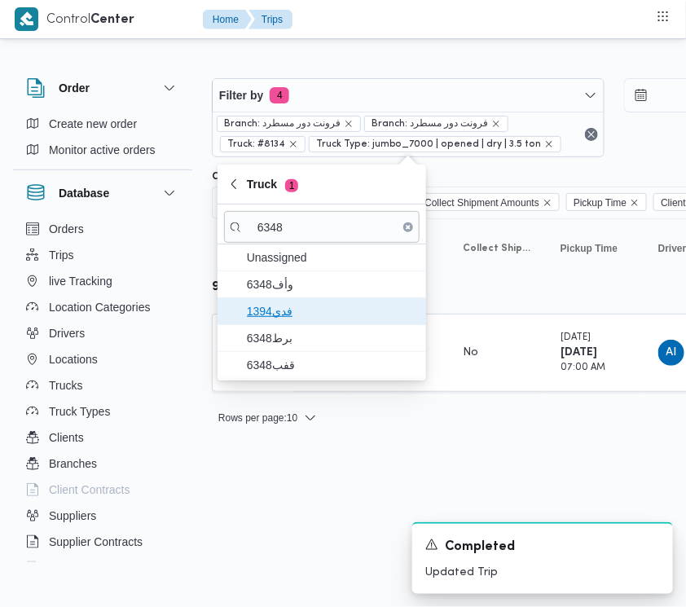
click at [296, 320] on span "فدي1394" at bounding box center [332, 312] width 170 height 20
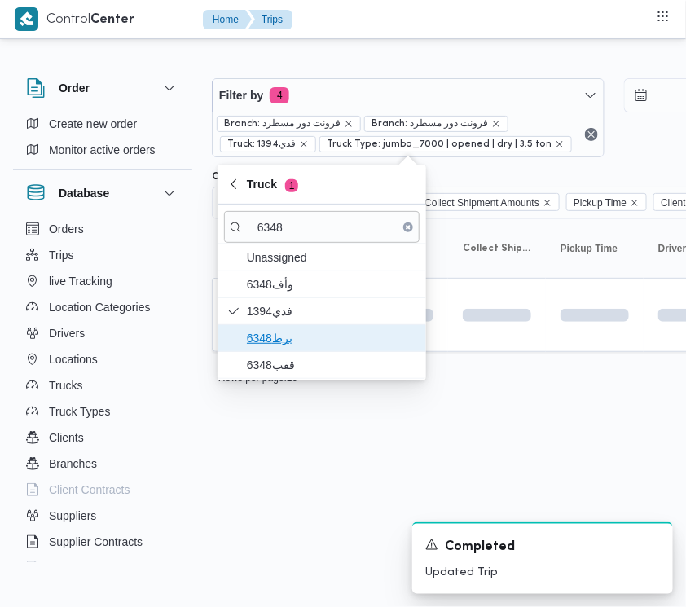
drag, startPoint x: 277, startPoint y: 337, endPoint x: 277, endPoint y: 355, distance: 18.7
click at [277, 338] on span "برط6348" at bounding box center [332, 338] width 170 height 20
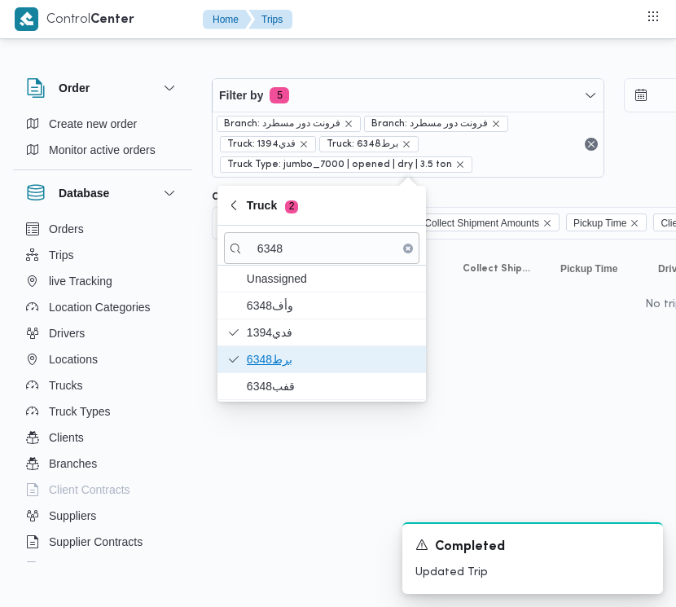
click at [277, 363] on span "برط6348" at bounding box center [332, 360] width 170 height 20
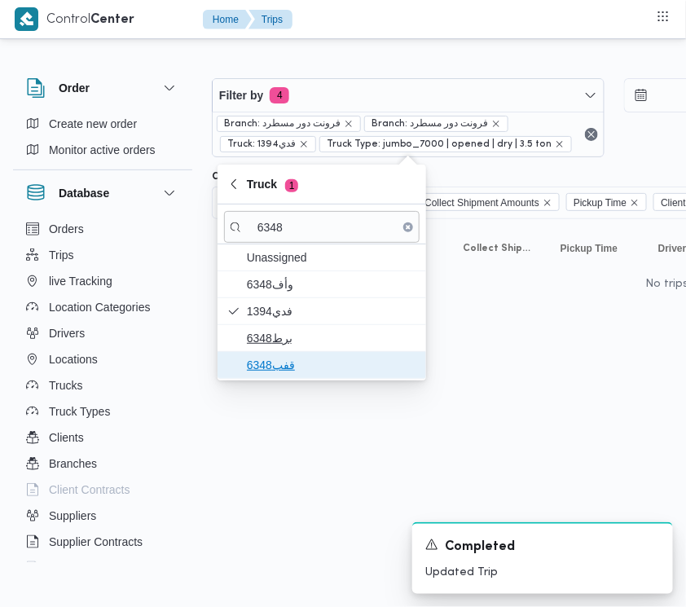
drag, startPoint x: 277, startPoint y: 363, endPoint x: 270, endPoint y: 369, distance: 9.8
click at [275, 369] on span "قفب6348" at bounding box center [332, 365] width 170 height 20
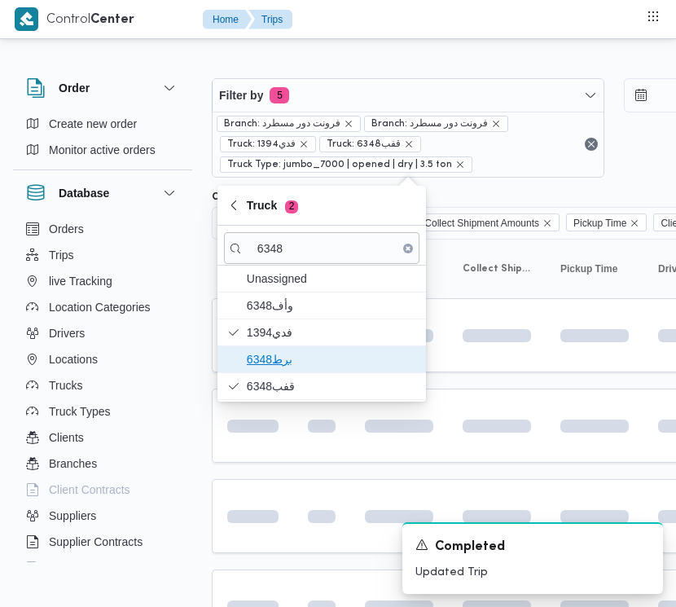
click at [270, 367] on span "برط6348" at bounding box center [332, 360] width 170 height 20
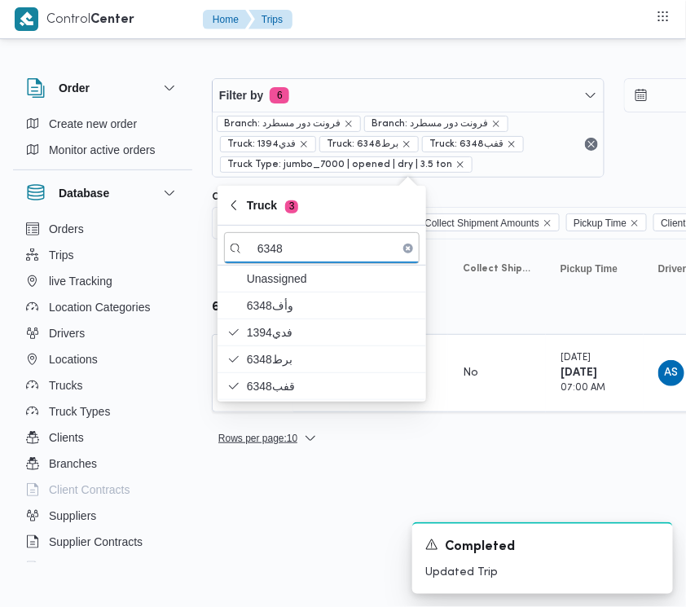
click at [266, 440] on span "Rows per page : 10" at bounding box center [257, 439] width 79 height 20
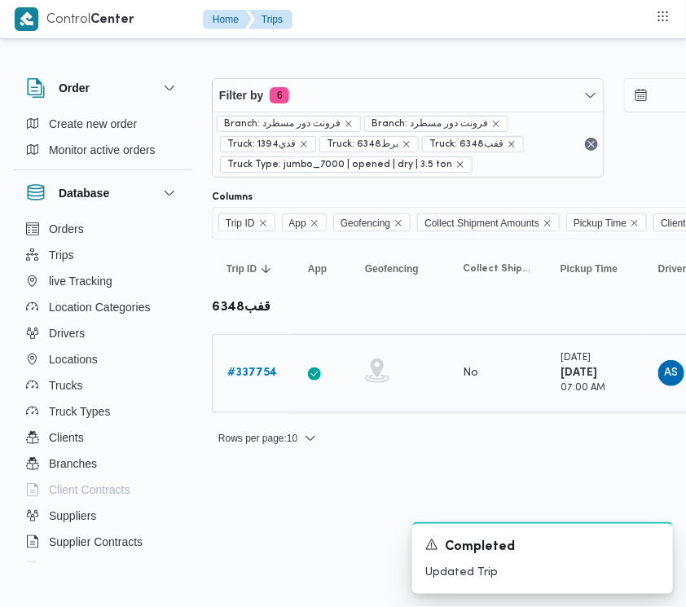
click at [220, 367] on td "Trip ID # 337754" at bounding box center [252, 373] width 81 height 78
click at [257, 363] on link "# 337754" at bounding box center [252, 373] width 50 height 20
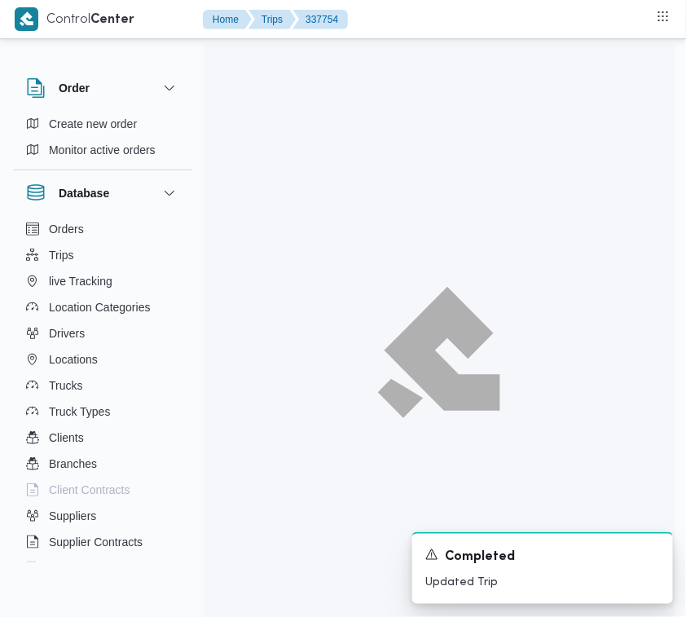
click at [258, 367] on div at bounding box center [439, 352] width 471 height 617
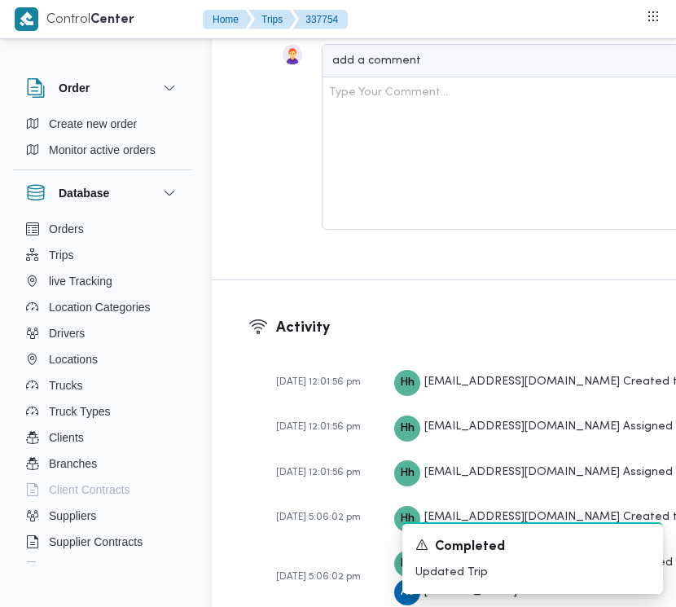
scroll to position [3462, 0]
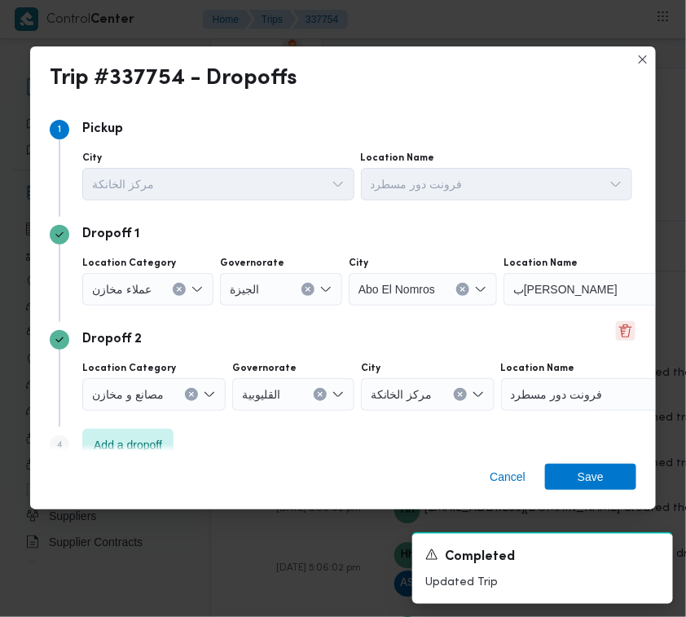
click at [616, 326] on button "Delete" at bounding box center [626, 331] width 20 height 20
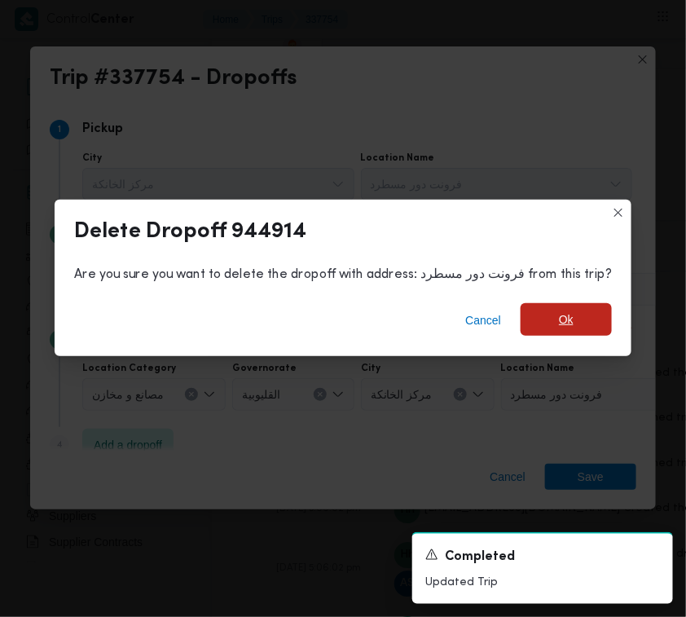
click at [579, 310] on span "Ok" at bounding box center [566, 319] width 91 height 33
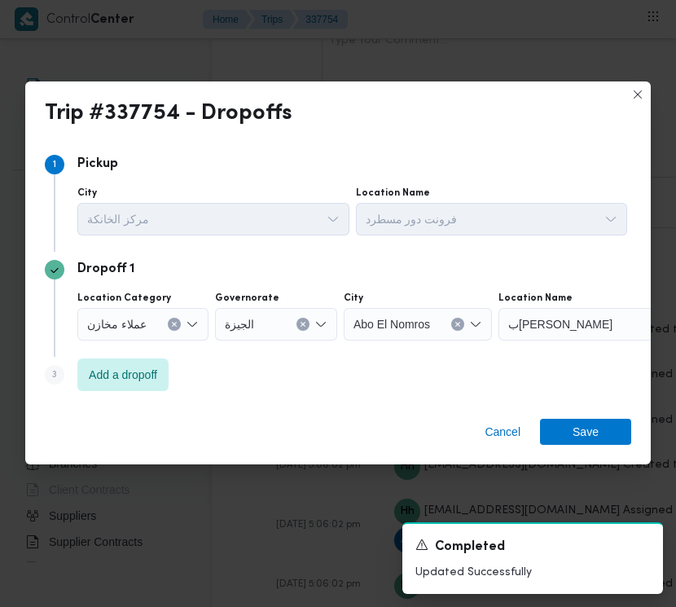
click at [179, 364] on div "Step 3 is disabled 3 Add a dropoff" at bounding box center [338, 378] width 587 height 42
click at [564, 429] on span "Save" at bounding box center [585, 431] width 91 height 26
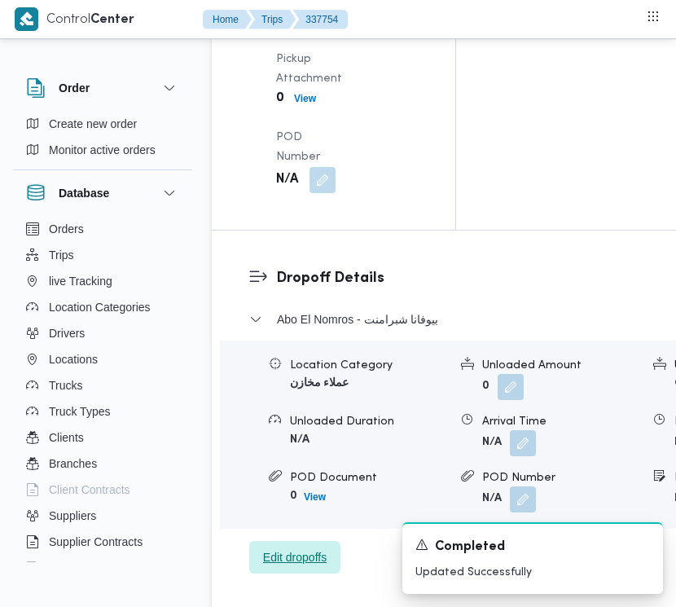
scroll to position [2565, 0]
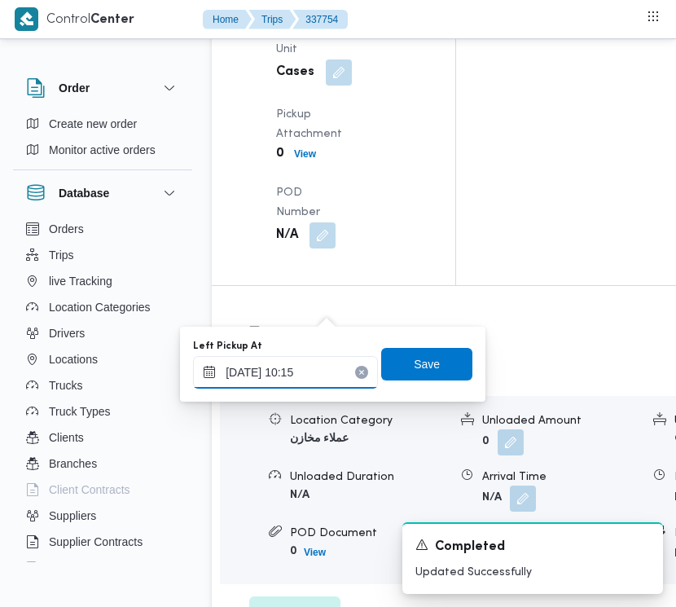
click at [336, 377] on input "[DATE] 10:15" at bounding box center [285, 372] width 185 height 33
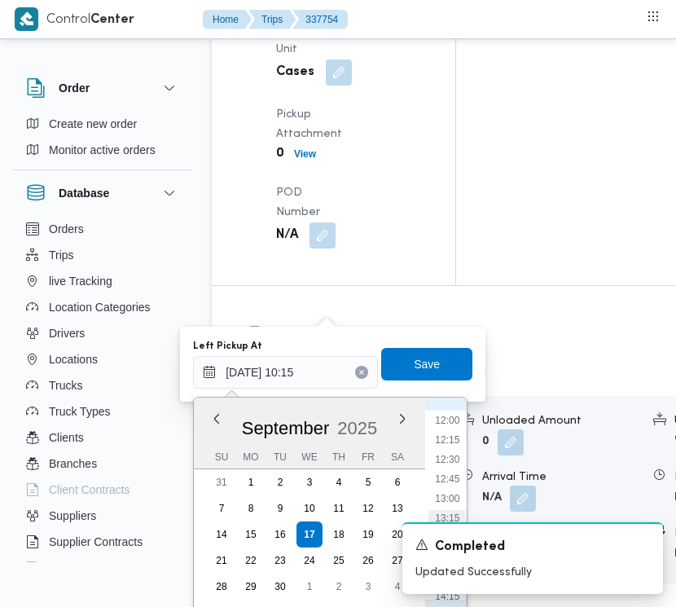
scroll to position [949, 0]
click at [451, 504] on li "13:15" at bounding box center [447, 506] width 37 height 16
type input "[DATE] 13:15"
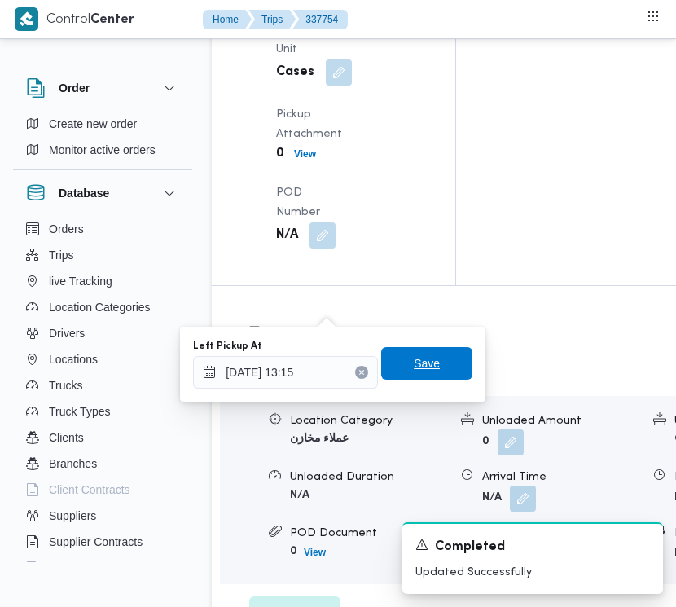
click at [414, 368] on span "Save" at bounding box center [427, 364] width 26 height 20
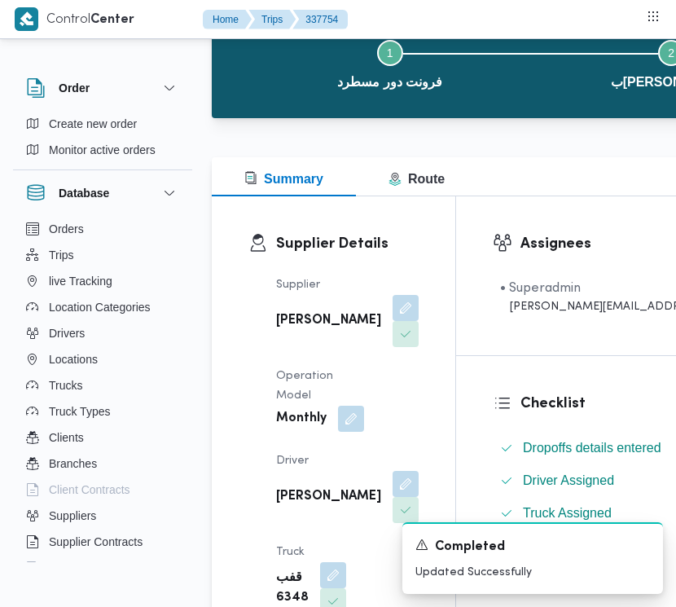
scroll to position [0, 0]
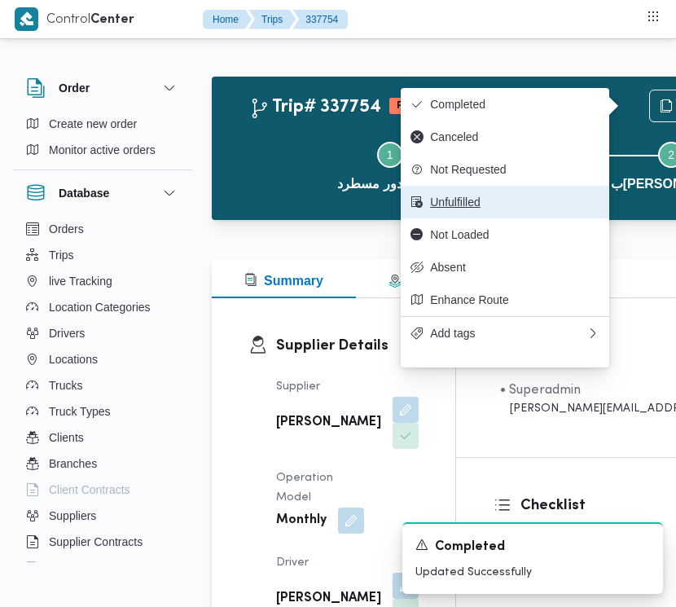
click at [516, 204] on span "Unfulfilled" at bounding box center [515, 202] width 170 height 13
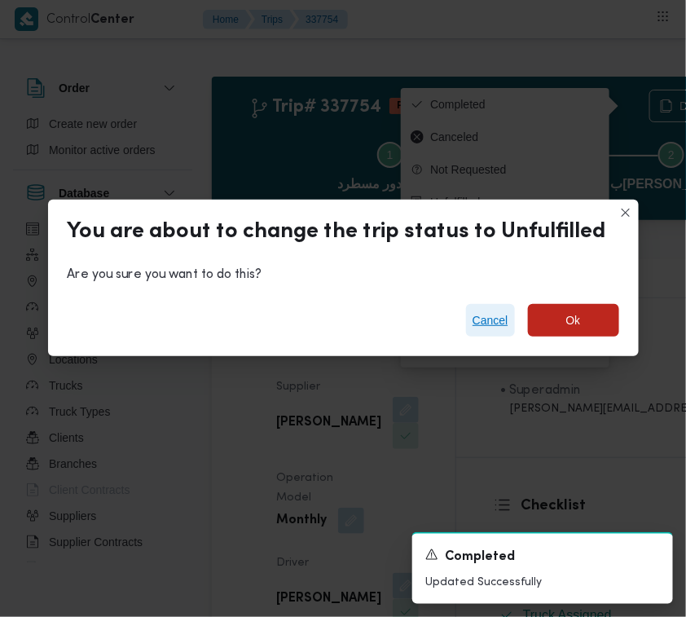
click at [498, 316] on span "Cancel" at bounding box center [491, 320] width 36 height 20
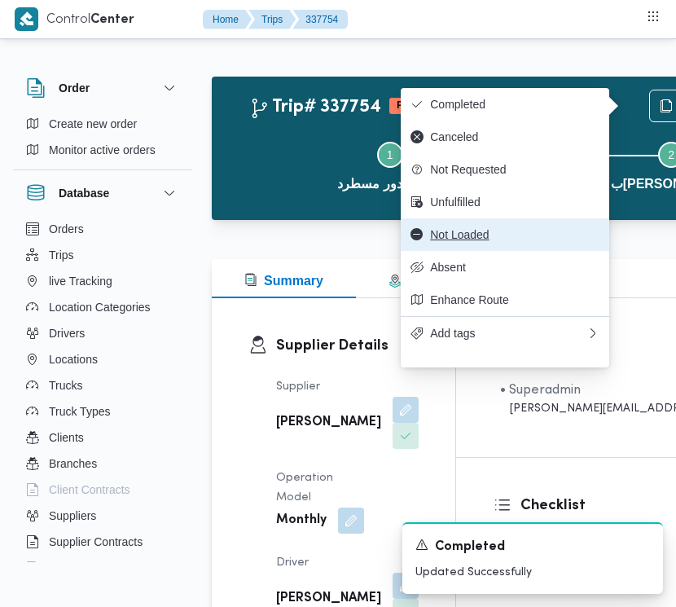
click at [491, 251] on button "Not Loaded" at bounding box center [505, 234] width 209 height 33
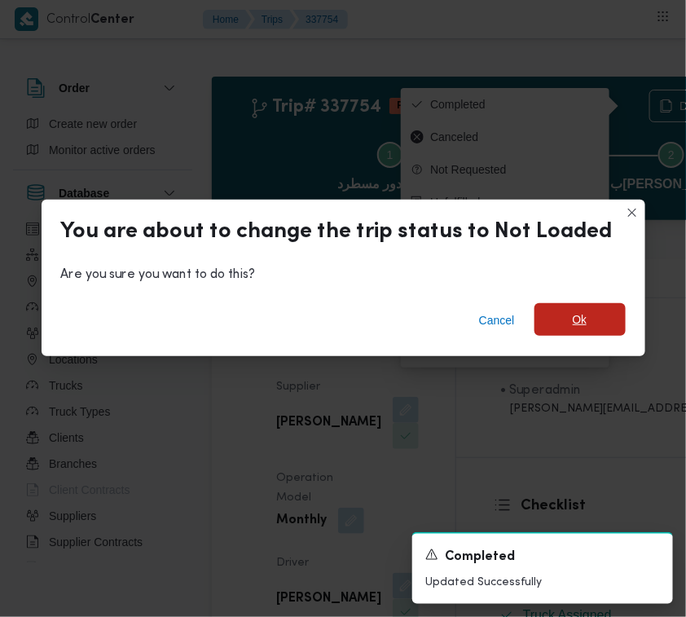
click at [581, 332] on span "Ok" at bounding box center [580, 319] width 91 height 33
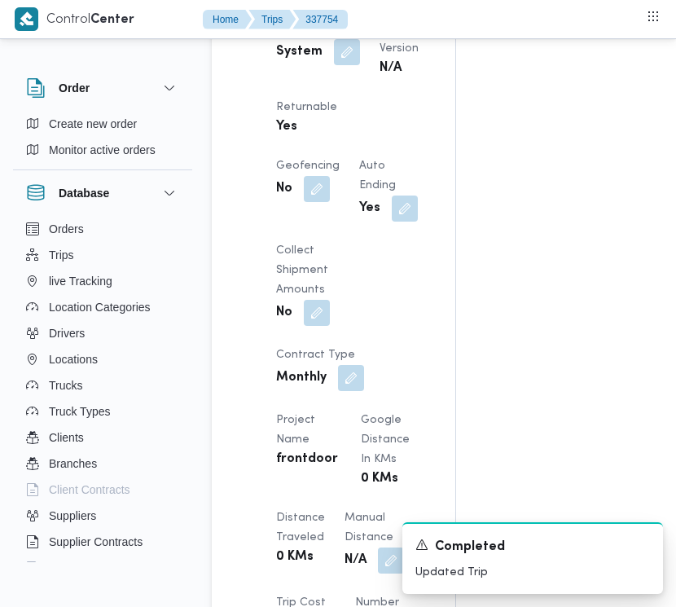
scroll to position [1135, 0]
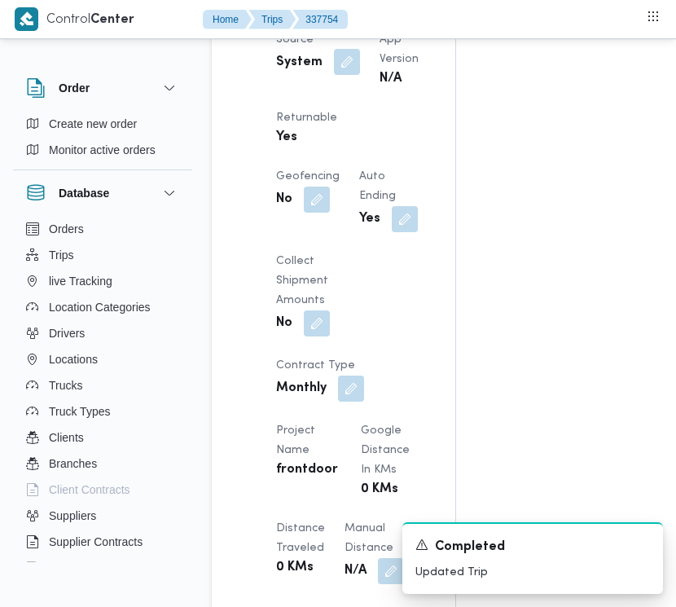
click at [336, 75] on button "button" at bounding box center [347, 62] width 26 height 26
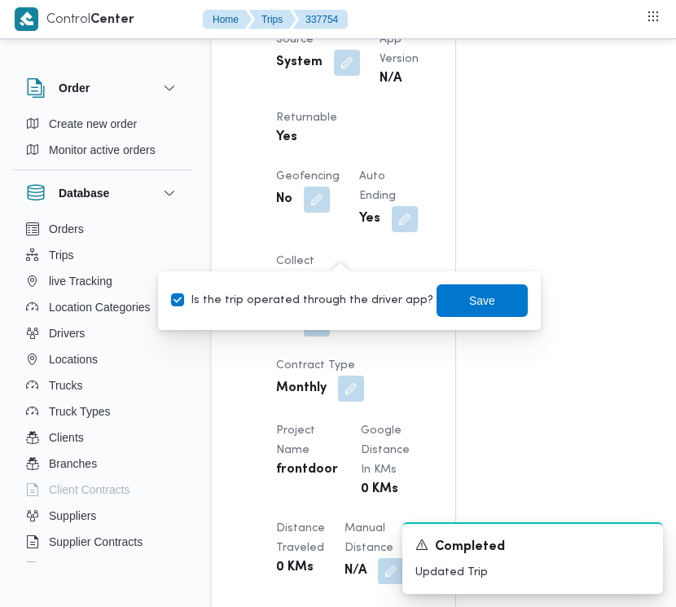
click at [357, 308] on label "Is the trip operated through the driver app?" at bounding box center [302, 301] width 262 height 20
checkbox input "false"
click at [441, 302] on span "Save" at bounding box center [482, 300] width 91 height 33
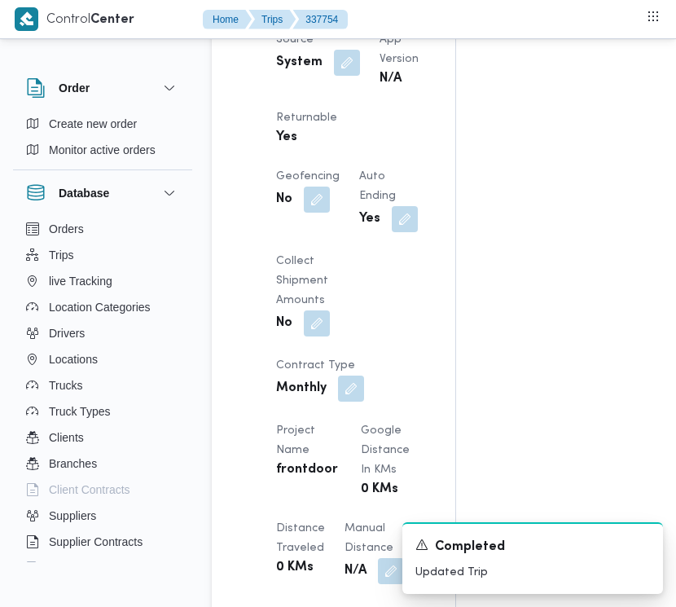
click at [456, 253] on div "Assignees Checklist Dropoffs details entered Driver Assigned Truck Assigned Doc…" at bounding box center [580, 410] width 249 height 2494
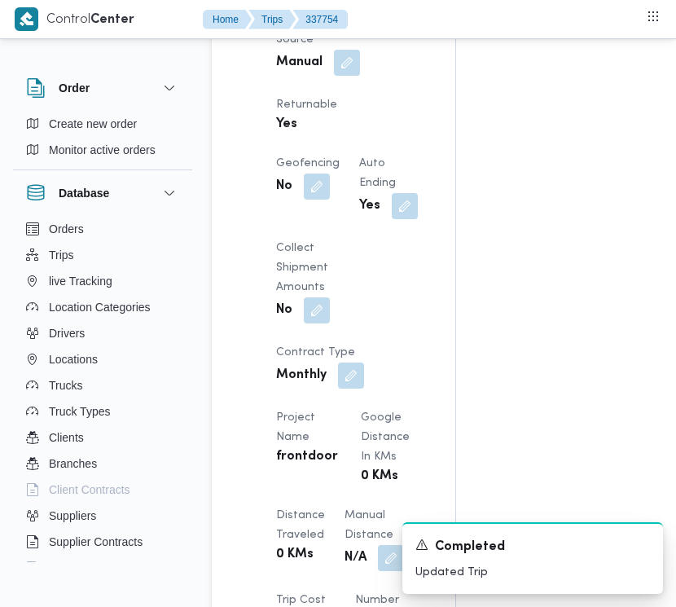
scroll to position [0, 0]
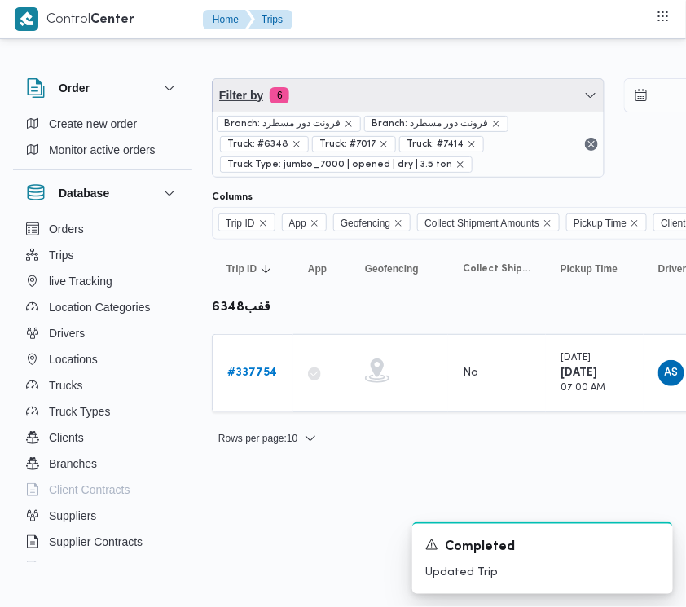
drag, startPoint x: 460, startPoint y: 78, endPoint x: 453, endPoint y: 82, distance: 8.4
click at [460, 79] on span "Filter by 6" at bounding box center [408, 95] width 391 height 33
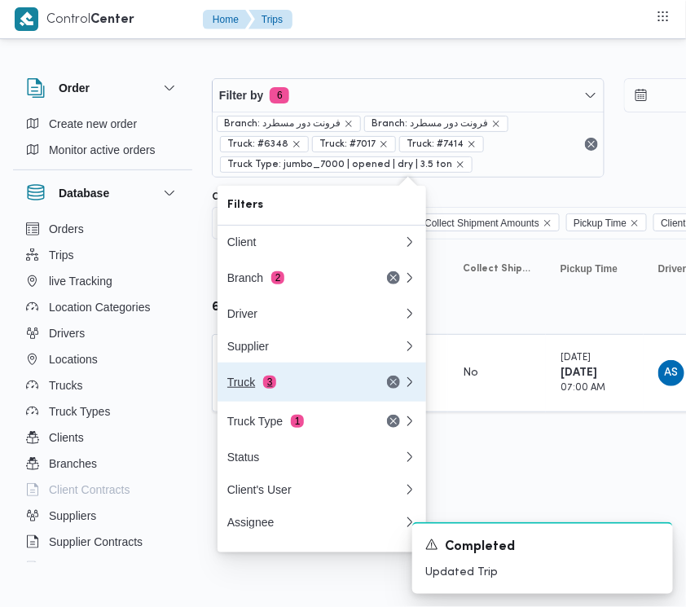
click at [292, 381] on div "Truck 3" at bounding box center [316, 382] width 196 height 39
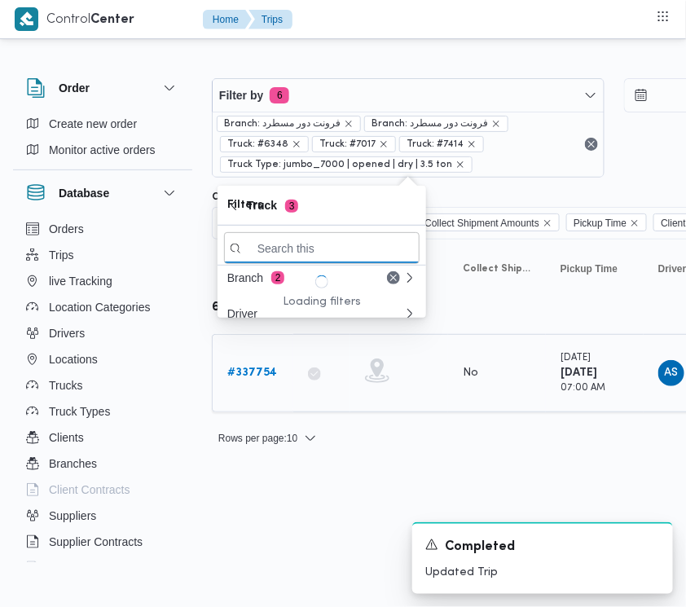
paste input "7952"
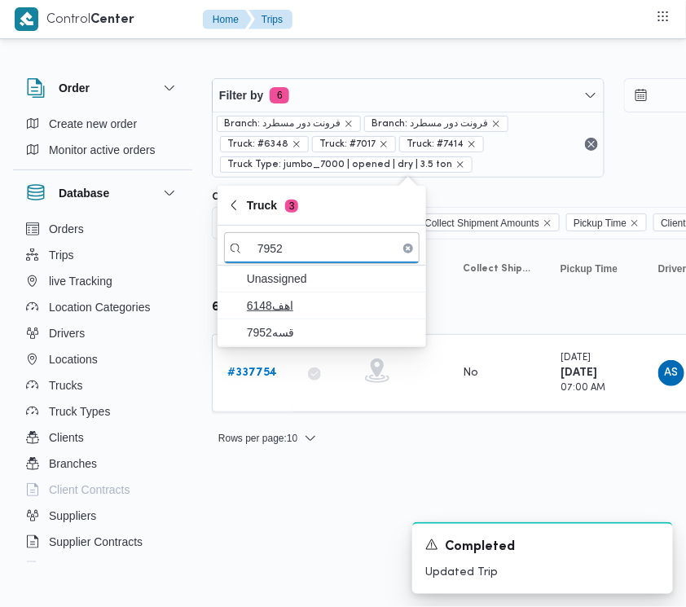
type input "7952"
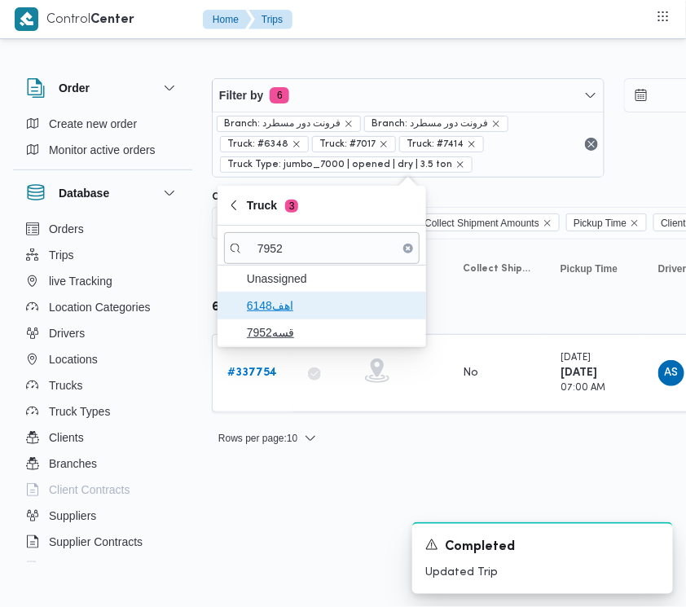
click at [310, 308] on span "اهف6148" at bounding box center [332, 306] width 170 height 20
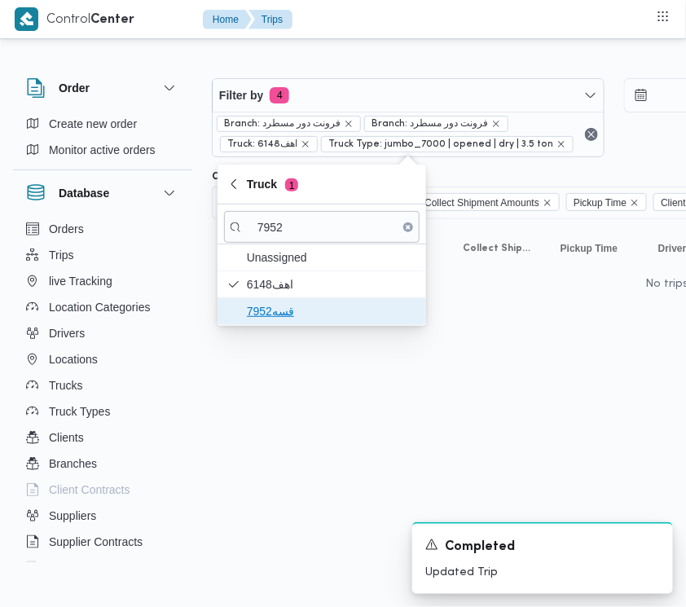
click at [306, 312] on span "قسه7952" at bounding box center [332, 312] width 170 height 20
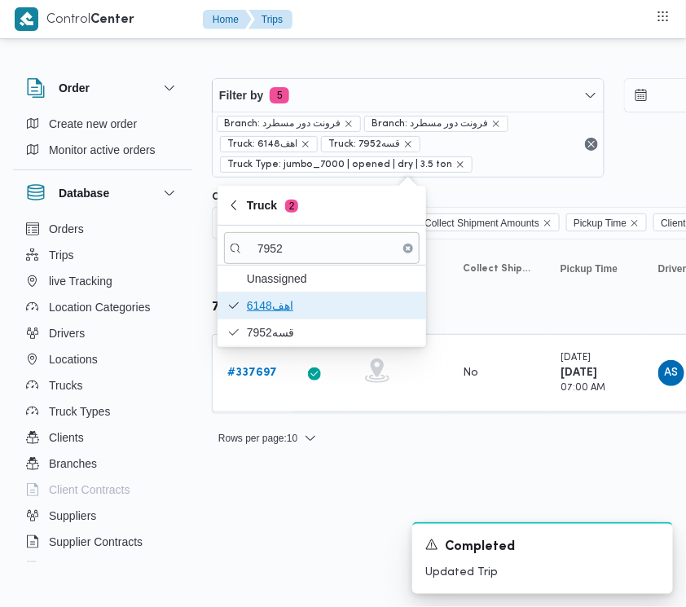
click at [297, 306] on span "اهف6148" at bounding box center [332, 306] width 170 height 20
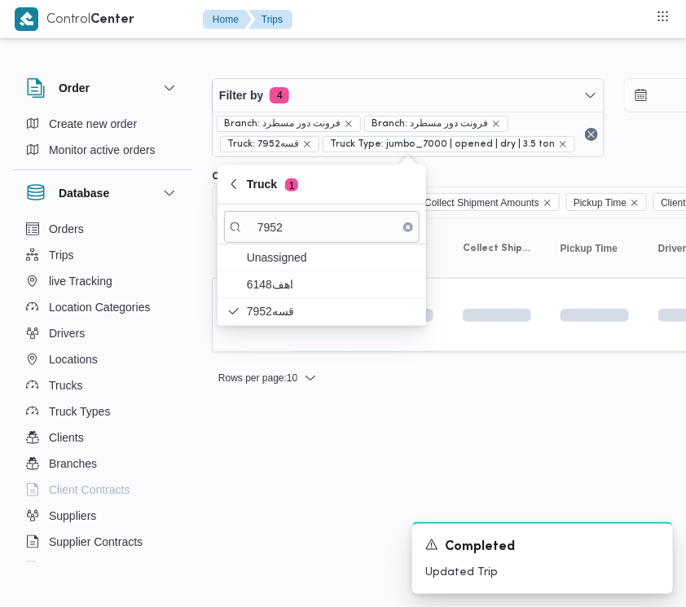
click at [294, 469] on html "Control Center Home Trips Order Create new order Monitor active orders Database…" at bounding box center [343, 303] width 686 height 607
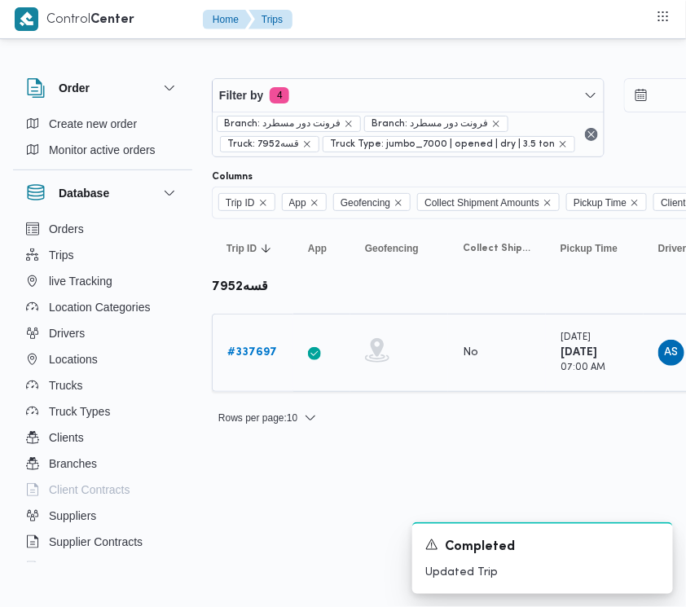
click at [253, 354] on b "# 337697" at bounding box center [252, 352] width 50 height 11
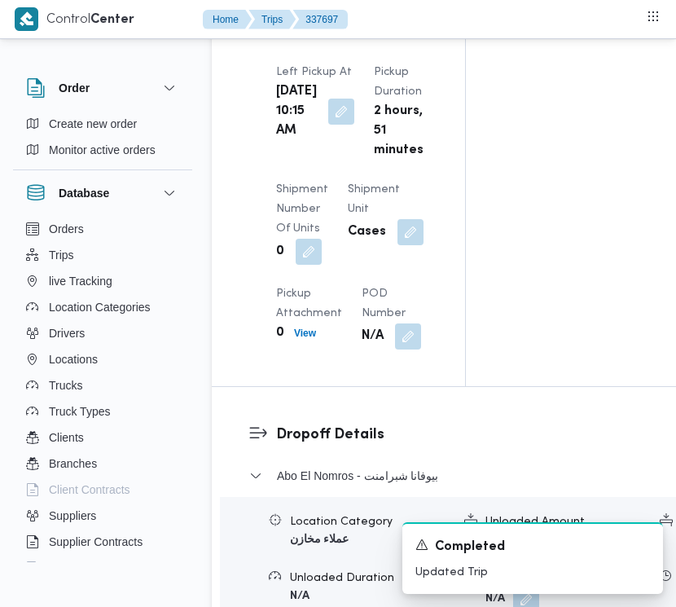
scroll to position [2329, 0]
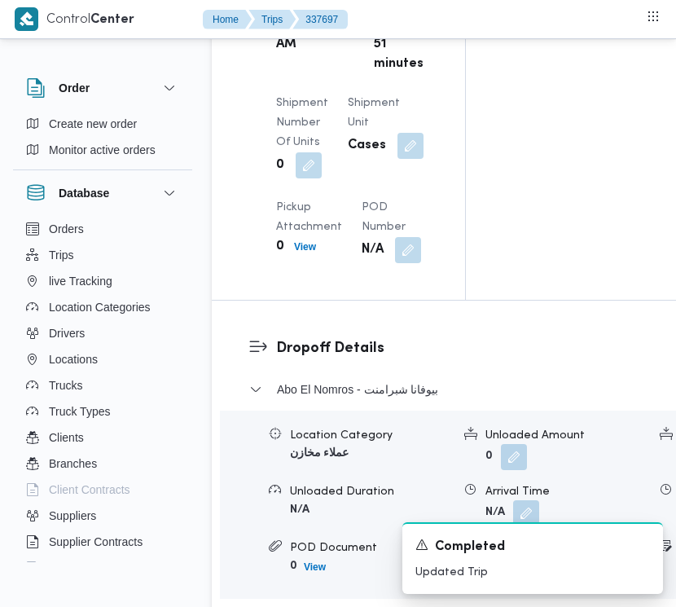
click at [335, 37] on button "button" at bounding box center [341, 24] width 26 height 26
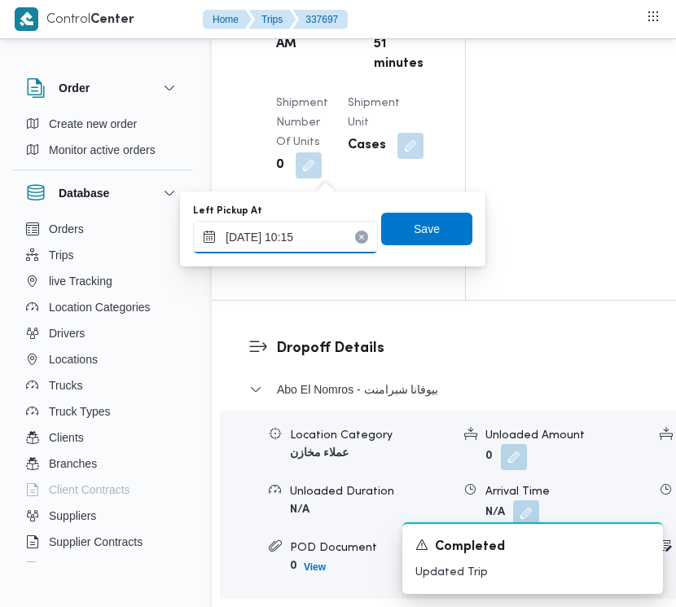
click at [331, 222] on input "[DATE] 10:15" at bounding box center [285, 237] width 185 height 33
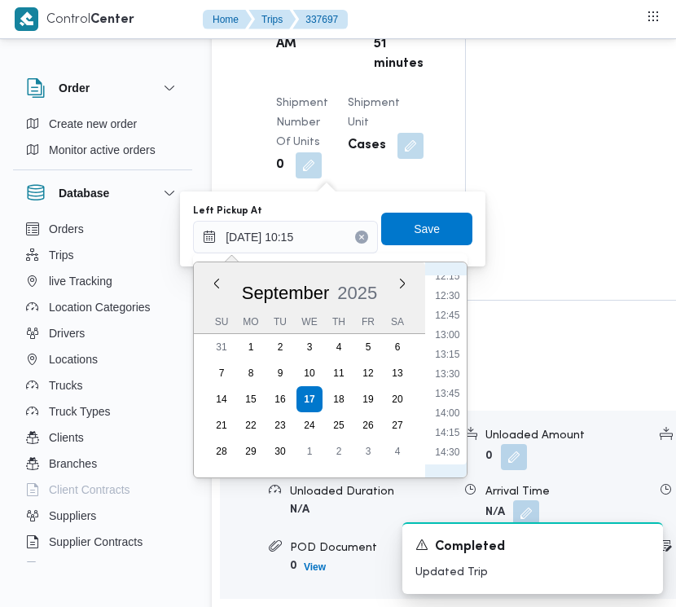
scroll to position [1024, 0]
click at [434, 368] on li "14:15" at bounding box center [447, 374] width 37 height 16
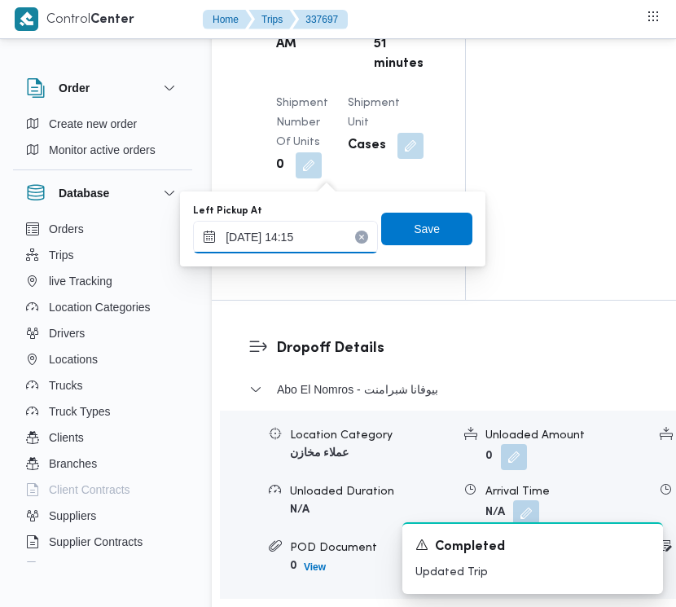
click at [302, 234] on input "[DATE] 14:15" at bounding box center [285, 237] width 185 height 33
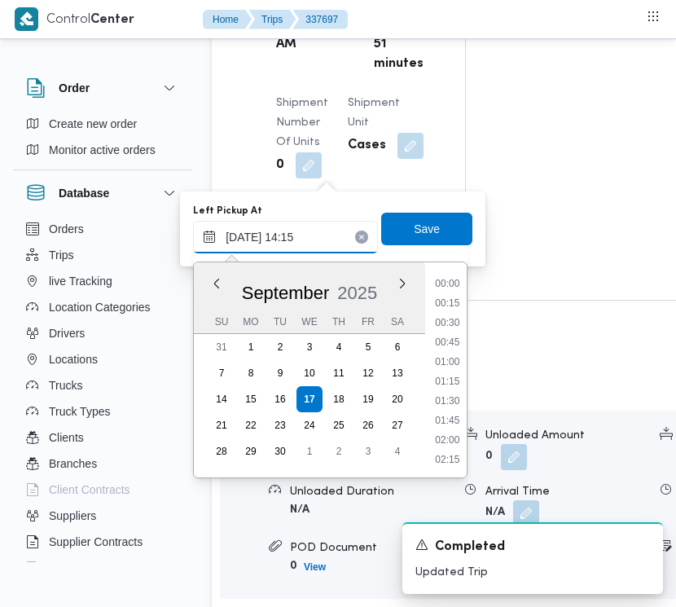
scroll to position [1015, 0]
click at [441, 278] on li "13:00" at bounding box center [447, 286] width 37 height 16
type input "[DATE] 13:00"
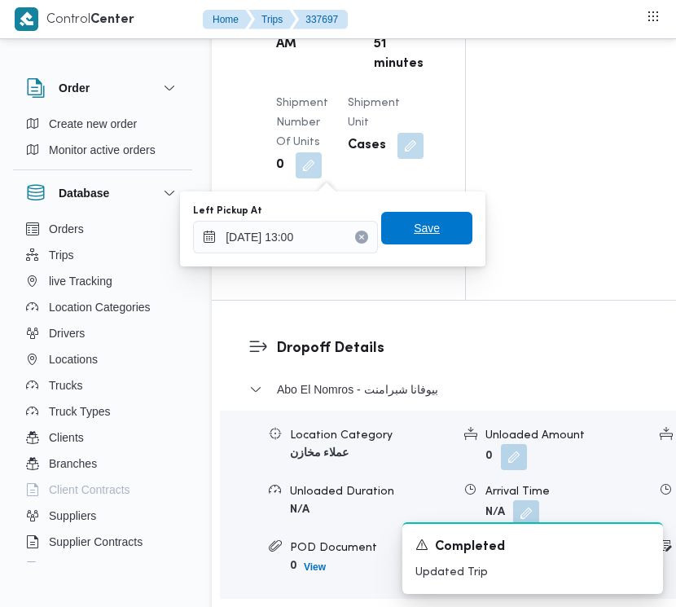
click at [425, 222] on span "Save" at bounding box center [427, 228] width 26 height 20
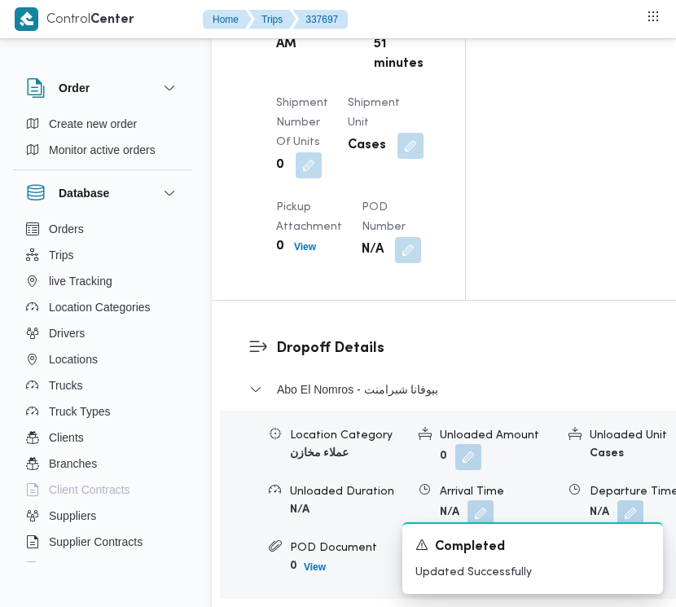
scroll to position [0, 0]
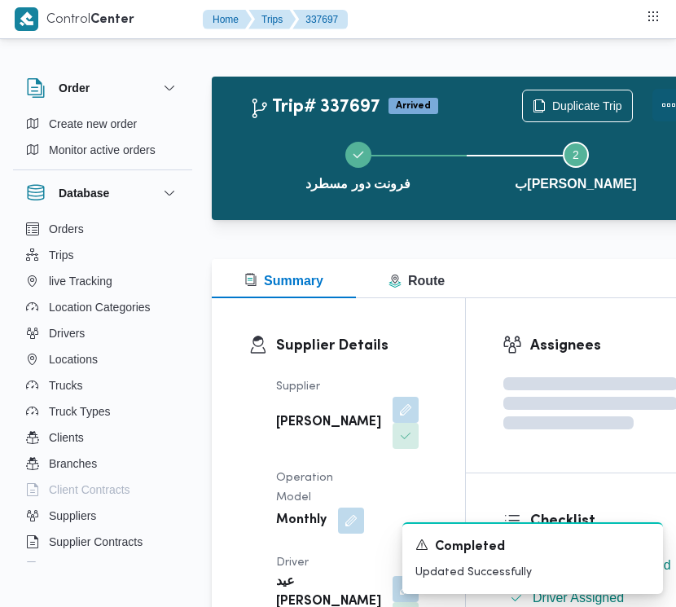
click at [658, 104] on button "Actions" at bounding box center [669, 105] width 33 height 33
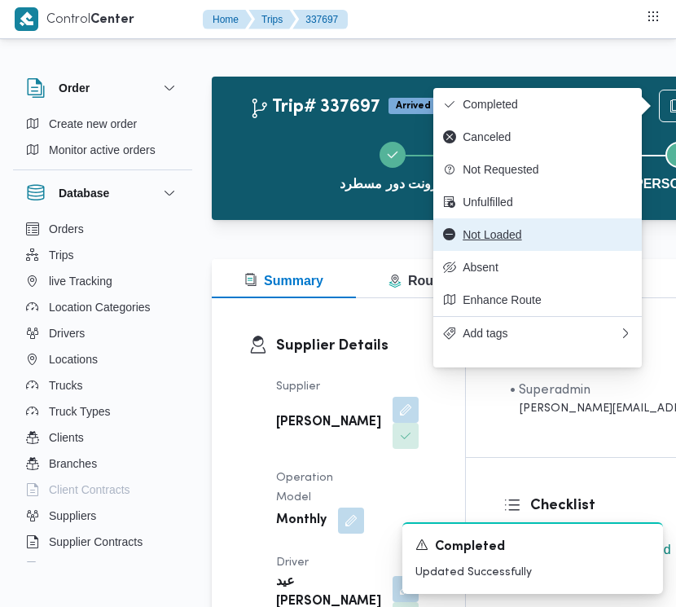
click at [495, 241] on span "Not Loaded" at bounding box center [548, 234] width 170 height 13
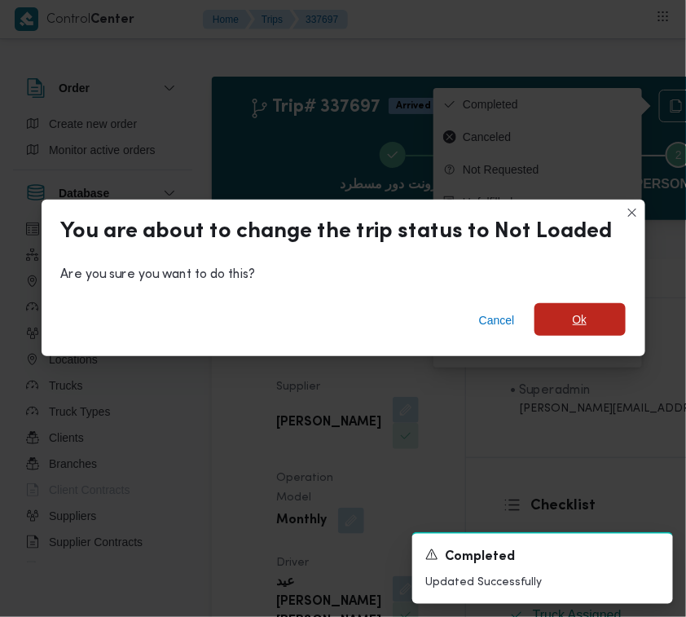
click at [584, 315] on span "Ok" at bounding box center [580, 319] width 91 height 33
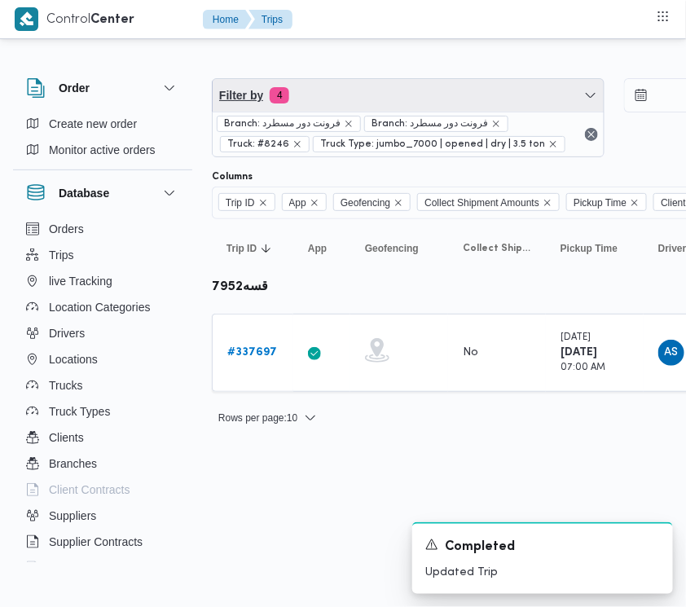
click at [376, 86] on span "Filter by 4" at bounding box center [408, 95] width 391 height 33
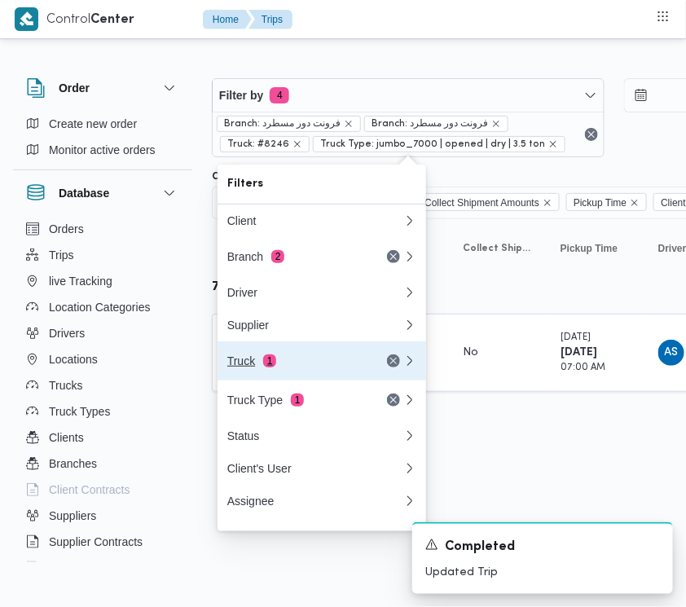
click at [310, 368] on div "Truck 1" at bounding box center [295, 360] width 137 height 13
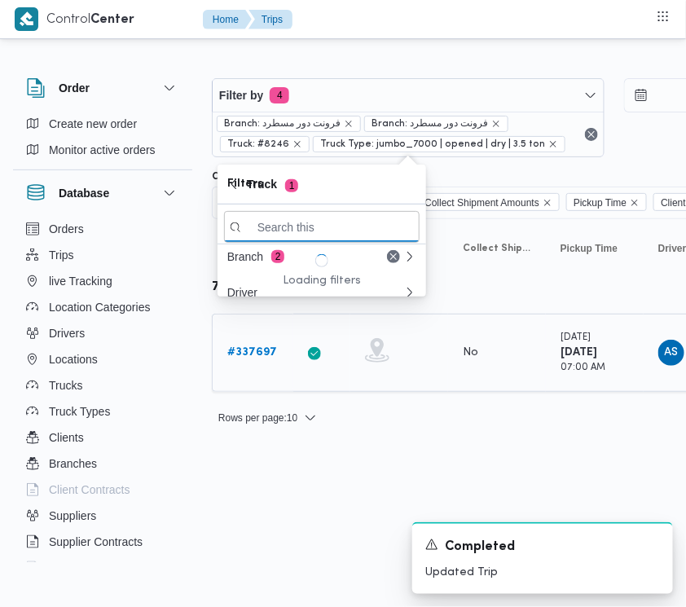
paste input "8418"
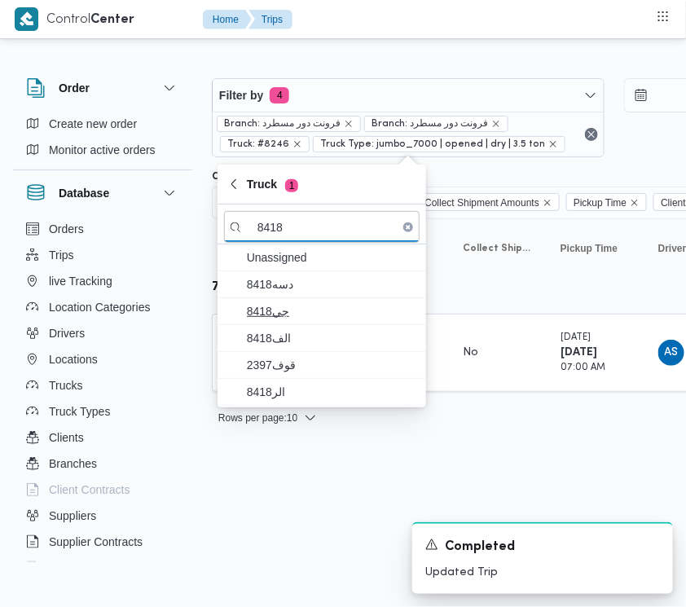
type input "8418"
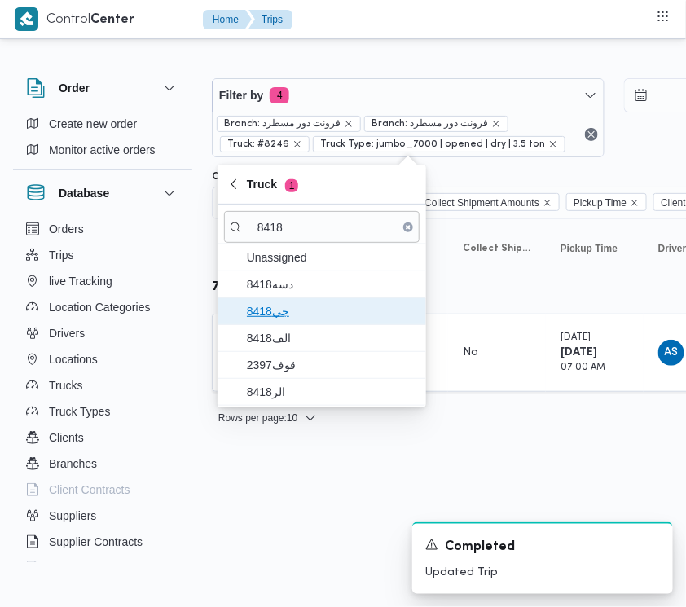
click at [296, 315] on span "جي8418" at bounding box center [332, 312] width 170 height 20
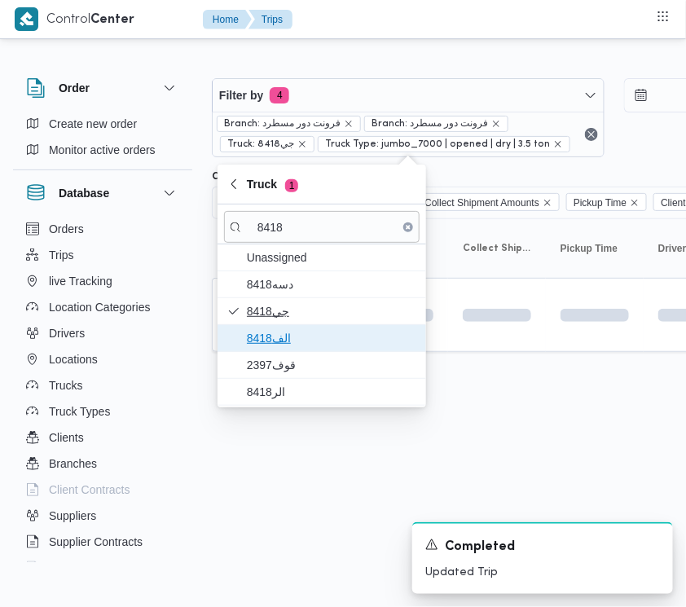
click at [296, 335] on span "الف8418" at bounding box center [332, 338] width 170 height 20
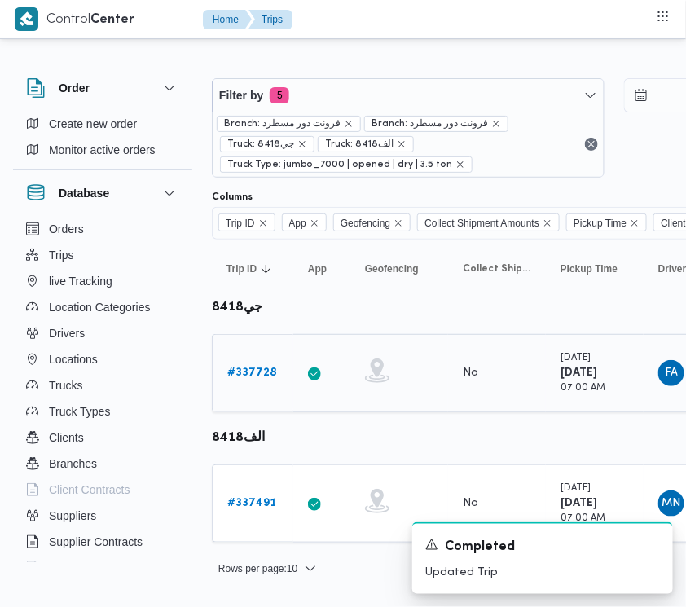
click at [266, 377] on b "# 337728" at bounding box center [252, 373] width 50 height 11
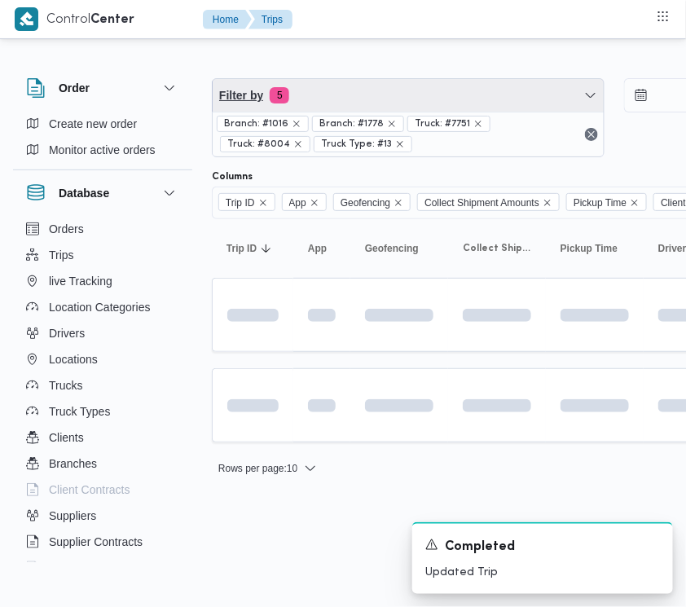
click at [463, 86] on span "Filter by 5" at bounding box center [408, 95] width 391 height 33
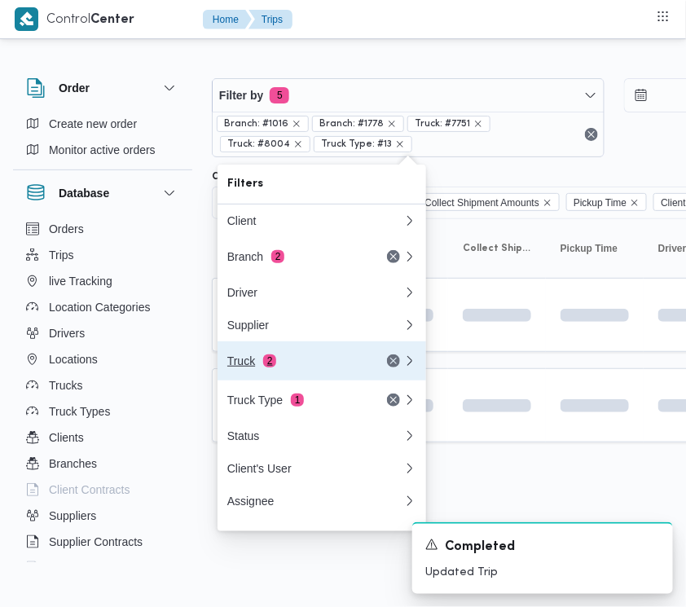
click at [274, 365] on span "2" at bounding box center [269, 360] width 13 height 13
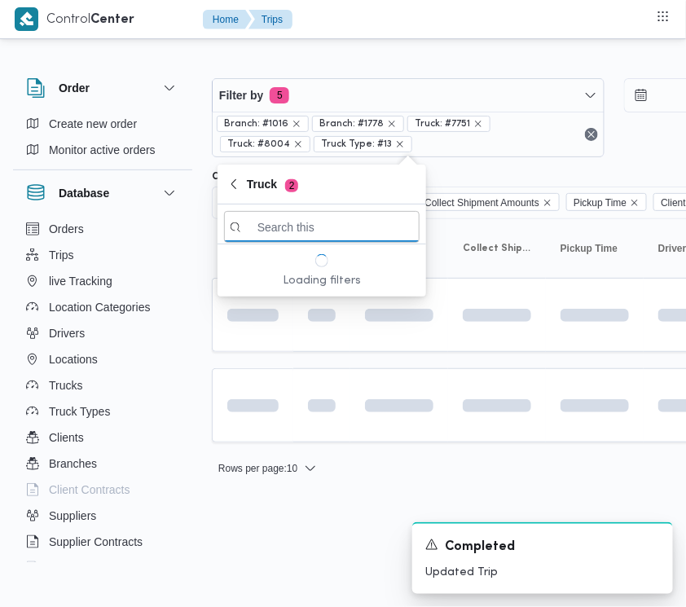
paste input "6941"
click at [302, 226] on input "6941" at bounding box center [322, 227] width 196 height 32
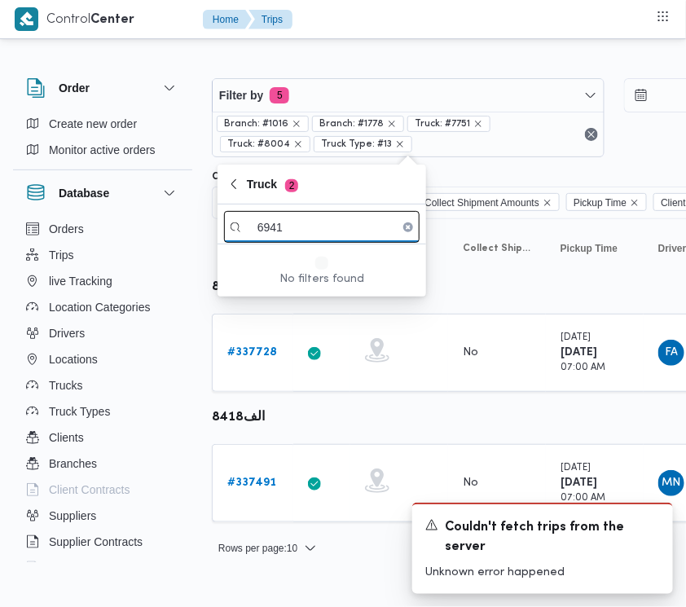
click at [308, 222] on input "6941" at bounding box center [322, 227] width 196 height 32
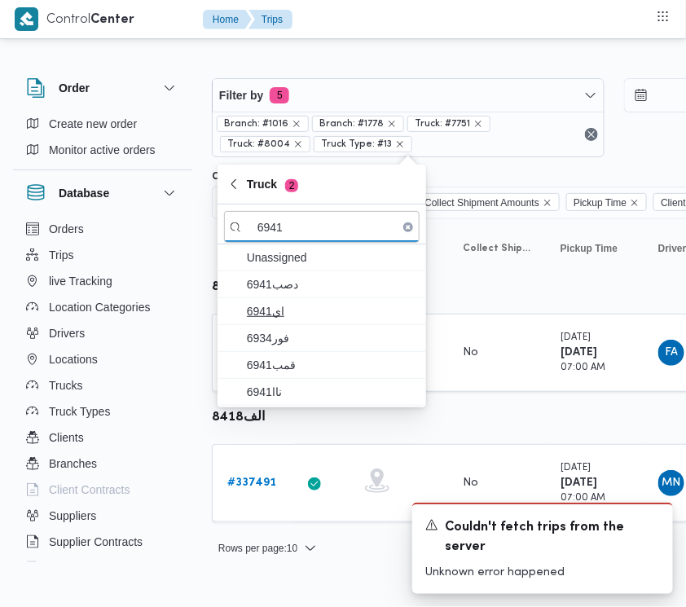
type input "6941"
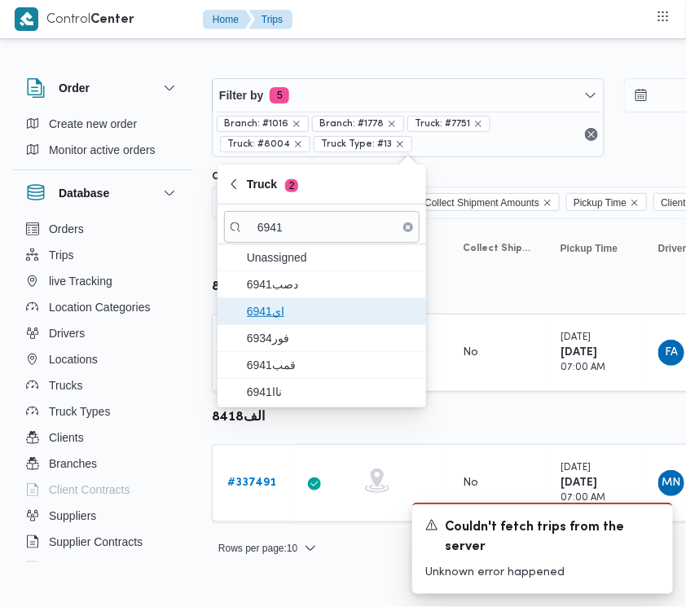
click at [291, 302] on span "اي6941" at bounding box center [322, 311] width 196 height 26
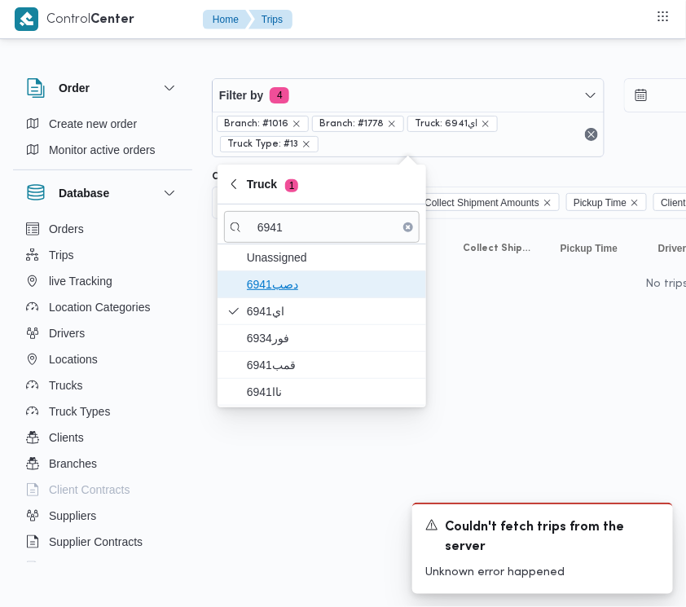
click at [286, 282] on span "دصب6941" at bounding box center [332, 285] width 170 height 20
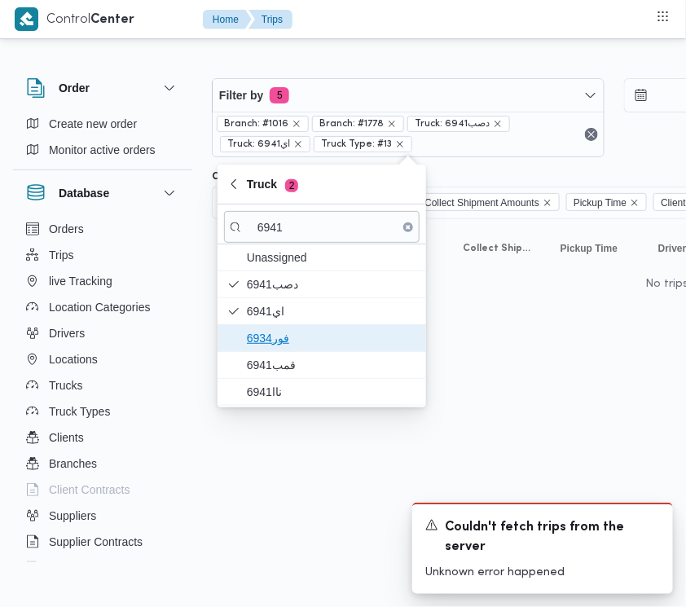
click at [289, 340] on span "فور6934" at bounding box center [332, 338] width 170 height 20
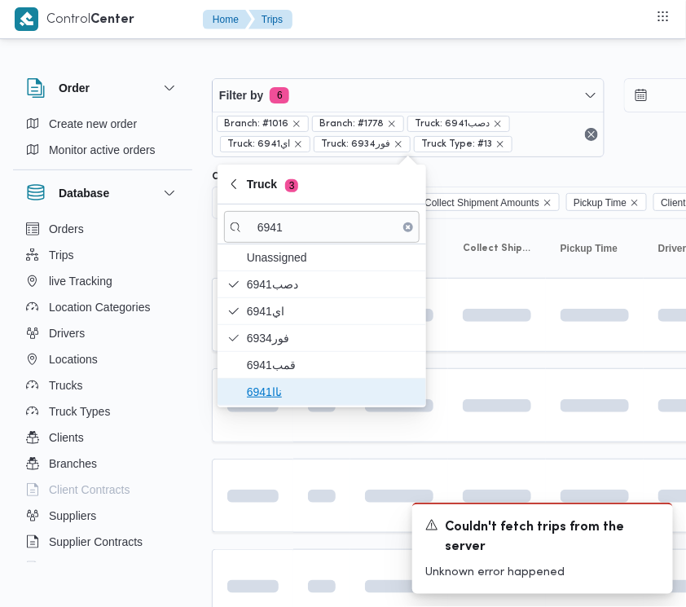
click at [285, 380] on span "ناا6941" at bounding box center [322, 392] width 196 height 26
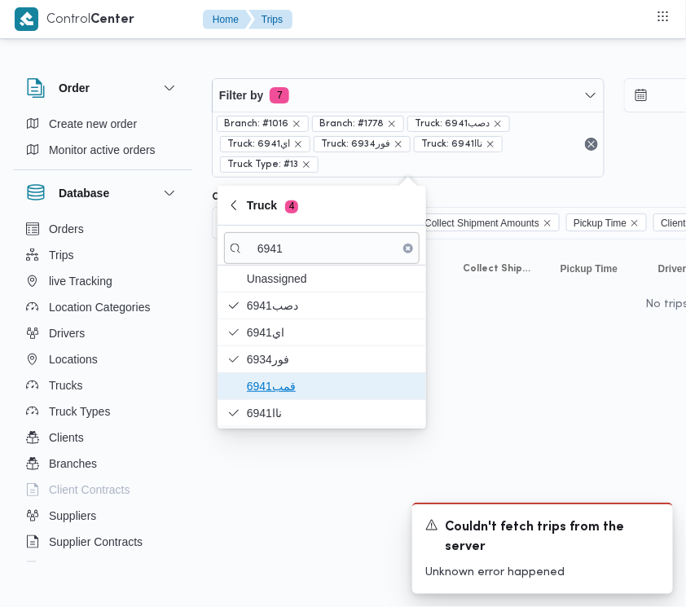
click at [275, 391] on span "قمب6941" at bounding box center [332, 386] width 170 height 20
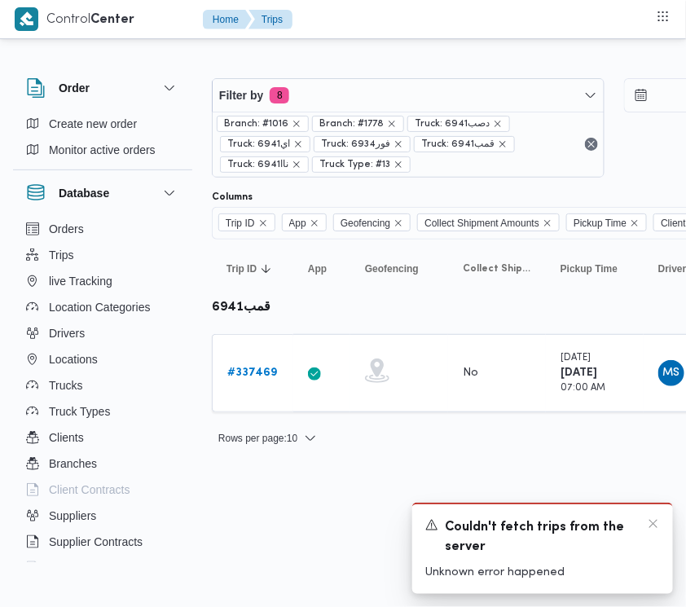
click at [654, 532] on div "Couldn't fetch trips from the server" at bounding box center [542, 537] width 235 height 40
click at [654, 527] on icon "Dismiss toast" at bounding box center [653, 523] width 13 height 13
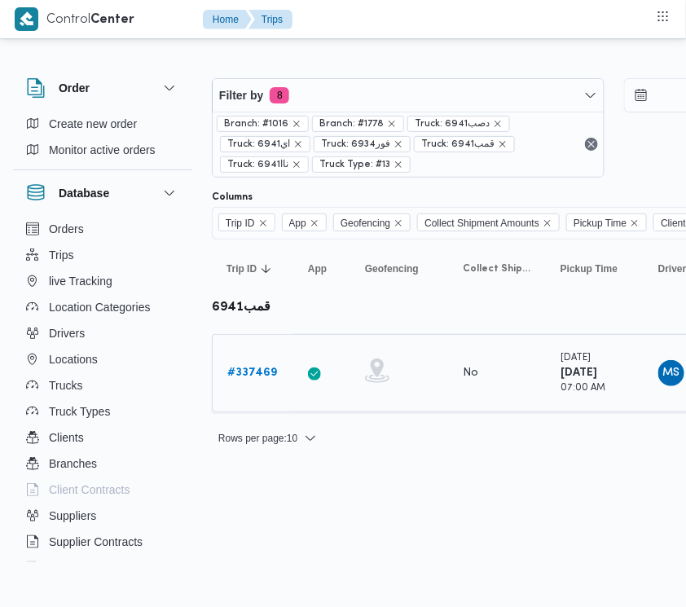
click at [236, 376] on b "# 337469" at bounding box center [252, 373] width 50 height 11
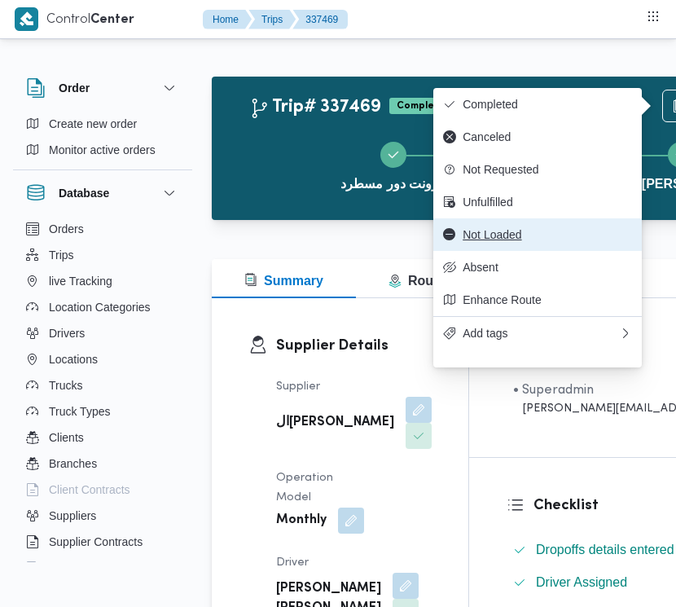
click at [535, 235] on button "Not Loaded" at bounding box center [538, 234] width 209 height 33
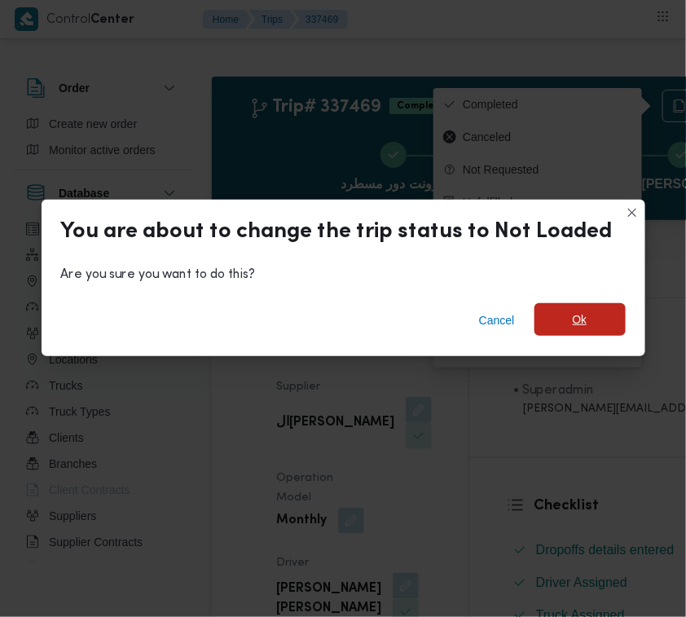
click at [605, 326] on span "Ok" at bounding box center [580, 319] width 91 height 33
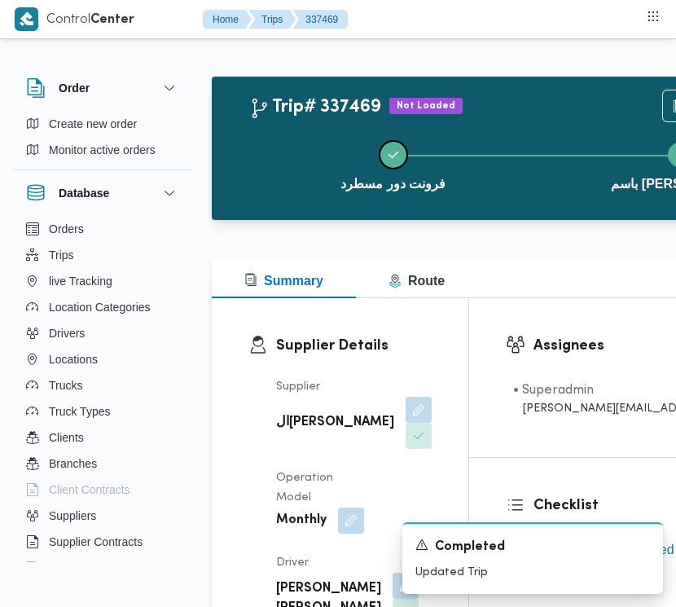
click at [259, 161] on button "فرونت دور مسطرد" at bounding box center [393, 164] width 288 height 85
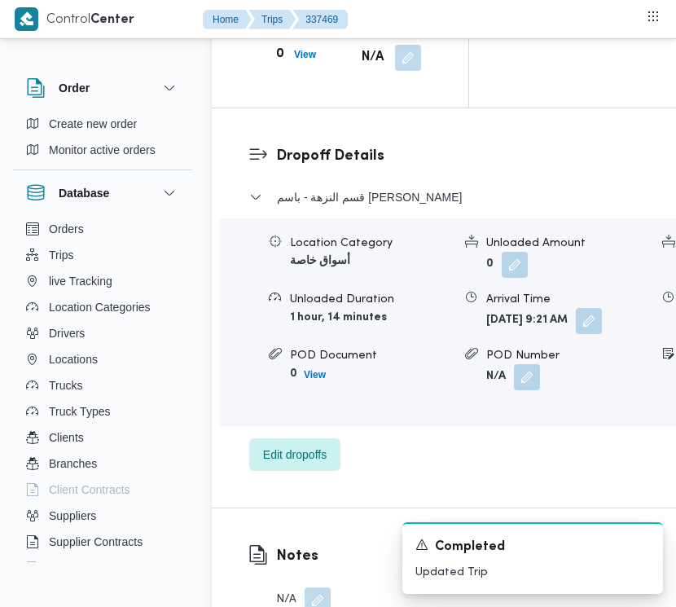
scroll to position [2640, 0]
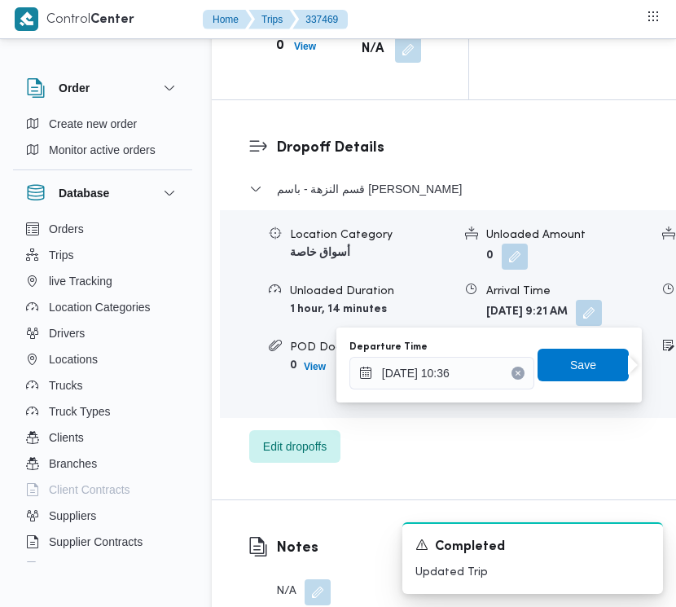
click at [515, 376] on icon "Clear input" at bounding box center [518, 373] width 7 height 7
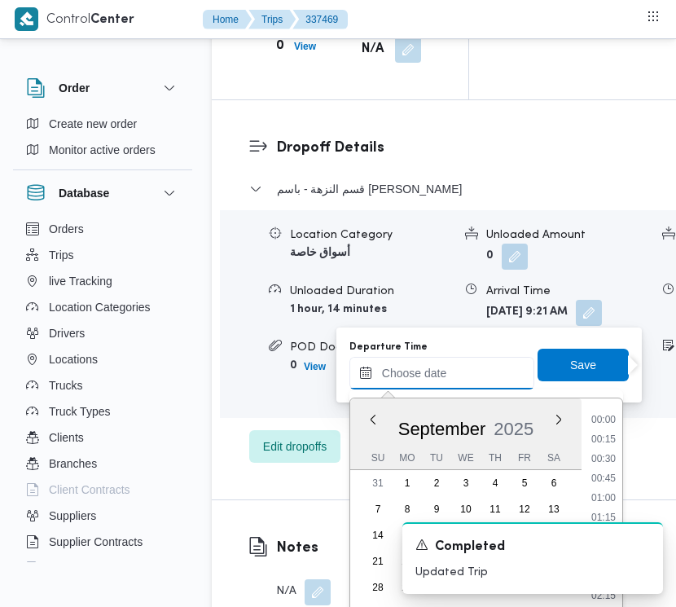
scroll to position [937, 0]
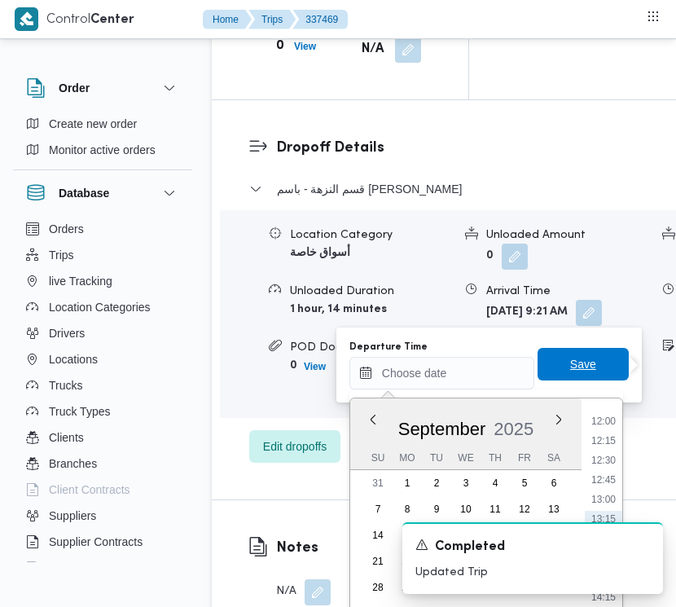
click at [570, 368] on span "Save" at bounding box center [583, 364] width 26 height 20
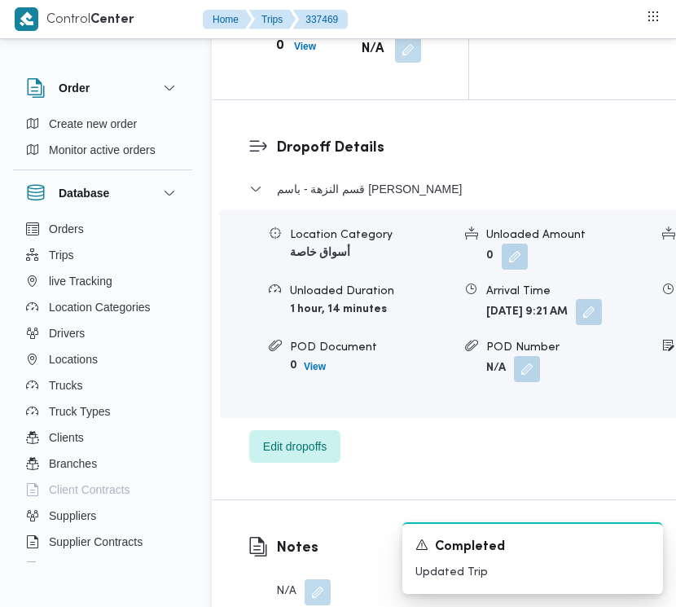
click at [576, 325] on button "button" at bounding box center [589, 312] width 26 height 26
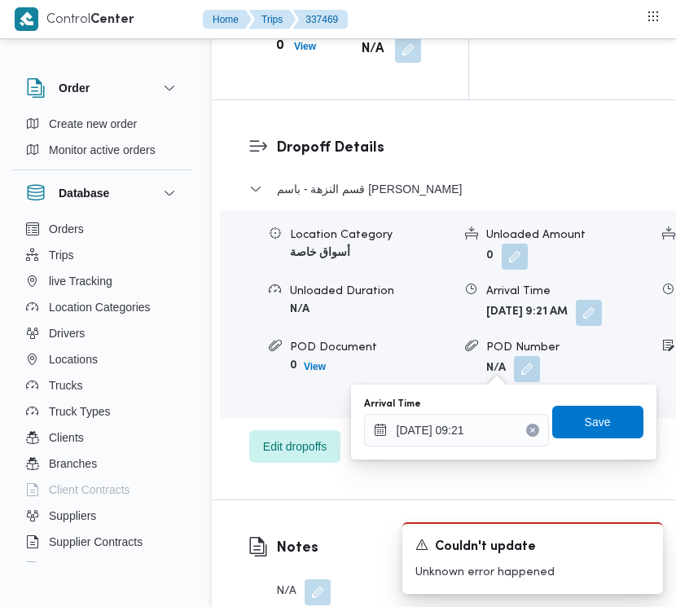
click at [539, 441] on div "Arrival Time [DATE] 09:21 Save" at bounding box center [504, 422] width 283 height 52
click at [530, 429] on icon "Clear input" at bounding box center [533, 430] width 7 height 7
click at [562, 422] on span "Save" at bounding box center [598, 421] width 91 height 33
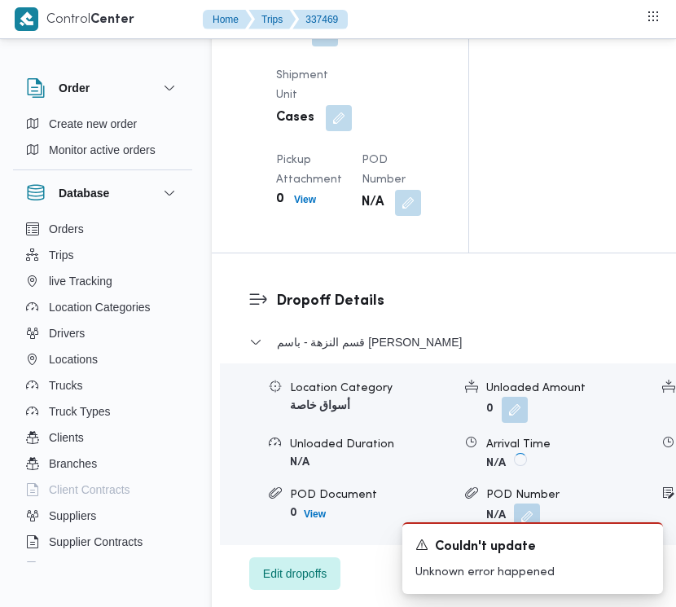
scroll to position [2109, 0]
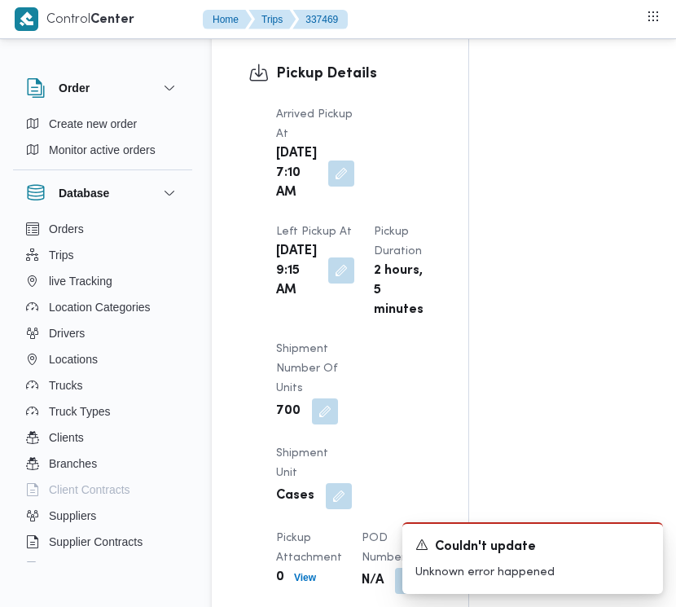
click at [338, 284] on button "button" at bounding box center [341, 271] width 26 height 26
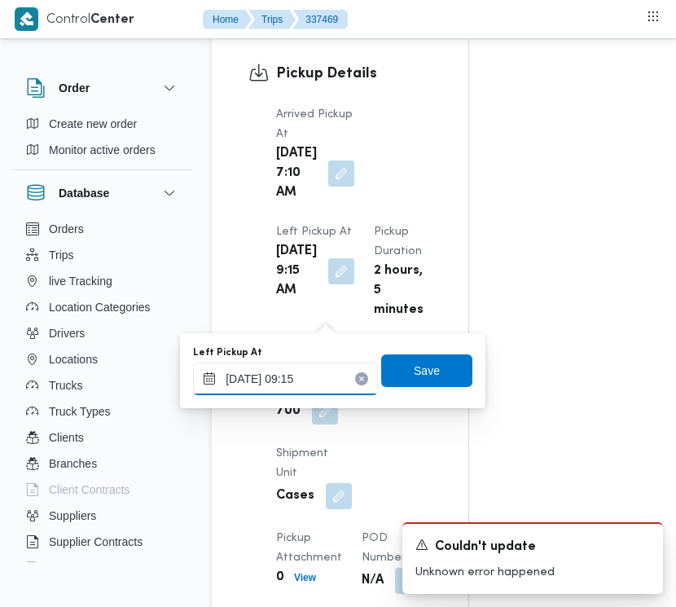
click at [324, 379] on input "[DATE] 09:15" at bounding box center [285, 379] width 185 height 33
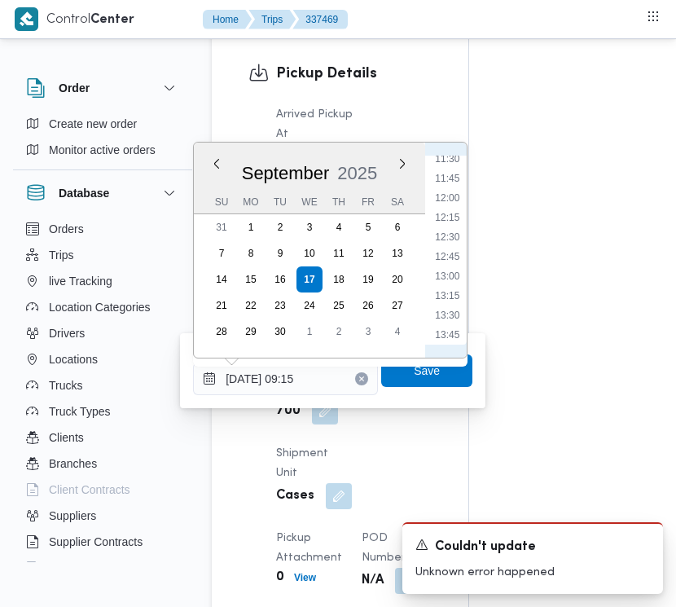
scroll to position [946, 0]
click at [454, 267] on li "13:30" at bounding box center [447, 274] width 37 height 16
type input "[DATE] 13:30"
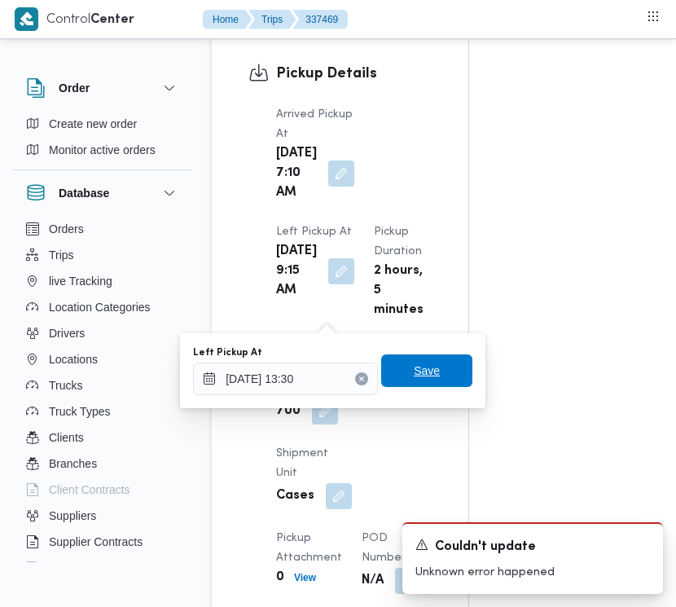
click at [432, 377] on span "Save" at bounding box center [426, 370] width 91 height 33
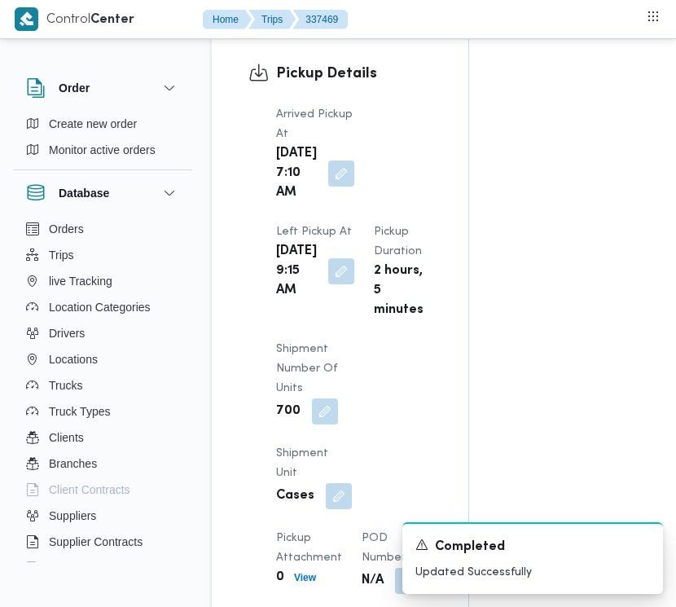
click at [455, 204] on div "Pickup Details Arrived Pickup At [DATE] 7:10 AM Left Pickup At [DATE] 9:15 AM P…" at bounding box center [340, 328] width 257 height 605
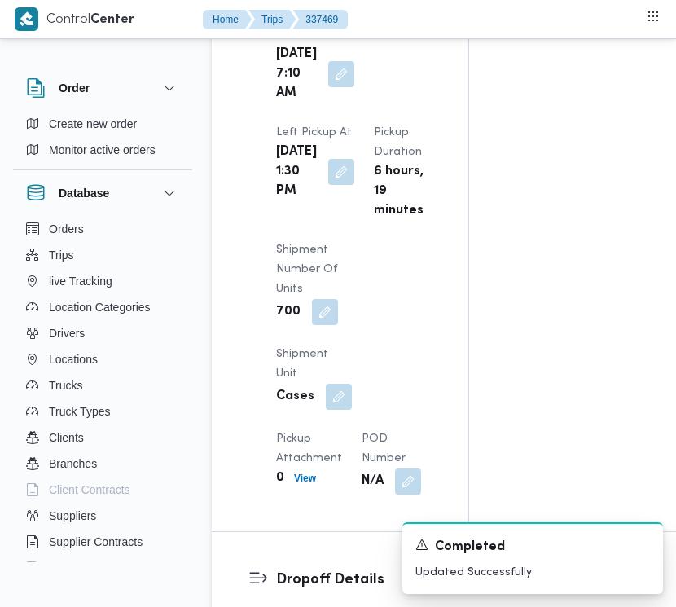
scroll to position [2261, 0]
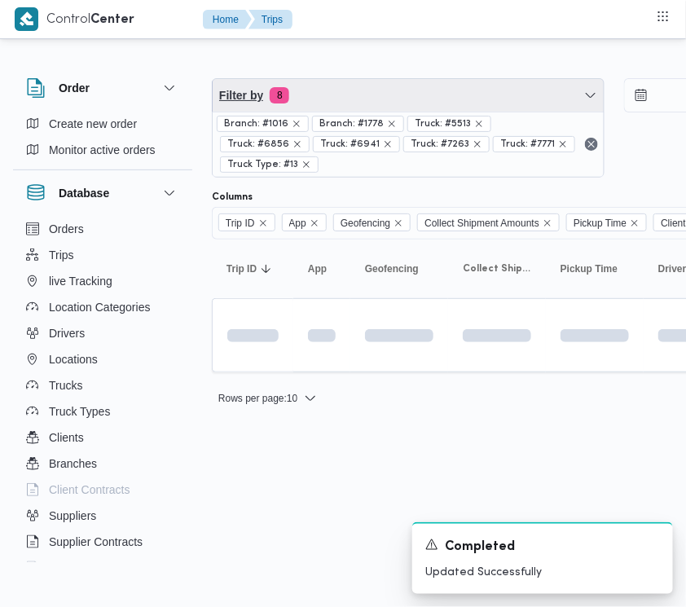
click at [322, 90] on span "Filter by 8" at bounding box center [408, 95] width 391 height 33
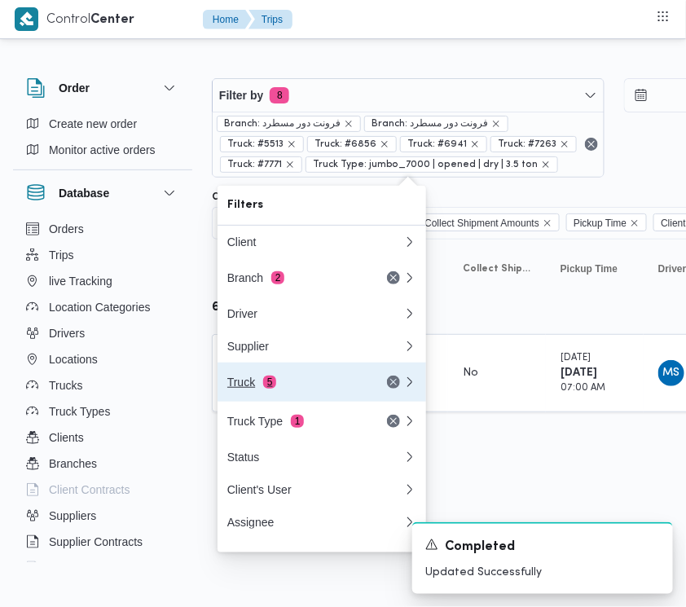
click at [308, 389] on div "Truck 5" at bounding box center [295, 382] width 137 height 13
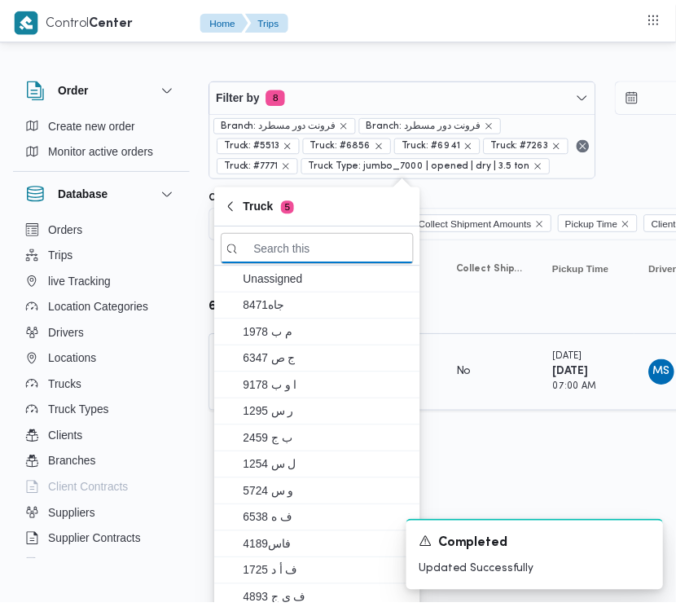
paste input "5132"
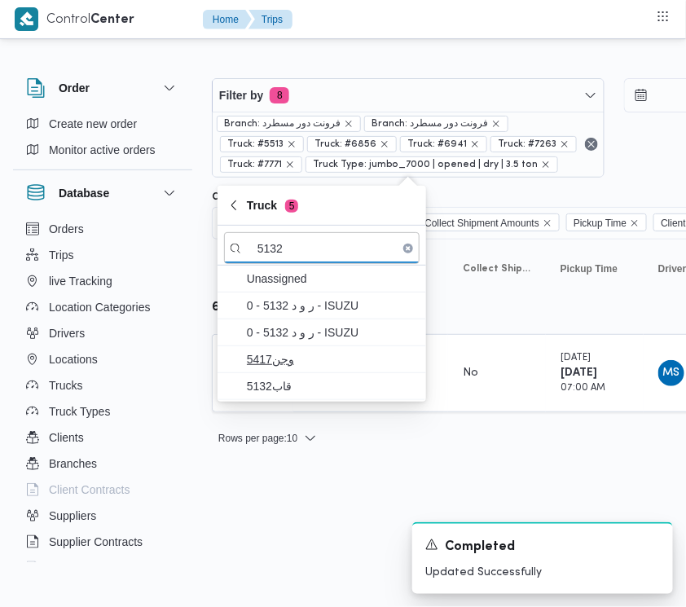
type input "5132"
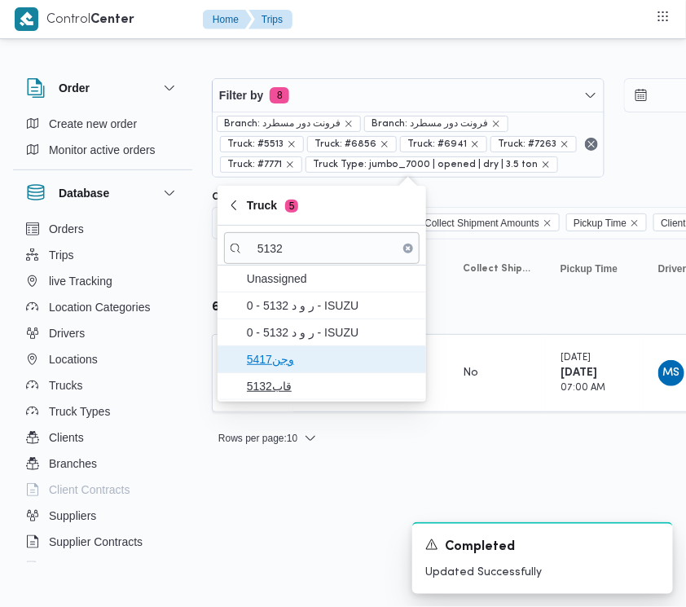
drag, startPoint x: 297, startPoint y: 360, endPoint x: 290, endPoint y: 376, distance: 17.9
click at [297, 368] on span "وجن5417" at bounding box center [332, 360] width 170 height 20
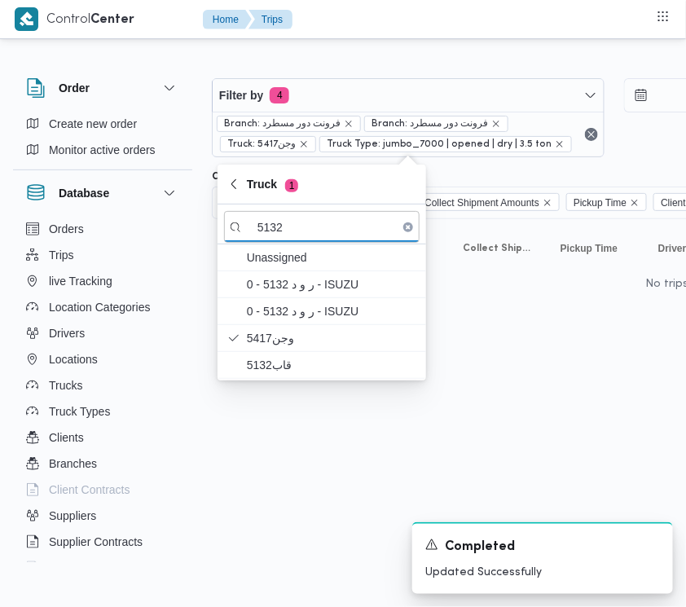
click at [302, 493] on html "Control Center Home Trips Order Create new order Monitor active orders Database…" at bounding box center [343, 303] width 686 height 607
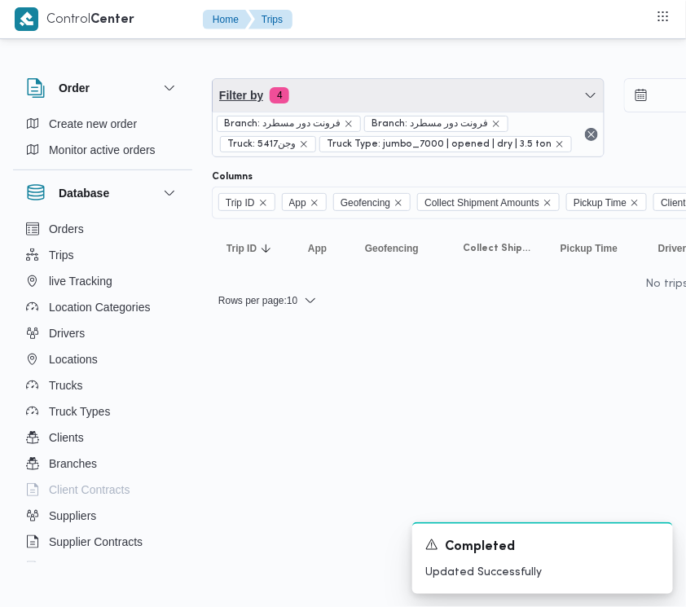
drag, startPoint x: 350, startPoint y: 96, endPoint x: 352, endPoint y: 130, distance: 34.3
click at [351, 96] on span "Filter by 4" at bounding box center [408, 95] width 391 height 33
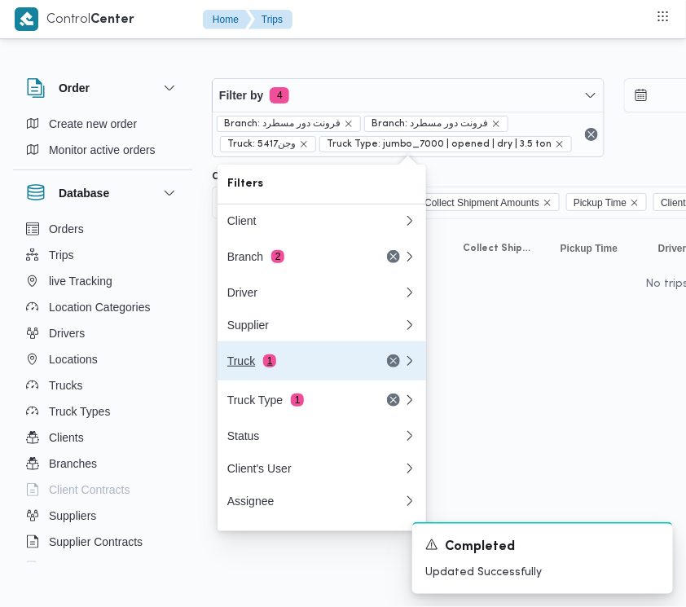
click at [285, 368] on div "Truck 1" at bounding box center [295, 360] width 137 height 13
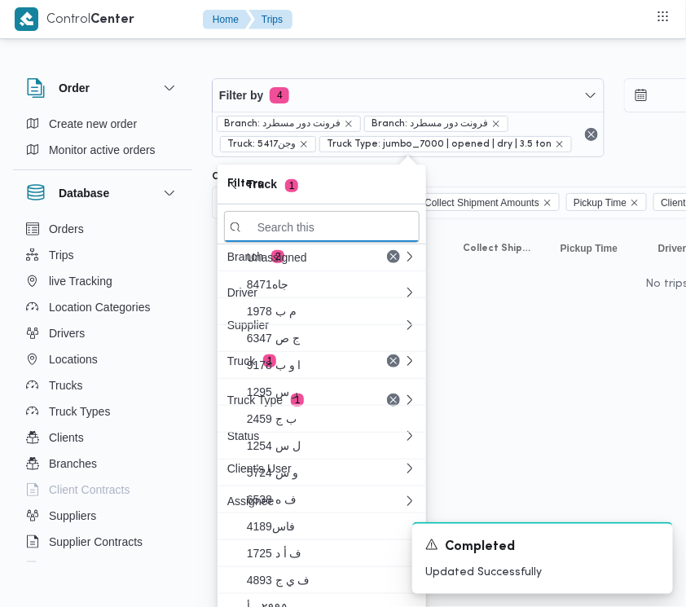
paste input "5132"
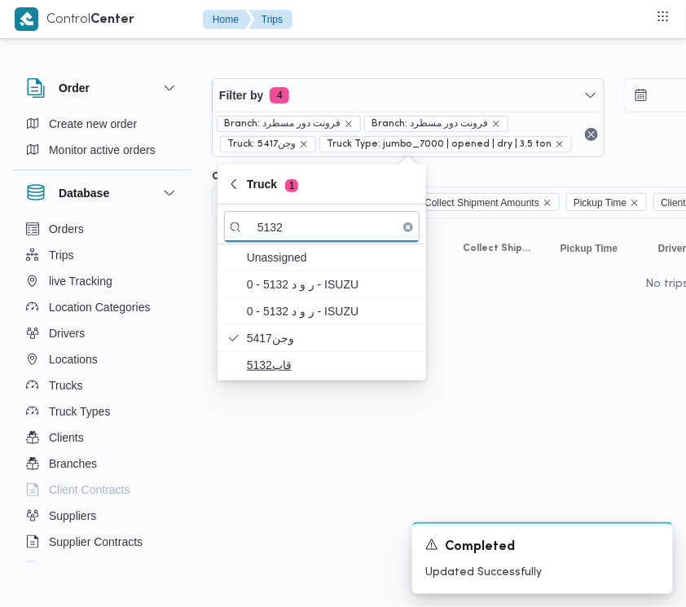
type input "5132"
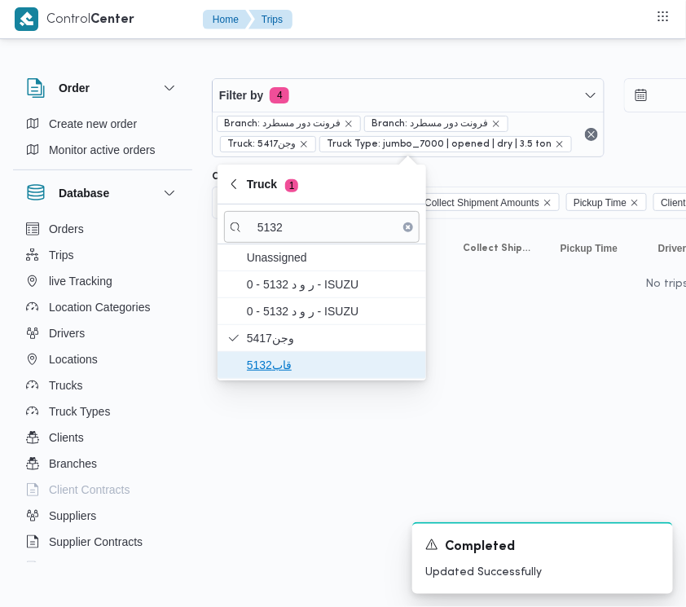
click at [279, 361] on span "قاب5132" at bounding box center [332, 365] width 170 height 20
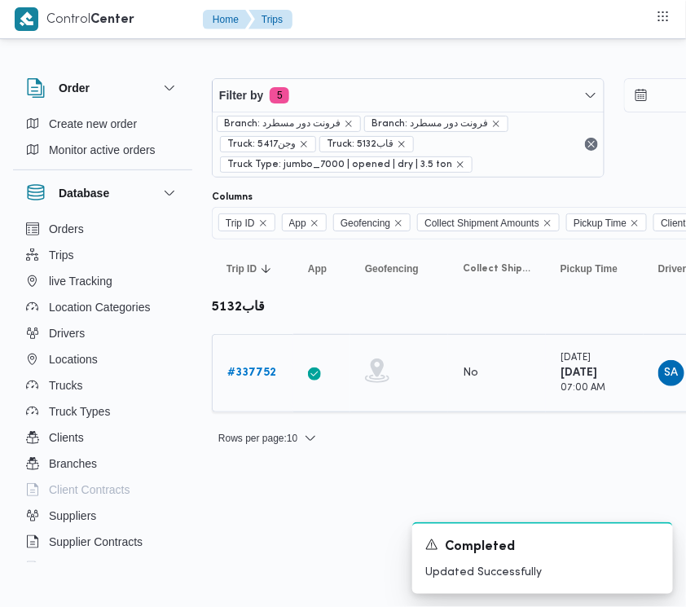
click at [250, 381] on link "# 337752" at bounding box center [251, 373] width 49 height 20
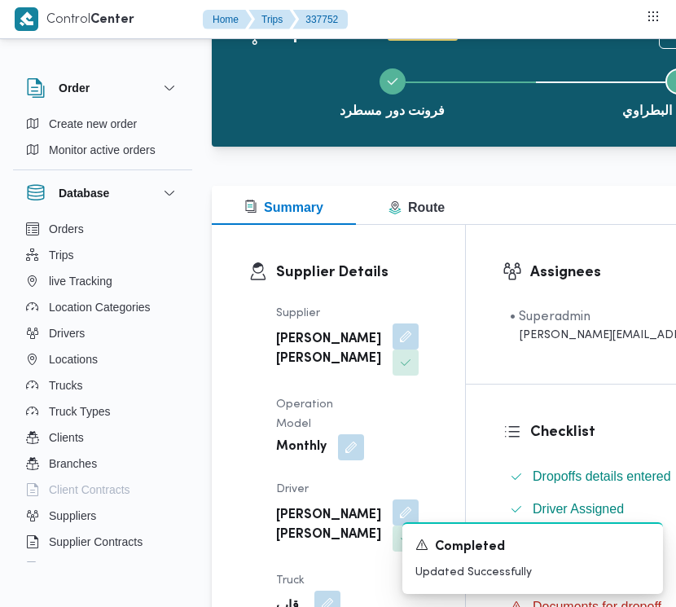
scroll to position [65, 0]
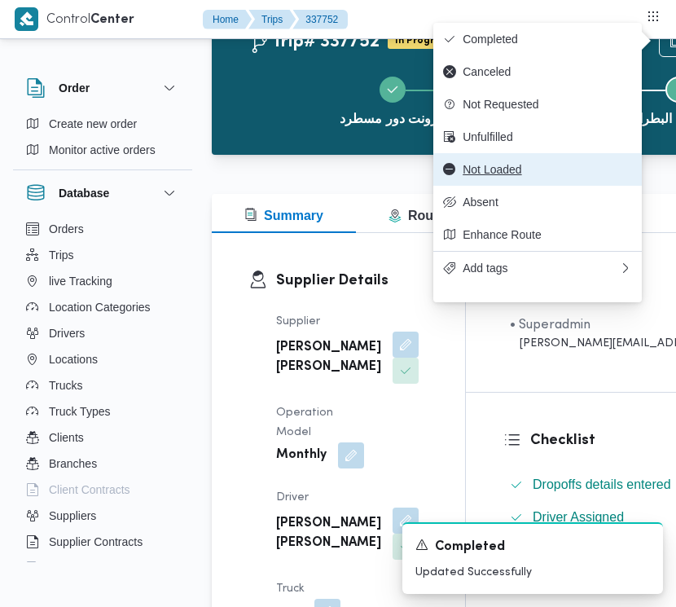
click at [487, 186] on button "Not Loaded" at bounding box center [538, 169] width 209 height 33
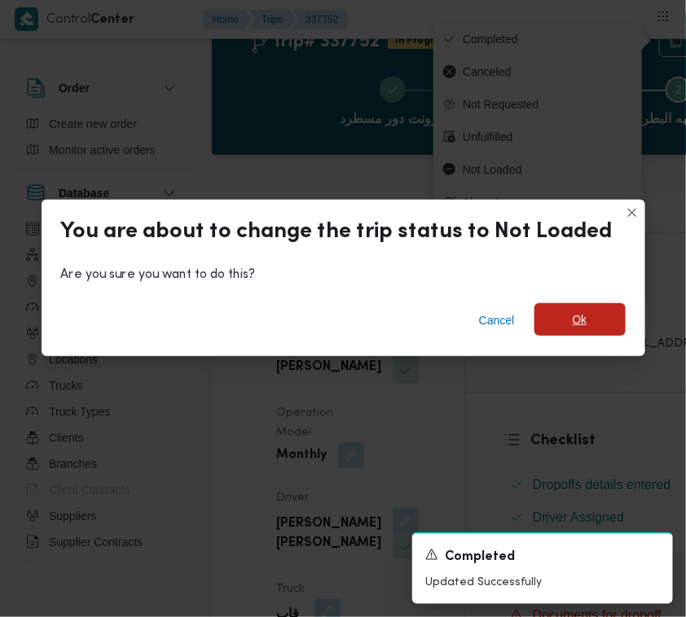
click at [584, 320] on span "Ok" at bounding box center [580, 319] width 91 height 33
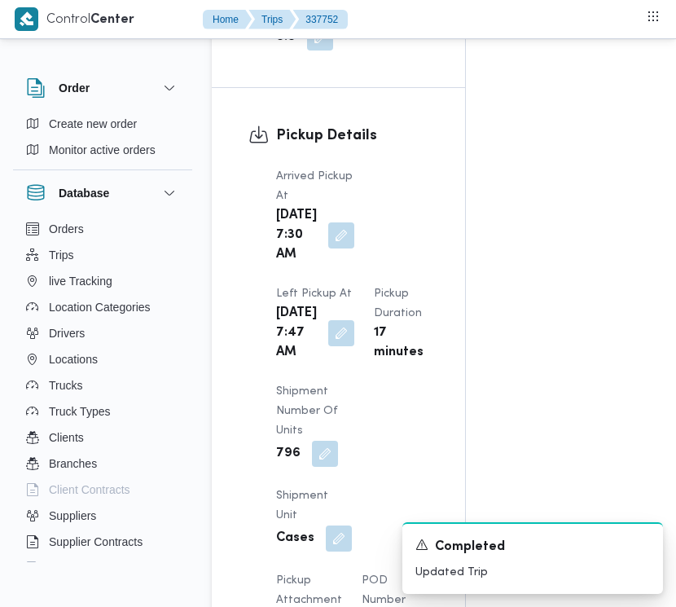
scroll to position [2019, 0]
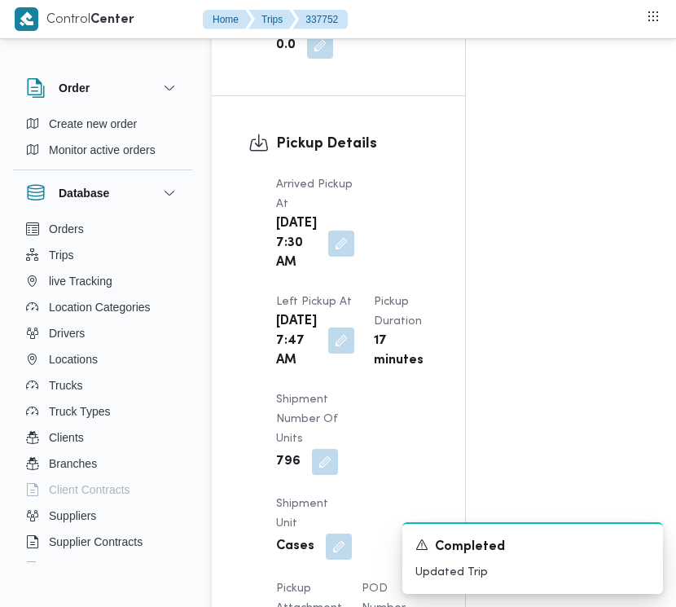
click at [336, 354] on button "button" at bounding box center [341, 341] width 26 height 26
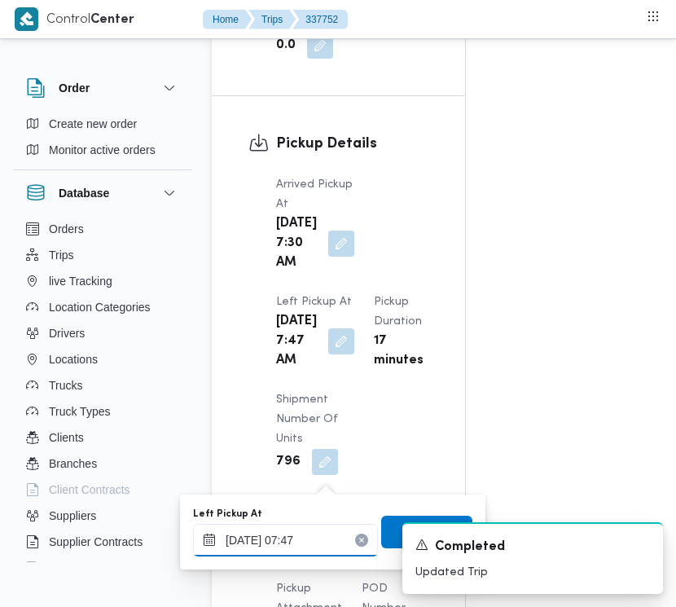
click at [324, 532] on input "[DATE] 07:47" at bounding box center [285, 540] width 185 height 33
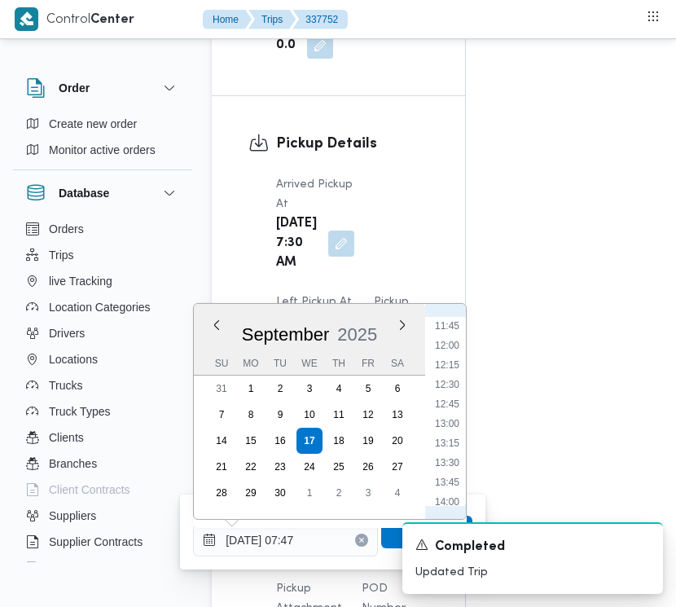
scroll to position [990, 0]
click at [451, 422] on li "14:00" at bounding box center [447, 430] width 37 height 16
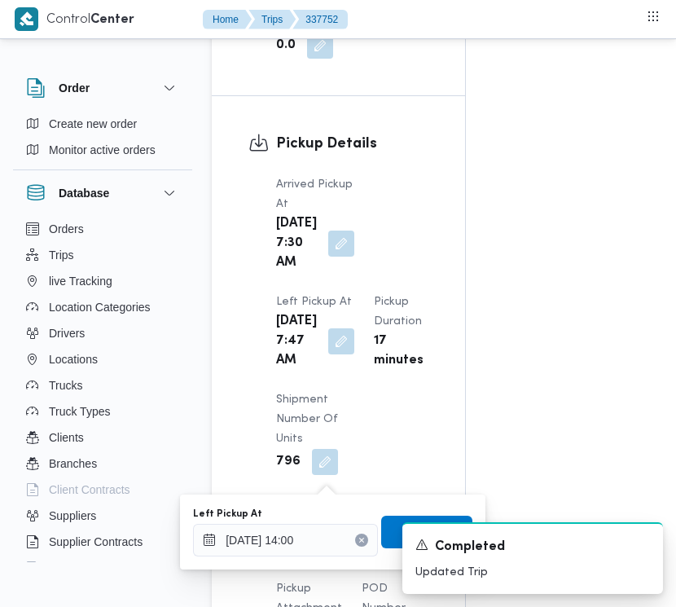
type input "[DATE] 07:47"
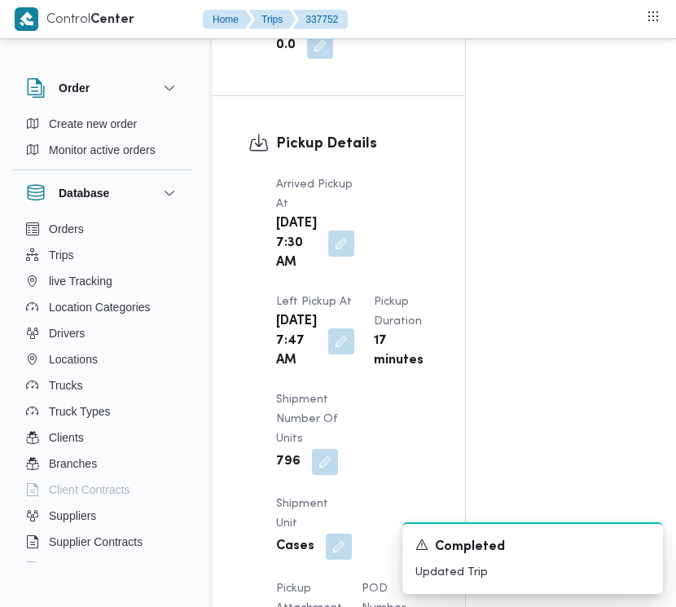
drag, startPoint x: 668, startPoint y: 285, endPoint x: 662, endPoint y: 314, distance: 29.3
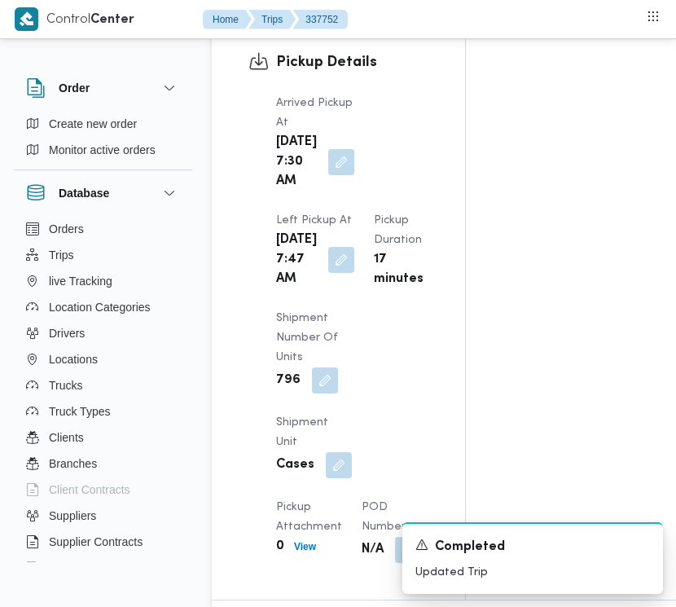
scroll to position [2109, 0]
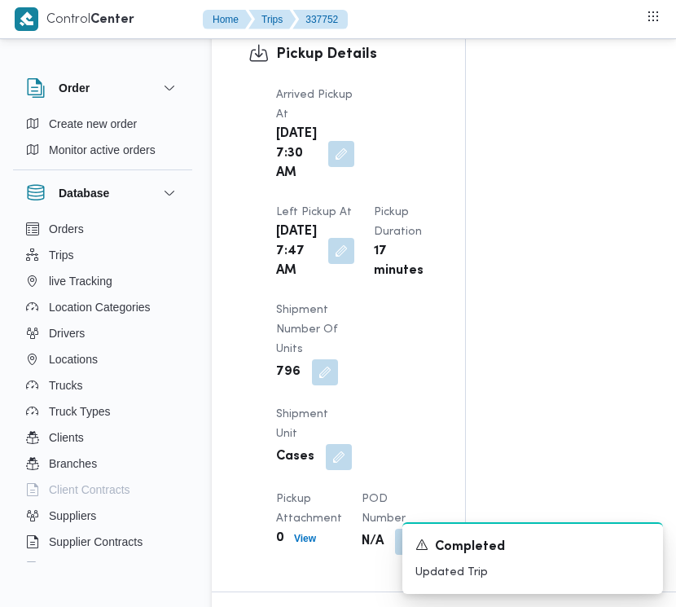
click at [338, 264] on button "button" at bounding box center [341, 251] width 26 height 26
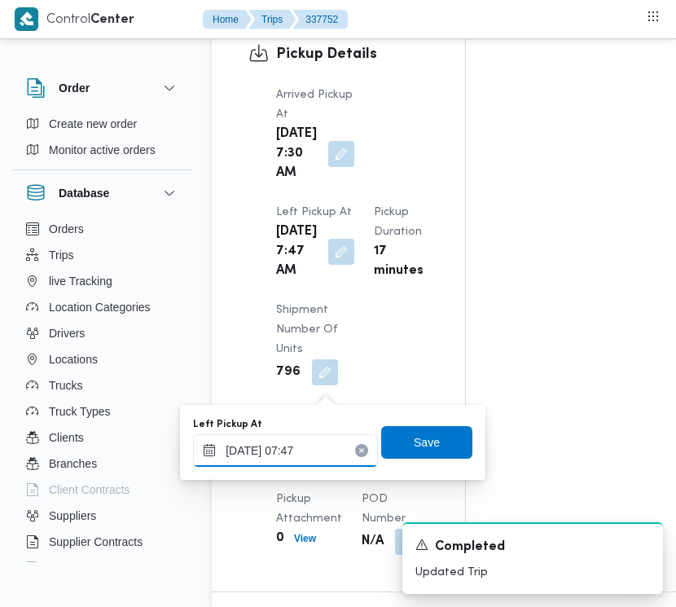
click at [332, 443] on input "[DATE] 07:47" at bounding box center [285, 450] width 185 height 33
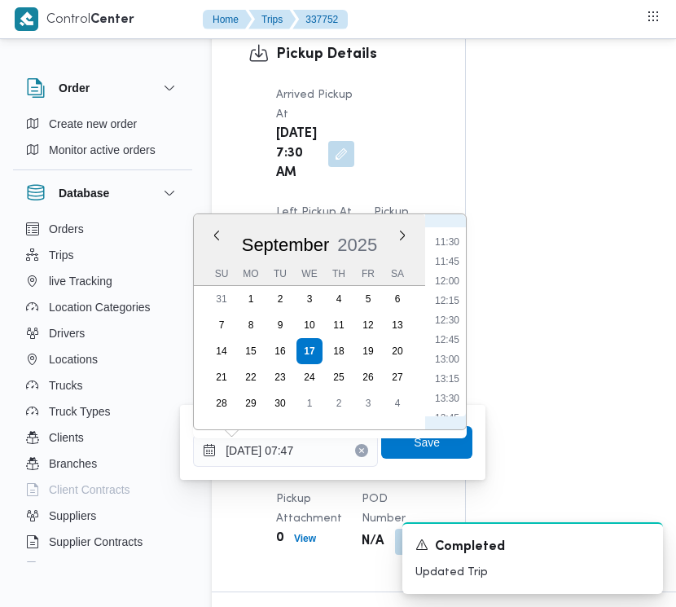
scroll to position [990, 0]
click at [458, 360] on li "14:15" at bounding box center [447, 360] width 37 height 16
type input "[DATE] 14:15"
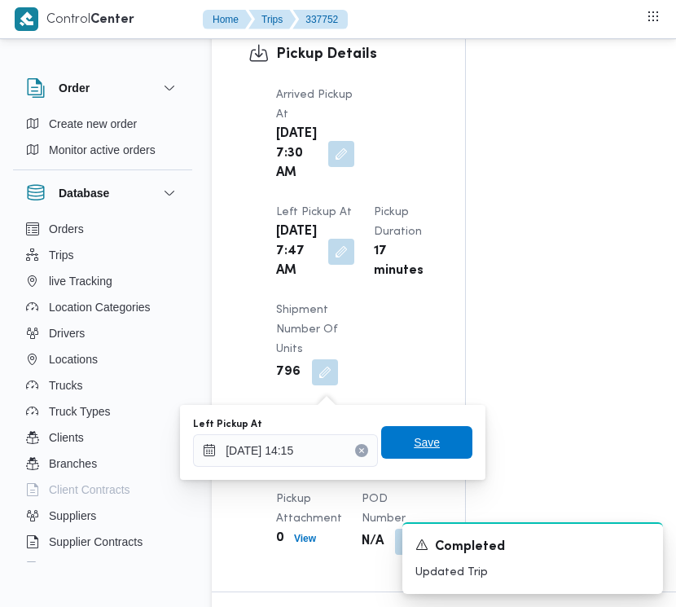
click at [410, 430] on span "Save" at bounding box center [426, 442] width 91 height 33
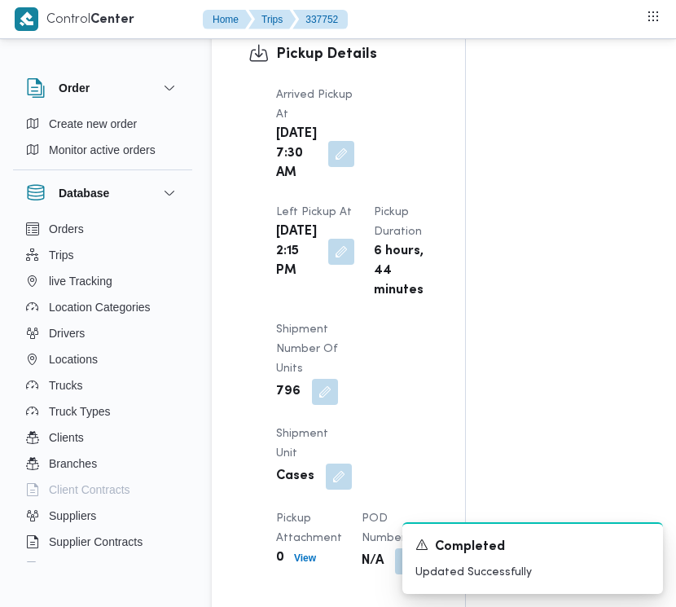
scroll to position [0, 0]
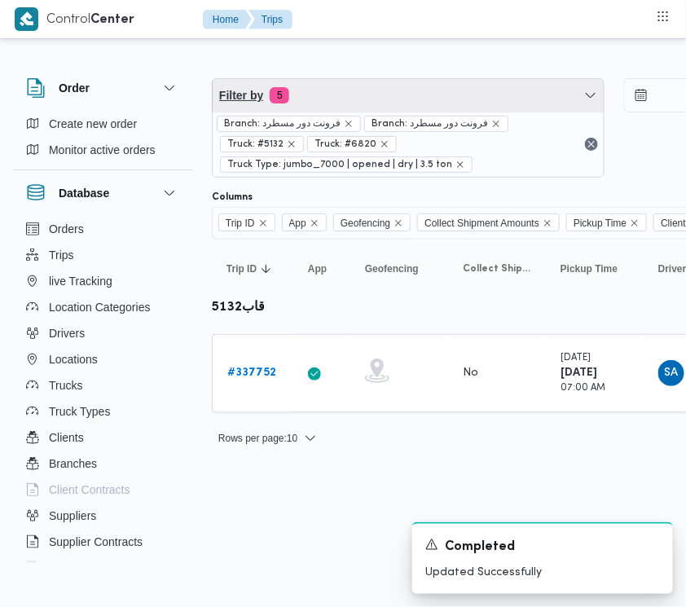
click at [324, 81] on span "Filter by 5" at bounding box center [408, 95] width 391 height 33
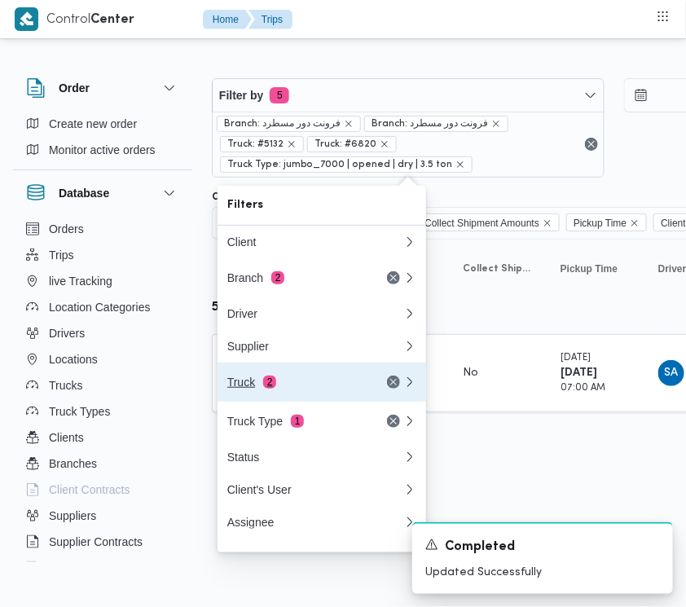
click at [277, 381] on div "Truck 2" at bounding box center [295, 382] width 137 height 13
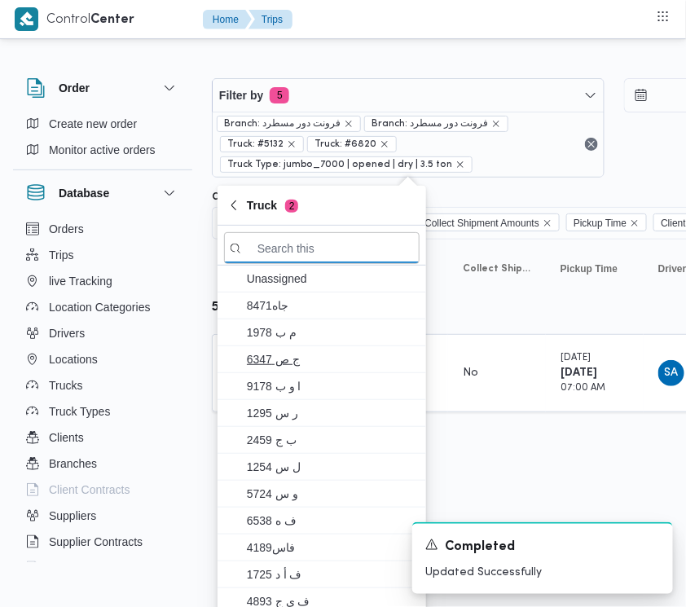
paste input "9283"
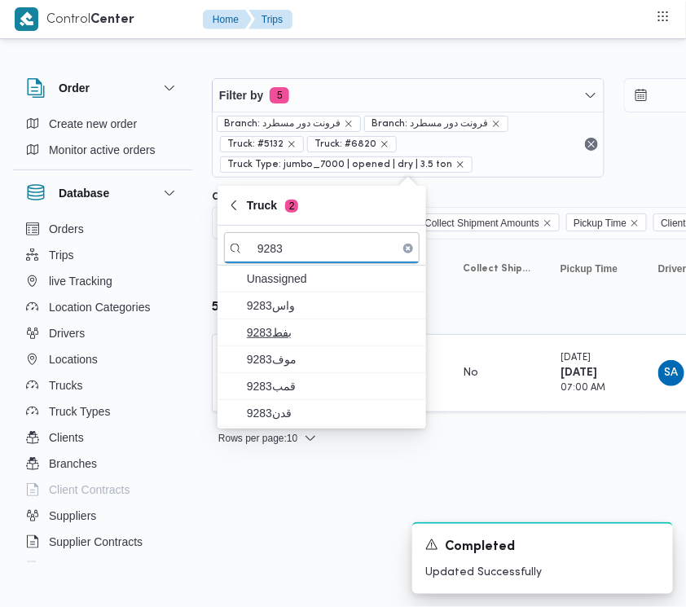
type input "9283"
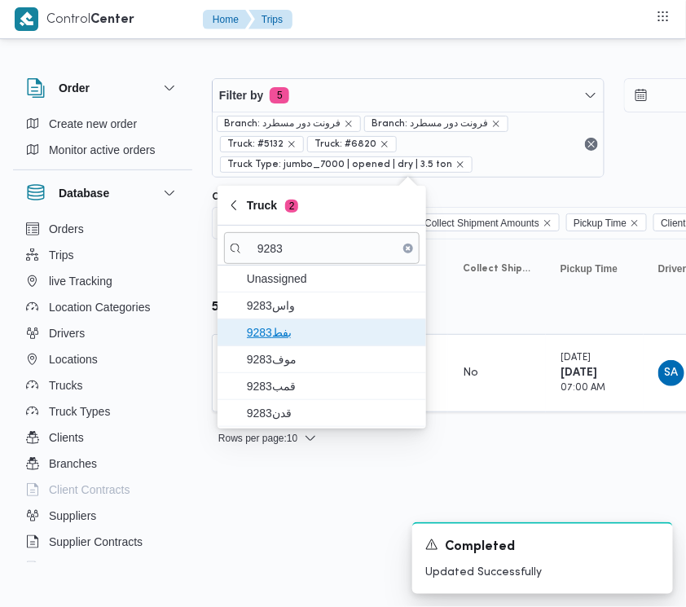
click at [274, 324] on span "9283بفط" at bounding box center [332, 333] width 170 height 20
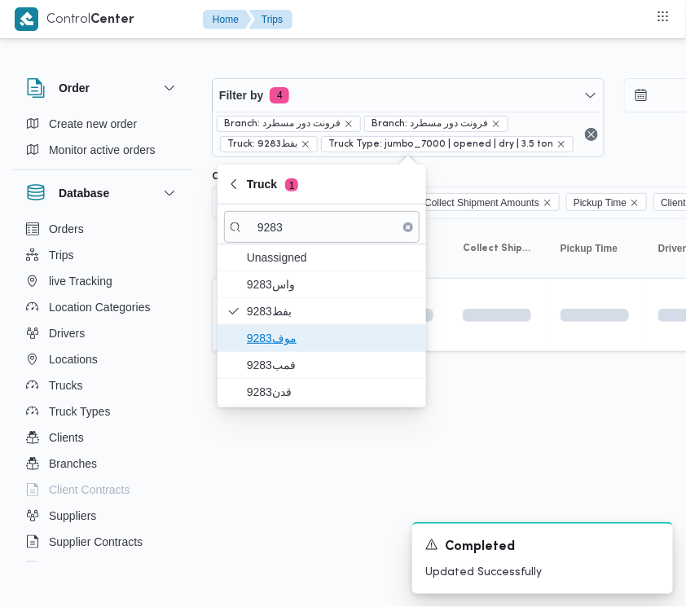
click at [275, 340] on span "9283موف" at bounding box center [332, 338] width 170 height 20
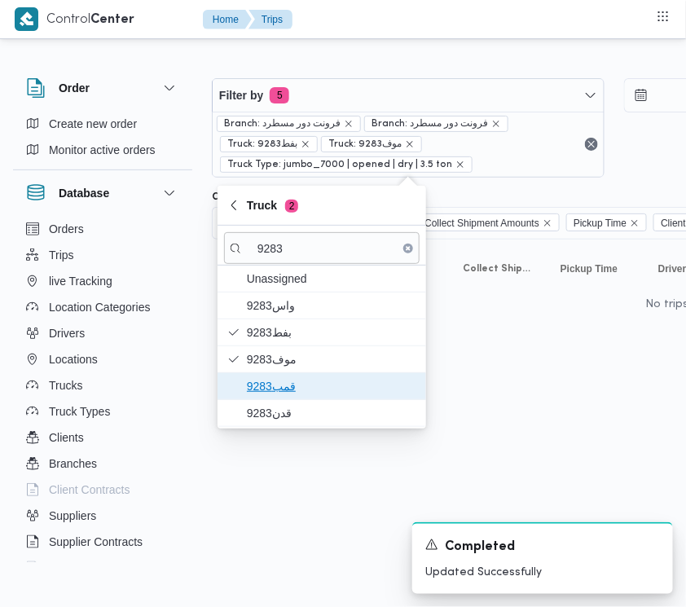
drag, startPoint x: 274, startPoint y: 376, endPoint x: 271, endPoint y: 398, distance: 21.3
click at [274, 377] on span "قمب9283" at bounding box center [332, 386] width 170 height 20
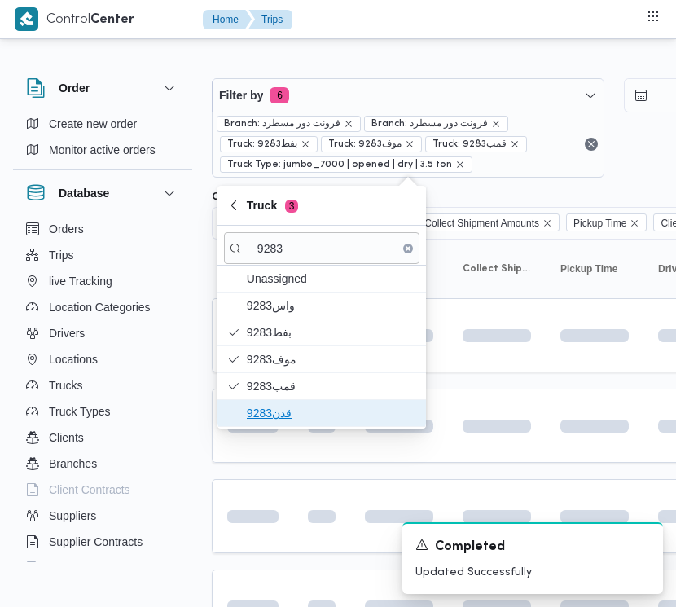
click at [271, 405] on span "قدن9283" at bounding box center [332, 413] width 170 height 20
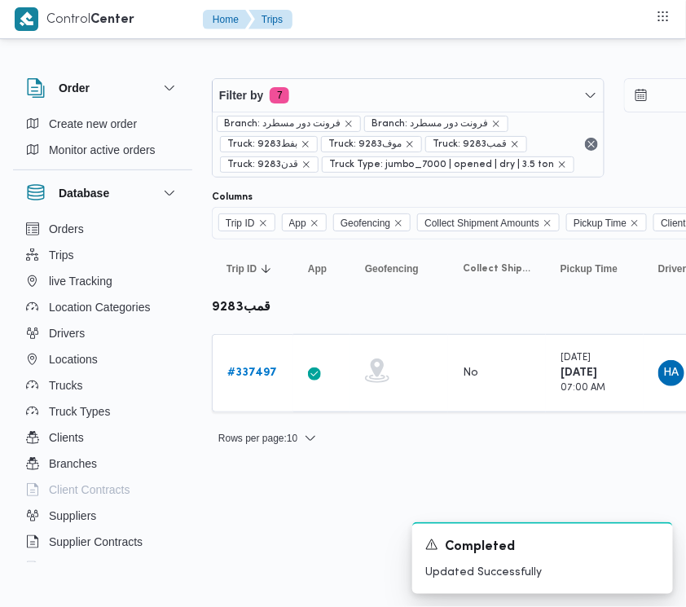
click at [266, 501] on html "Control Center Home Trips Order Create new order Monitor active orders Database…" at bounding box center [343, 303] width 686 height 607
click at [257, 372] on b "# 337497" at bounding box center [252, 373] width 50 height 11
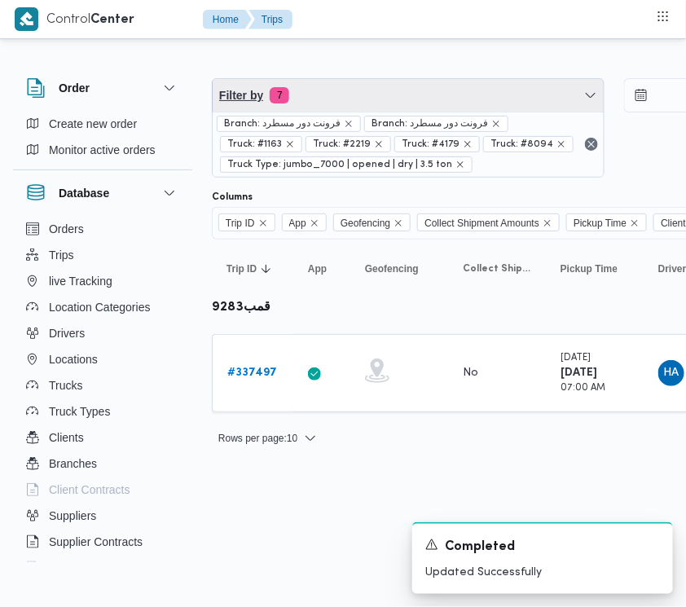
drag, startPoint x: 385, startPoint y: 95, endPoint x: 385, endPoint y: 119, distance: 24.5
click at [385, 94] on span "Filter by 7" at bounding box center [408, 95] width 391 height 33
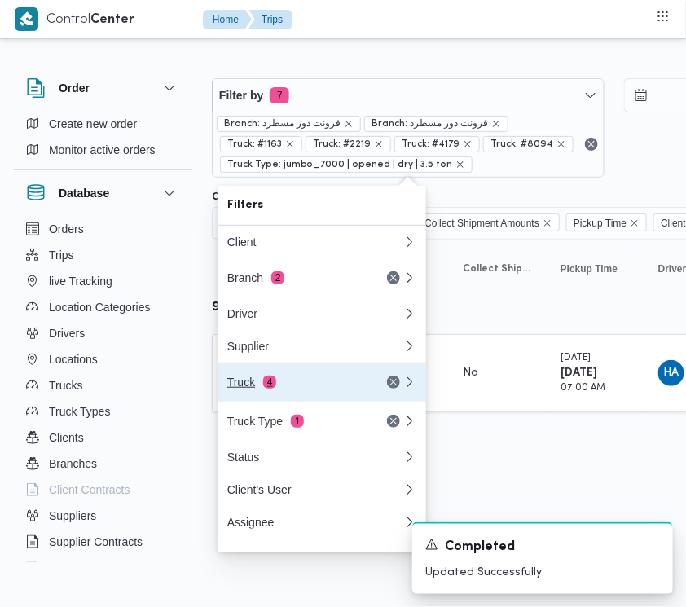
click at [306, 381] on div "Truck 4" at bounding box center [295, 382] width 137 height 13
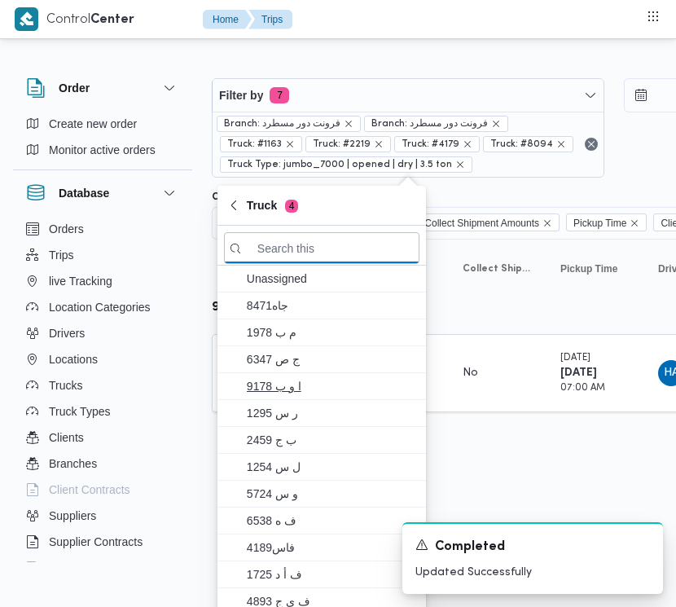
paste input "6827"
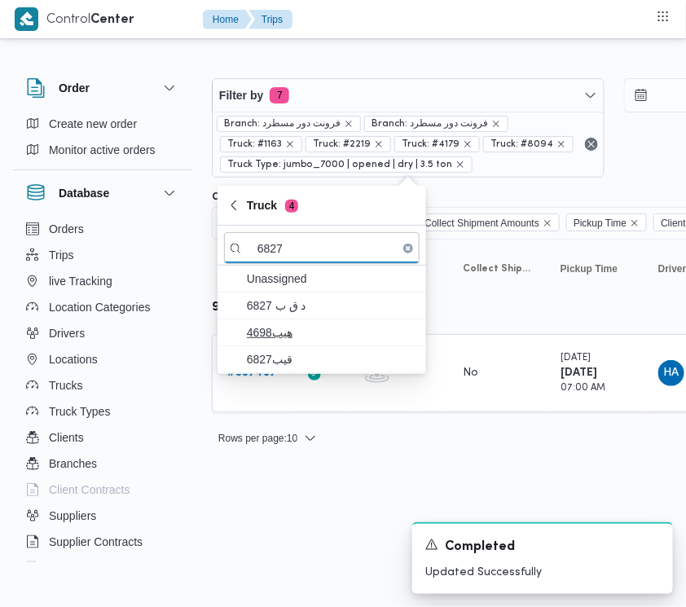
type input "6827"
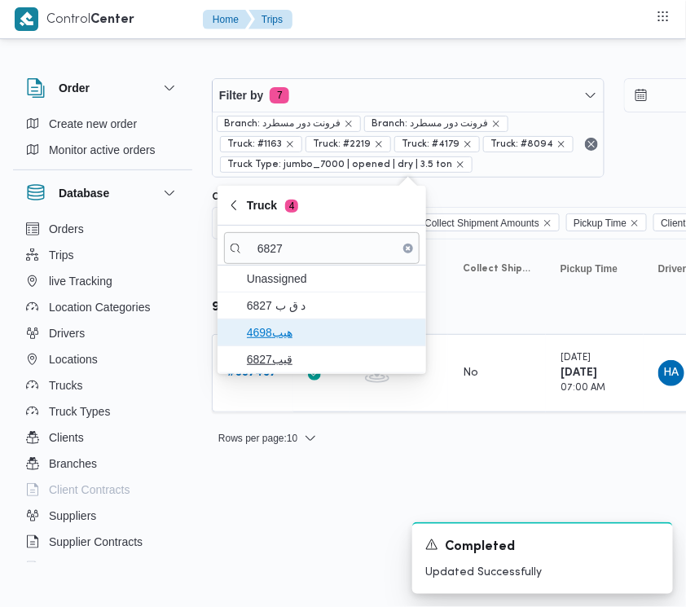
click at [291, 338] on span "هيب4698" at bounding box center [332, 333] width 170 height 20
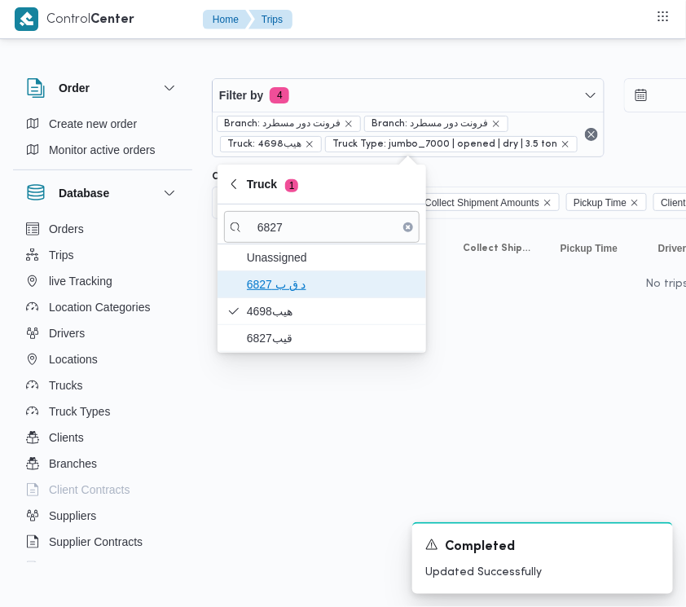
click at [275, 290] on span "د ق ب 6827" at bounding box center [332, 285] width 170 height 20
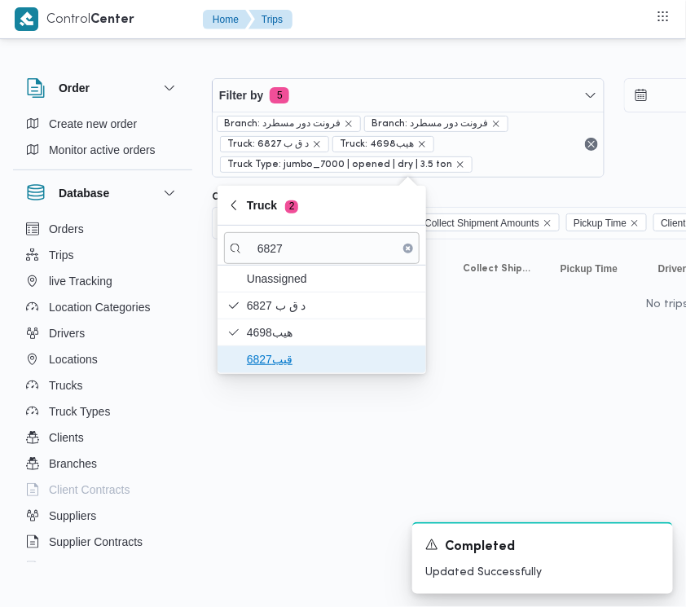
click at [270, 353] on span "قيب6827" at bounding box center [332, 360] width 170 height 20
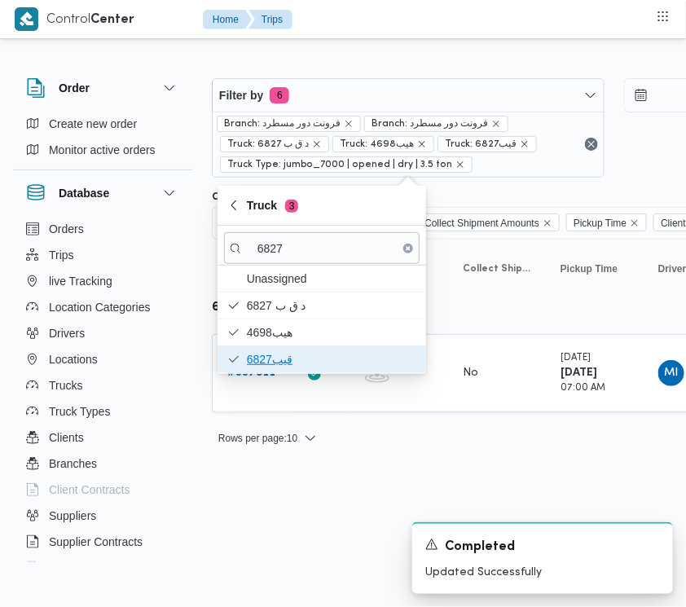
click at [253, 369] on span "قيب6827" at bounding box center [332, 360] width 170 height 20
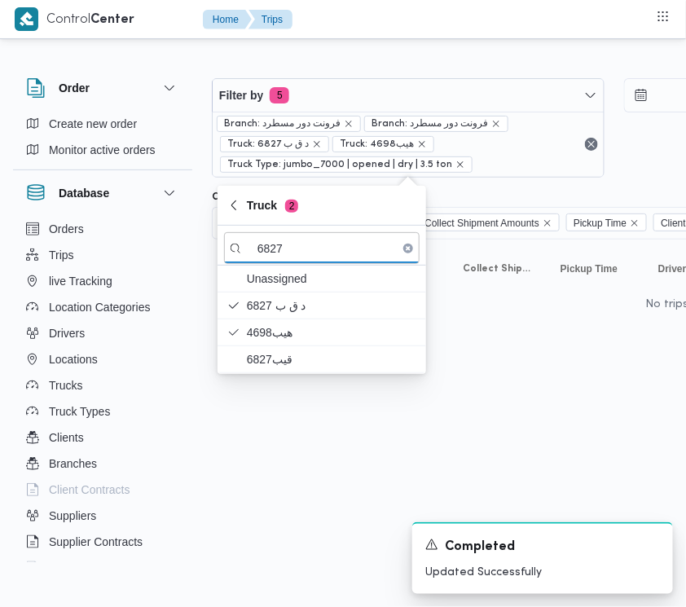
click at [273, 377] on html "Control Center Home Trips Order Create new order Monitor active orders Database…" at bounding box center [343, 303] width 686 height 607
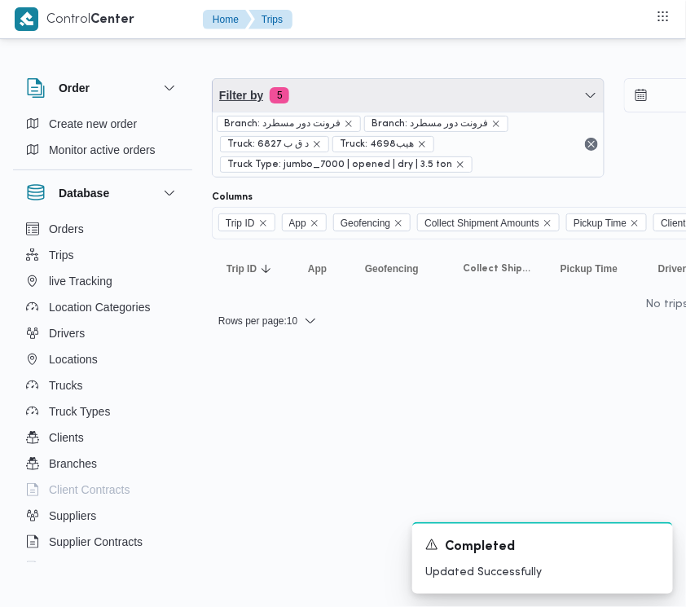
click at [367, 88] on span "Filter by 5" at bounding box center [408, 95] width 391 height 33
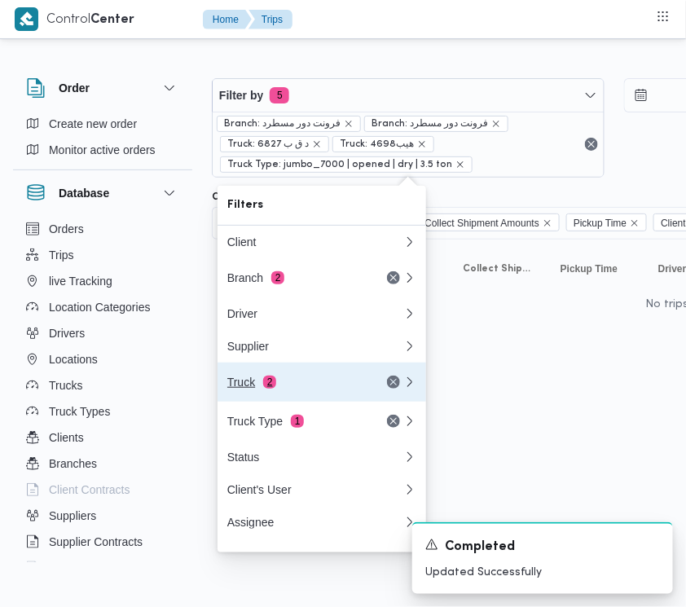
click at [295, 383] on div "Truck 2" at bounding box center [295, 382] width 137 height 13
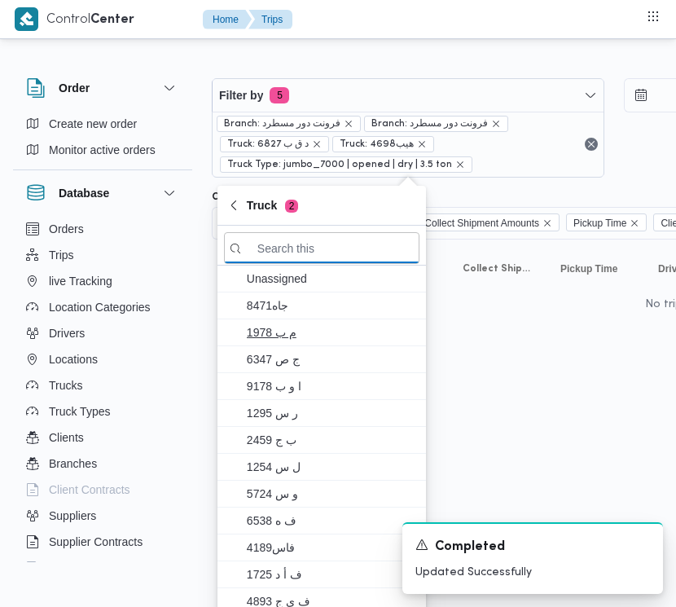
paste input "6827"
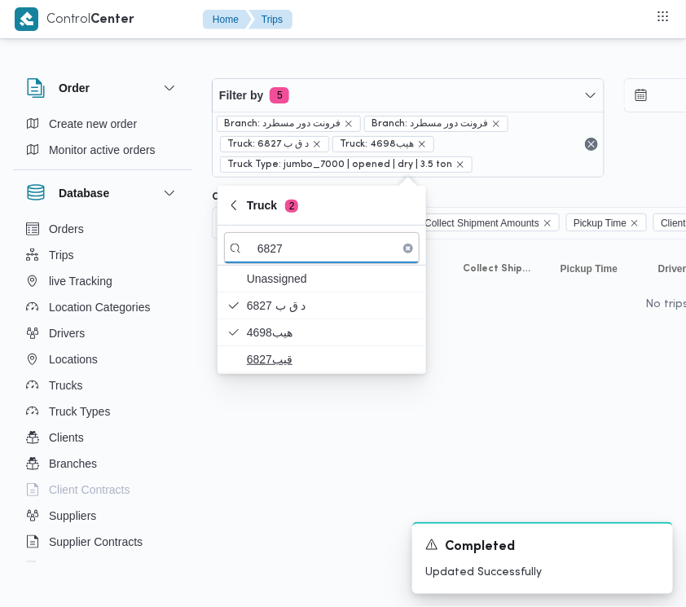
type input "6827"
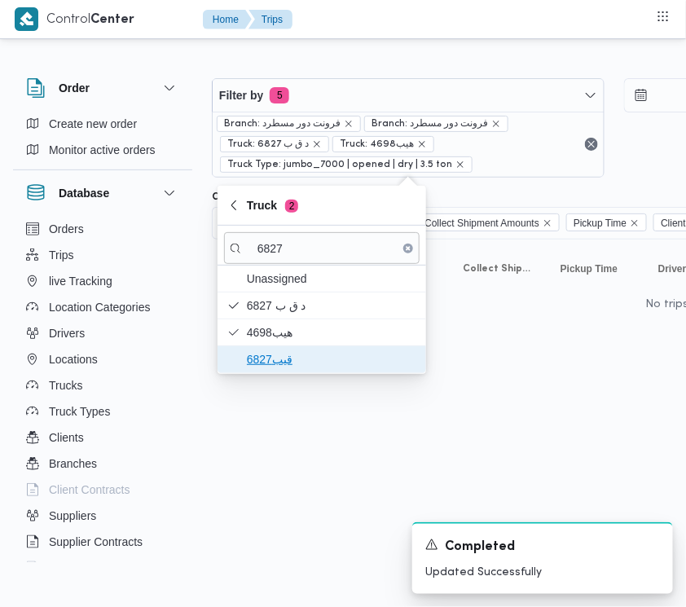
click at [274, 351] on span "قيب6827" at bounding box center [332, 360] width 170 height 20
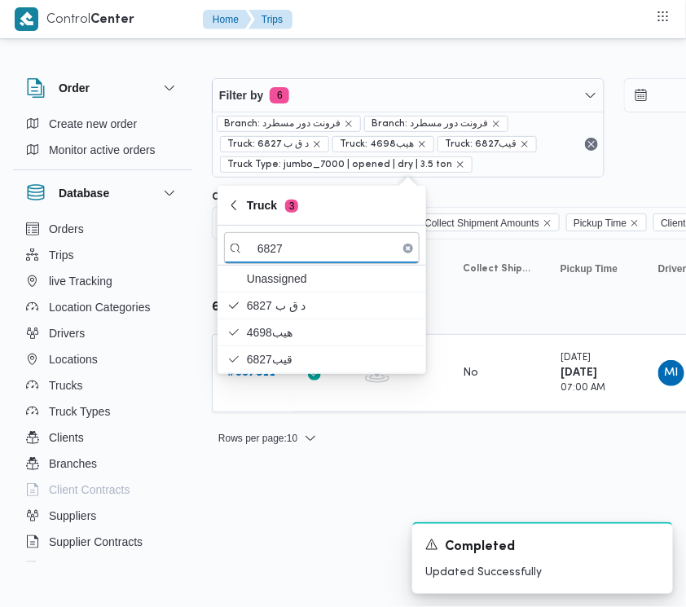
click at [280, 519] on html "Control Center Home Trips Order Create new order Monitor active orders Database…" at bounding box center [343, 303] width 686 height 607
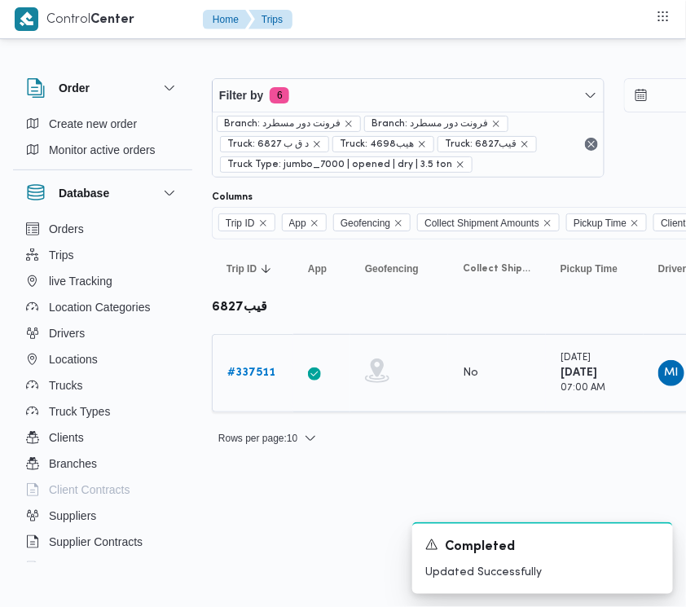
click at [257, 368] on b "# 337511" at bounding box center [251, 373] width 48 height 11
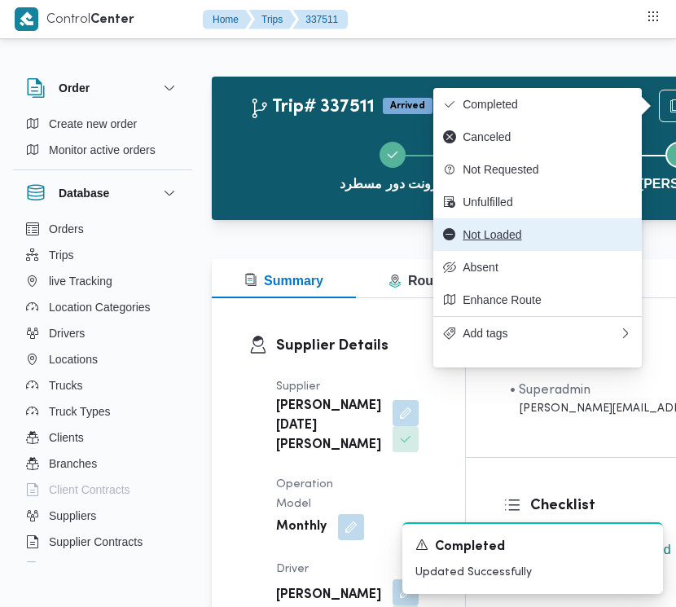
click at [497, 241] on span "Not Loaded" at bounding box center [548, 234] width 170 height 13
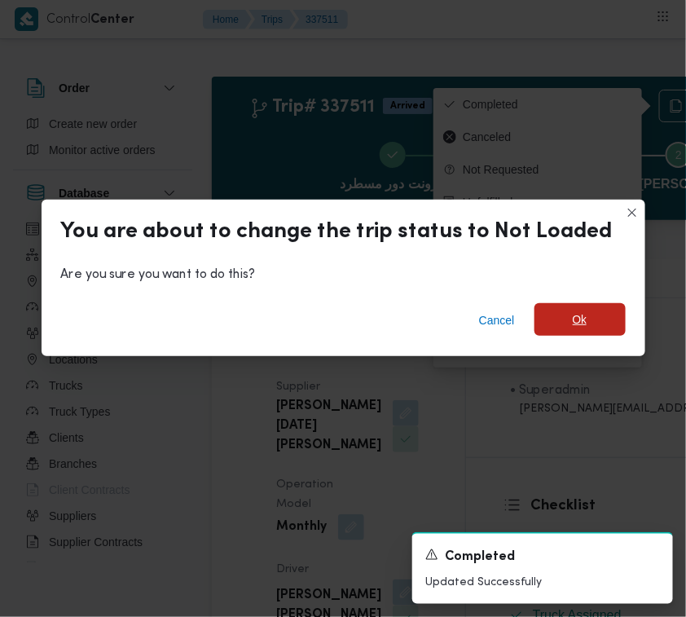
click at [589, 308] on span "Ok" at bounding box center [580, 319] width 91 height 33
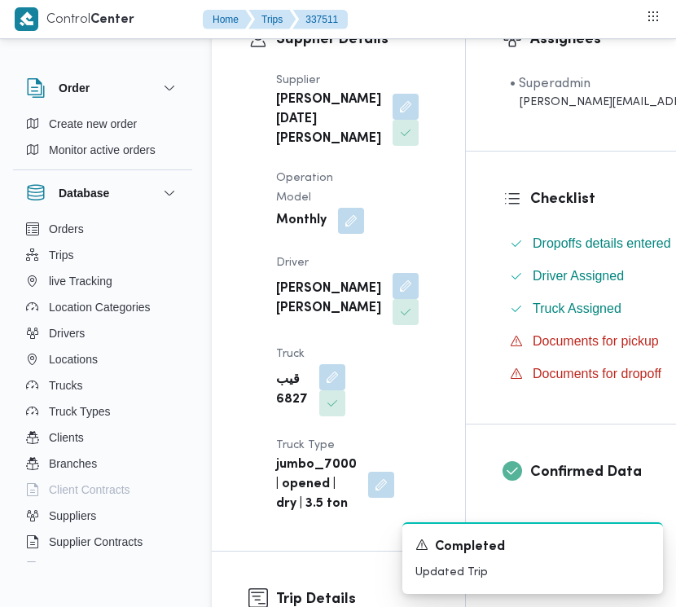
scroll to position [354, 0]
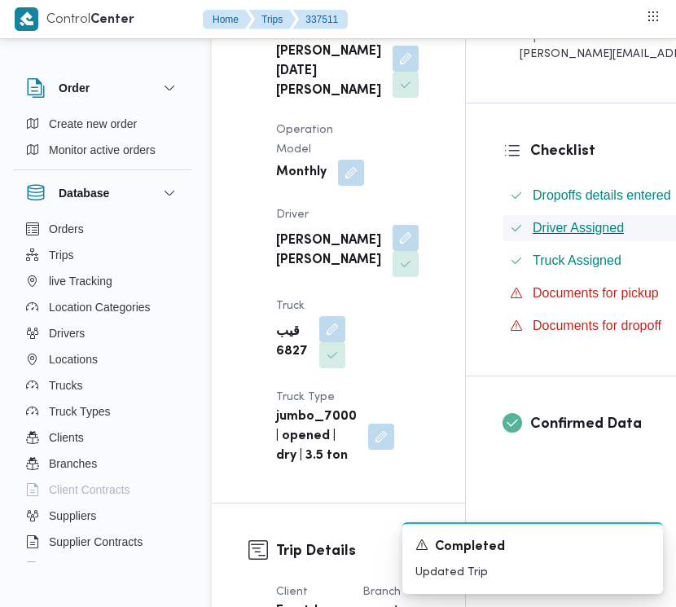
click at [653, 240] on button "Driver Assigned" at bounding box center [659, 228] width 311 height 26
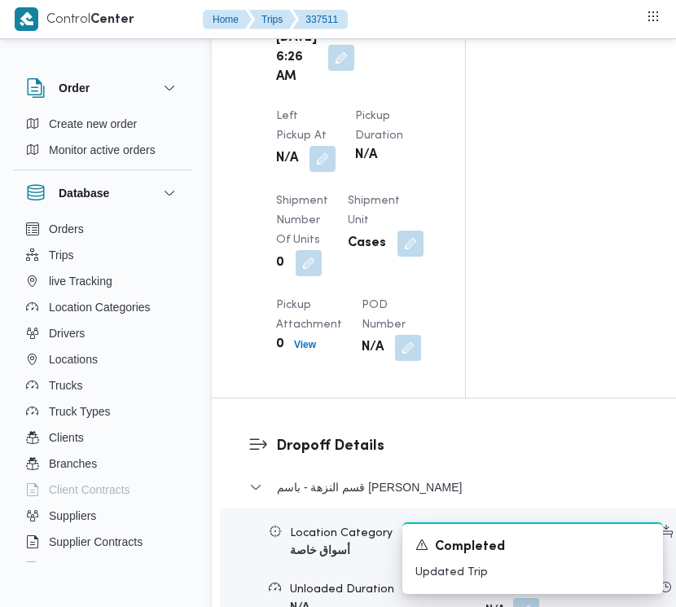
scroll to position [2247, 0]
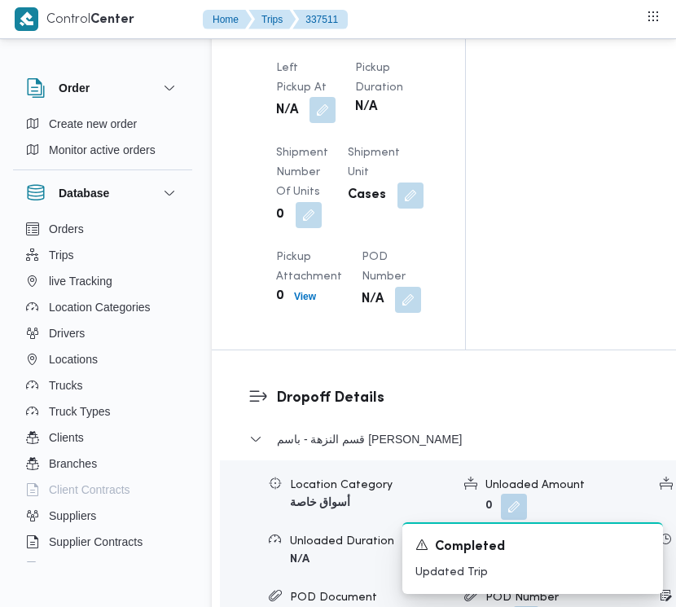
click at [336, 97] on button "button" at bounding box center [323, 110] width 26 height 26
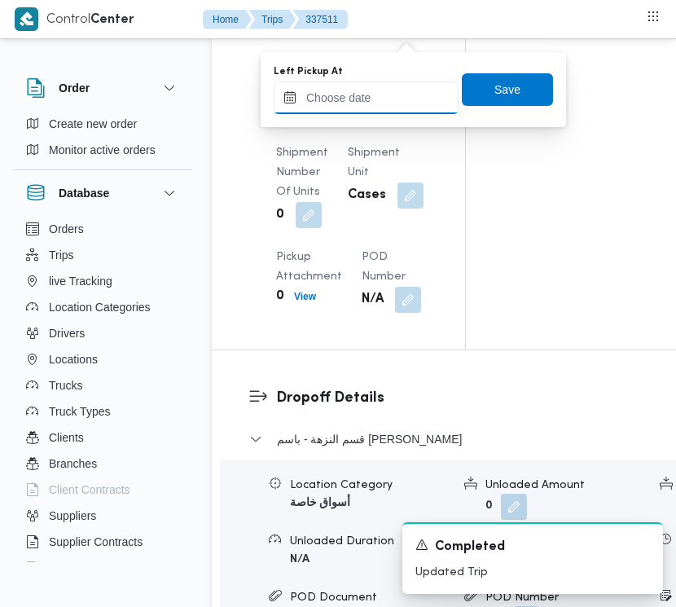
click at [402, 84] on input "Left Pickup At" at bounding box center [366, 97] width 185 height 33
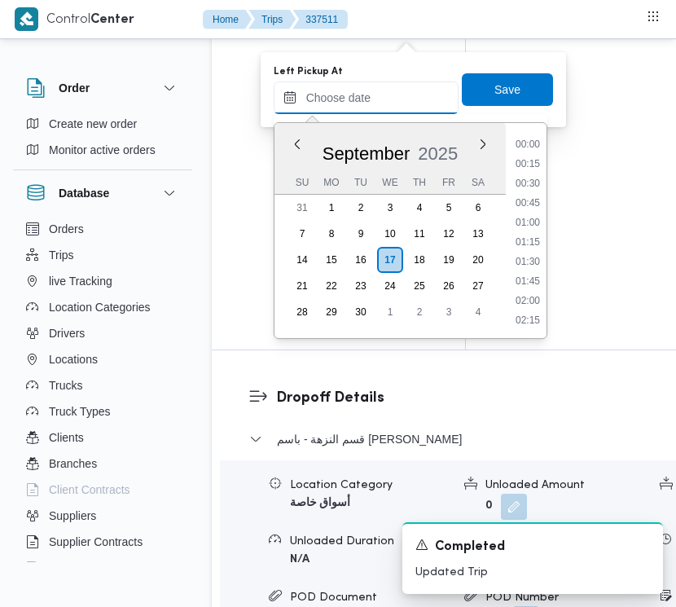
scroll to position [958, 0]
click at [534, 220] on li "13:15" at bounding box center [527, 223] width 37 height 16
type input "[DATE] 13:15"
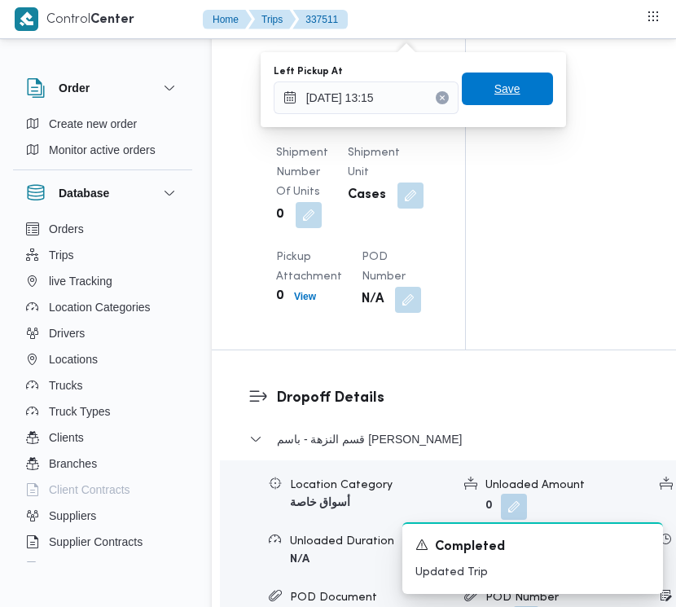
click at [515, 98] on span "Save" at bounding box center [507, 89] width 91 height 33
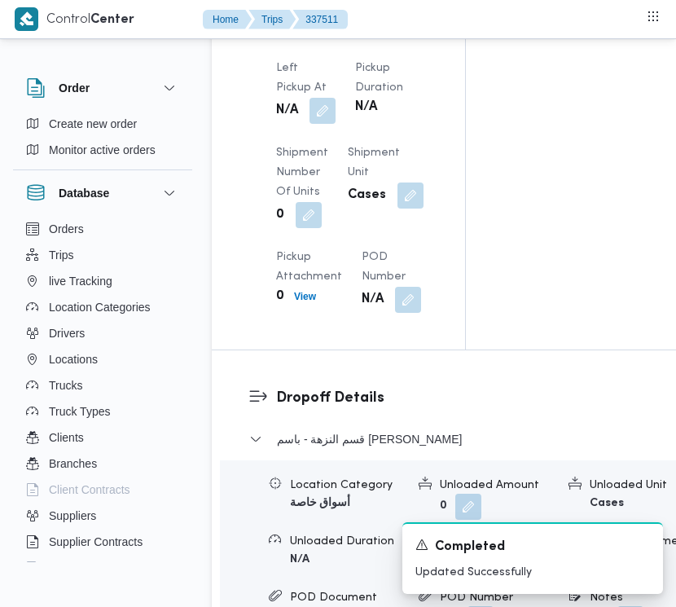
scroll to position [0, 0]
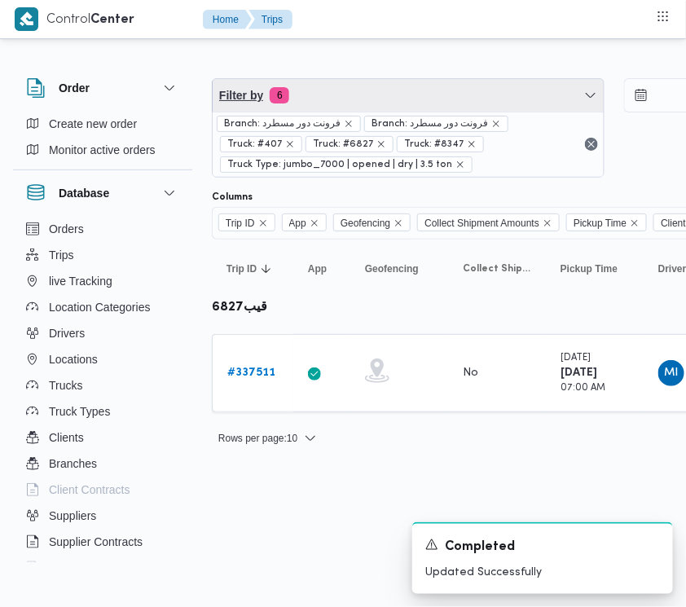
click at [372, 104] on span "Filter by 6" at bounding box center [408, 95] width 391 height 33
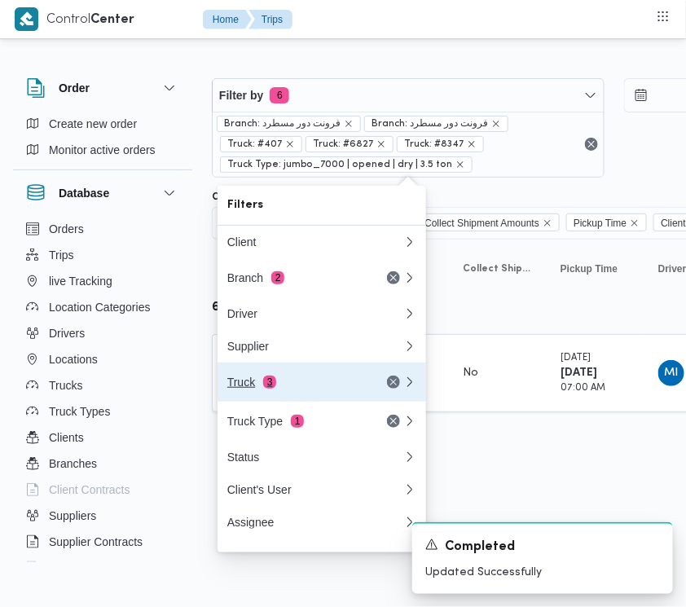
click at [253, 387] on div "Truck 3" at bounding box center [295, 382] width 137 height 13
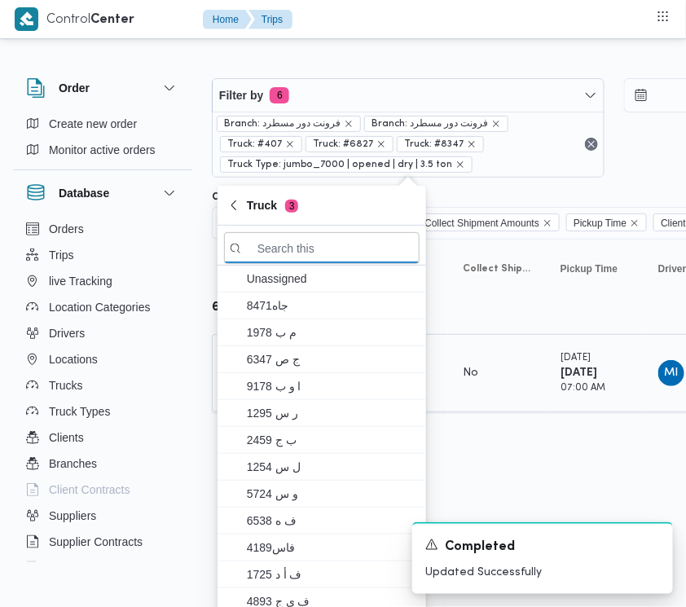
paste input "رمط497"
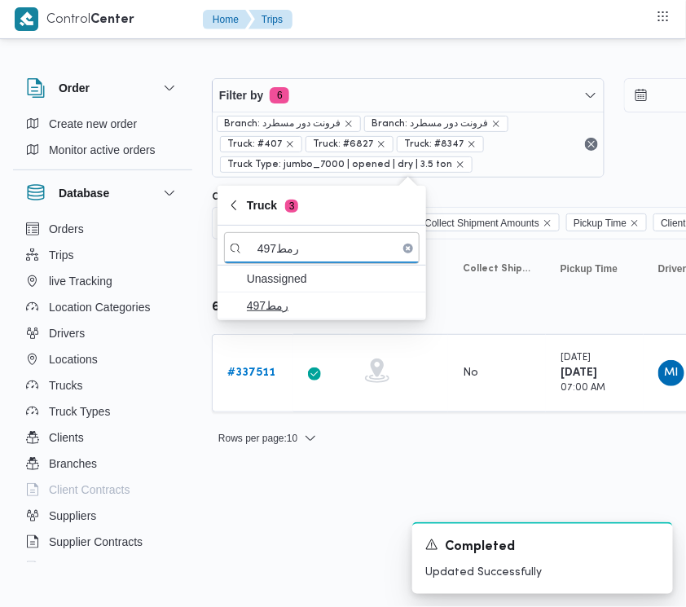
type input "رمط497"
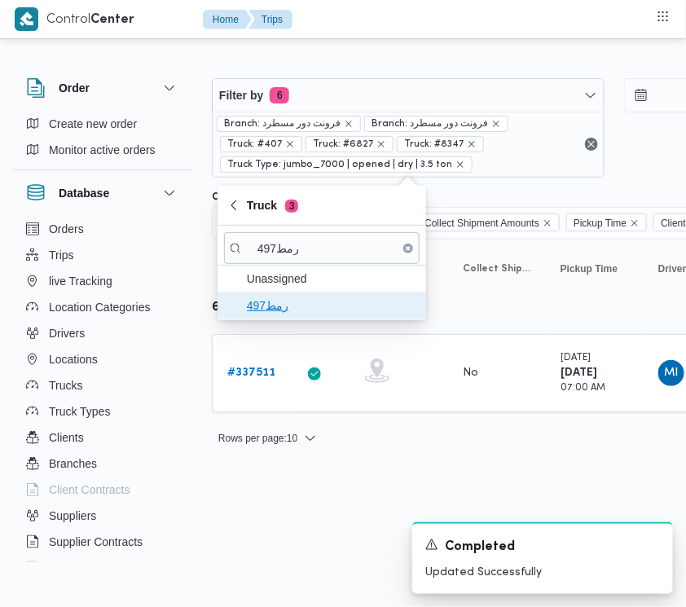
click at [279, 307] on span "رمط497" at bounding box center [332, 306] width 170 height 20
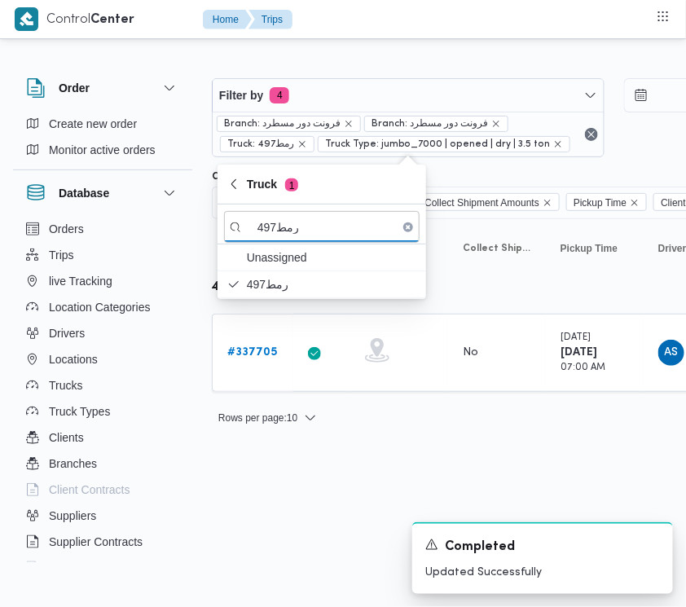
click at [315, 448] on html "Control Center Home Trips Order Create new order Monitor active orders Database…" at bounding box center [343, 303] width 686 height 607
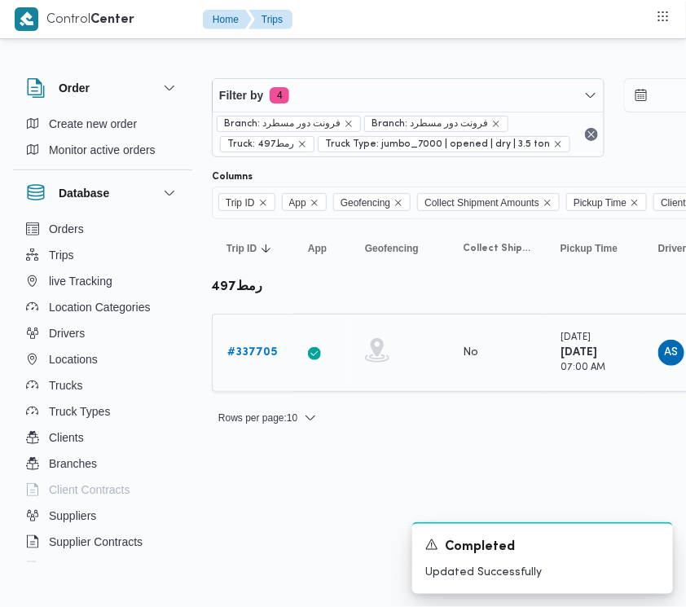
click at [257, 360] on link "# 337705" at bounding box center [252, 353] width 50 height 20
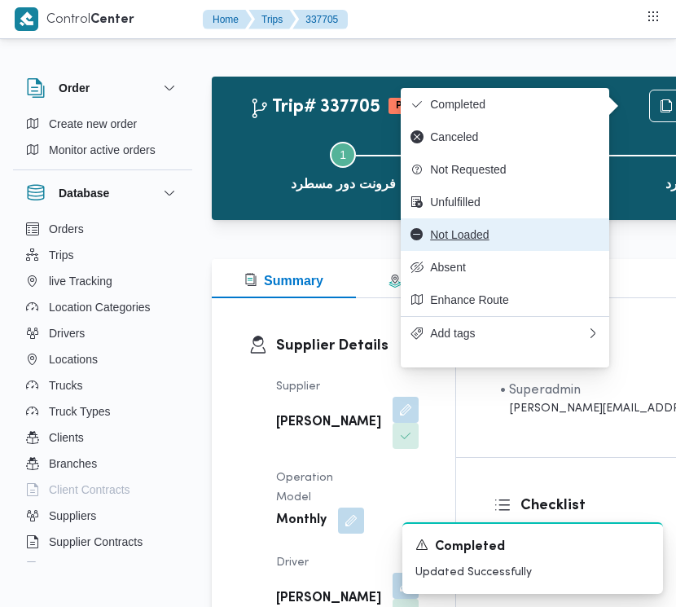
click at [498, 241] on span "Not Loaded" at bounding box center [515, 234] width 170 height 13
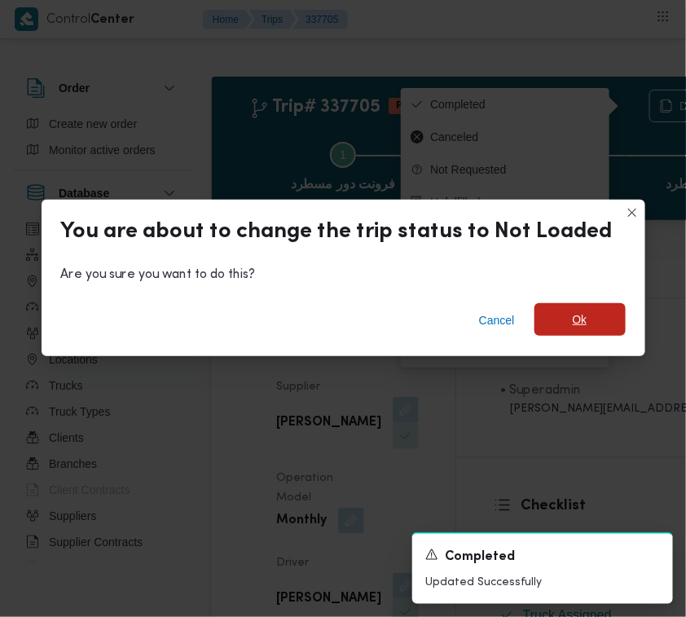
click at [577, 328] on span "Ok" at bounding box center [580, 320] width 15 height 20
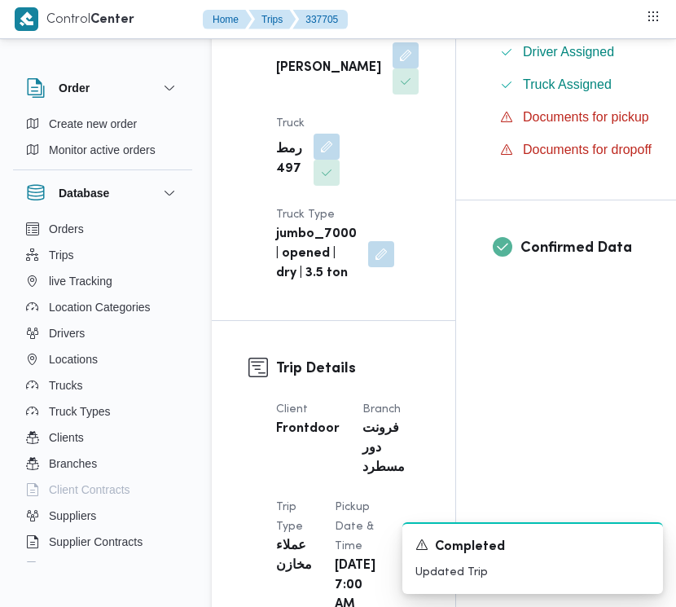
scroll to position [1061, 0]
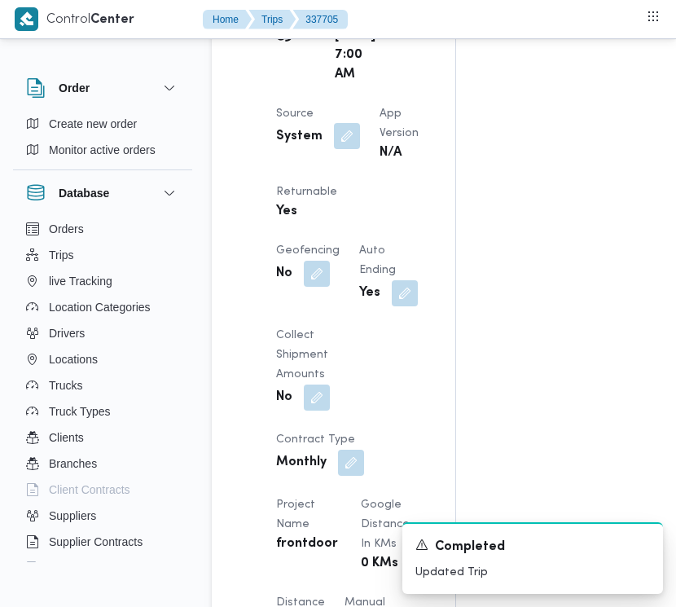
click at [349, 149] on button "button" at bounding box center [347, 136] width 26 height 26
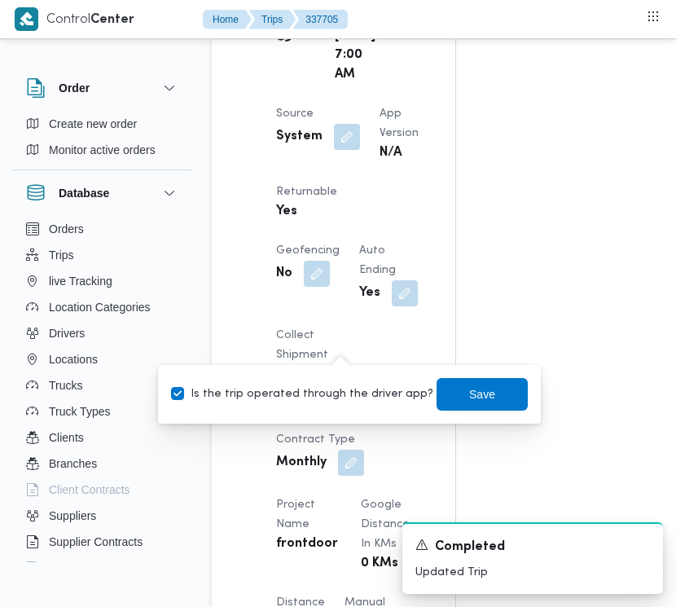
click at [327, 392] on label "Is the trip operated through the driver app?" at bounding box center [302, 395] width 262 height 20
checkbox input "false"
click at [469, 393] on span "Save" at bounding box center [482, 394] width 26 height 20
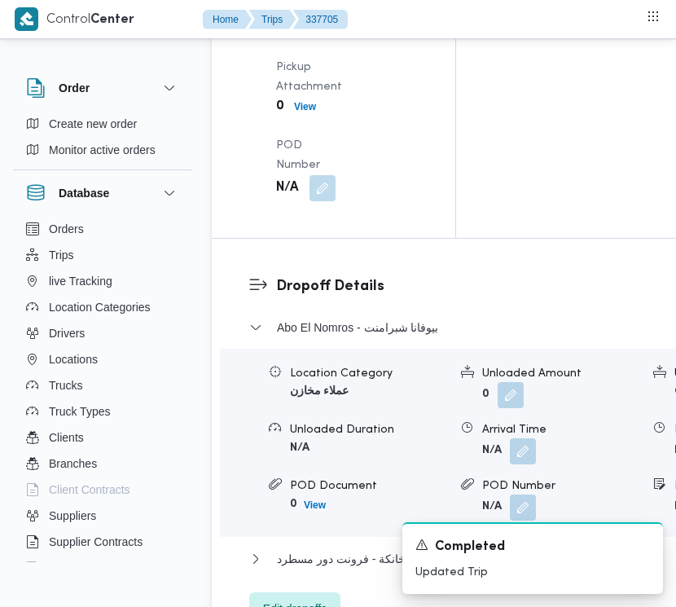
scroll to position [2552, 0]
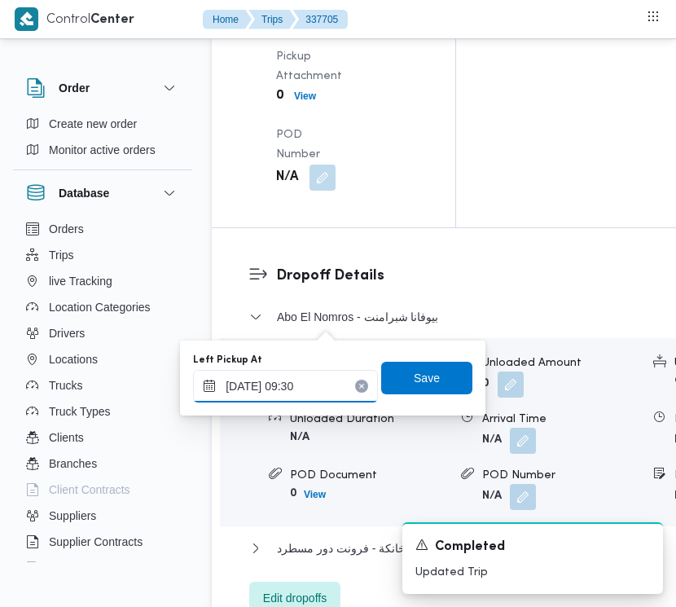
click at [334, 385] on input "[DATE] 09:30" at bounding box center [285, 386] width 185 height 33
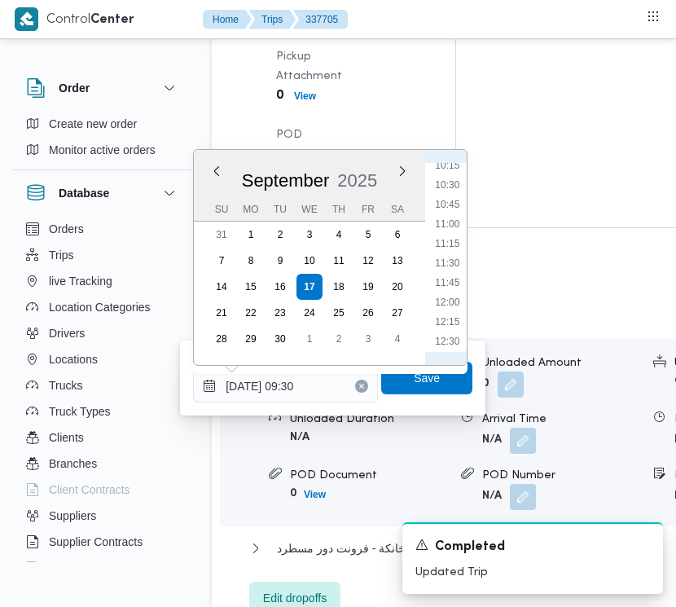
scroll to position [966, 0]
click at [449, 278] on li "13:45" at bounding box center [447, 281] width 37 height 16
type input "[DATE] 13:45"
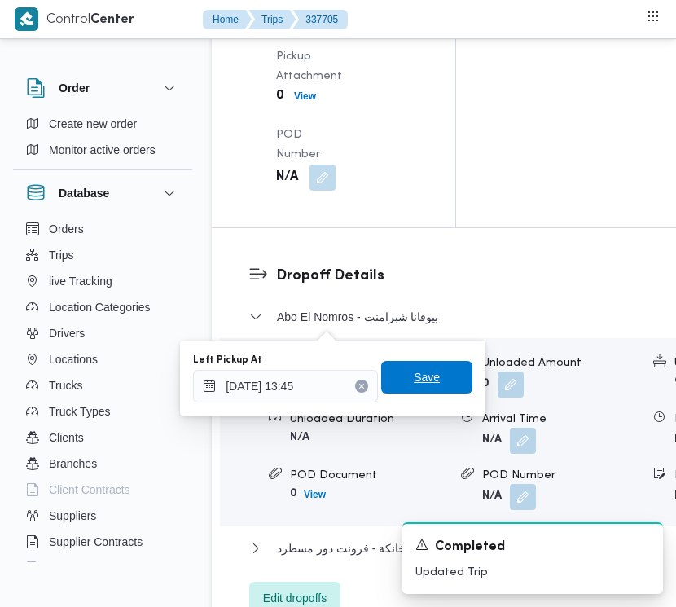
click at [436, 375] on span "Save" at bounding box center [426, 377] width 91 height 33
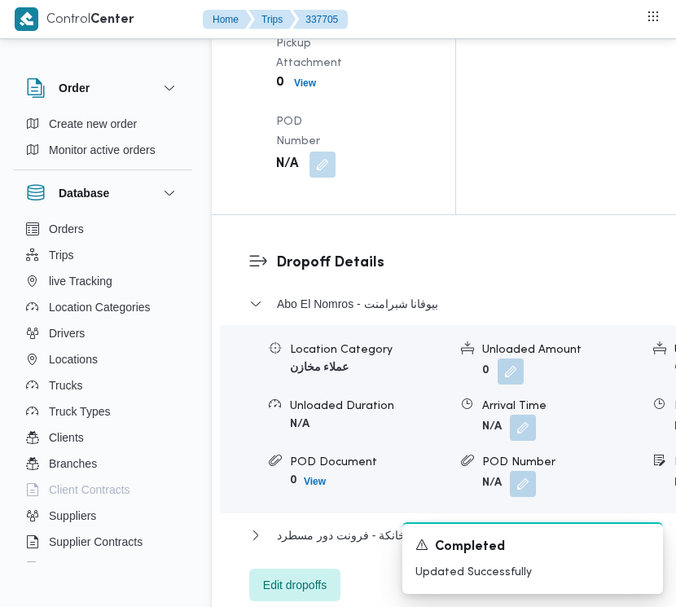
scroll to position [0, 0]
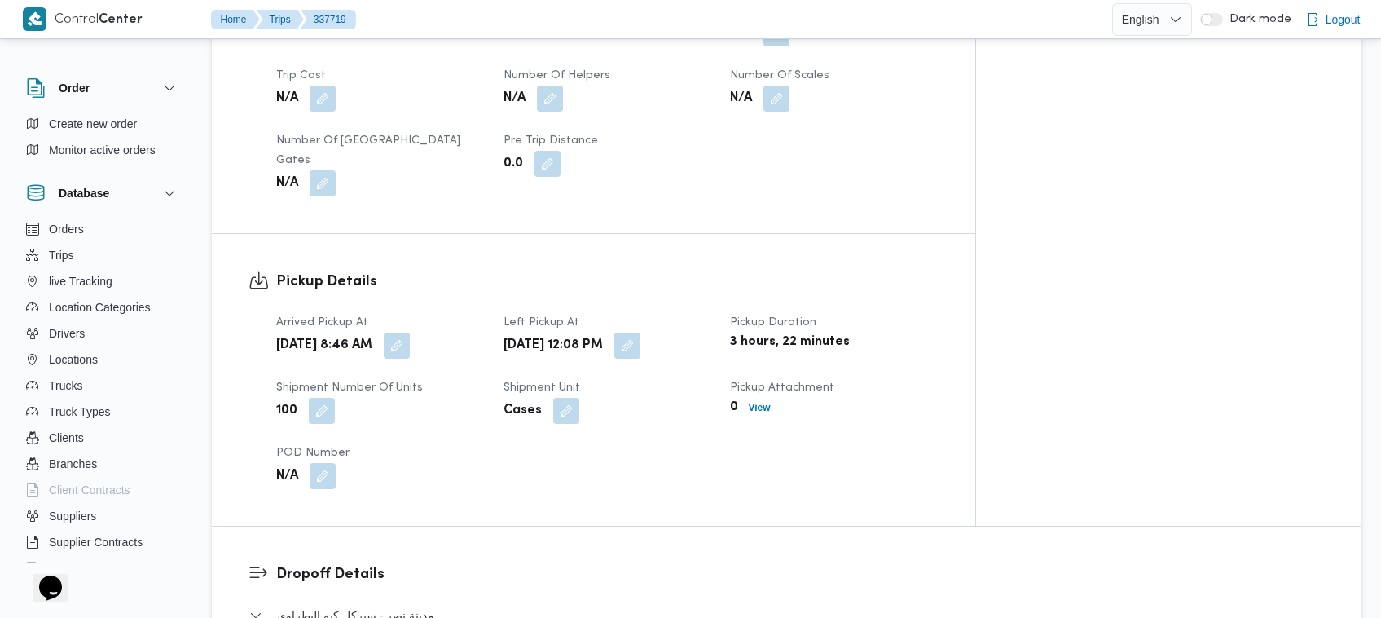
scroll to position [853, 0]
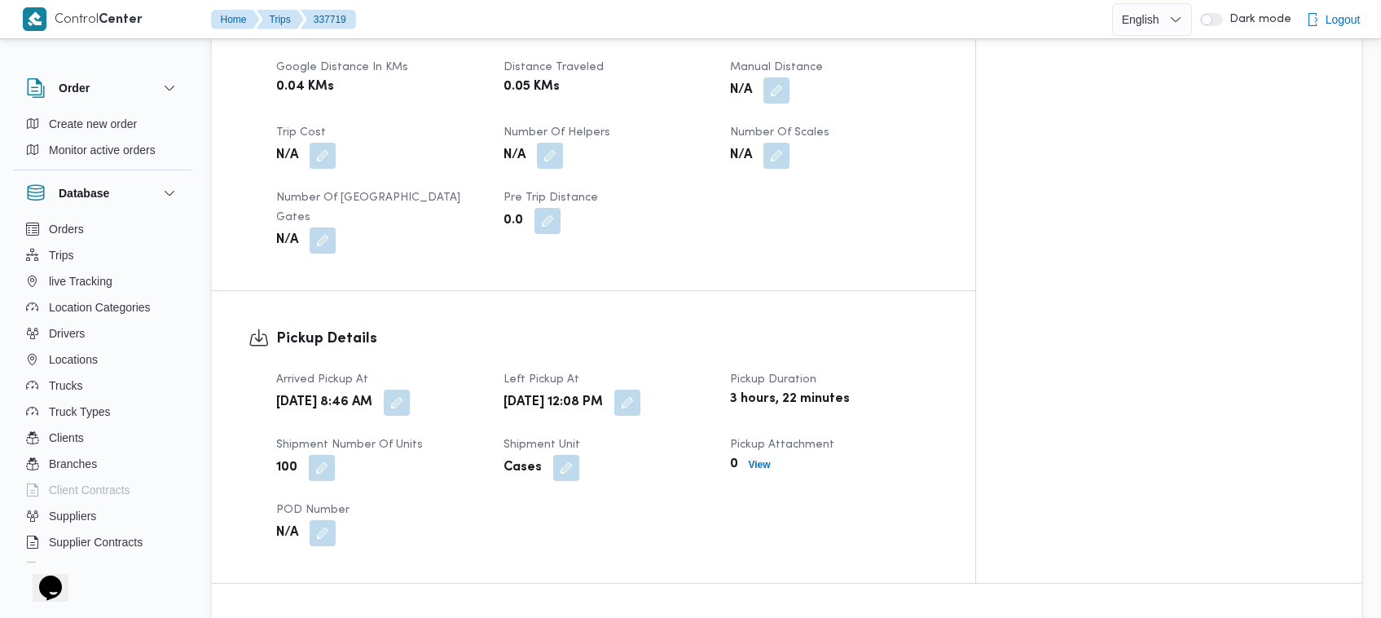
click at [714, 328] on h3 "Pickup Details" at bounding box center [607, 339] width 663 height 22
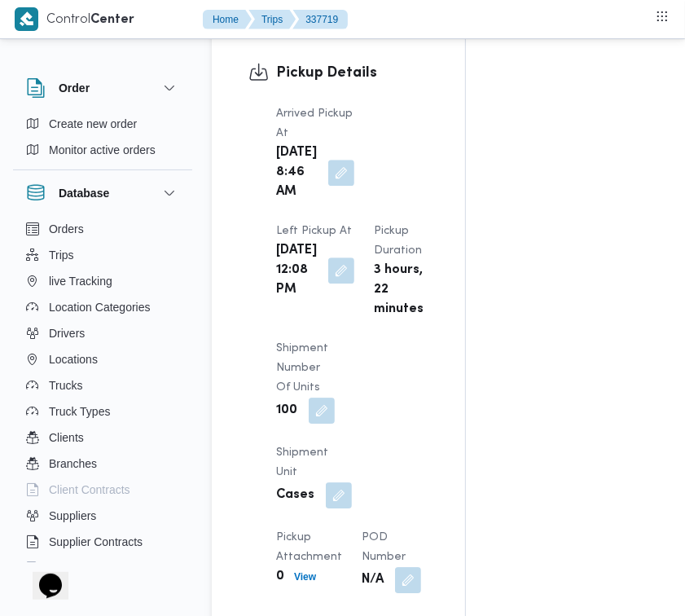
scroll to position [2043, 0]
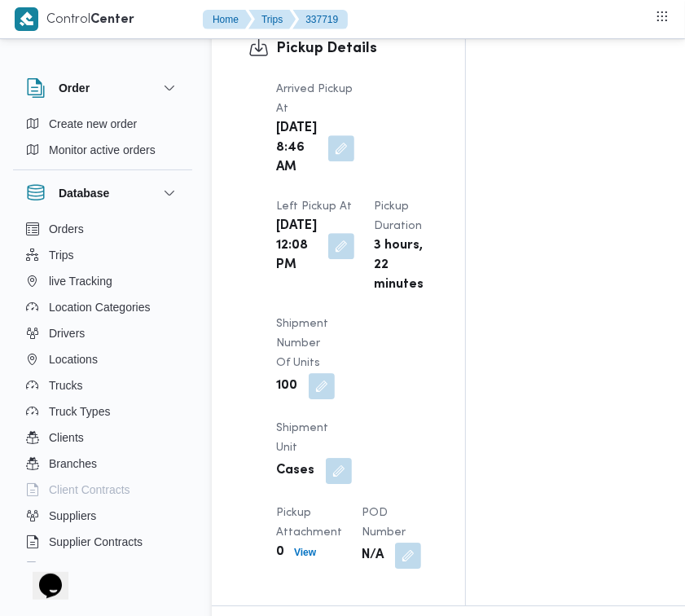
click at [334, 277] on div "[DATE] 12:08 PM" at bounding box center [315, 246] width 81 height 62
click at [339, 258] on button "button" at bounding box center [341, 245] width 26 height 26
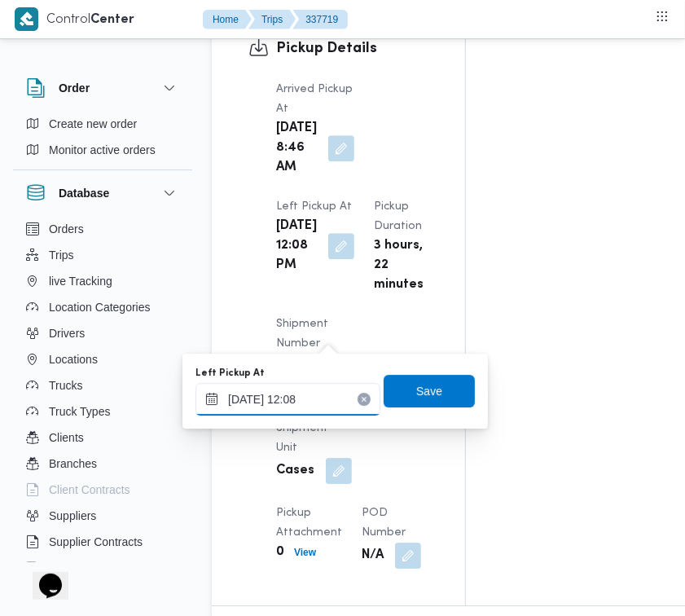
click at [334, 392] on input "17/09/2025 12:08" at bounding box center [288, 399] width 185 height 33
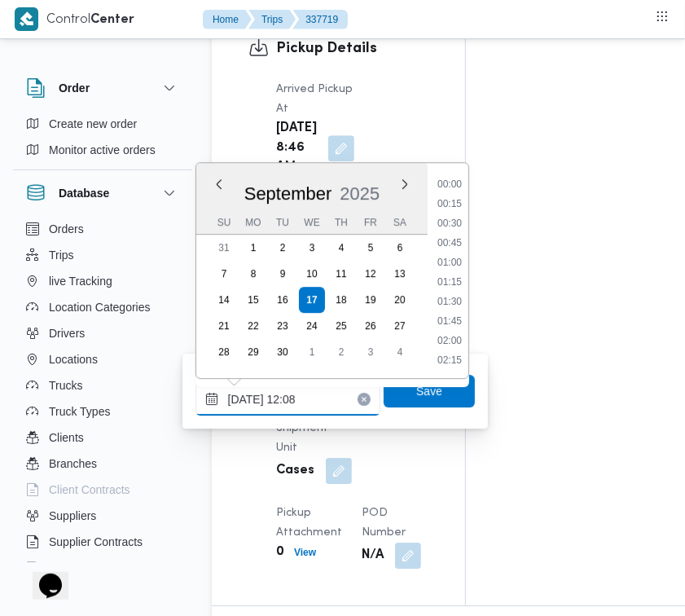
scroll to position [839, 0]
click at [334, 392] on input "17/09/2025 12:08" at bounding box center [288, 399] width 185 height 33
click at [361, 396] on icon "Clear input" at bounding box center [364, 399] width 7 height 7
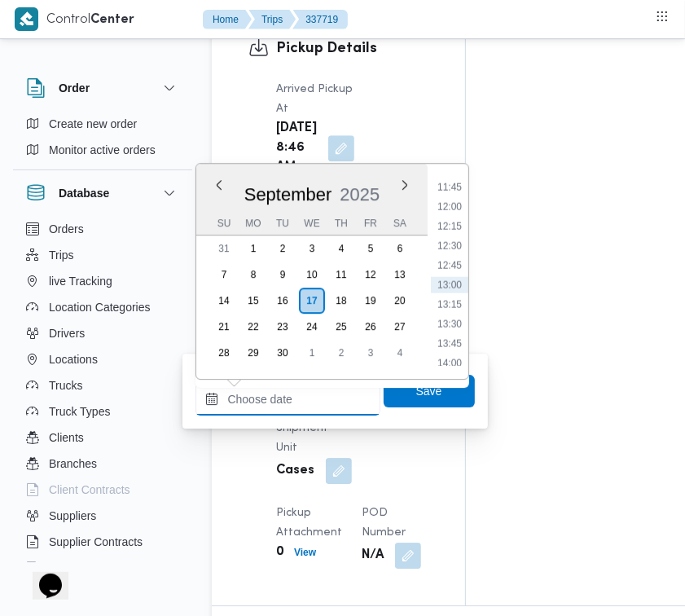
paste input "[DATE] 9:00:00 AM"
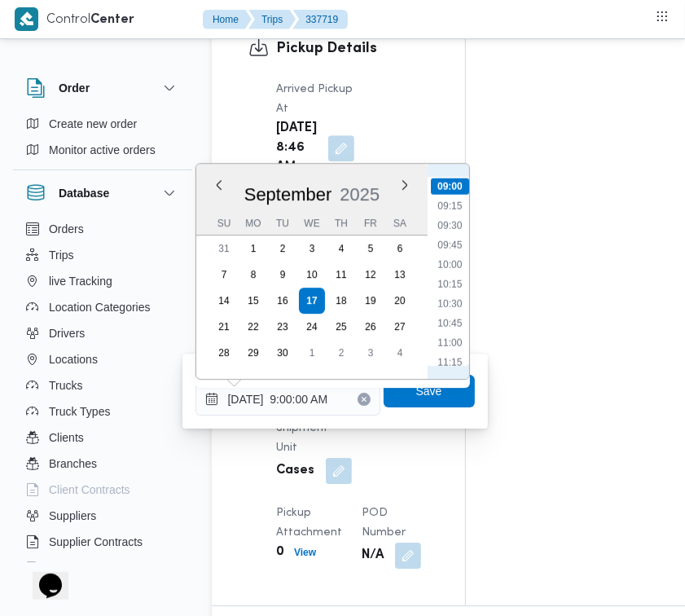
click at [445, 227] on li "09:30" at bounding box center [449, 226] width 37 height 16
type input "[DATE] 09:30"
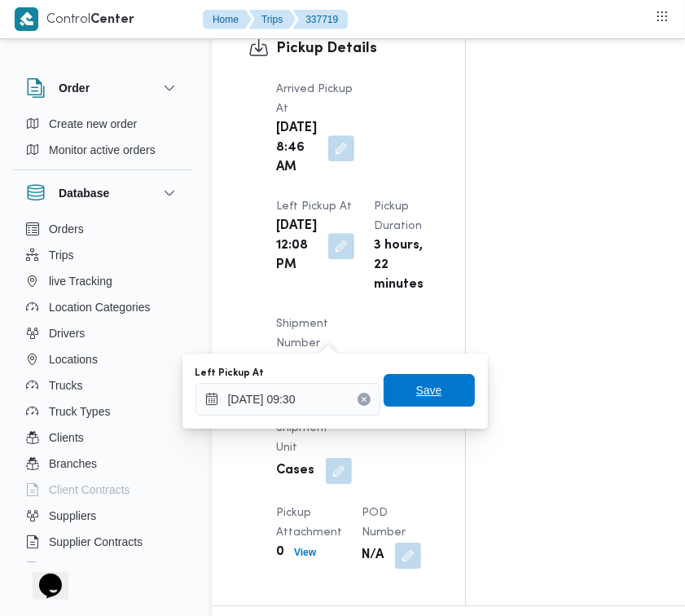
click at [434, 405] on span "Save" at bounding box center [429, 390] width 91 height 33
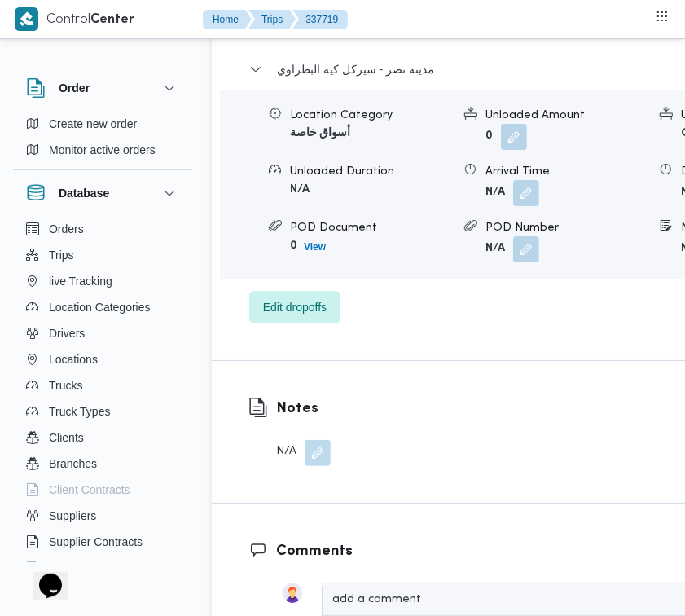
scroll to position [2657, 0]
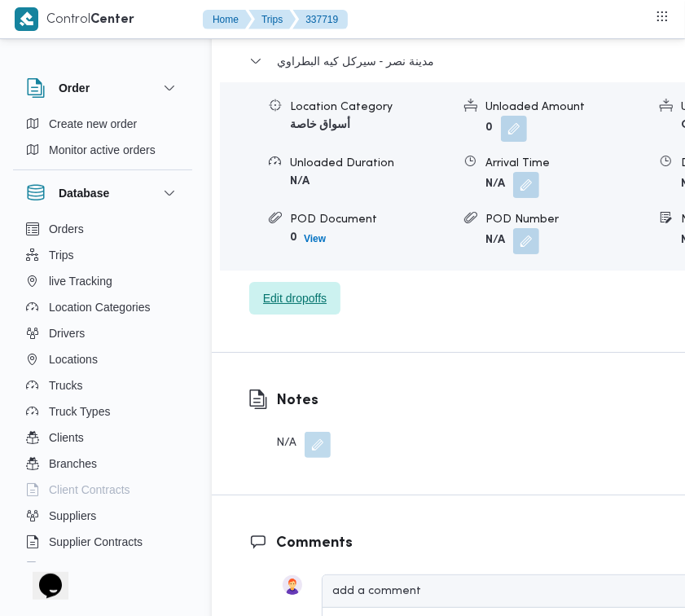
click at [324, 308] on span "Edit dropoffs" at bounding box center [295, 298] width 64 height 20
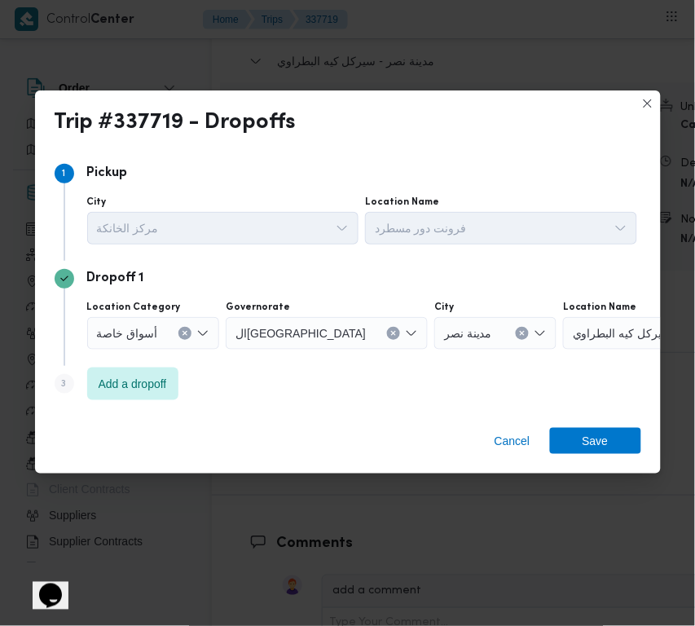
click at [448, 335] on div "مدينة نصر" at bounding box center [495, 333] width 122 height 33
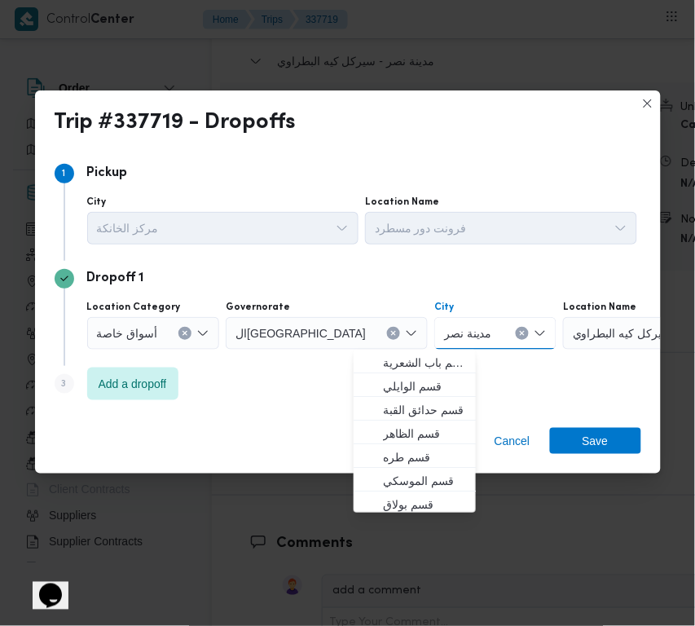
click at [516, 332] on button "Clear input" at bounding box center [522, 333] width 13 height 13
click at [563, 328] on div "Search" at bounding box center [665, 333] width 204 height 33
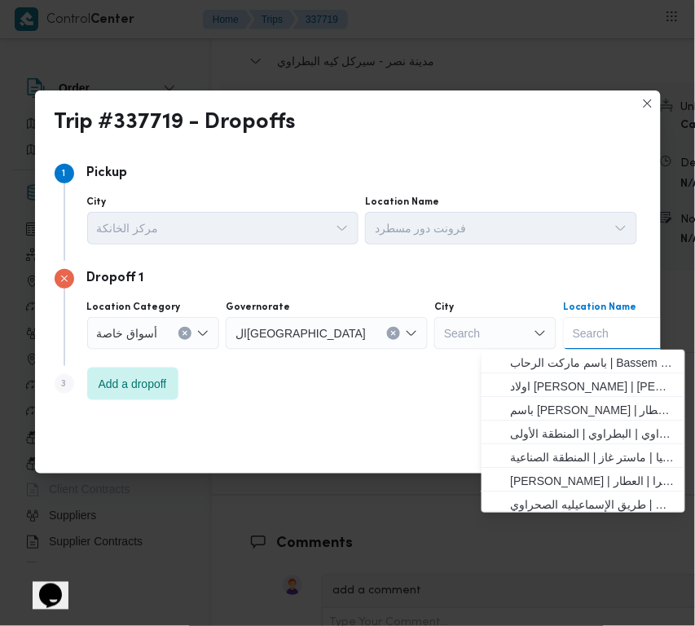
paste input "Lulu"
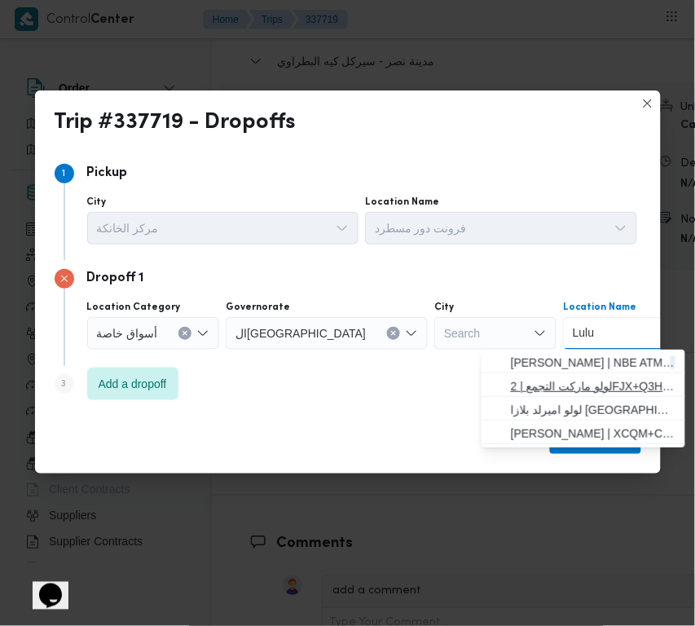
type input "Lulu"
click at [536, 387] on span "لولو ماركت التجمع | 2FJX+Q3H | null" at bounding box center [593, 386] width 165 height 20
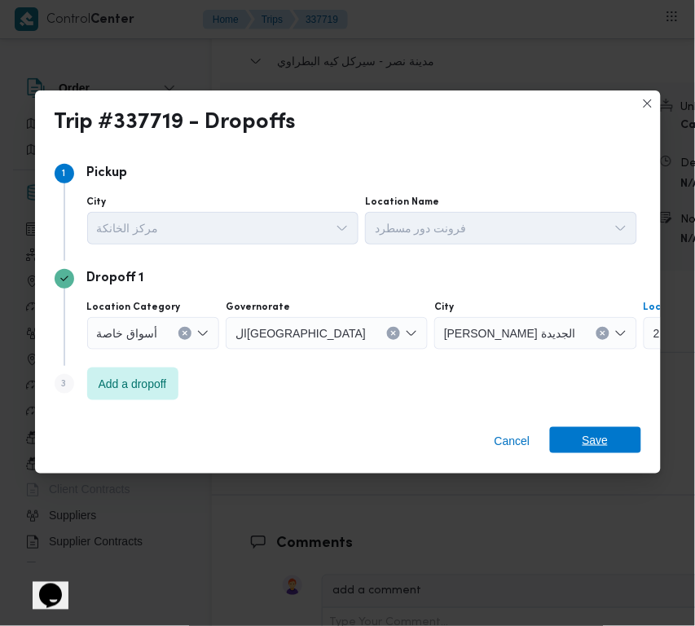
click at [609, 442] on span "Save" at bounding box center [595, 440] width 91 height 26
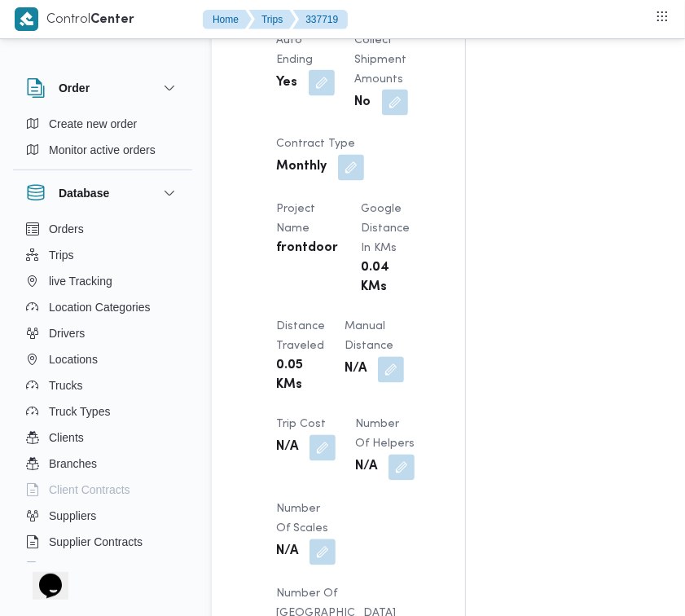
scroll to position [1227, 0]
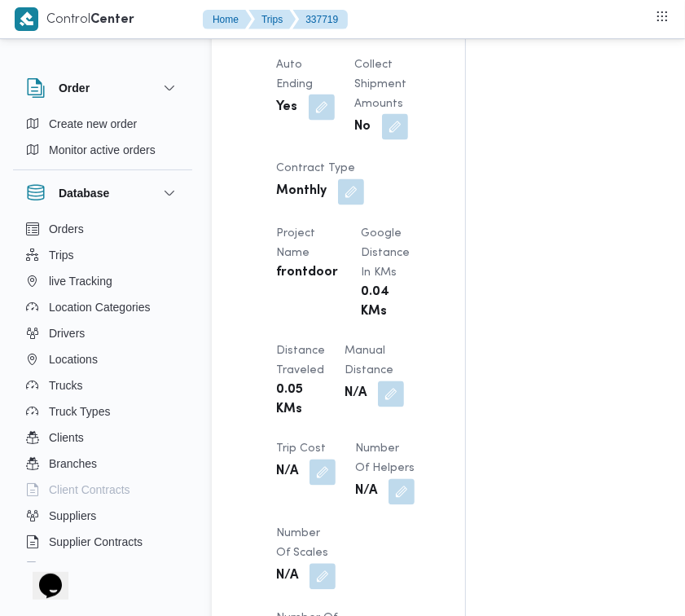
click at [310, 35] on button "button" at bounding box center [317, 22] width 26 height 26
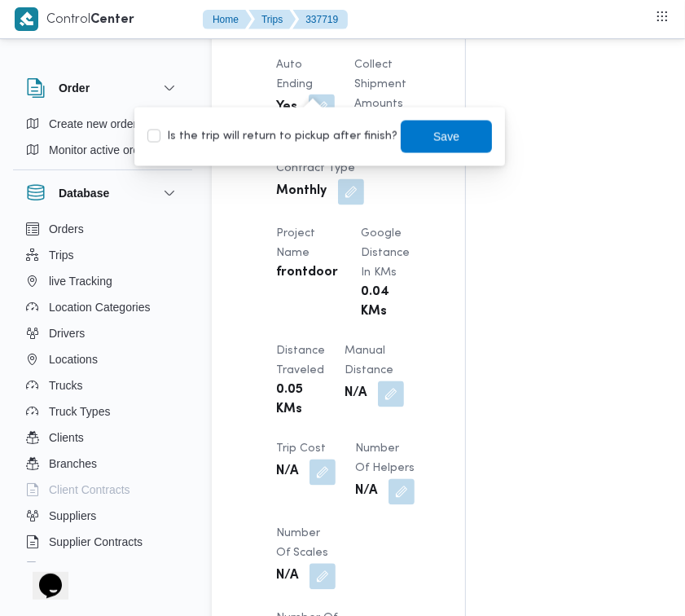
click at [307, 116] on div "You are in a dialog. To close this dialog, hit escape. Is the trip will return …" at bounding box center [319, 137] width 371 height 59
click at [307, 125] on div "Is the trip will return to pickup after finish? Save" at bounding box center [320, 137] width 348 height 36
click at [312, 145] on label "Is the trip will return to pickup after finish?" at bounding box center [273, 137] width 250 height 20
checkbox input "true"
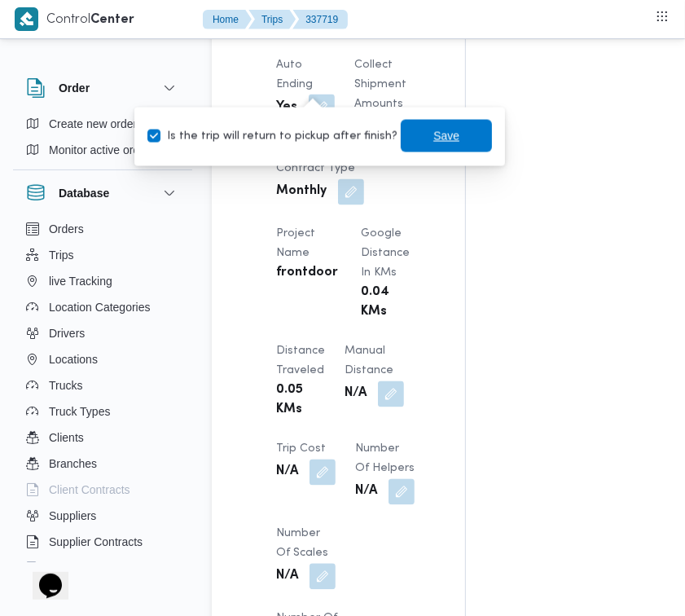
click at [434, 133] on span "Save" at bounding box center [447, 136] width 26 height 20
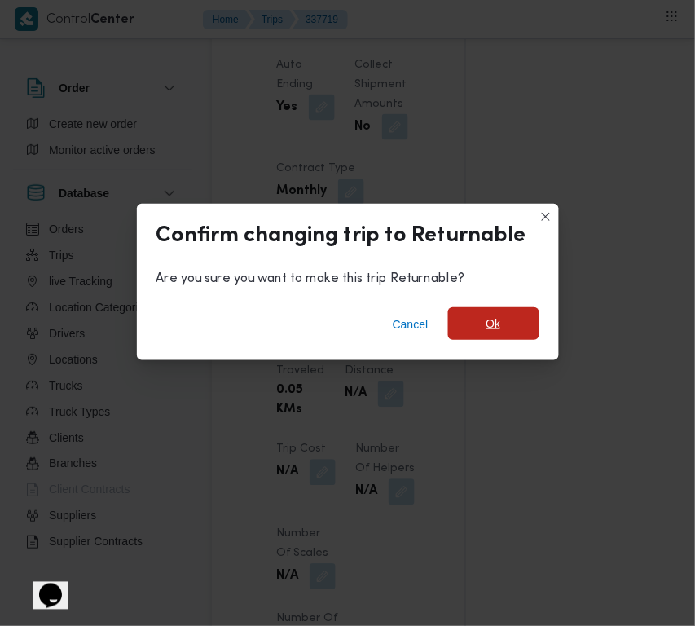
click at [502, 315] on span "Ok" at bounding box center [493, 323] width 91 height 33
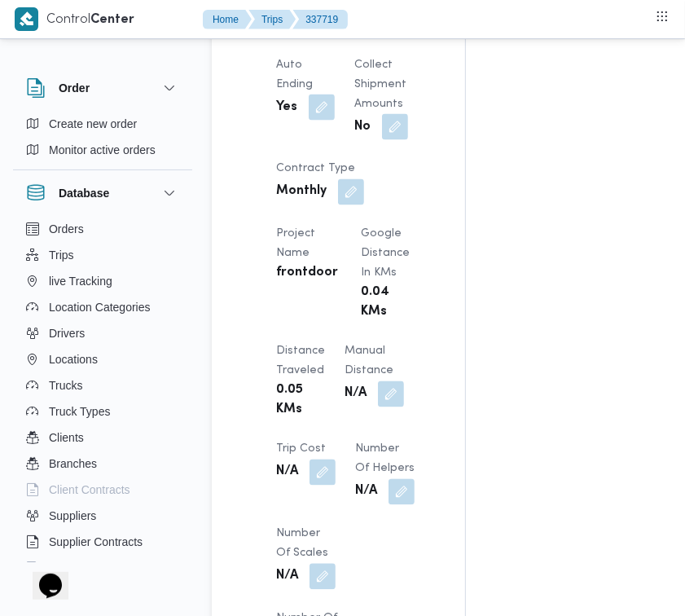
click at [543, 174] on div "Assignees • Superadmin [EMAIL_ADDRESS][DOMAIN_NAME] Checklist Dropoffs details …" at bounding box center [658, 236] width 385 height 2331
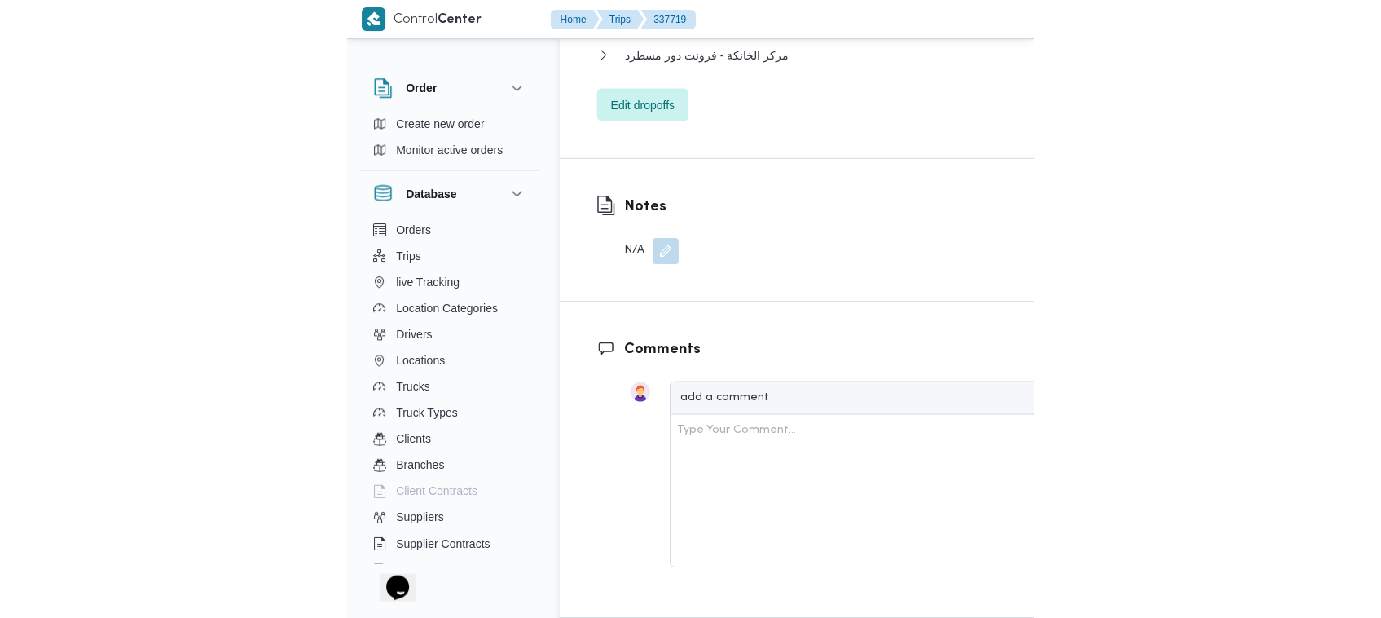
scroll to position [1547, 0]
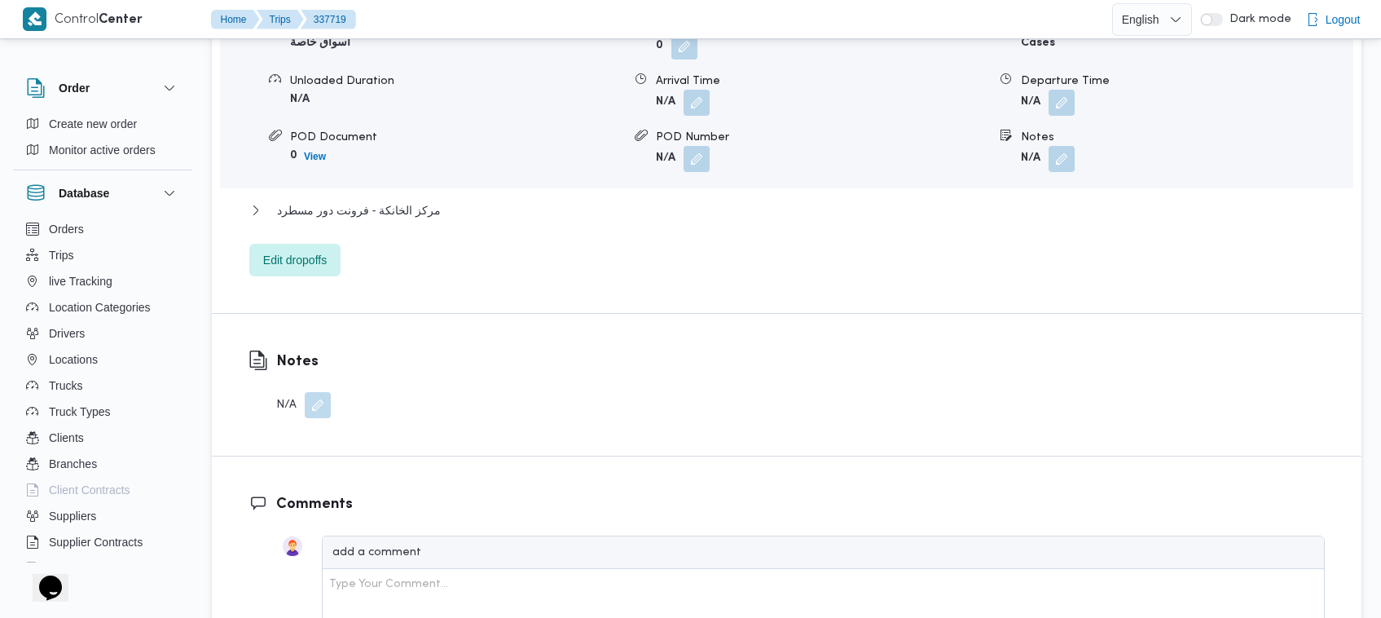
click at [322, 392] on button "button" at bounding box center [318, 405] width 26 height 26
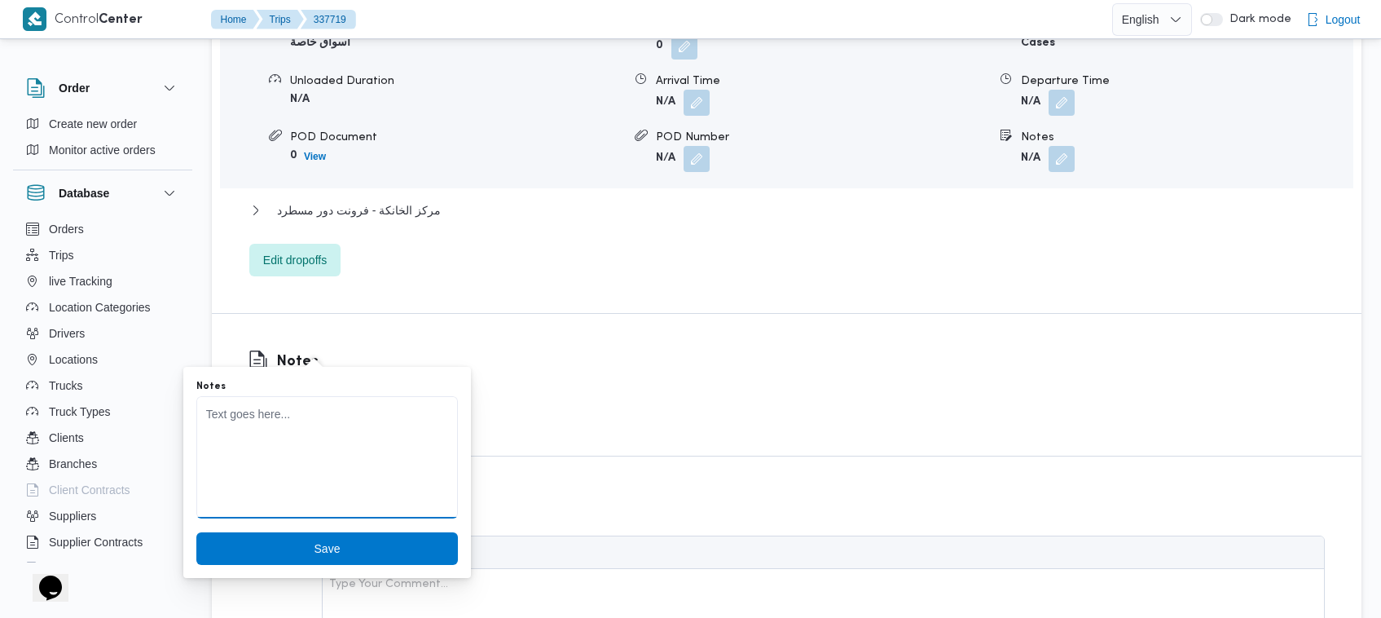
click at [359, 425] on textarea "Notes" at bounding box center [327, 457] width 262 height 122
paste textarea "6974 محمد عزت"
type textarea "6974 محمد عزت"
click at [324, 542] on span "Save" at bounding box center [327, 548] width 26 height 20
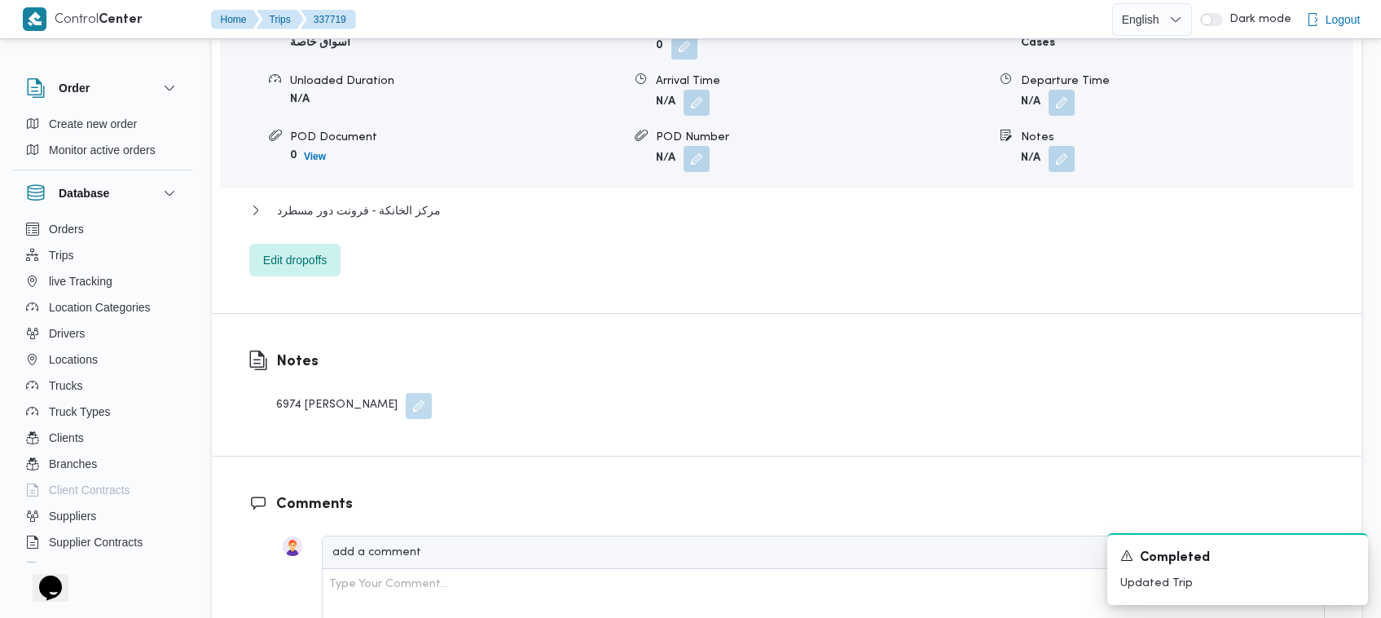
click at [330, 393] on div "6974 محمد عزت" at bounding box center [354, 406] width 156 height 26
click at [331, 393] on div "6974 محمد عزت" at bounding box center [354, 406] width 156 height 26
copy div "Notes"
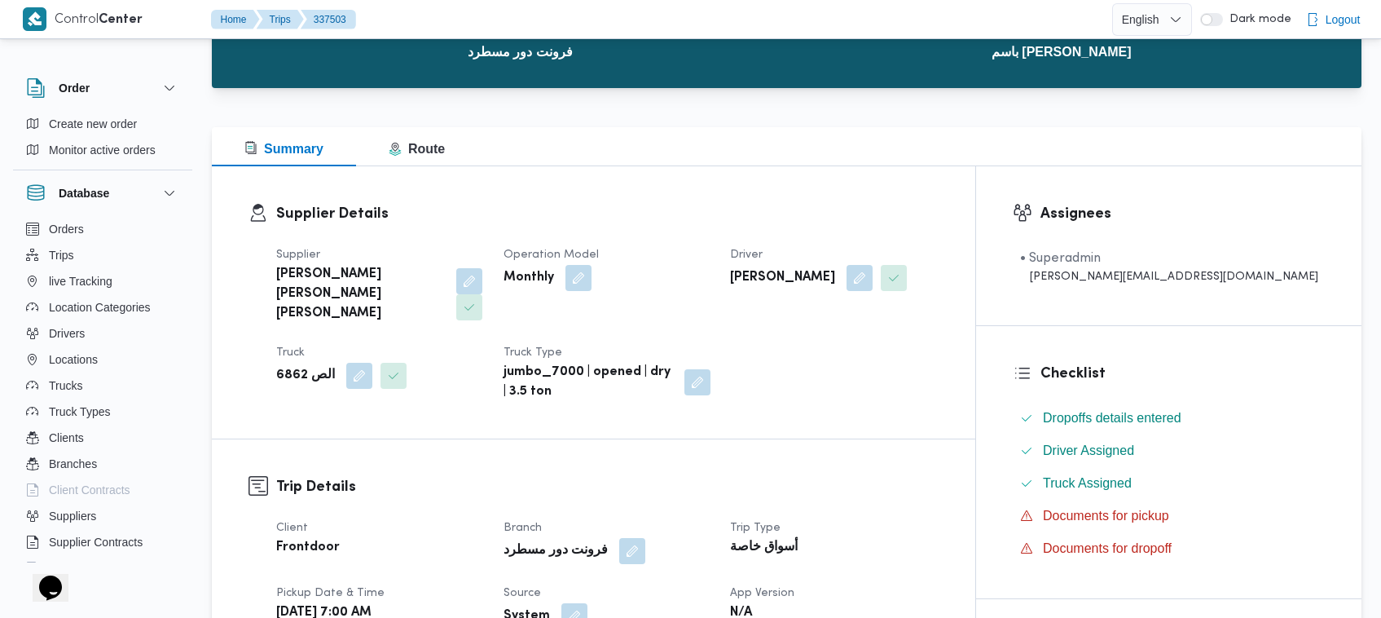
scroll to position [174, 0]
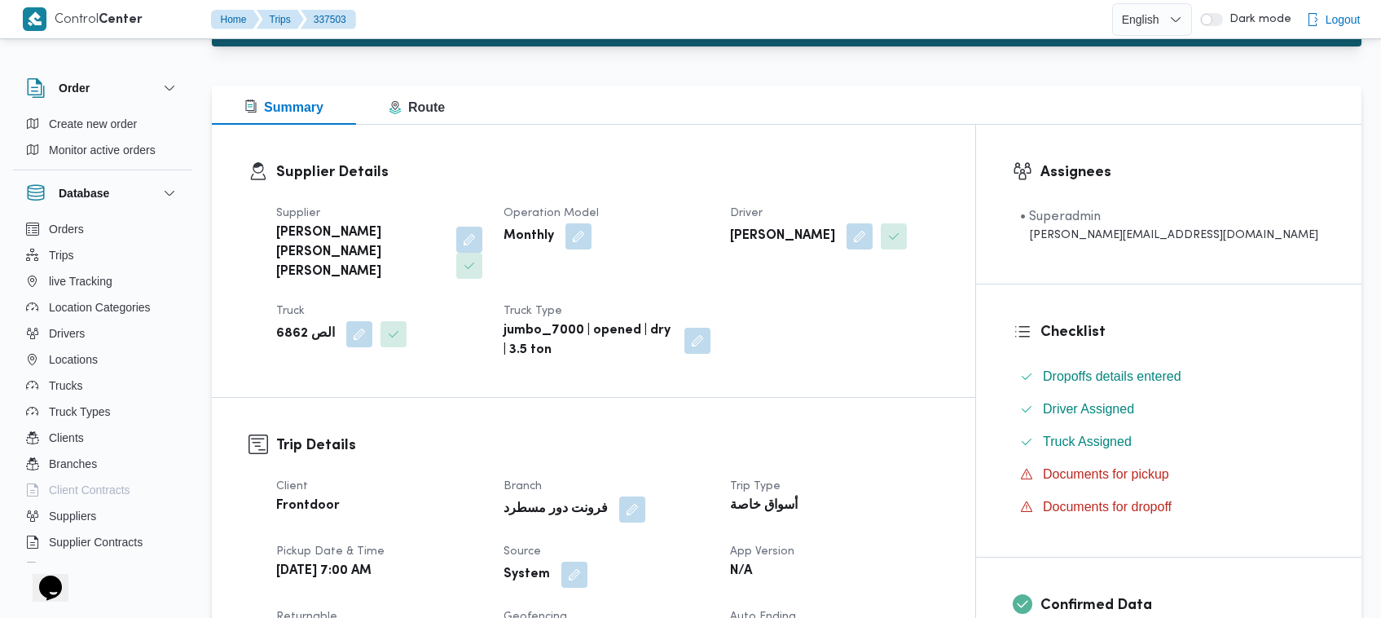
click at [287, 324] on b "الص 6862" at bounding box center [305, 334] width 59 height 20
copy b "6862"
